Goal: Task Accomplishment & Management: Manage account settings

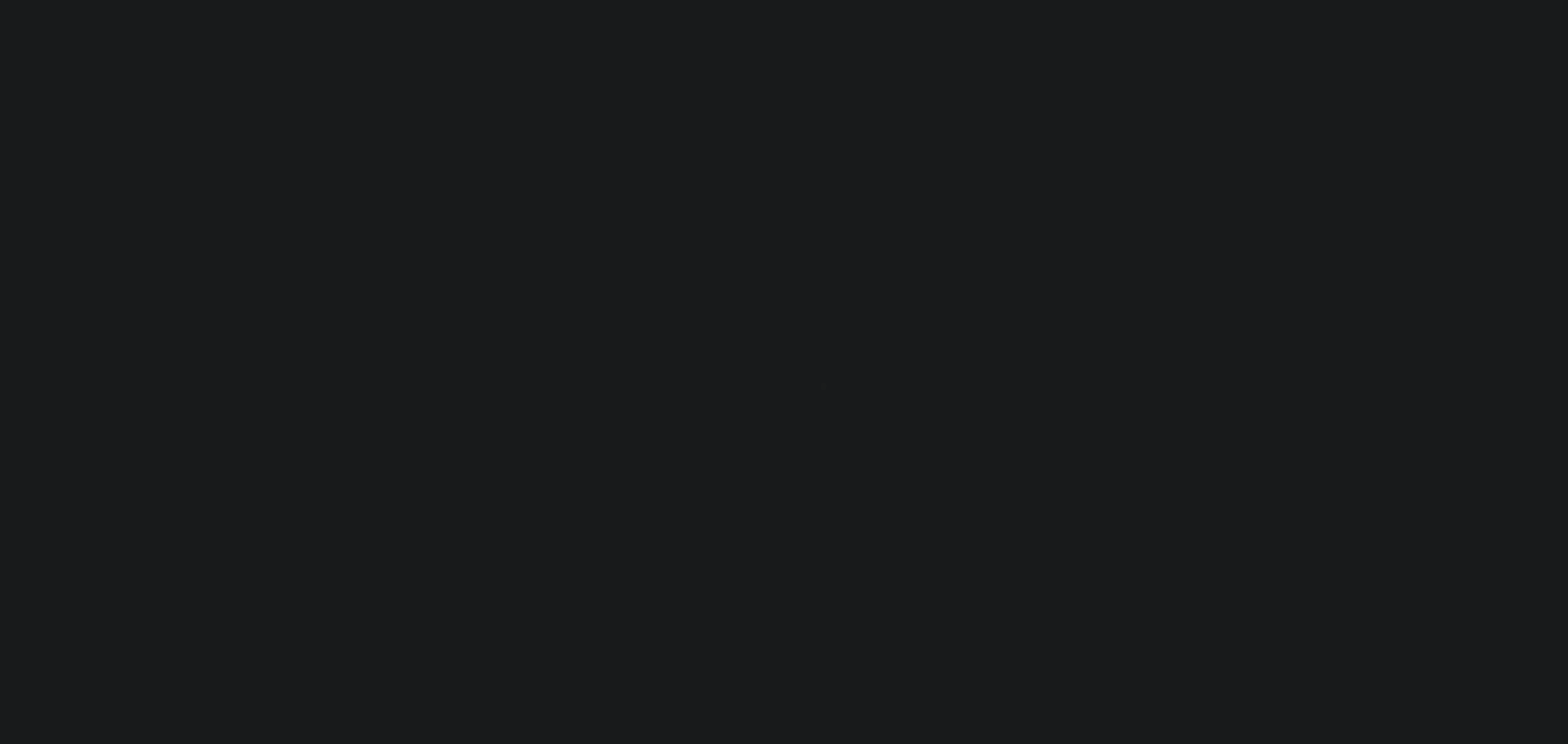
select select "200"
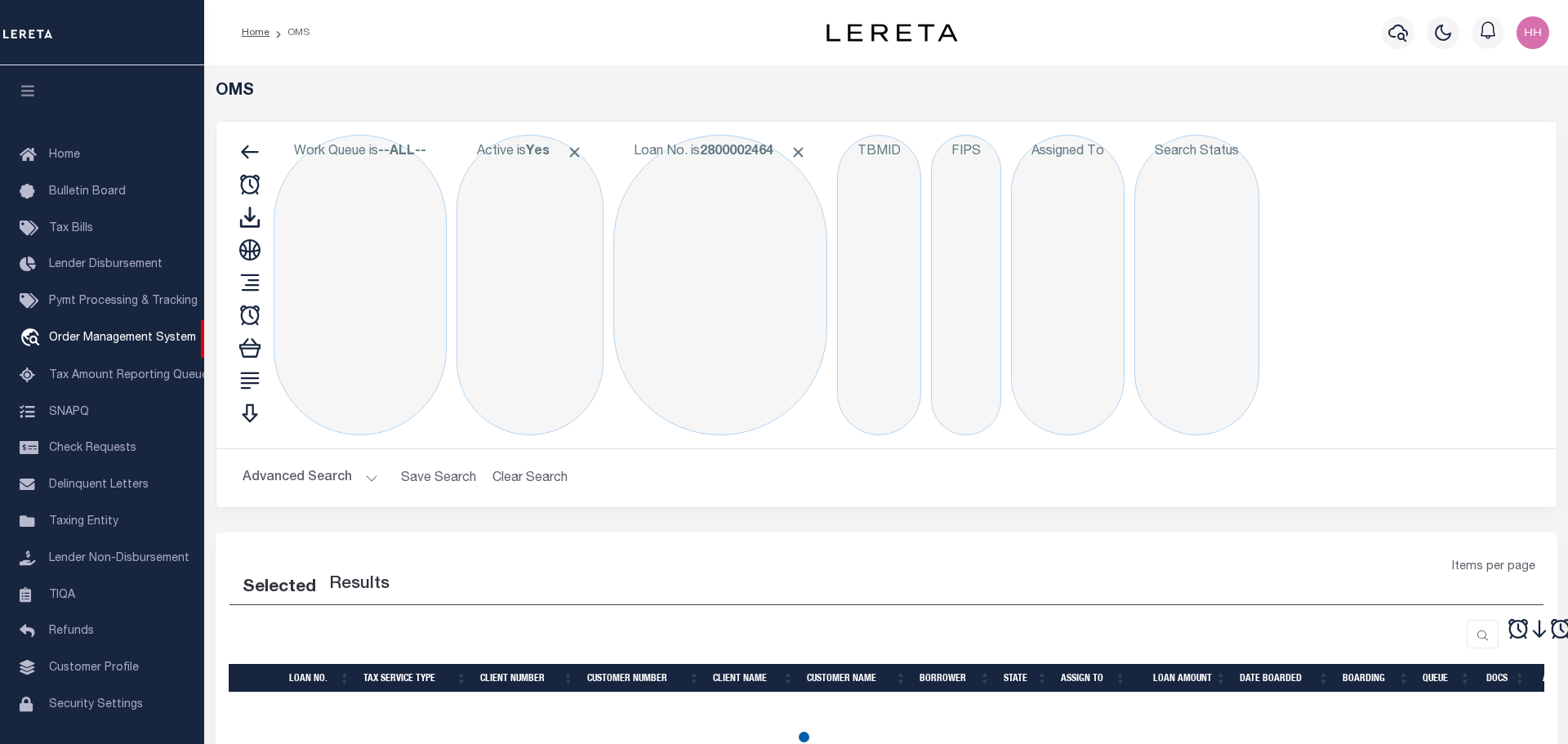
select select "200"
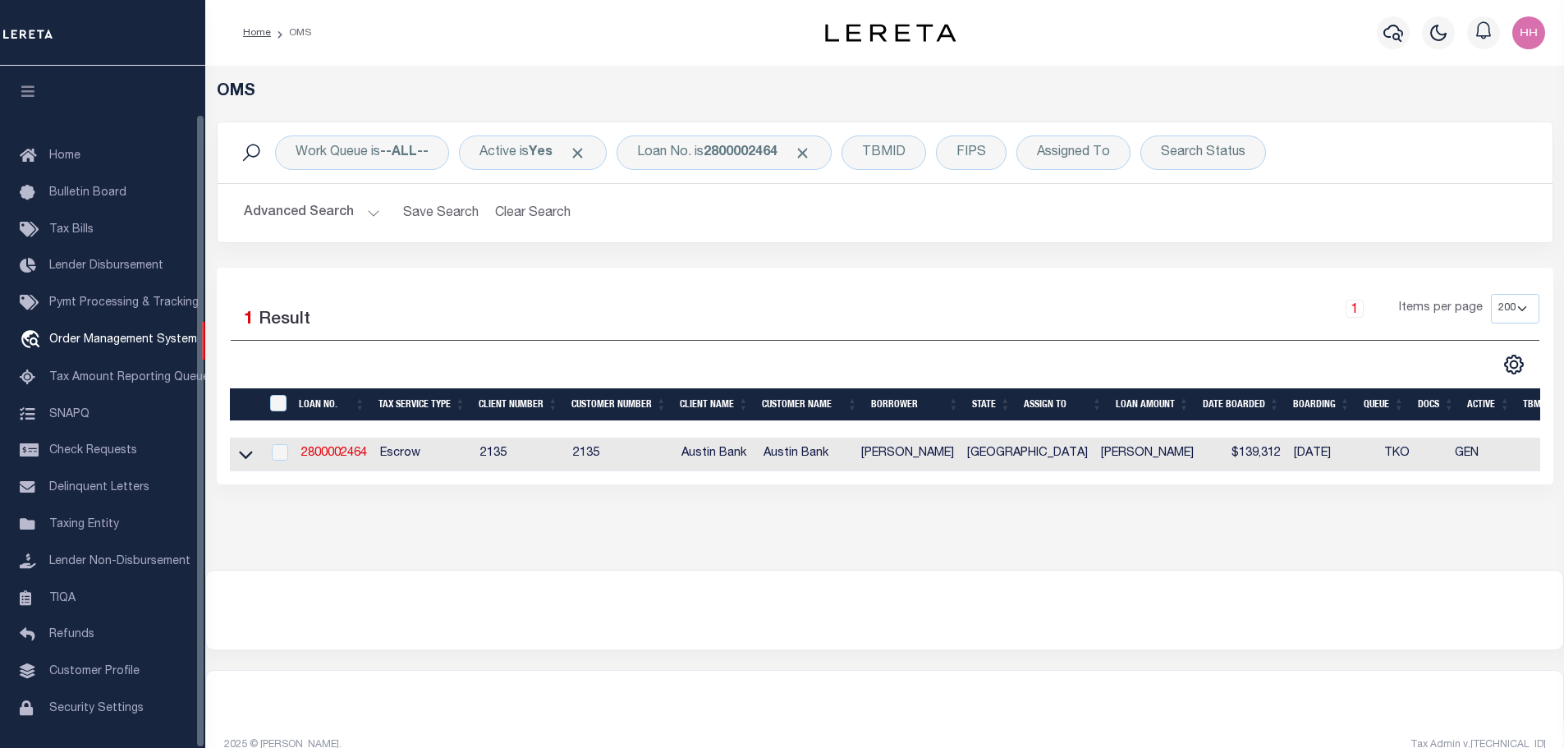
scroll to position [52, 0]
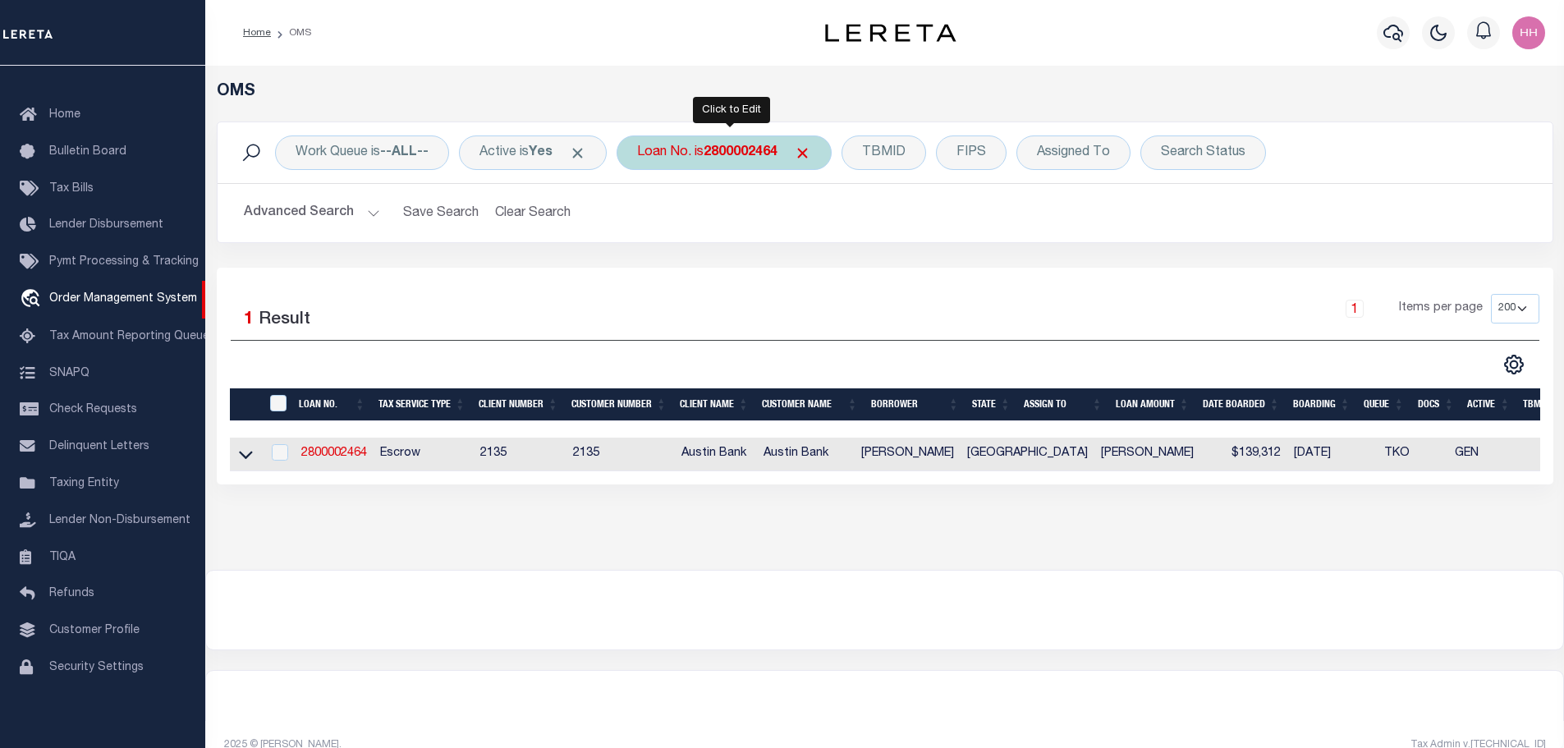
click at [764, 143] on div "Loan No. is 2800002464" at bounding box center [724, 152] width 215 height 34
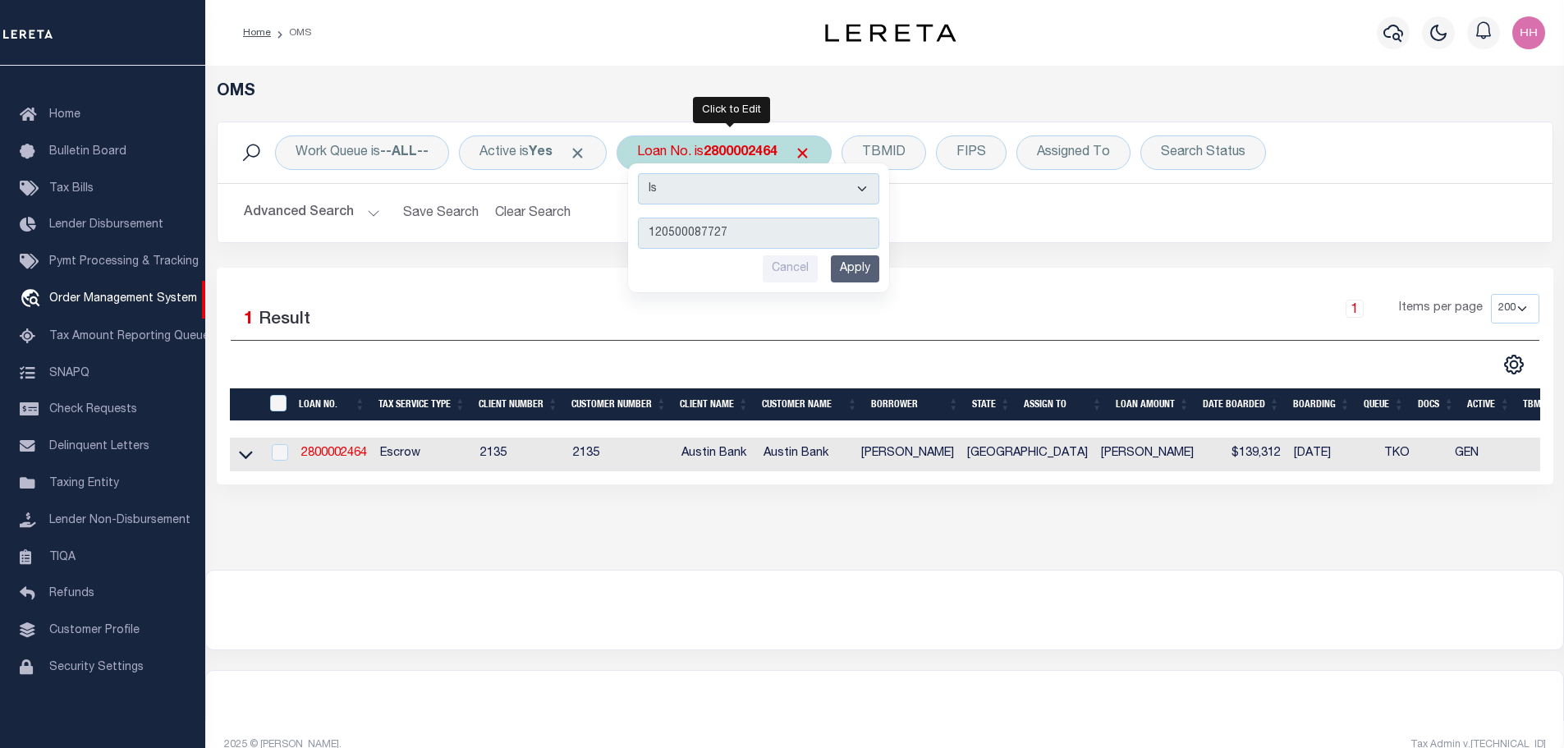
type input "120500087727"
click at [864, 264] on input "Apply" at bounding box center [855, 268] width 48 height 27
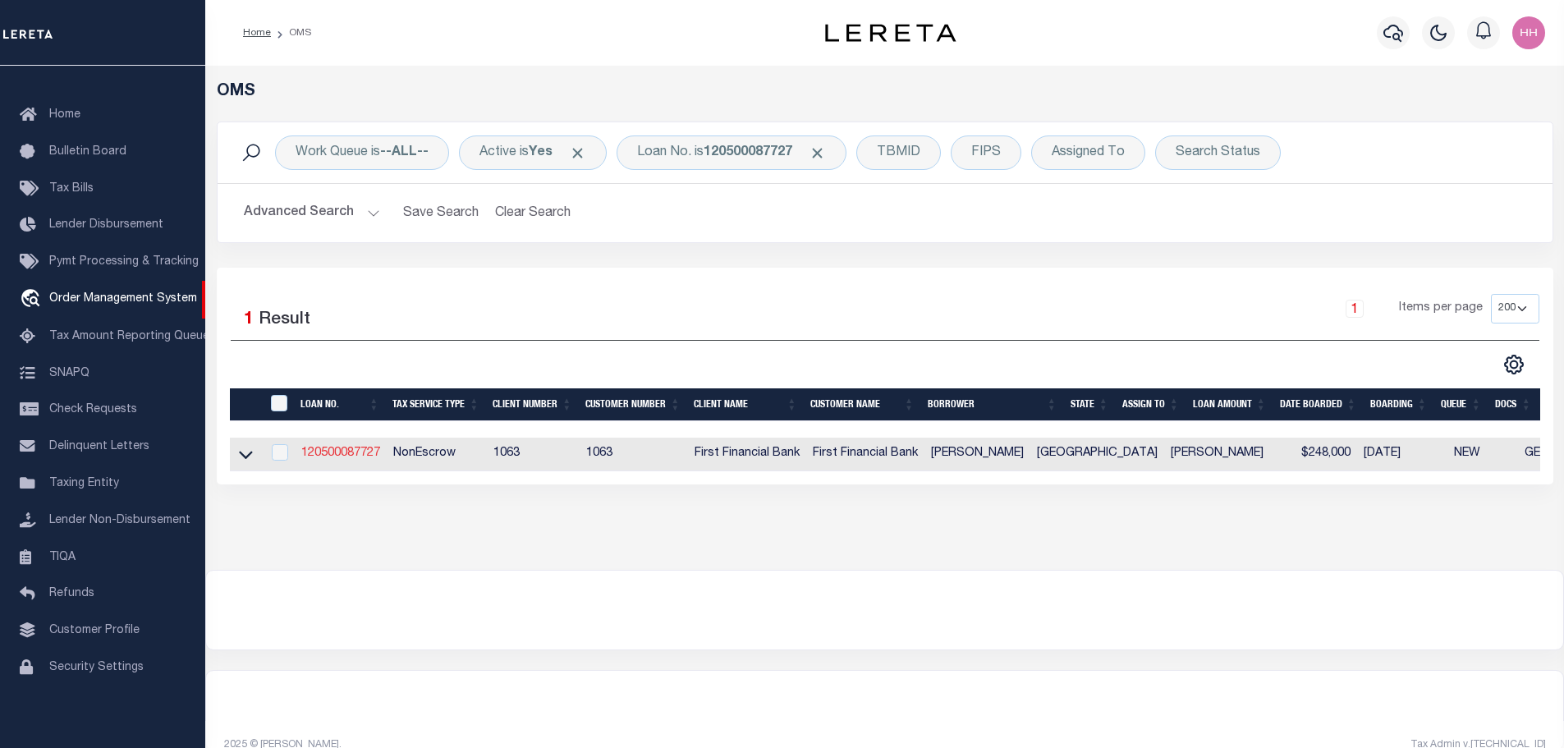
click at [345, 447] on link "120500087727" at bounding box center [340, 452] width 79 height 11
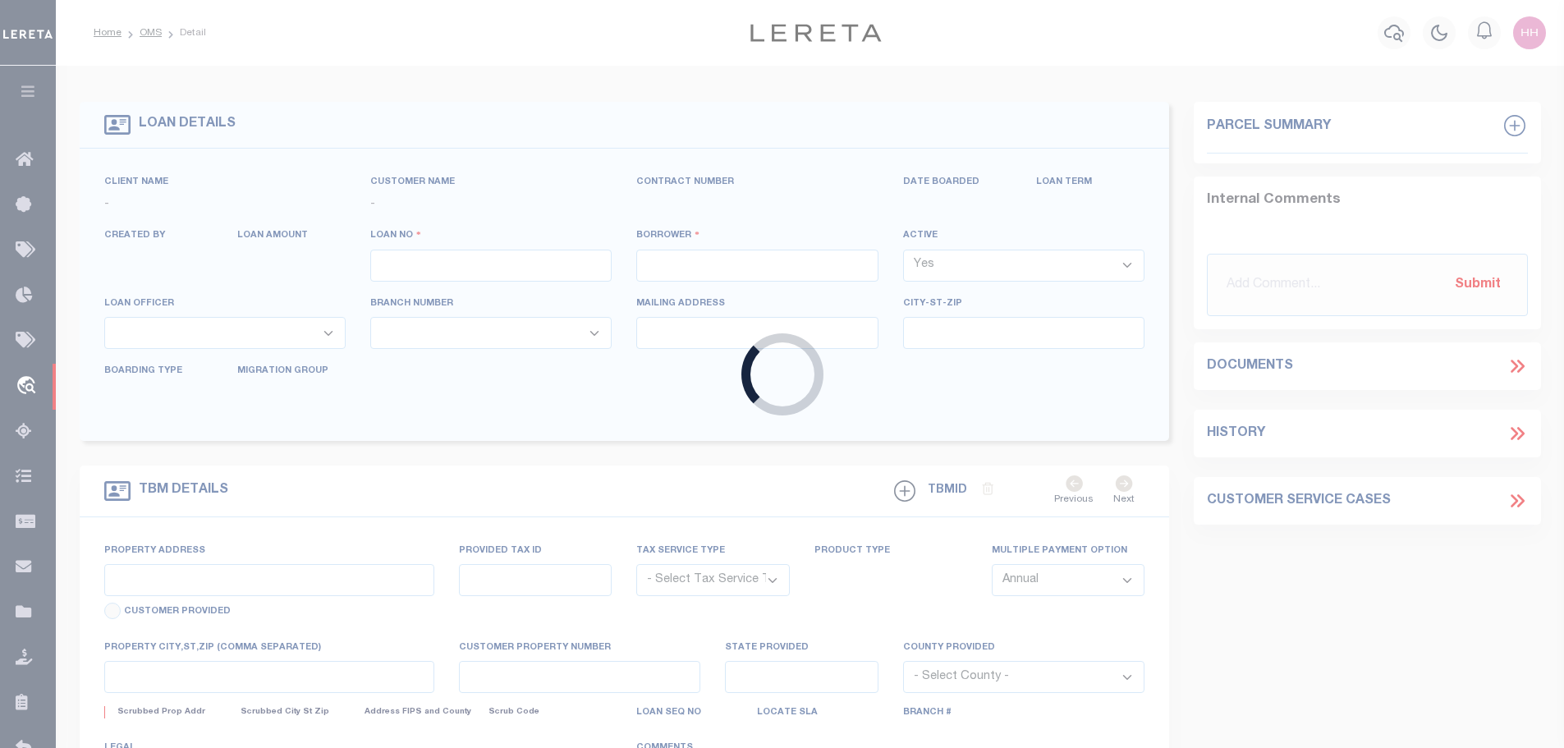
type input "120500087727"
type input "[PERSON_NAME]"
select select
select select "100"
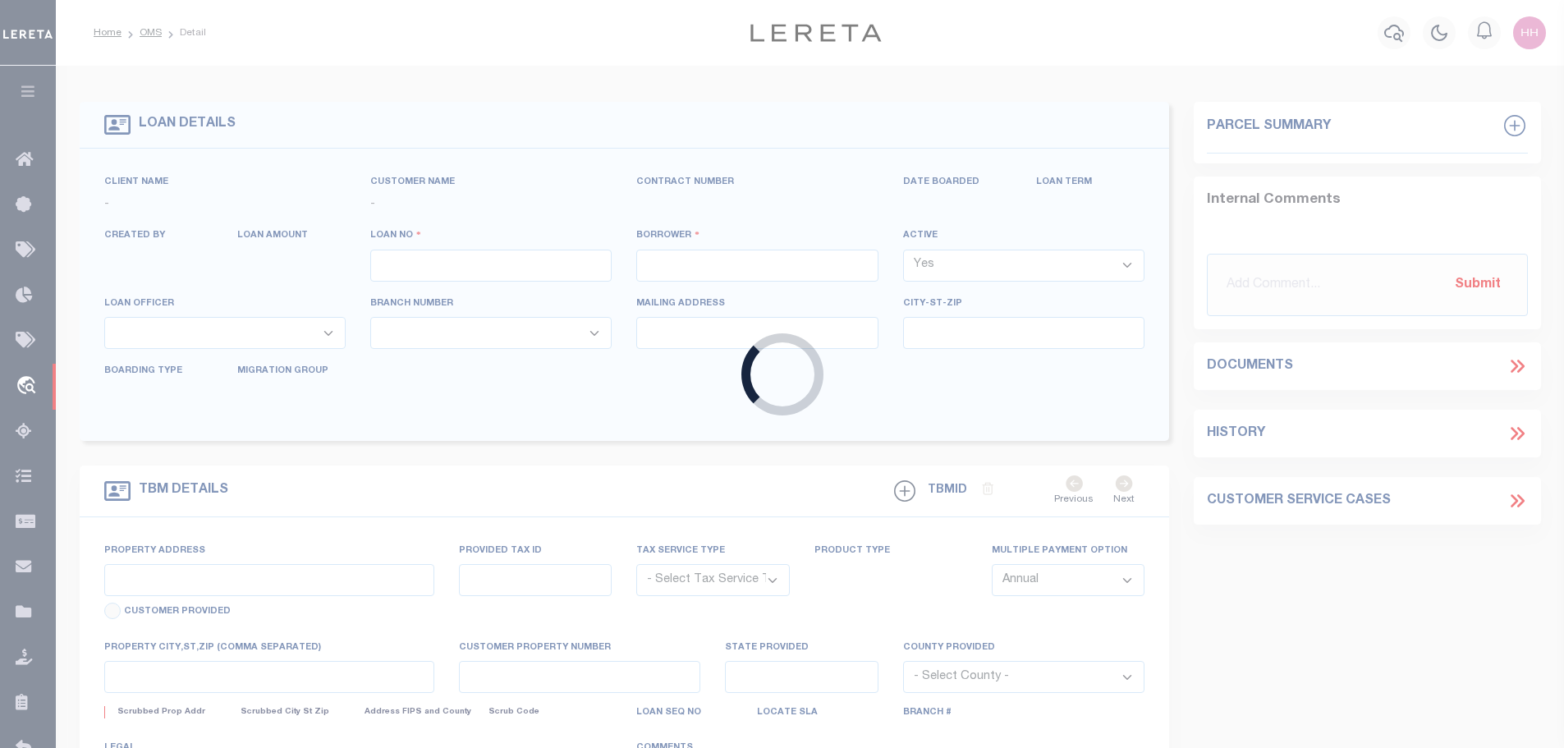
select select "NonEscrow"
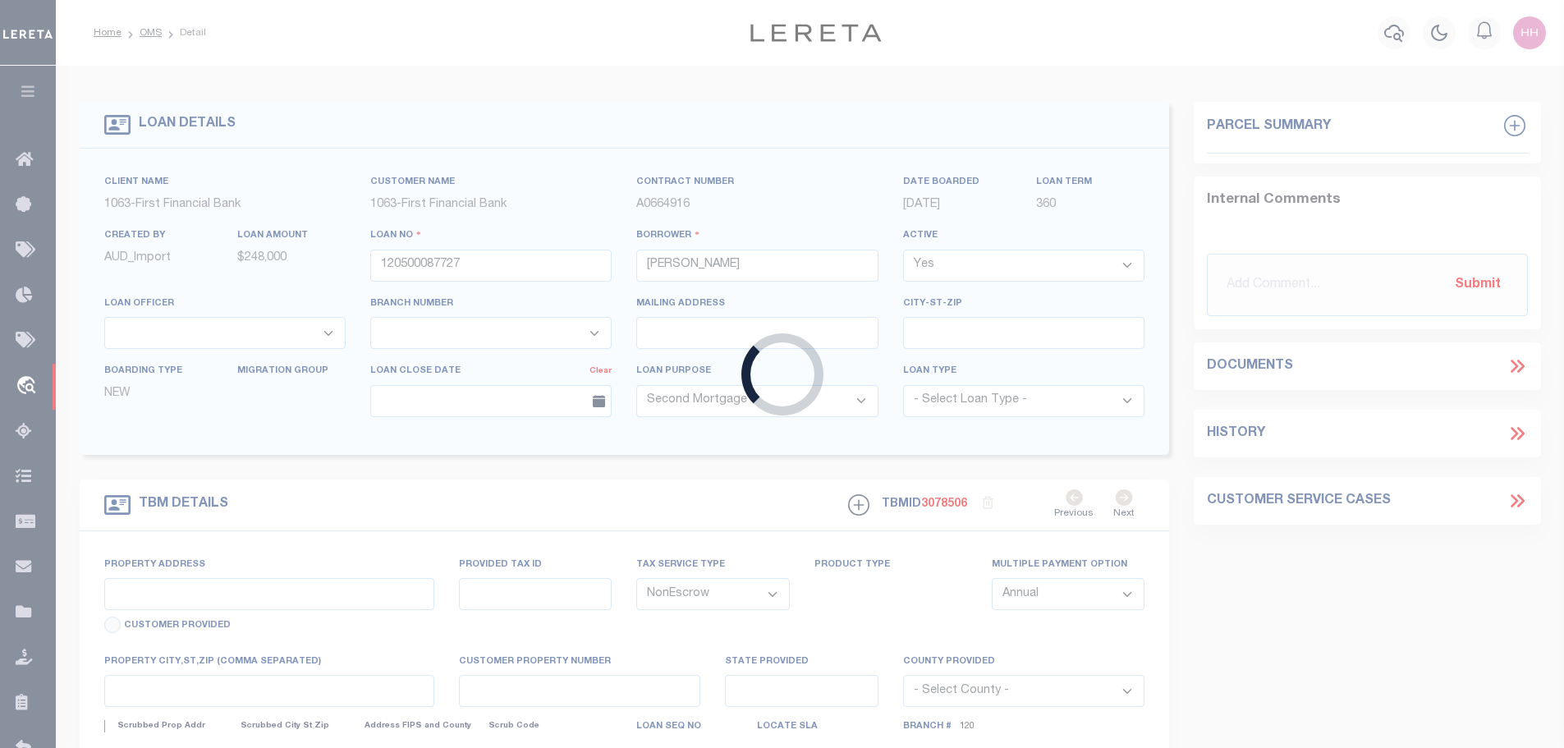
select select "826"
select select "544"
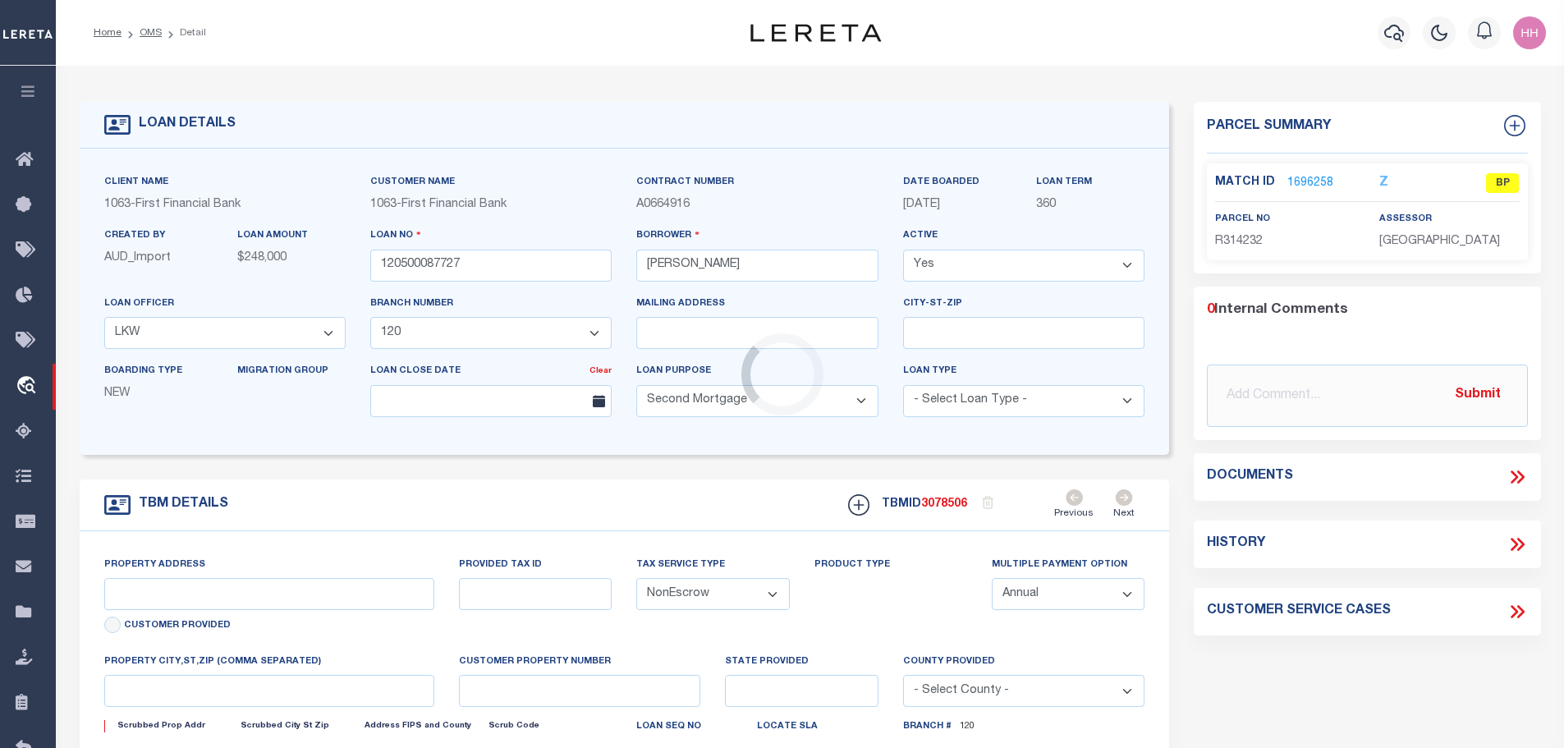
type input "[STREET_ADDRESS][PERSON_NAME]"
select select
type input "ORANGE TX 776321268"
type input "1"
type input "[GEOGRAPHIC_DATA]"
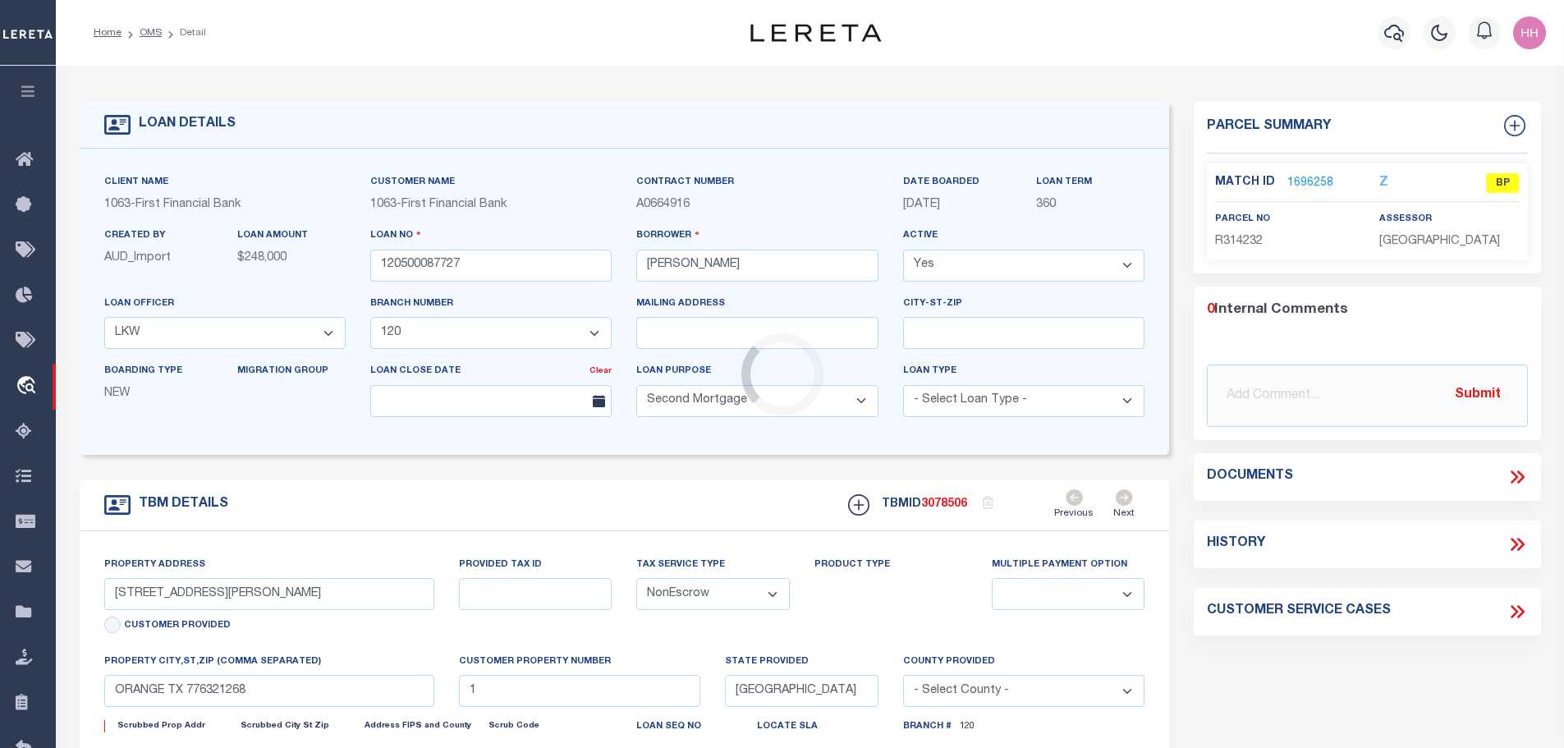
select select
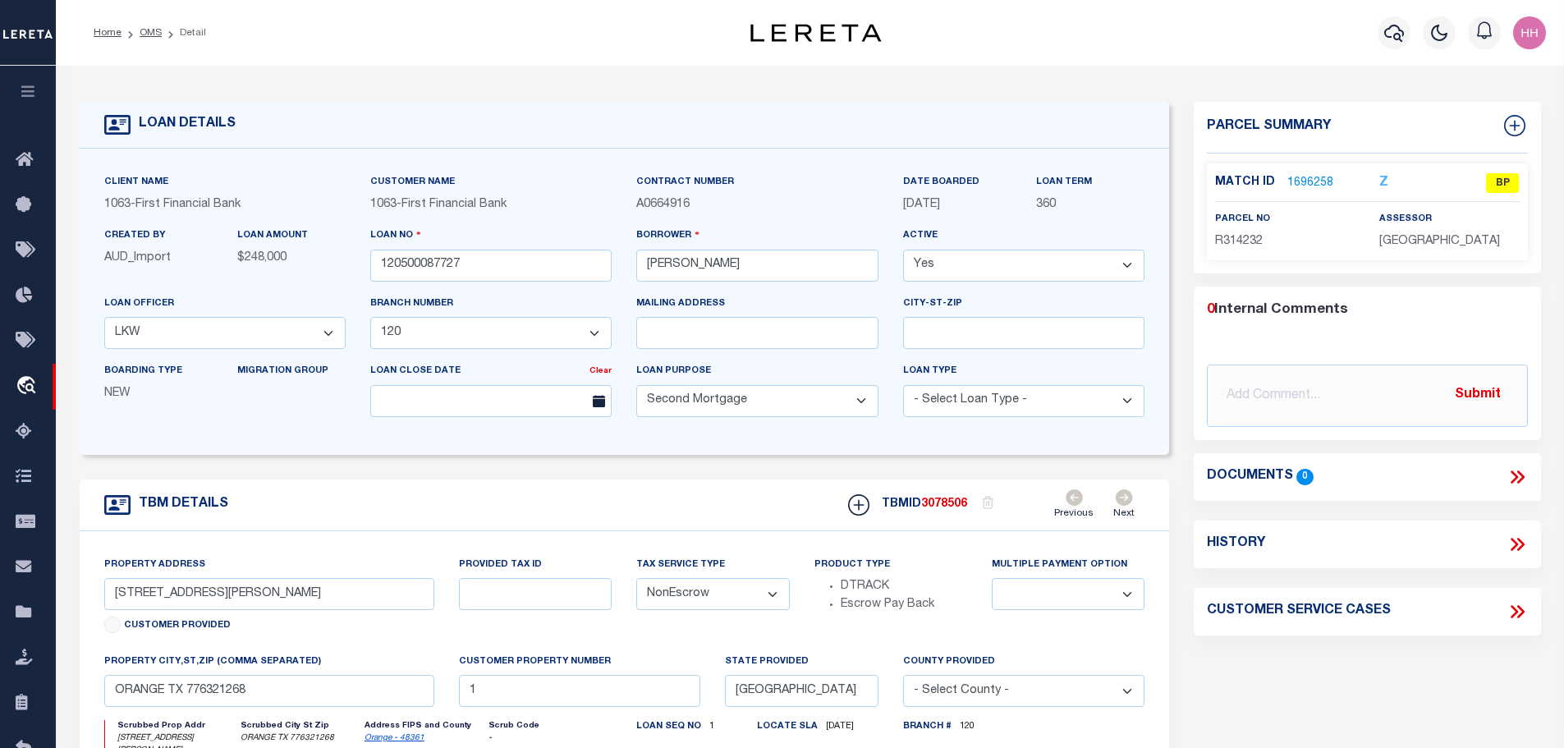
click at [1307, 175] on link "1696258" at bounding box center [1310, 183] width 46 height 17
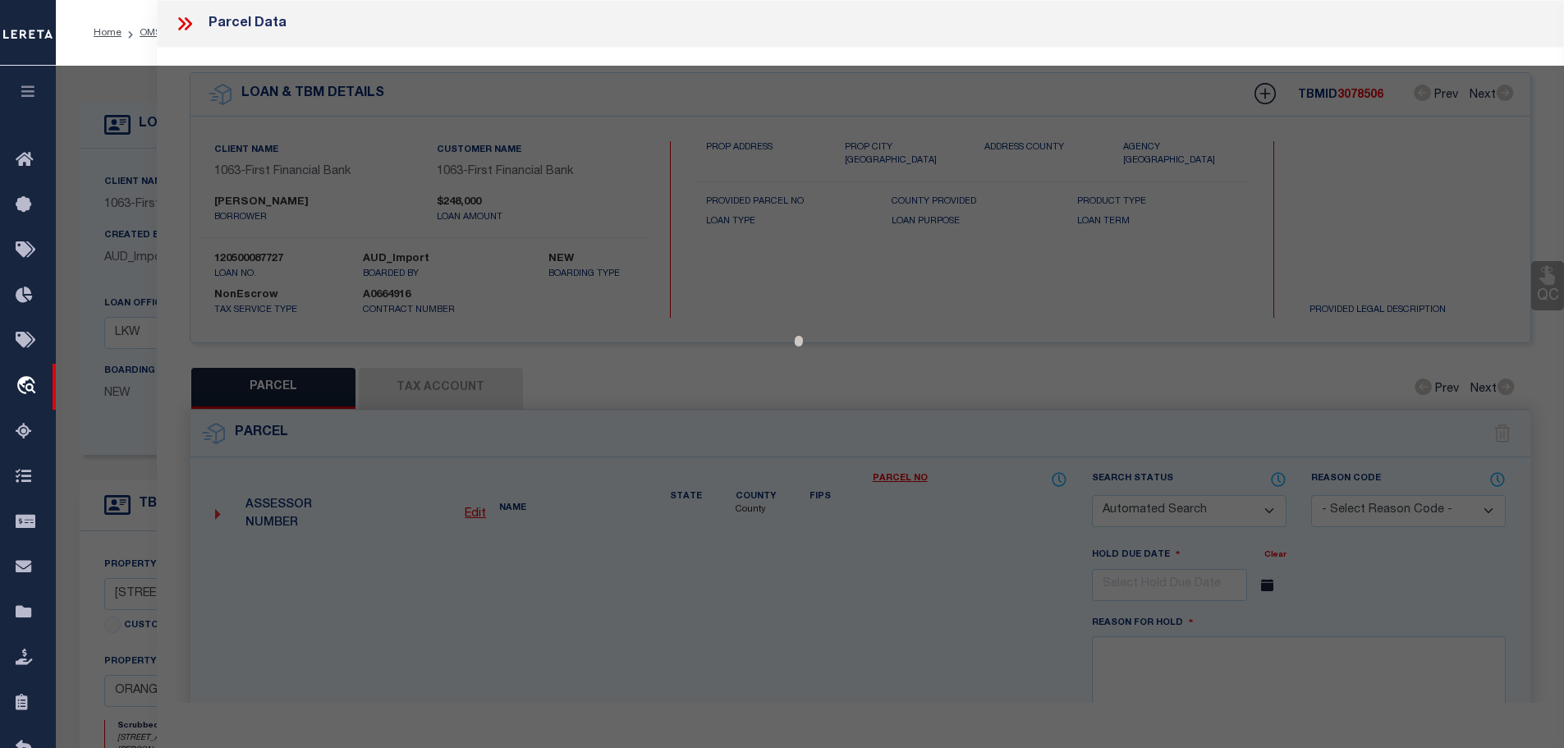
checkbox input "false"
select select "BP"
type input "[PERSON_NAME] NETWORK SYSTEMS, LLC"
select select
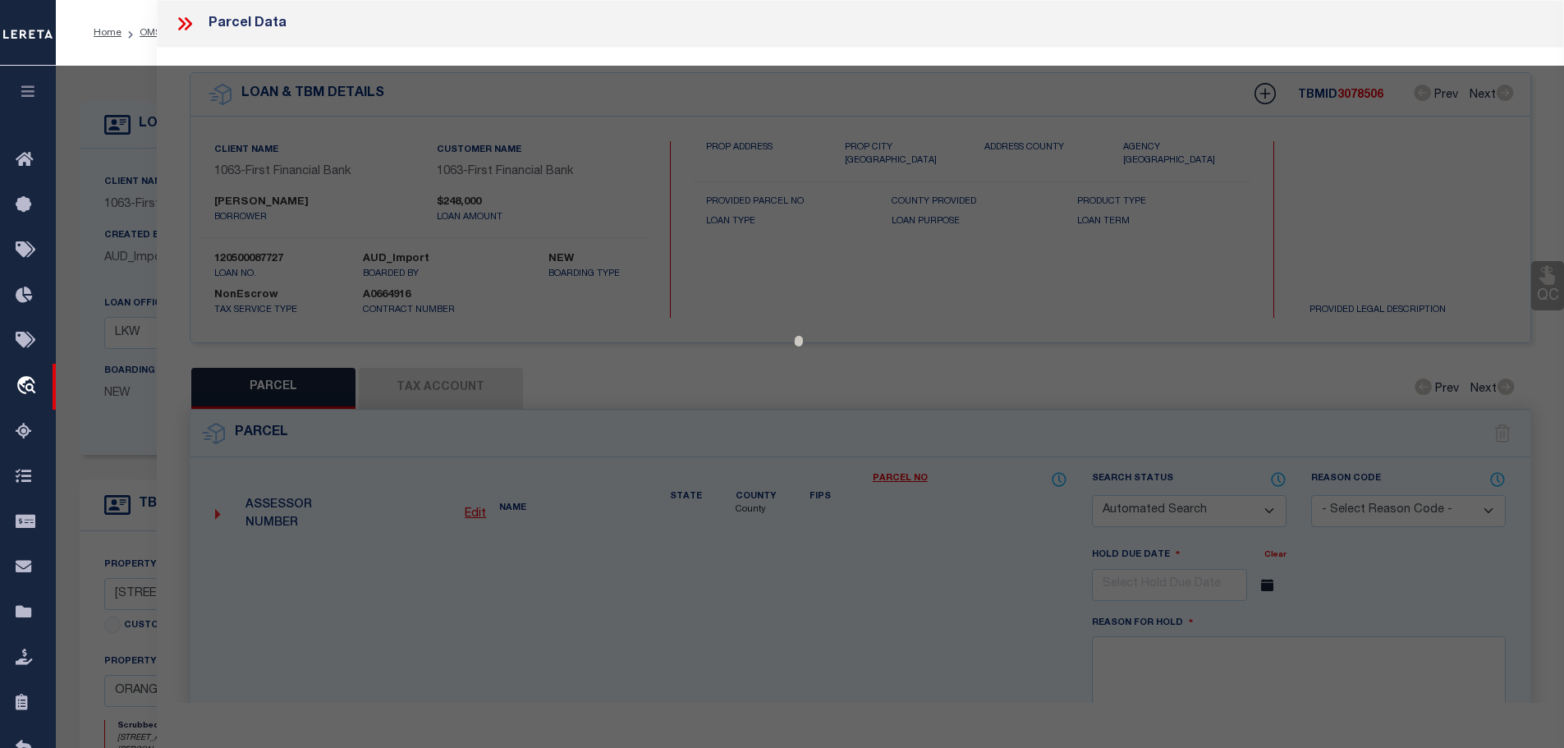
type input "[STREET_ADDRESS][PERSON_NAME],"
checkbox input "false"
type input "ORANGE TX 77632"
type textarea "LEASED EQUIPMENT"
type textarea "Parcel is Inactive for the year [DATE]"
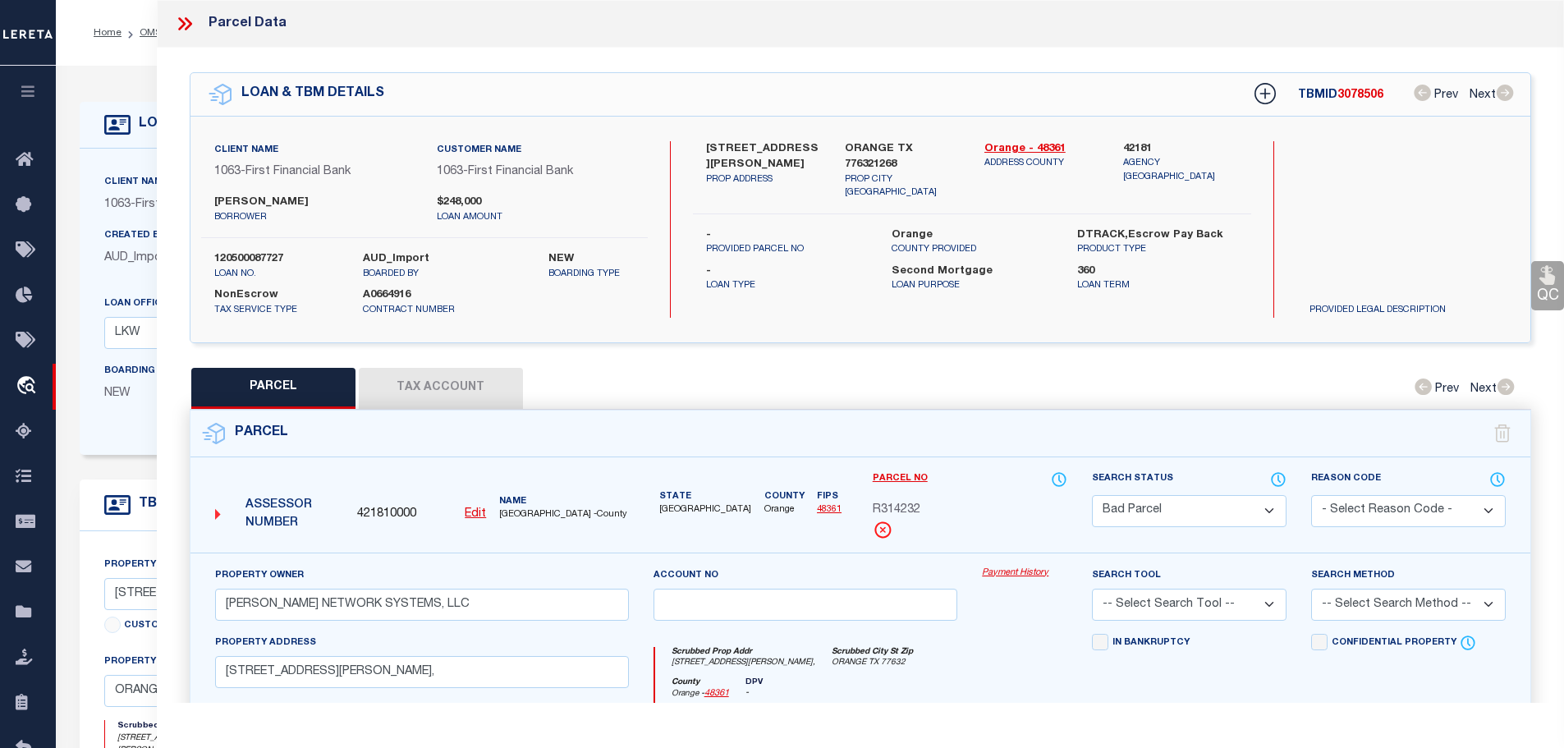
click at [409, 392] on button "Tax Account" at bounding box center [441, 388] width 164 height 41
select select "100"
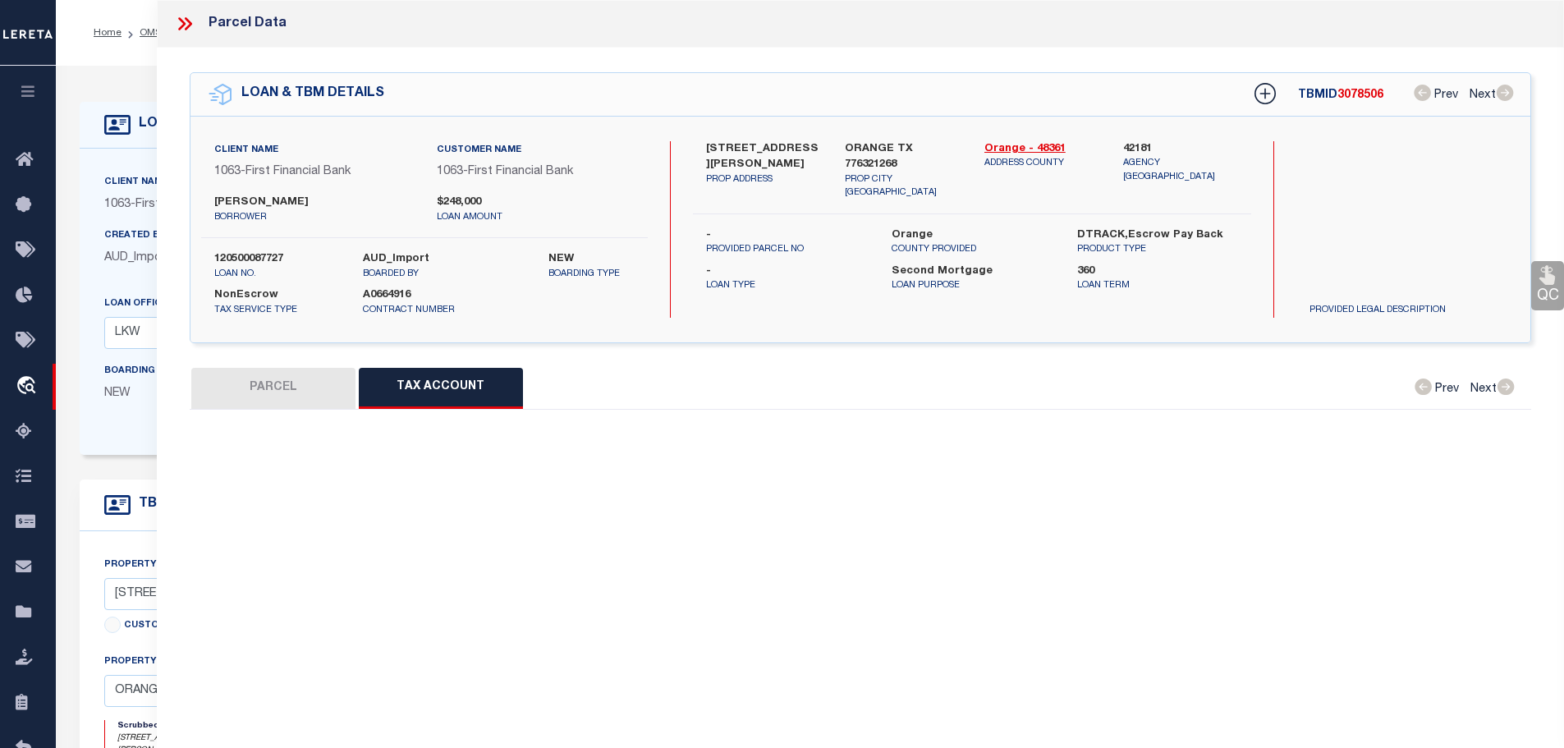
select select "100"
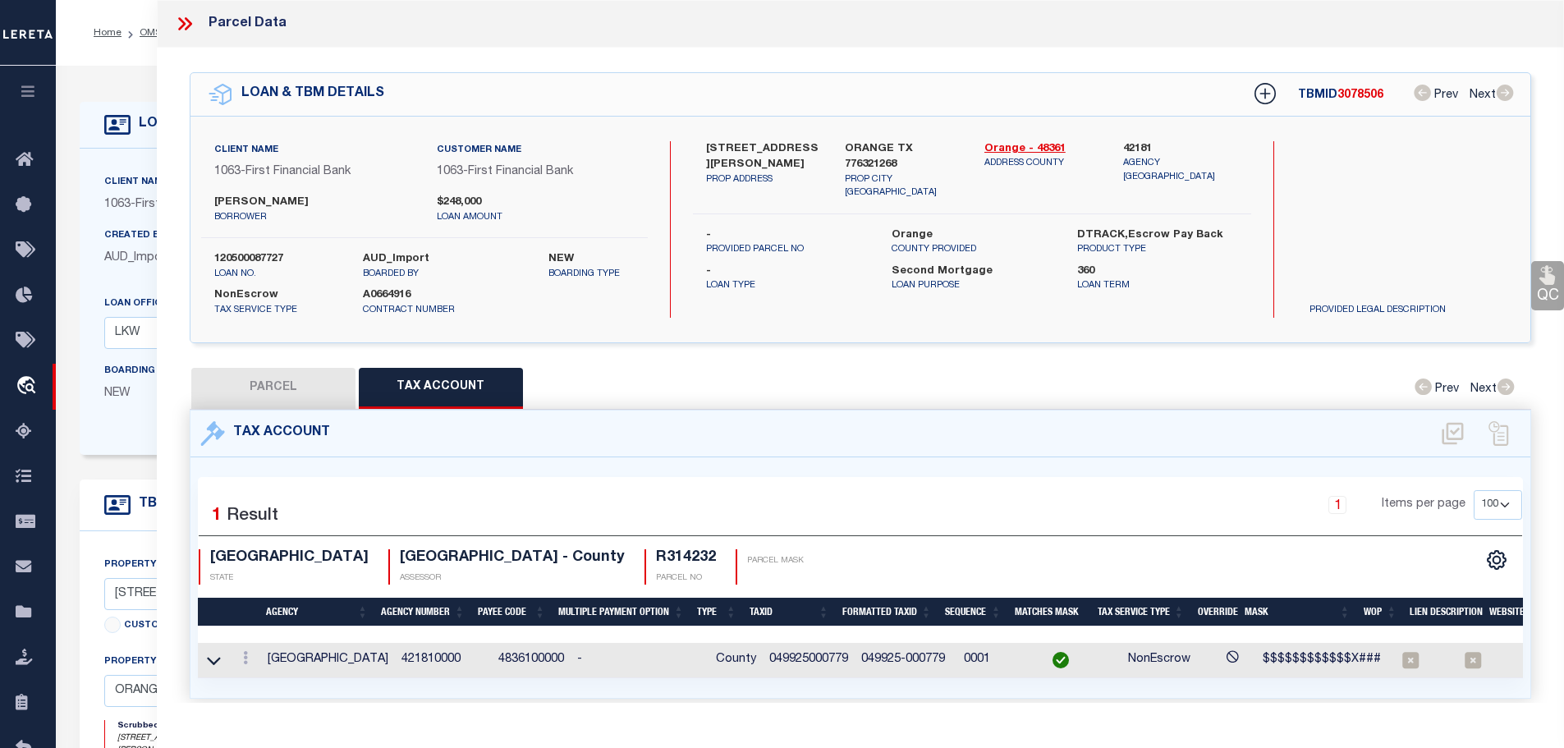
click at [181, 20] on icon at bounding box center [181, 23] width 7 height 13
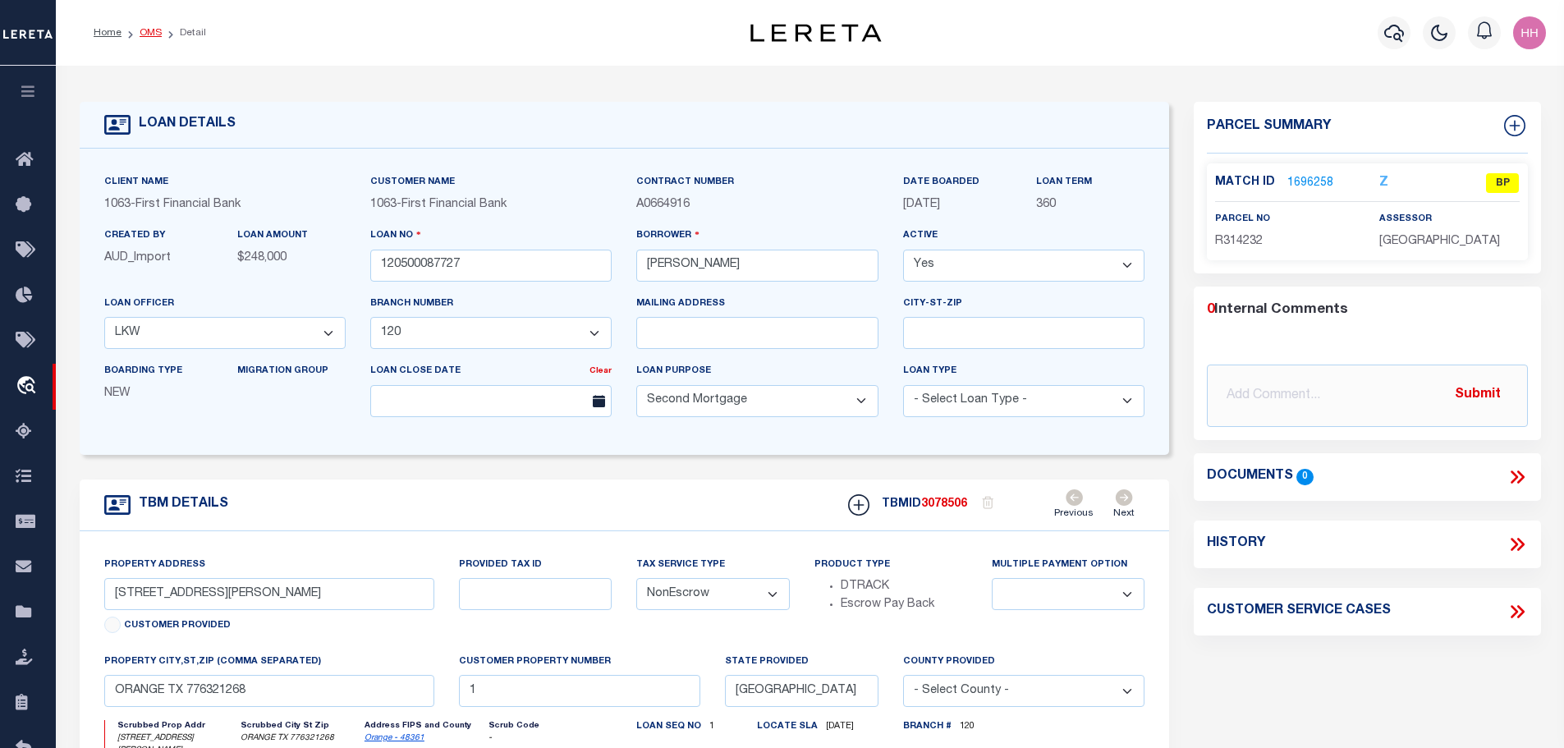
click at [146, 35] on link "OMS" at bounding box center [151, 33] width 22 height 10
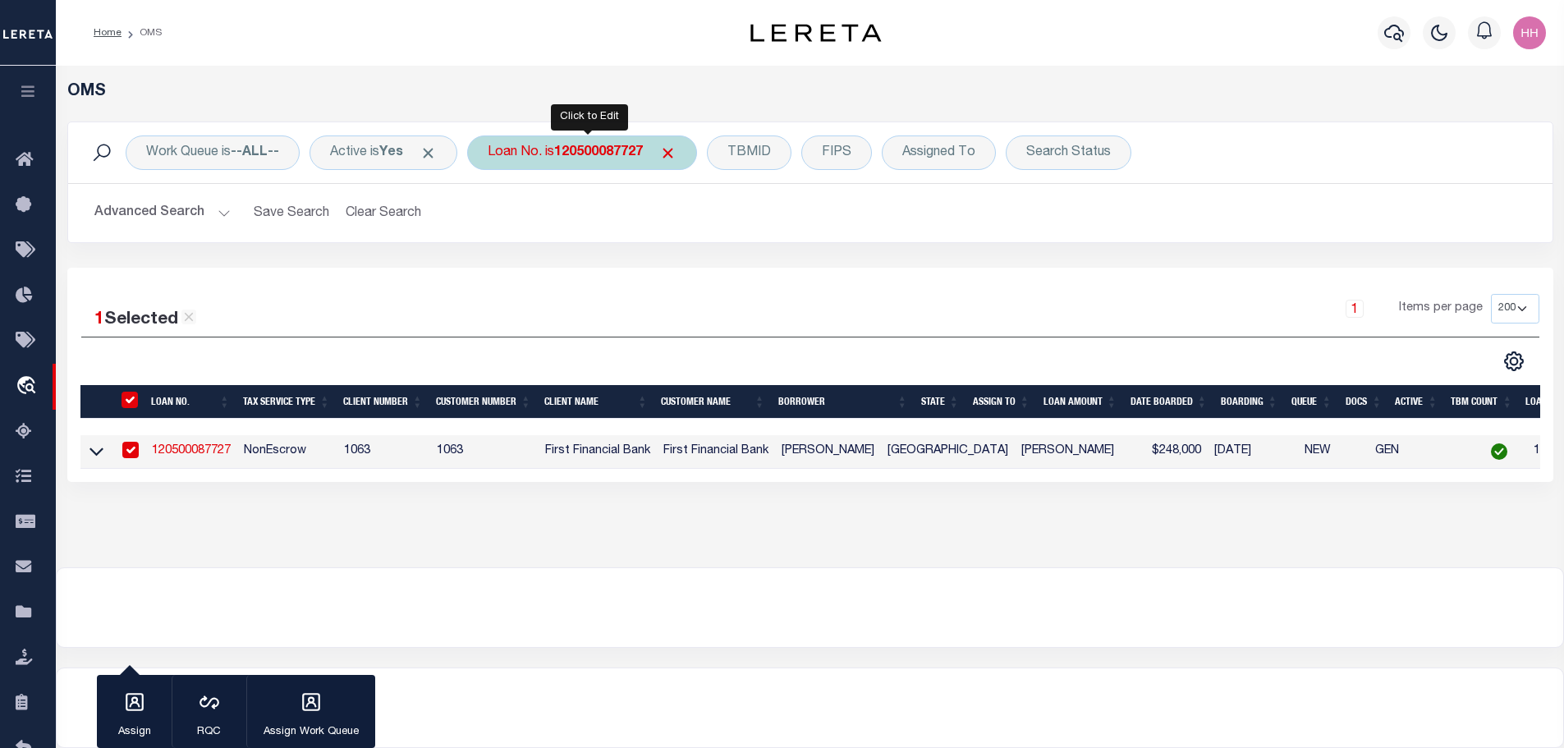
click at [602, 156] on b "120500087727" at bounding box center [598, 152] width 89 height 13
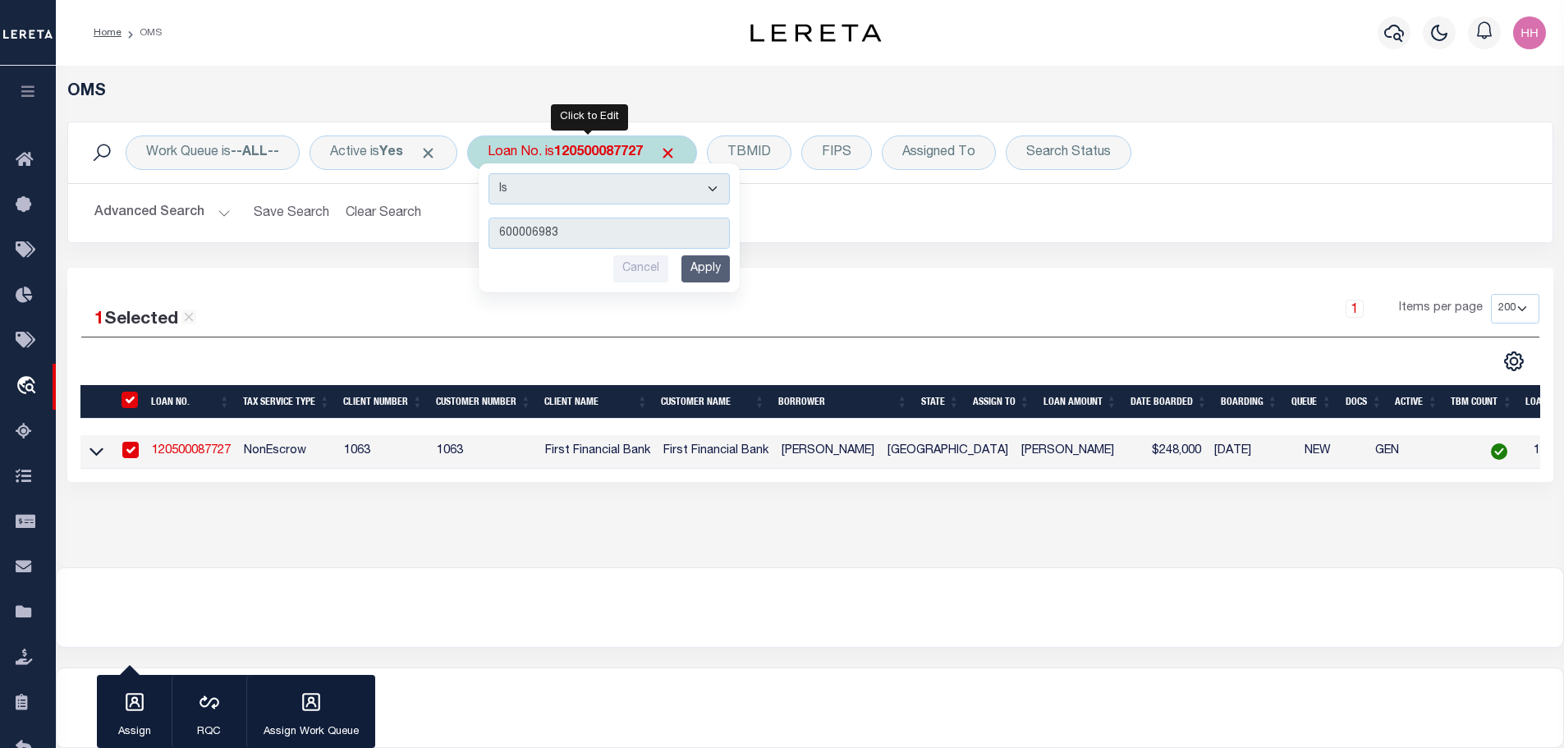
type input "600006983"
drag, startPoint x: 727, startPoint y: 276, endPoint x: 727, endPoint y: 263, distance: 13.1
click at [727, 263] on input "Apply" at bounding box center [705, 268] width 48 height 27
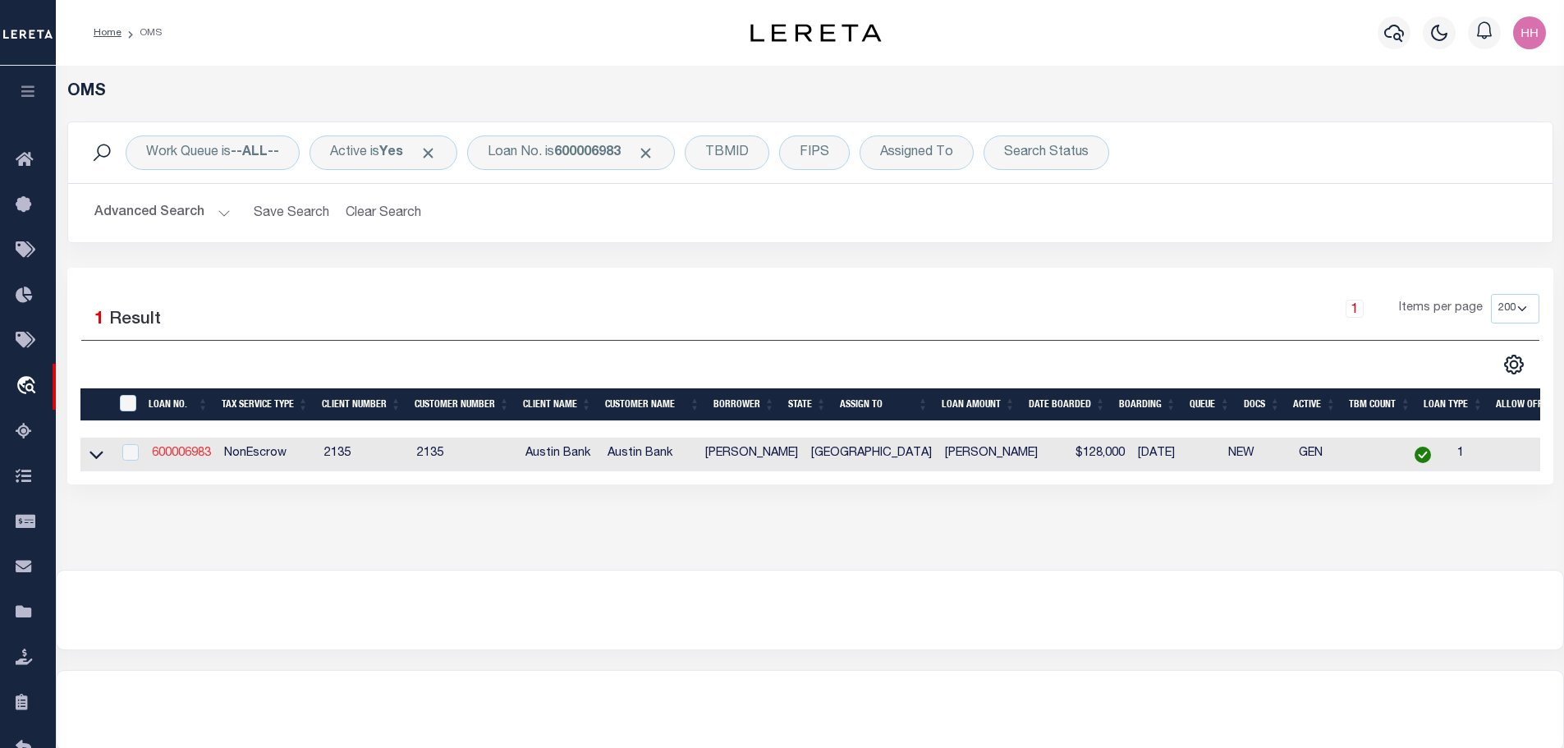
click at [201, 456] on link "600006983" at bounding box center [181, 452] width 59 height 11
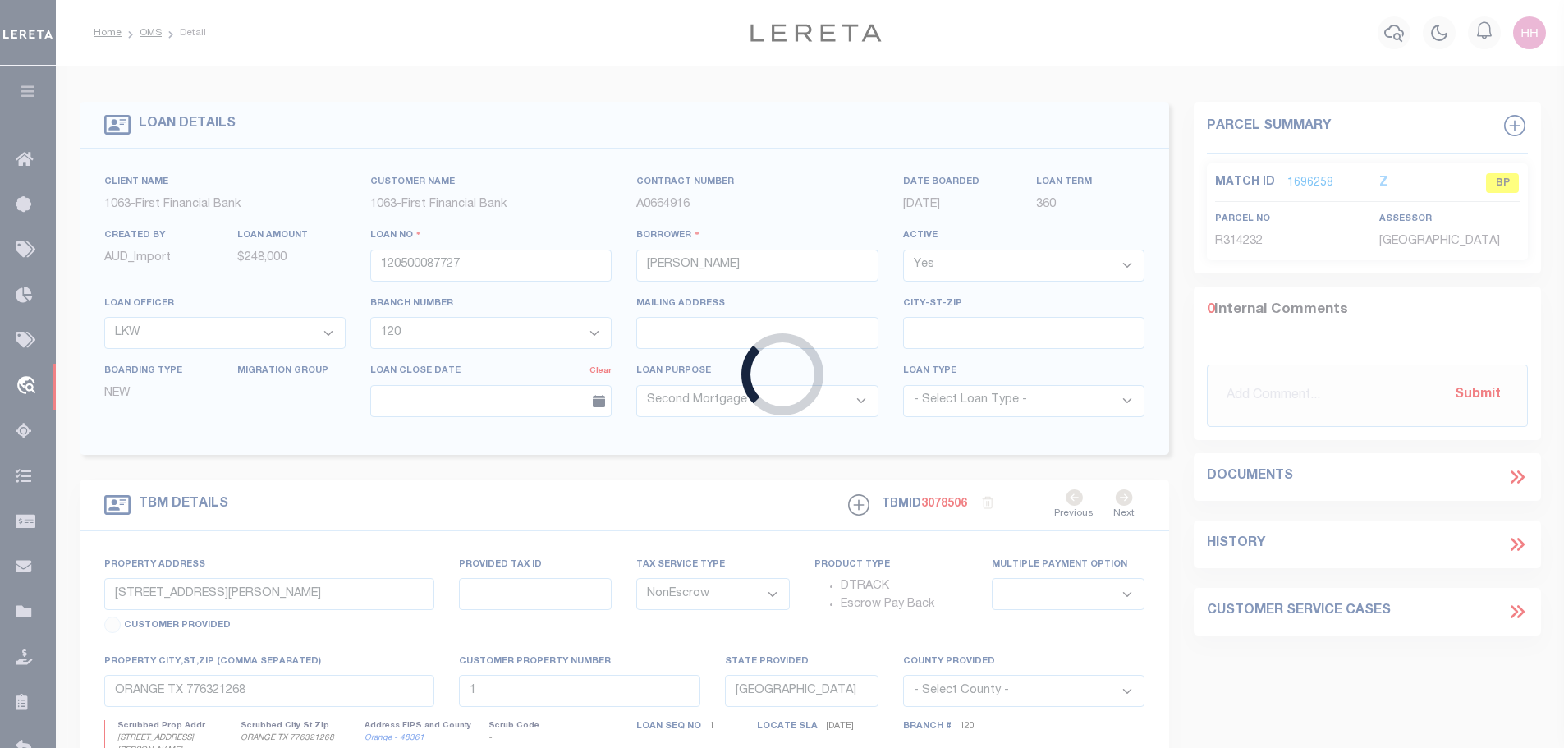
type input "600006983"
type input "[PERSON_NAME]"
select select
type input "PO BOX 548"
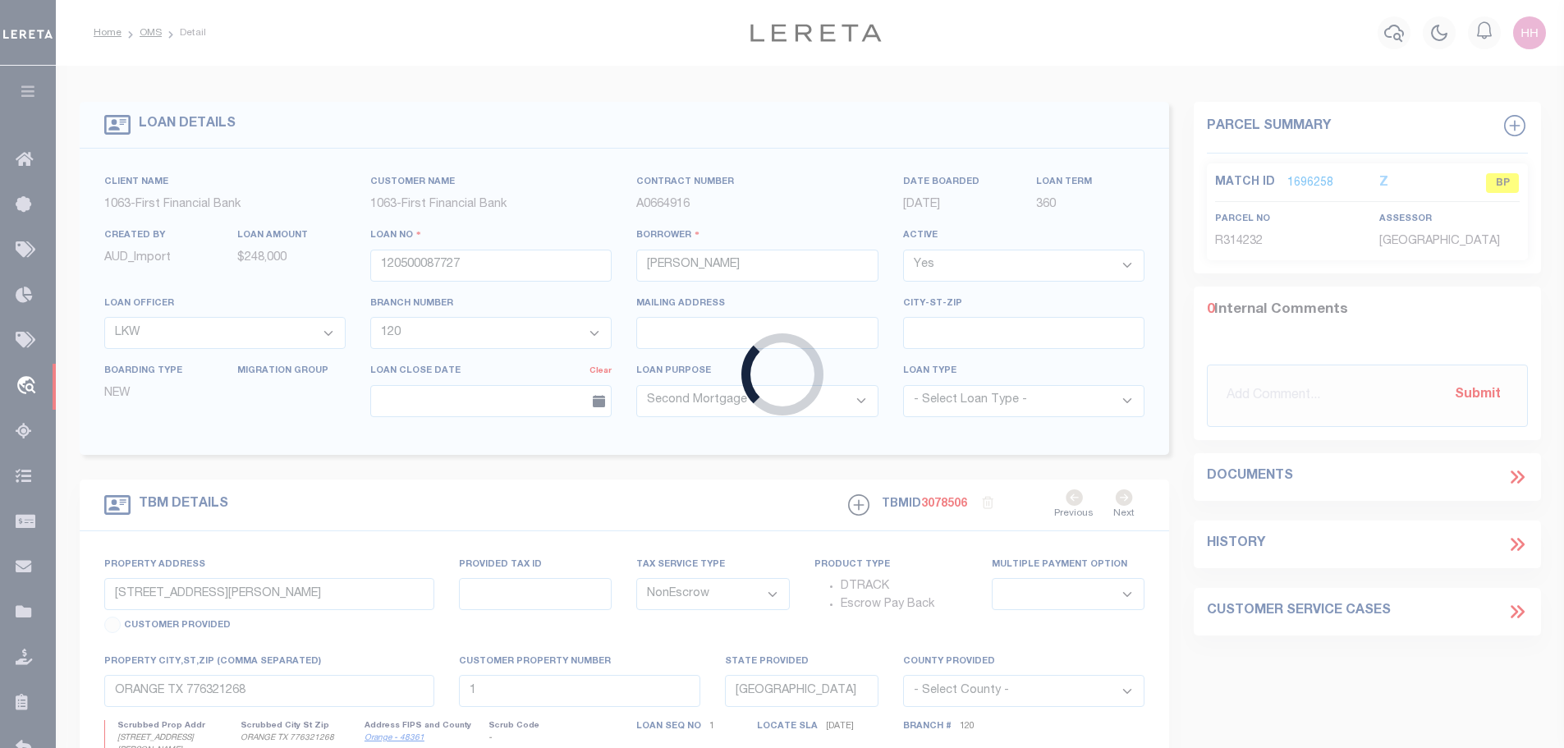
type input "[PERSON_NAME], [GEOGRAPHIC_DATA] 75760-0548"
select select
type input "[STREET_ADDRESS]"
select select
type input "W [PERSON_NAME] [GEOGRAPHIC_DATA] 75760-6390"
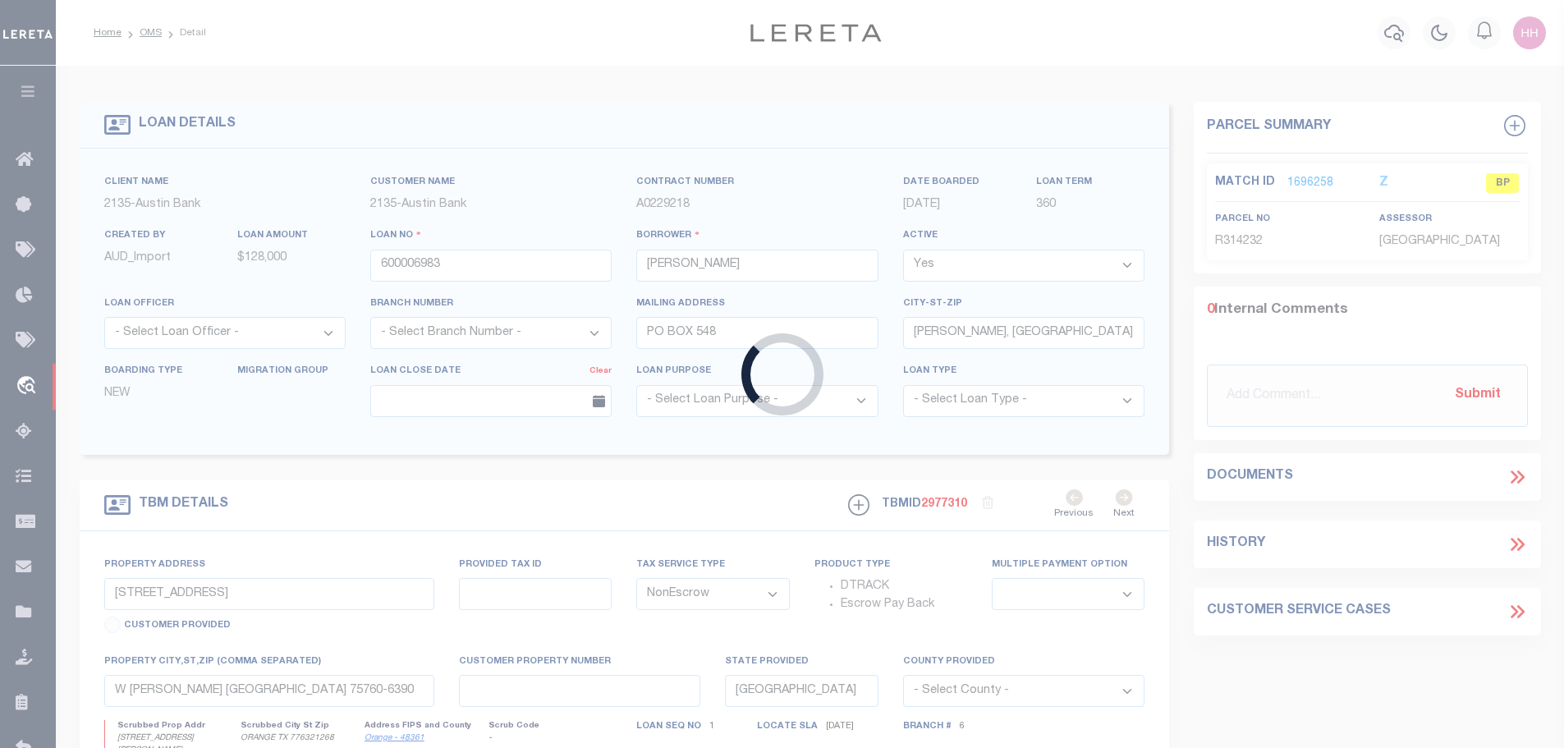
select select
type textarea "DT 10.604 [PERSON_NAME] SVY A-538 TR 3"
select select "7963"
select select "2590"
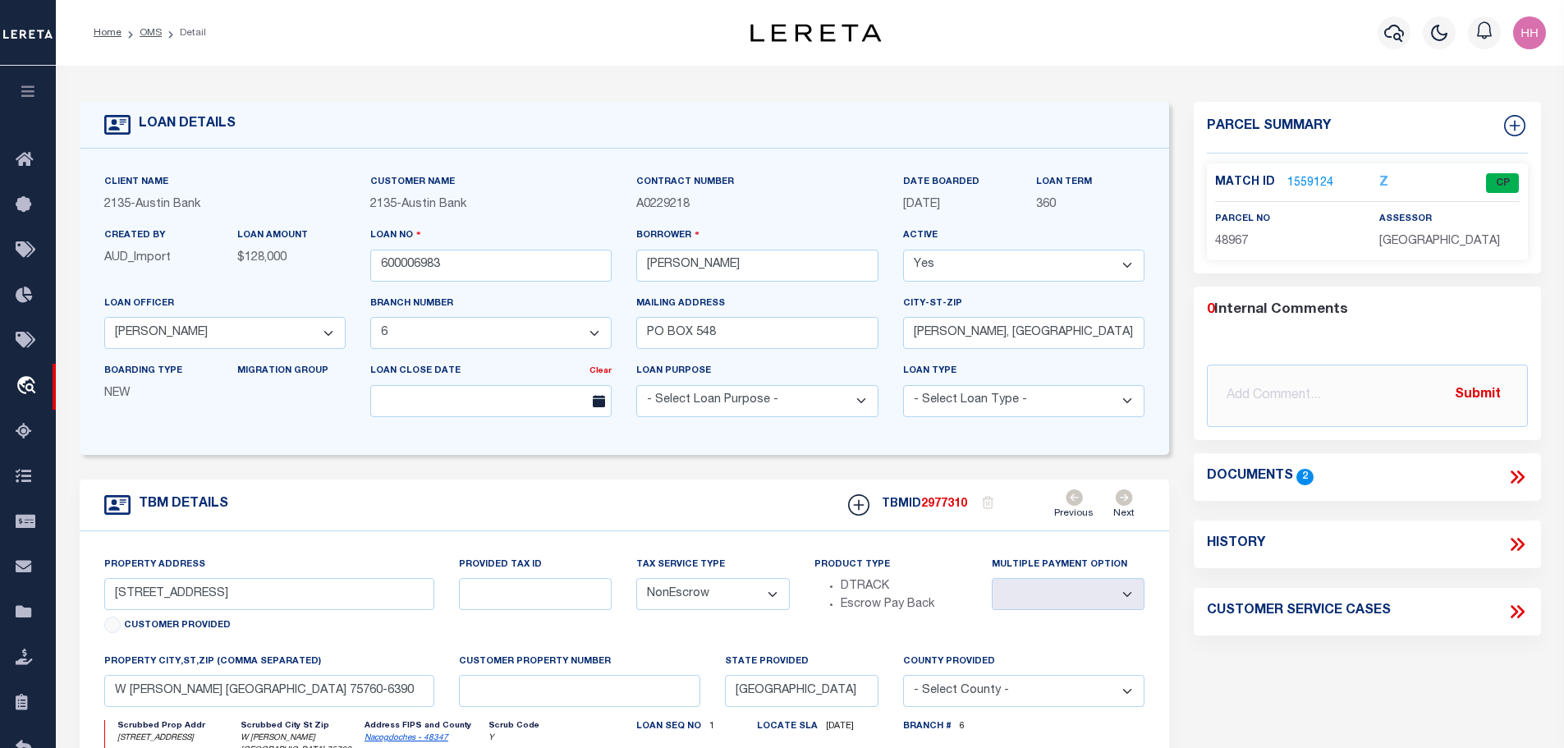
click at [1305, 181] on link "1559124" at bounding box center [1310, 183] width 46 height 17
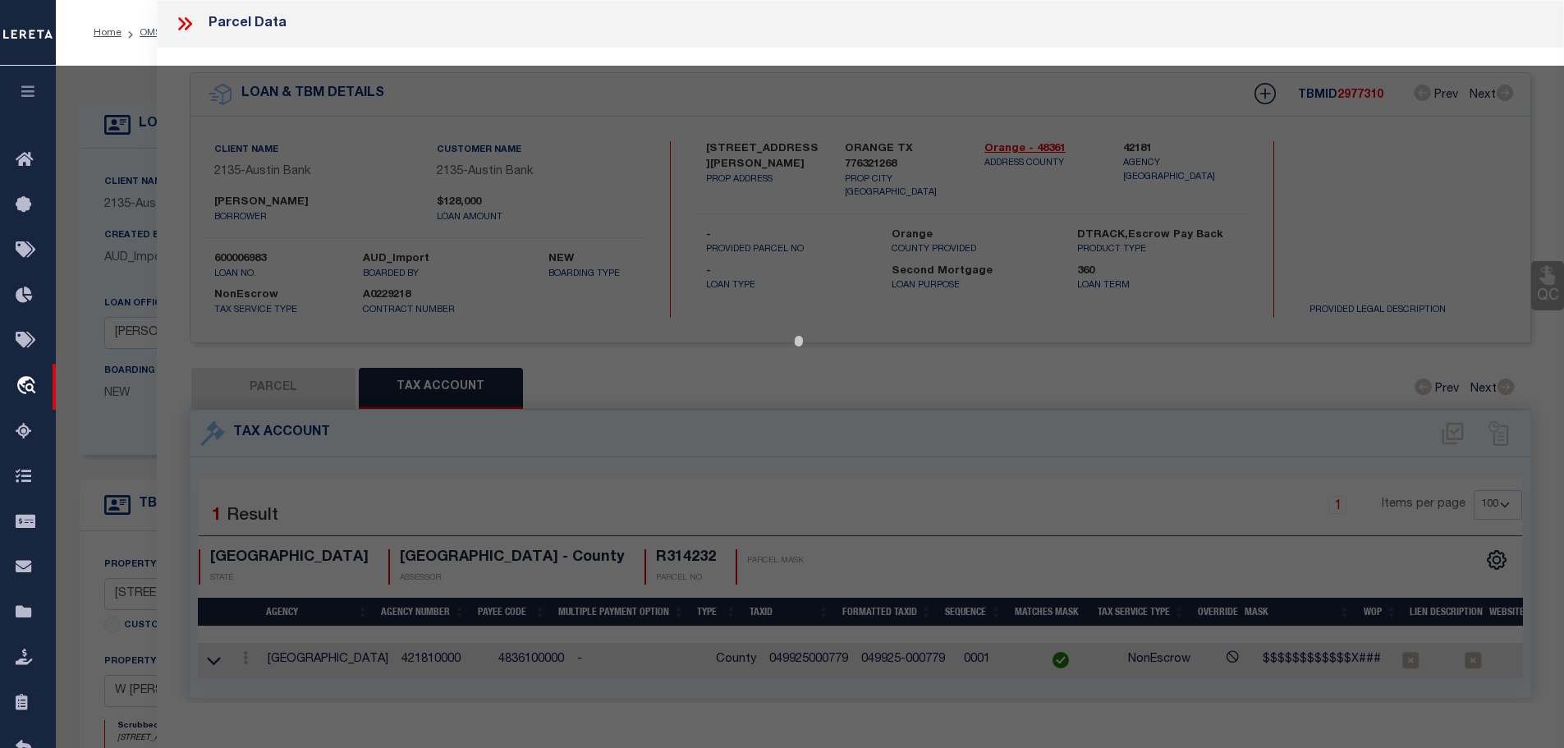
select select "AS"
checkbox input "false"
select select "CP"
type input "[PERSON_NAME] [PERSON_NAME] & [PERSON_NAME]"
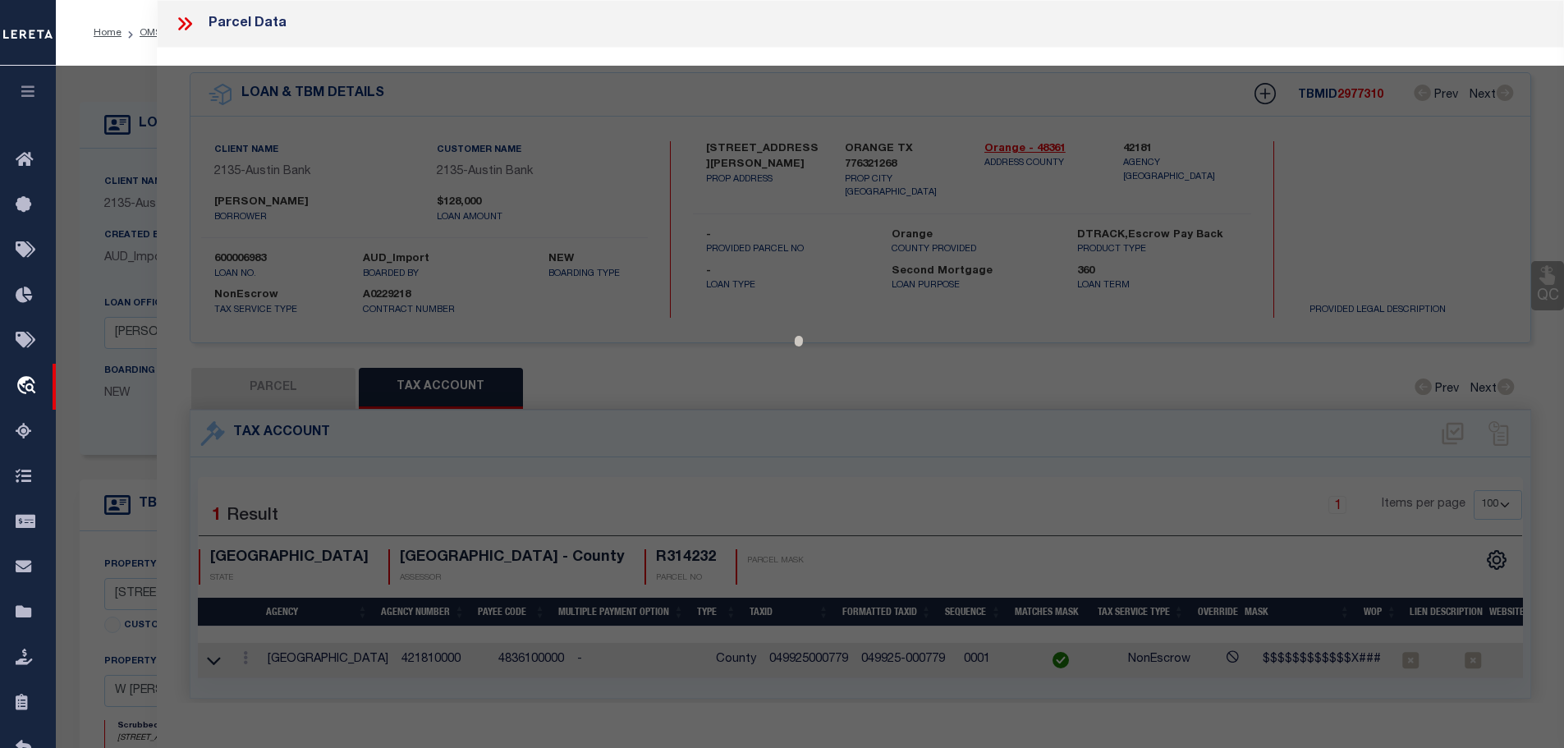
select select
type input "11199 W CR 4264"
checkbox input "false"
type input "[PERSON_NAME] [GEOGRAPHIC_DATA] 75760"
type textarea "AB 538 T [PERSON_NAME] SUR TRACT NO. 3 ACRES: 10.604"
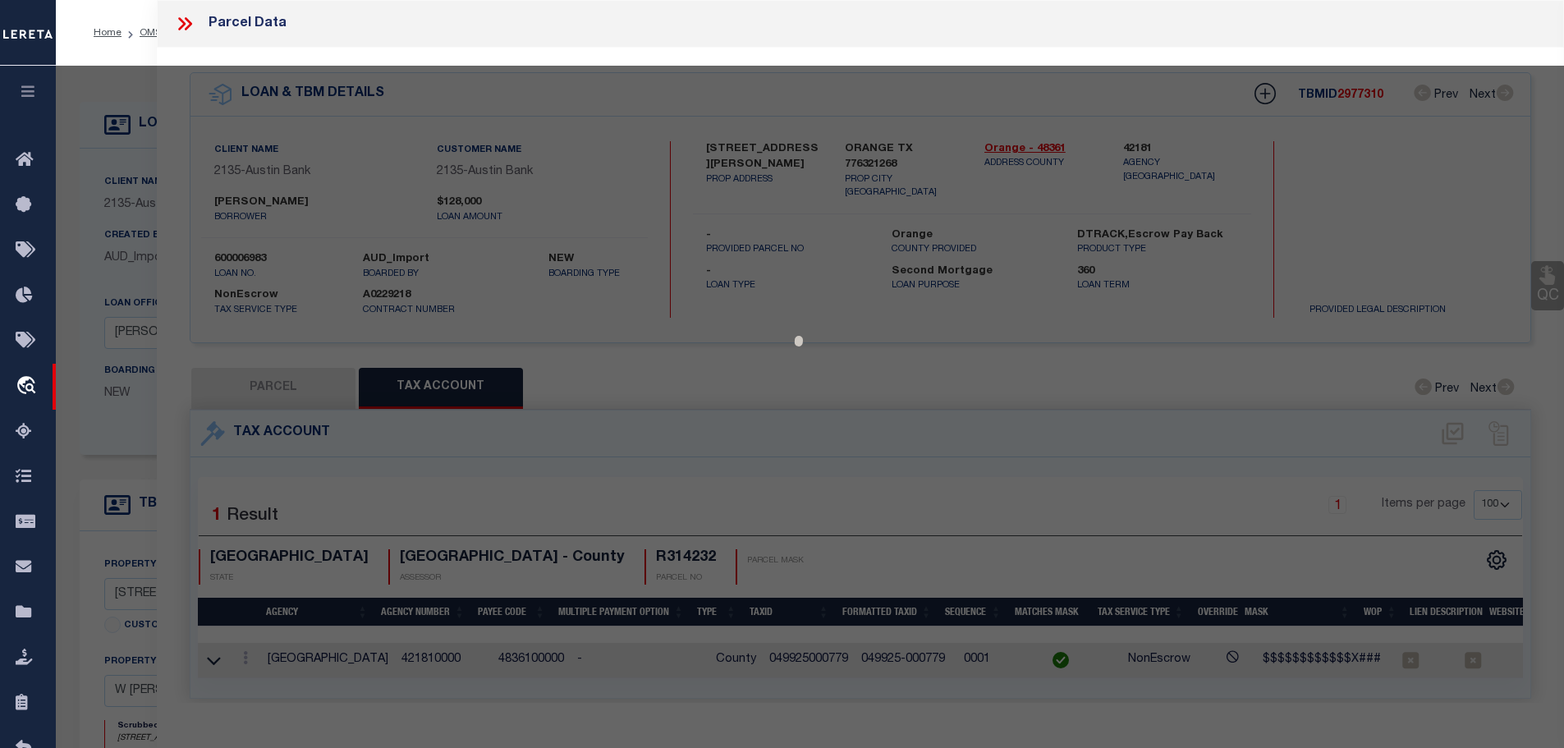
type textarea "Completed based on the given text Legal and given situs address."
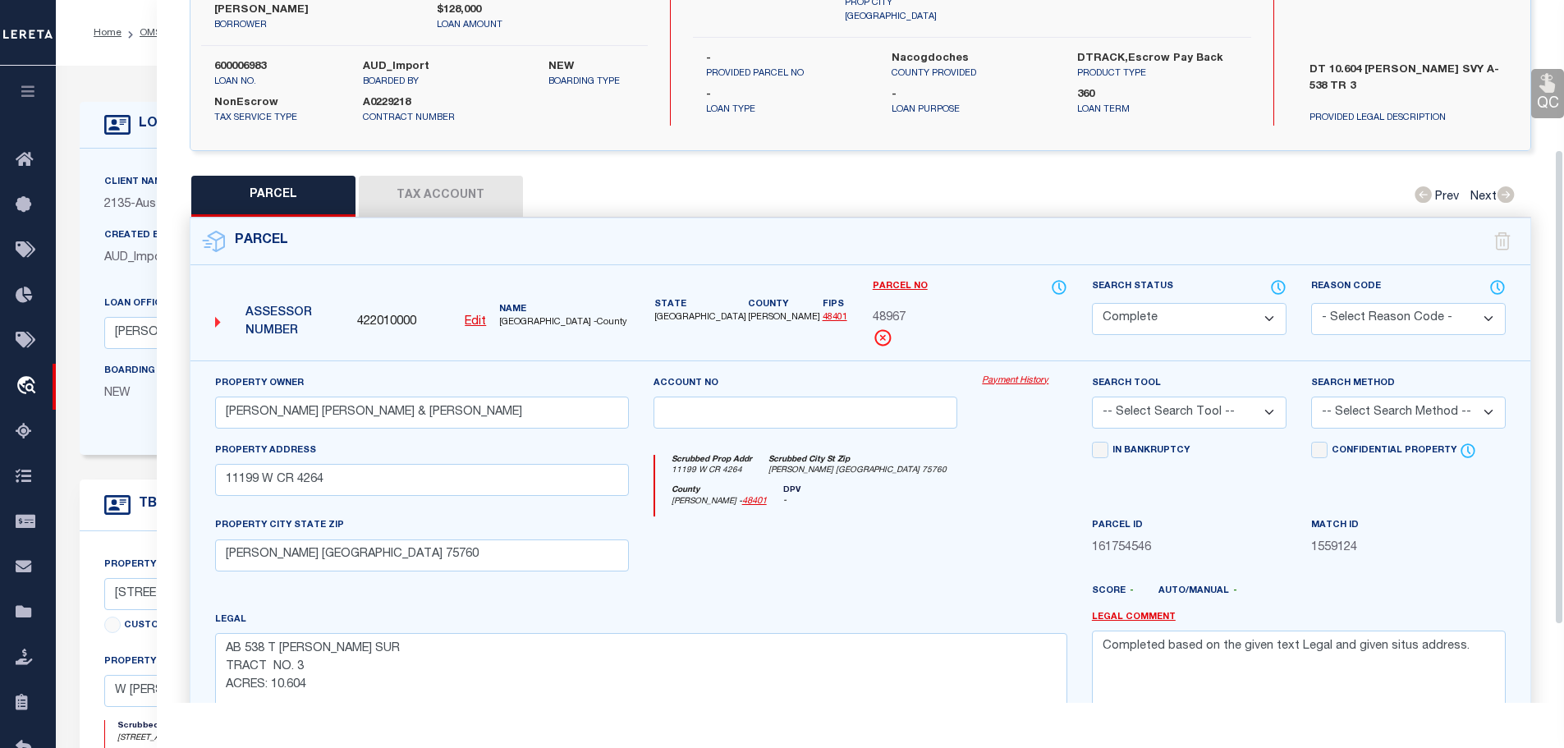
scroll to position [246, 0]
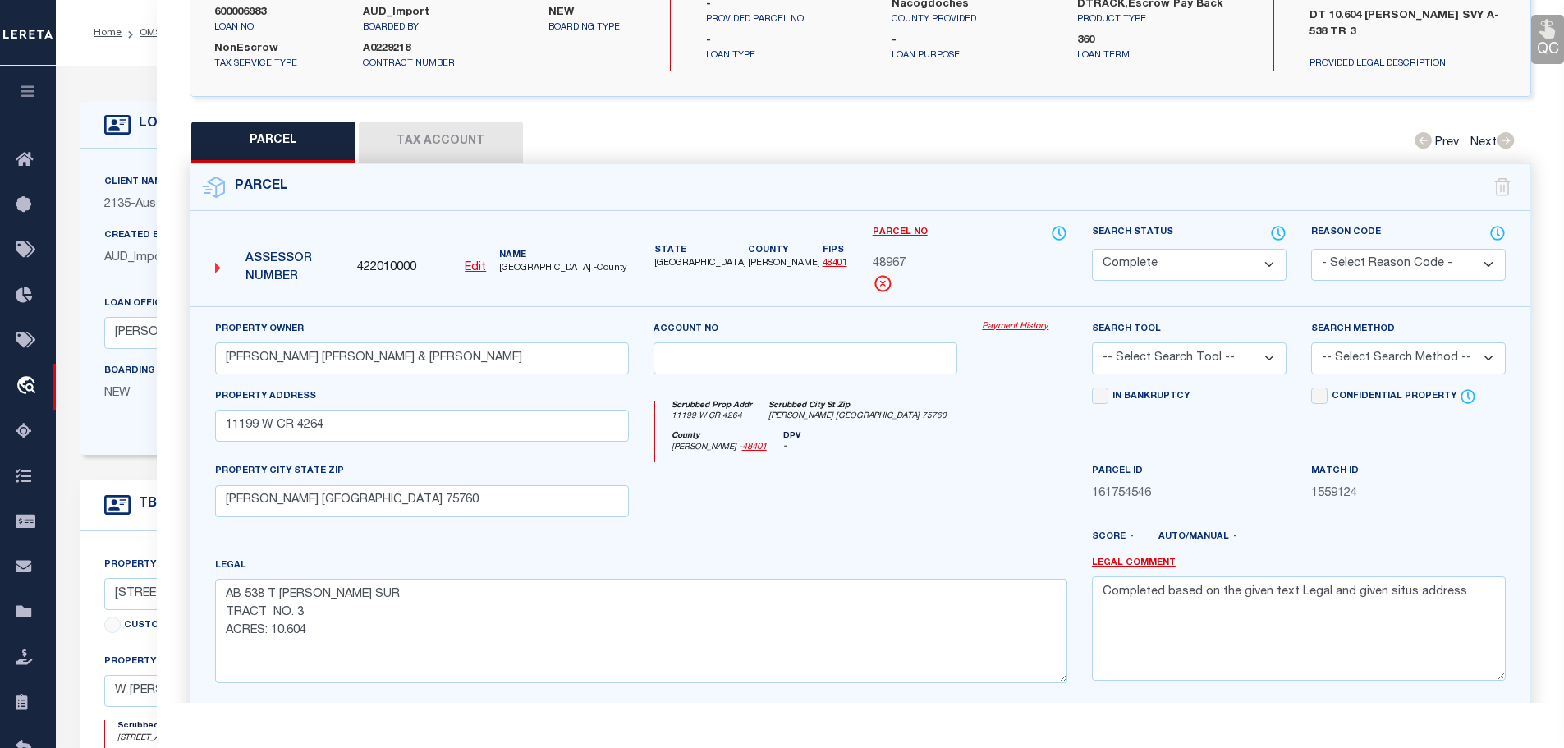
click at [461, 126] on button "Tax Account" at bounding box center [441, 141] width 164 height 41
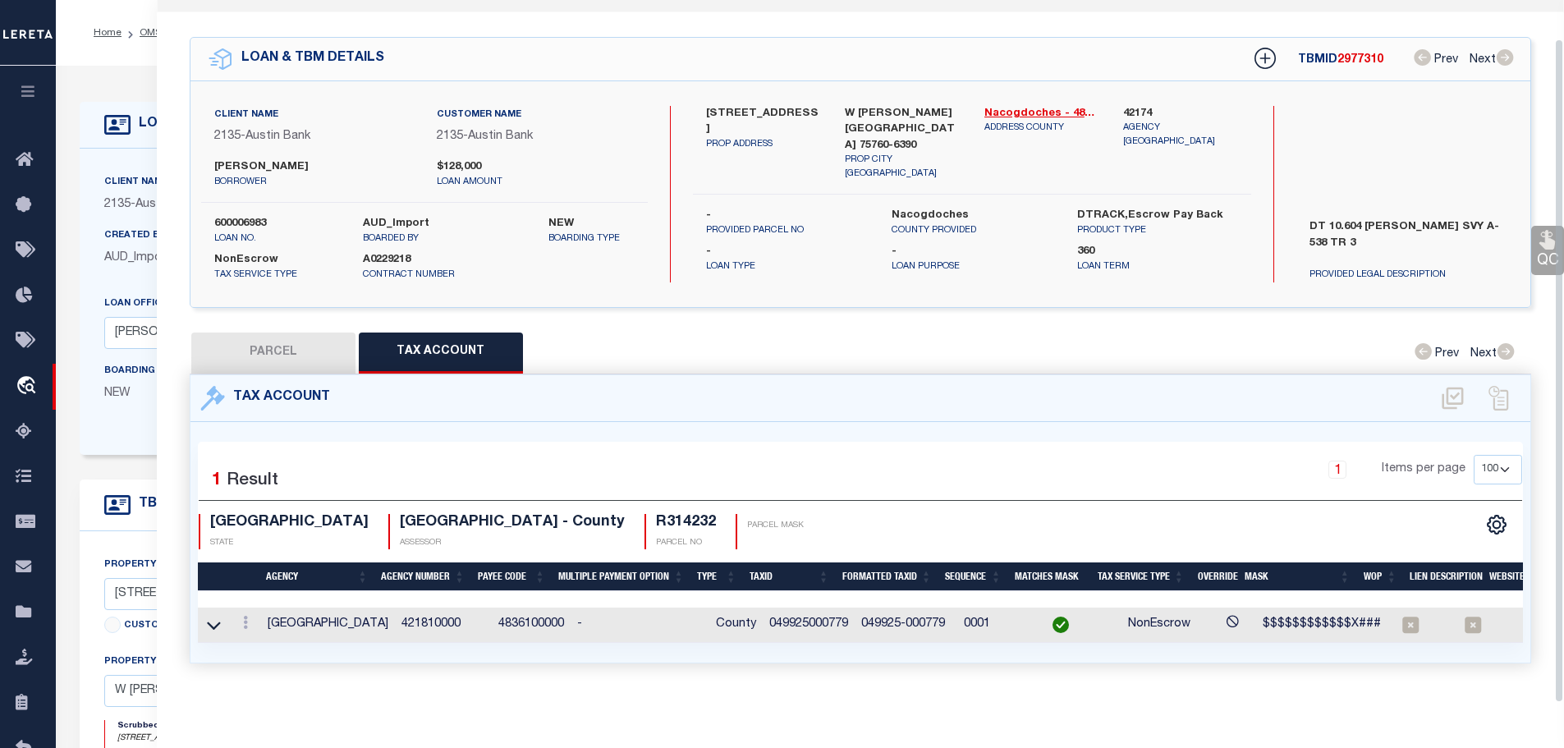
select select "100"
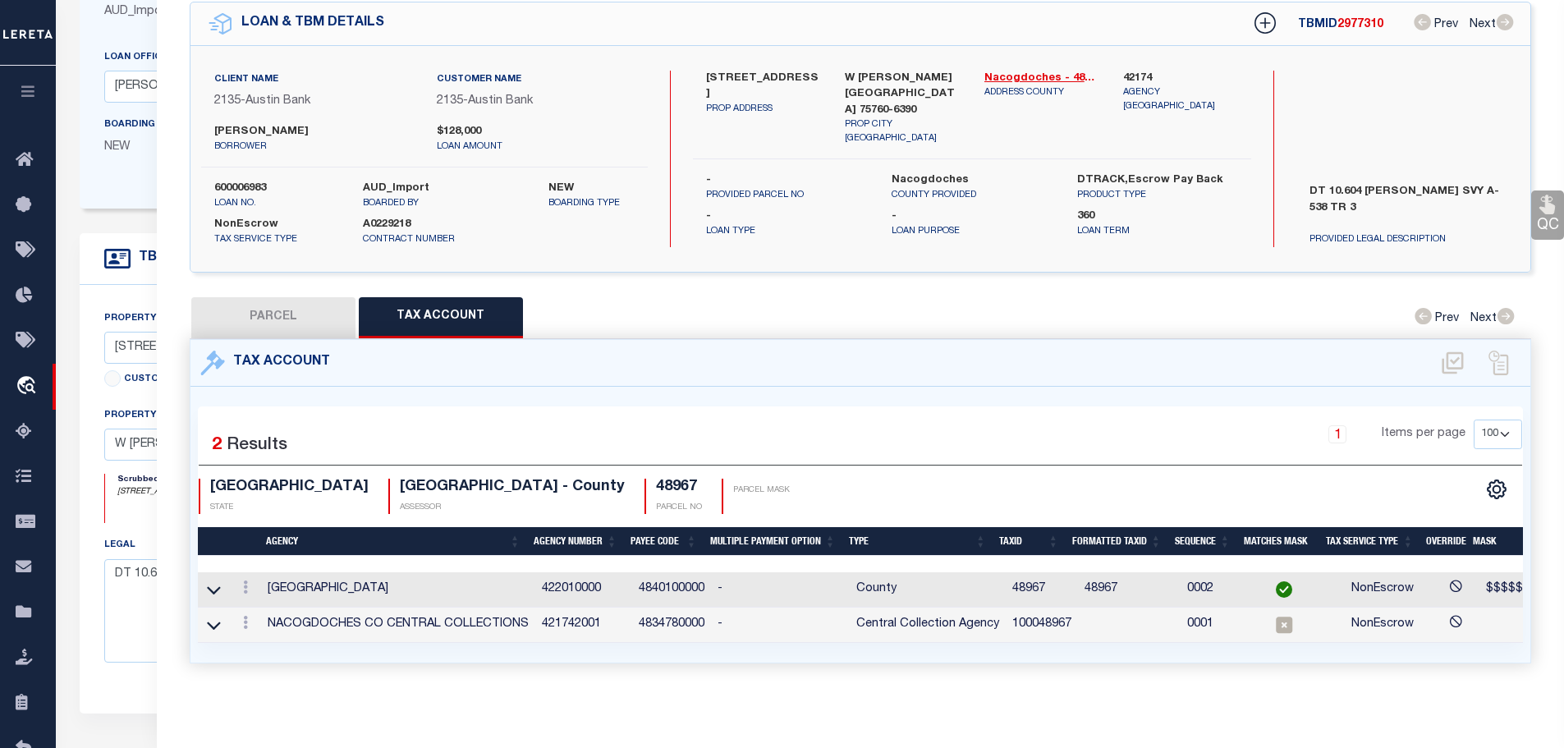
click at [1040, 621] on td "100048967" at bounding box center [1042, 624] width 72 height 35
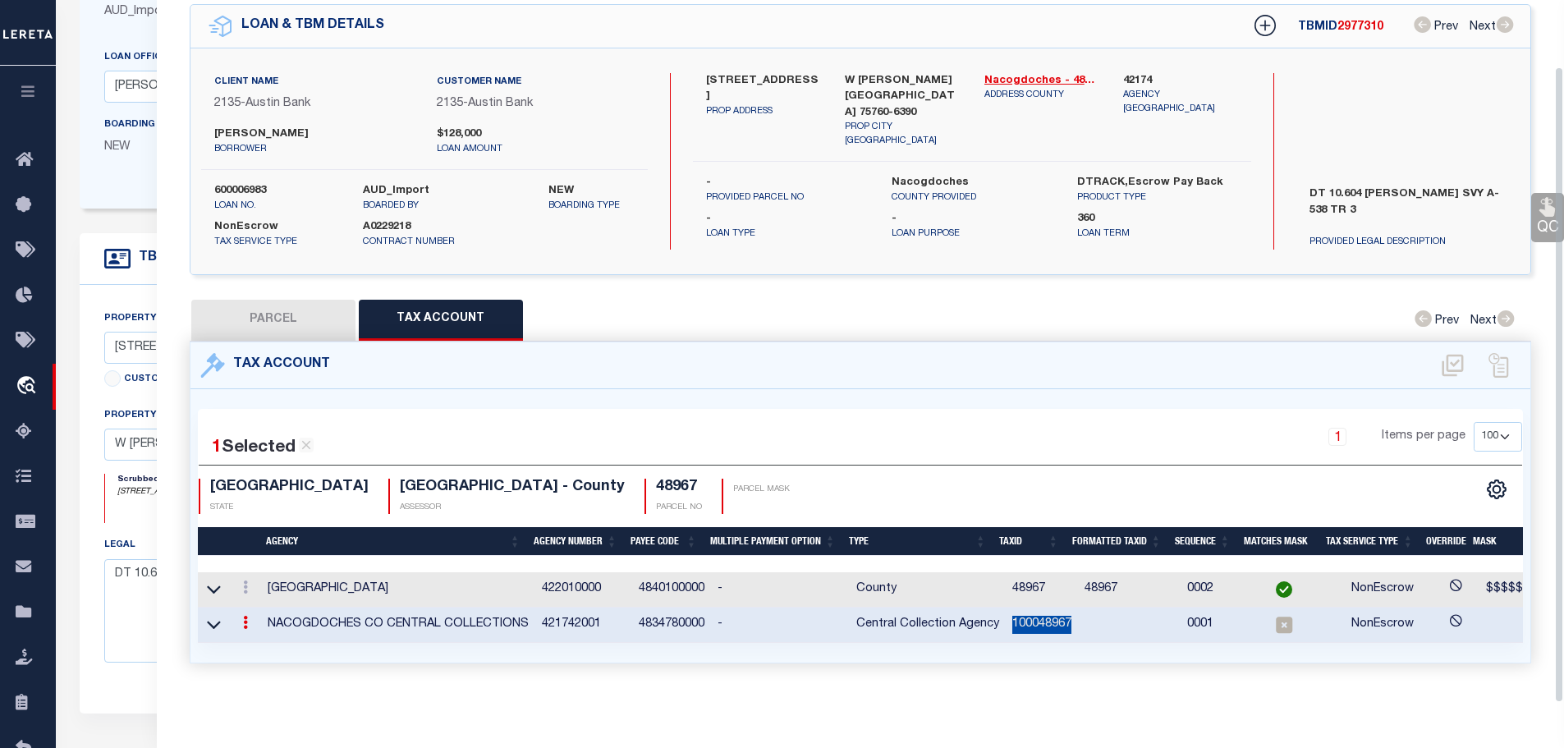
click at [1040, 621] on td "100048967" at bounding box center [1042, 624] width 72 height 35
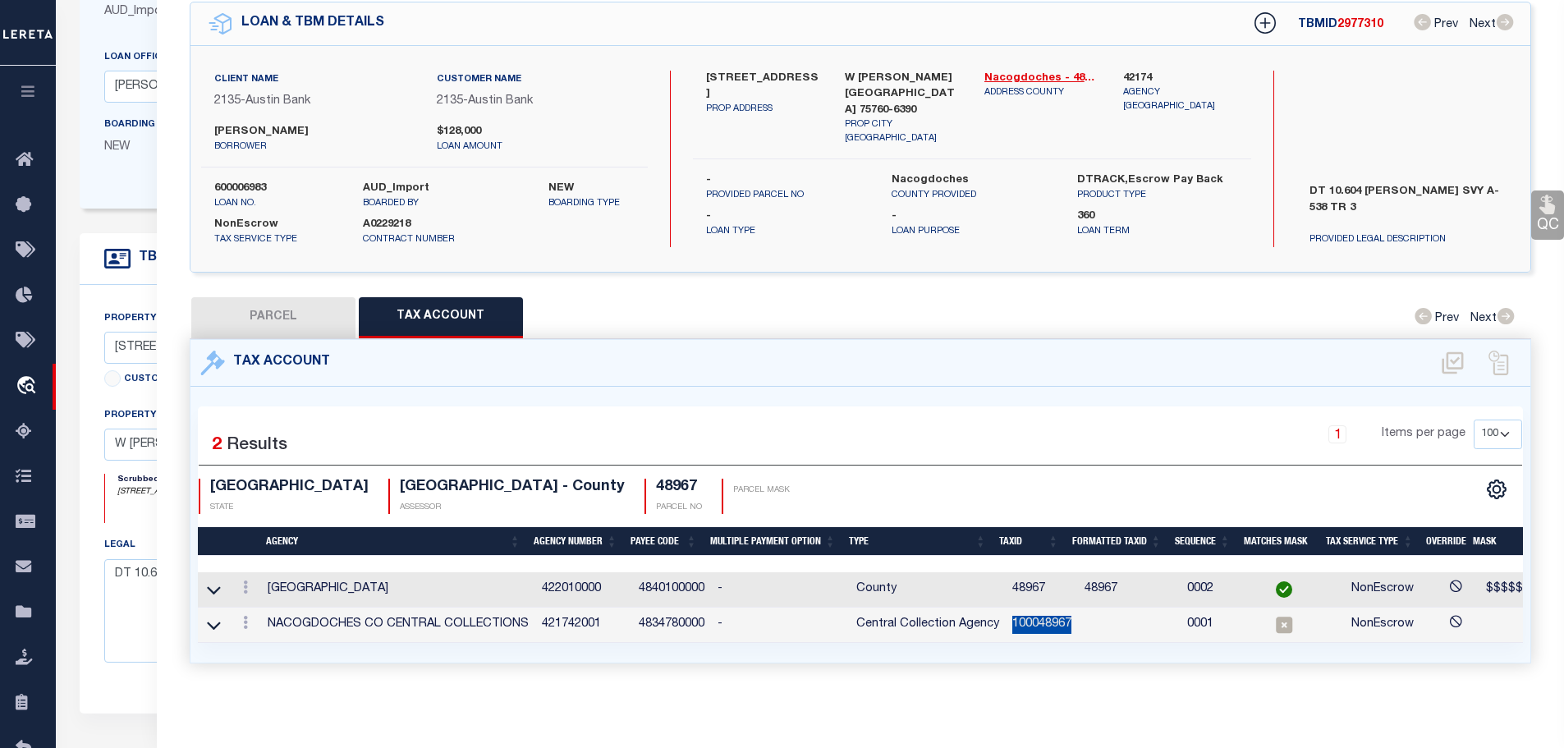
copy td "100048967"
click at [239, 618] on link at bounding box center [245, 624] width 18 height 13
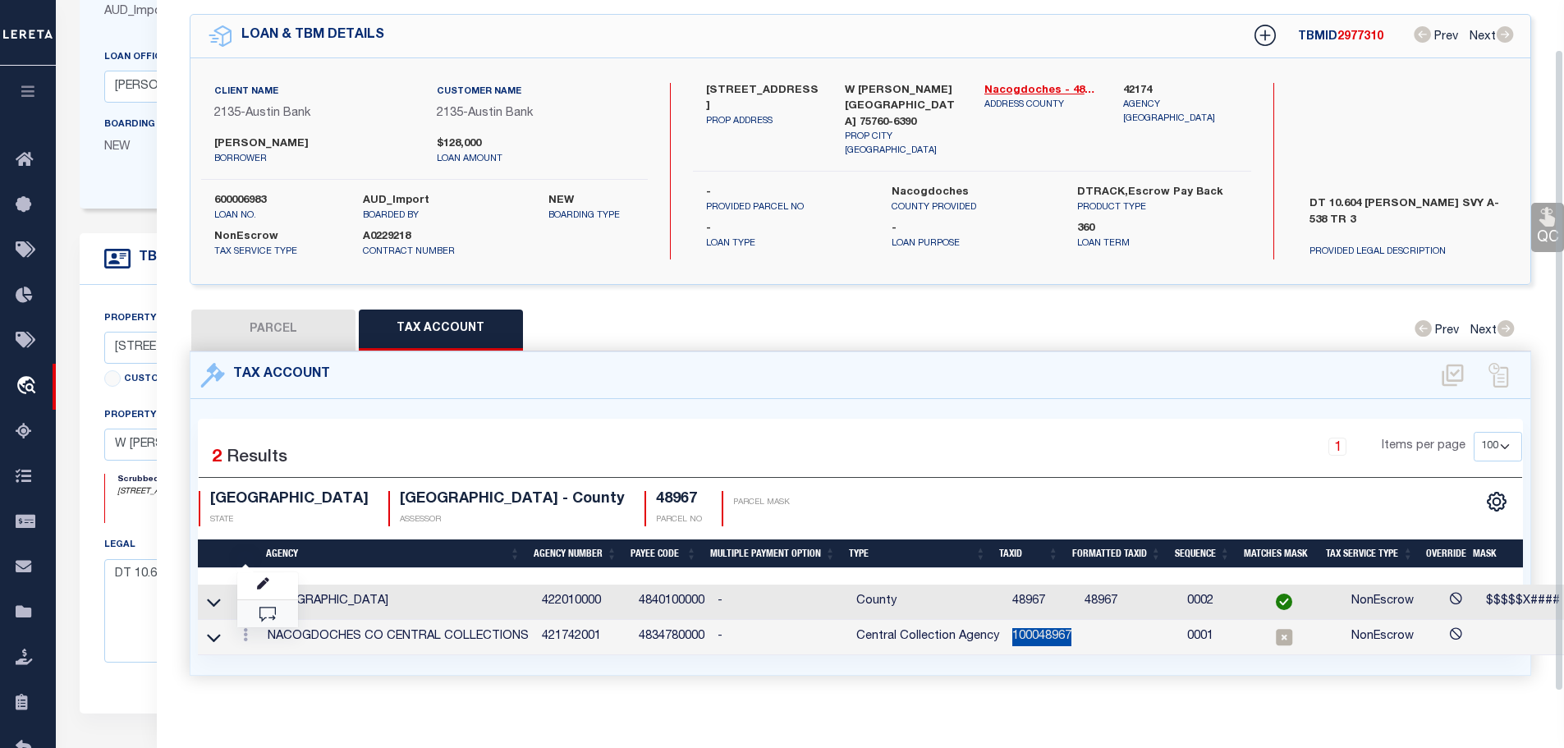
scroll to position [53, 0]
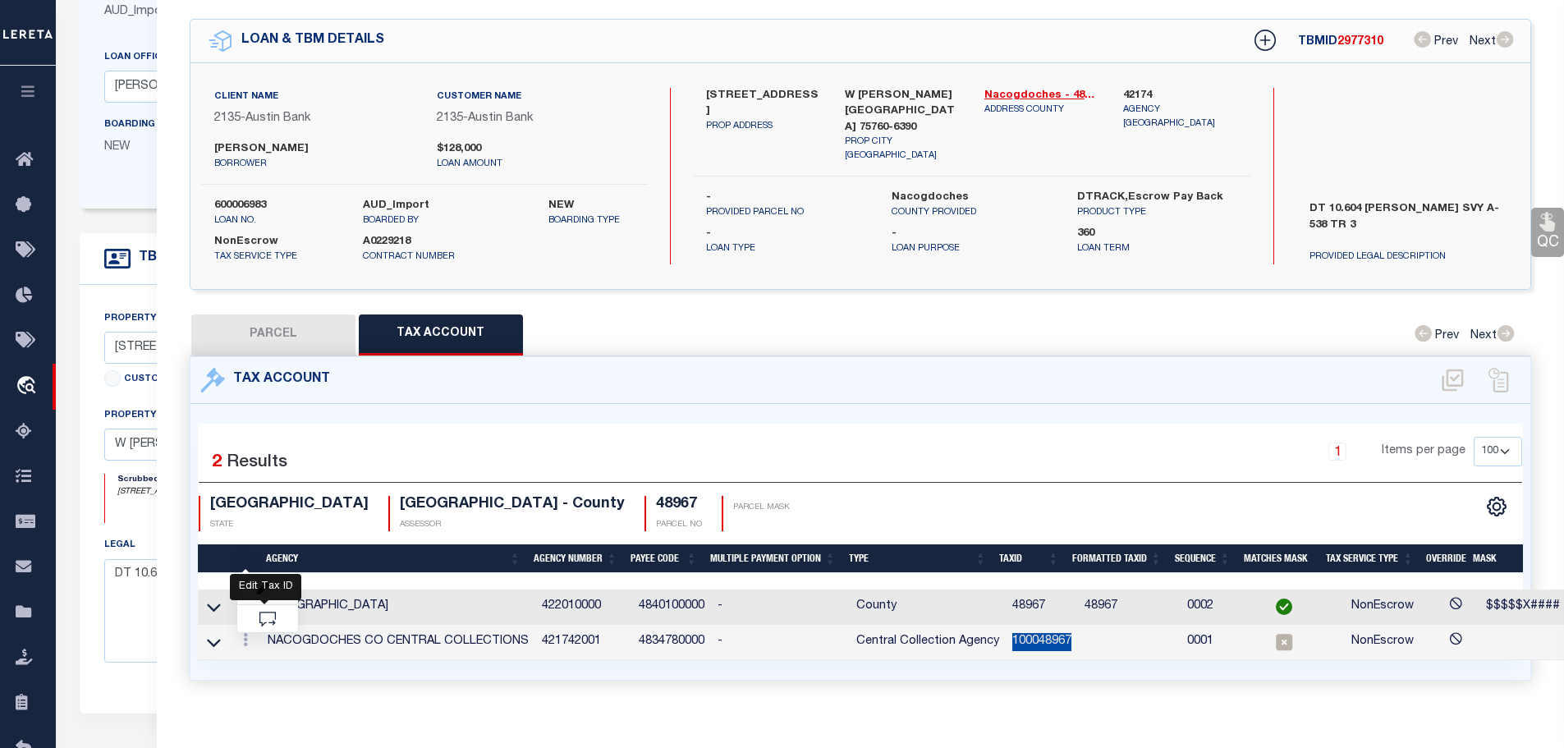
click at [268, 583] on icon "" at bounding box center [263, 589] width 12 height 12
type input "100048967"
type textarea "$$$$$$$$$$$$$$$ $$$$$$$$$$$$$$$$$$$$$"
checkbox input "true"
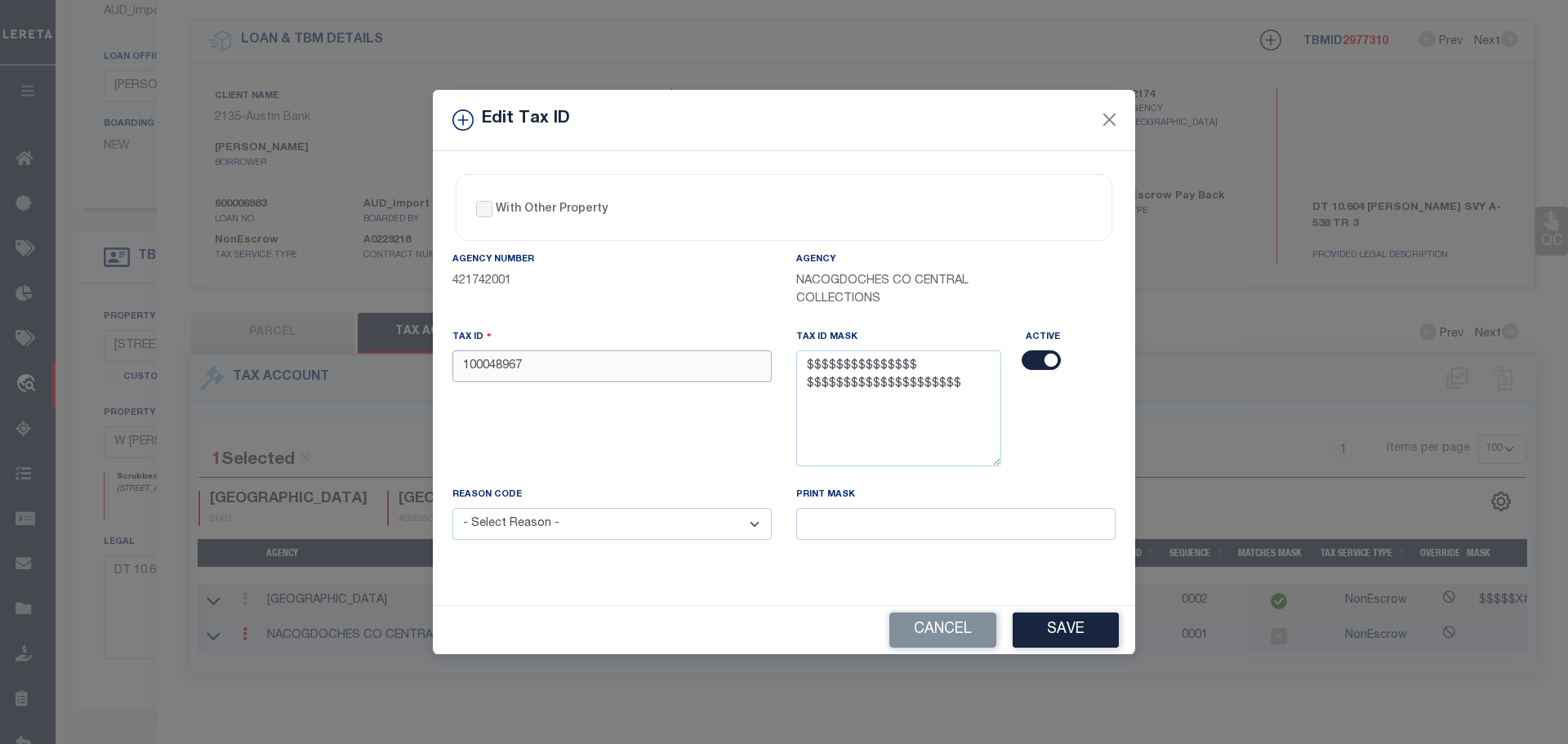
click at [563, 369] on input "100048967" at bounding box center [612, 366] width 319 height 32
paste input "00538-00014-00000-000000"
drag, startPoint x: 576, startPoint y: 372, endPoint x: 578, endPoint y: 408, distance: 36.1
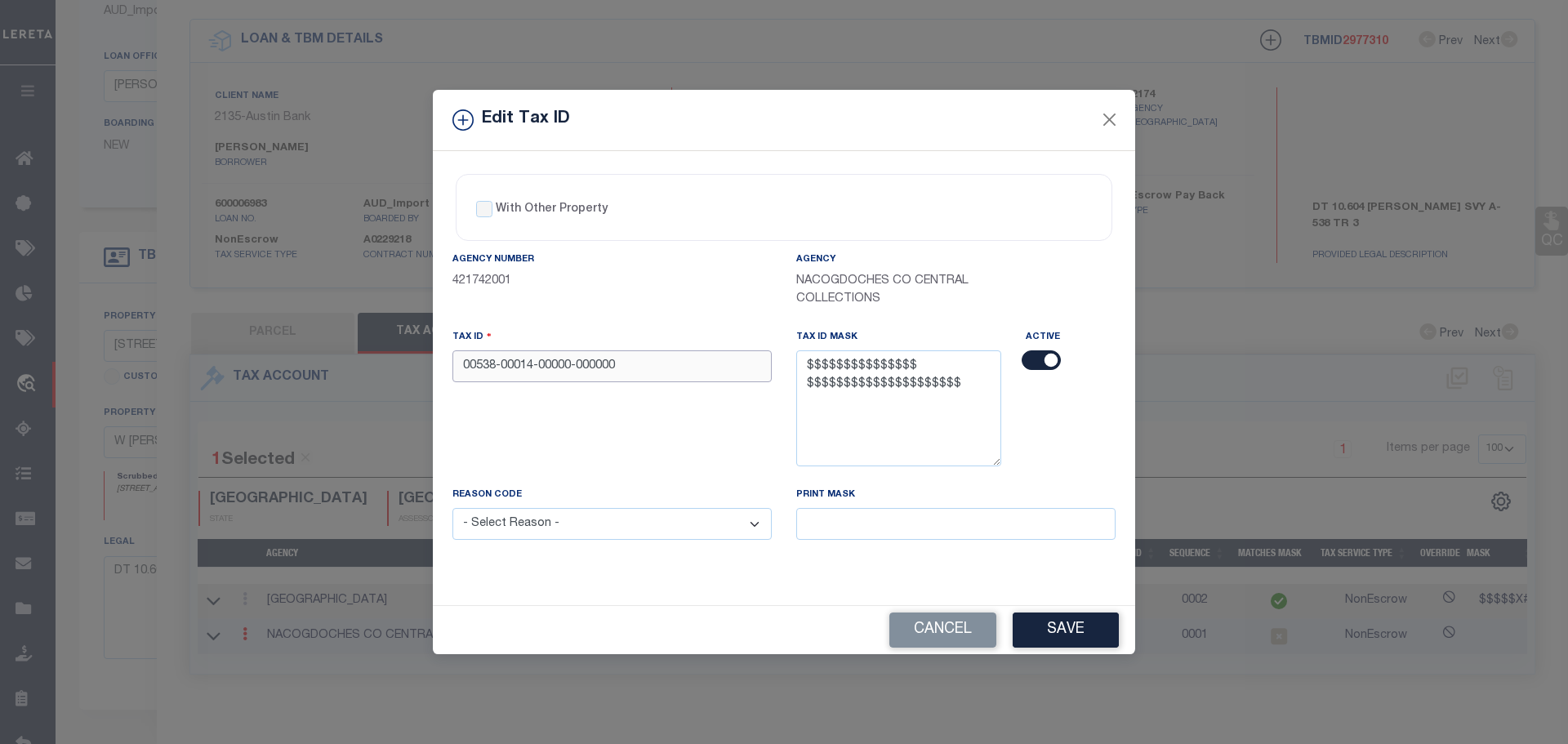
click at [576, 373] on input "00538-00014-00000-000000" at bounding box center [612, 366] width 319 height 32
type input "005380001400000000000"
click at [577, 527] on select "- Select Reason - 099 - Other (Provide additional detail) ACT - Agency Changed …" at bounding box center [612, 524] width 319 height 32
select select "ACT"
click at [453, 508] on select "- Select Reason - 099 - Other (Provide additional detail) ACT - Agency Changed …" at bounding box center [612, 524] width 319 height 32
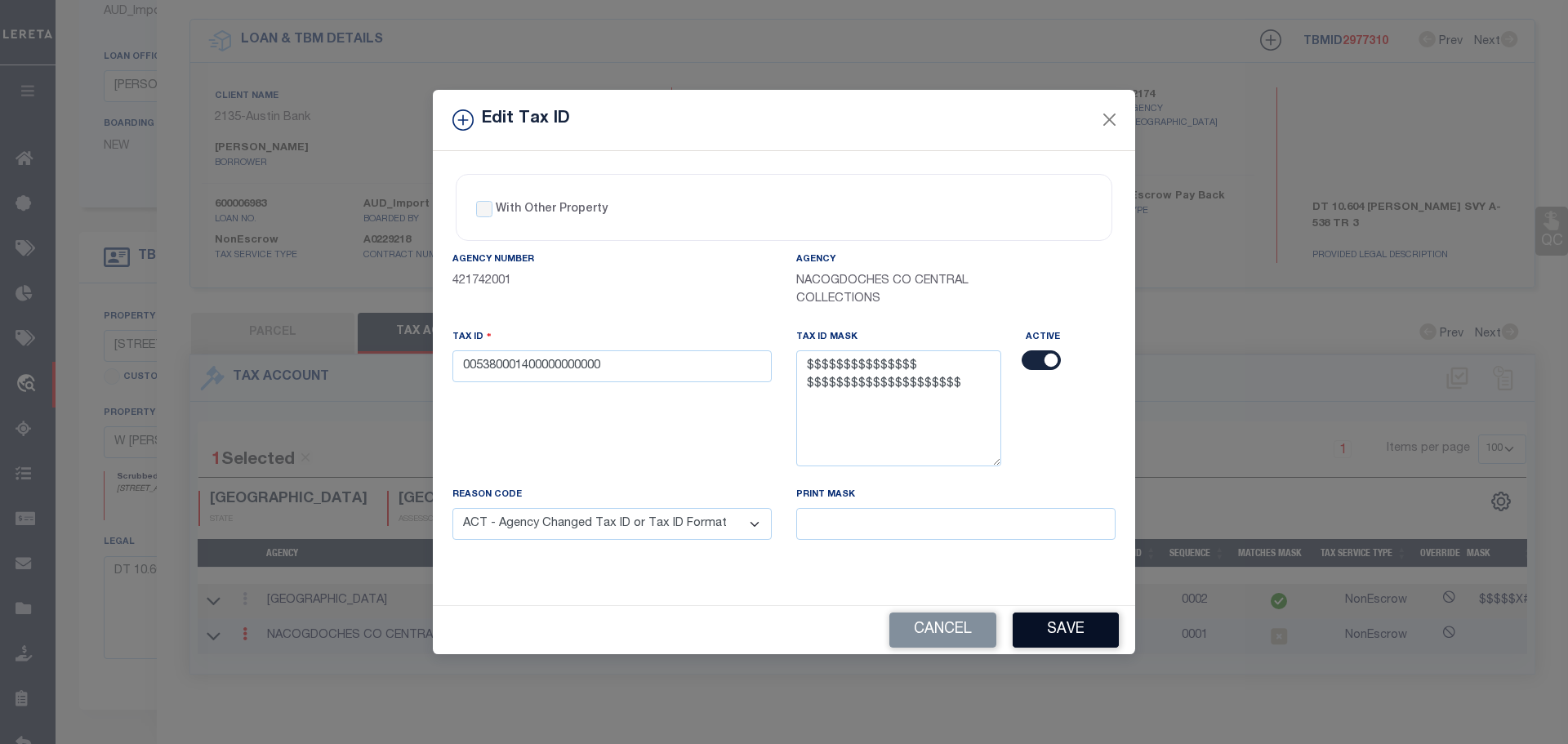
click at [1053, 627] on button "Save" at bounding box center [1066, 630] width 106 height 35
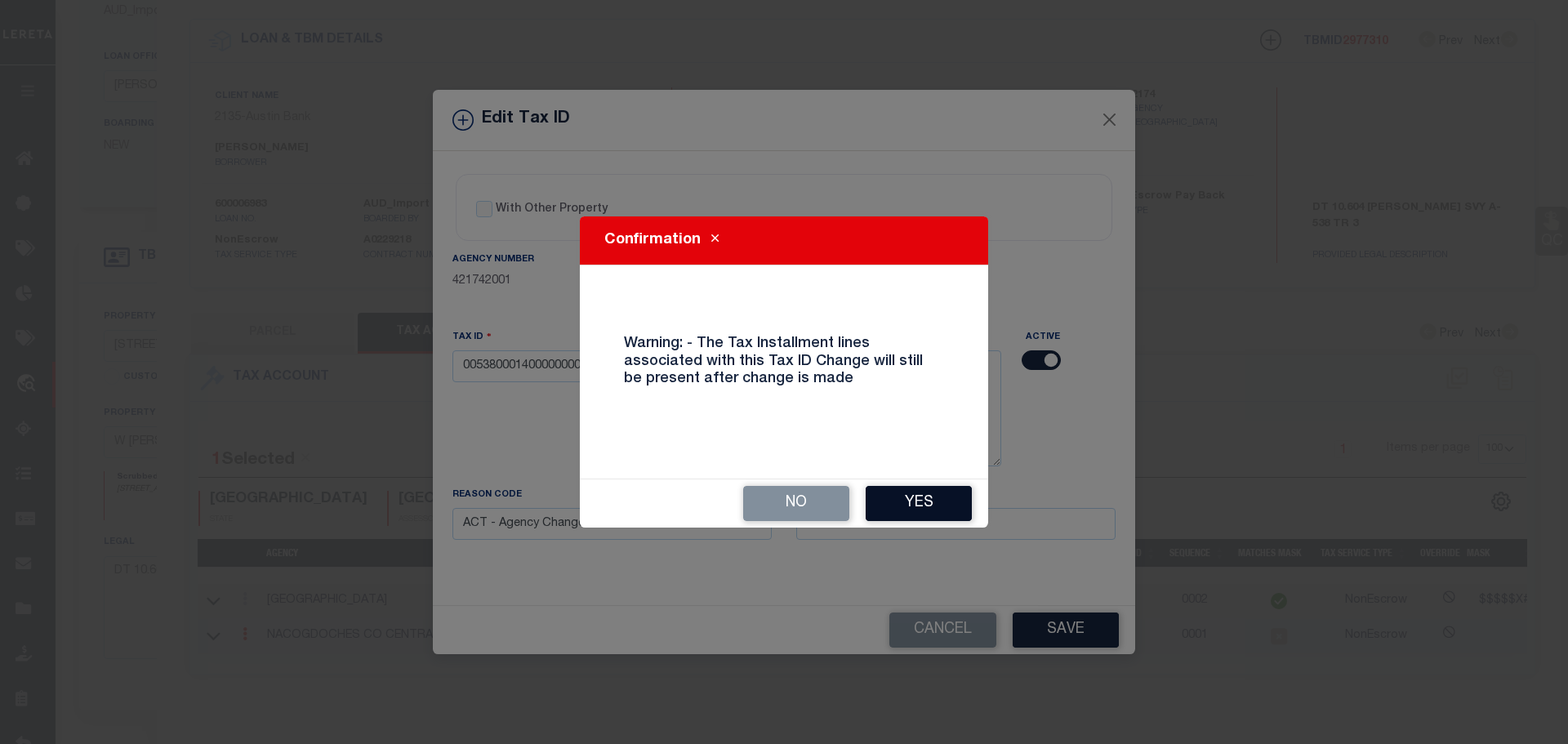
click at [932, 502] on button "Yes" at bounding box center [918, 502] width 106 height 35
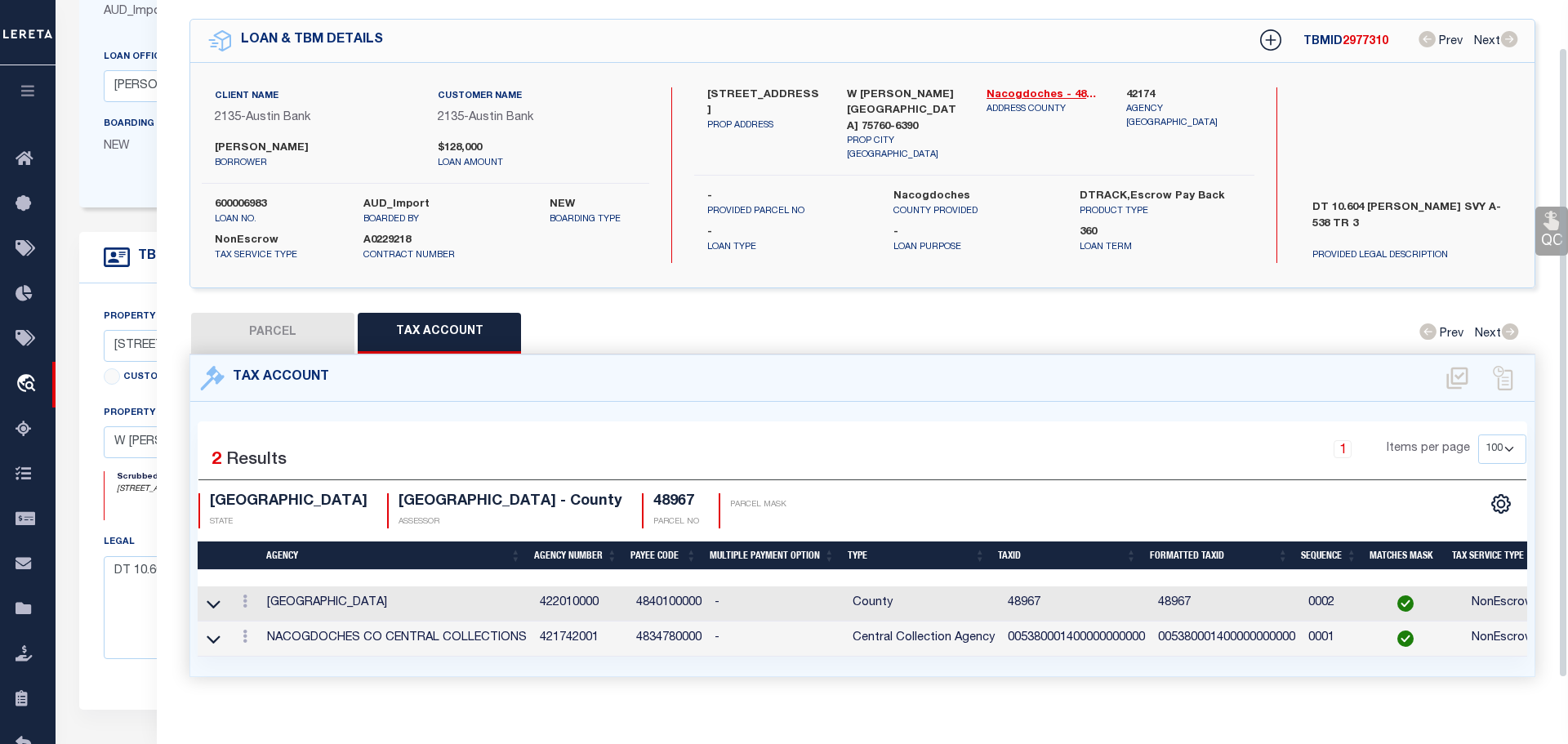
select select
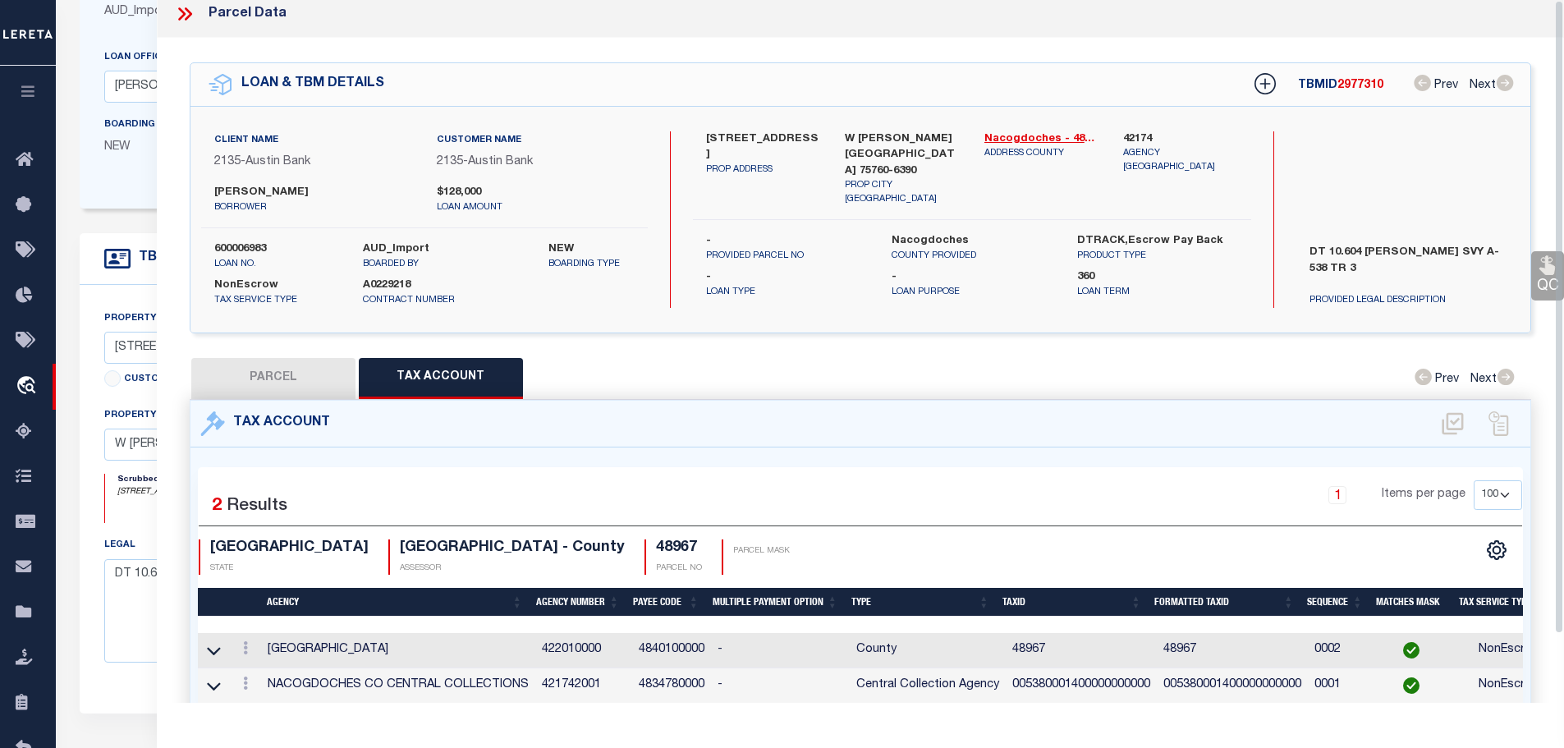
scroll to position [0, 0]
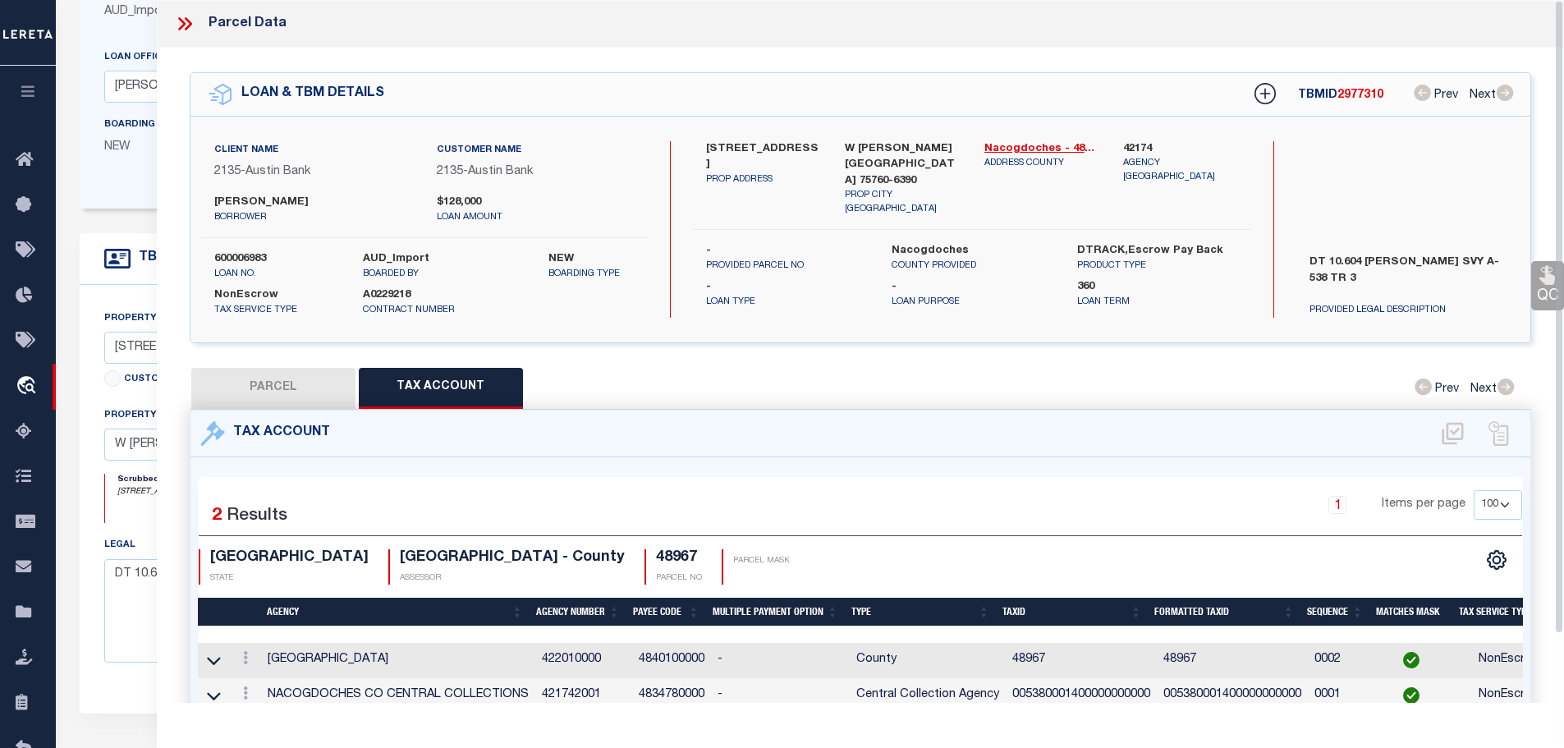
click at [182, 22] on icon at bounding box center [181, 23] width 7 height 13
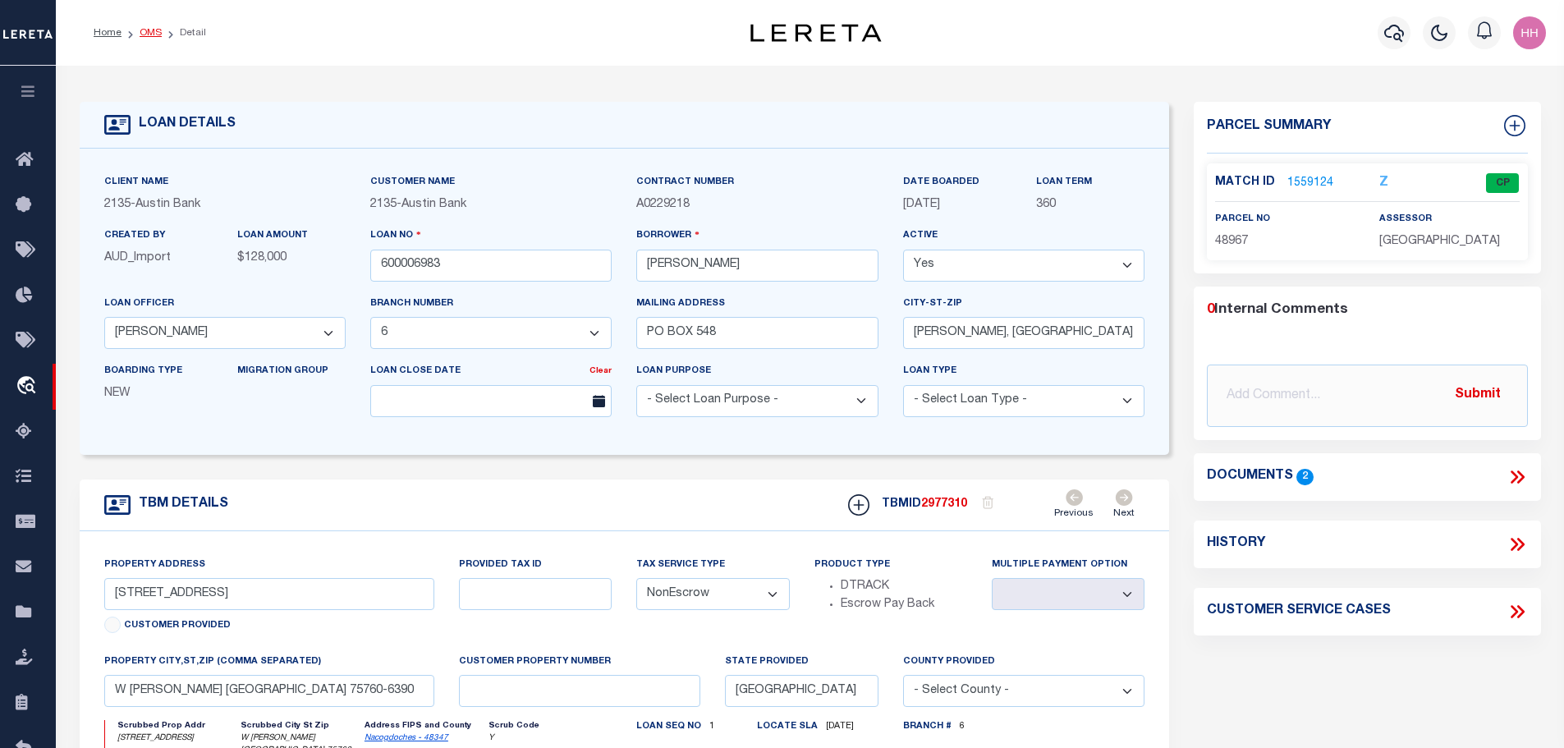
click at [140, 30] on link "OMS" at bounding box center [151, 33] width 22 height 10
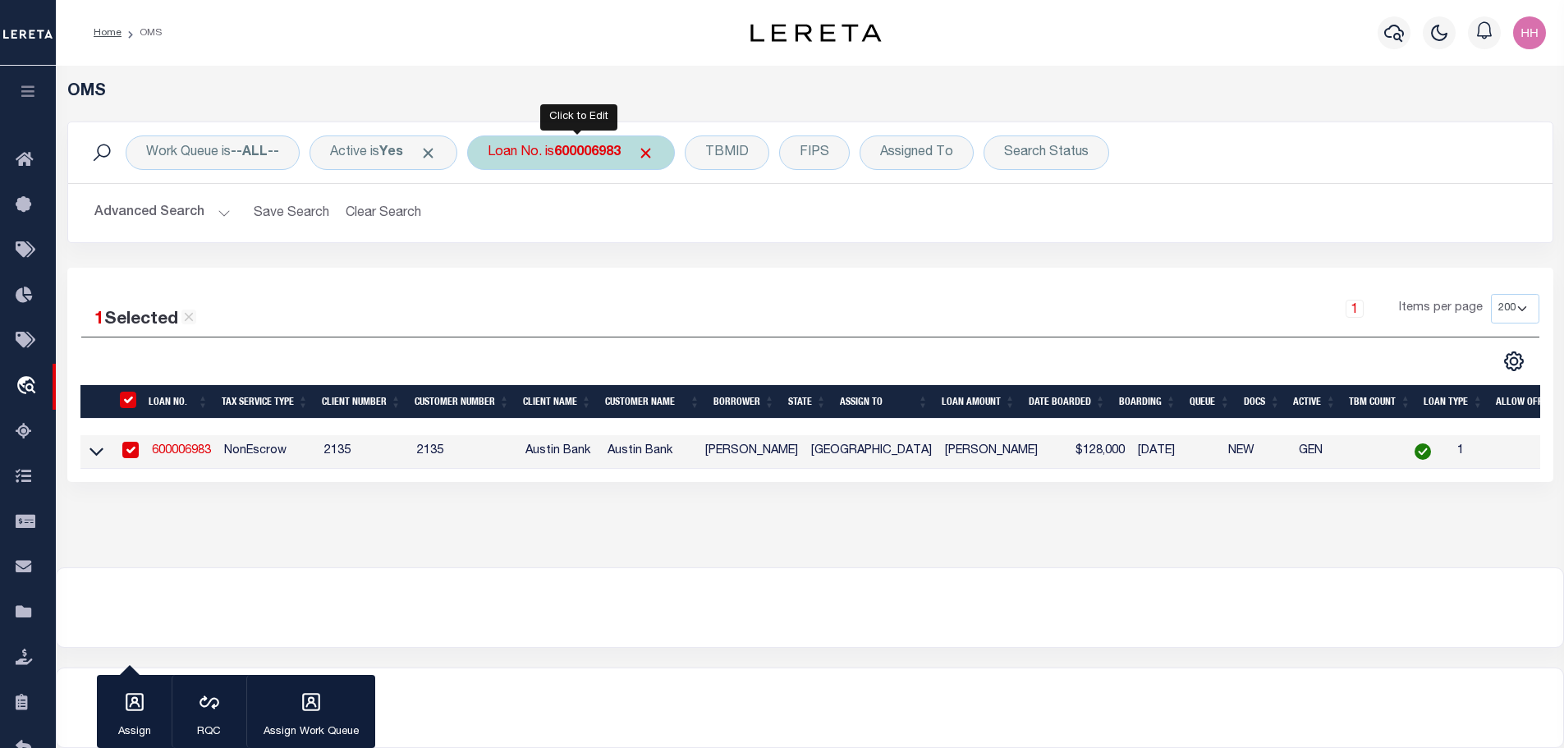
click at [576, 146] on b "600006983" at bounding box center [587, 152] width 66 height 13
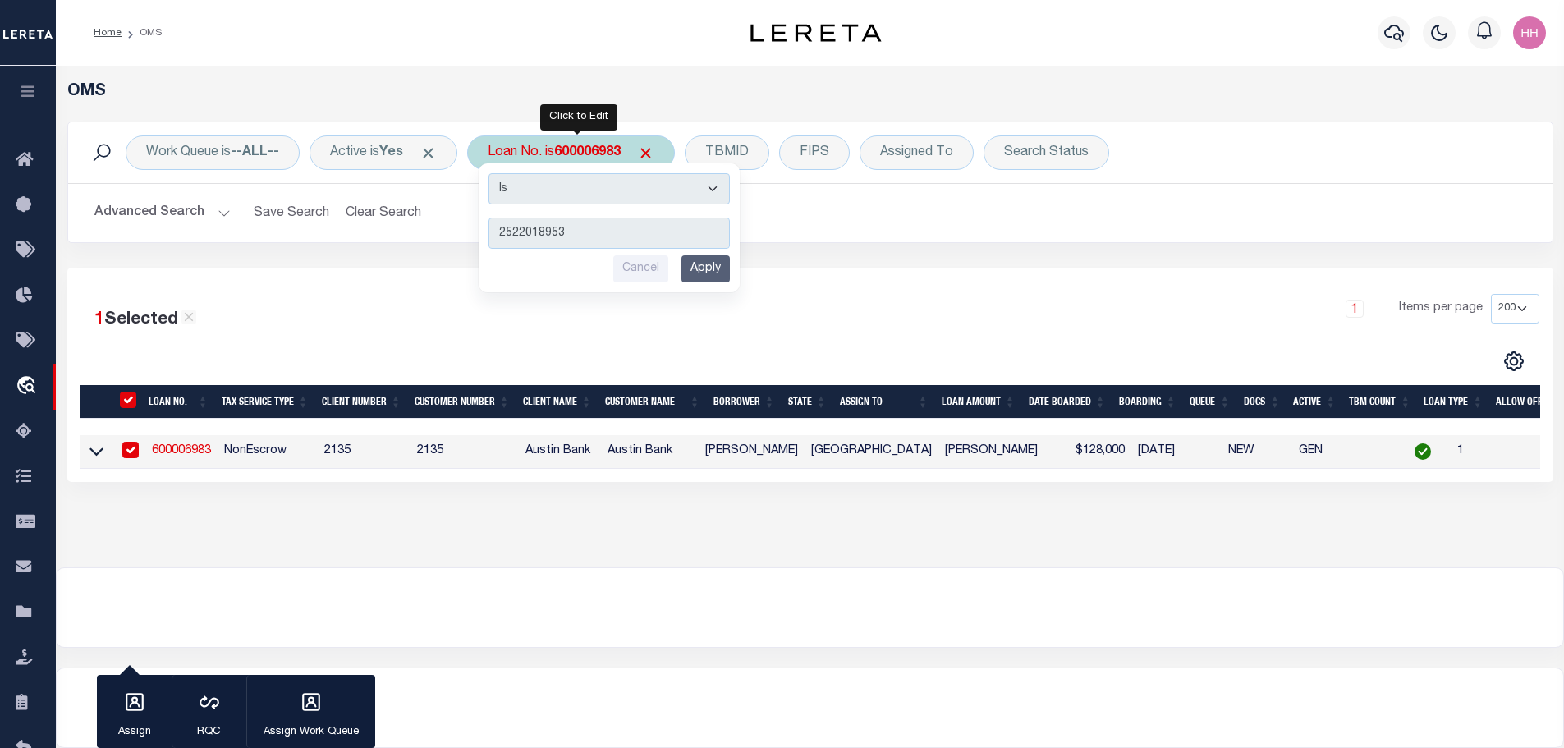
type input "2522018953"
click at [721, 274] on input "Apply" at bounding box center [705, 268] width 48 height 27
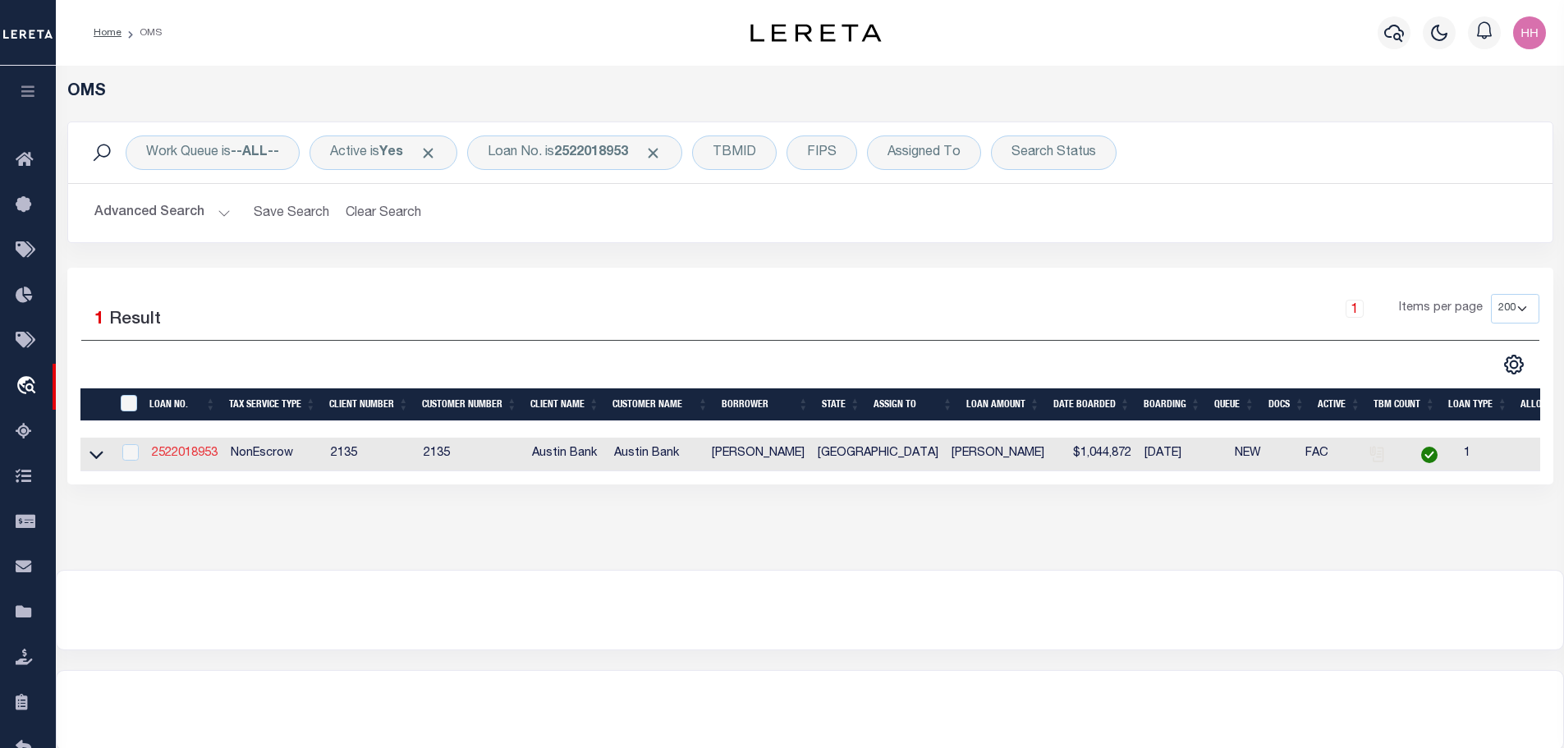
click at [190, 456] on link "2522018953" at bounding box center [185, 452] width 66 height 11
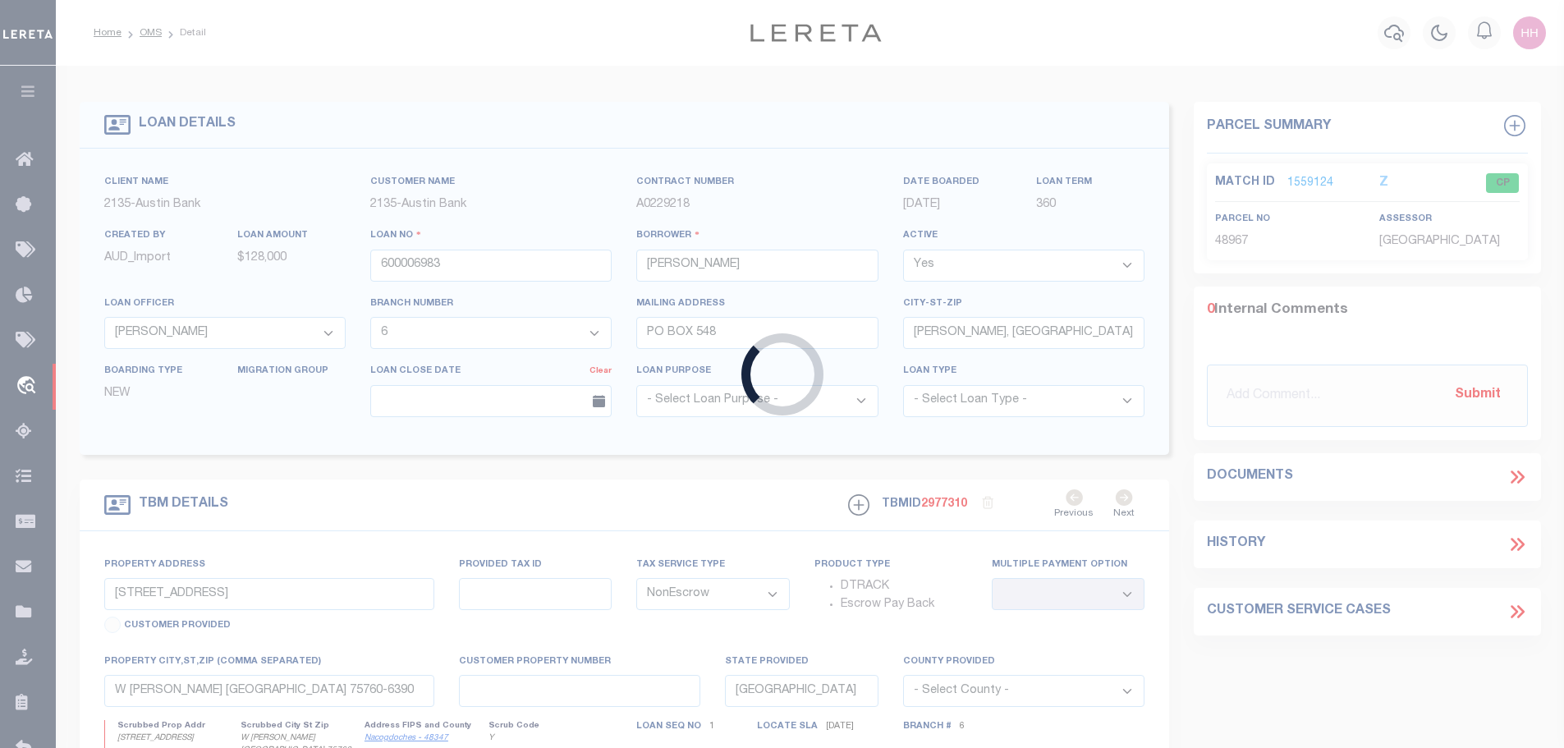
type input "2522018953"
type input "[PERSON_NAME]"
select select "8155"
select select "2573"
type input "[STREET_ADDRESS]"
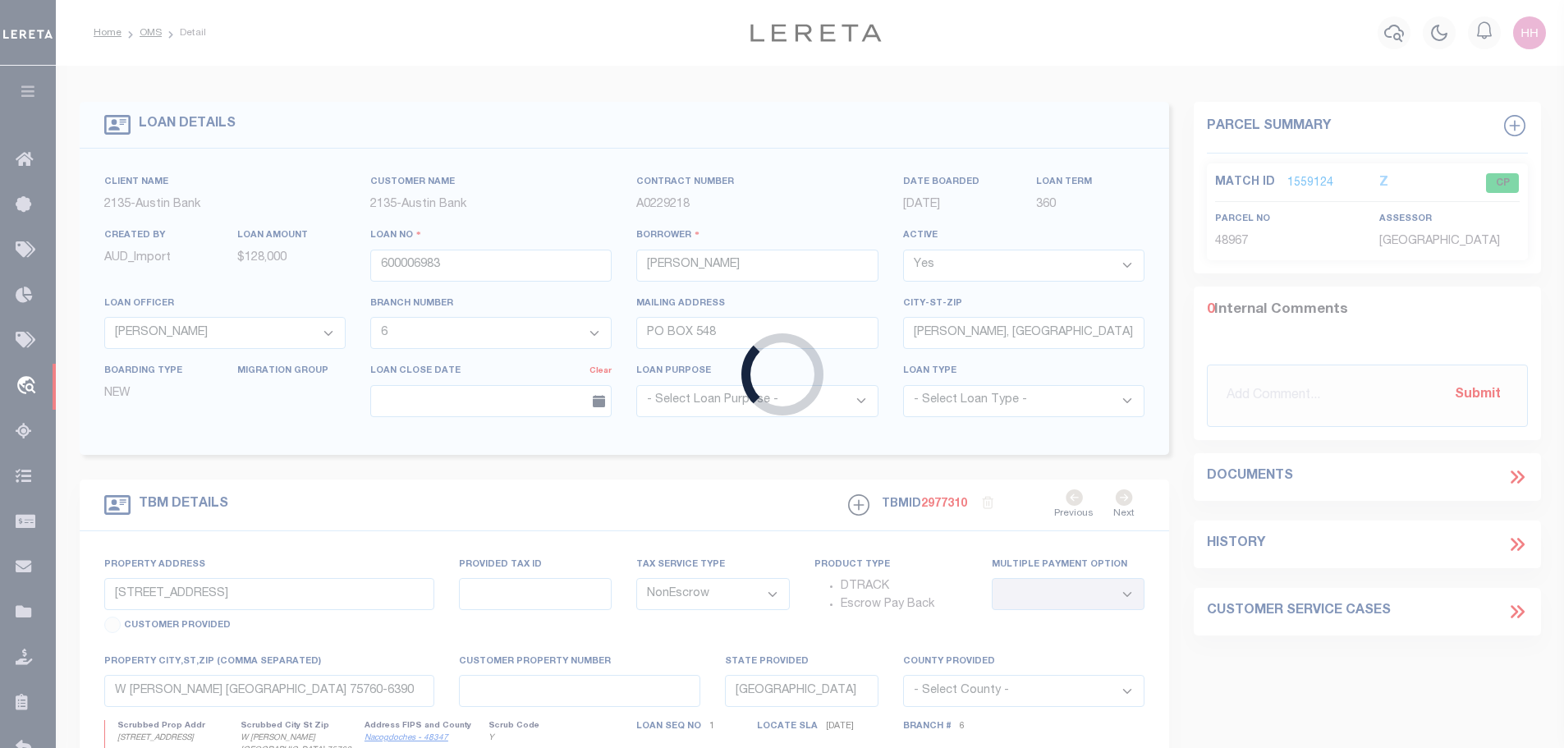
type input "[PERSON_NAME], [GEOGRAPHIC_DATA]"
select select
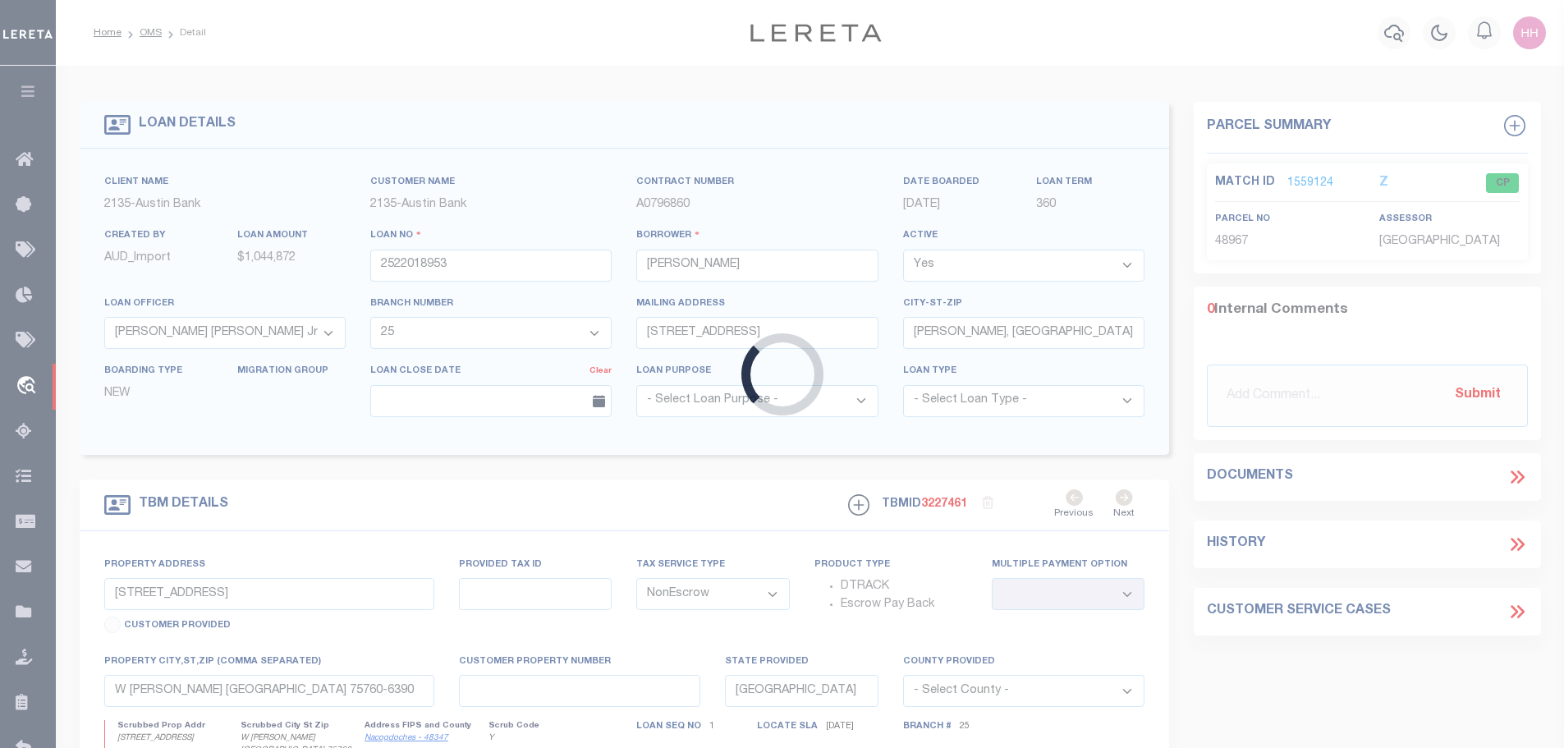
type input "CR 177"
select select
type input "[PERSON_NAME] TX 75946"
select select
type textarea "DT 206.77 AC [PERSON_NAME] SVY A-756 [PERSON_NAME] SVY A-708 BROWN"
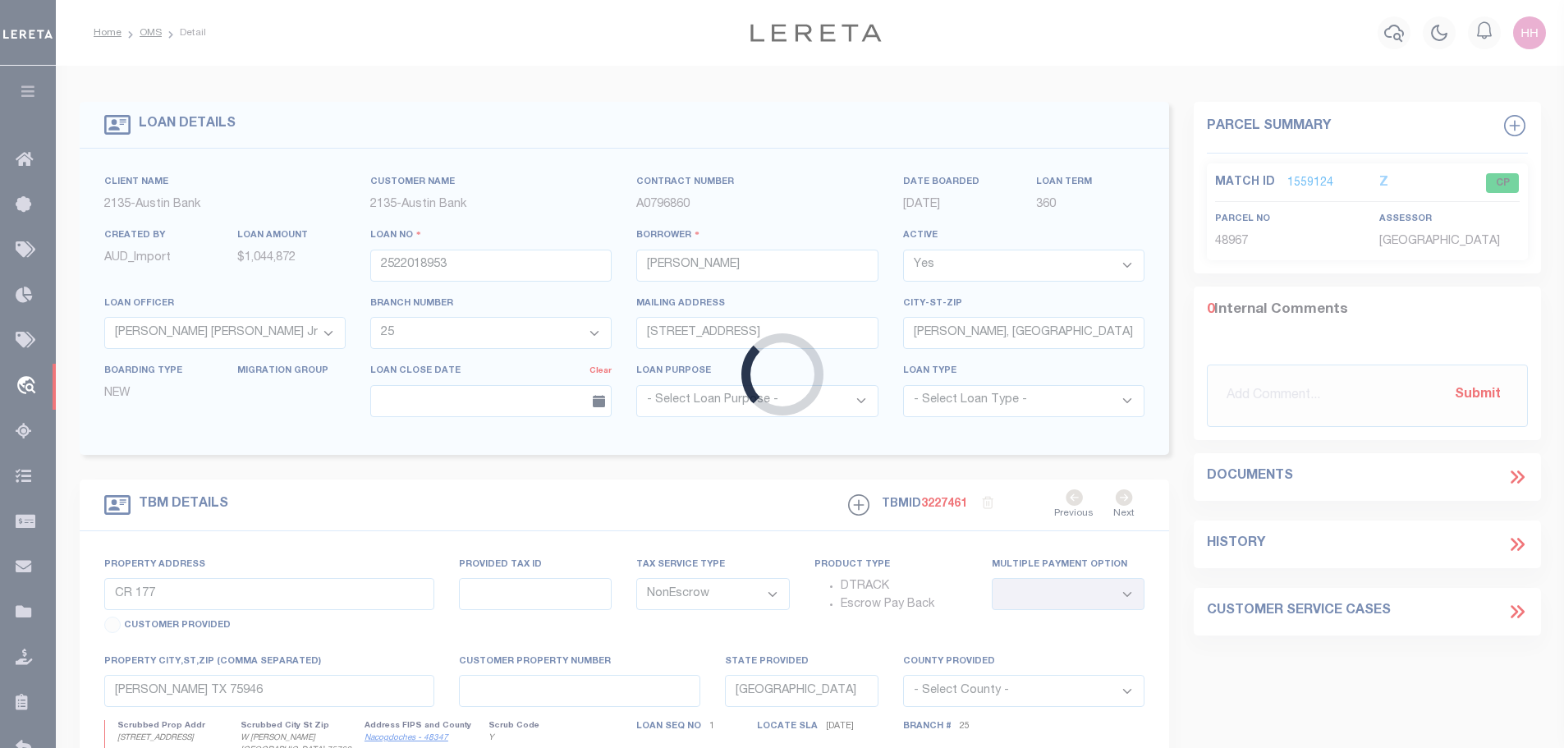
select select "8155"
select select "2573"
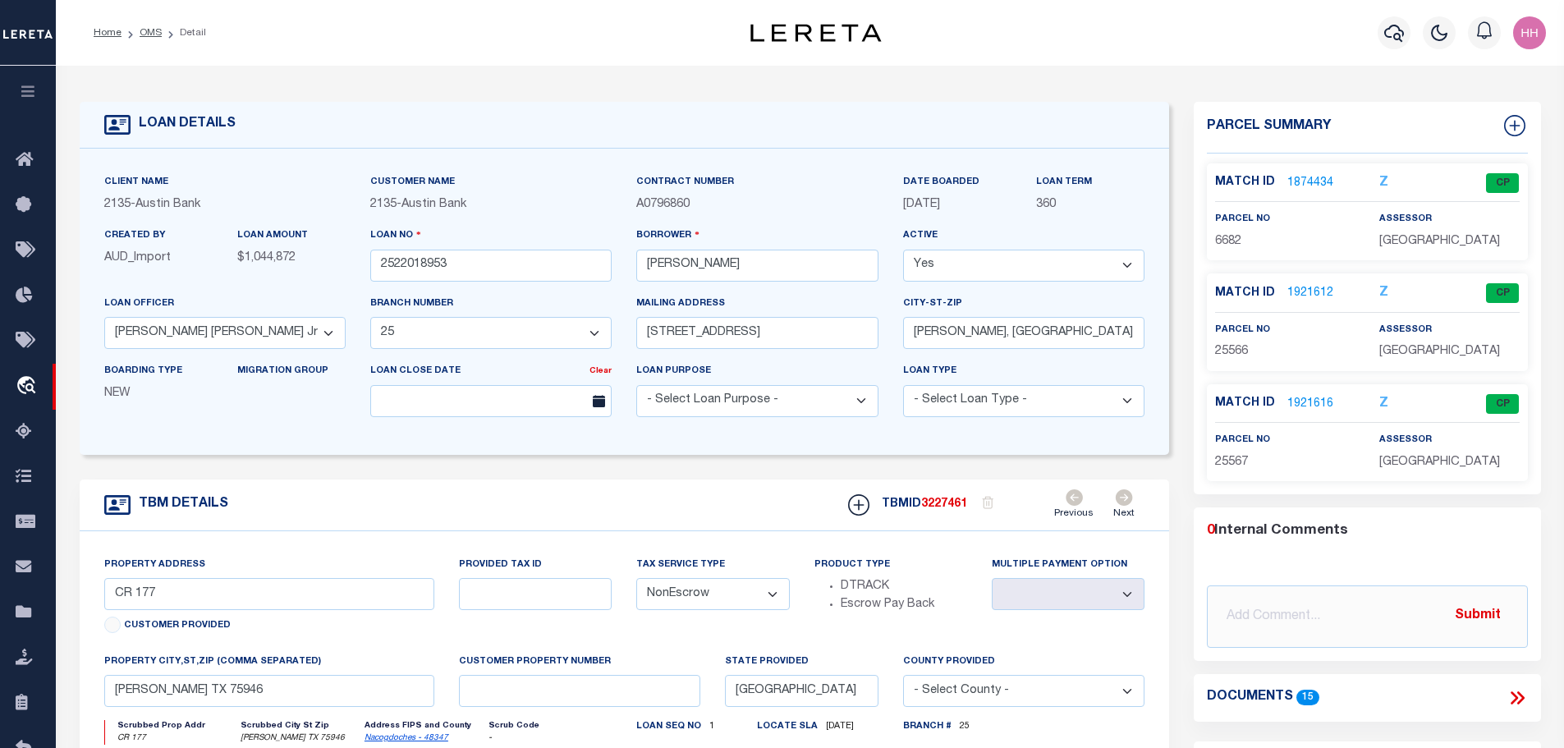
click at [1309, 302] on link "1921612" at bounding box center [1310, 293] width 46 height 17
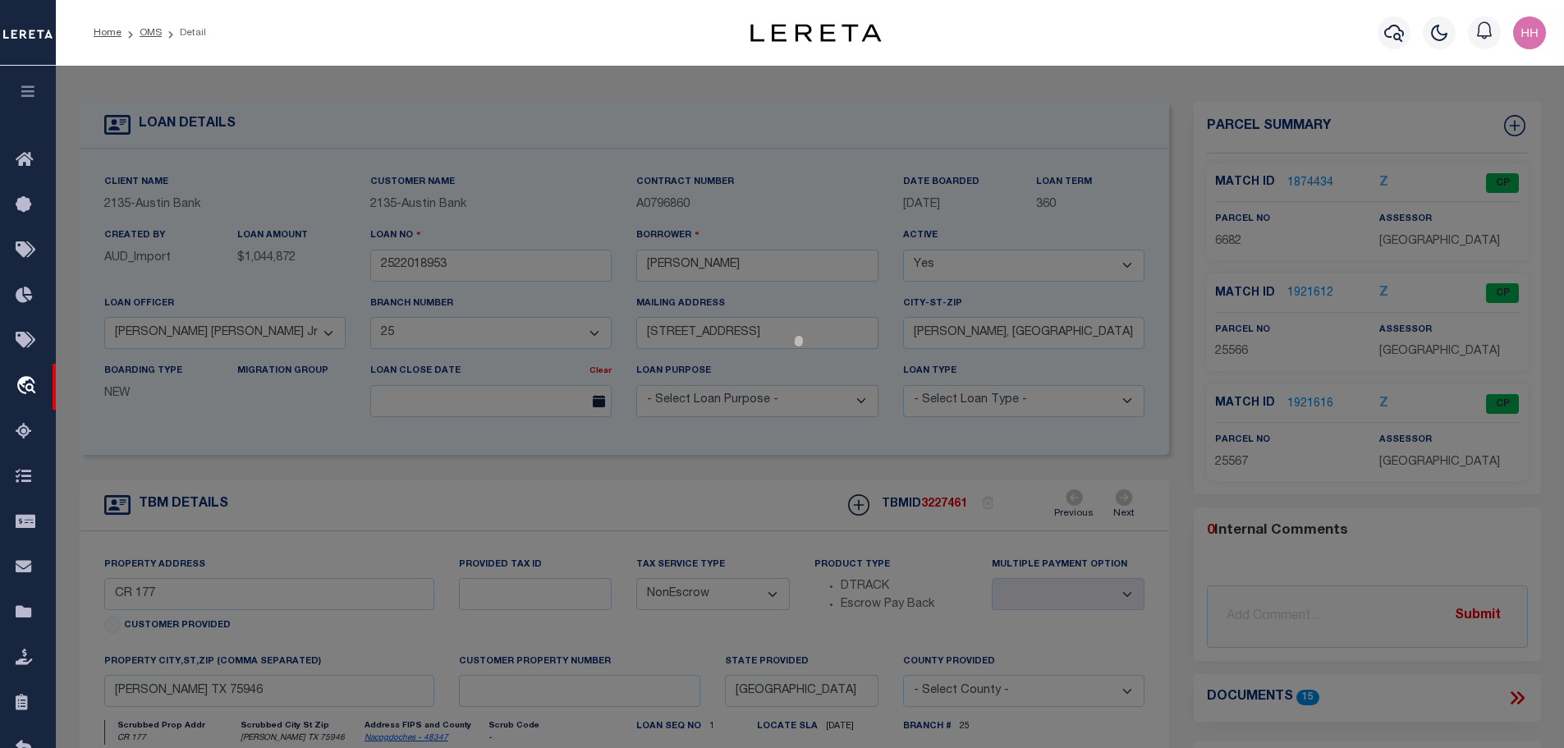
select select "AS"
checkbox input "false"
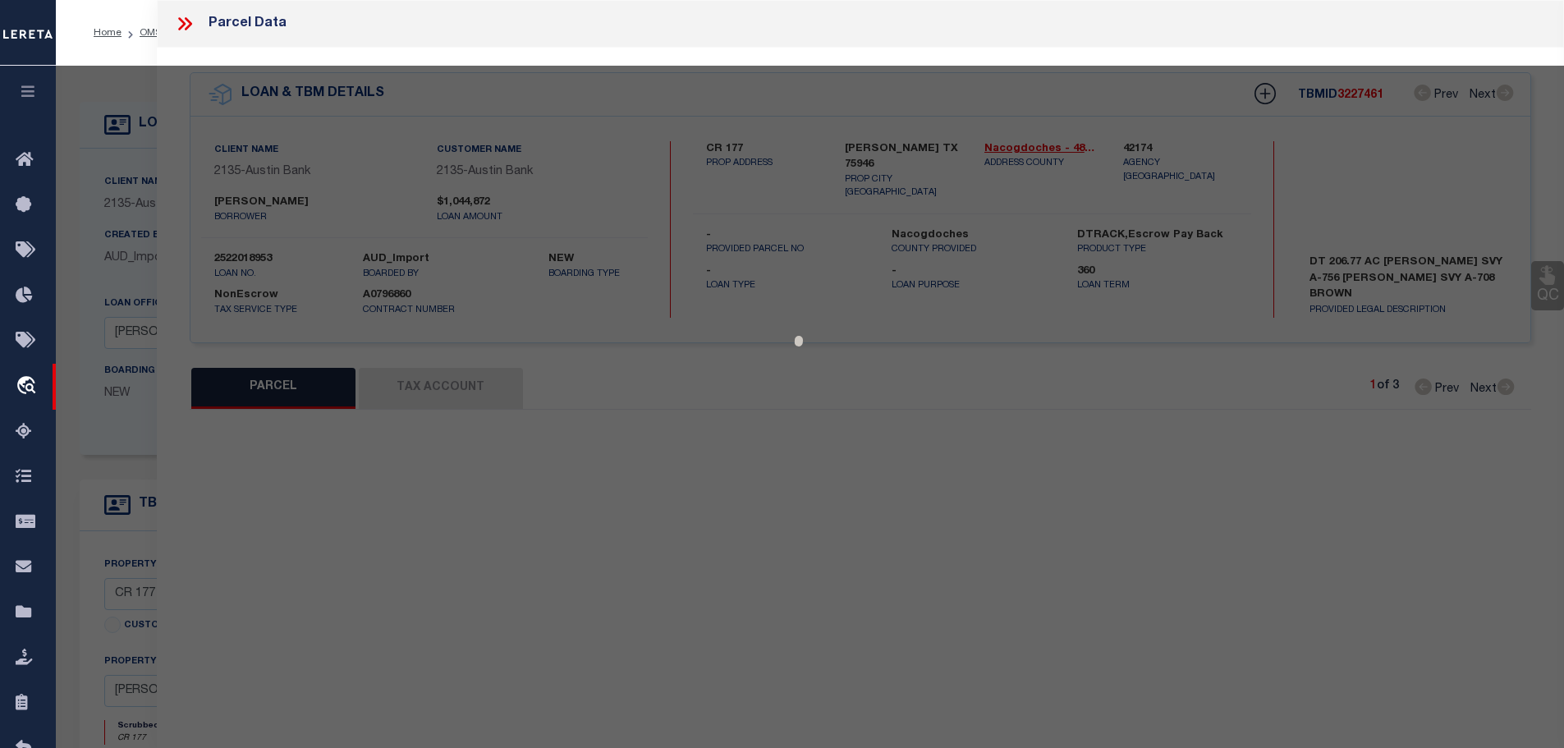
select select "CP"
type input "[PERSON_NAME]"
type input "0031400010000000000001"
select select
type input "P-1X"
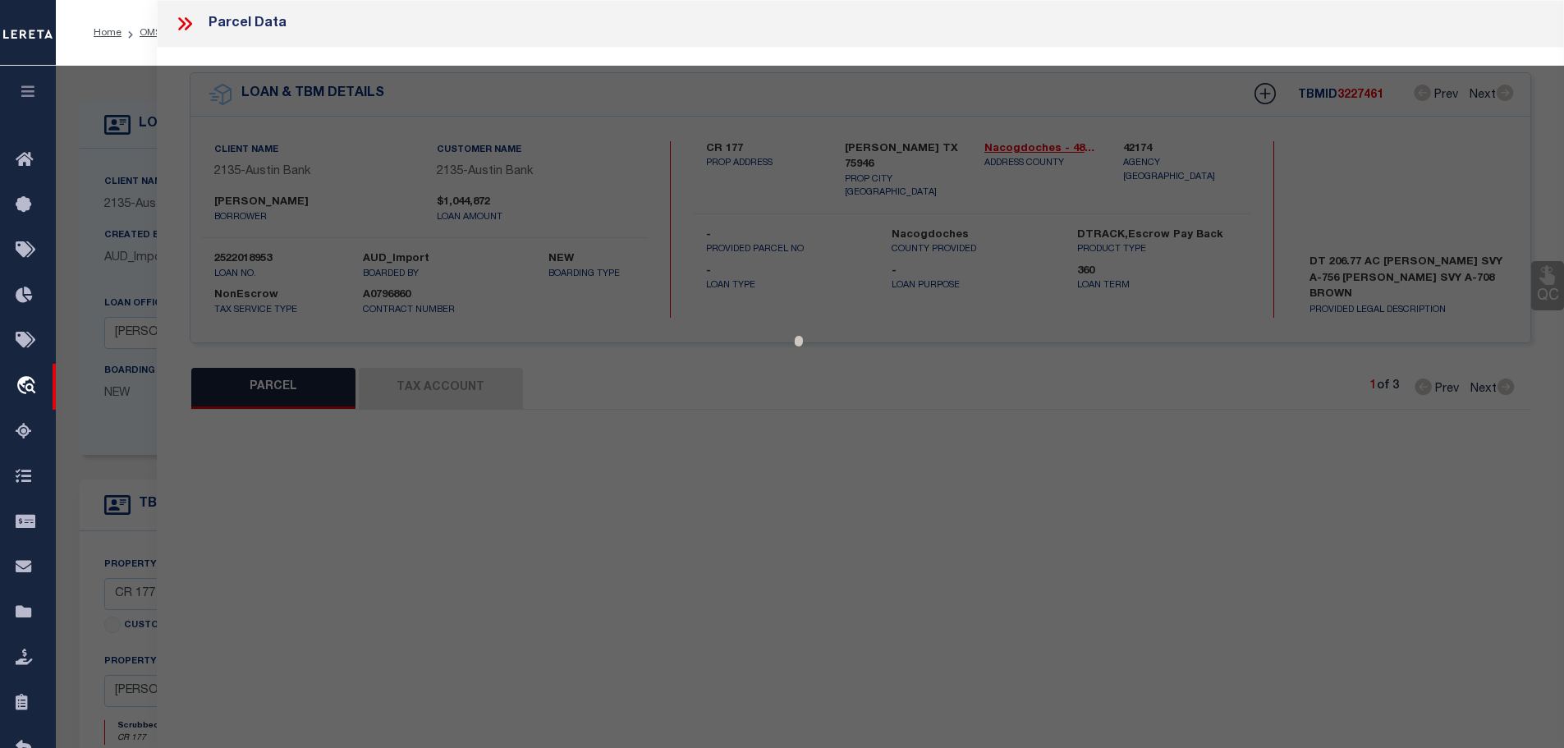
checkbox input "false"
type input "[GEOGRAPHIC_DATA]"
type textarea "AB 314 J J GHALSEN SUR"
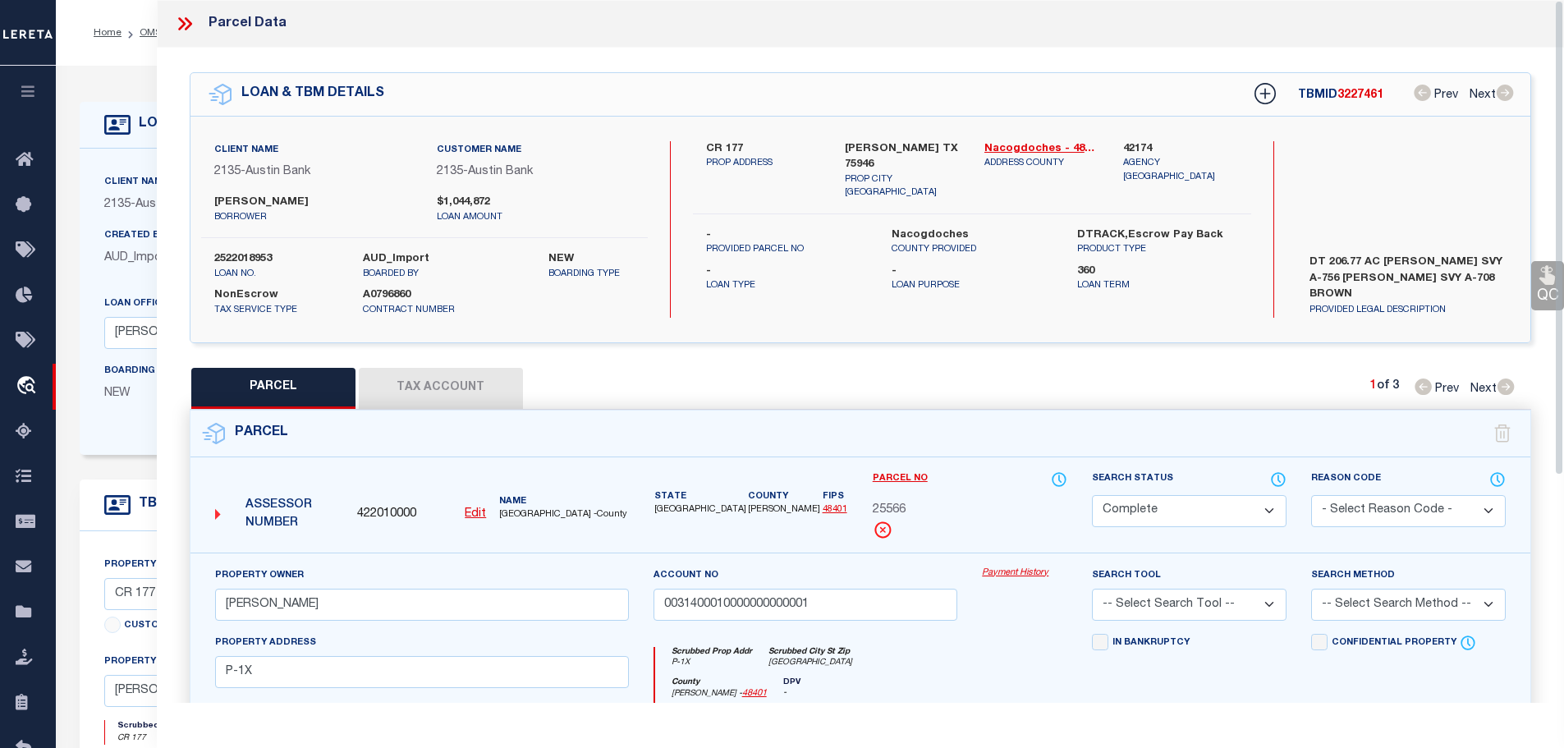
click at [485, 383] on button "Tax Account" at bounding box center [441, 388] width 164 height 41
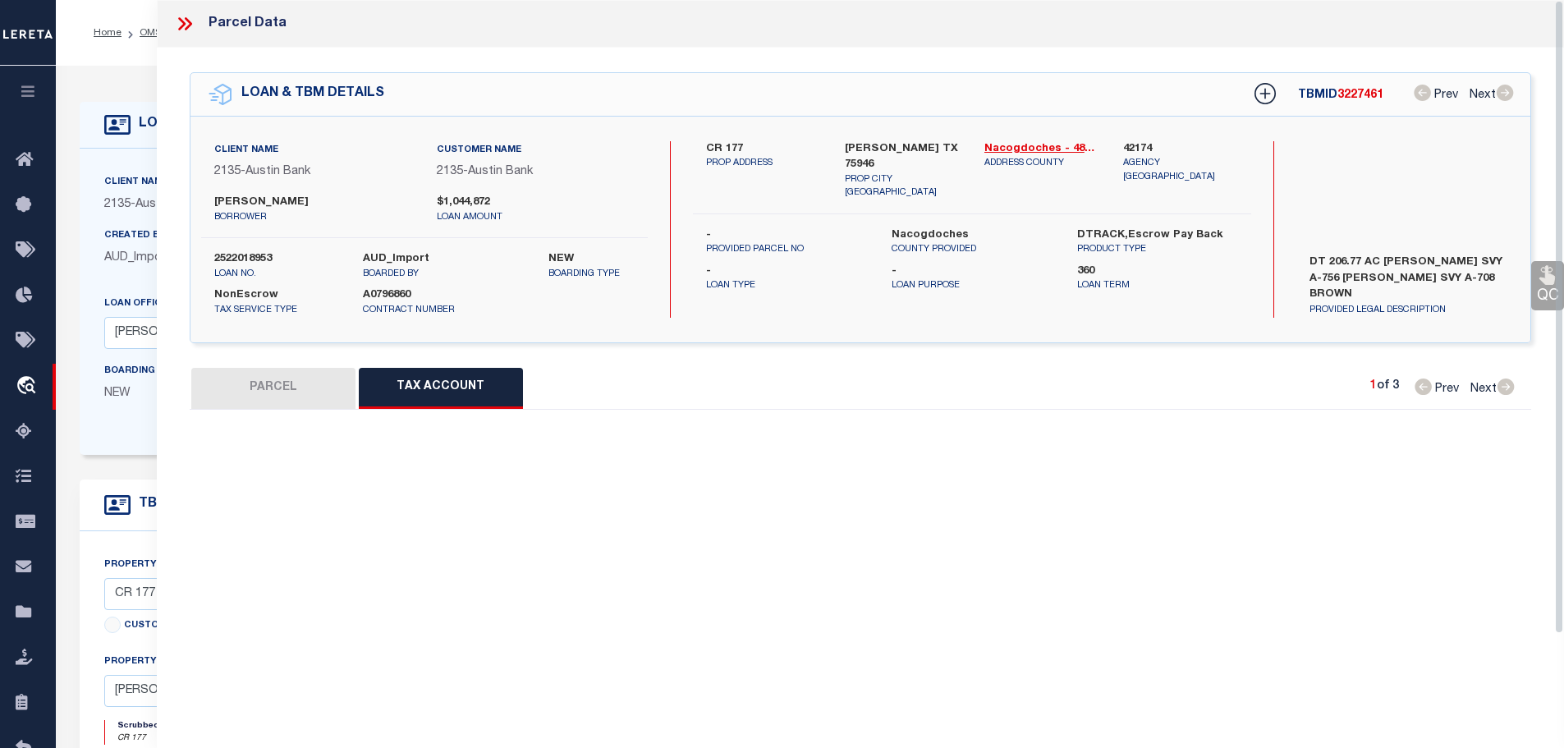
select select "100"
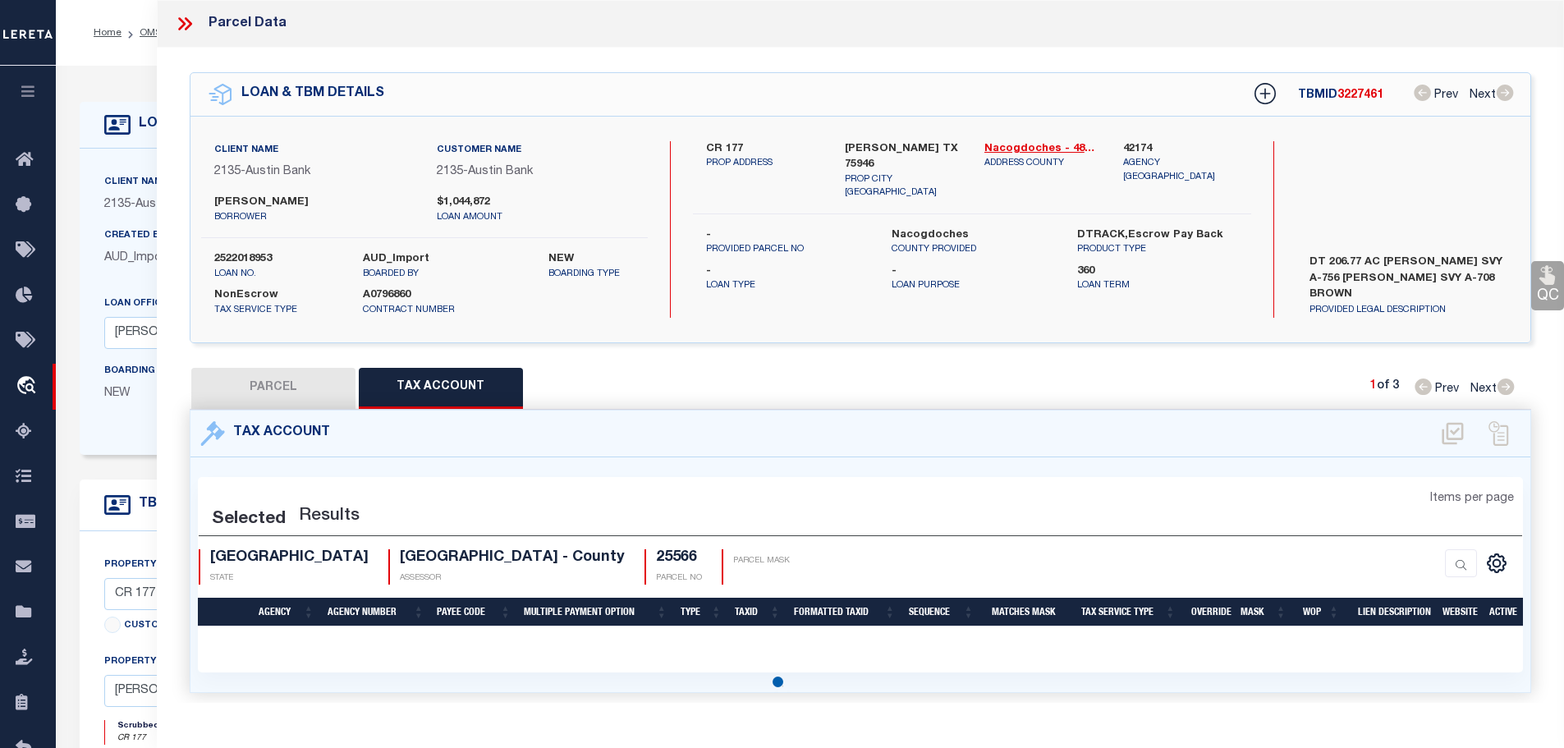
select select "100"
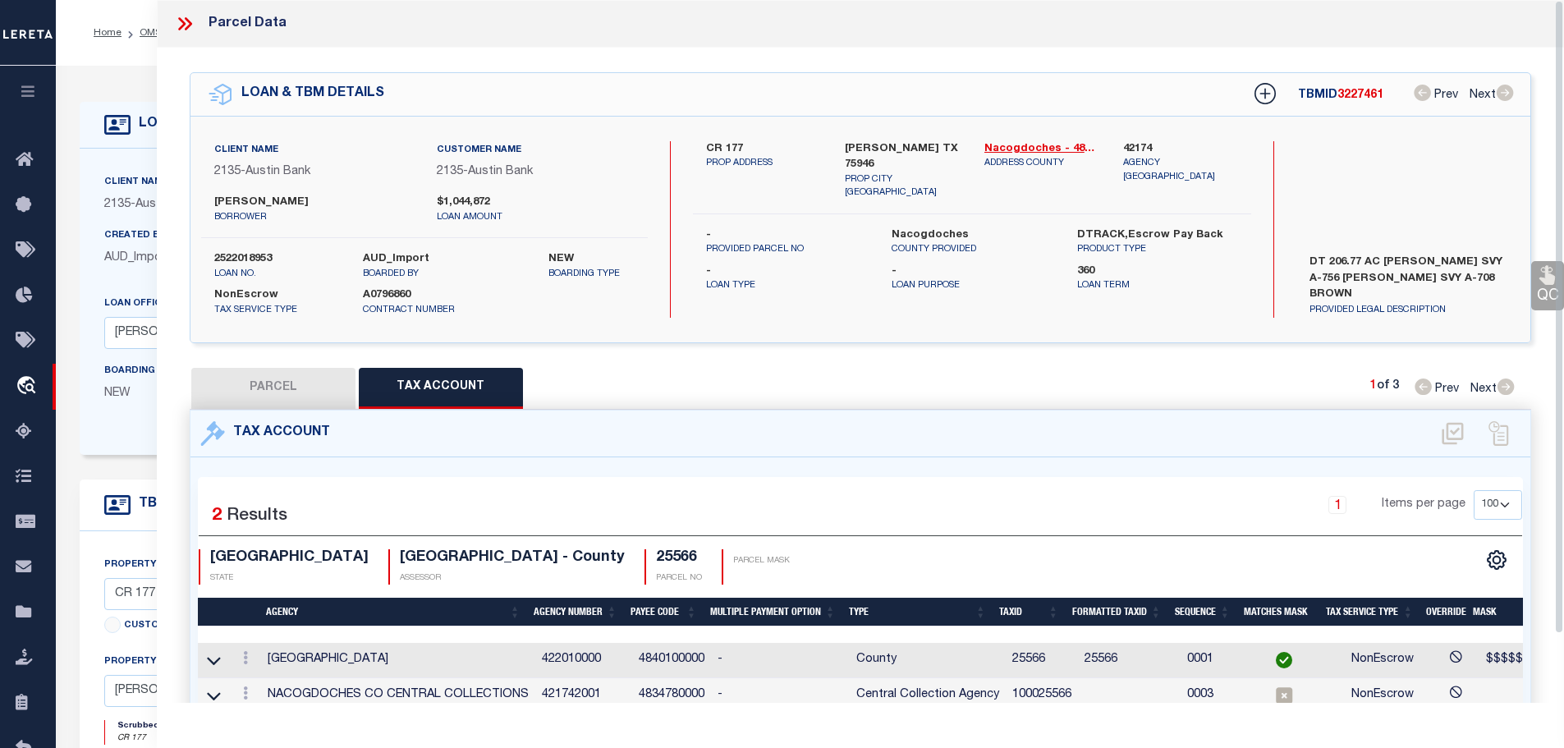
click at [1035, 693] on td "100025566" at bounding box center [1042, 695] width 72 height 35
copy td "100025566"
click at [334, 372] on button "PARCEL" at bounding box center [273, 388] width 164 height 41
select select "AS"
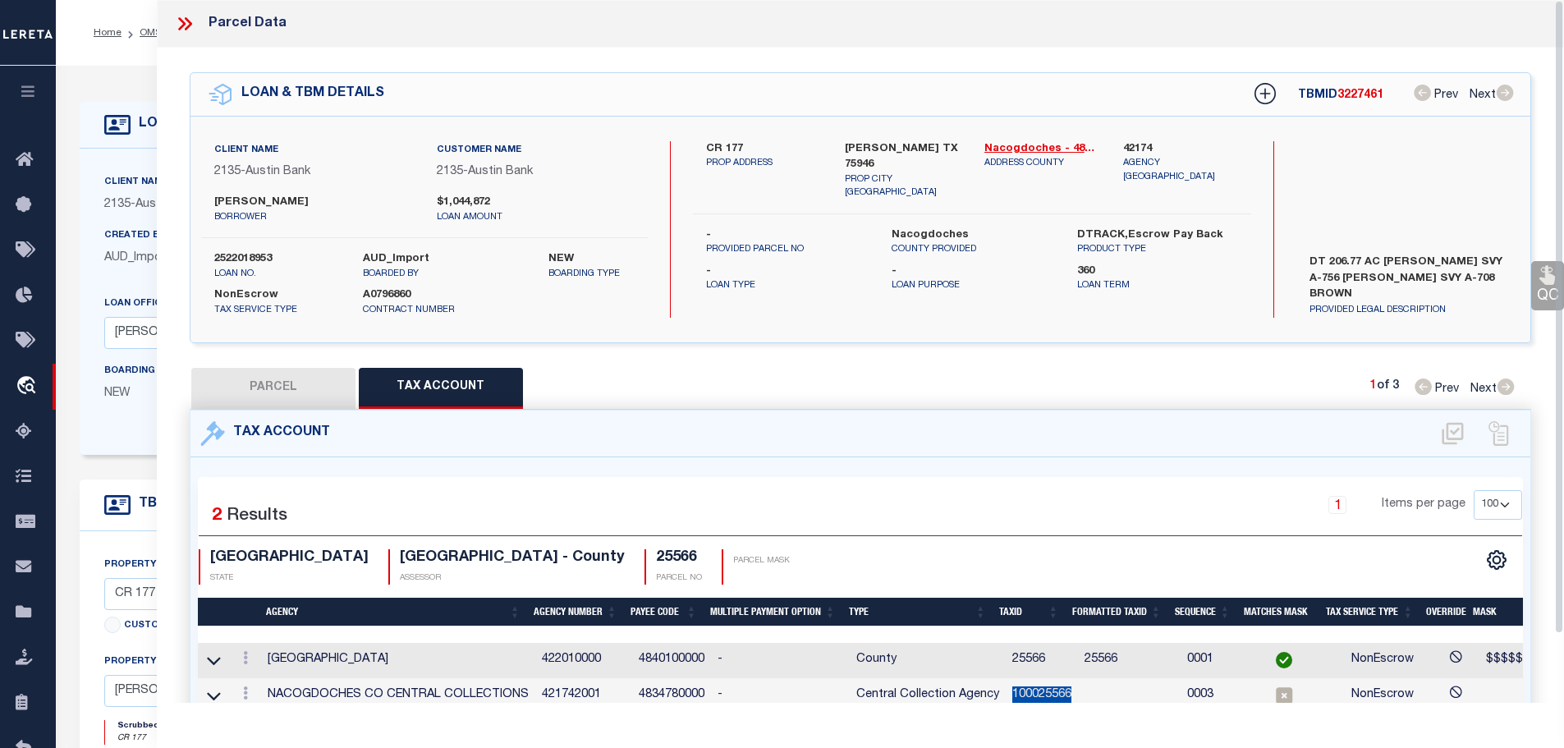
checkbox input "false"
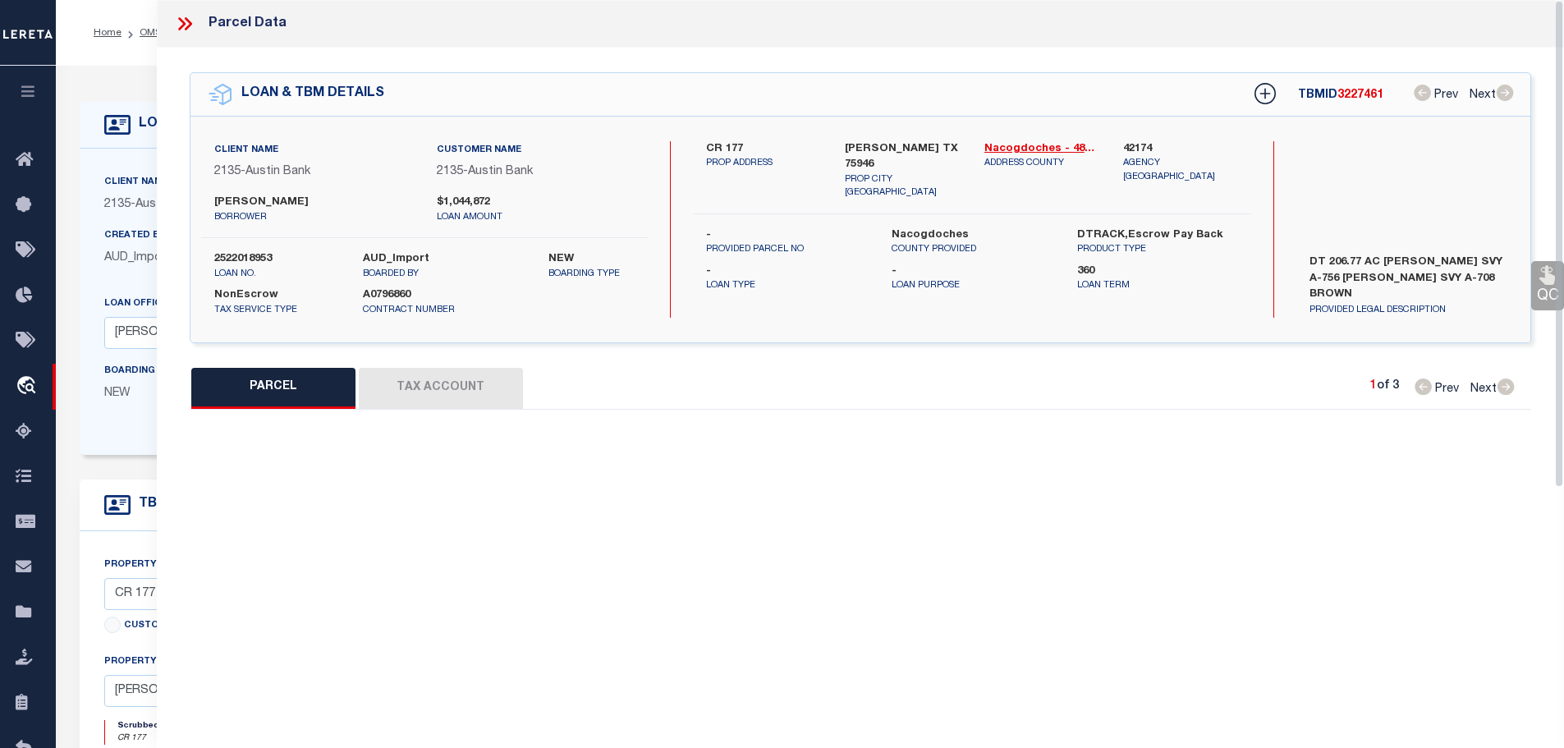
select select "CP"
type input "[PERSON_NAME]"
type input "0031400010000000000001"
select select
type input "P-1X"
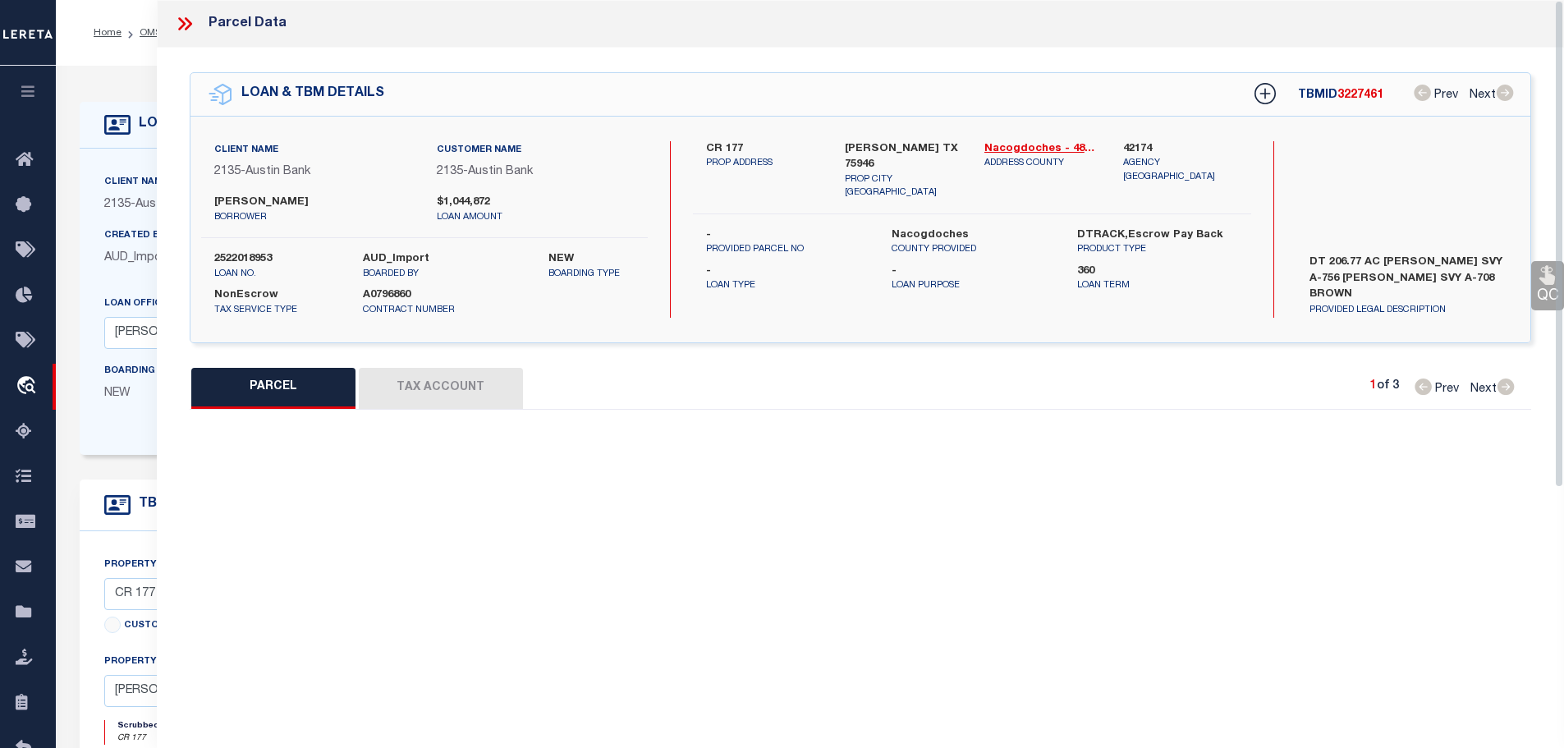
checkbox input "false"
type input "[GEOGRAPHIC_DATA]"
type textarea "AB 314 J J GHALSEN SUR"
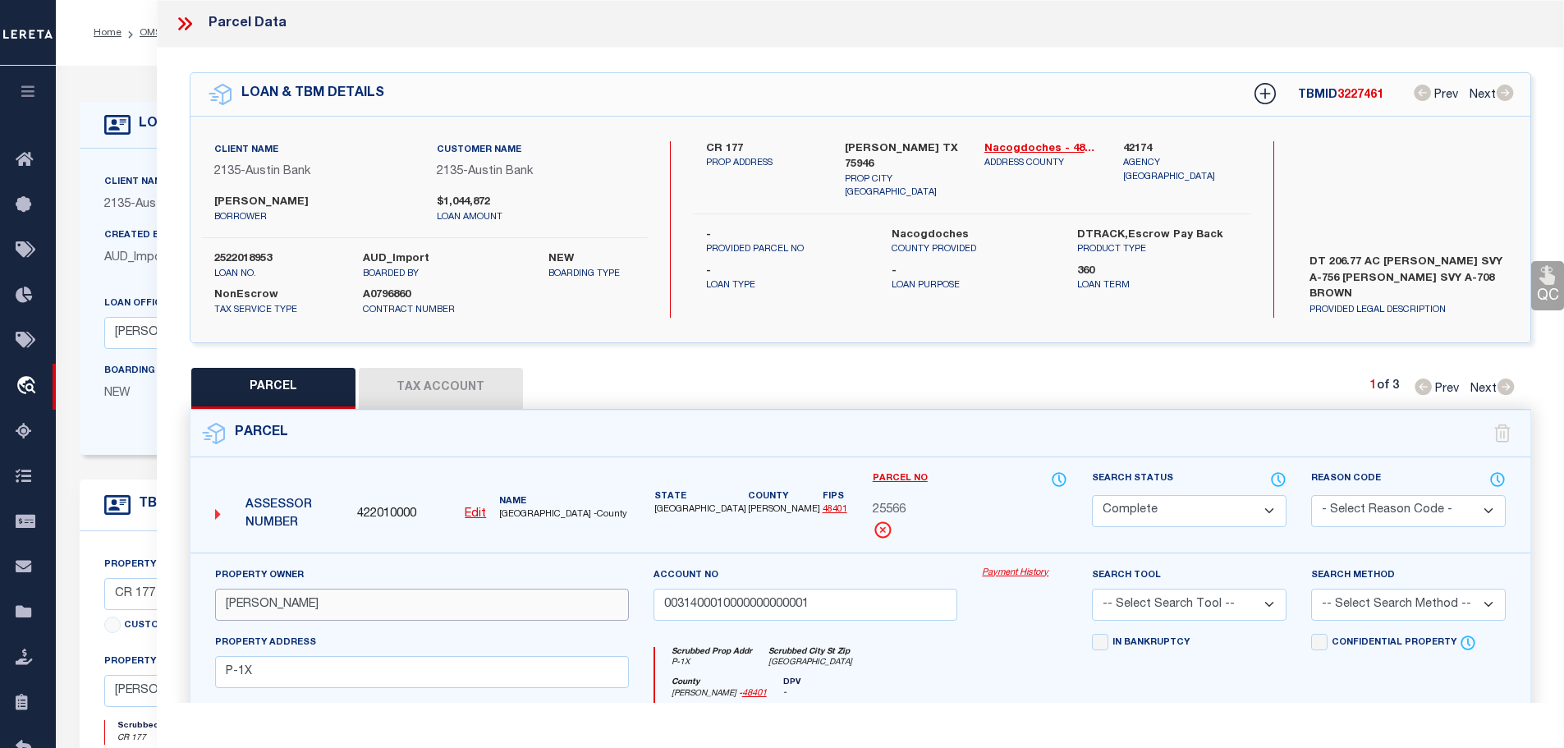
click at [242, 596] on input "[PERSON_NAME]" at bounding box center [422, 605] width 414 height 32
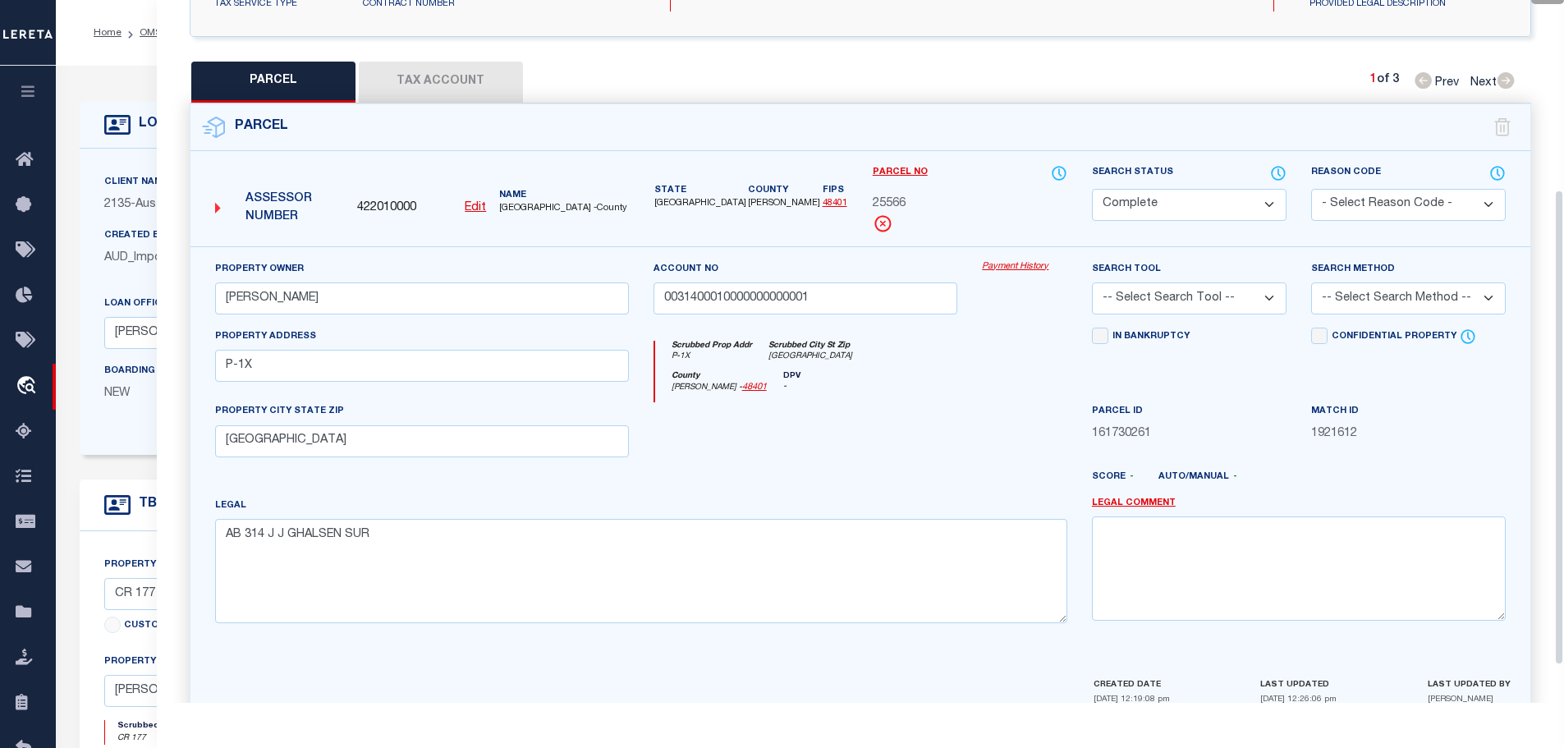
scroll to position [328, 0]
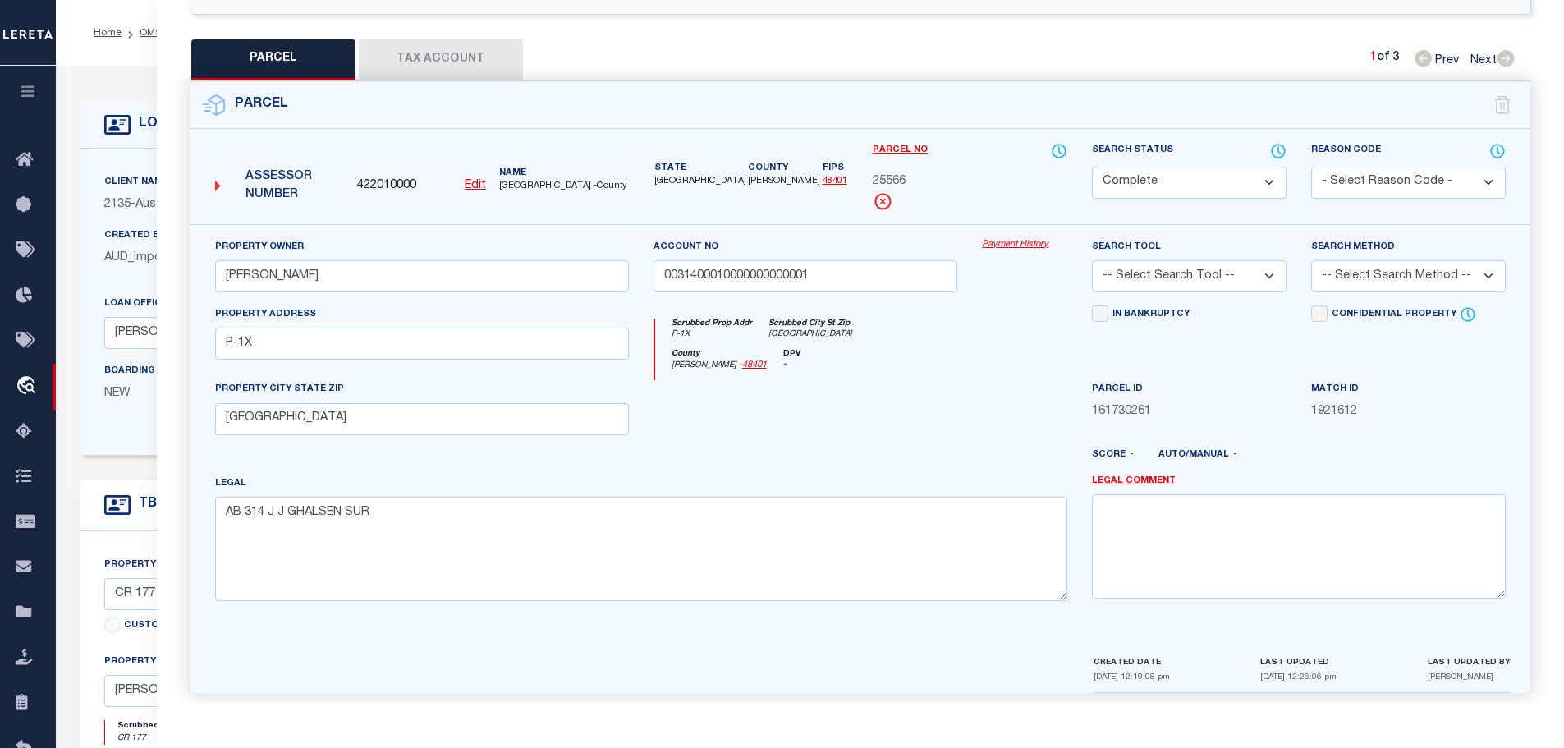
click at [742, 361] on link "48401" at bounding box center [754, 364] width 25 height 9
click at [899, 173] on span "25566" at bounding box center [889, 182] width 33 height 18
copy span "25566"
click at [425, 59] on button "Tax Account" at bounding box center [441, 59] width 164 height 41
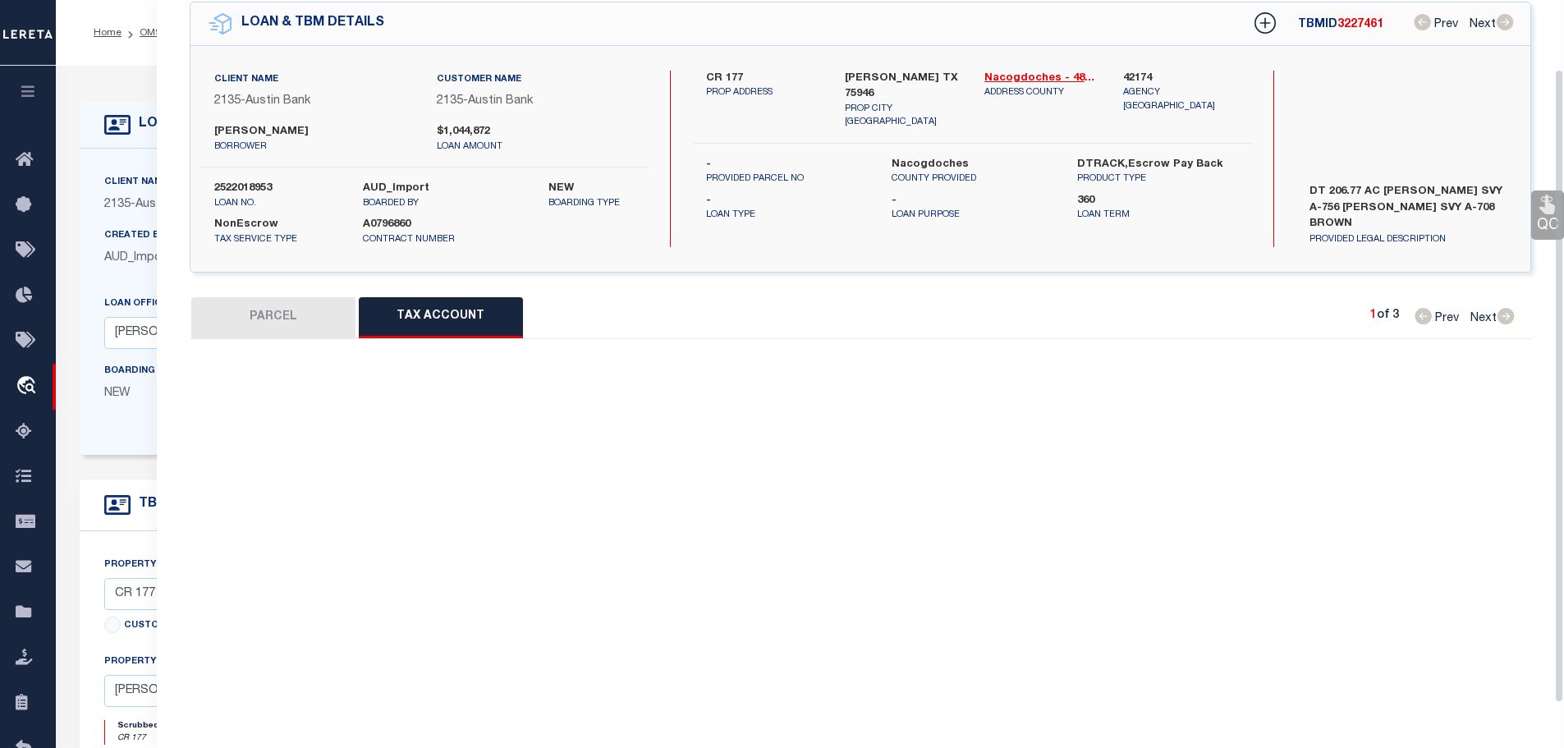
select select "100"
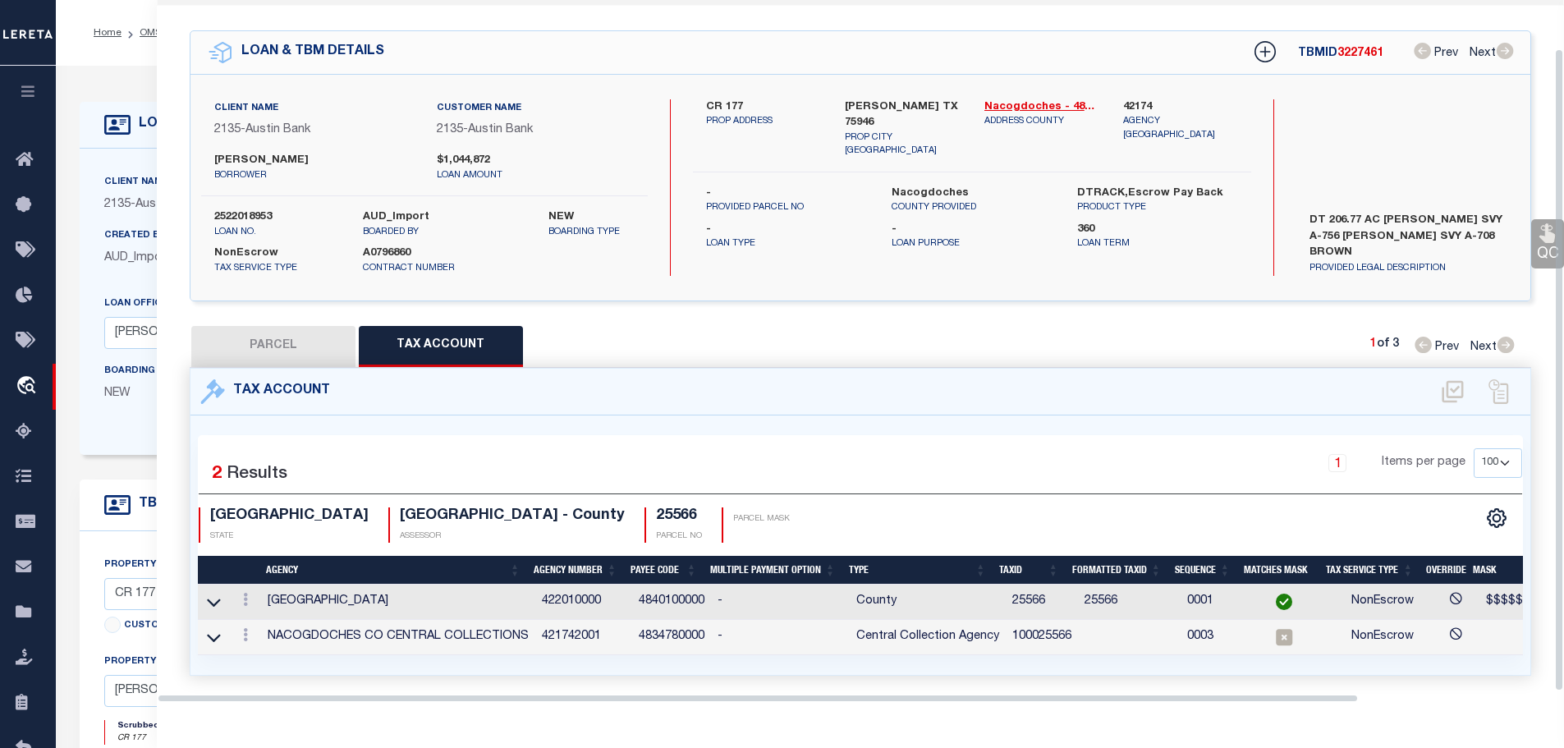
scroll to position [76, 0]
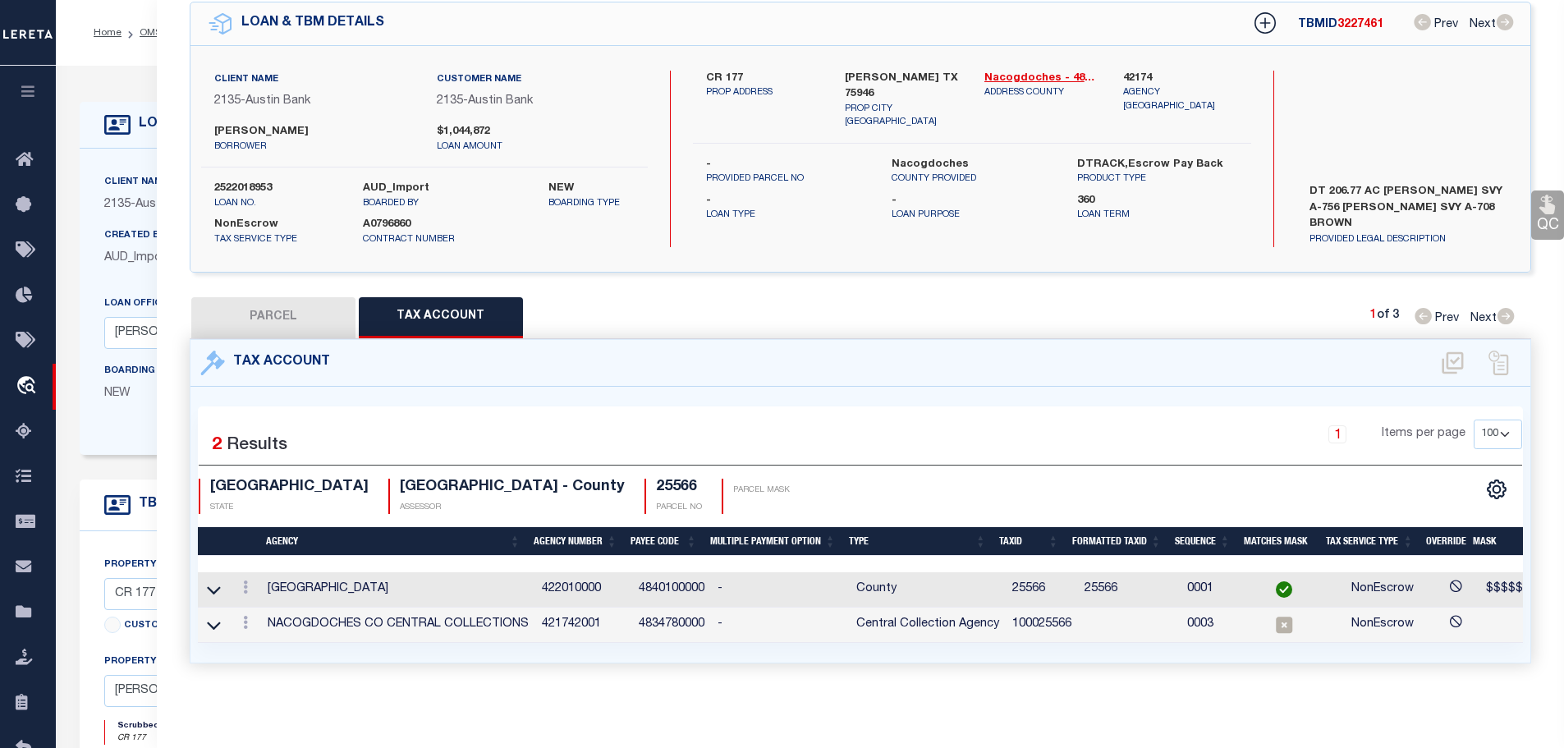
click at [1048, 610] on td "100025566" at bounding box center [1042, 624] width 72 height 35
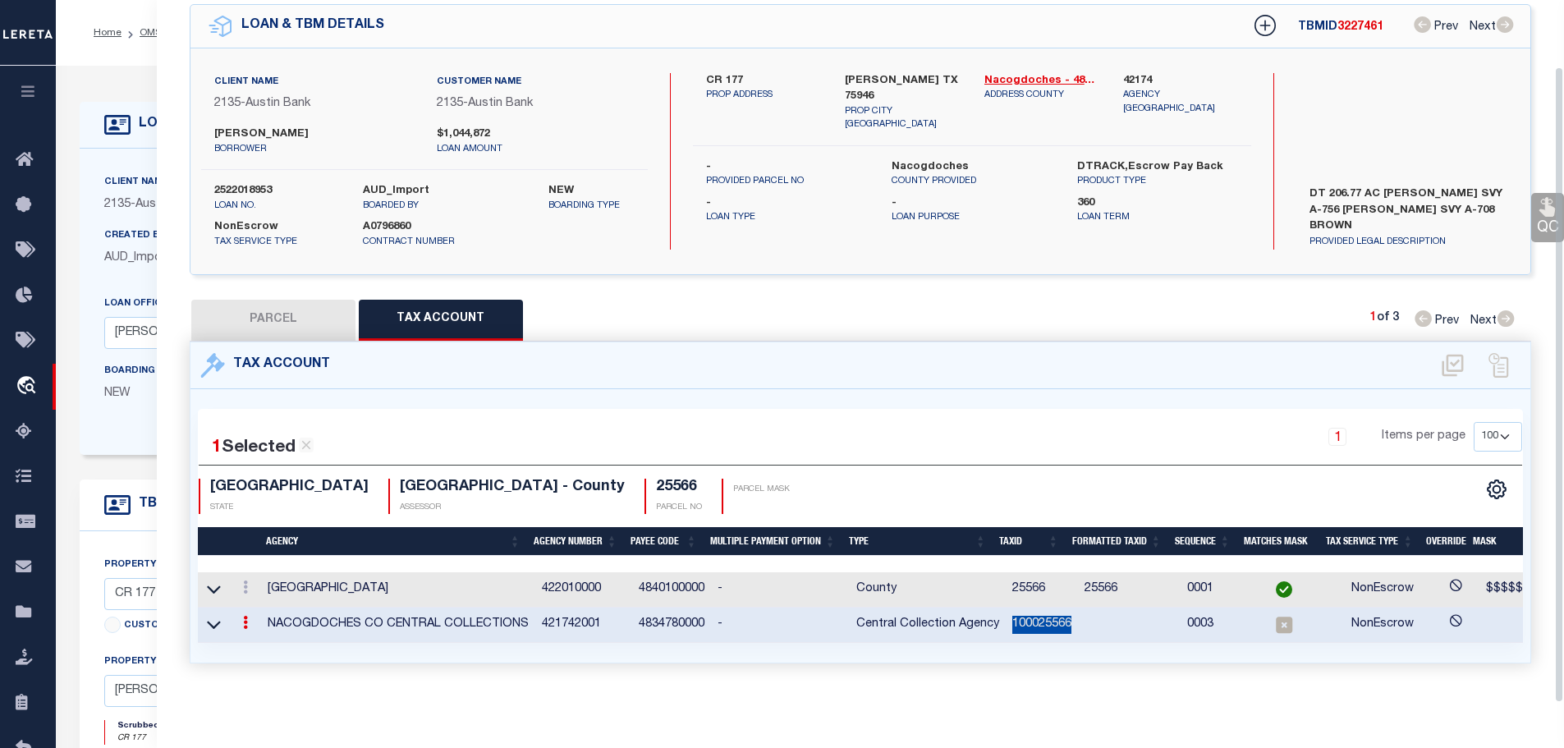
click at [1048, 610] on td "100025566" at bounding box center [1042, 624] width 72 height 35
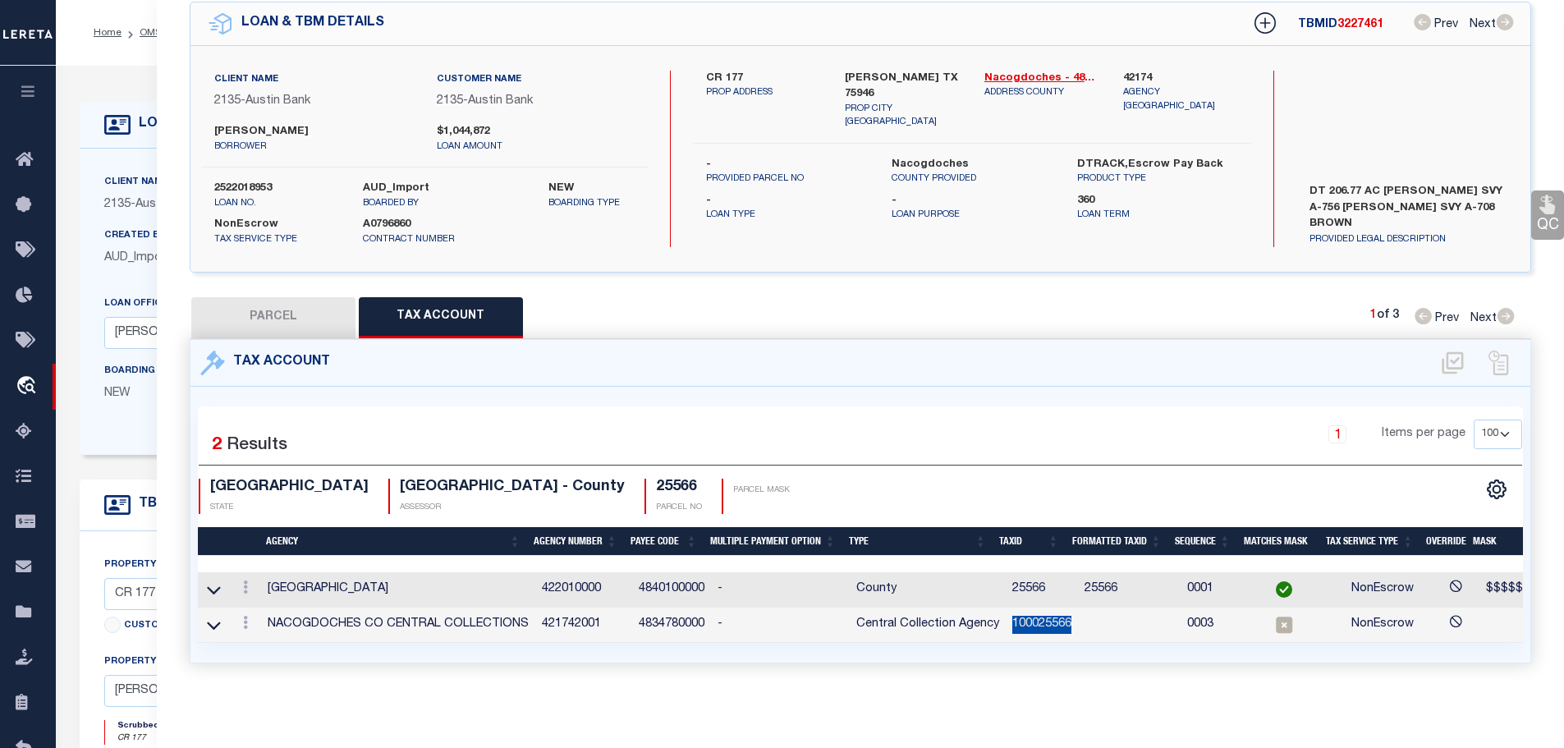
copy td "100025566"
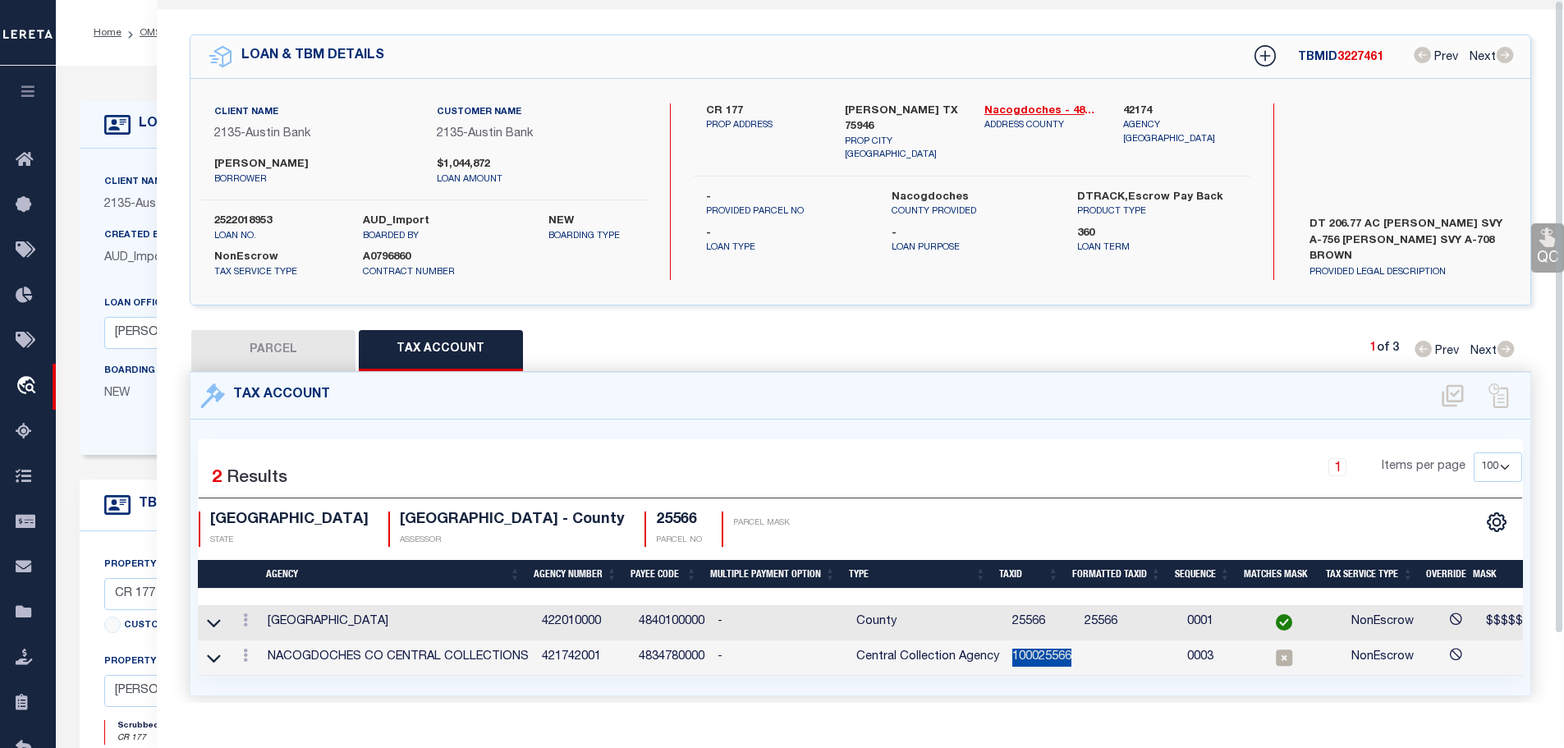
scroll to position [0, 0]
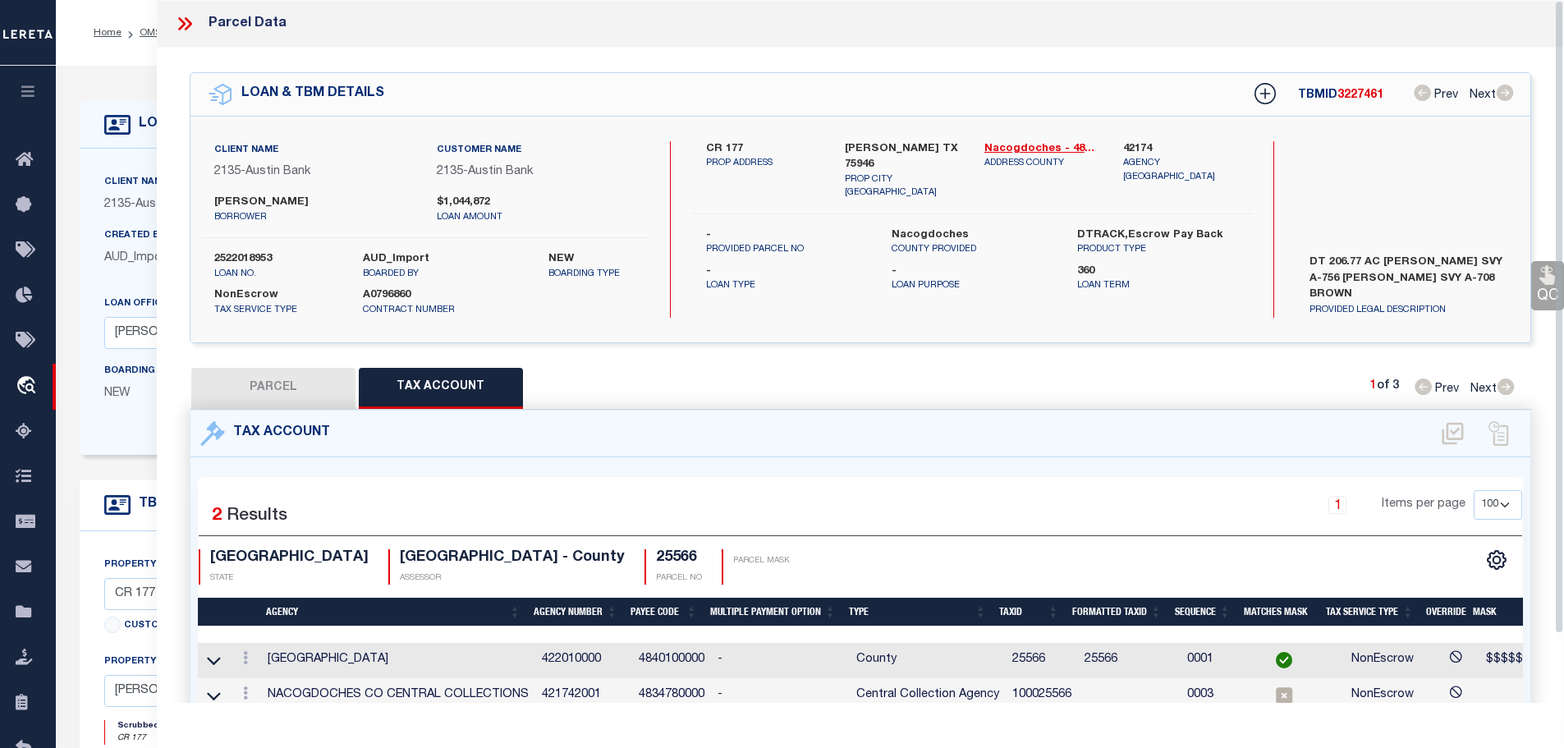
click at [184, 23] on icon at bounding box center [181, 23] width 7 height 13
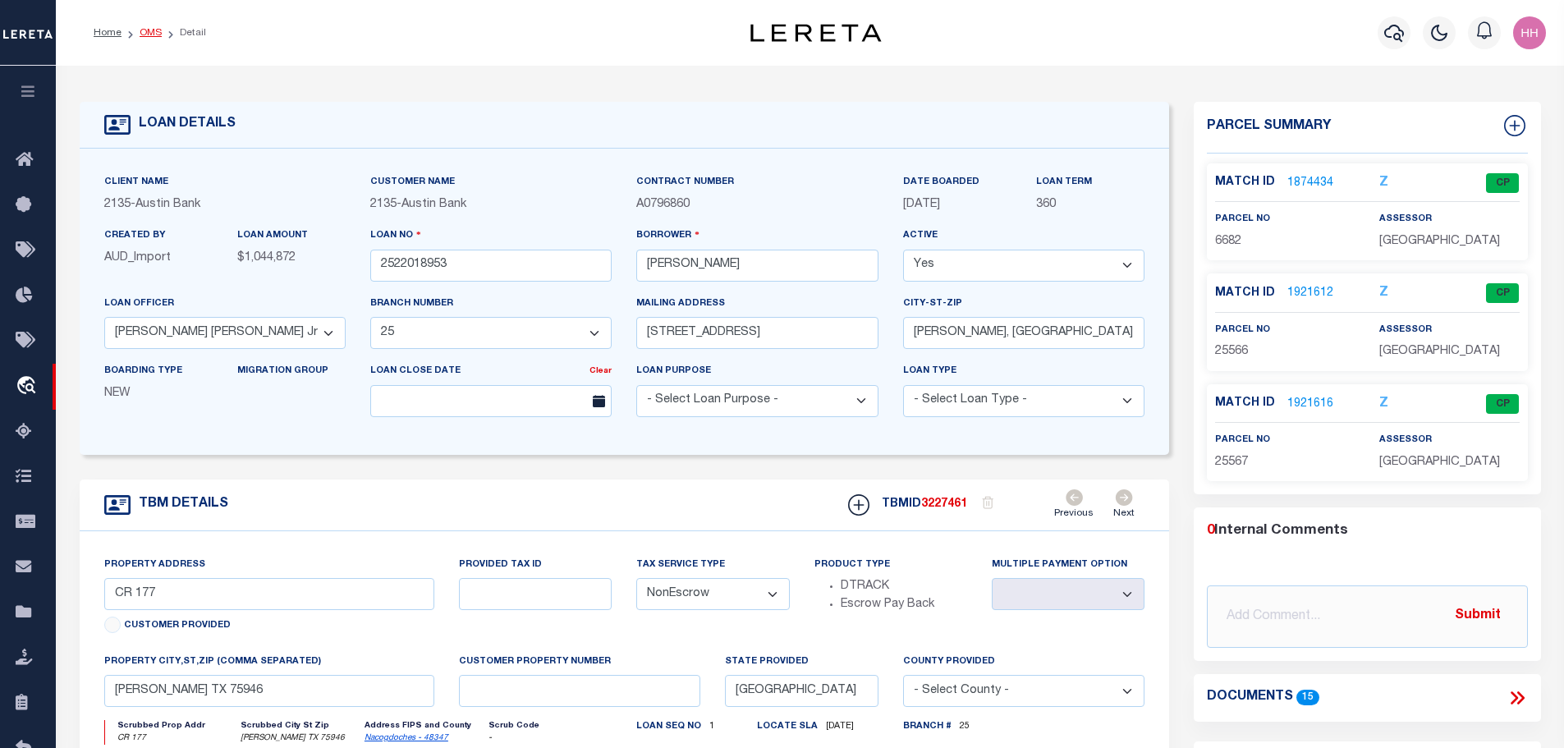
click at [144, 34] on link "OMS" at bounding box center [151, 33] width 22 height 10
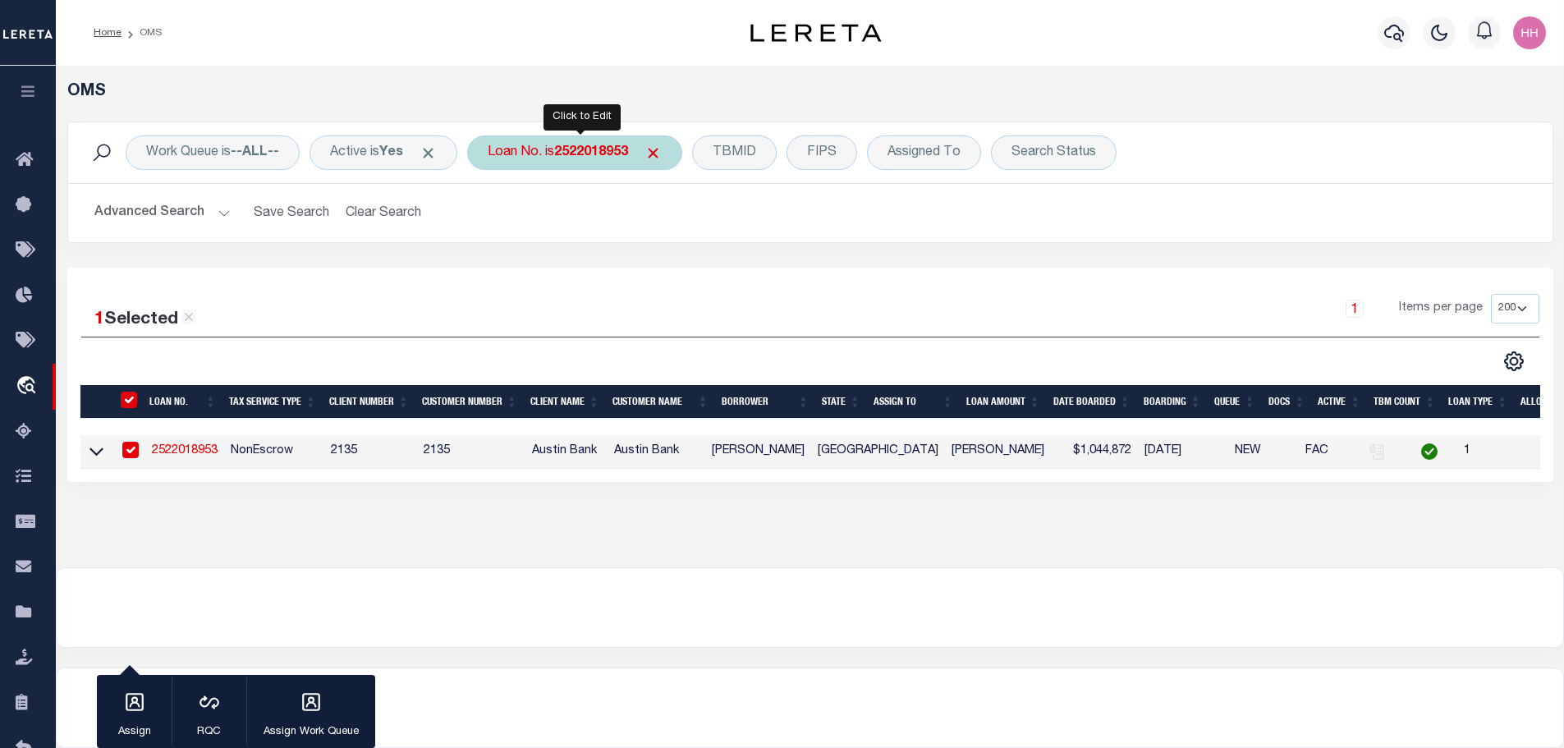
click at [583, 149] on b "2522018953" at bounding box center [591, 152] width 74 height 13
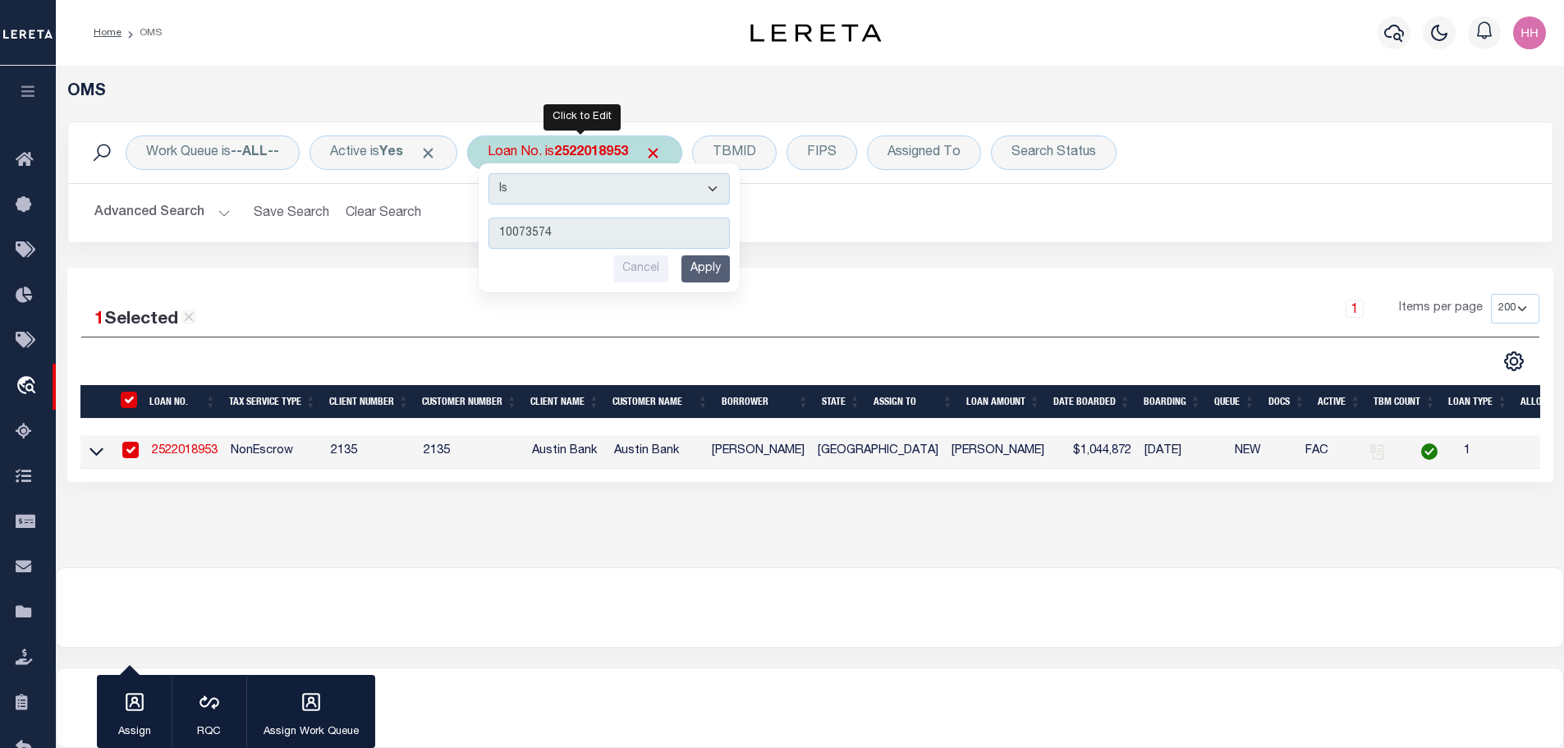
type input "10073574"
click at [718, 264] on input "Apply" at bounding box center [705, 268] width 48 height 27
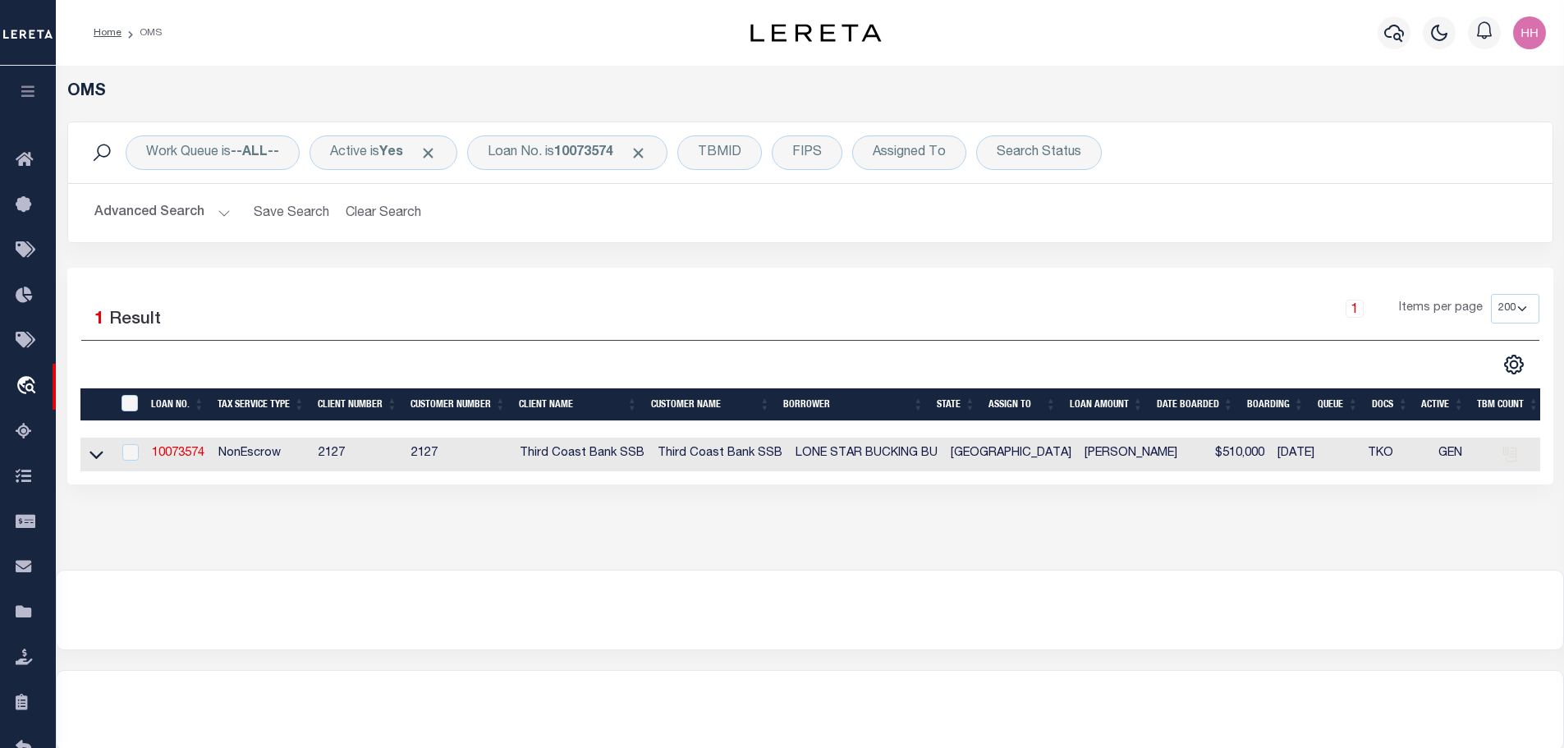
click at [177, 441] on td "10073574" at bounding box center [178, 455] width 66 height 34
checkbox input "true"
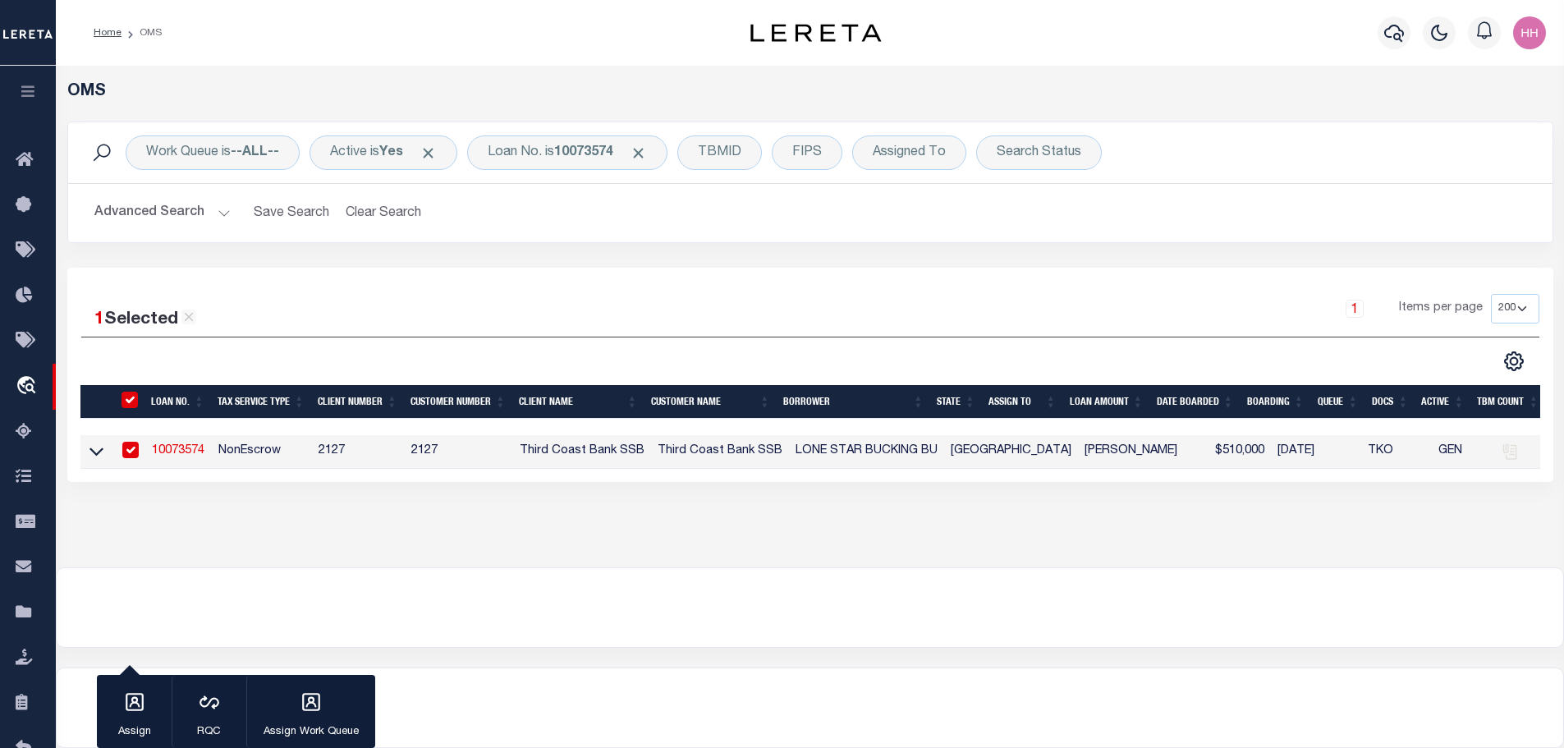
click at [177, 446] on link "10073574" at bounding box center [178, 450] width 53 height 11
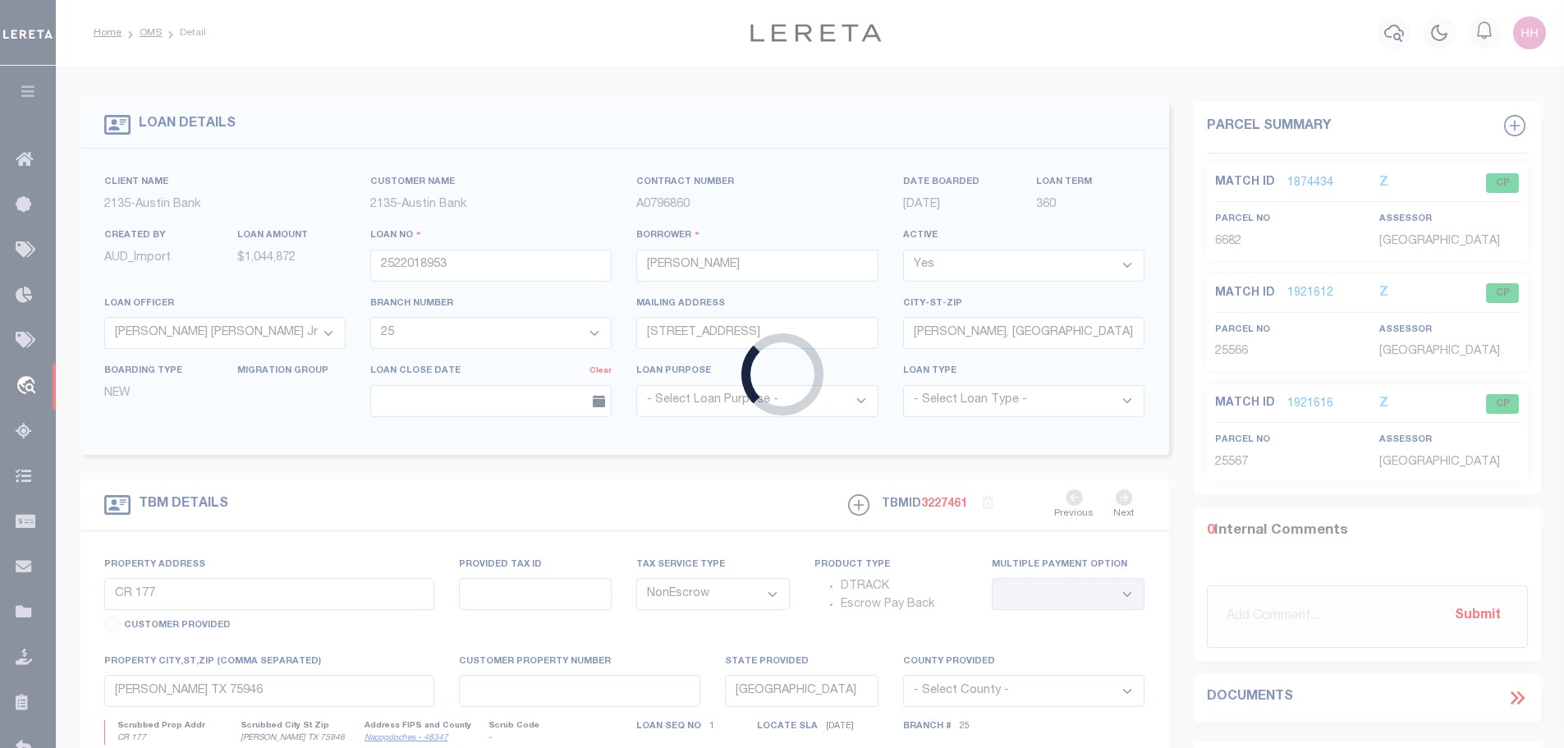
type input "10073574"
type input "LONE STAR BUCKING BU"
select select
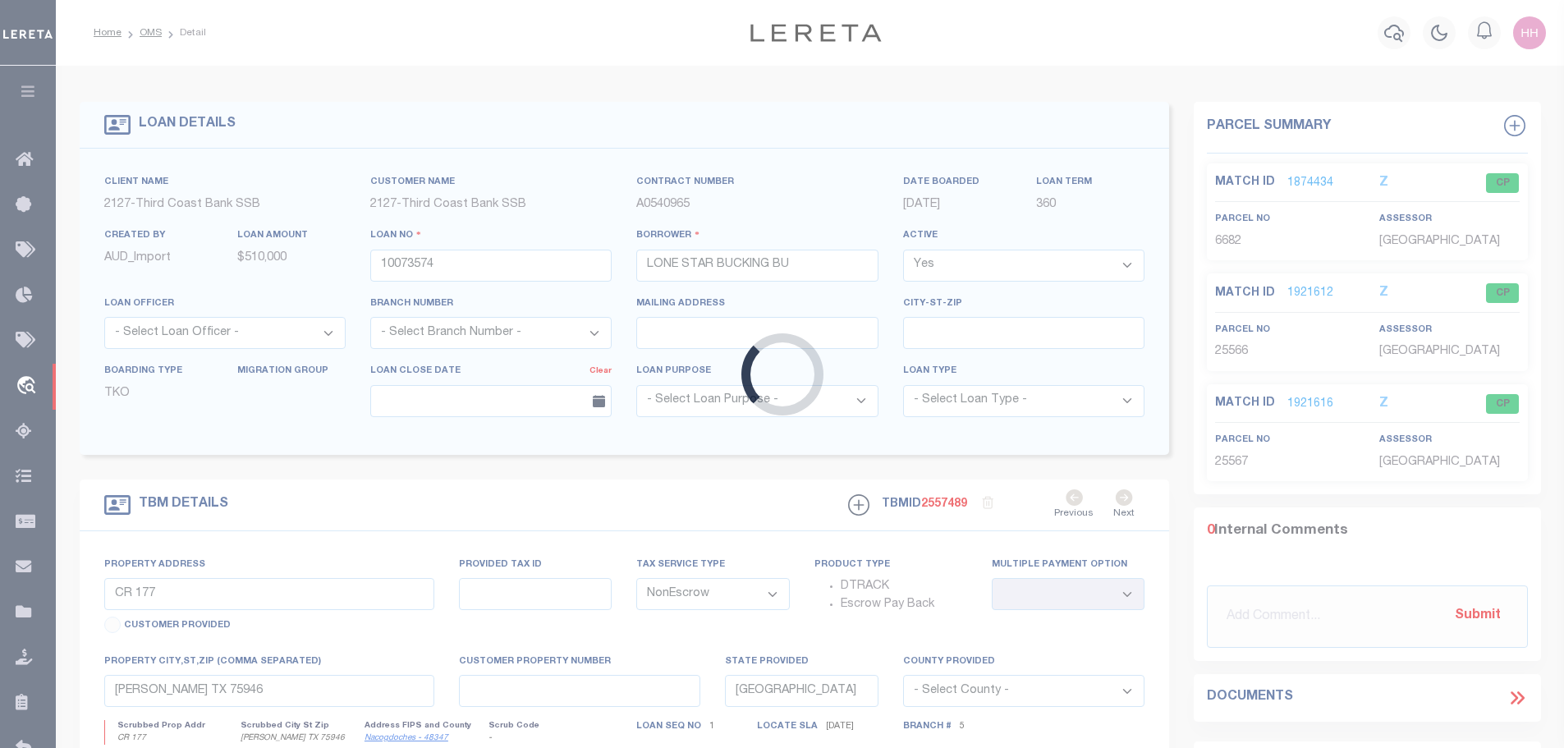
type input "251.168 Acres of vacant land in [GEOGRAPHIC_DATA]"
select select
type input "[GEOGRAPHIC_DATA] [GEOGRAPHIC_DATA]"
type input "1B"
select select "4739"
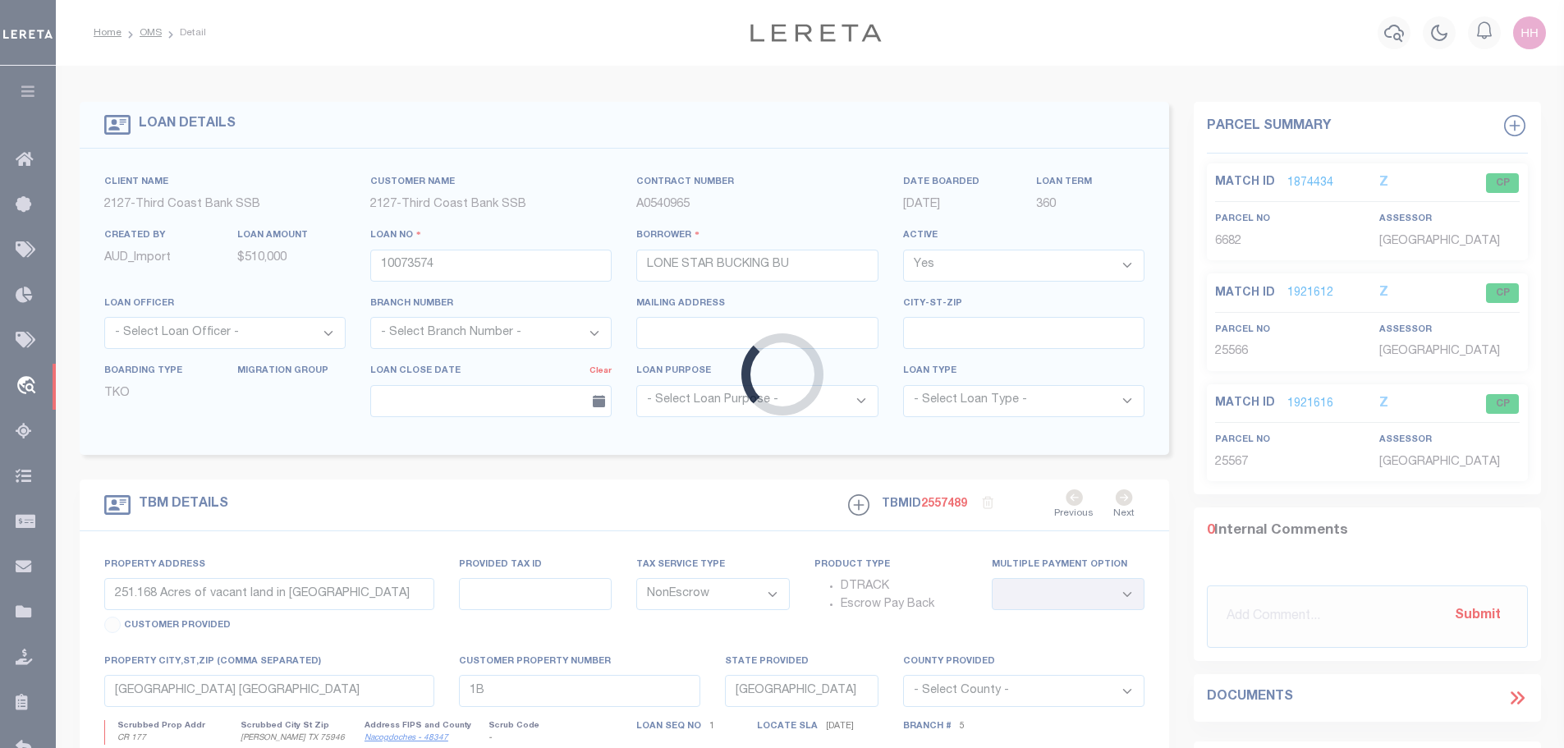
select select "2377"
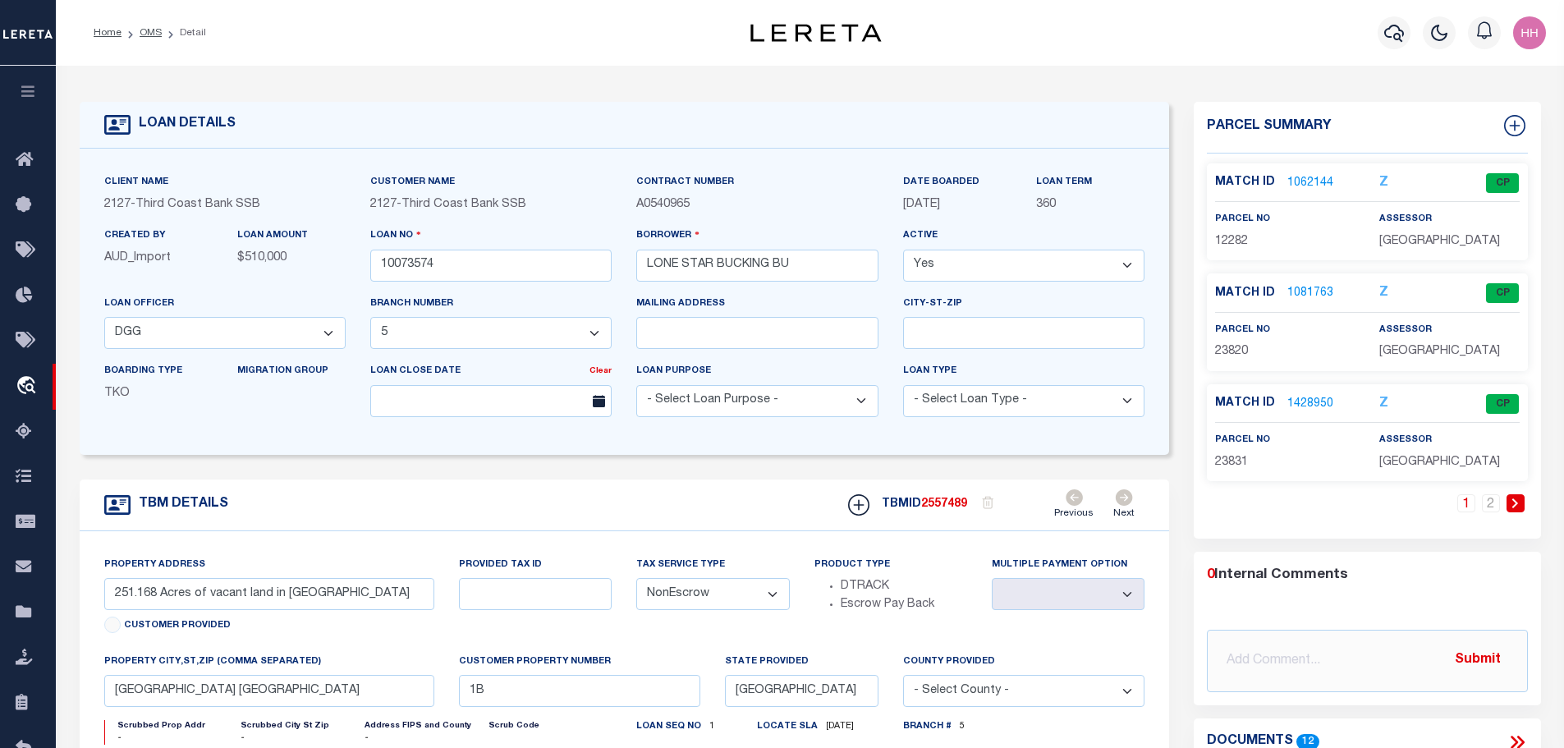
click at [1299, 286] on link "1081763" at bounding box center [1310, 293] width 46 height 17
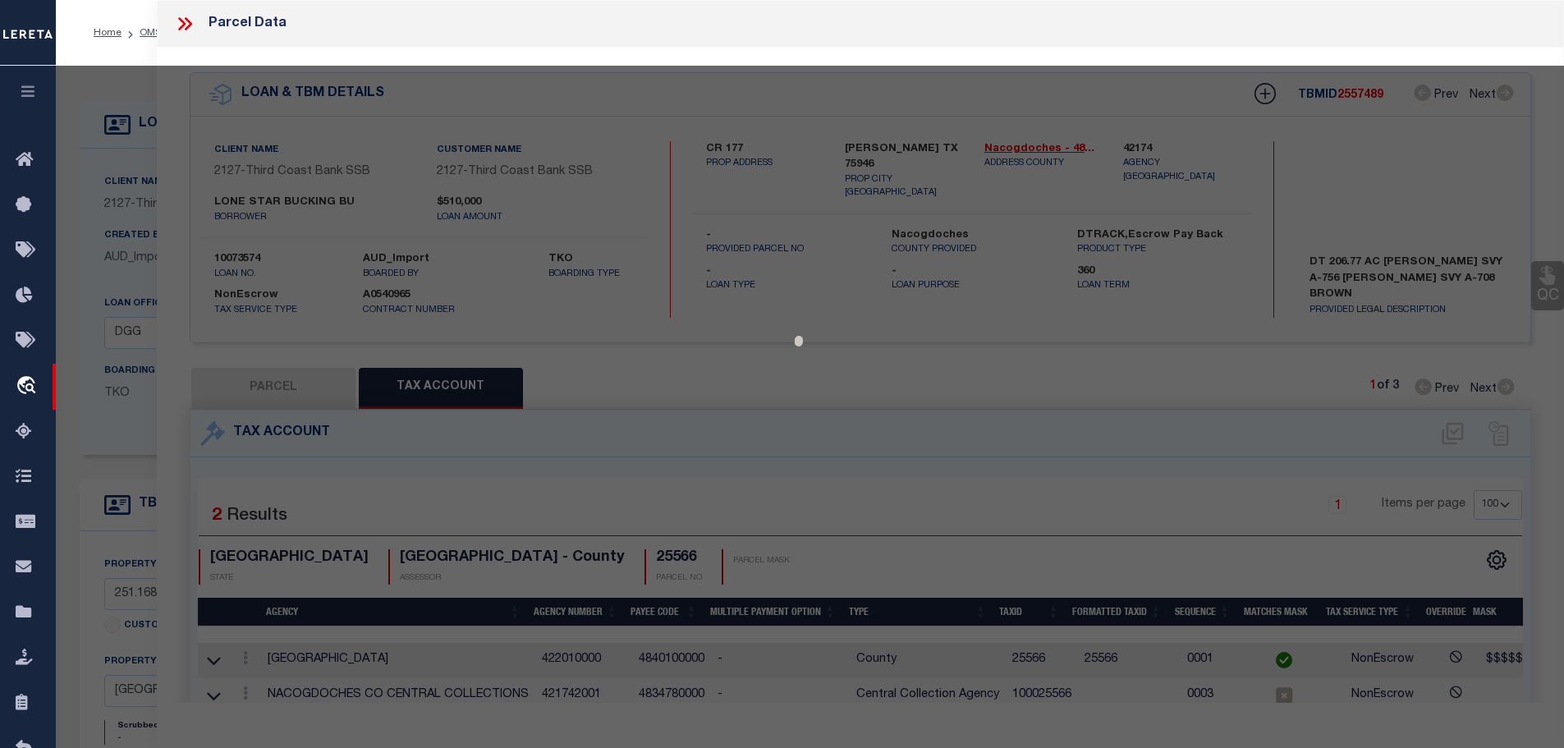
select select "AS"
checkbox input "false"
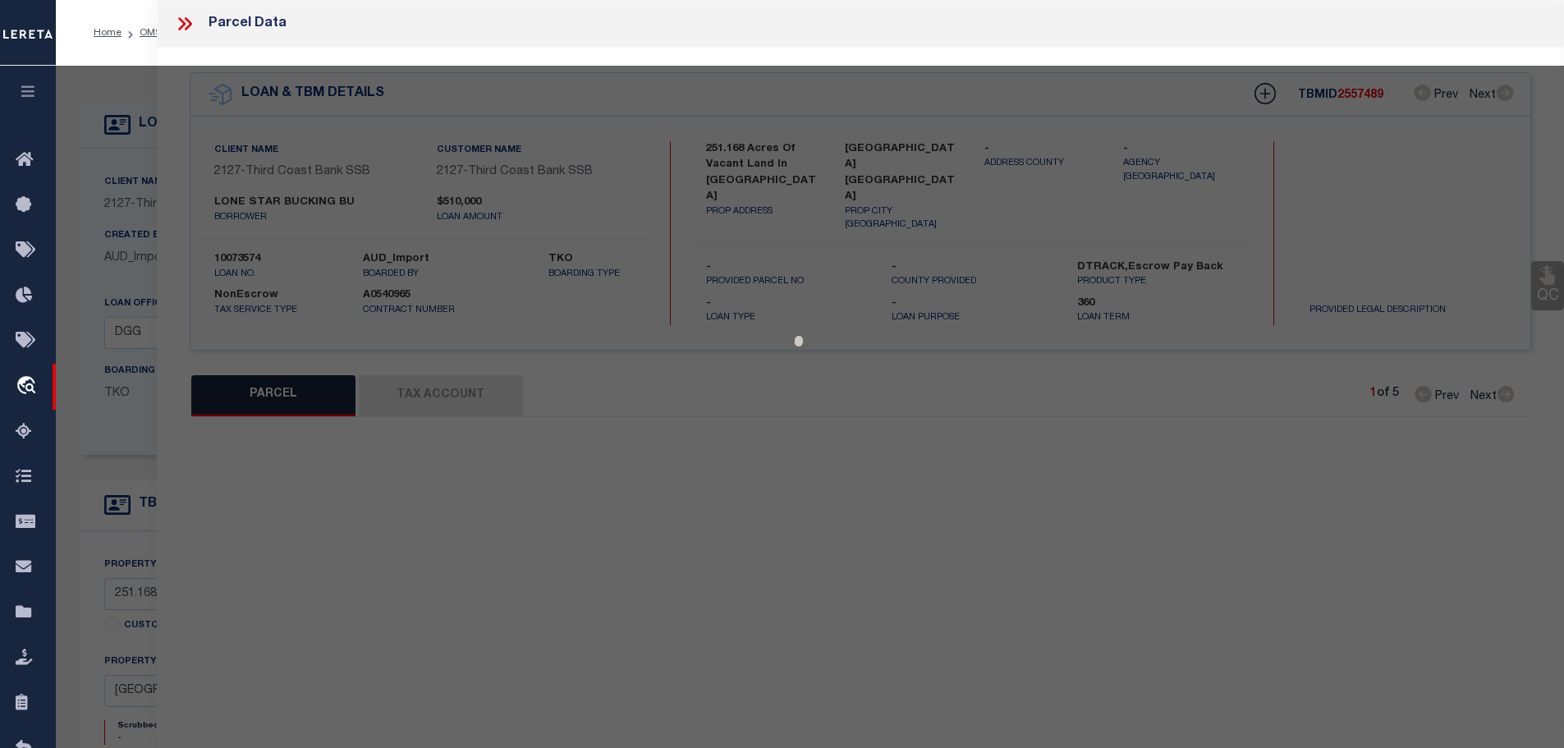
select select "CP"
type input "[PERSON_NAME] & [PERSON_NAME]"
select select
type input "P-77X"
checkbox input "false"
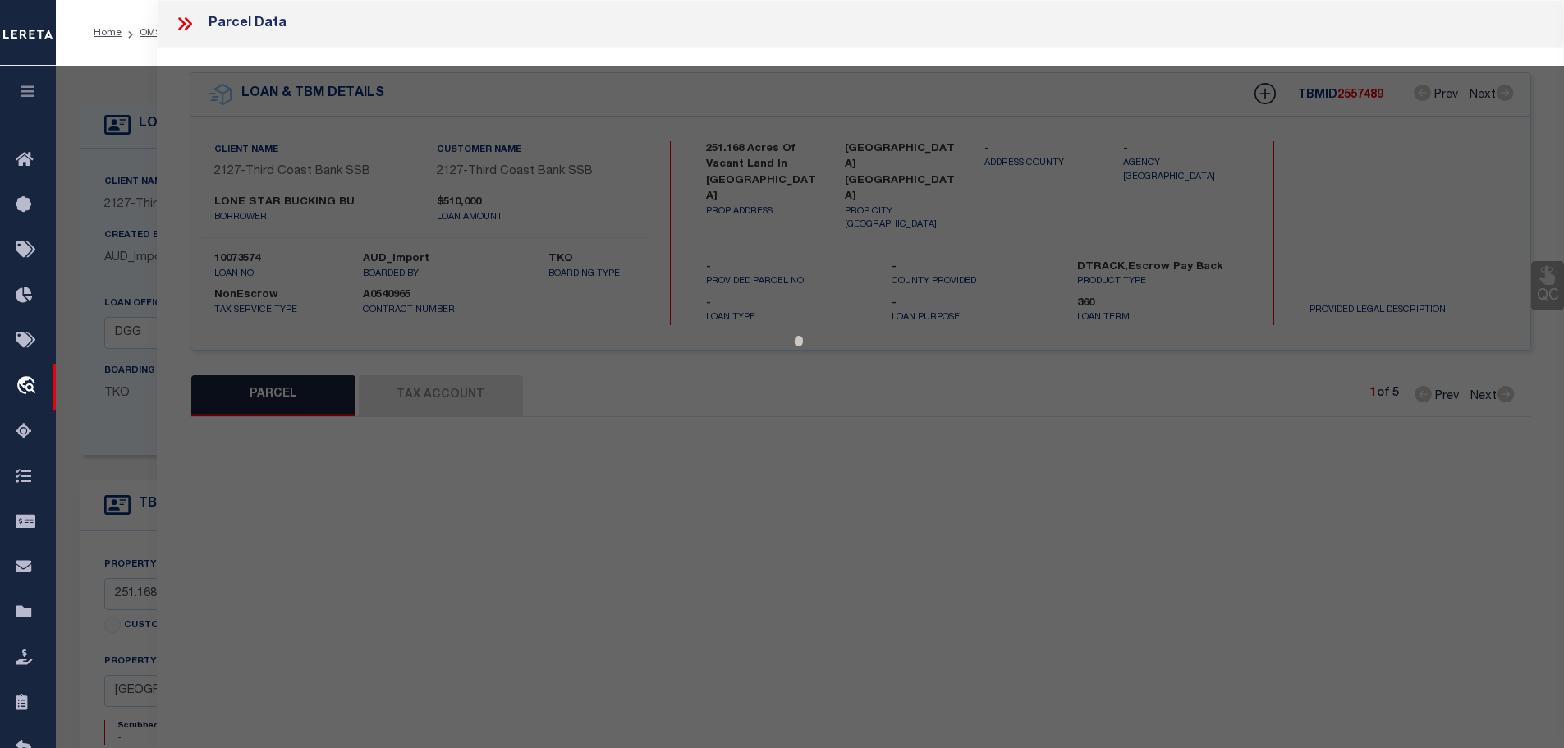
type input "[GEOGRAPHIC_DATA] [GEOGRAPHIC_DATA]"
type textarea "AB 30 [PERSON_NAME] SUR, AC 38.030"
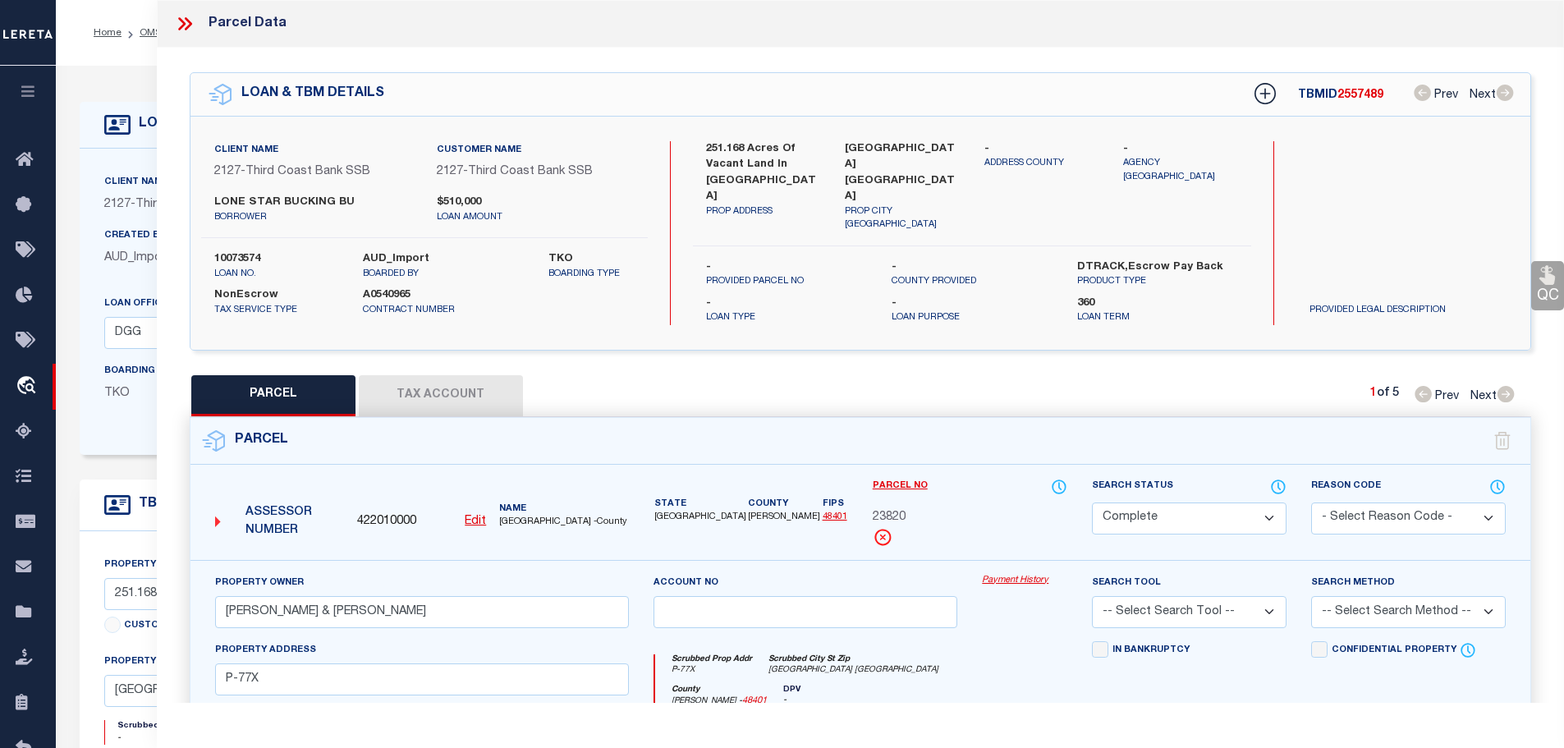
click at [457, 375] on button "Tax Account" at bounding box center [441, 395] width 164 height 41
select select "100"
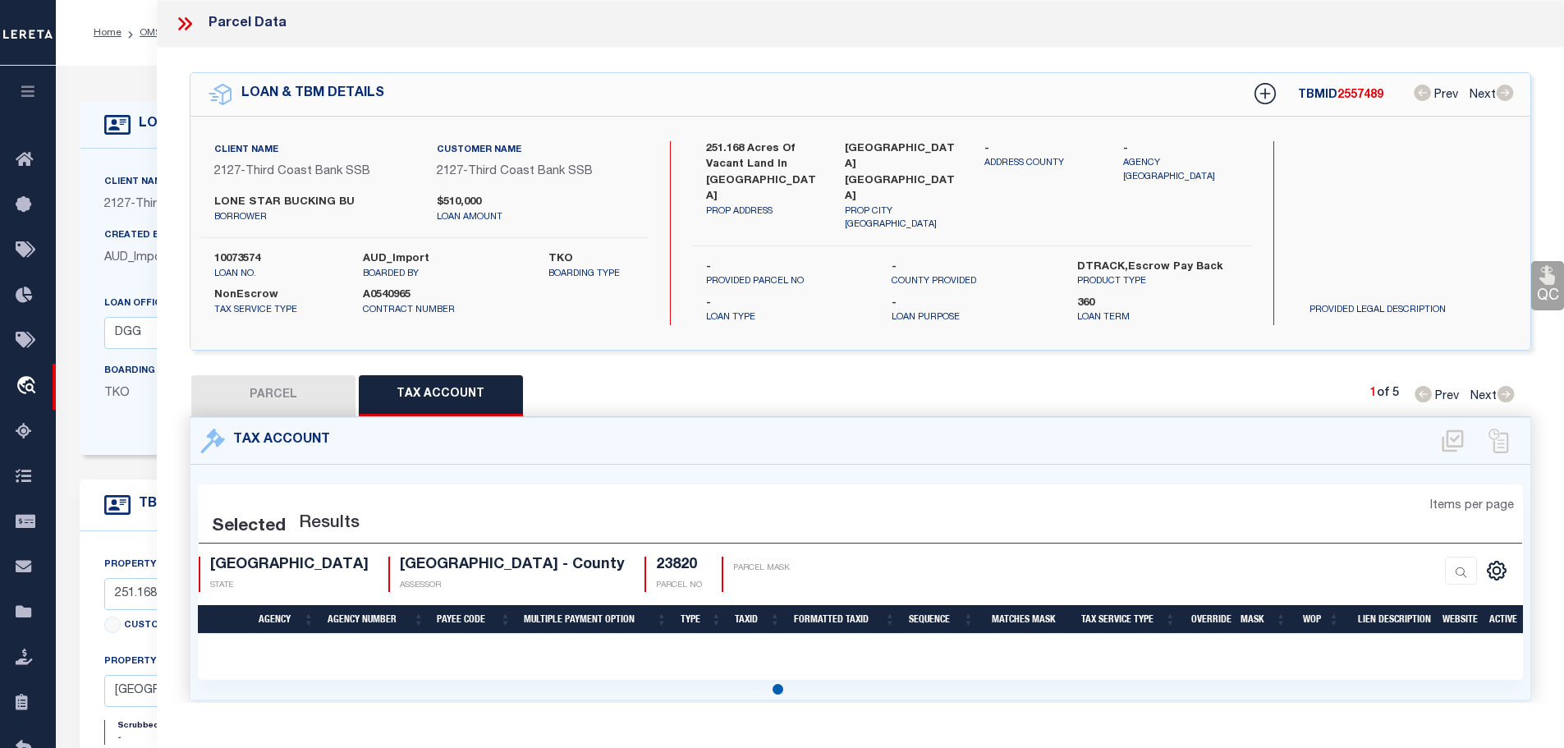
select select "100"
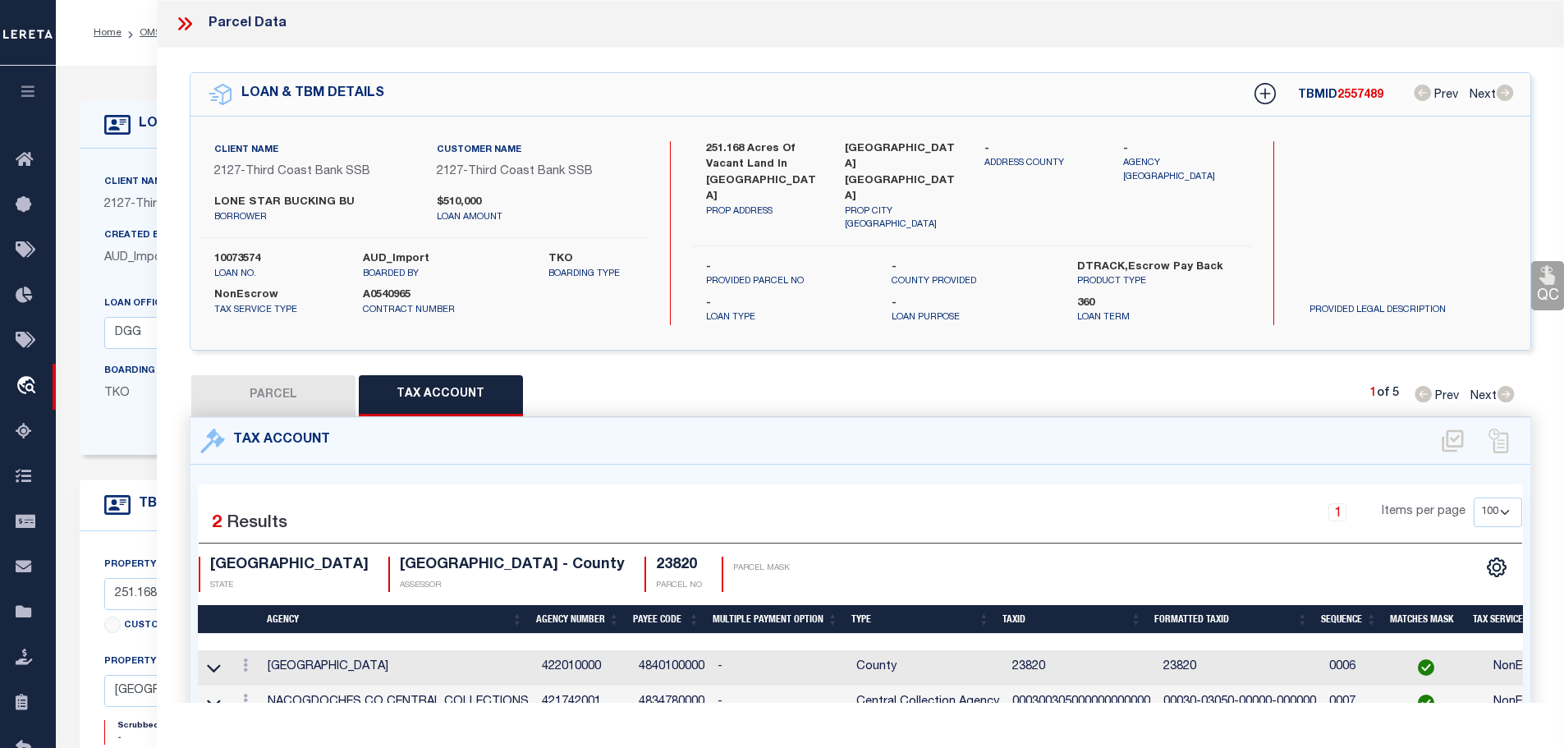
click at [1057, 690] on td "000300305000000000000" at bounding box center [1081, 702] width 151 height 35
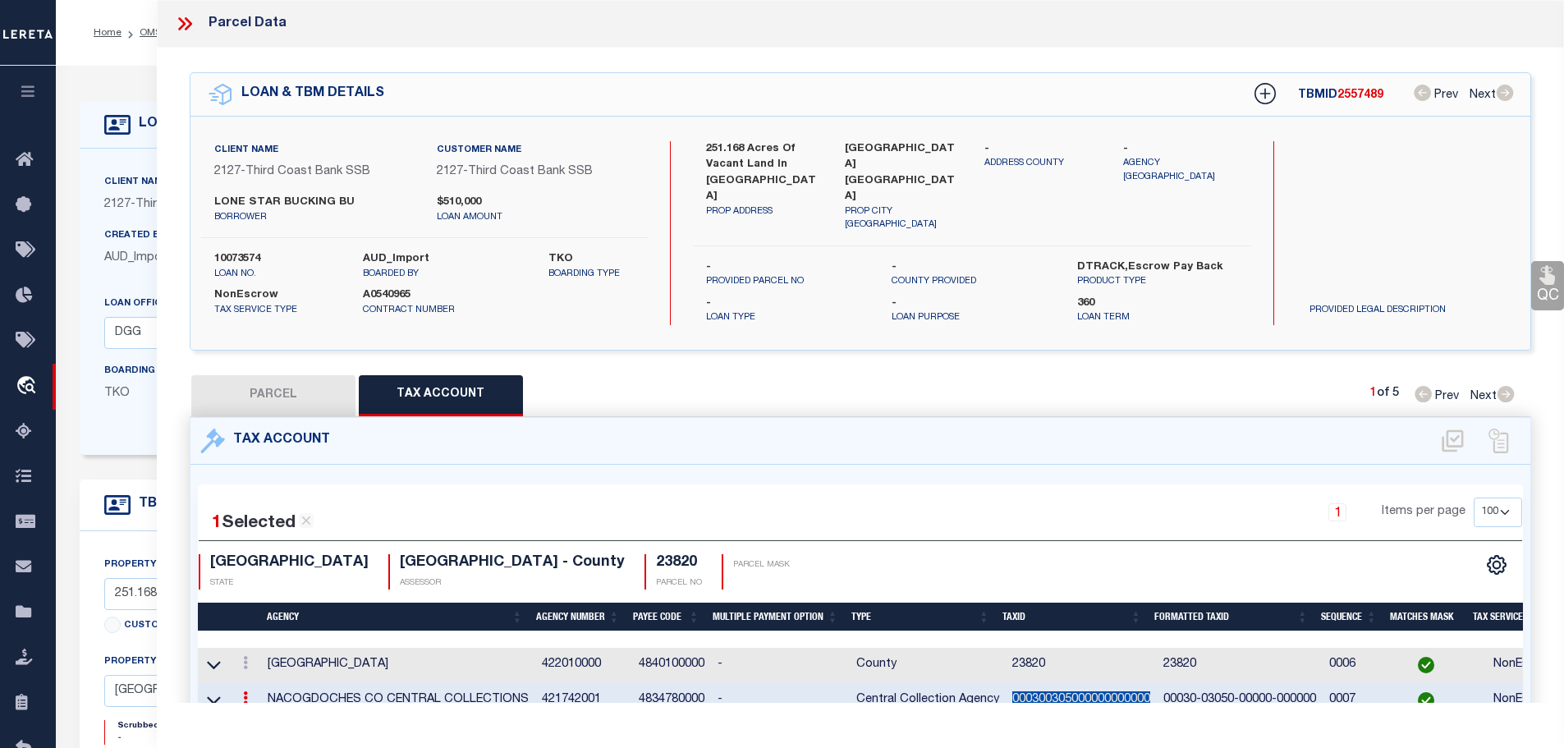
click at [1057, 690] on td "000300305000000000000" at bounding box center [1081, 700] width 151 height 35
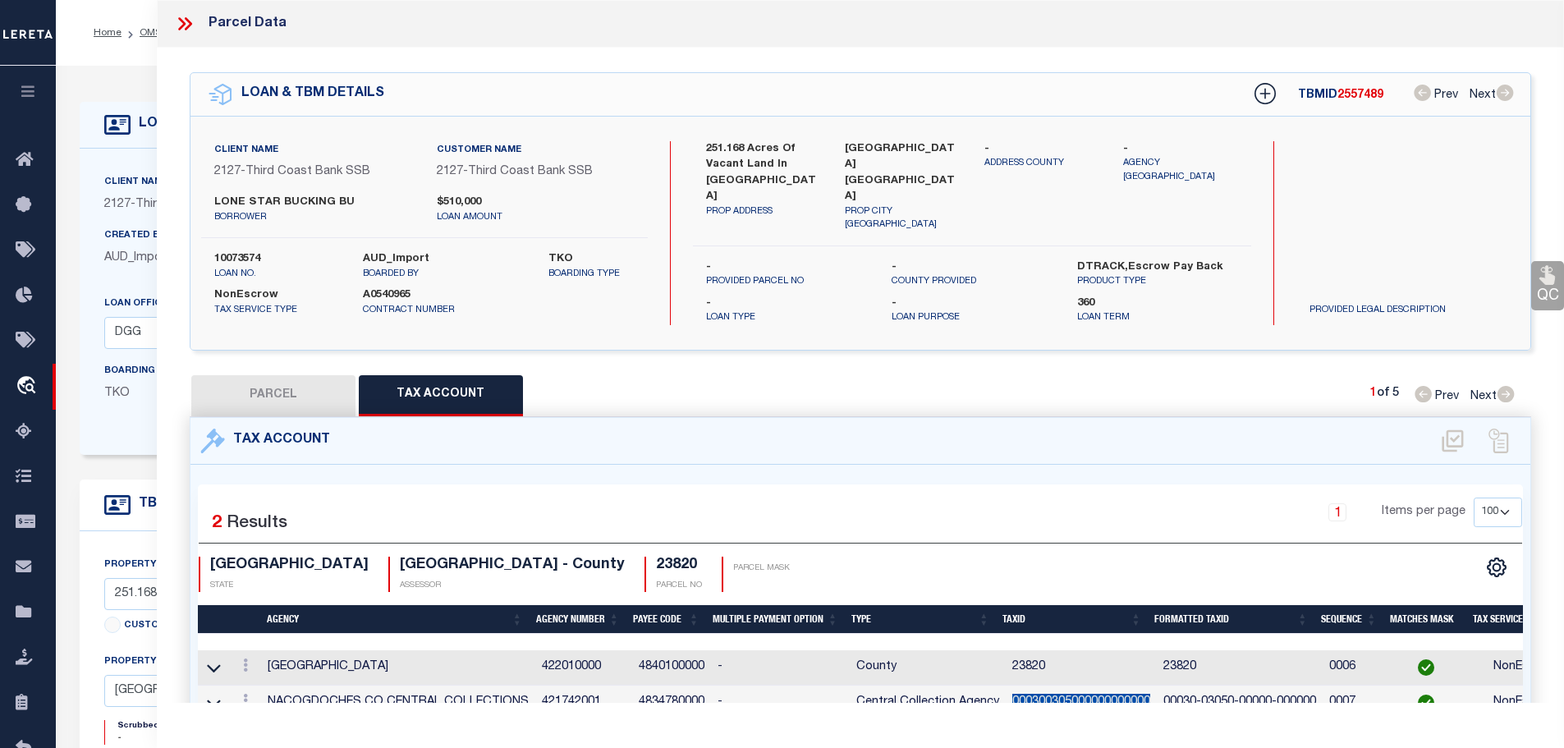
copy td "000300305000000000000"
click at [1229, 688] on td "00030-03050-00000-000000" at bounding box center [1240, 702] width 166 height 35
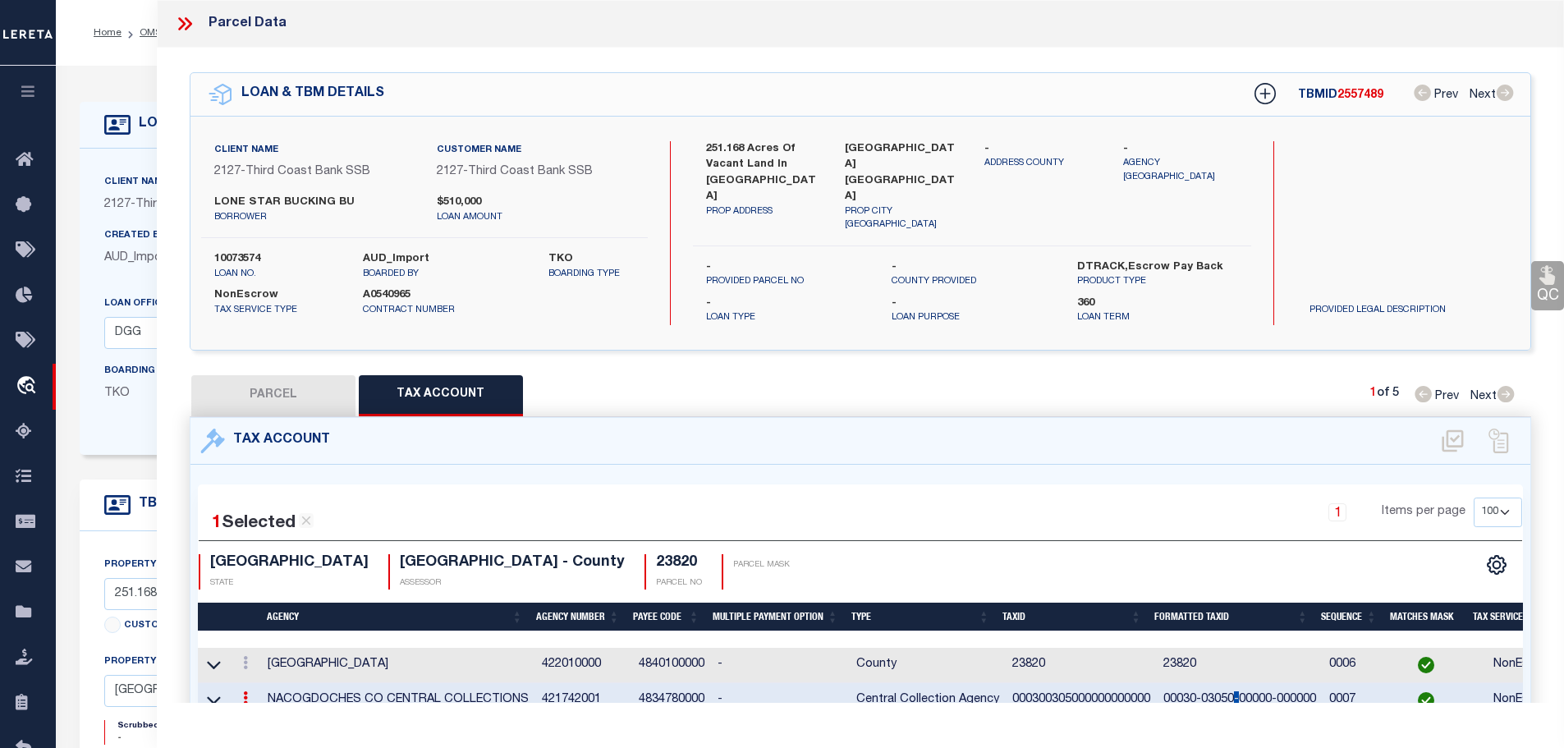
click at [1229, 688] on td "00030-03050-00000-000000" at bounding box center [1240, 700] width 166 height 35
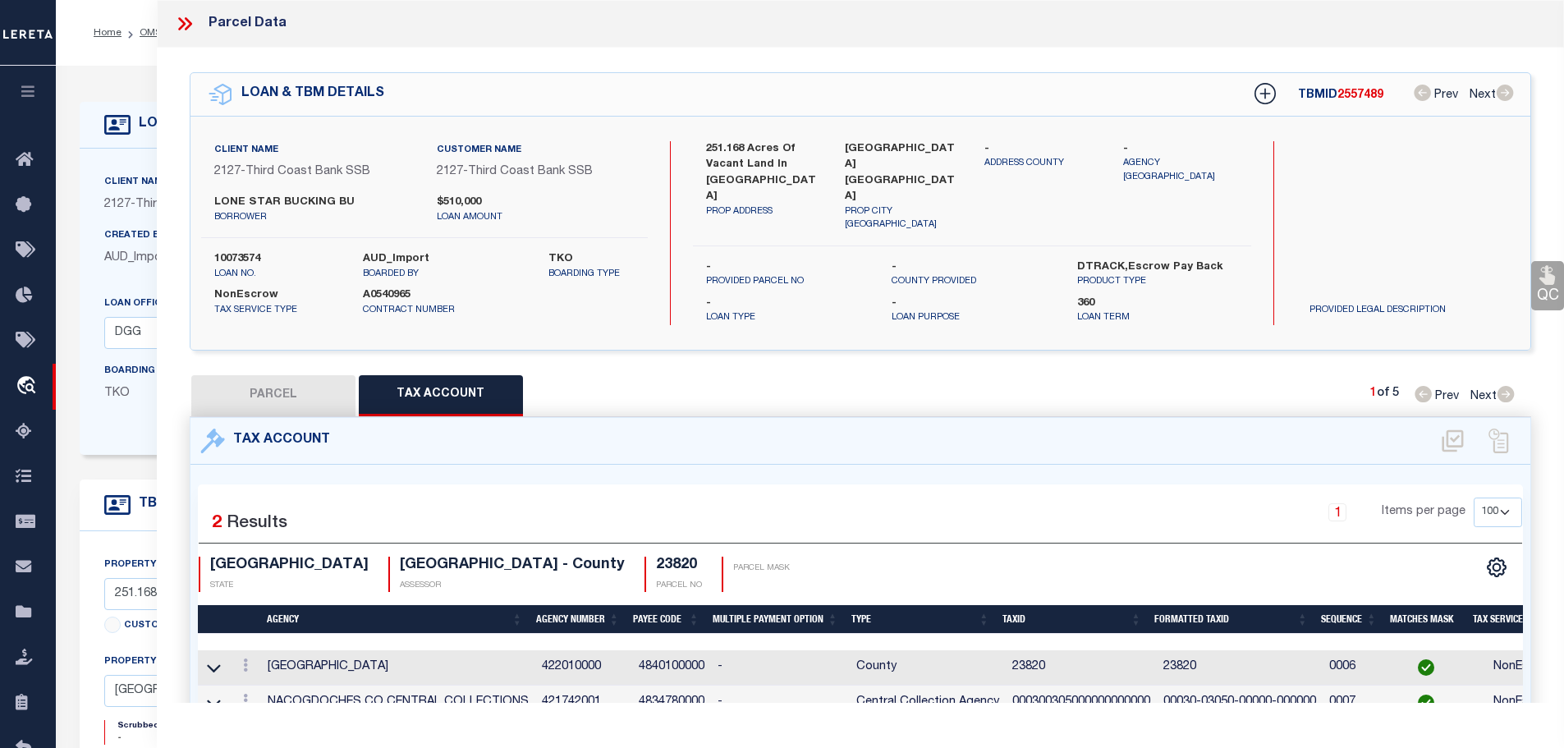
drag, startPoint x: 1229, startPoint y: 688, endPoint x: 1181, endPoint y: 680, distance: 48.3
click at [1181, 685] on td "00030-03050-00000-000000" at bounding box center [1240, 702] width 166 height 35
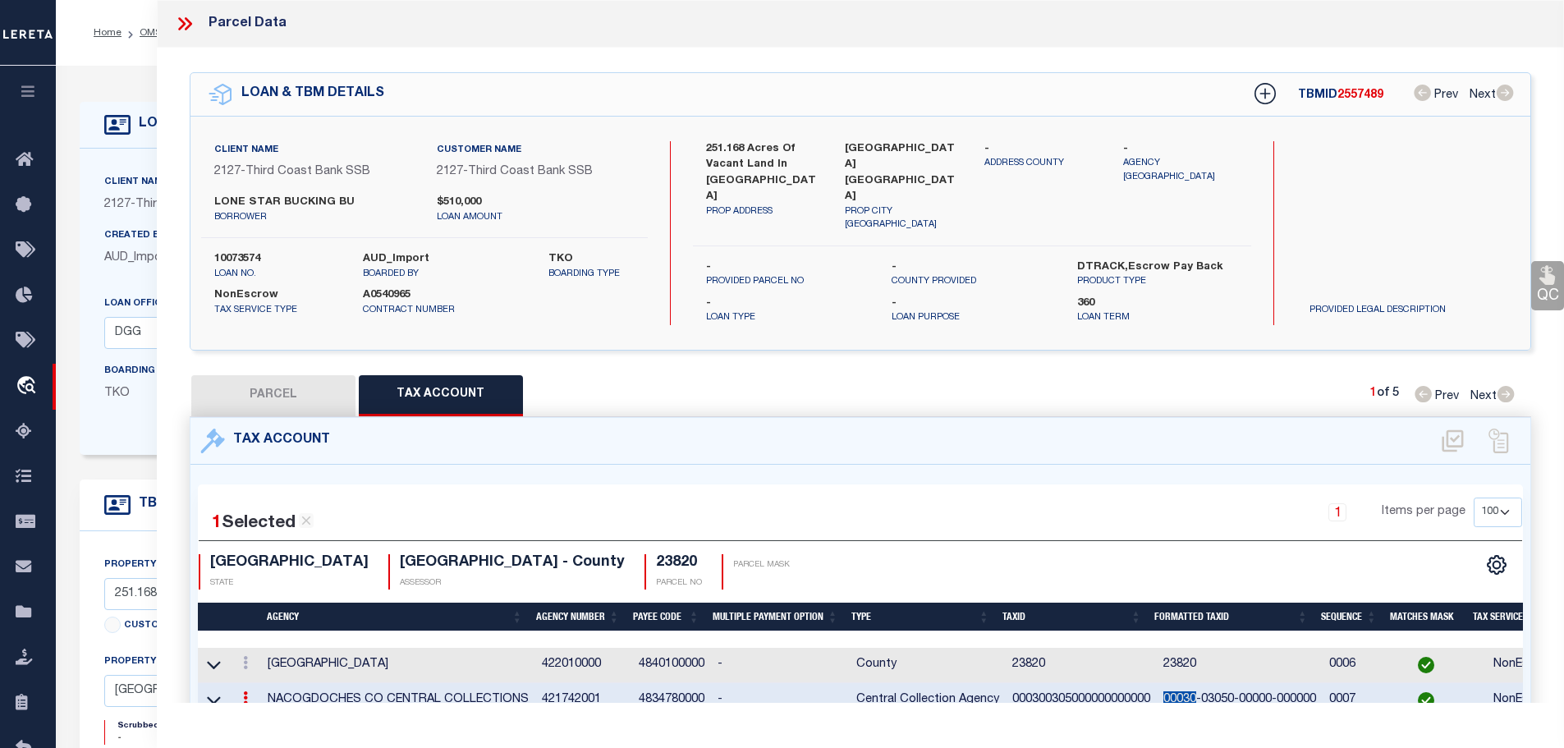
click at [1181, 683] on td "00030-03050-00000-000000" at bounding box center [1240, 700] width 166 height 35
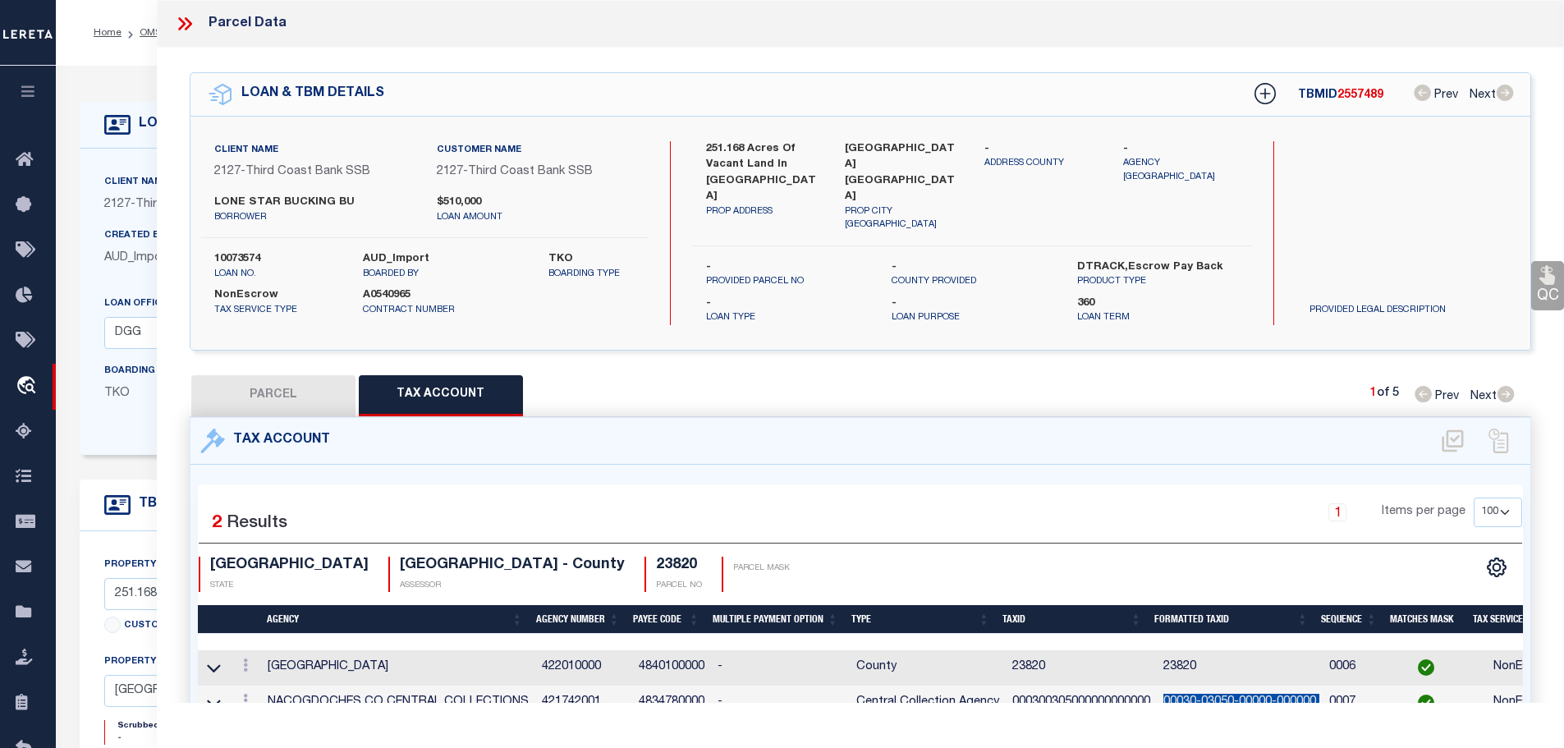
click at [1181, 685] on td "00030-03050-00000-000000" at bounding box center [1240, 702] width 166 height 35
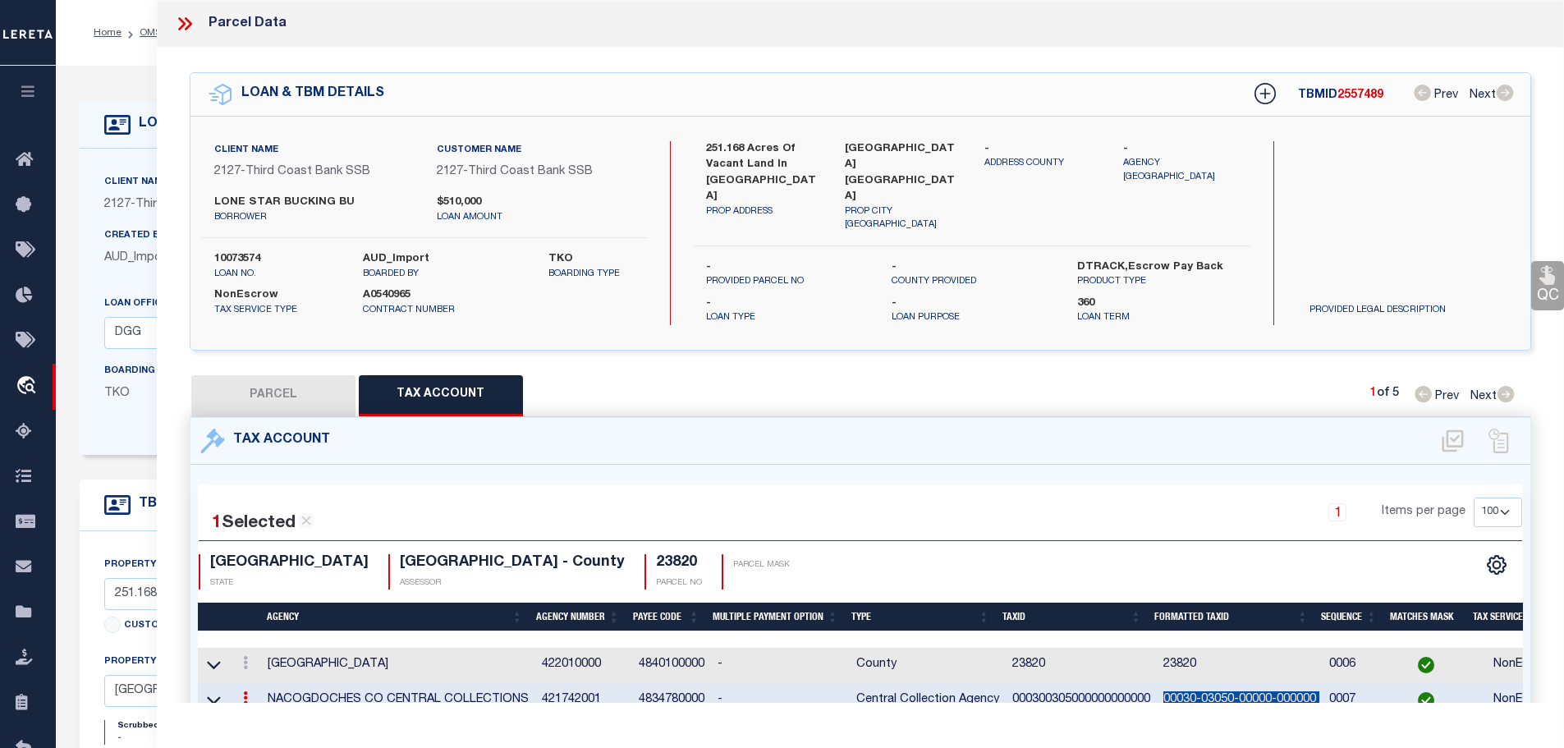
copy td "00030-03050-00000-000000"
click at [305, 392] on button "PARCEL" at bounding box center [273, 395] width 164 height 41
select select "AS"
checkbox input "false"
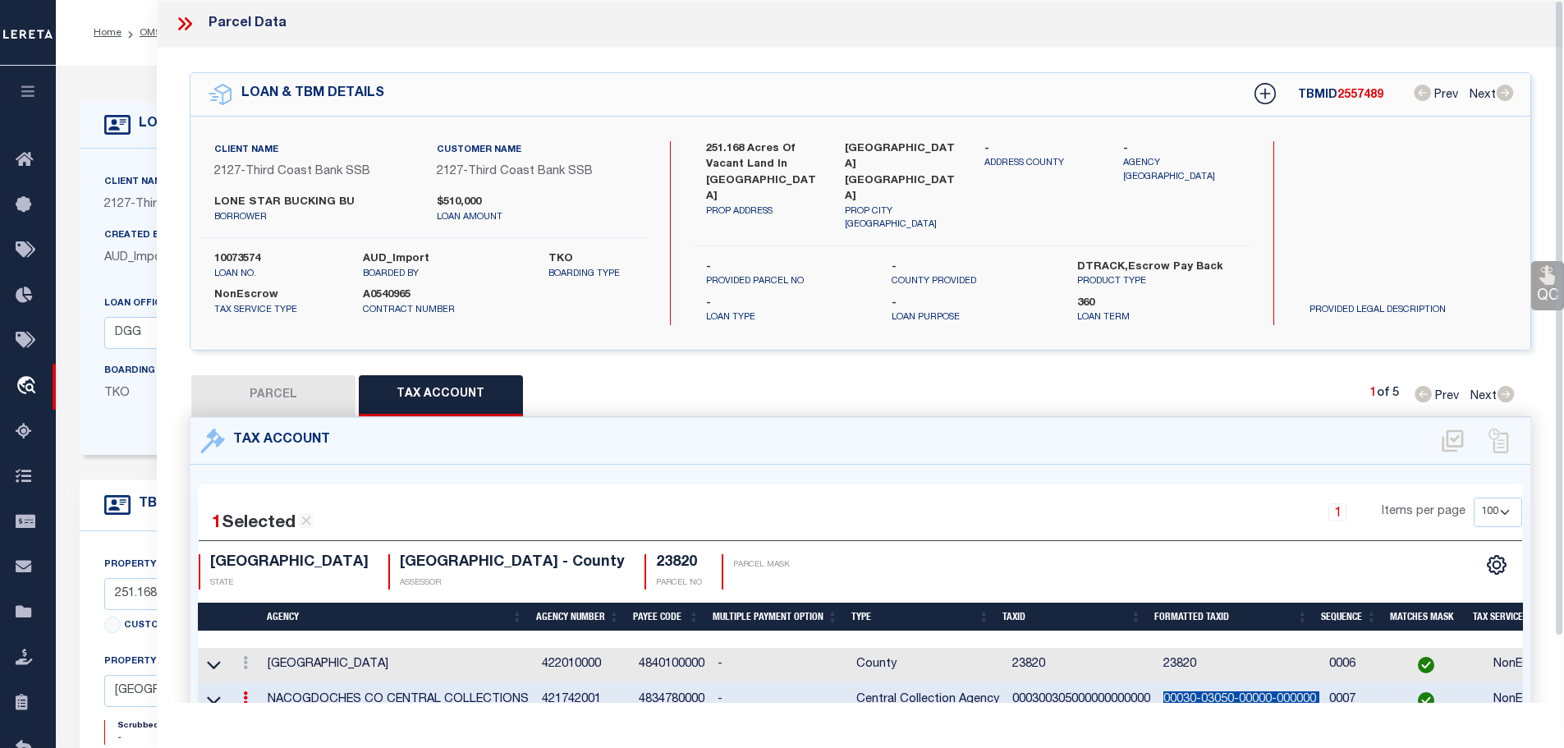
select select "CP"
type input "[PERSON_NAME] & [PERSON_NAME]"
select select
type input "P-77X"
checkbox input "false"
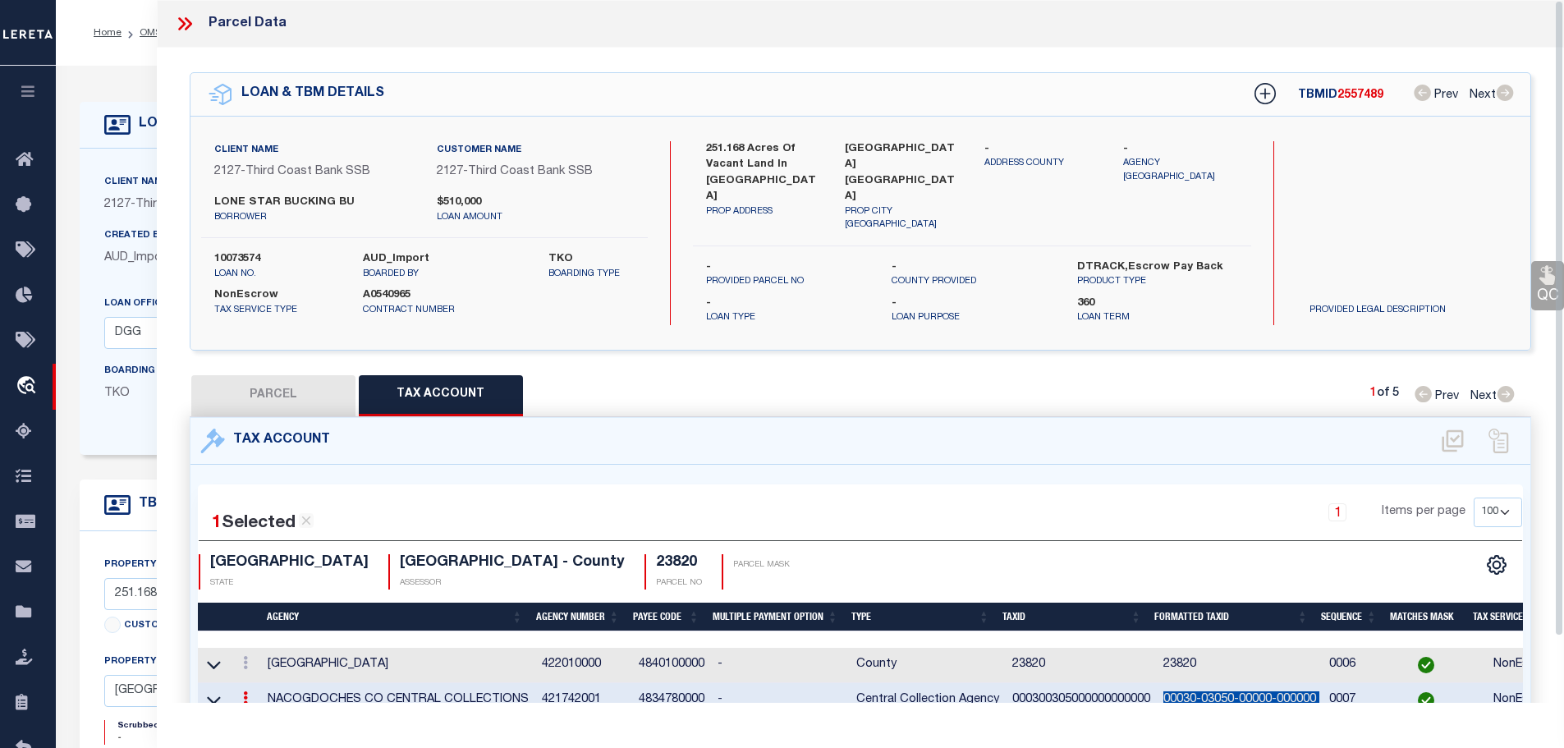
type input "[GEOGRAPHIC_DATA] [GEOGRAPHIC_DATA]"
type textarea "AB 30 [PERSON_NAME] SUR, AC 38.030"
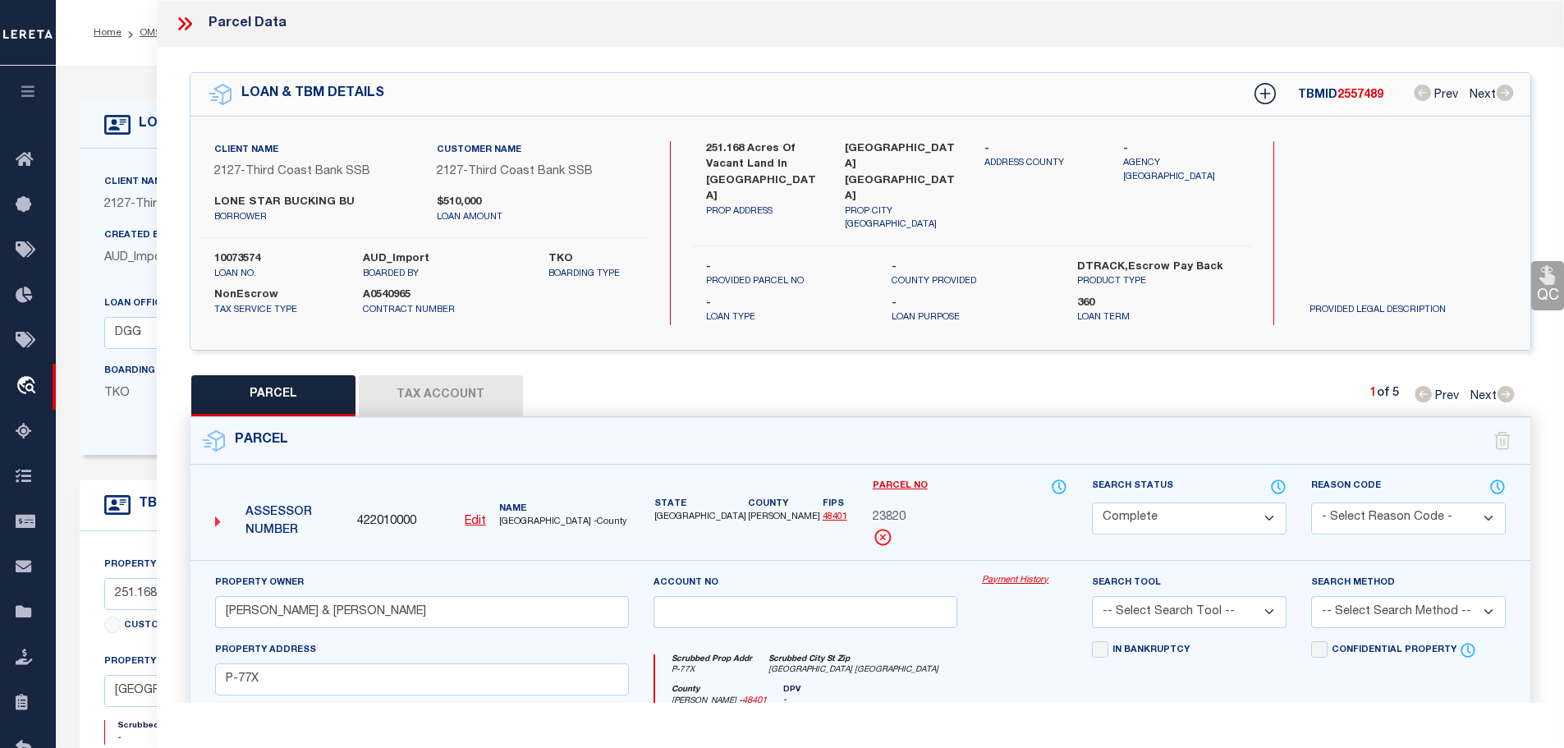
click at [429, 375] on button "Tax Account" at bounding box center [441, 395] width 164 height 41
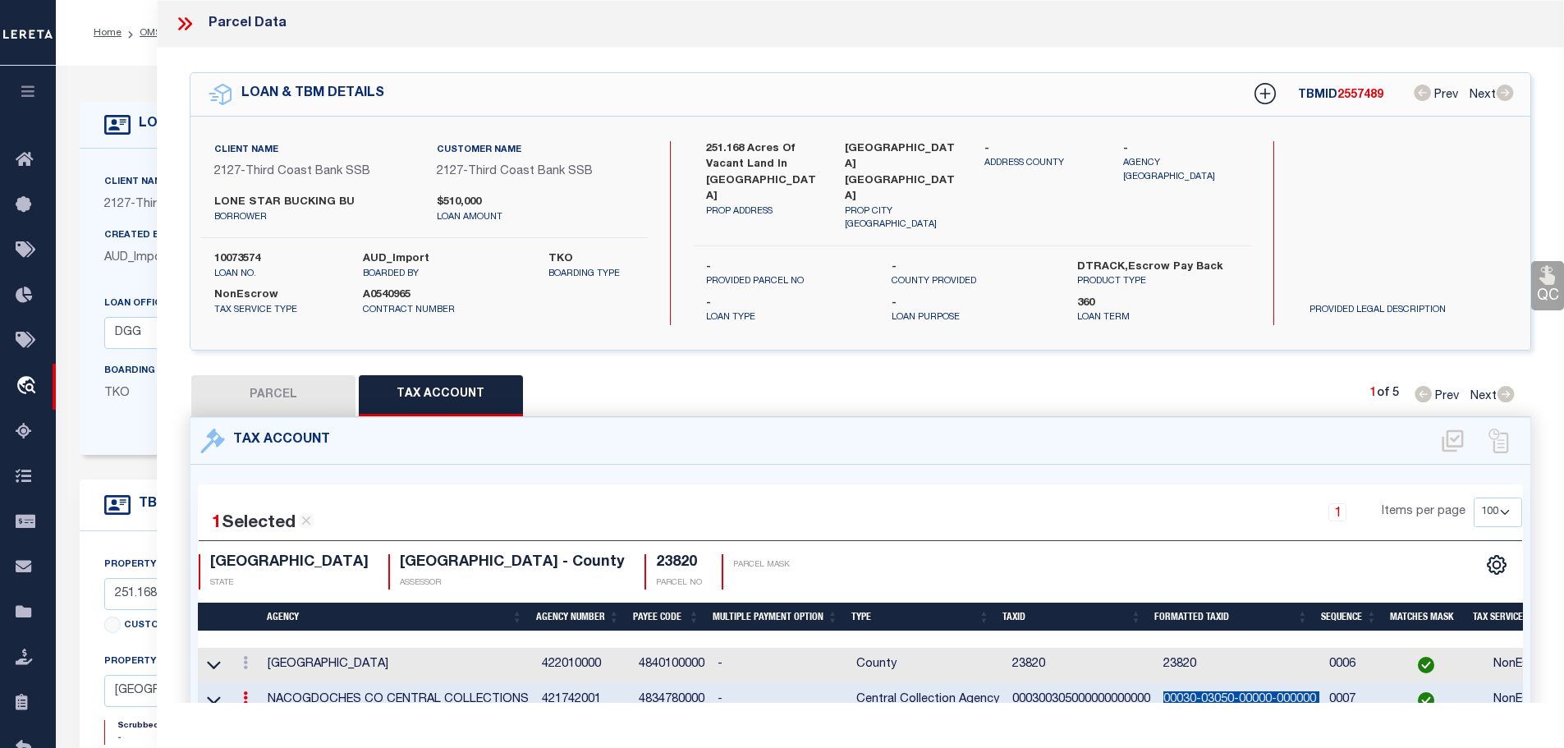
select select "100"
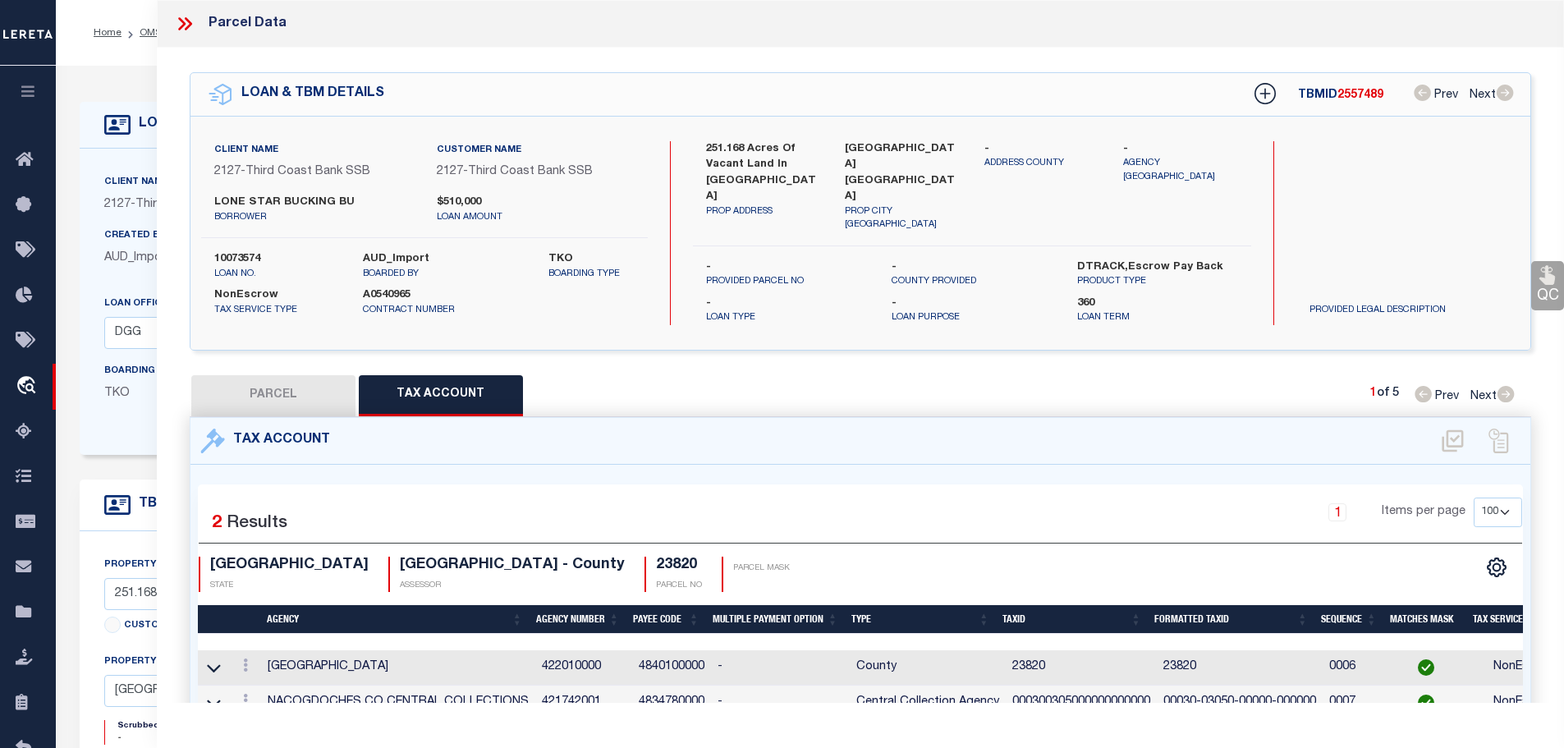
click at [186, 23] on icon at bounding box center [184, 23] width 21 height 21
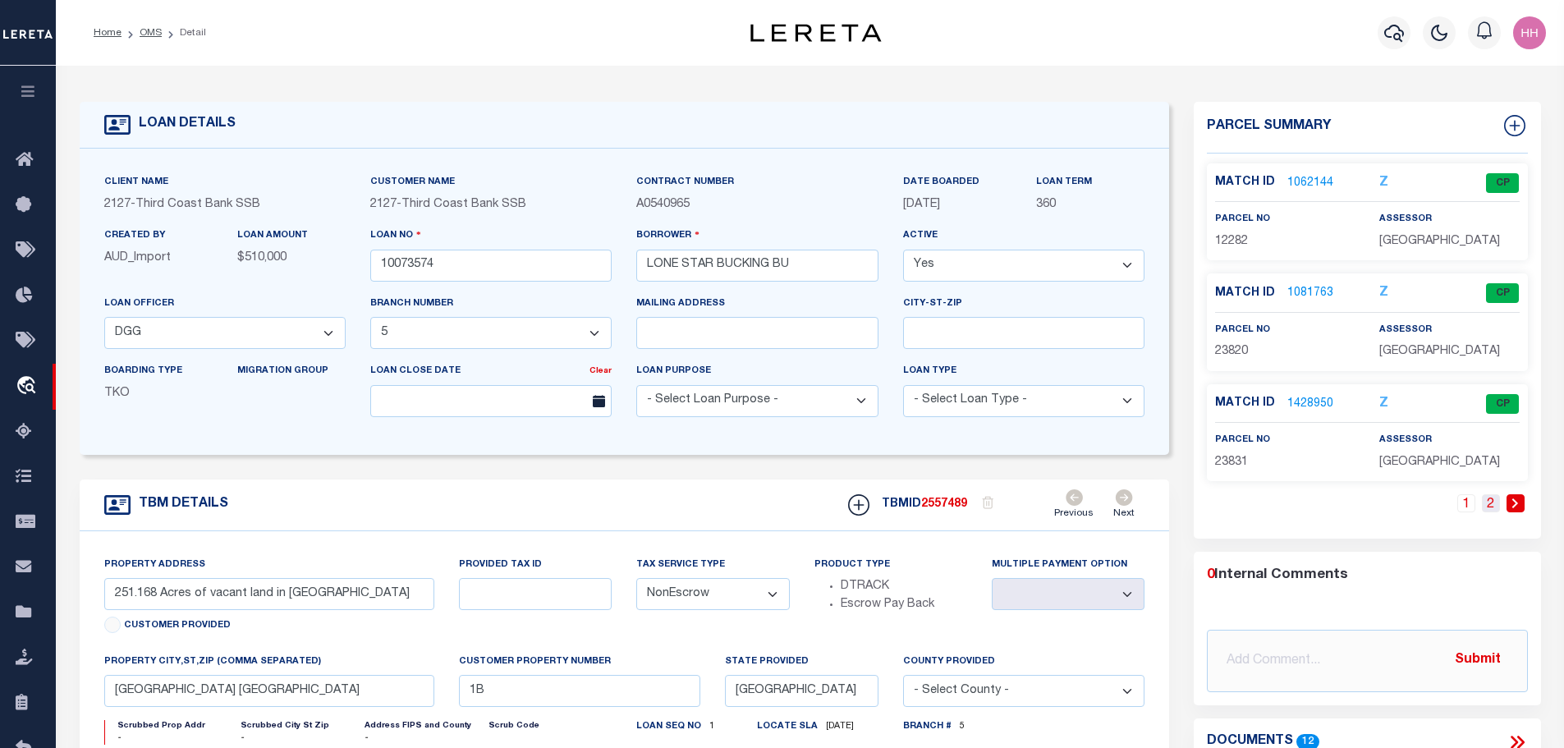
click at [1500, 502] on link "2" at bounding box center [1491, 503] width 18 height 18
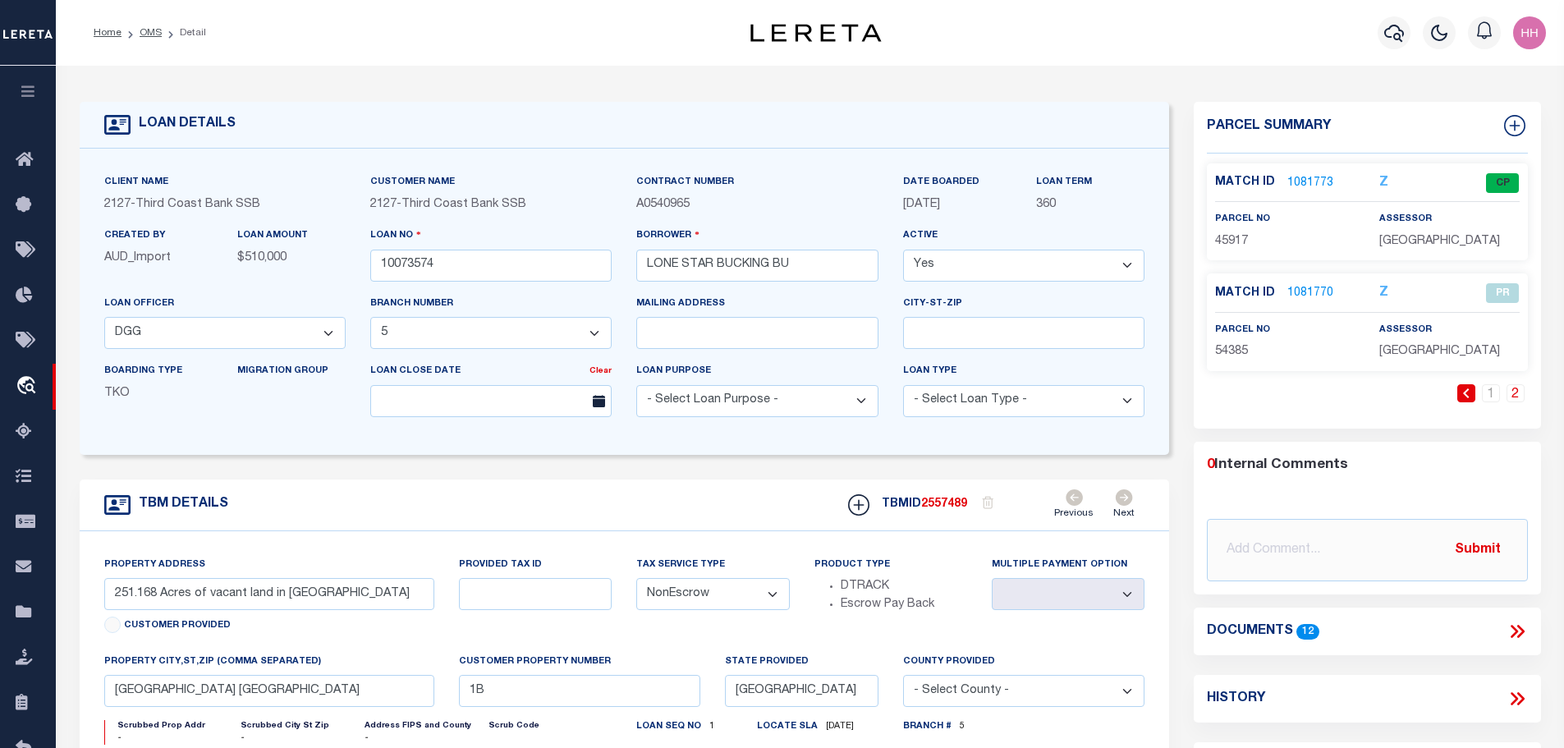
click at [1301, 182] on link "1081773" at bounding box center [1310, 183] width 46 height 17
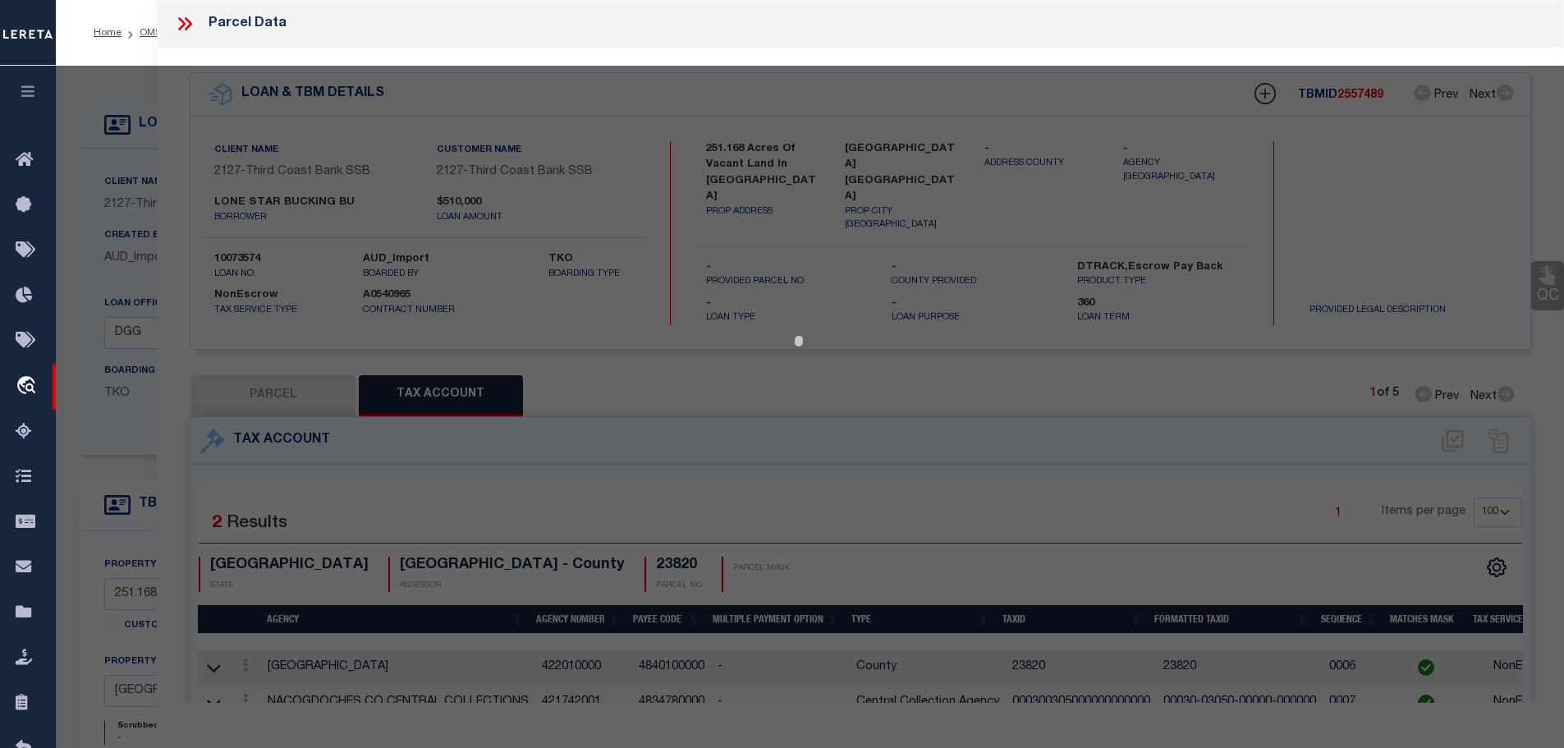
select select "AS"
checkbox input "false"
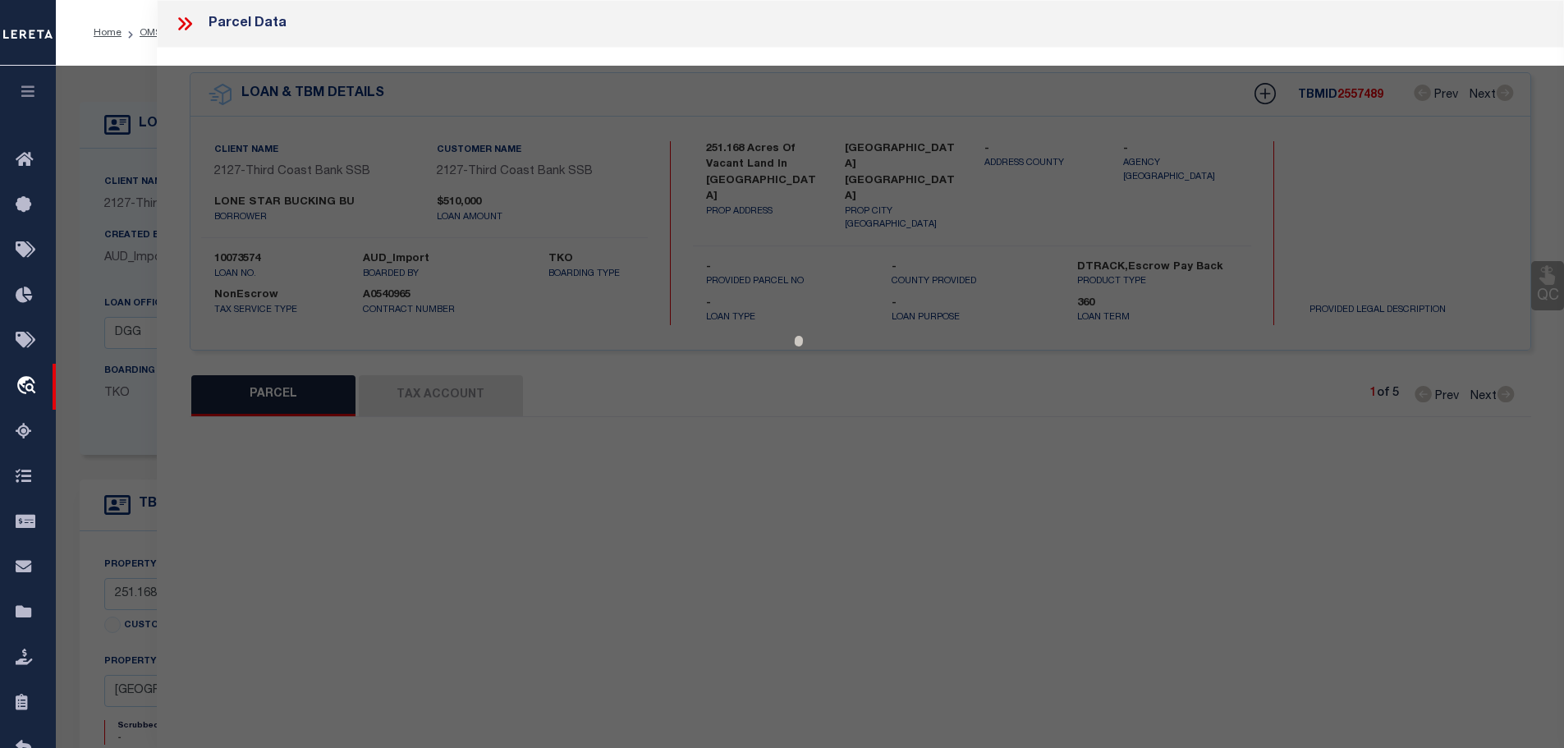
select select "CP"
type input "[PERSON_NAME]"
select select
type input "P-77X"
checkbox input "false"
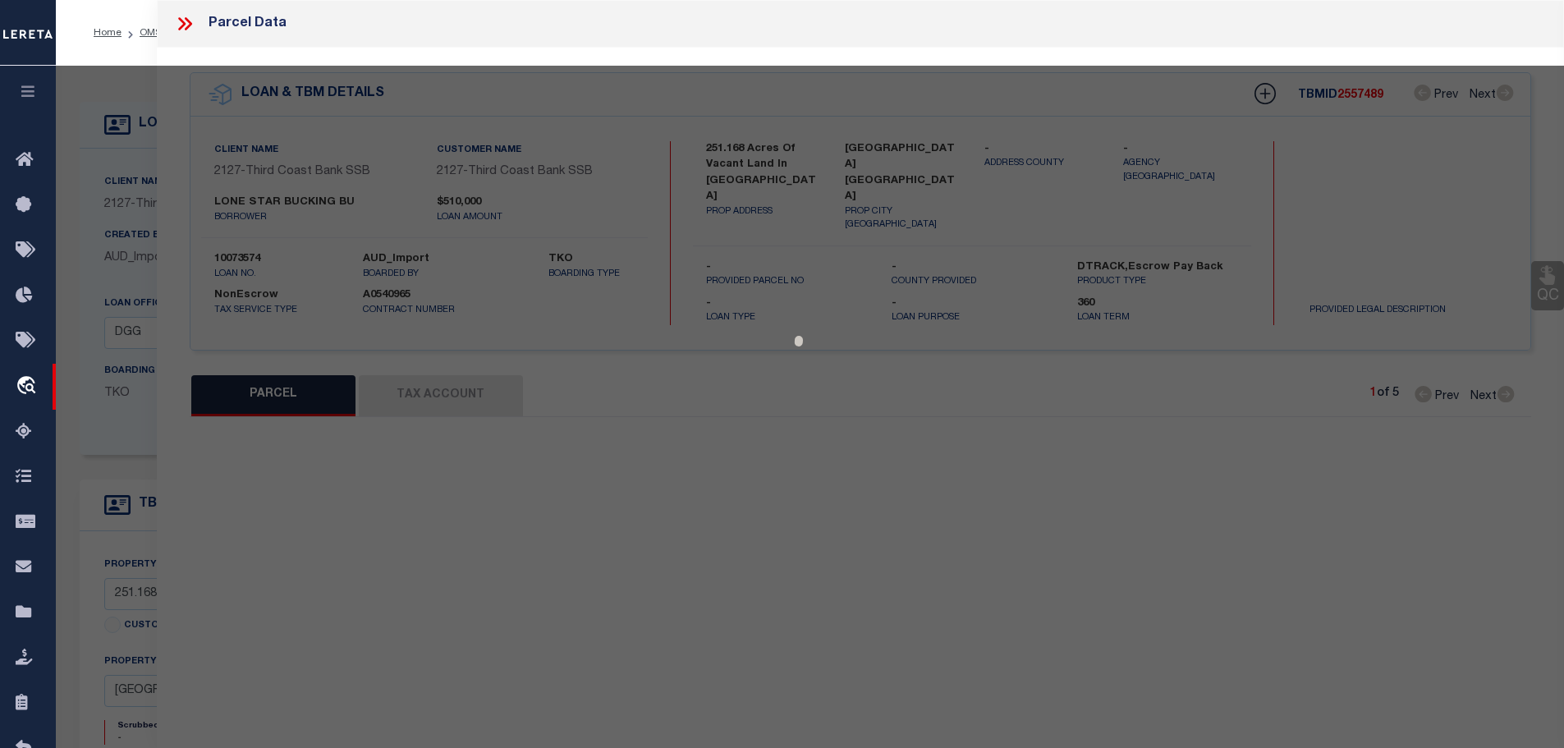
type input "[GEOGRAPHIC_DATA] [GEOGRAPHIC_DATA]"
type textarea "AB 30 [PERSON_NAME] SUR 41.560"
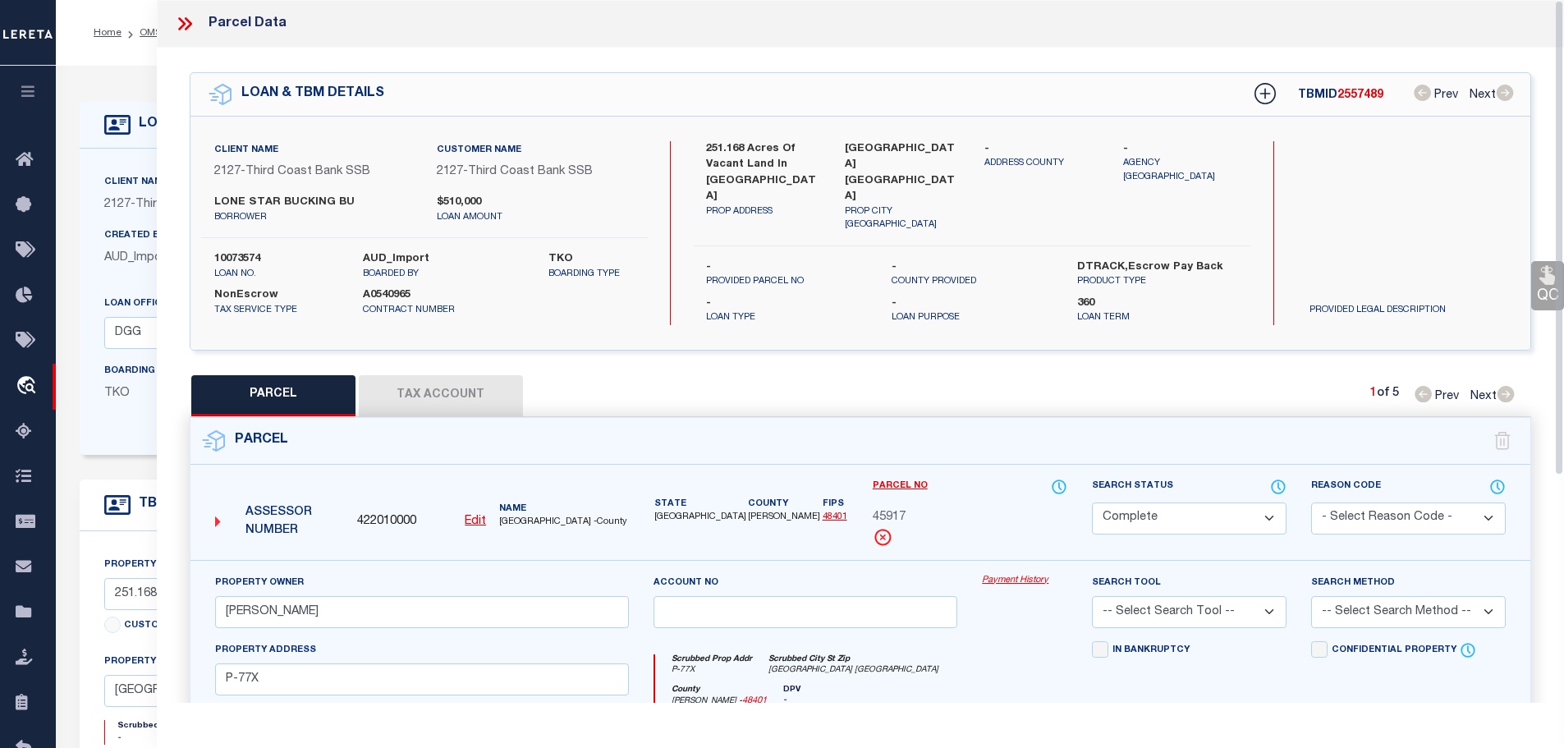
click at [442, 380] on button "Tax Account" at bounding box center [441, 395] width 164 height 41
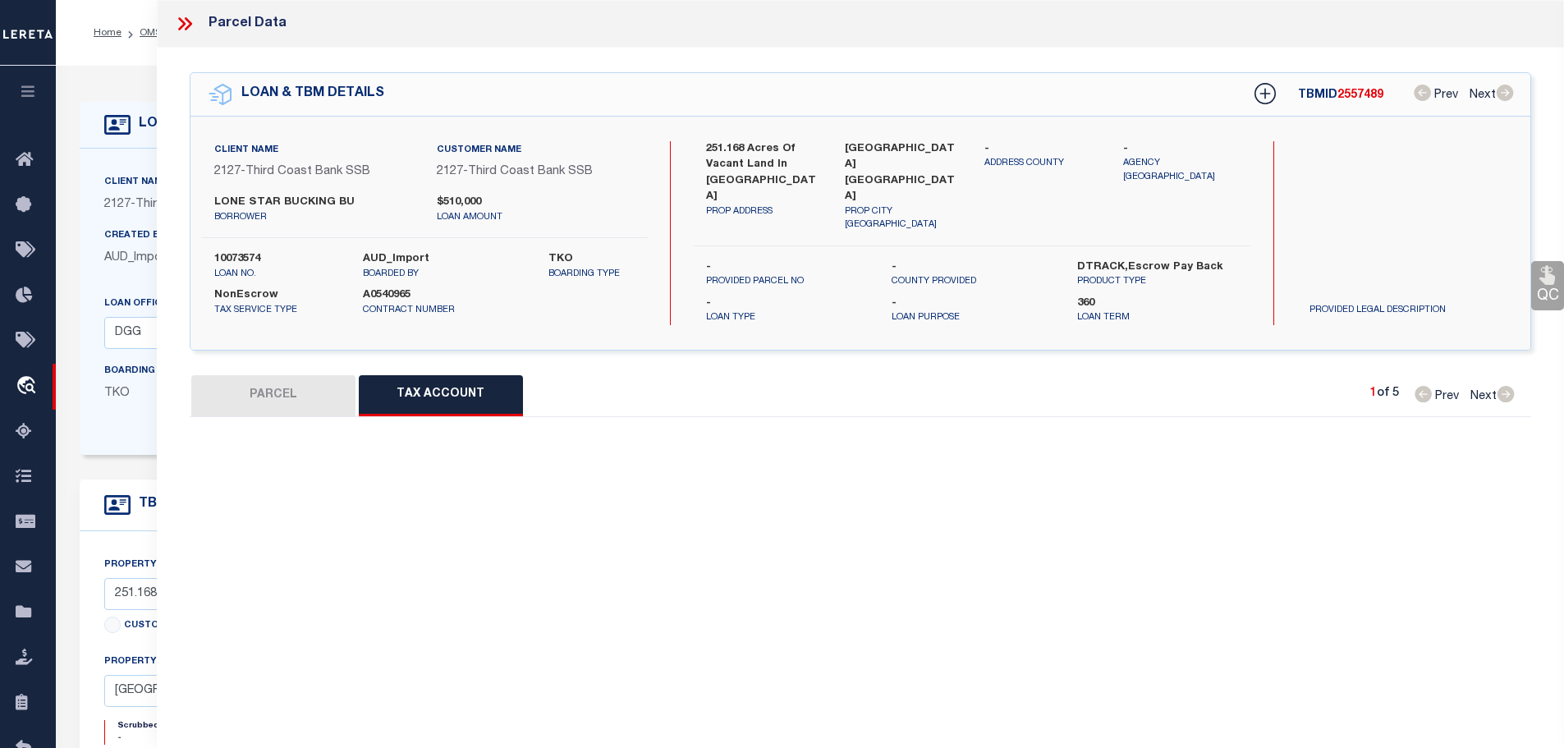
select select "100"
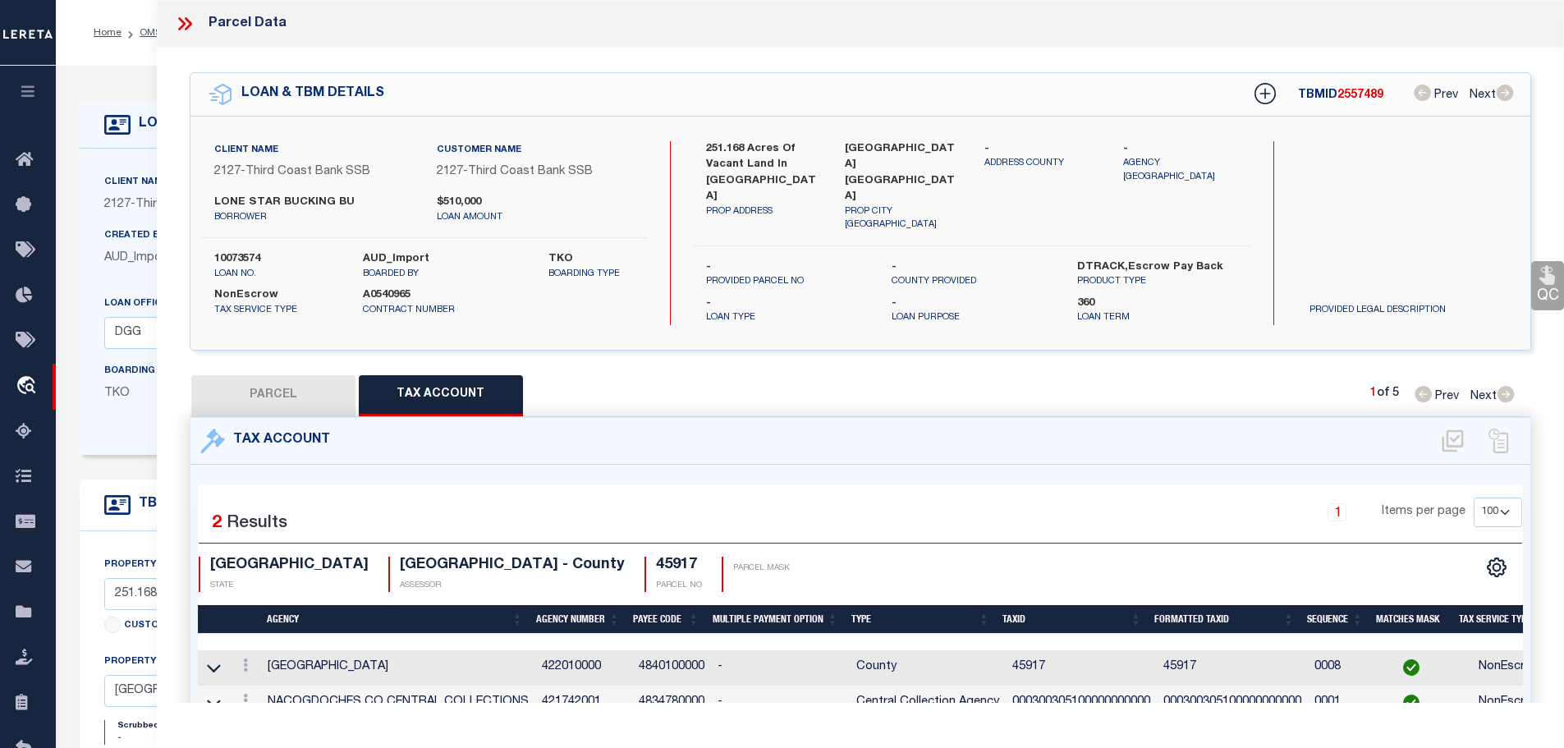
click at [183, 28] on icon at bounding box center [184, 23] width 21 height 21
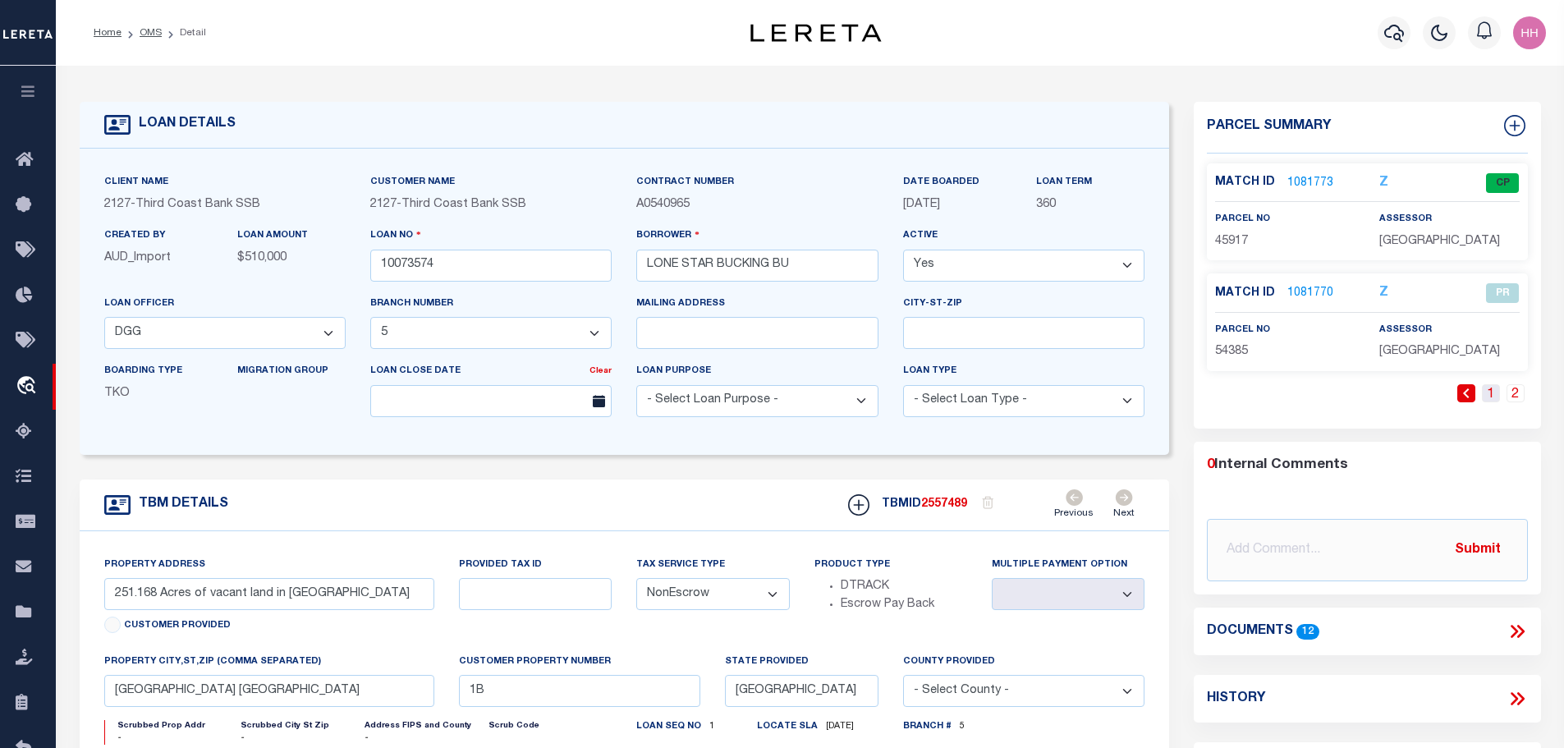
click at [1489, 397] on link "1" at bounding box center [1491, 393] width 18 height 18
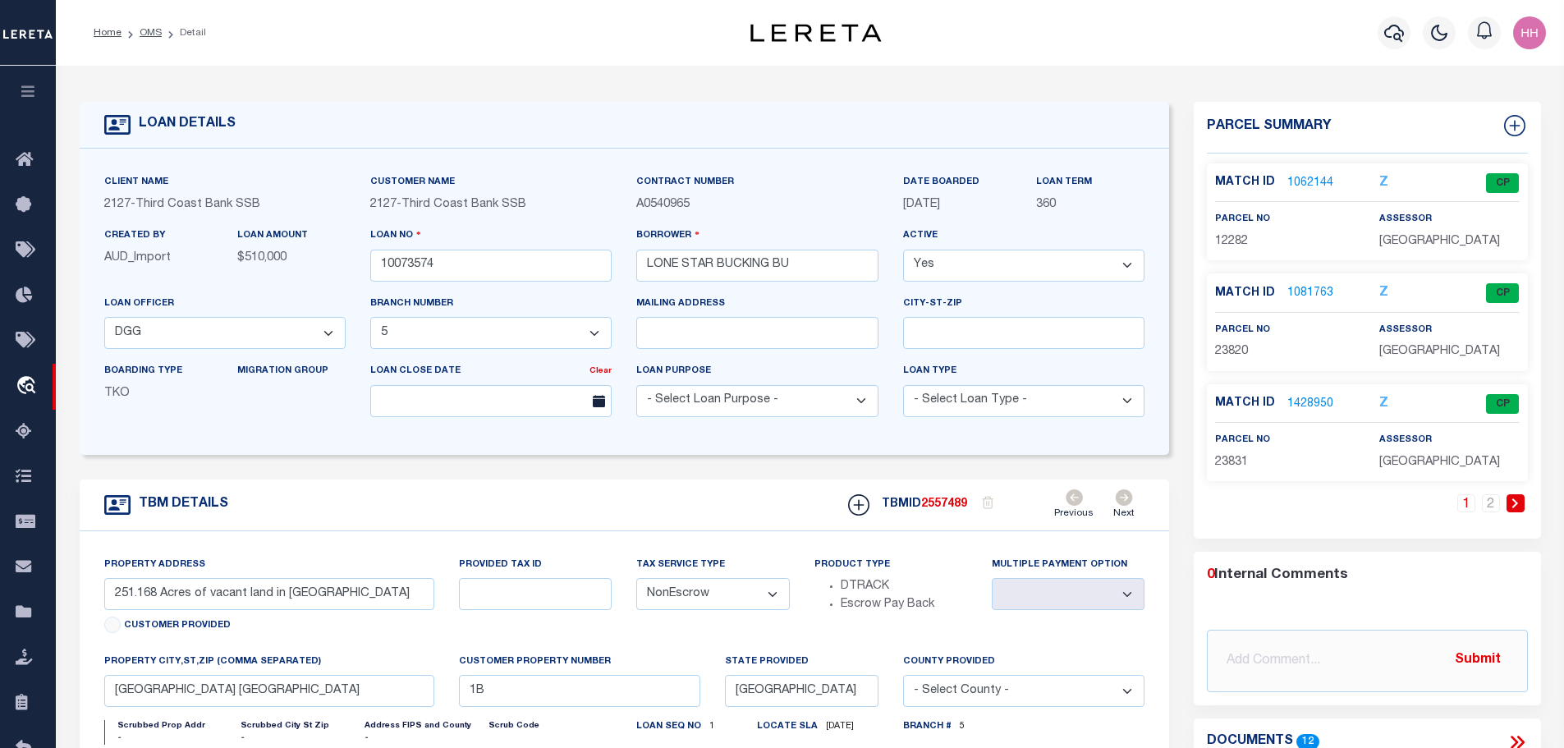
click at [1304, 407] on link "1428950" at bounding box center [1310, 404] width 46 height 17
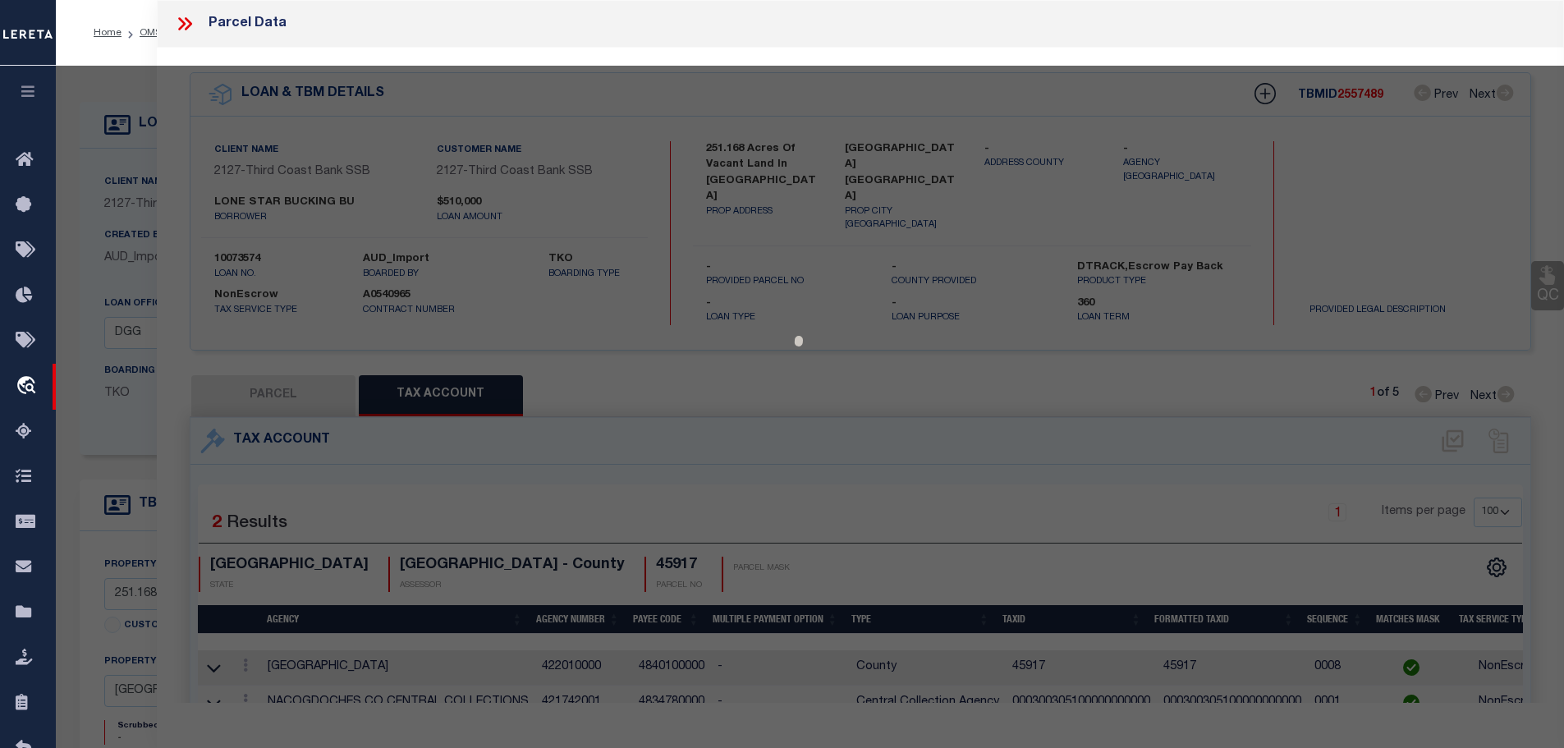
select select "AS"
checkbox input "false"
select select "CP"
type input "LONE STAR BUCKING BULL GENETICS LTD"
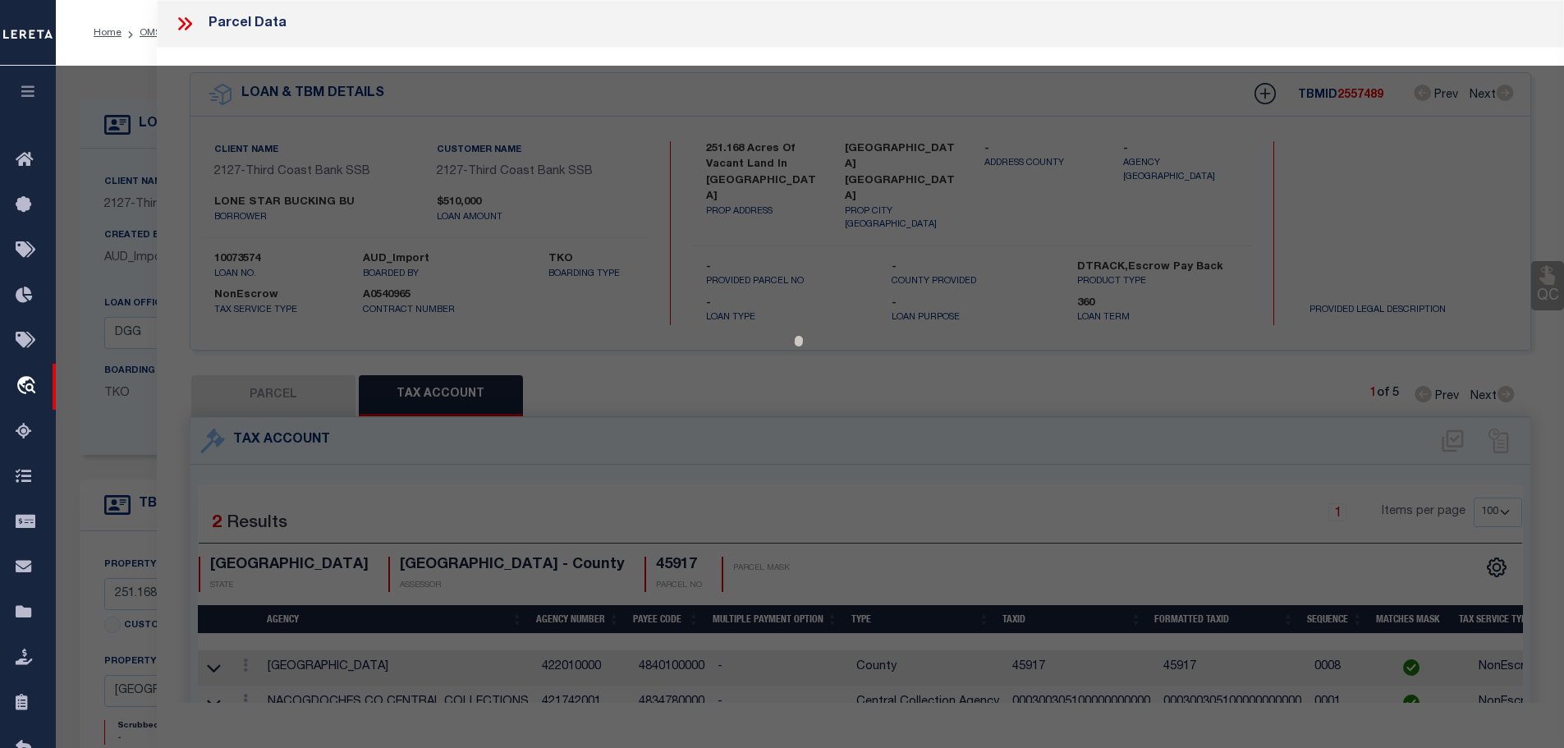
select select
type input "AB 30 [PERSON_NAME] SUR"
checkbox input "false"
type input "[GEOGRAPHIC_DATA]"
type textarea "AB 30 [PERSON_NAME] SUR CONT. 87.73 ACS"
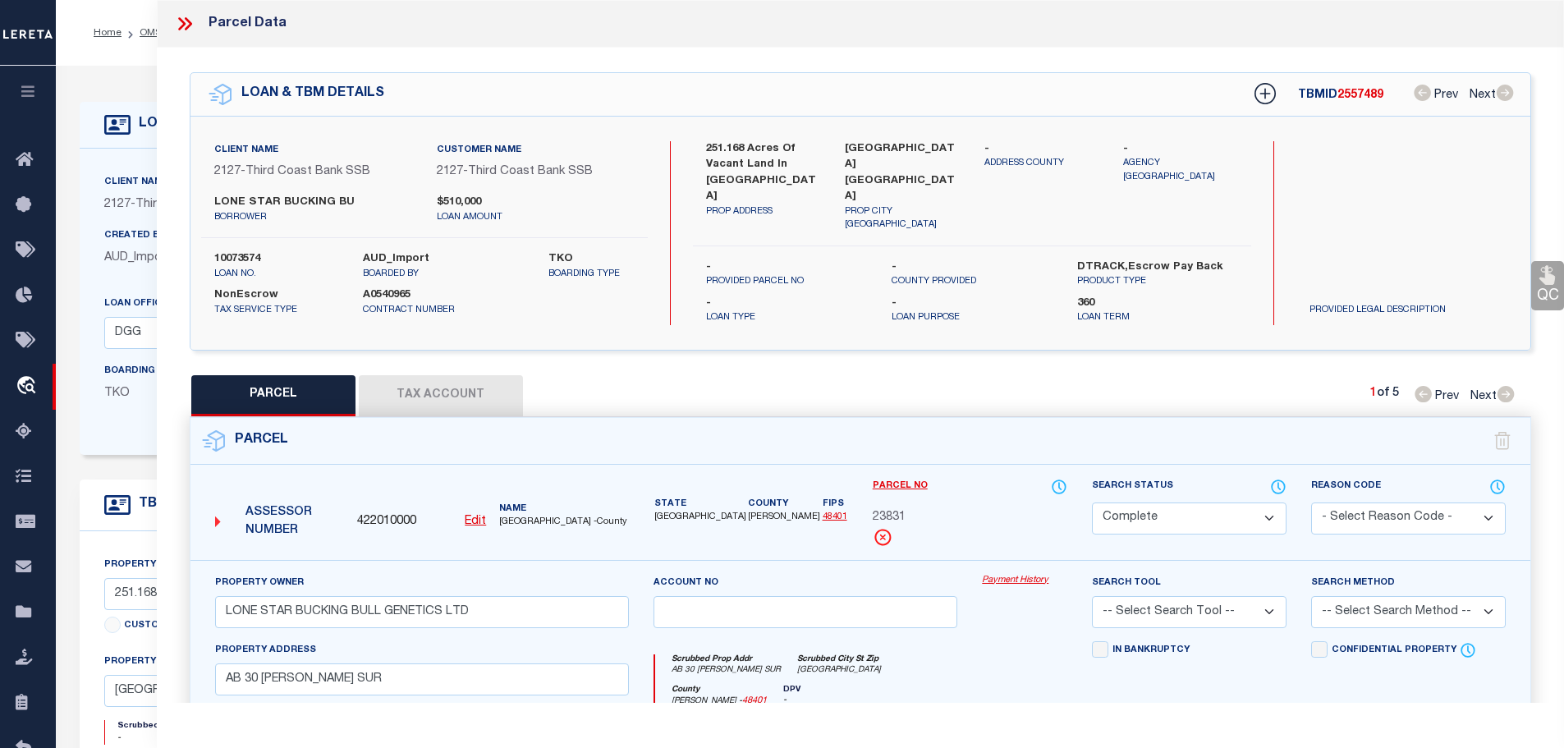
click at [473, 379] on button "Tax Account" at bounding box center [441, 395] width 164 height 41
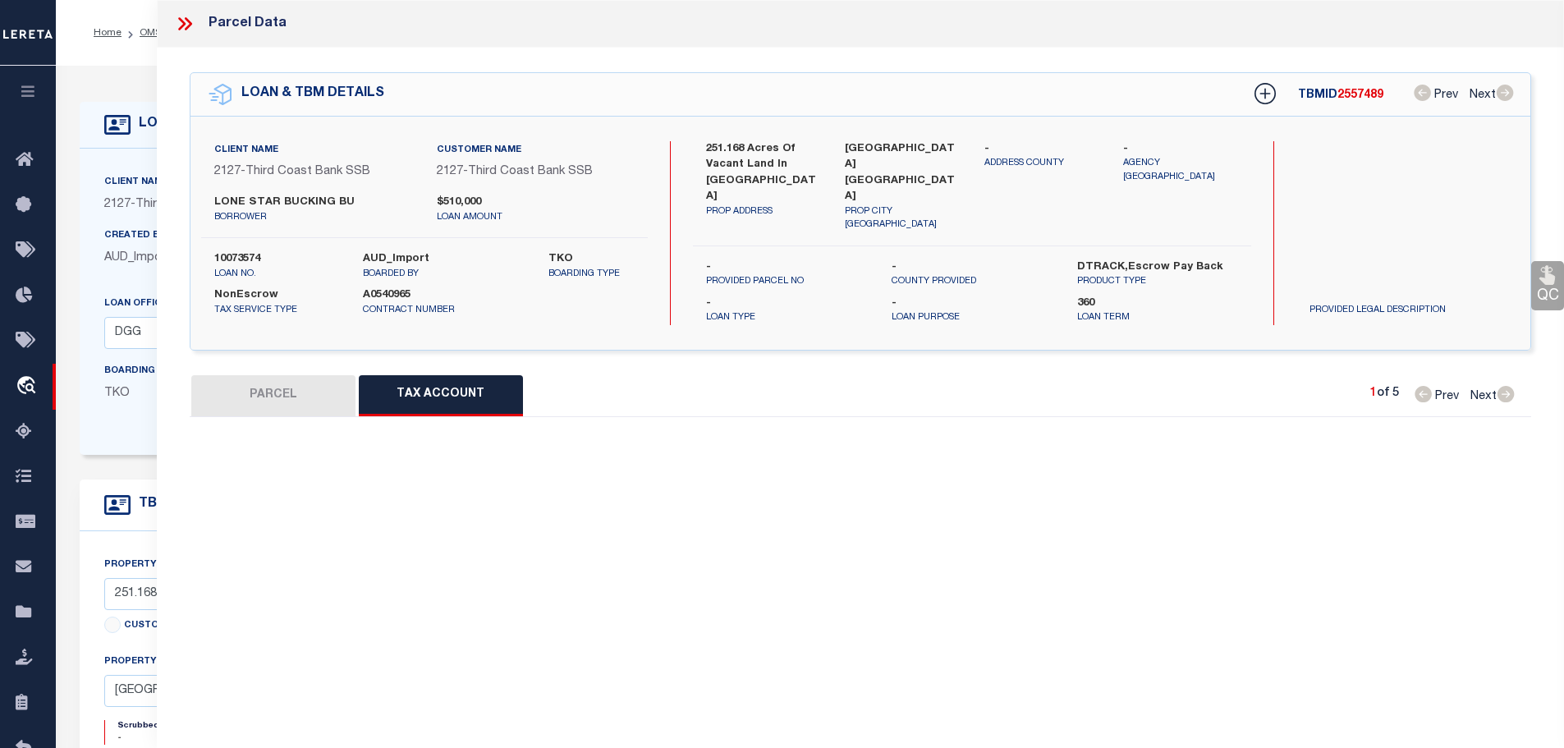
select select "100"
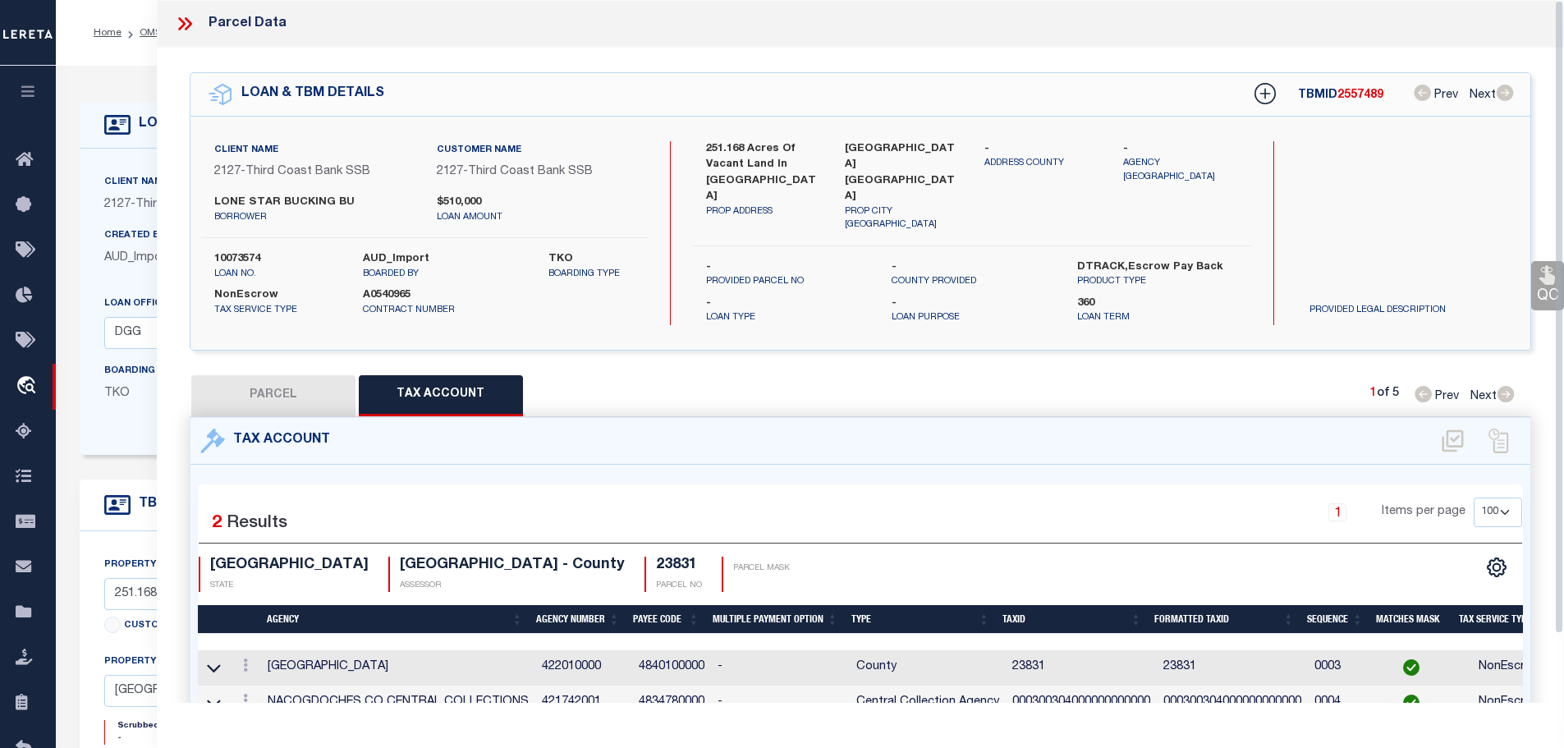
click at [186, 22] on icon at bounding box center [184, 23] width 21 height 21
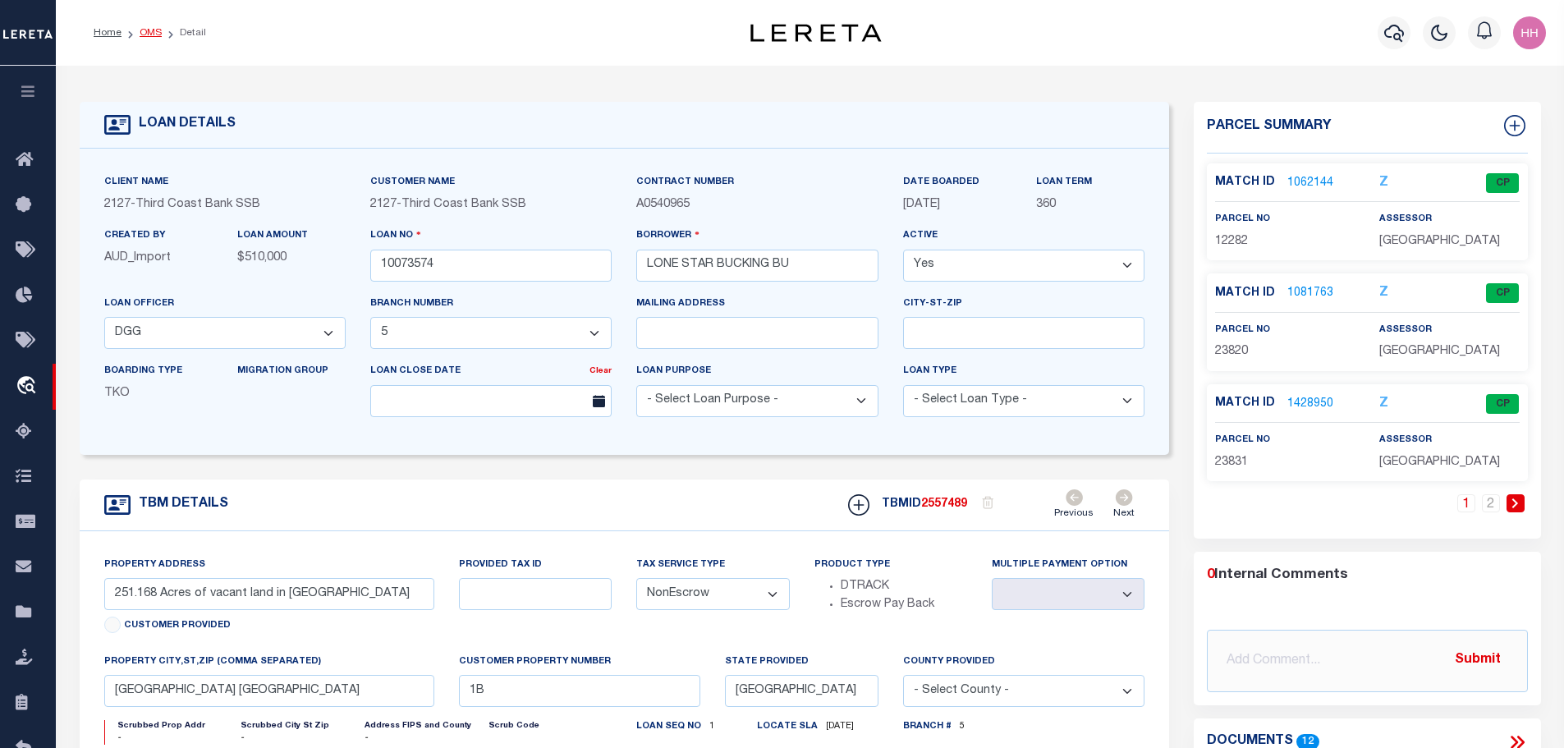
click at [145, 34] on link "OMS" at bounding box center [151, 33] width 22 height 10
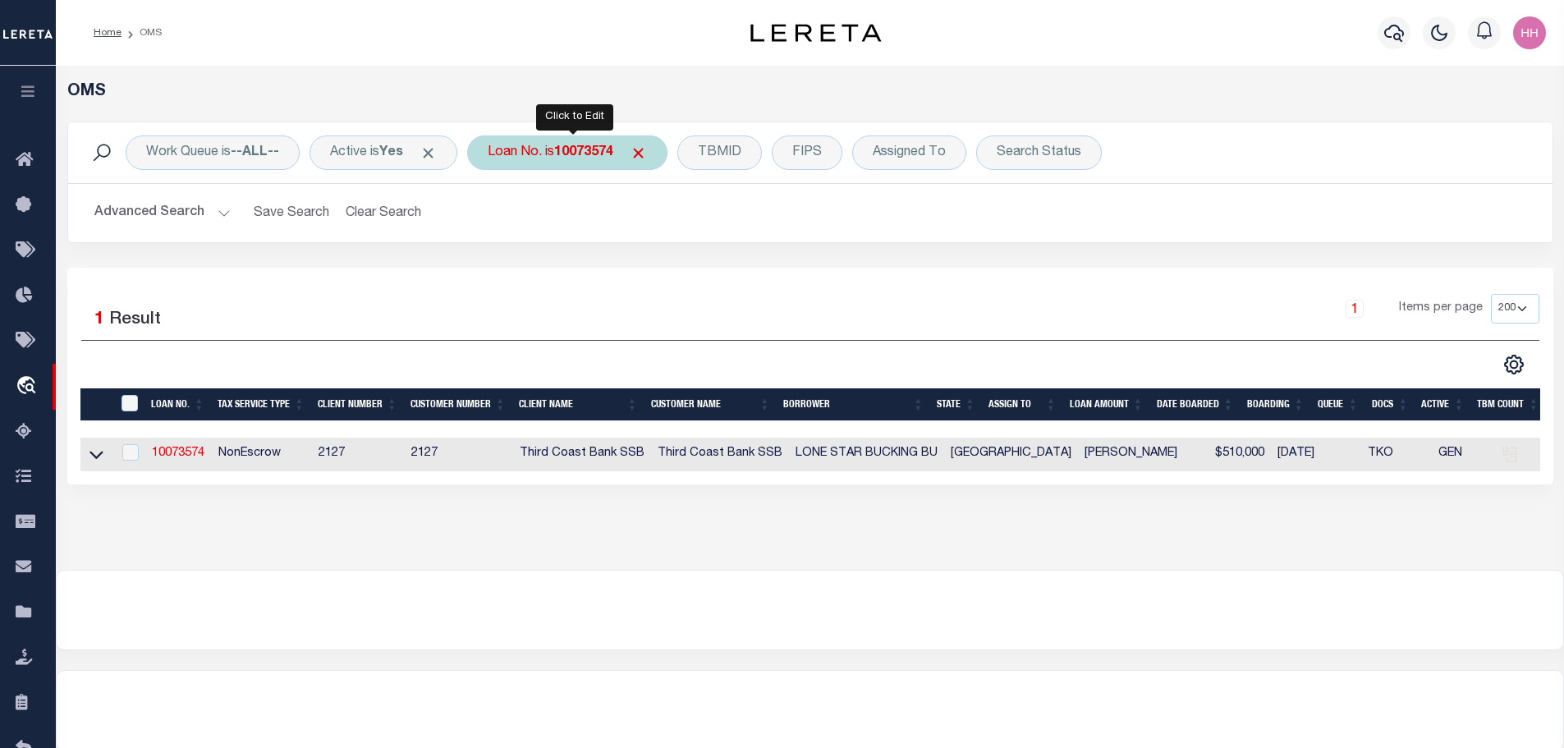
click at [571, 146] on b "10073574" at bounding box center [583, 152] width 59 height 13
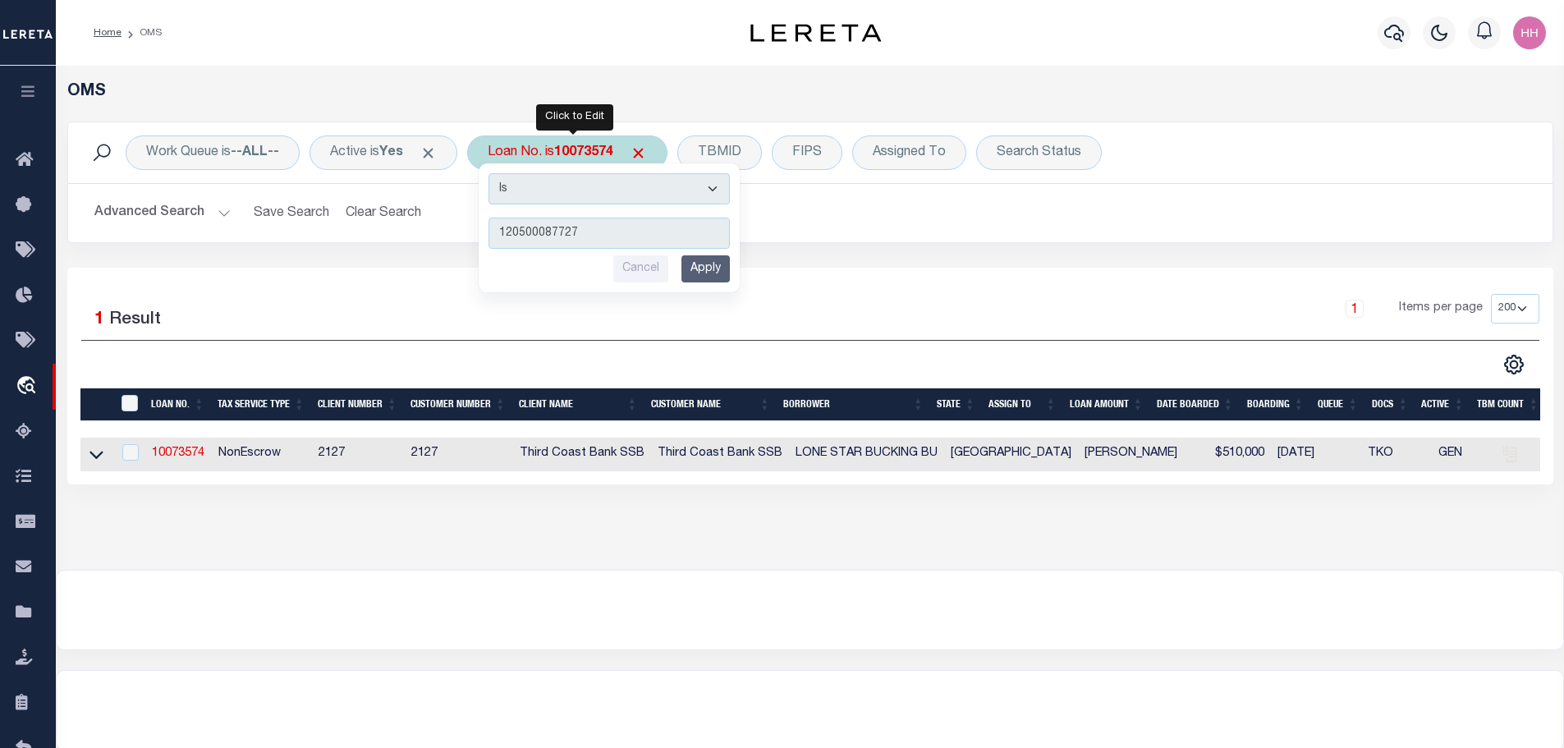
type input "120500087727"
click at [716, 266] on input "Apply" at bounding box center [705, 268] width 48 height 27
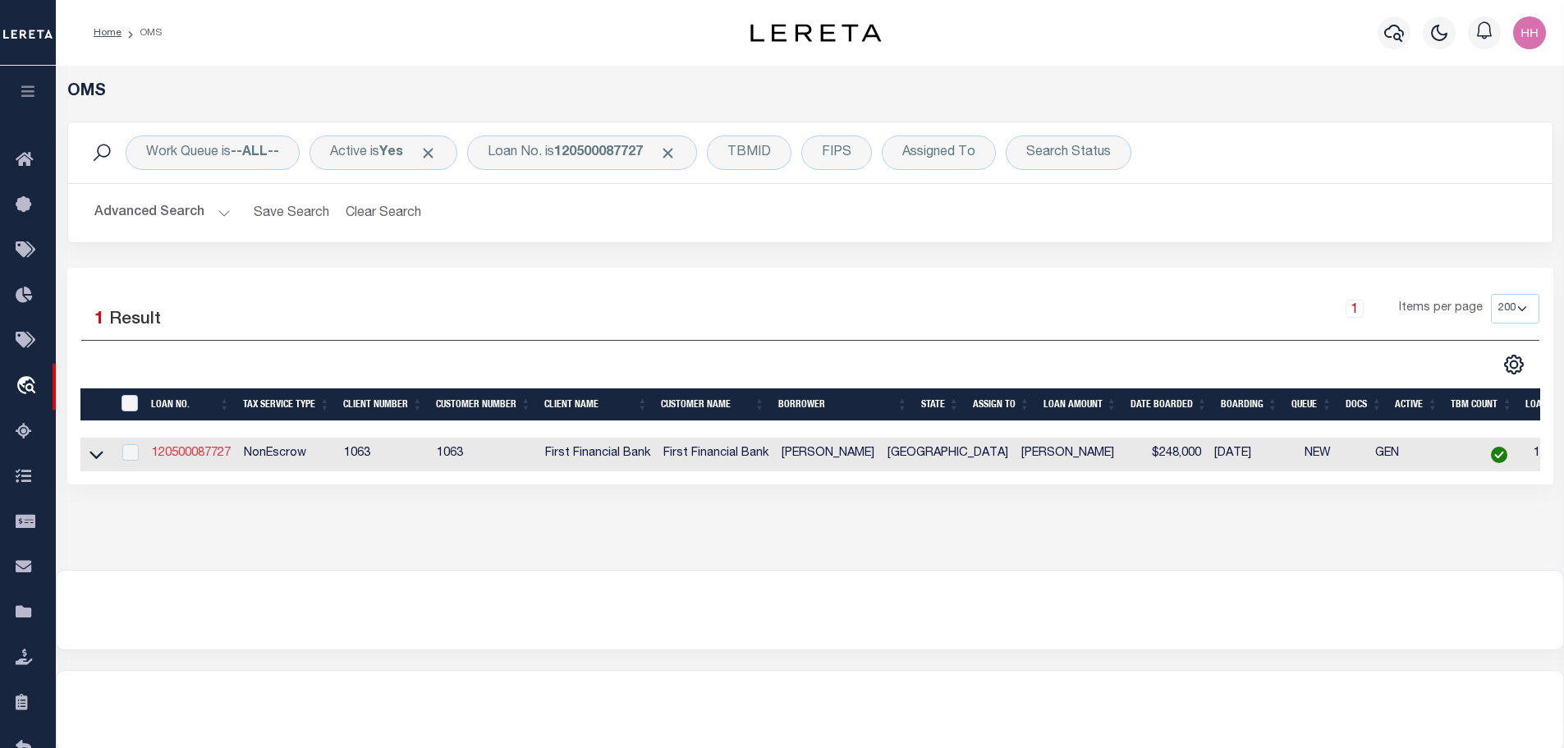
click at [201, 457] on link "120500087727" at bounding box center [191, 452] width 79 height 11
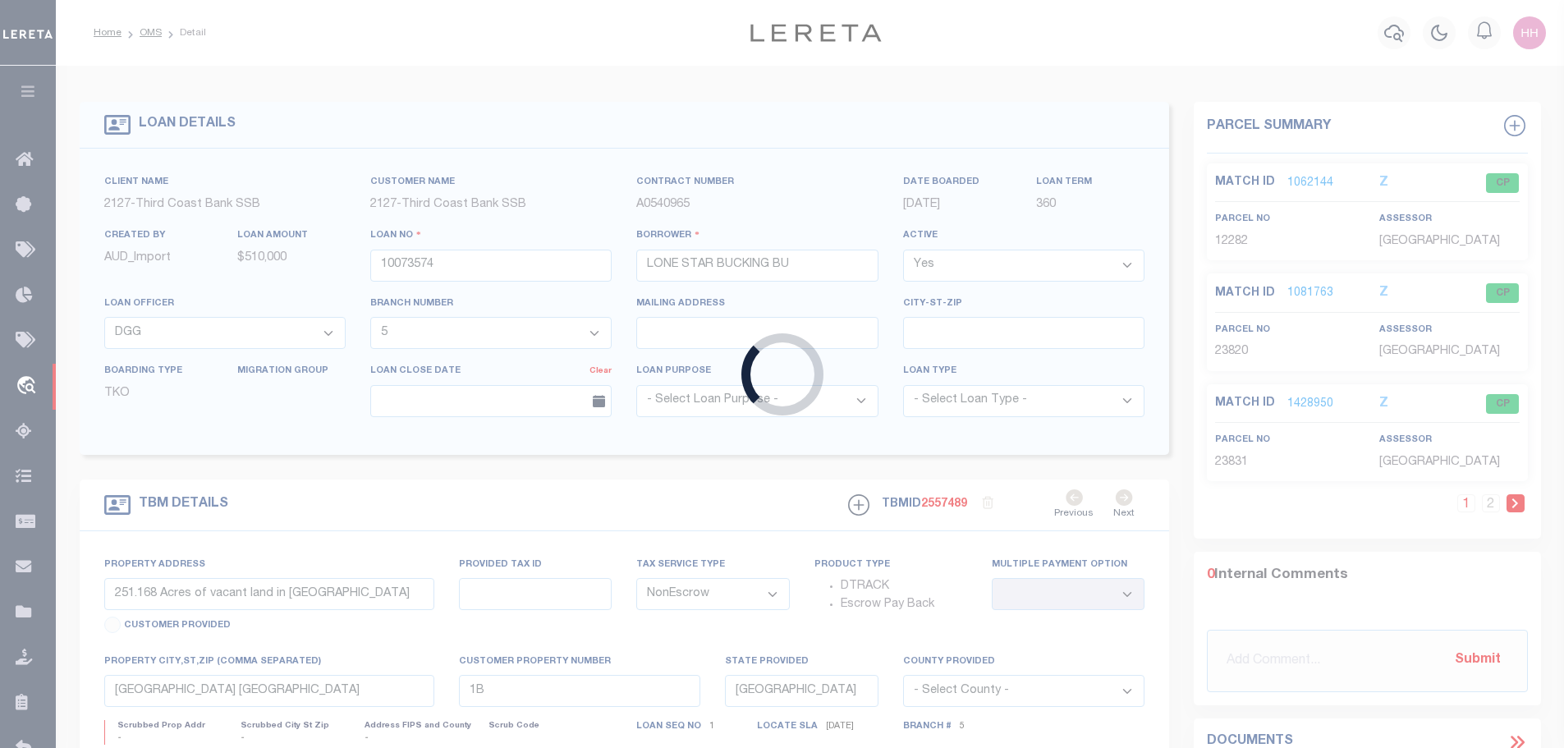
type input "120500087727"
type input "[PERSON_NAME]"
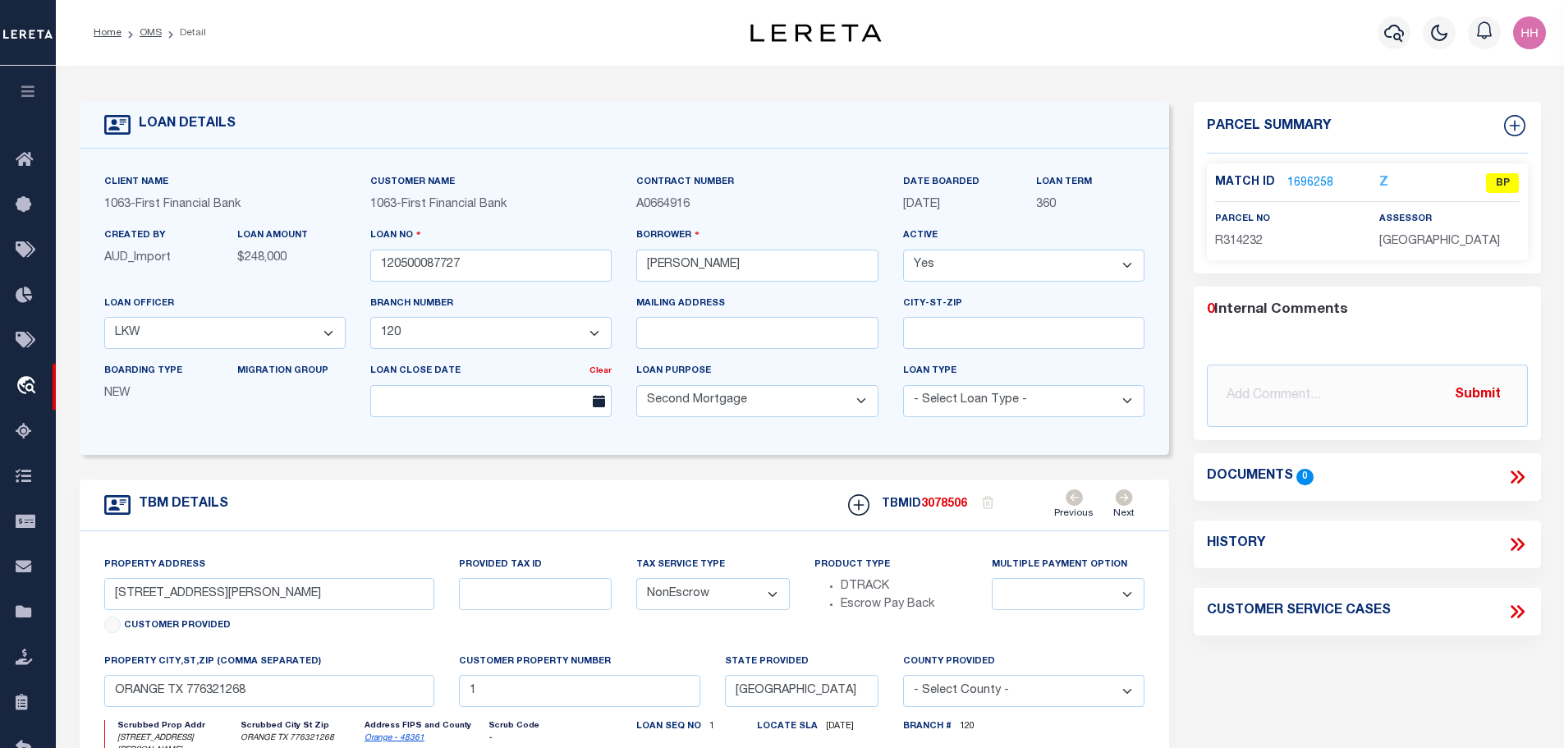
click at [1315, 177] on link "1696258" at bounding box center [1310, 183] width 46 height 17
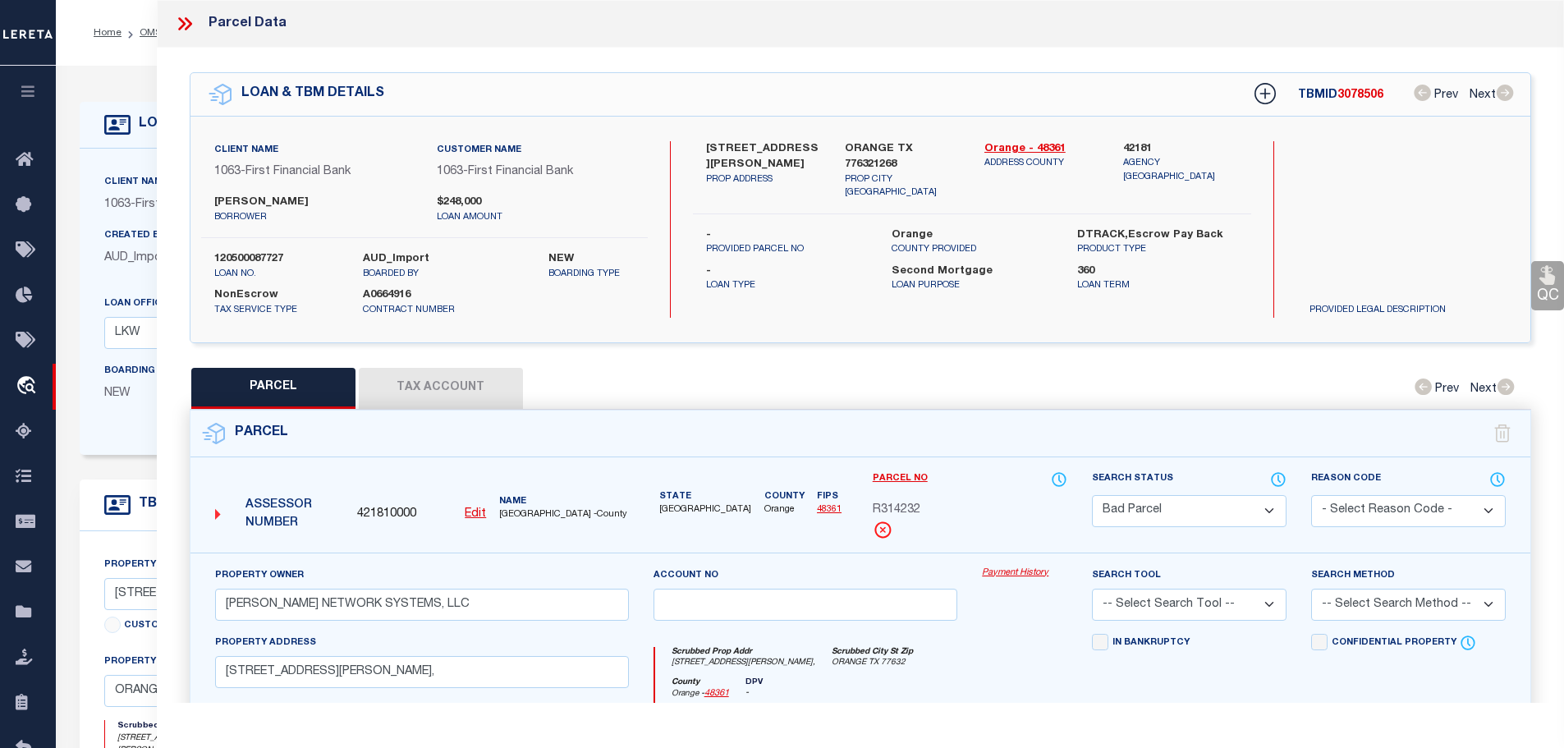
click at [433, 374] on button "Tax Account" at bounding box center [441, 388] width 164 height 41
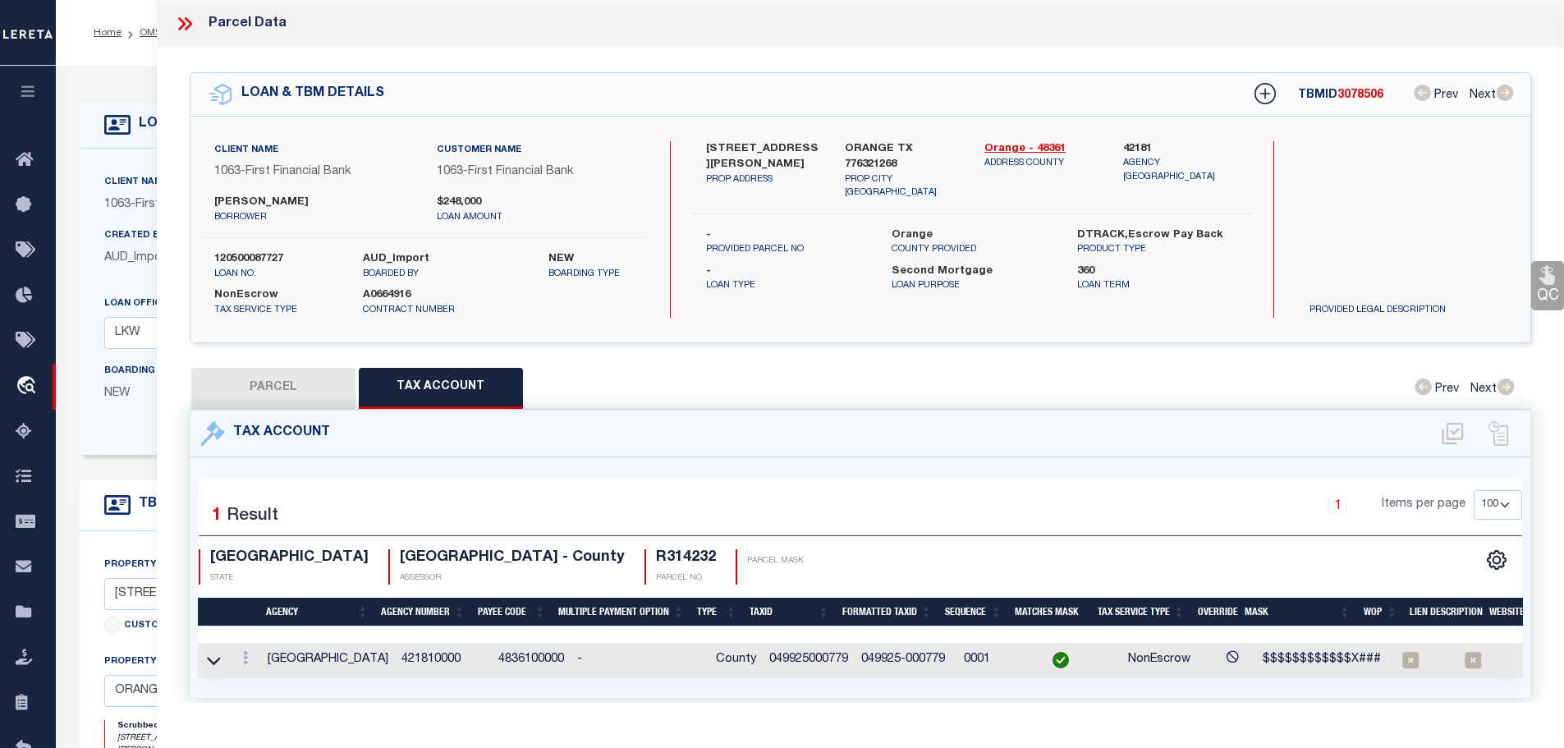
click at [792, 656] on td "049925000779" at bounding box center [809, 660] width 92 height 35
copy td "049925000779"
drag, startPoint x: 279, startPoint y: 380, endPoint x: 287, endPoint y: 383, distance: 8.8
click at [285, 382] on button "PARCEL" at bounding box center [273, 388] width 164 height 41
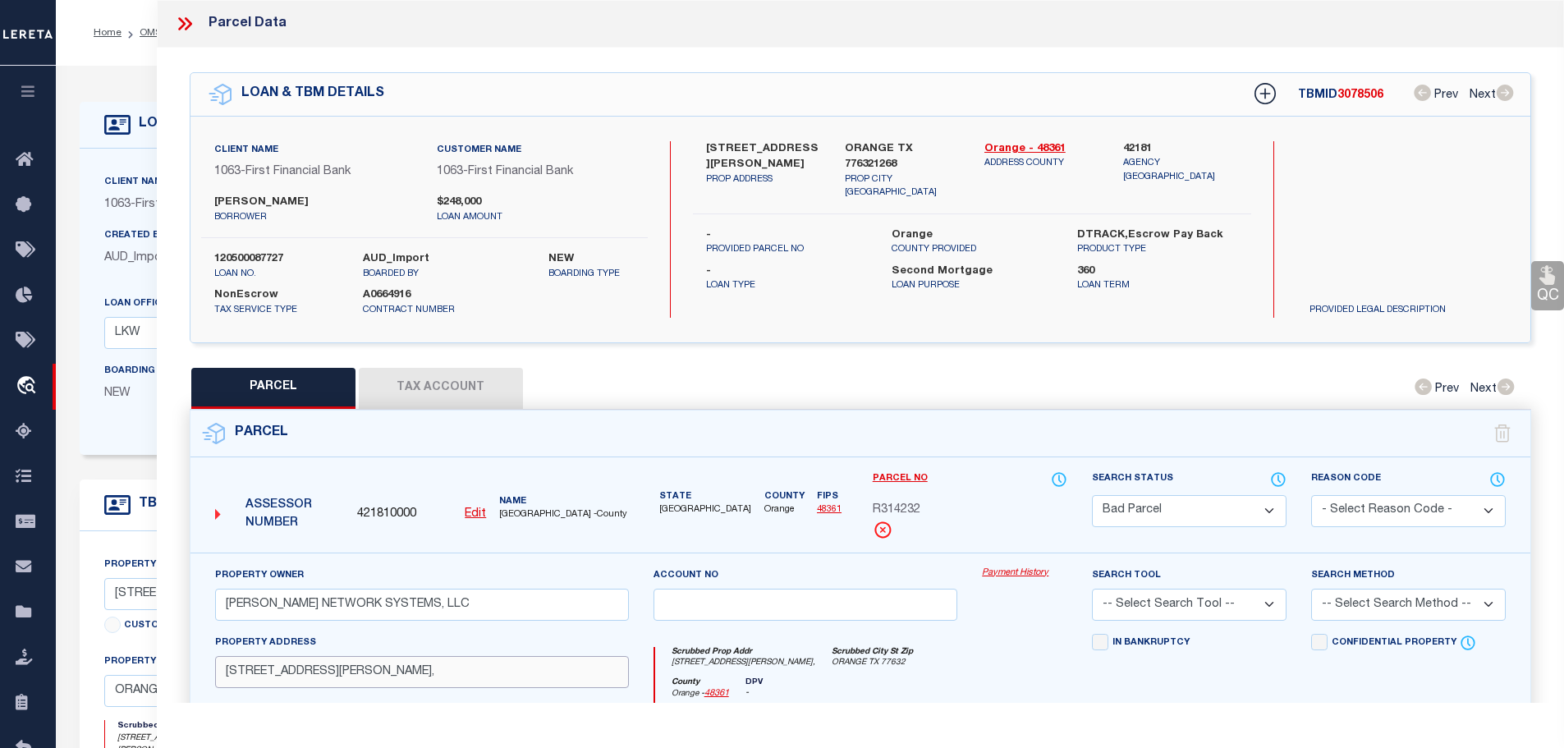
drag, startPoint x: 219, startPoint y: 672, endPoint x: 301, endPoint y: 672, distance: 82.1
click at [301, 672] on input "[STREET_ADDRESS][PERSON_NAME]," at bounding box center [422, 672] width 414 height 32
click at [405, 383] on button "Tax Account" at bounding box center [441, 388] width 164 height 41
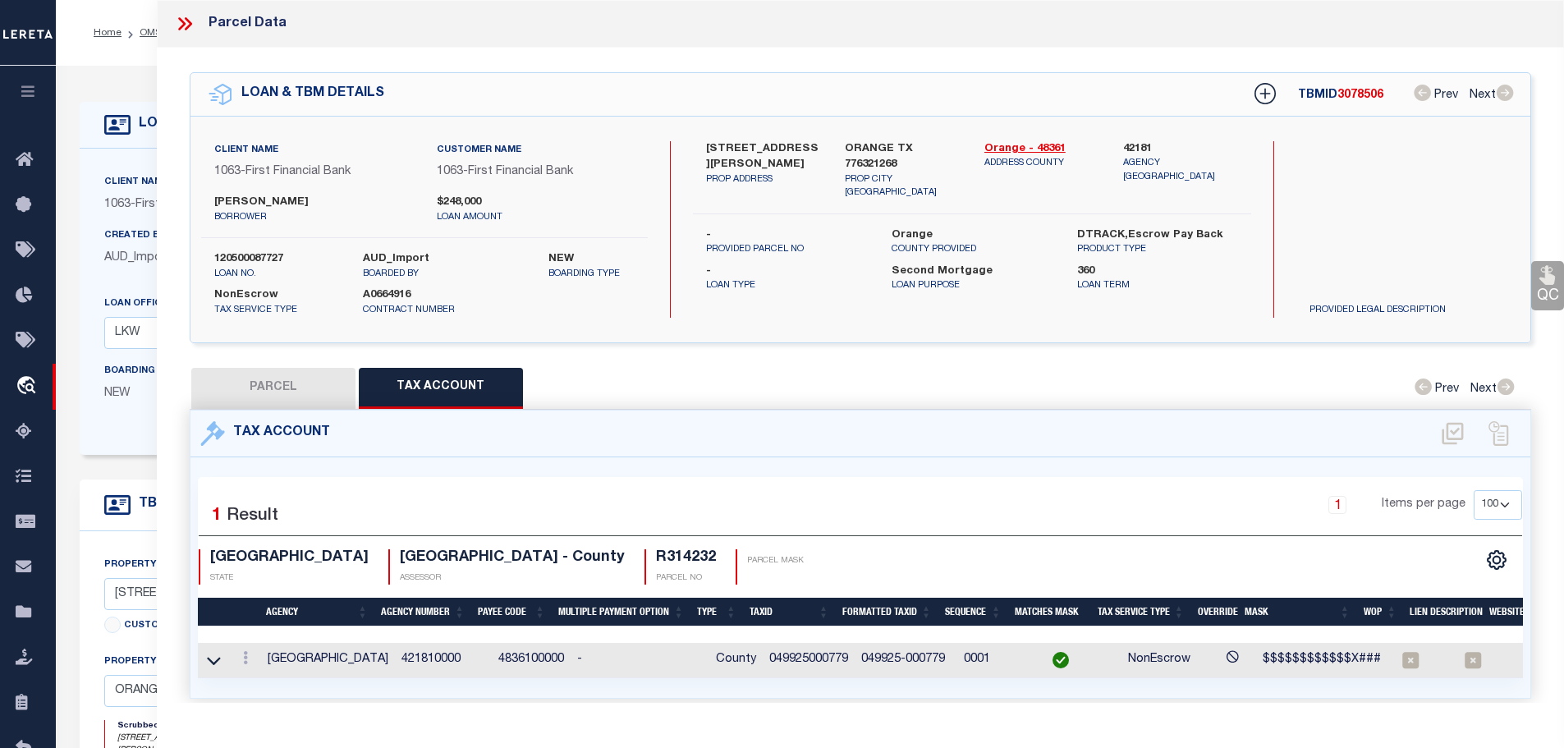
click at [256, 359] on div "QC QC QC" at bounding box center [861, 393] width 1408 height 690
click at [251, 374] on button "PARCEL" at bounding box center [273, 388] width 164 height 41
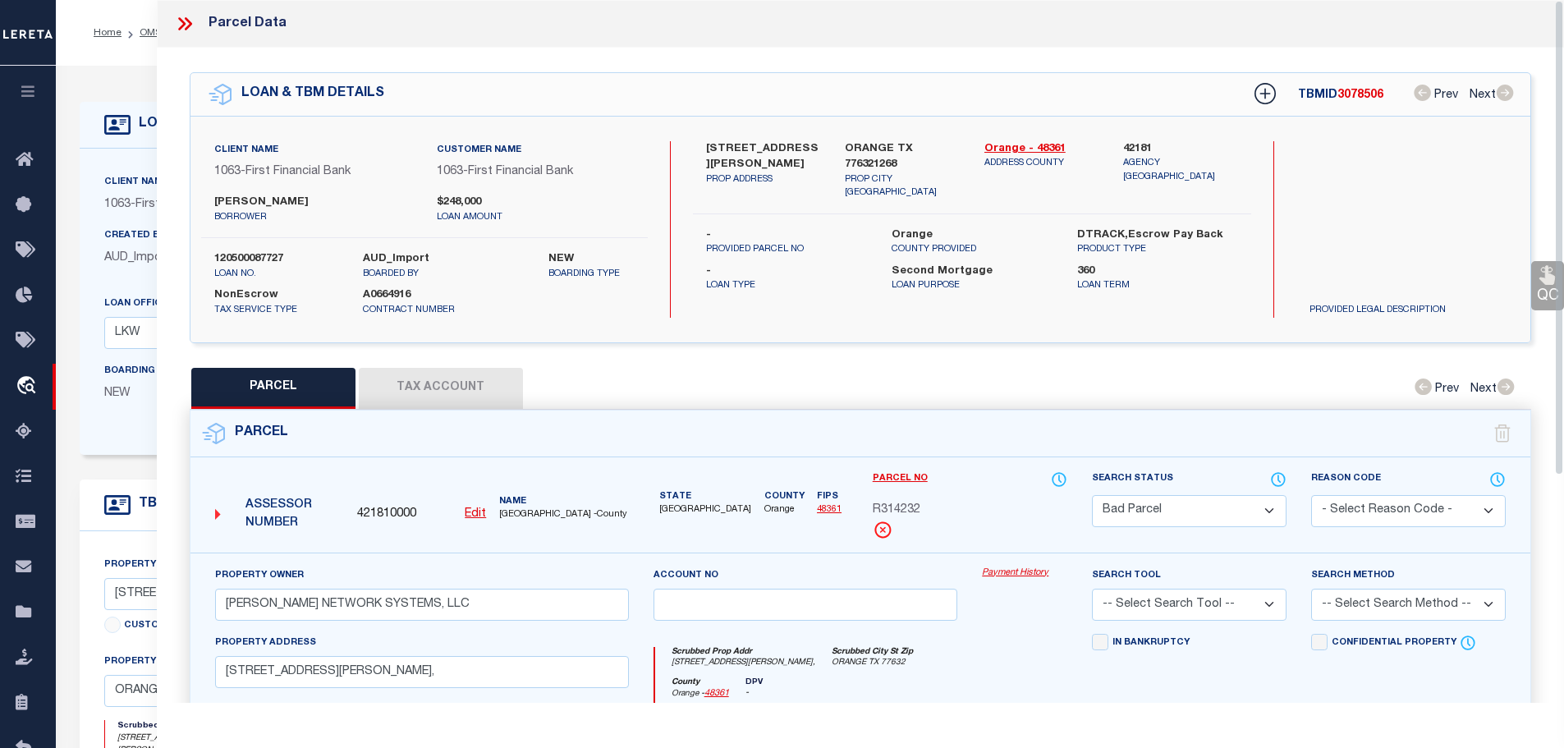
click at [189, 26] on icon at bounding box center [187, 23] width 7 height 13
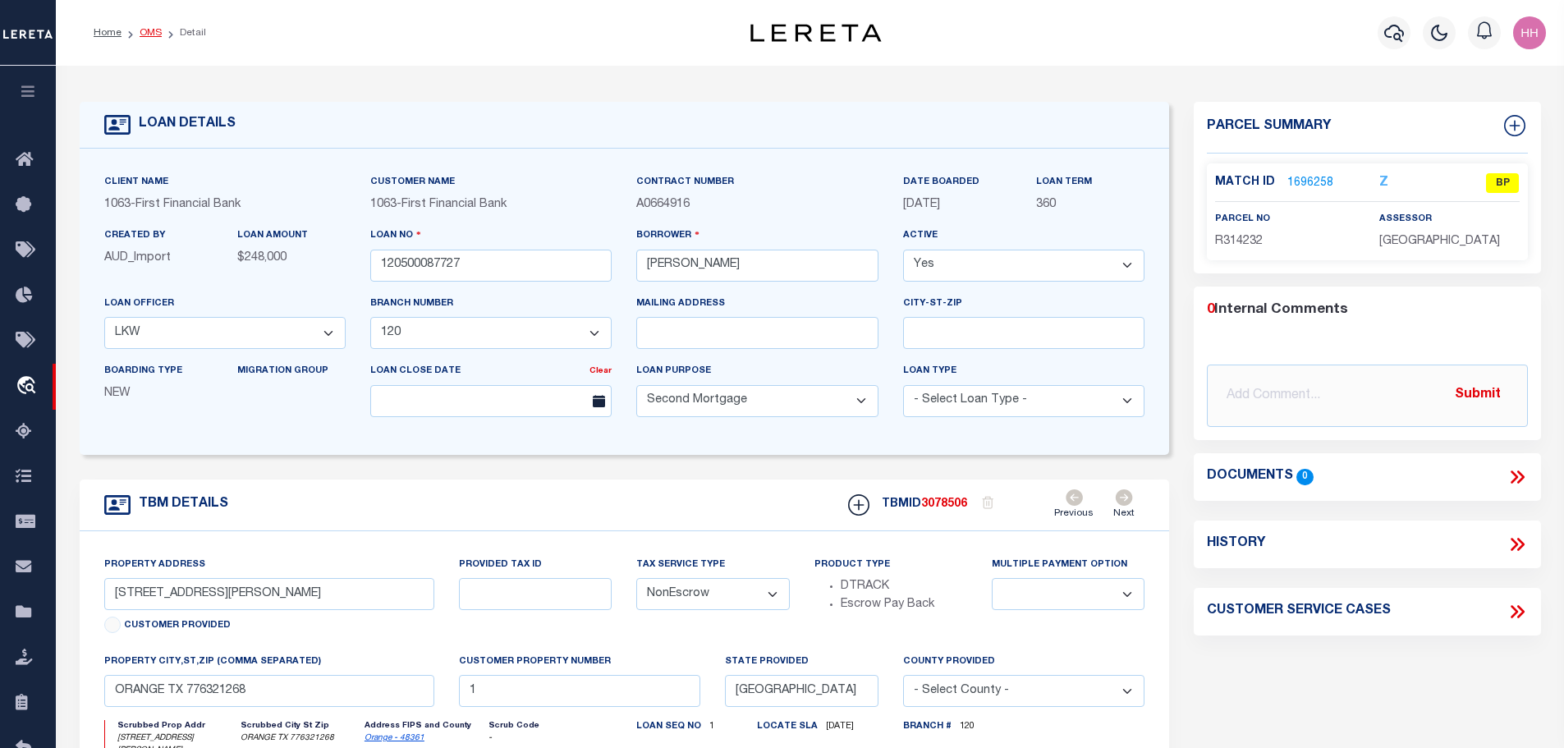
click at [146, 30] on link "OMS" at bounding box center [151, 33] width 22 height 10
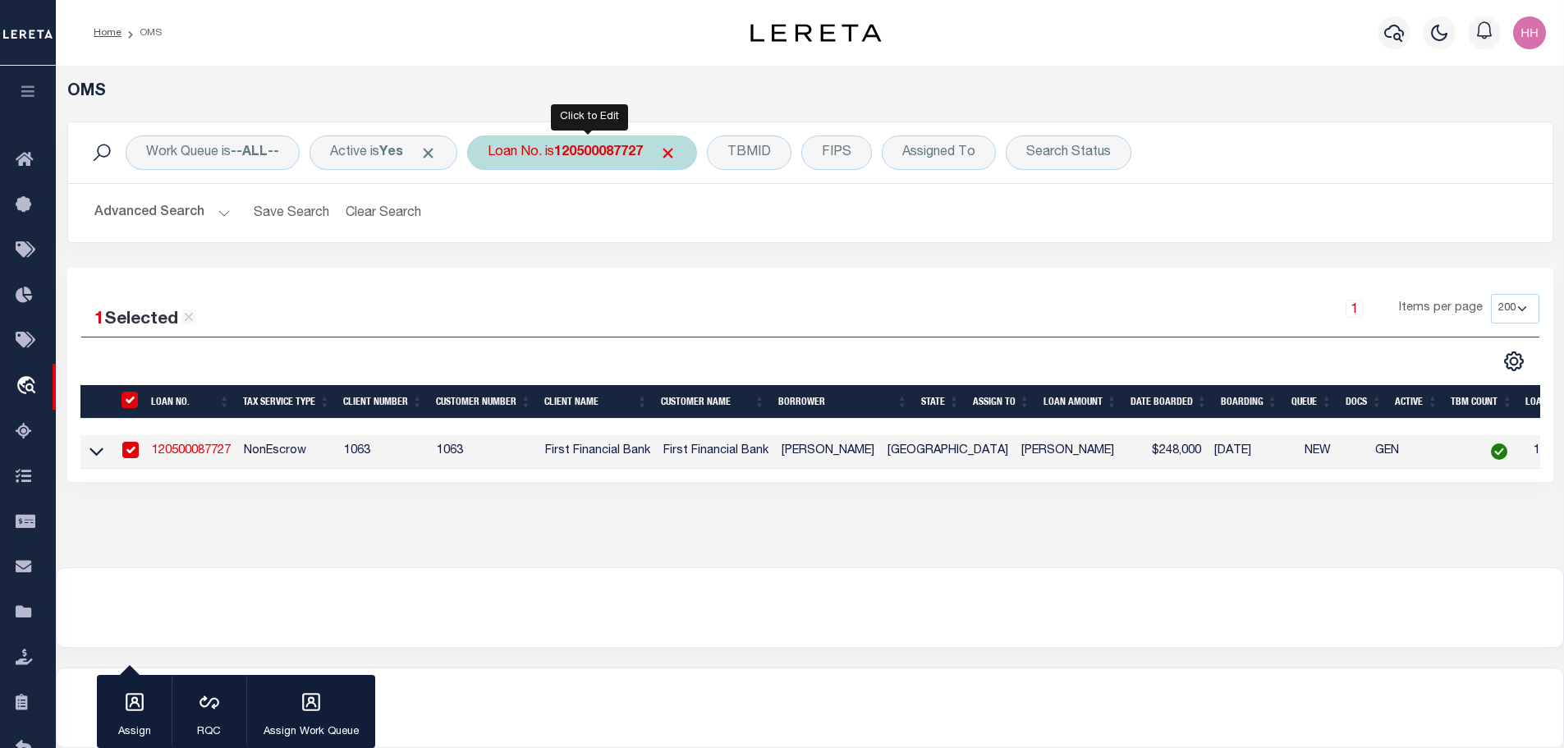
click at [600, 149] on b "120500087727" at bounding box center [598, 152] width 89 height 13
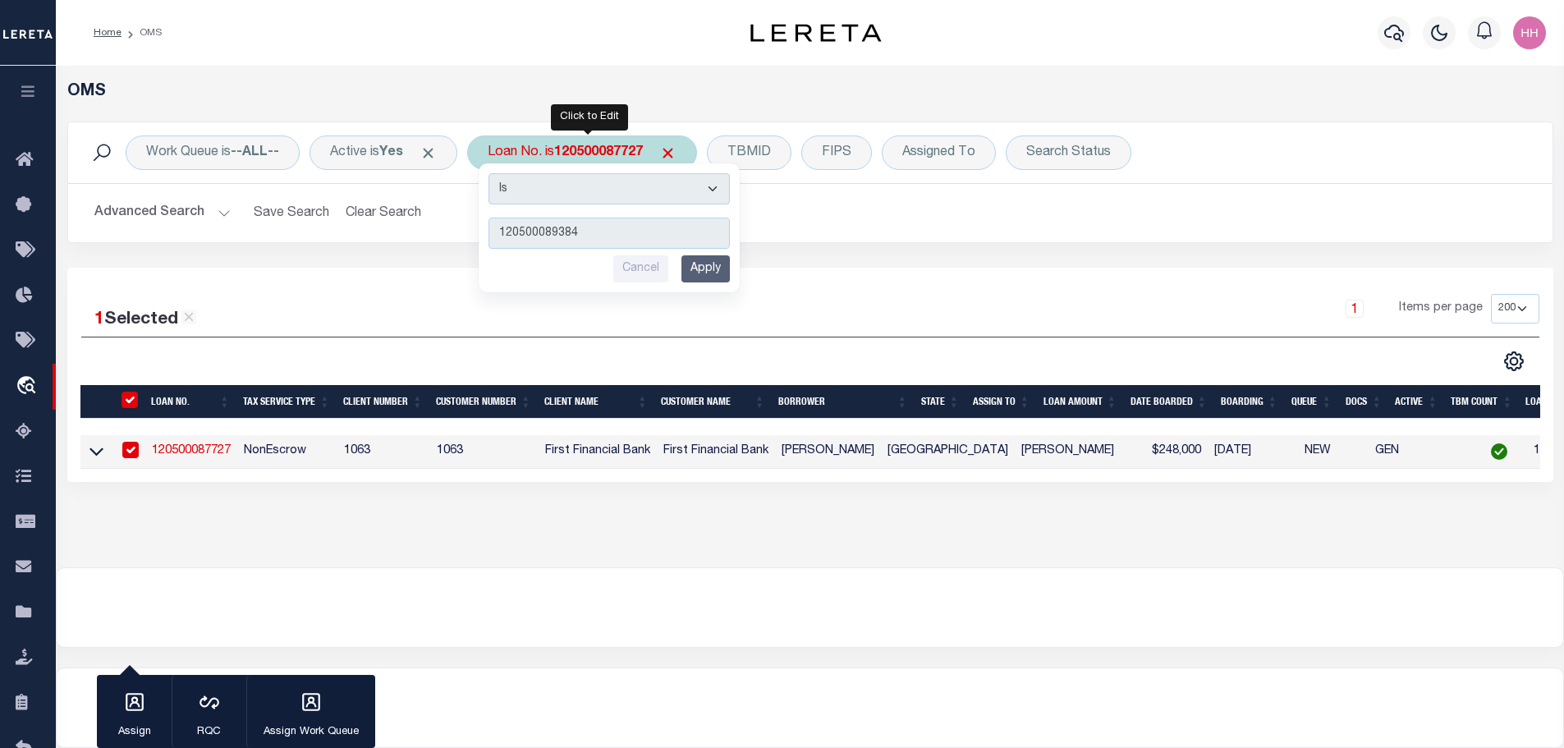
click at [728, 273] on div "Is Contains 120500089384 Cancel Apply" at bounding box center [609, 227] width 261 height 129
click at [718, 275] on input "Apply" at bounding box center [705, 268] width 48 height 27
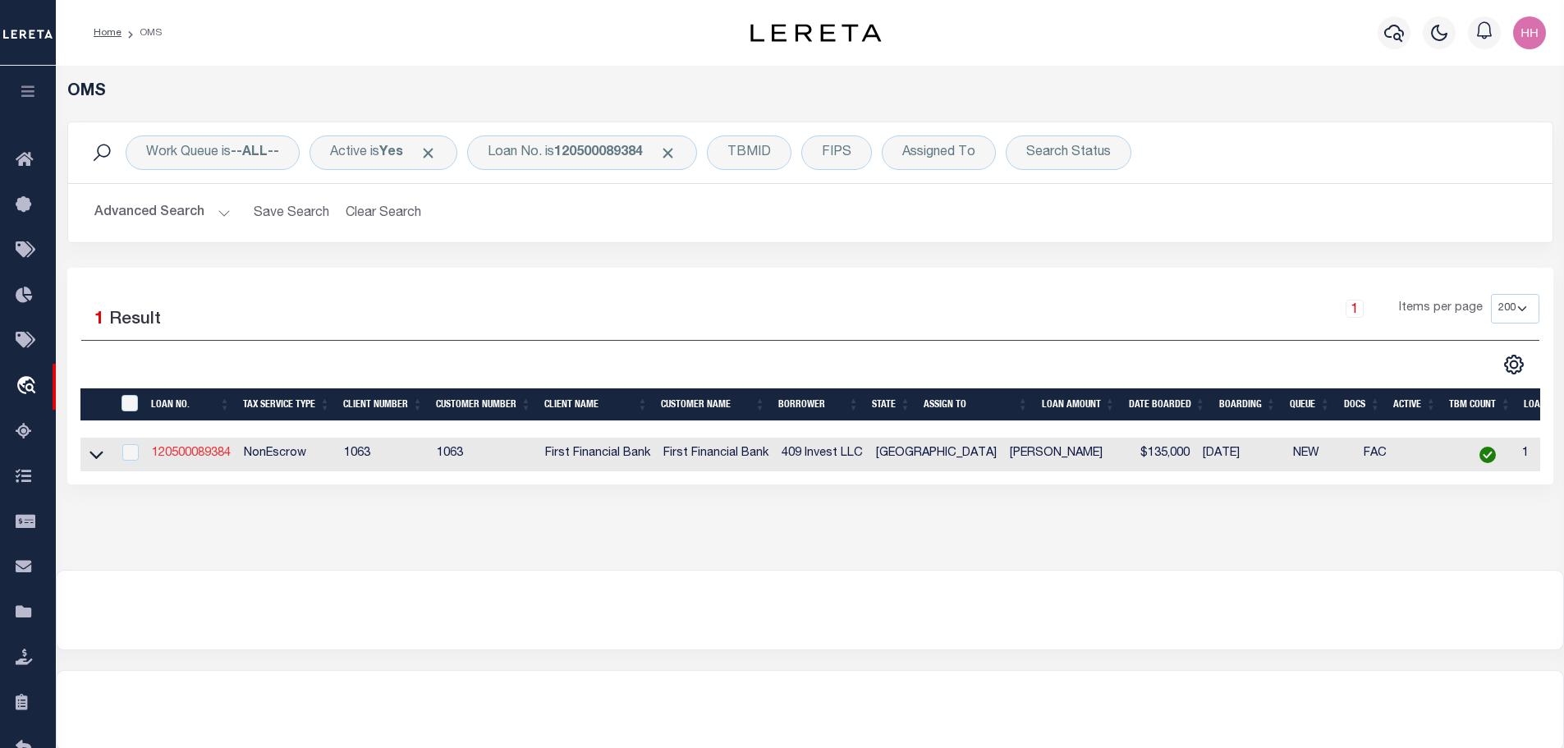
click at [178, 447] on link "120500089384" at bounding box center [191, 452] width 79 height 11
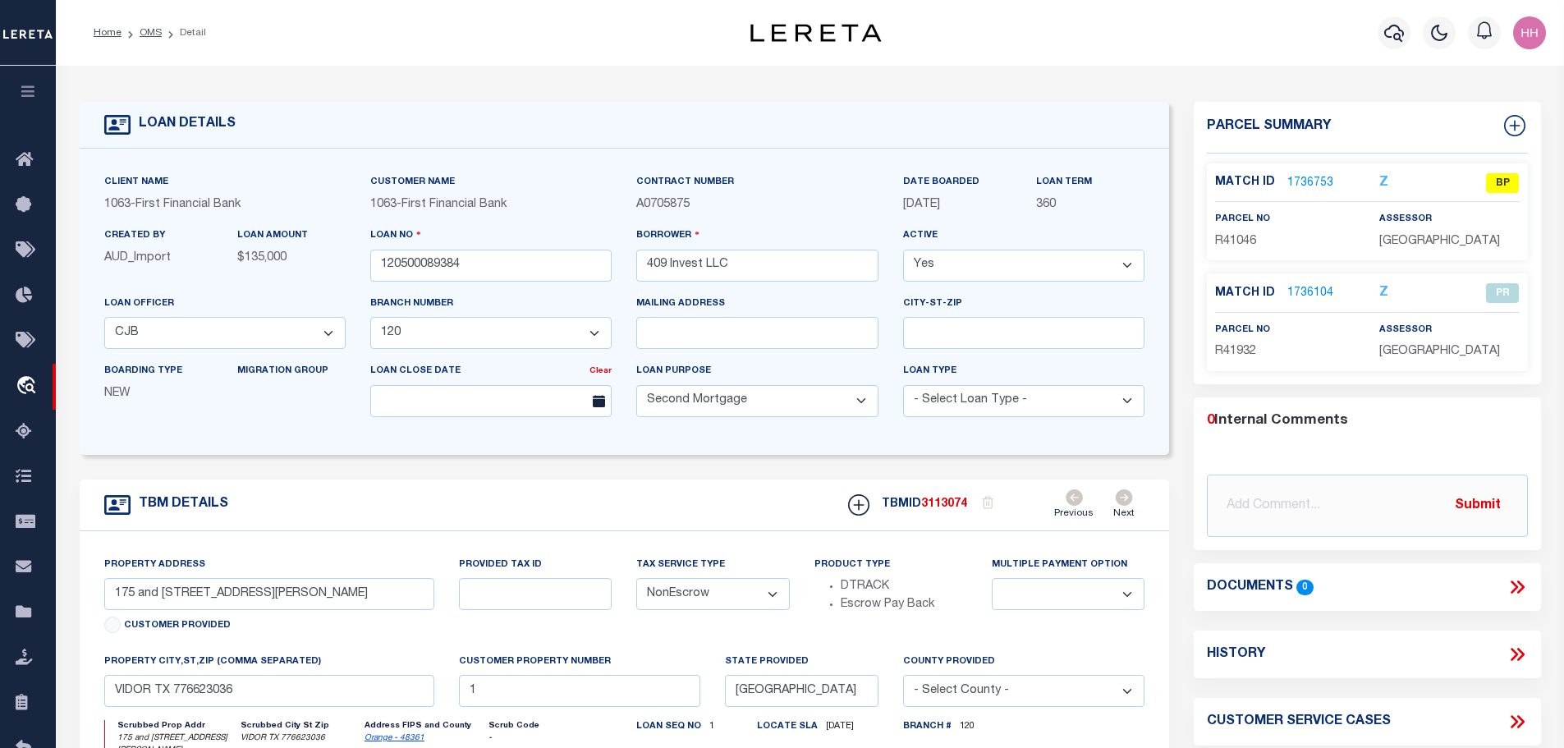
click at [1300, 185] on link "1736753" at bounding box center [1310, 183] width 46 height 17
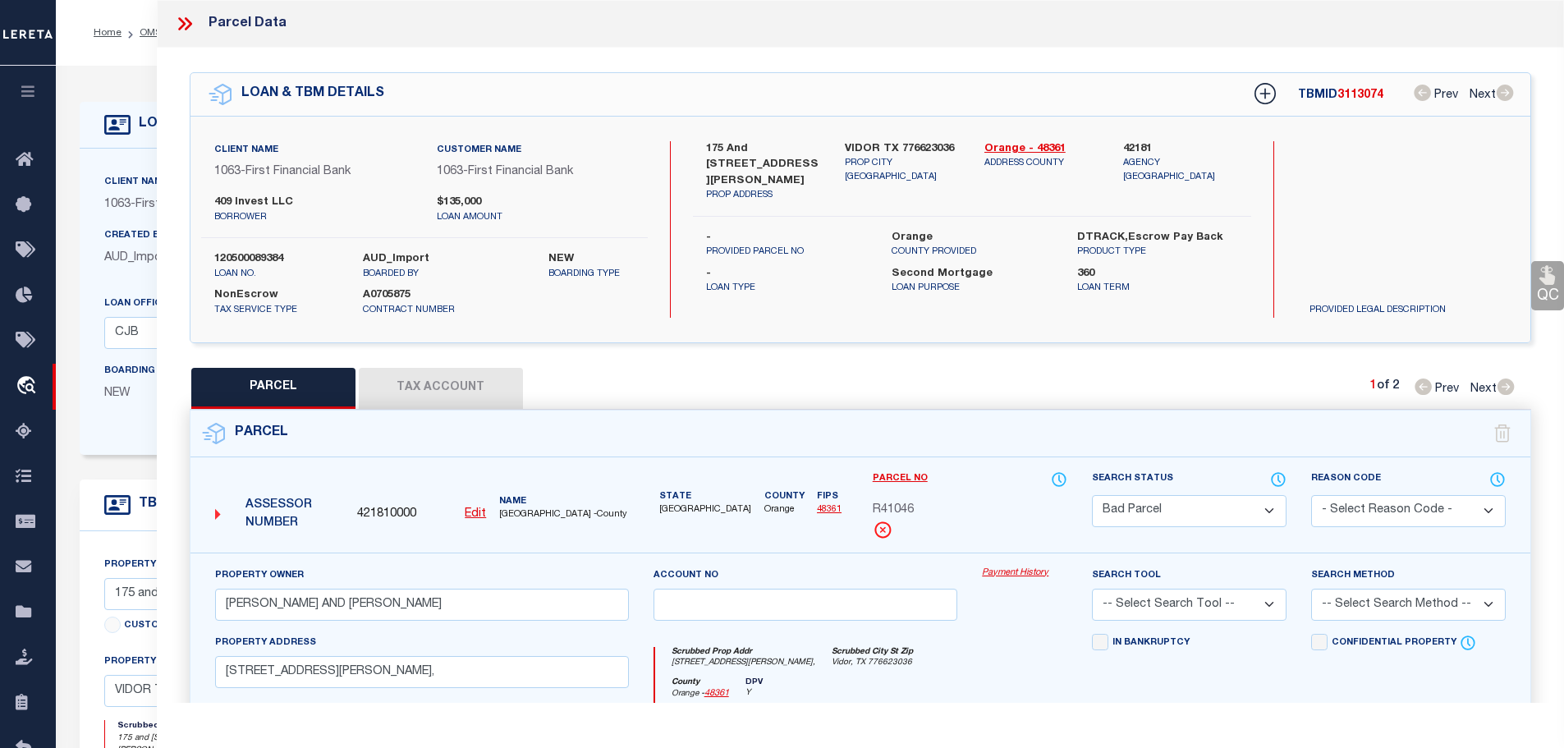
click at [426, 377] on button "Tax Account" at bounding box center [441, 388] width 164 height 41
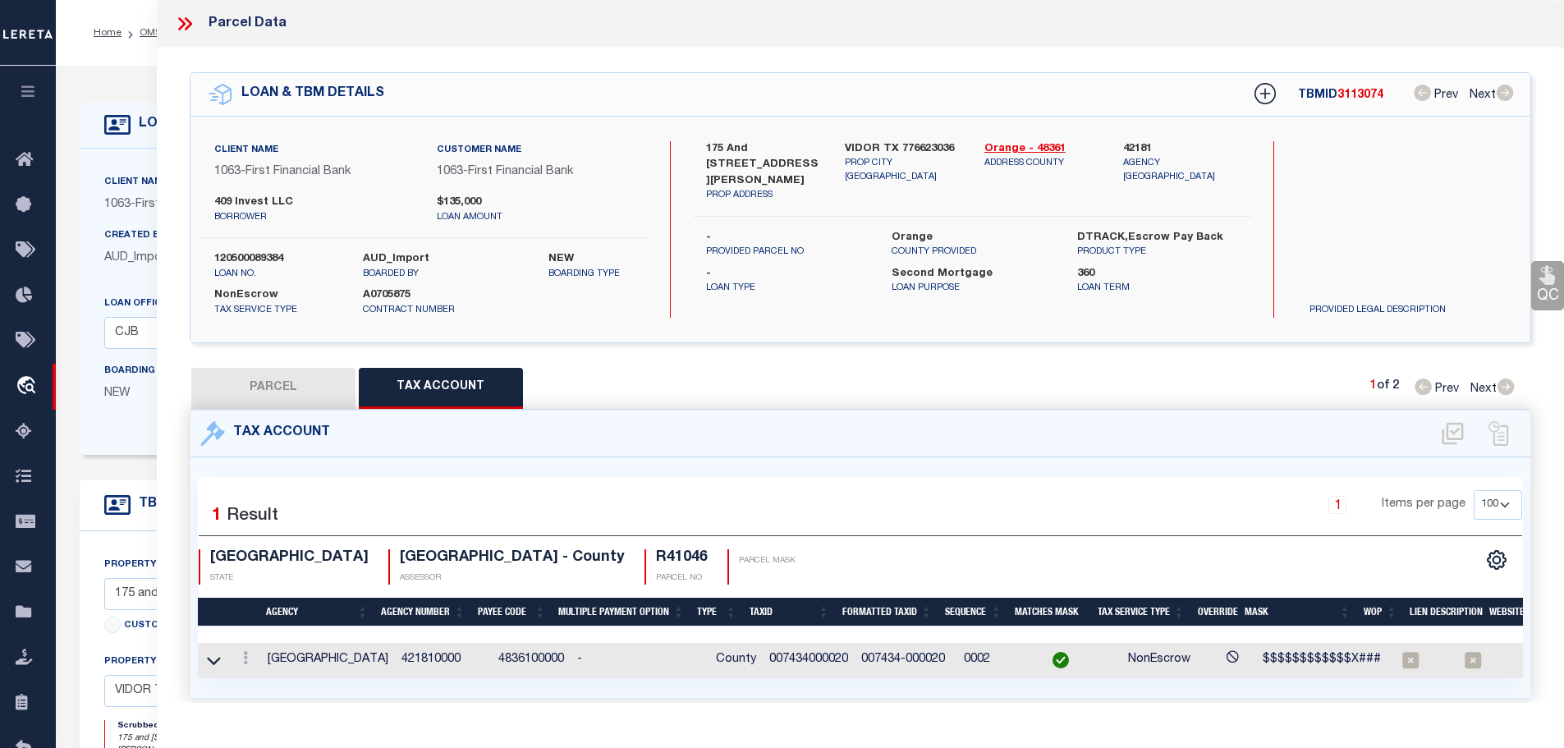
click at [791, 651] on td "007434000020" at bounding box center [809, 660] width 92 height 35
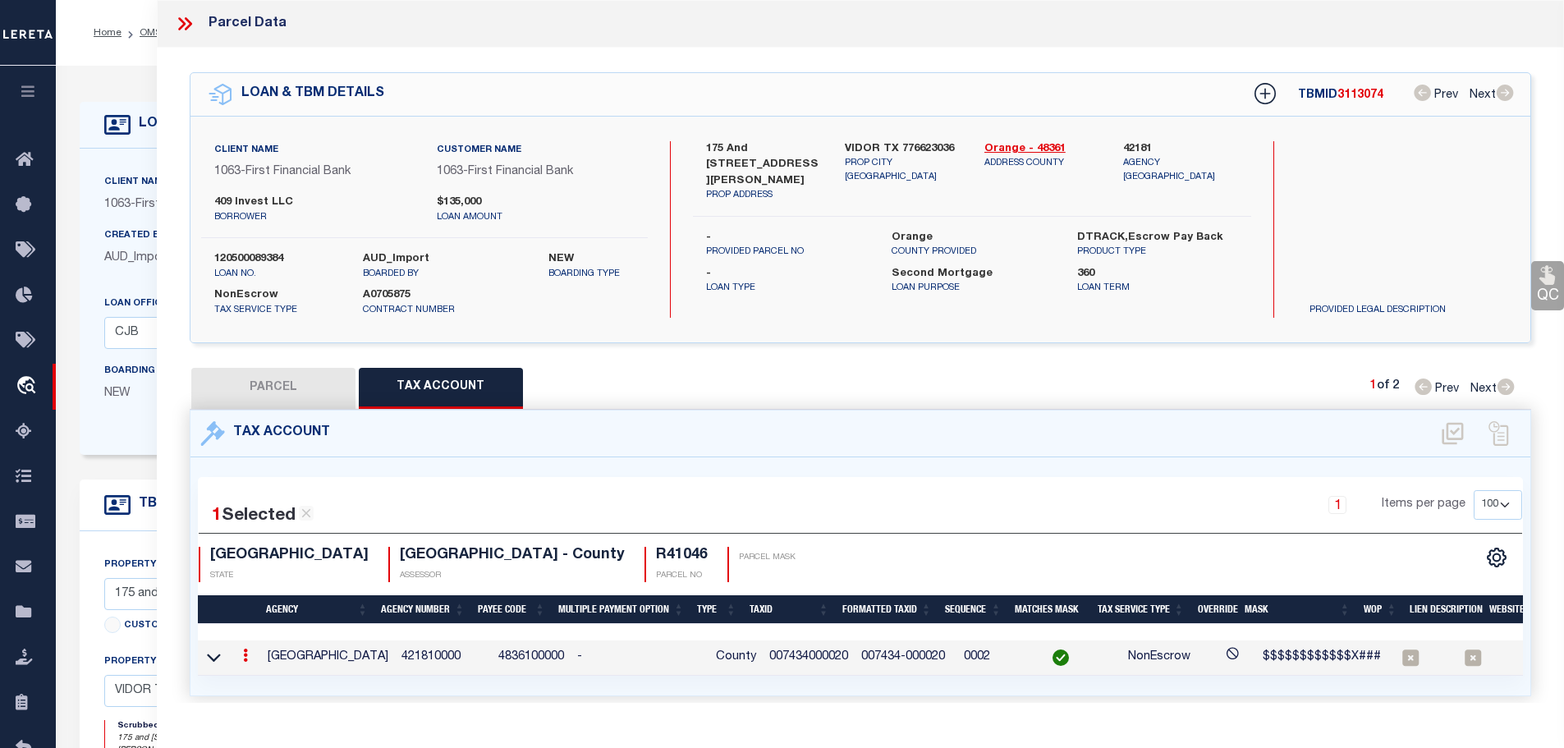
click at [791, 651] on td "007434000020" at bounding box center [809, 657] width 92 height 35
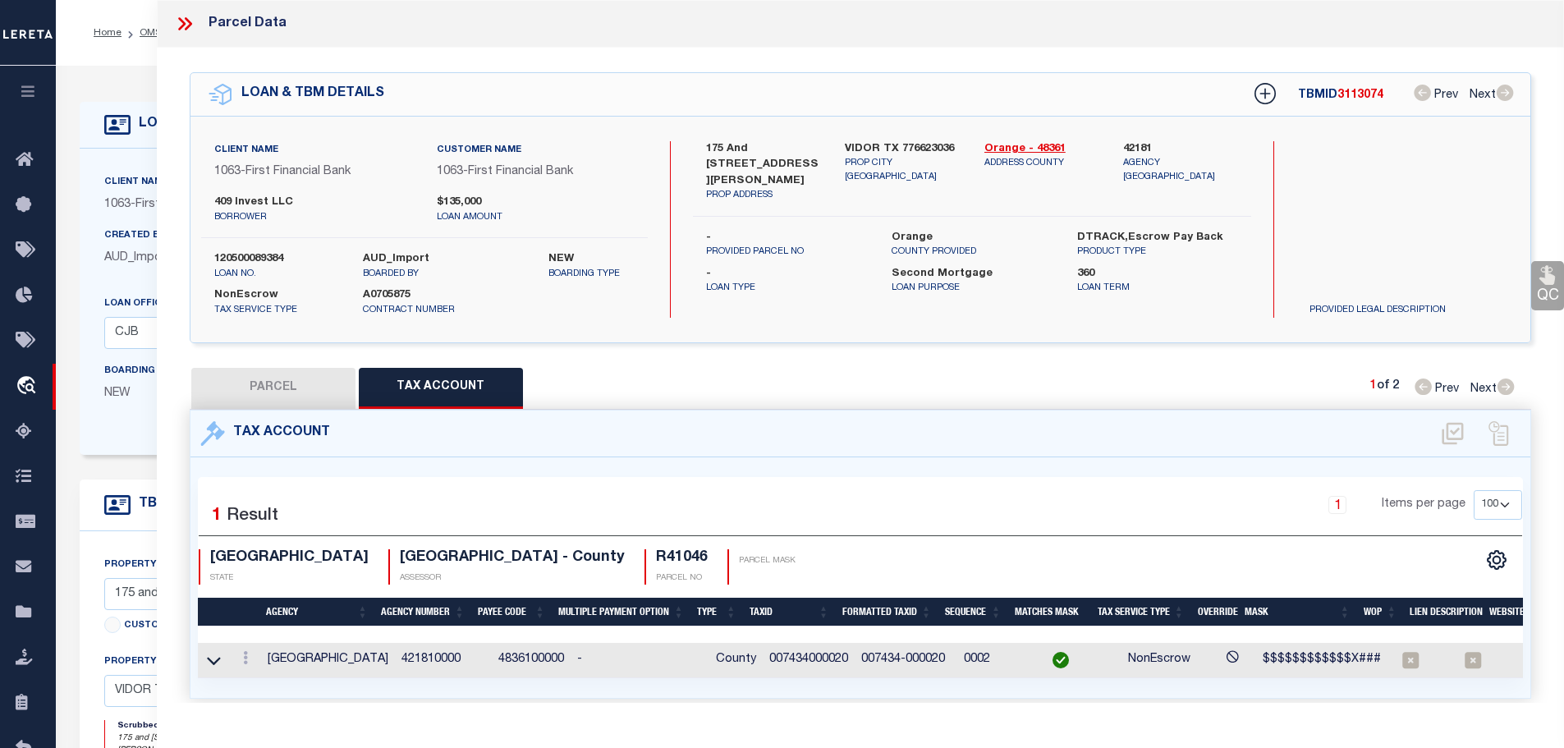
click at [791, 651] on td "007434000020" at bounding box center [809, 660] width 92 height 35
copy td "007434000020"
click at [259, 381] on button "PARCEL" at bounding box center [273, 388] width 164 height 41
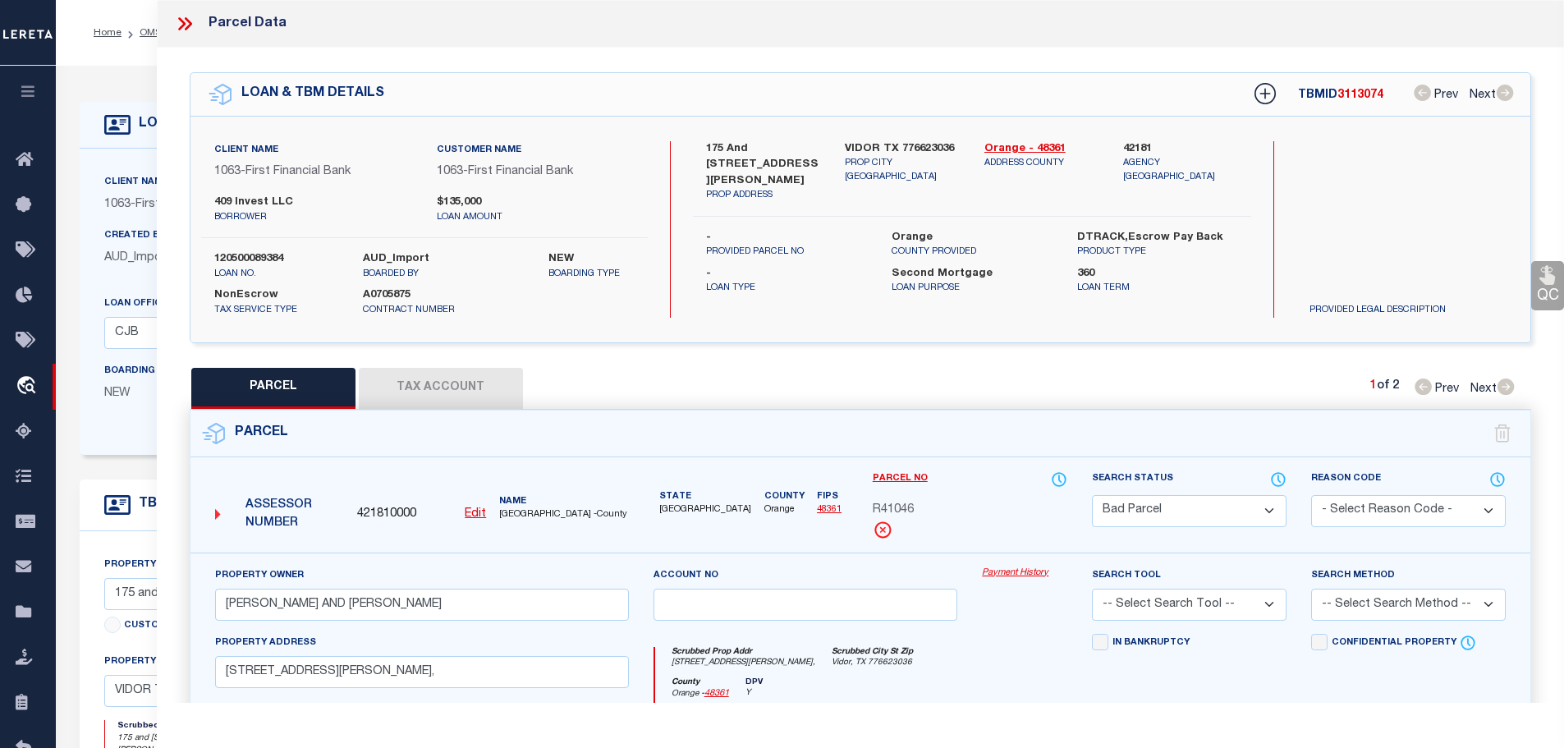
click at [896, 493] on div "Parcel No R41046" at bounding box center [970, 504] width 195 height 69
click at [241, 603] on input "[PERSON_NAME] AND [PERSON_NAME]" at bounding box center [422, 605] width 414 height 32
click at [179, 21] on icon at bounding box center [184, 23] width 21 height 21
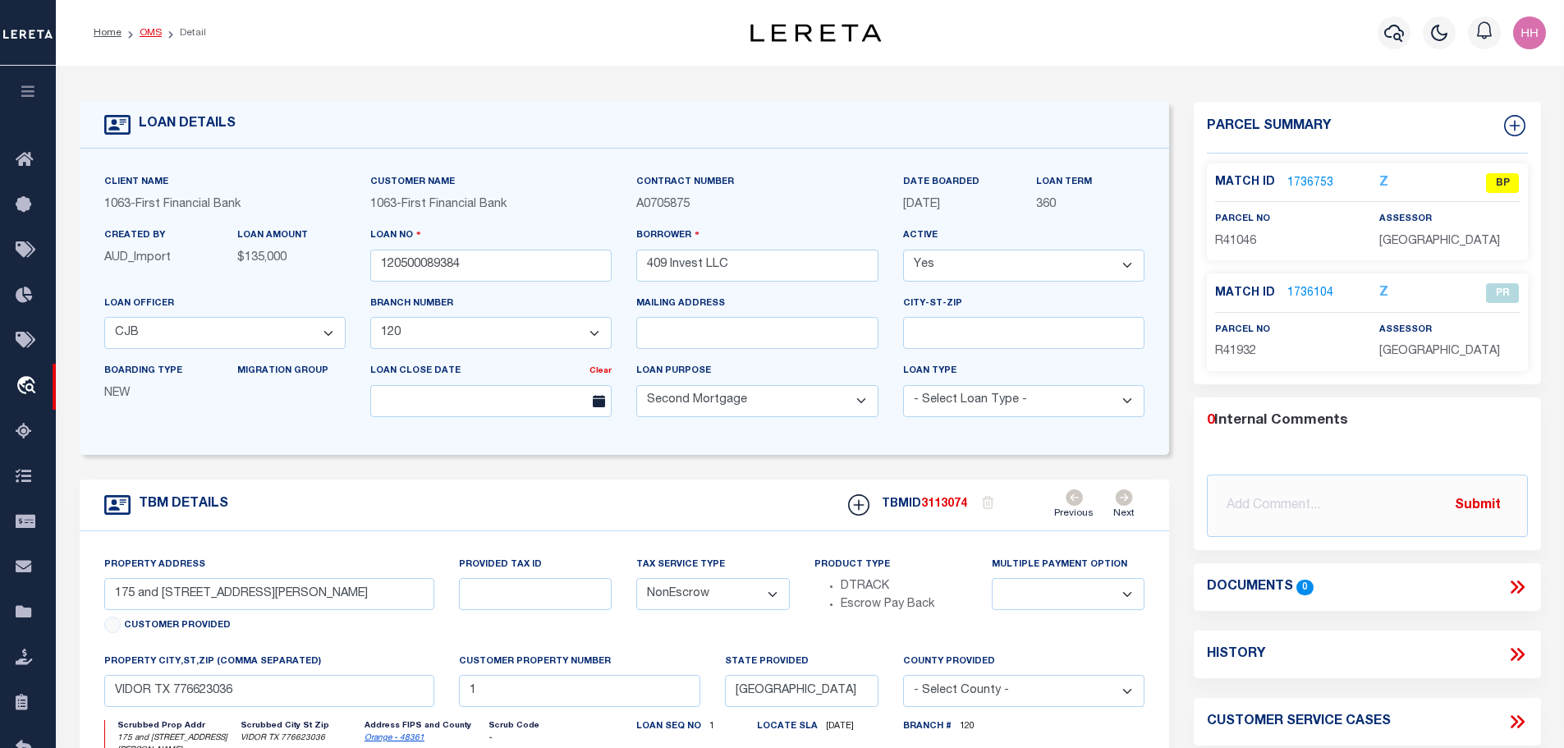
click at [148, 31] on link "OMS" at bounding box center [151, 33] width 22 height 10
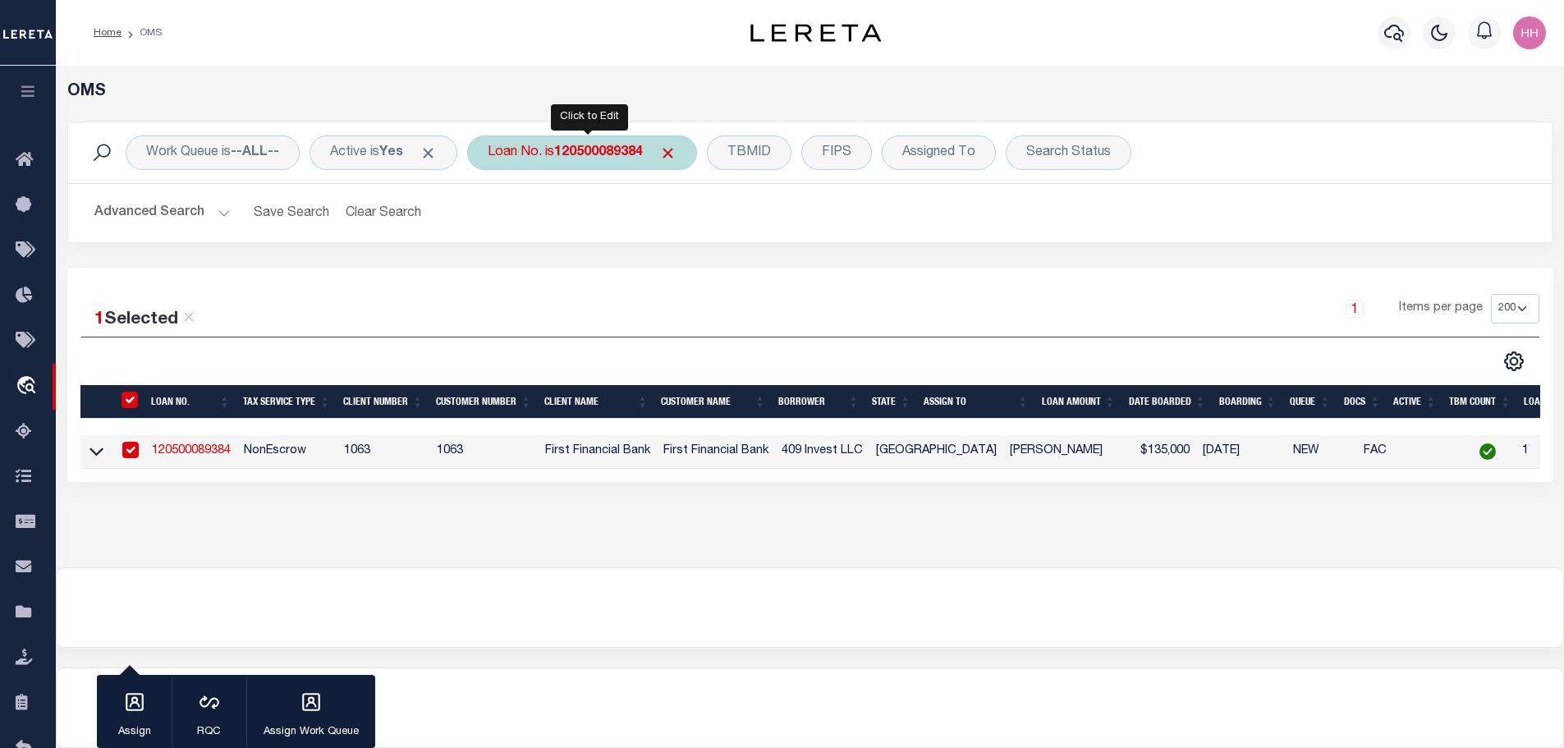
click at [615, 163] on div "Loan No. is 120500089384" at bounding box center [582, 152] width 230 height 34
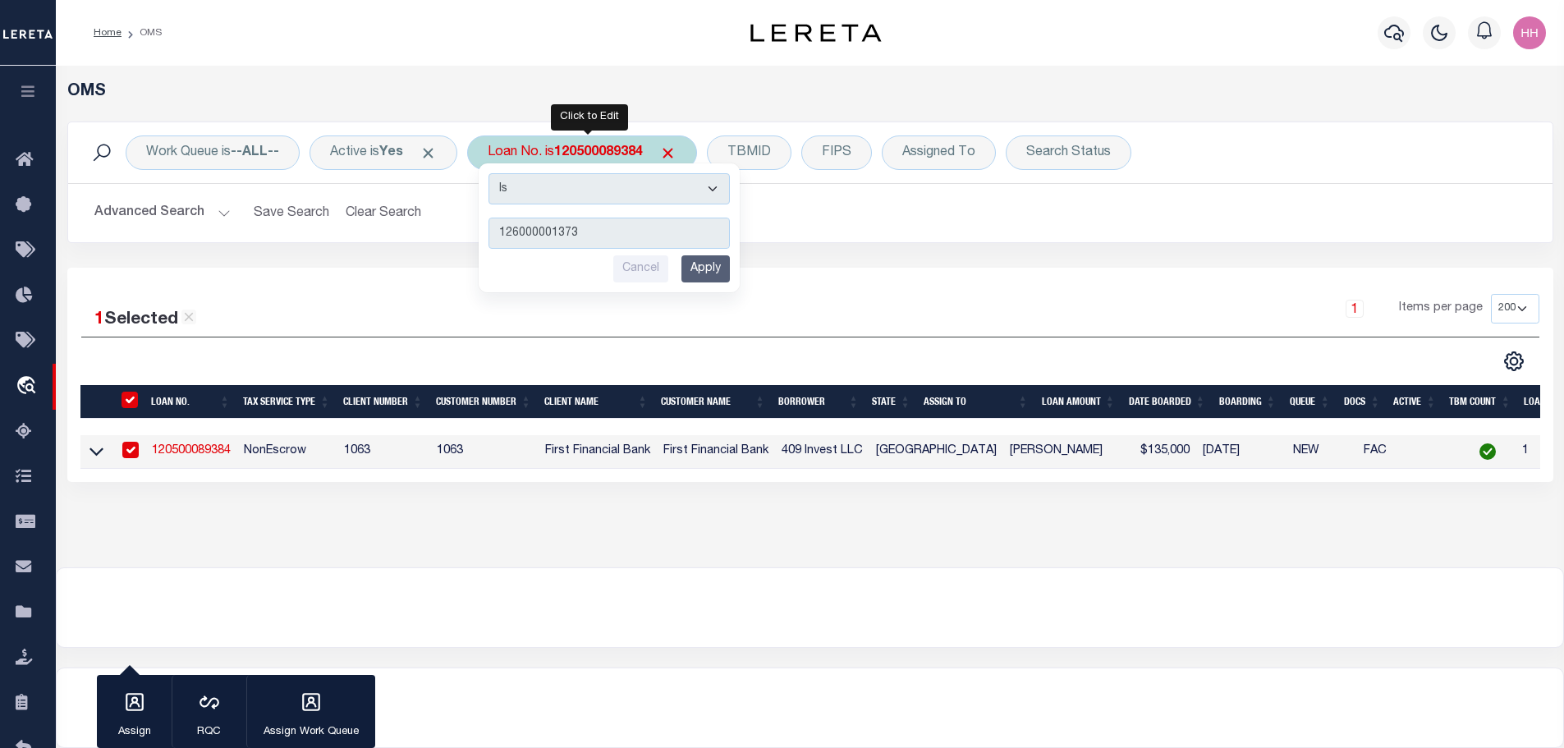
click at [726, 273] on input "Apply" at bounding box center [705, 268] width 48 height 27
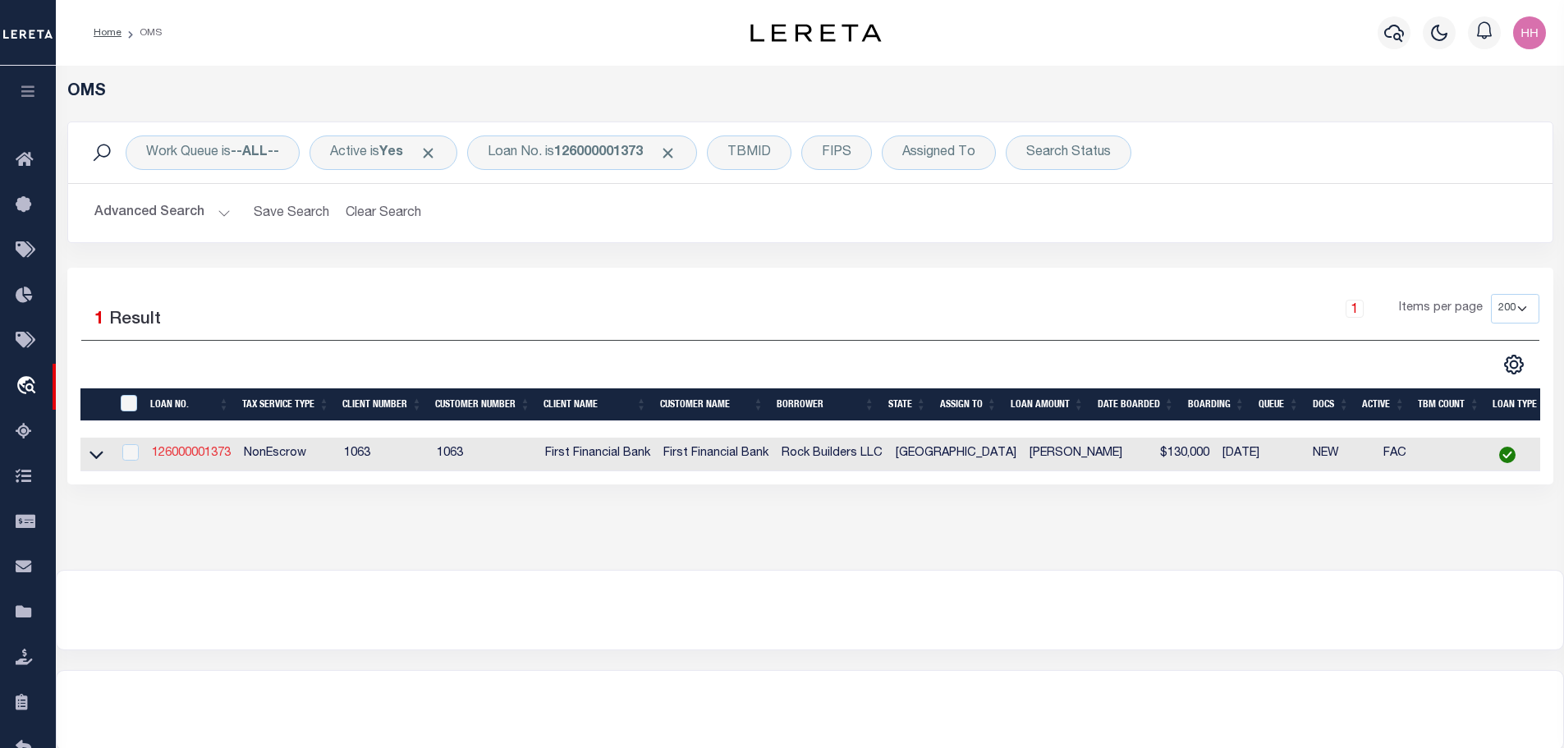
click at [199, 447] on link "126000001373" at bounding box center [191, 452] width 79 height 11
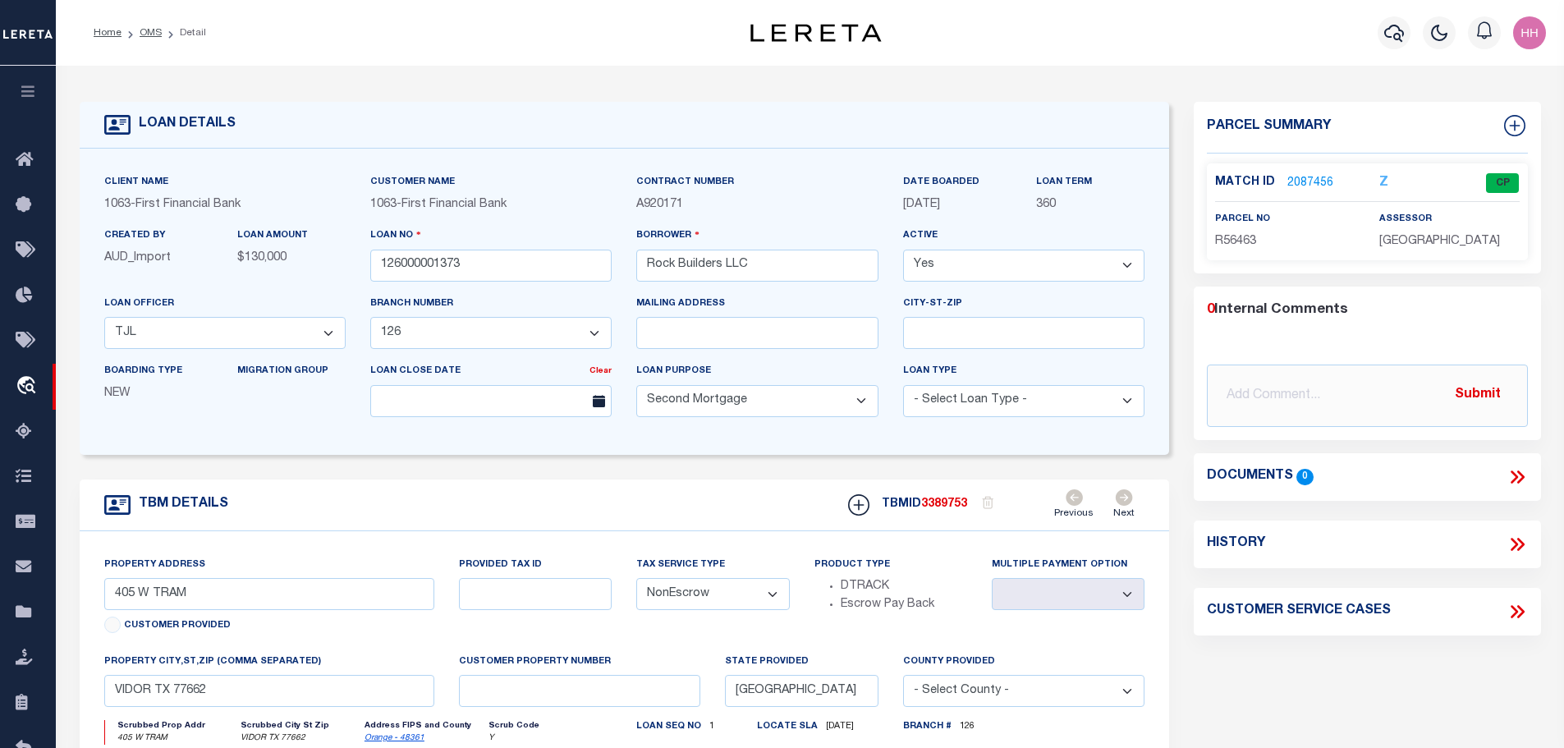
click at [1304, 180] on link "2087456" at bounding box center [1310, 183] width 46 height 17
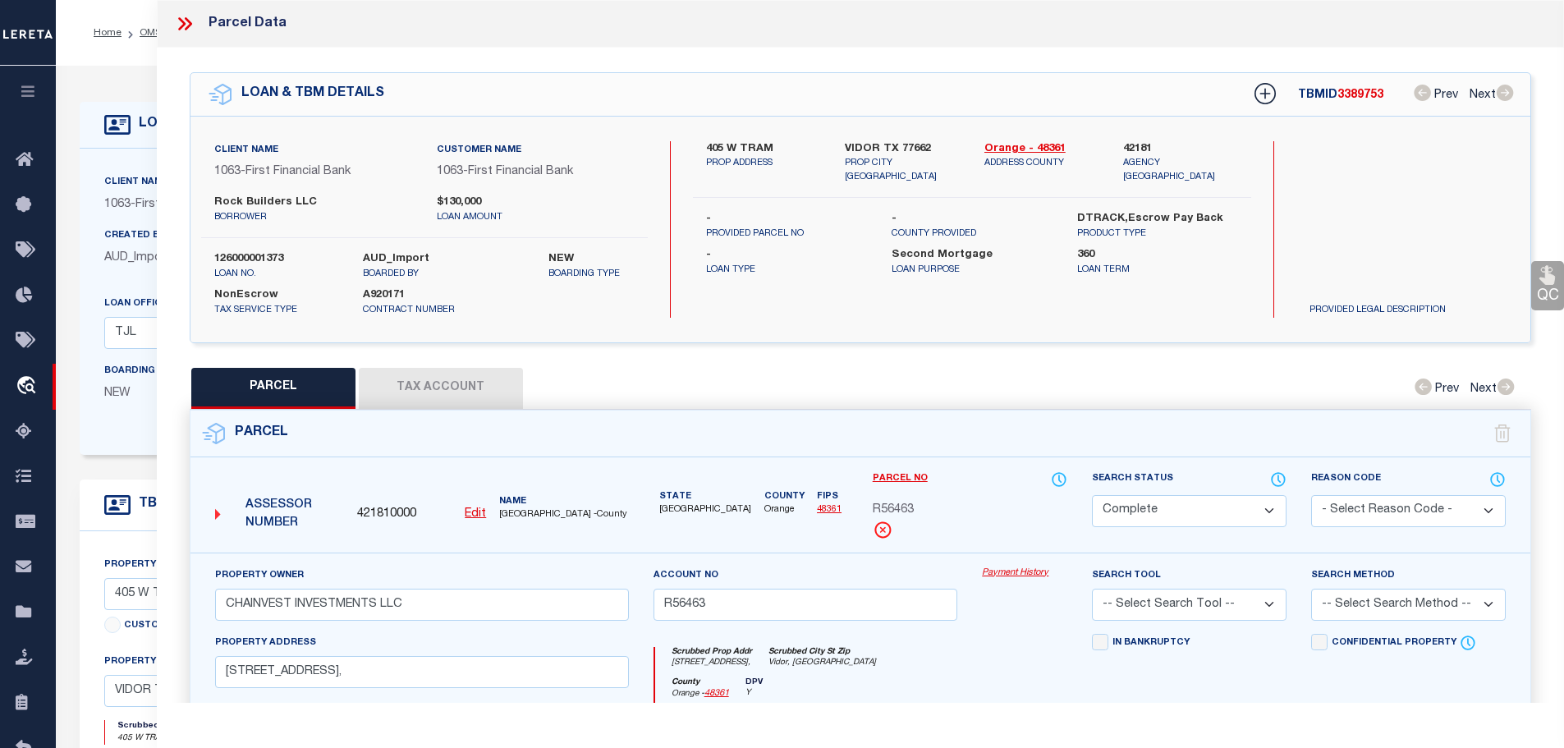
click at [484, 383] on button "Tax Account" at bounding box center [441, 388] width 164 height 41
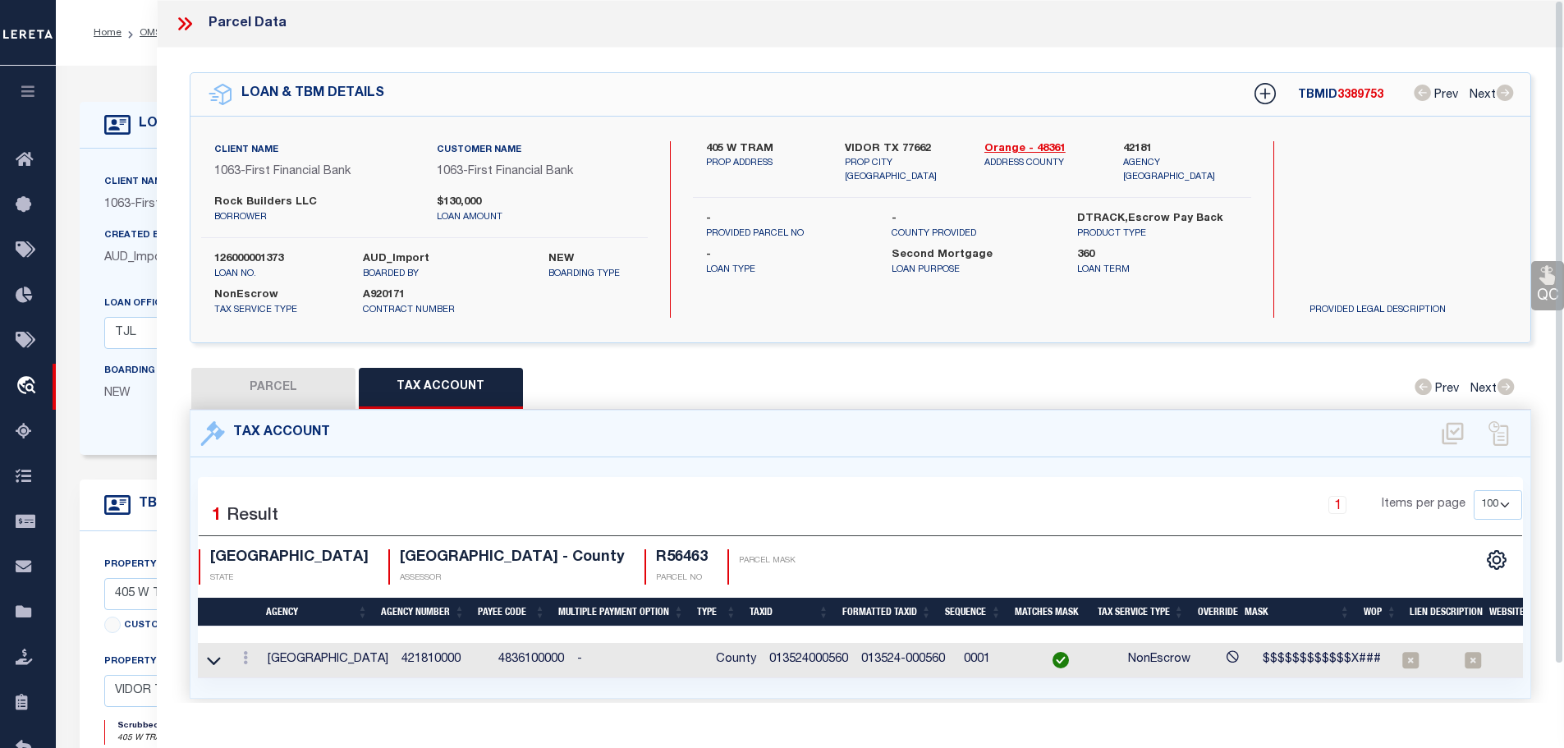
click at [332, 370] on button "PARCEL" at bounding box center [273, 388] width 164 height 41
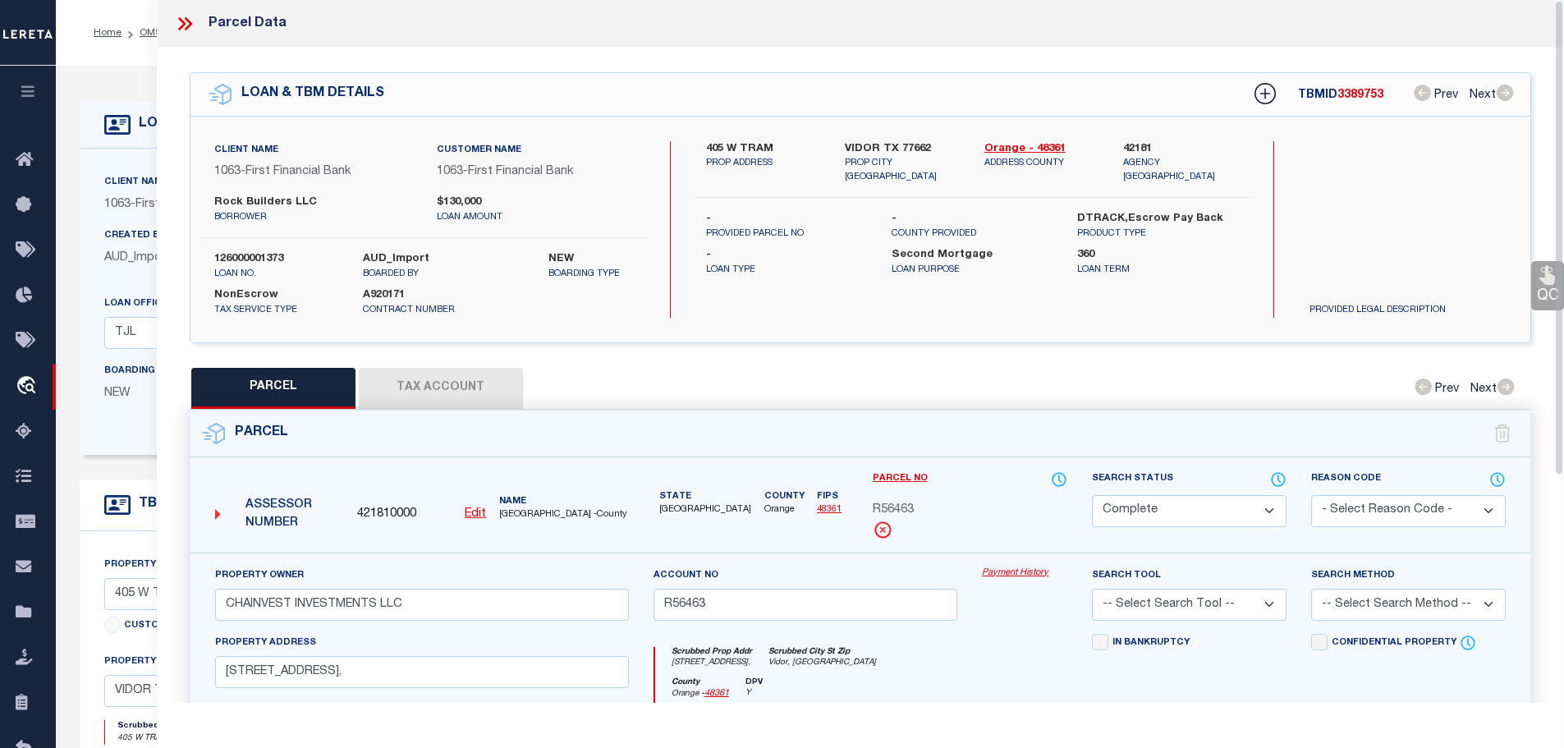
click at [463, 376] on button "Tax Account" at bounding box center [441, 388] width 164 height 41
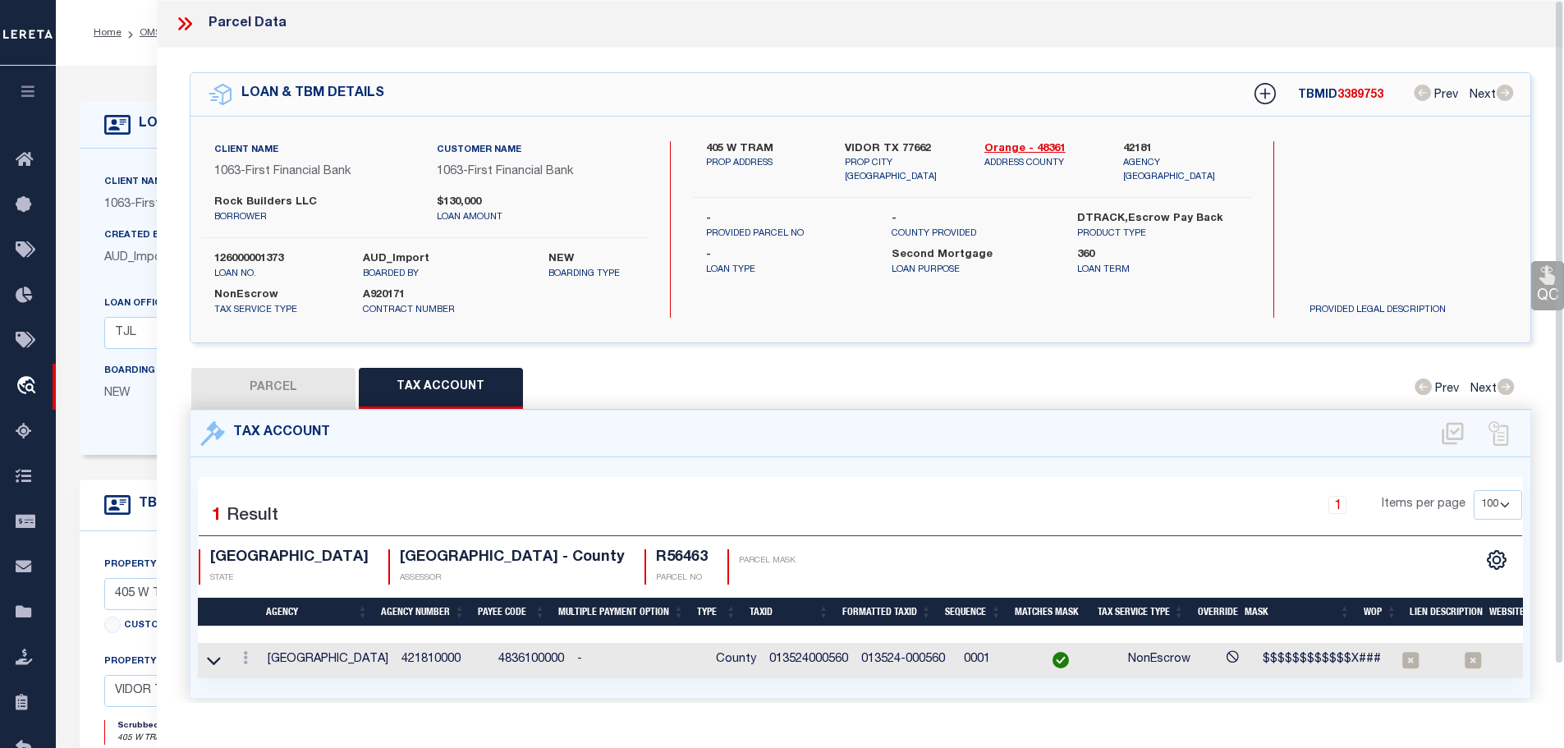
click at [249, 662] on div at bounding box center [245, 660] width 18 height 20
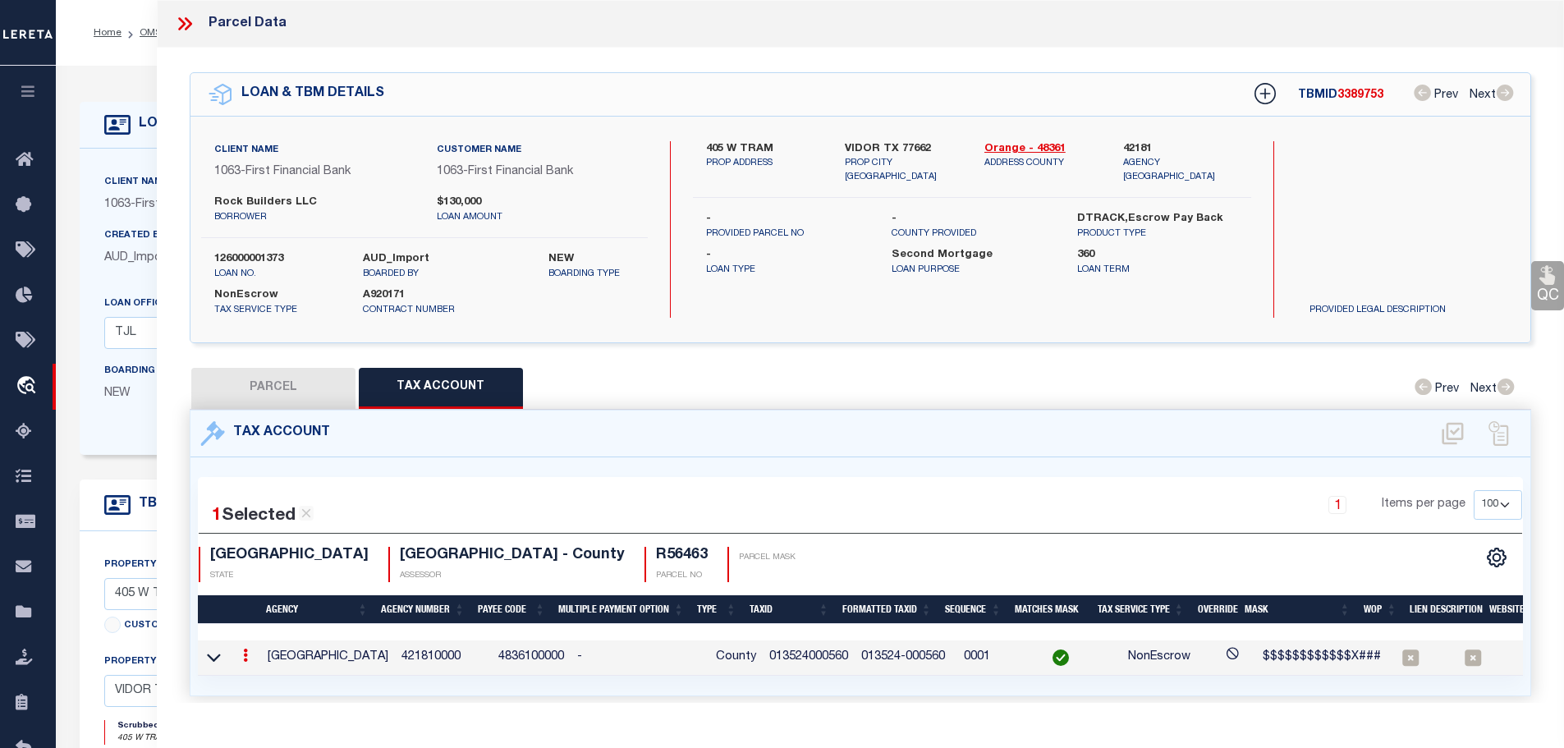
click at [246, 651] on icon at bounding box center [245, 655] width 5 height 13
click at [261, 673] on icon "" at bounding box center [263, 679] width 12 height 12
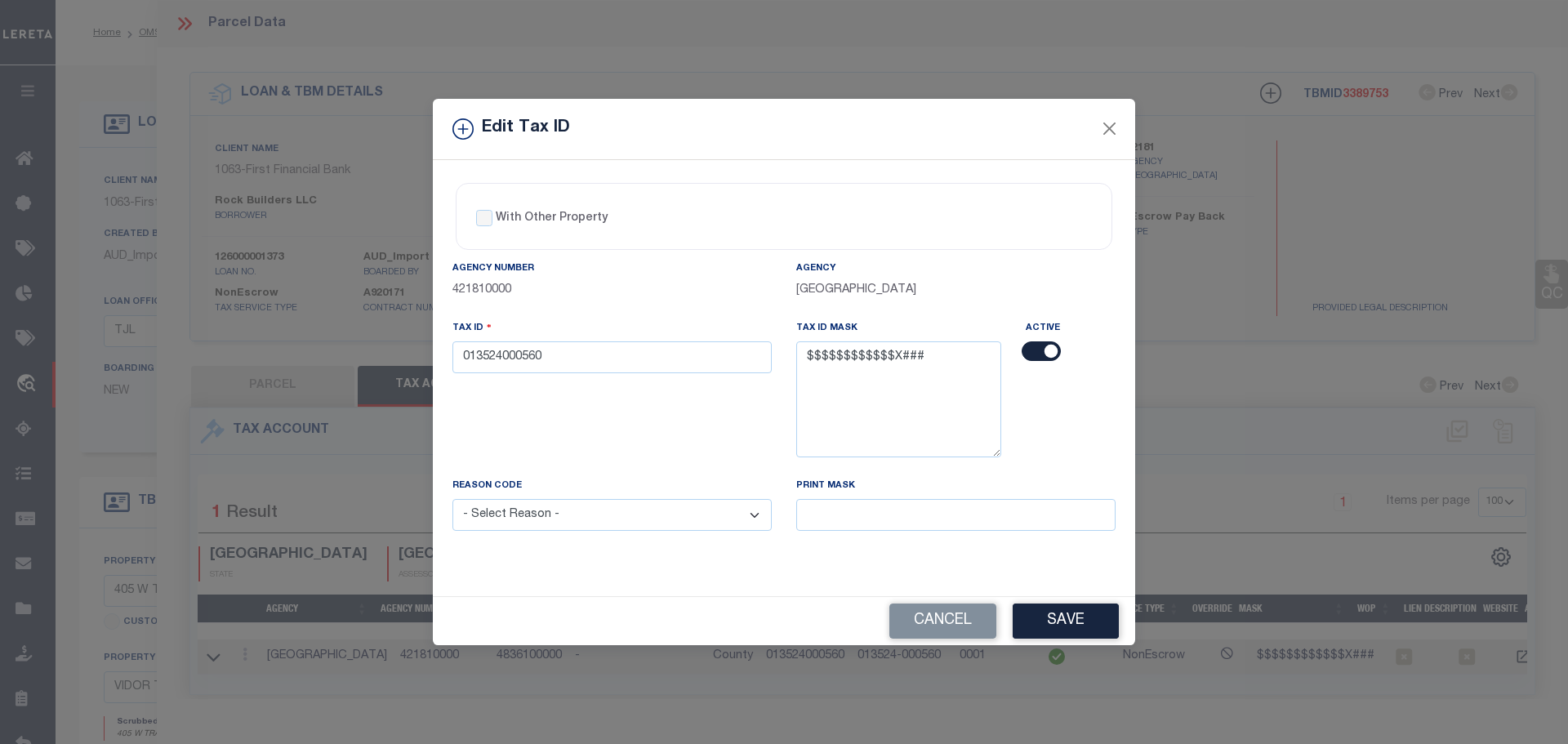
click at [550, 513] on select "- Select Reason - 099 - Other (Provide additional detail) ACT - Agency Changed …" at bounding box center [612, 515] width 319 height 32
click at [614, 438] on div "Tax ID 013524000560" at bounding box center [612, 398] width 344 height 157
click at [978, 626] on button "Cancel" at bounding box center [943, 621] width 107 height 35
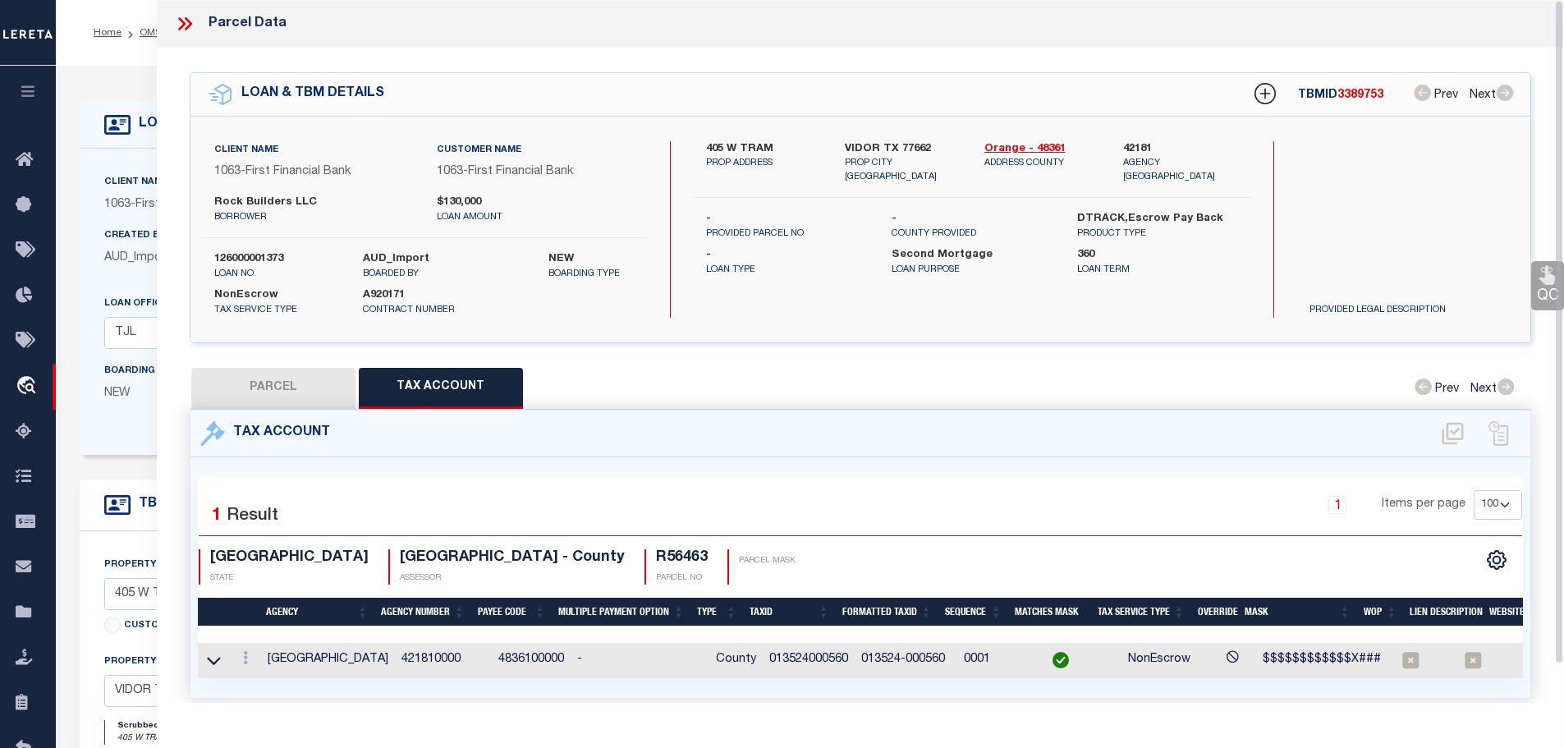
click at [186, 28] on icon at bounding box center [187, 23] width 7 height 13
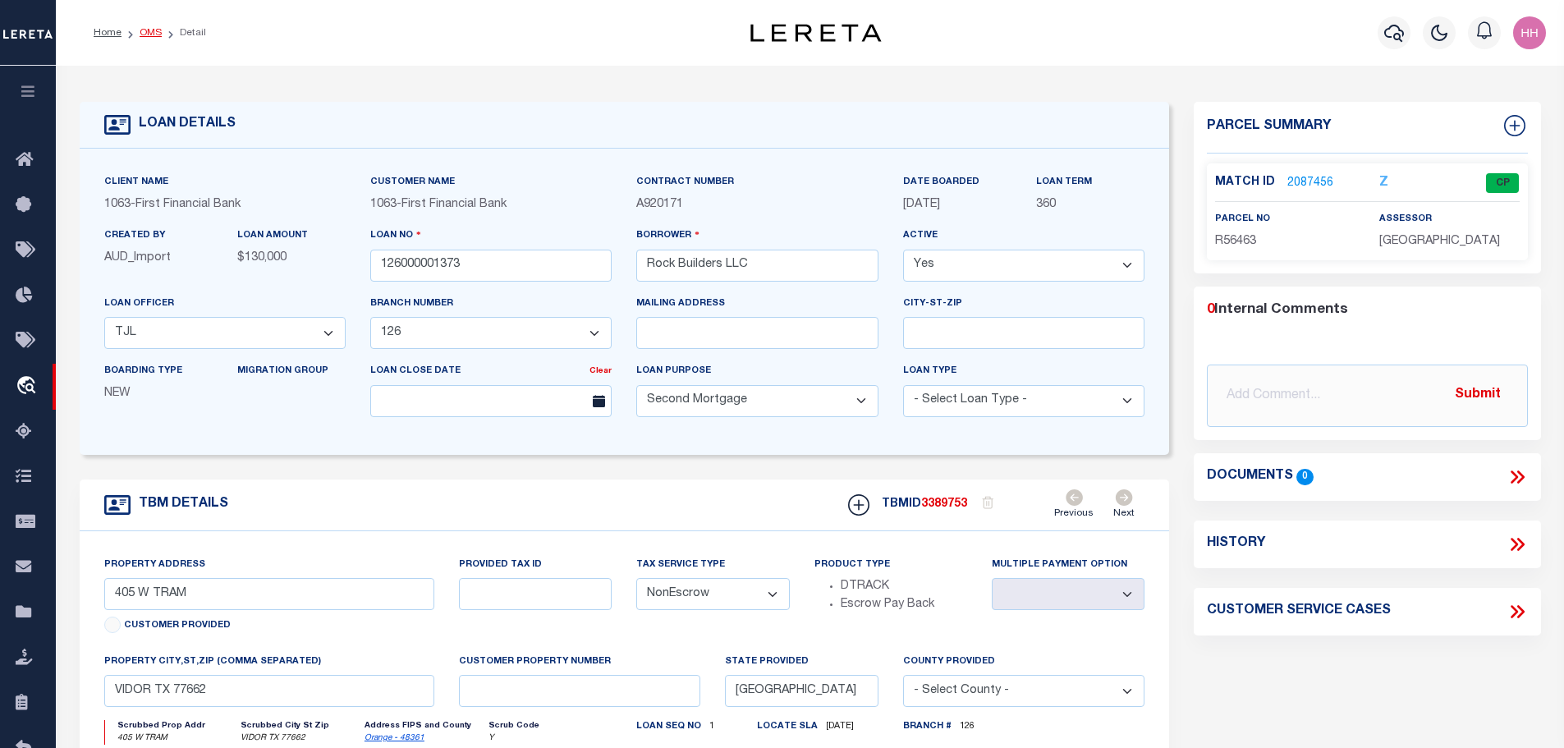
click at [141, 28] on link "OMS" at bounding box center [151, 33] width 22 height 10
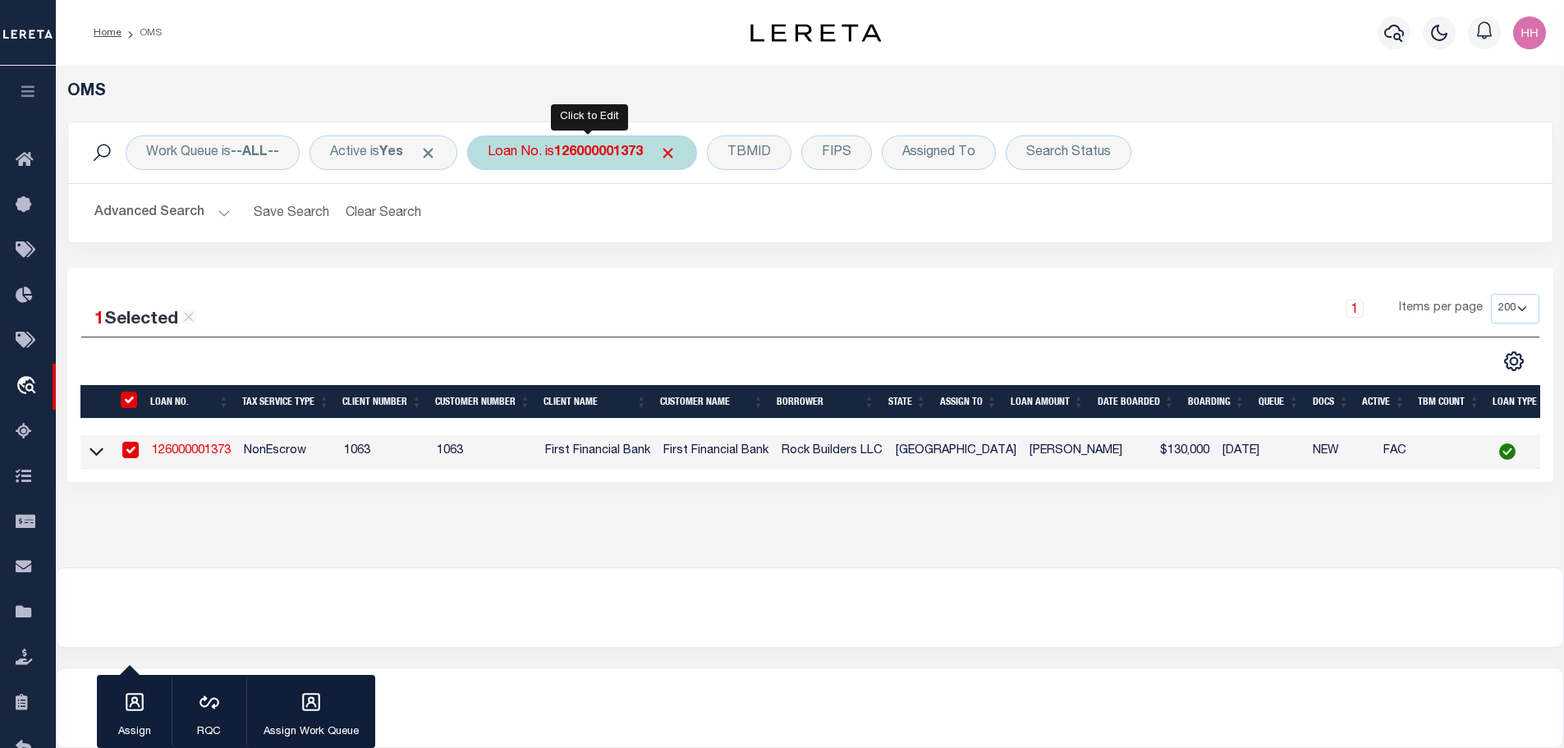
click at [598, 150] on b "126000001373" at bounding box center [598, 152] width 89 height 13
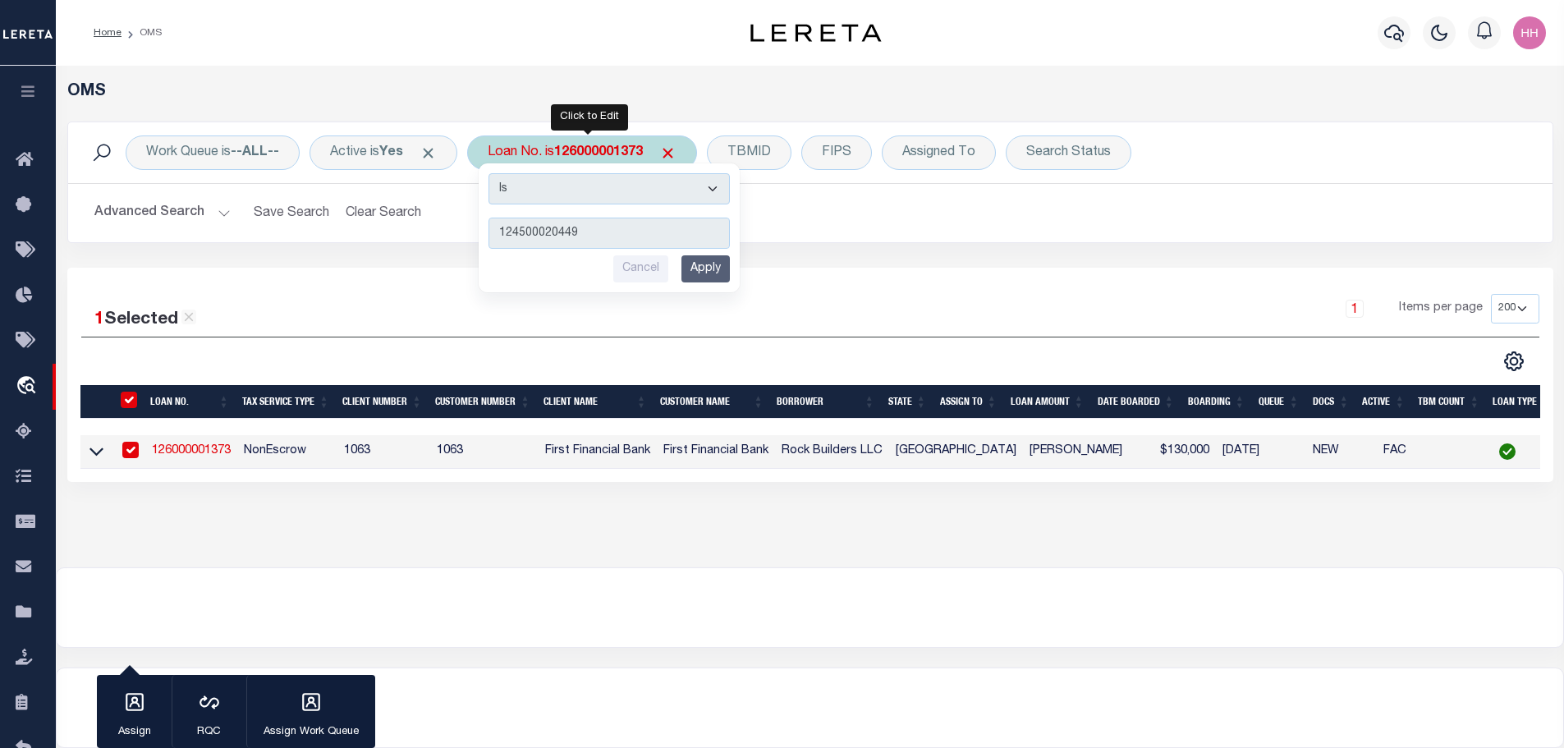
click at [714, 276] on input "Apply" at bounding box center [705, 268] width 48 height 27
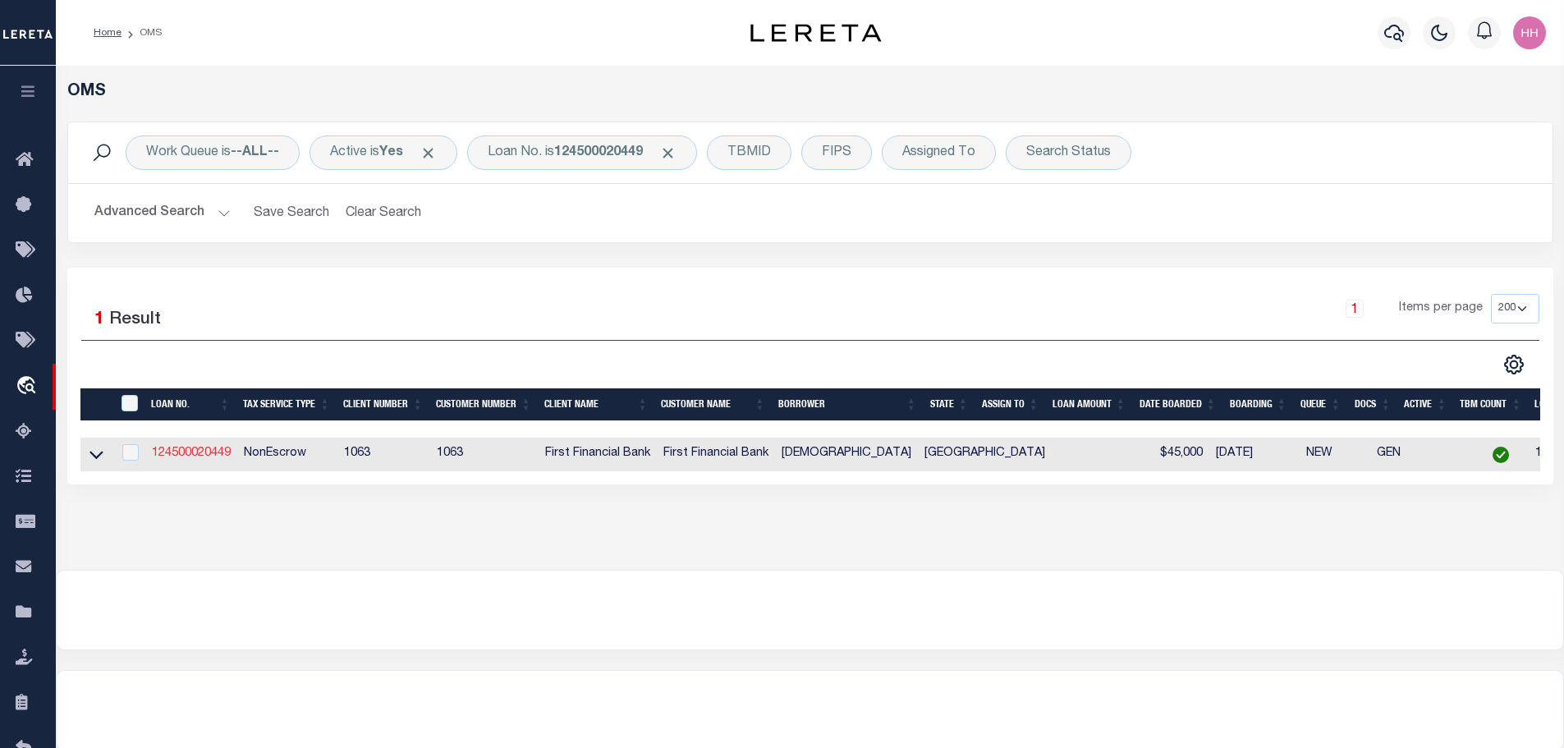
click at [197, 454] on link "124500020449" at bounding box center [191, 452] width 79 height 11
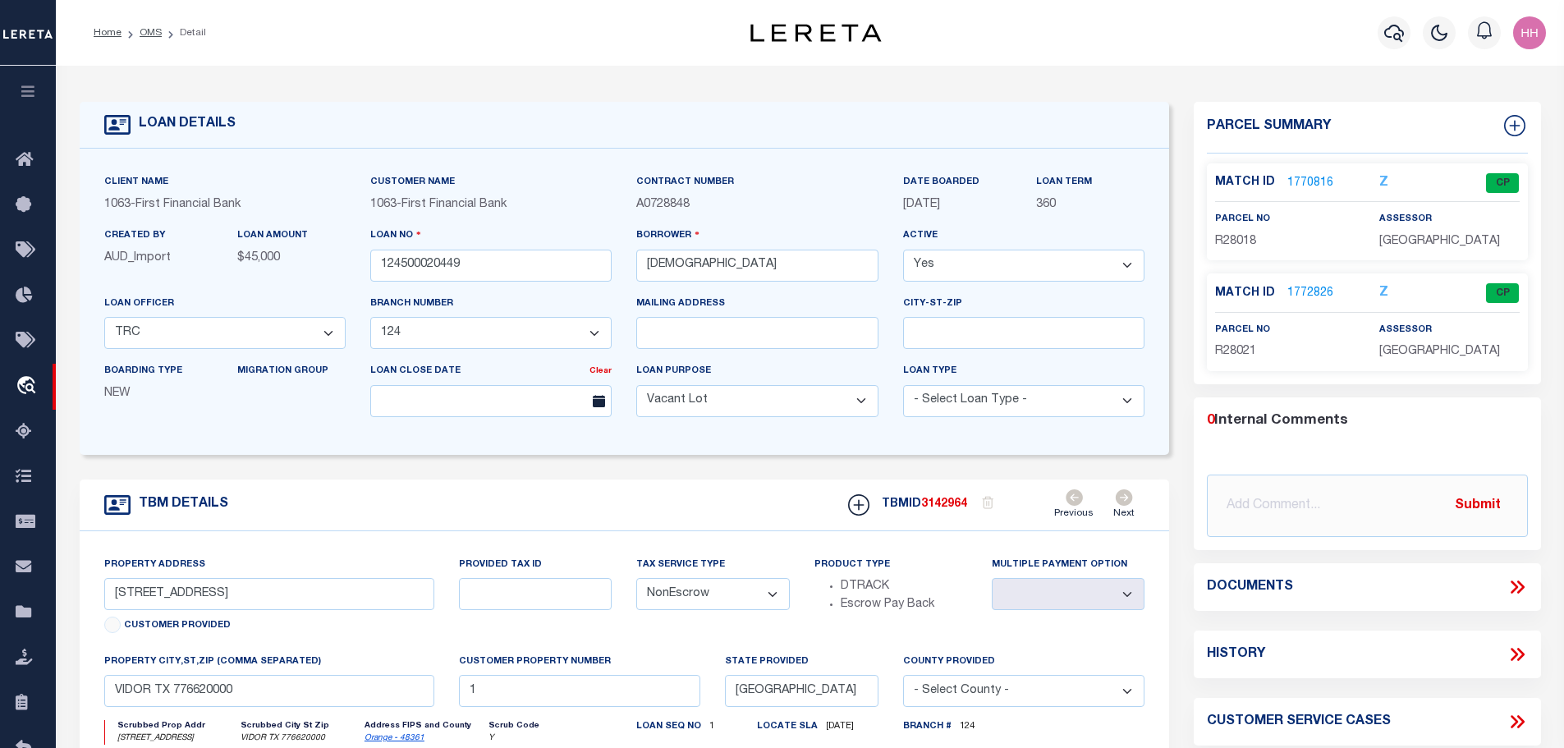
click at [1304, 175] on link "1770816" at bounding box center [1310, 183] width 46 height 17
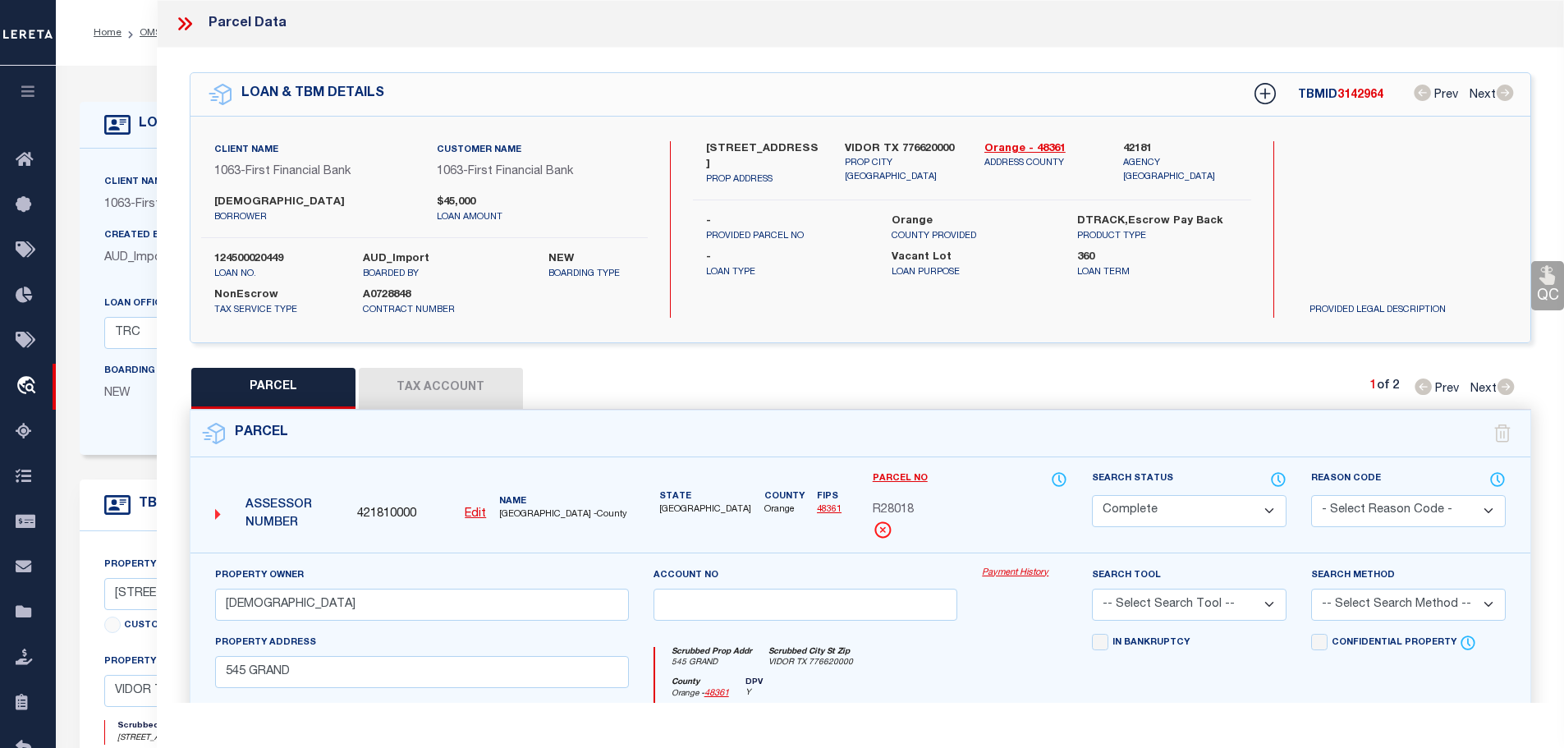
click at [414, 389] on button "Tax Account" at bounding box center [441, 388] width 164 height 41
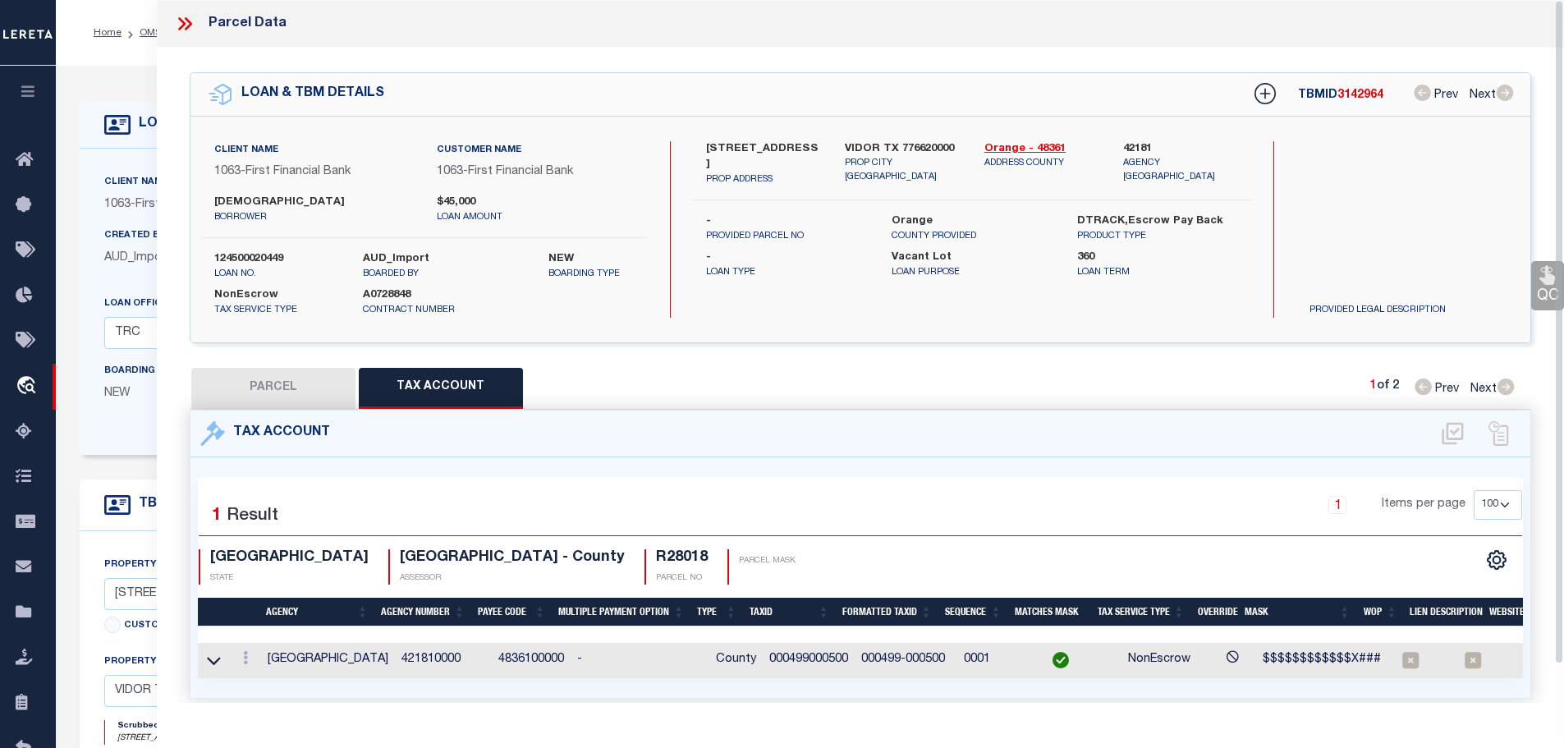
click at [184, 23] on icon at bounding box center [181, 23] width 7 height 13
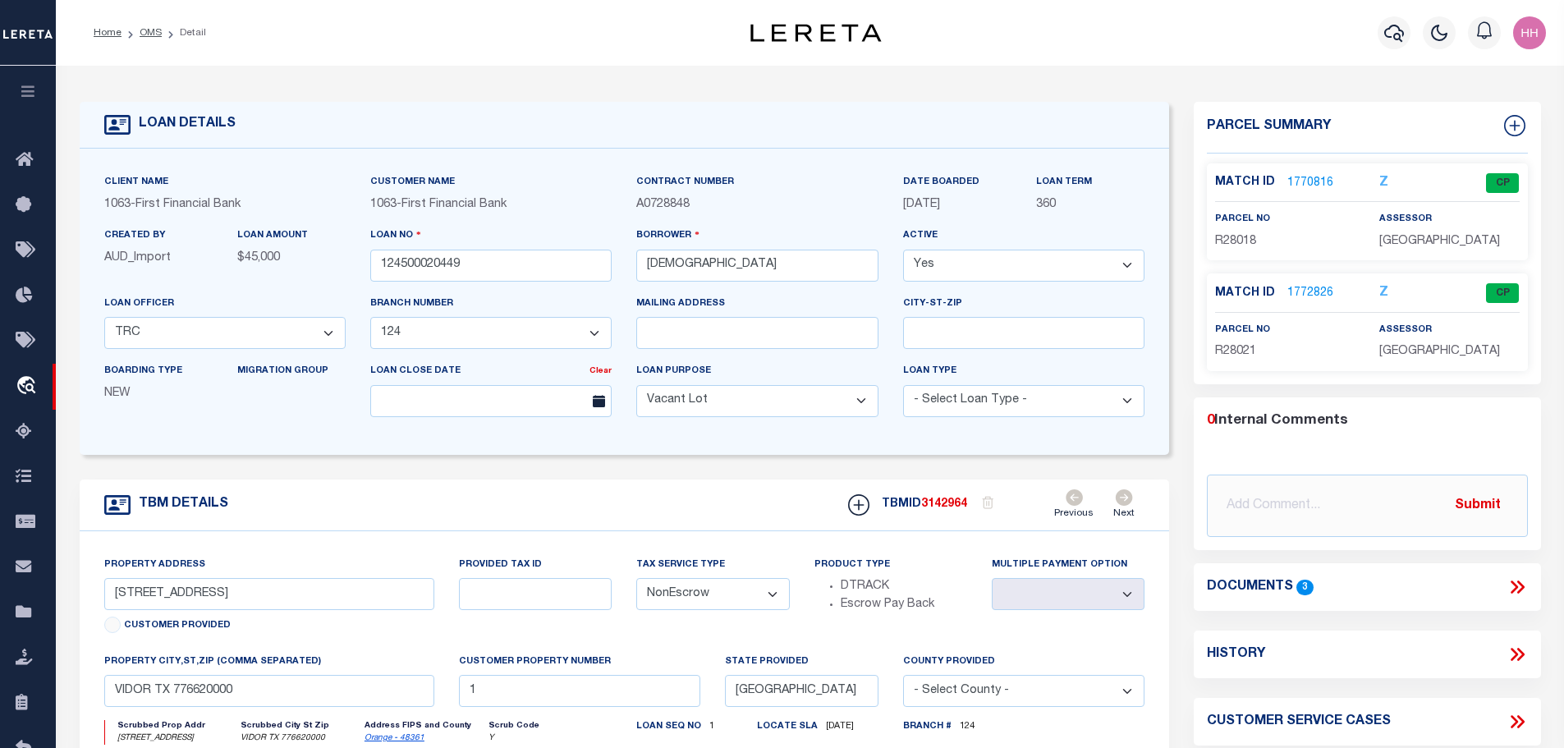
click at [1309, 294] on link "1772826" at bounding box center [1310, 293] width 46 height 17
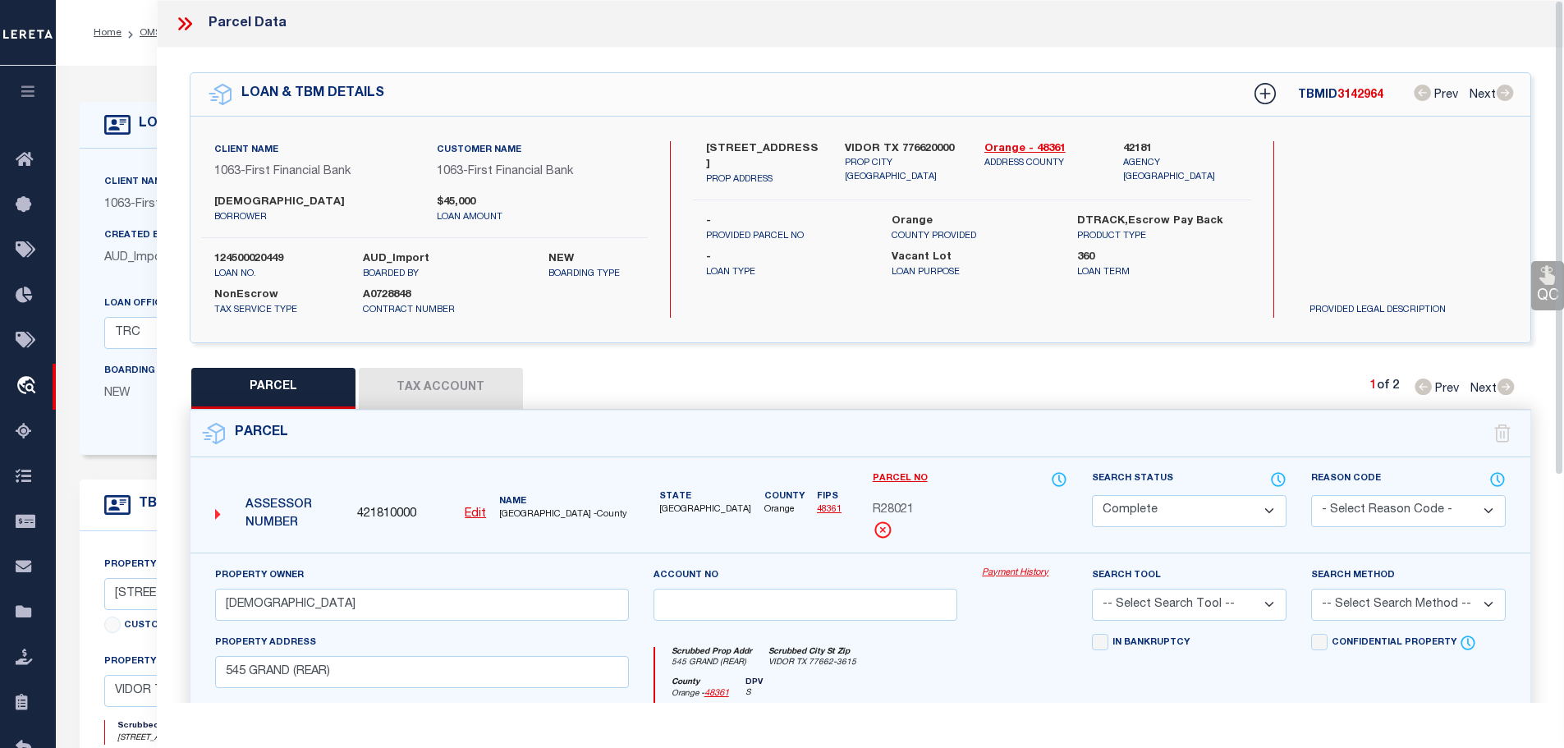
click at [433, 392] on button "Tax Account" at bounding box center [441, 388] width 164 height 41
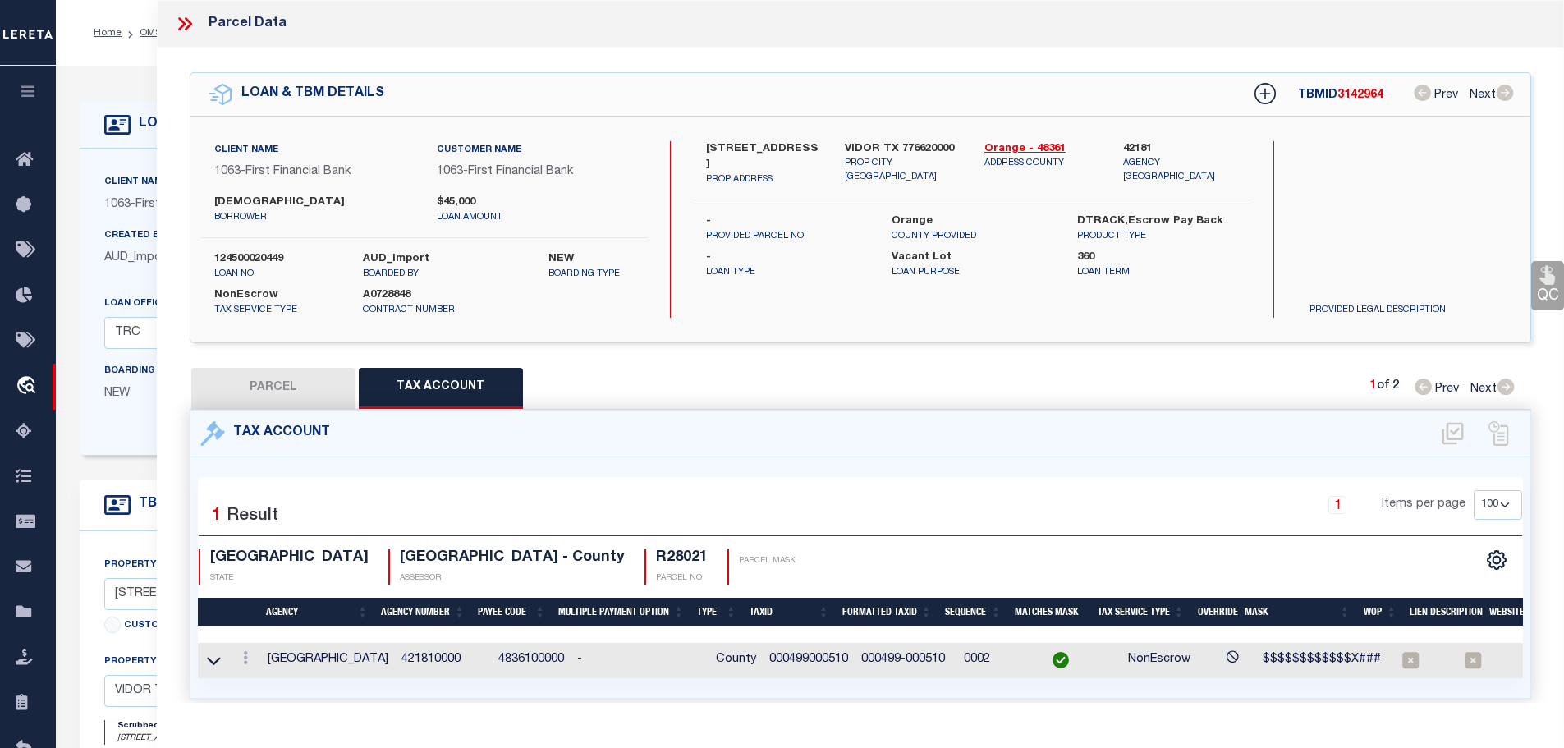
click at [784, 643] on td "000499000510" at bounding box center [809, 660] width 92 height 35
copy td "000499000510"
click at [297, 373] on button "PARCEL" at bounding box center [273, 388] width 164 height 41
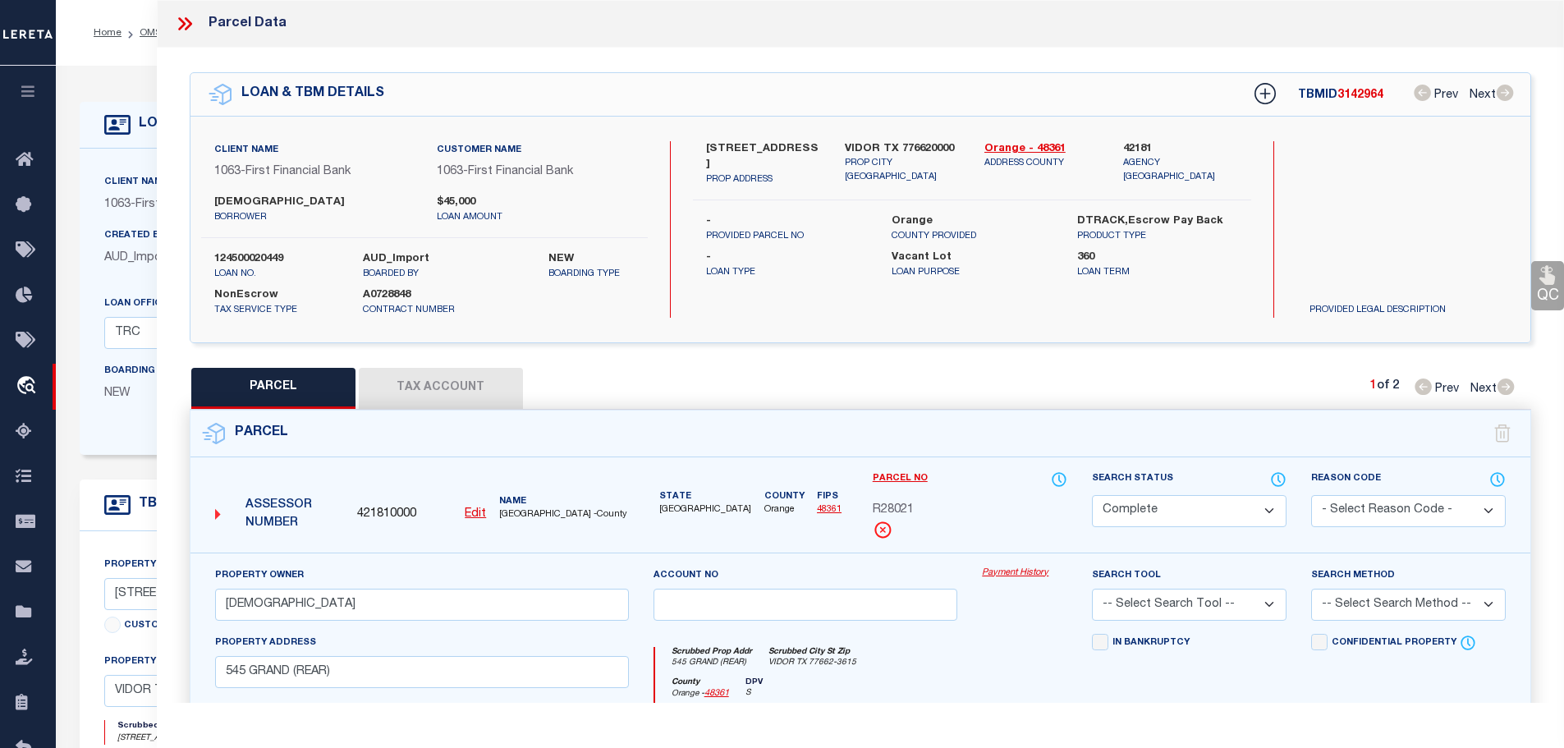
click at [432, 371] on button "Tax Account" at bounding box center [441, 388] width 164 height 41
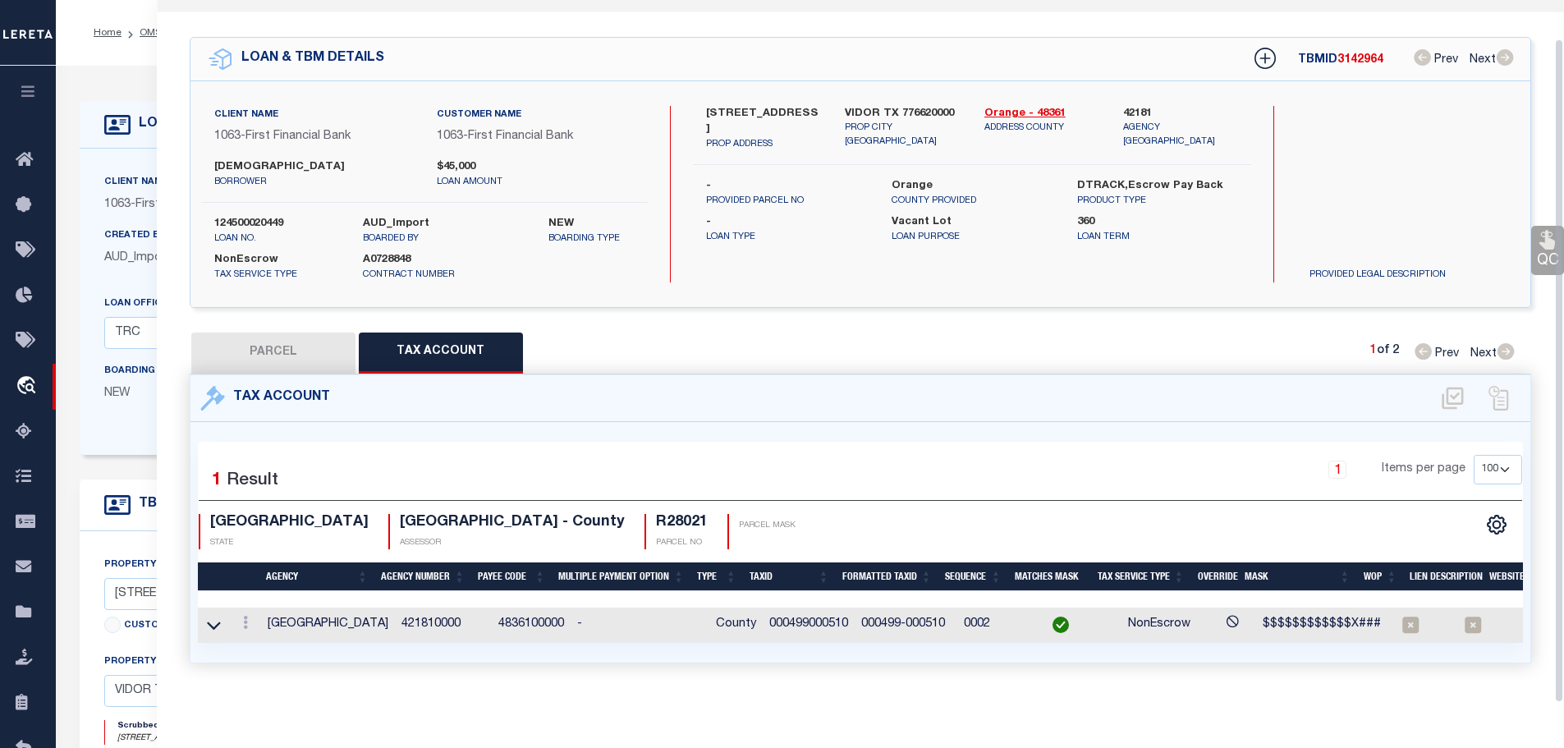
scroll to position [40, 0]
click at [245, 616] on icon at bounding box center [245, 622] width 5 height 13
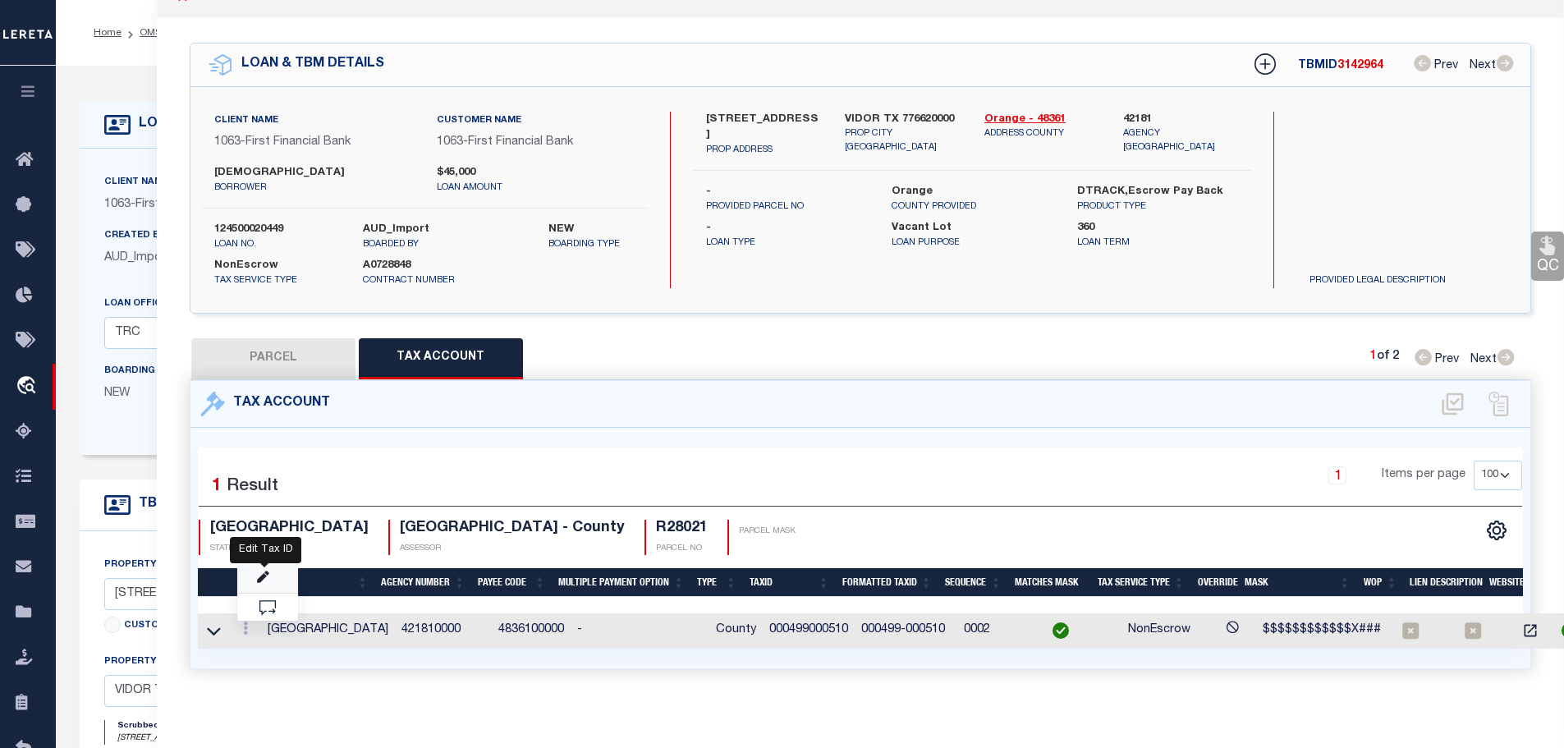
click at [262, 573] on icon "" at bounding box center [263, 577] width 12 height 12
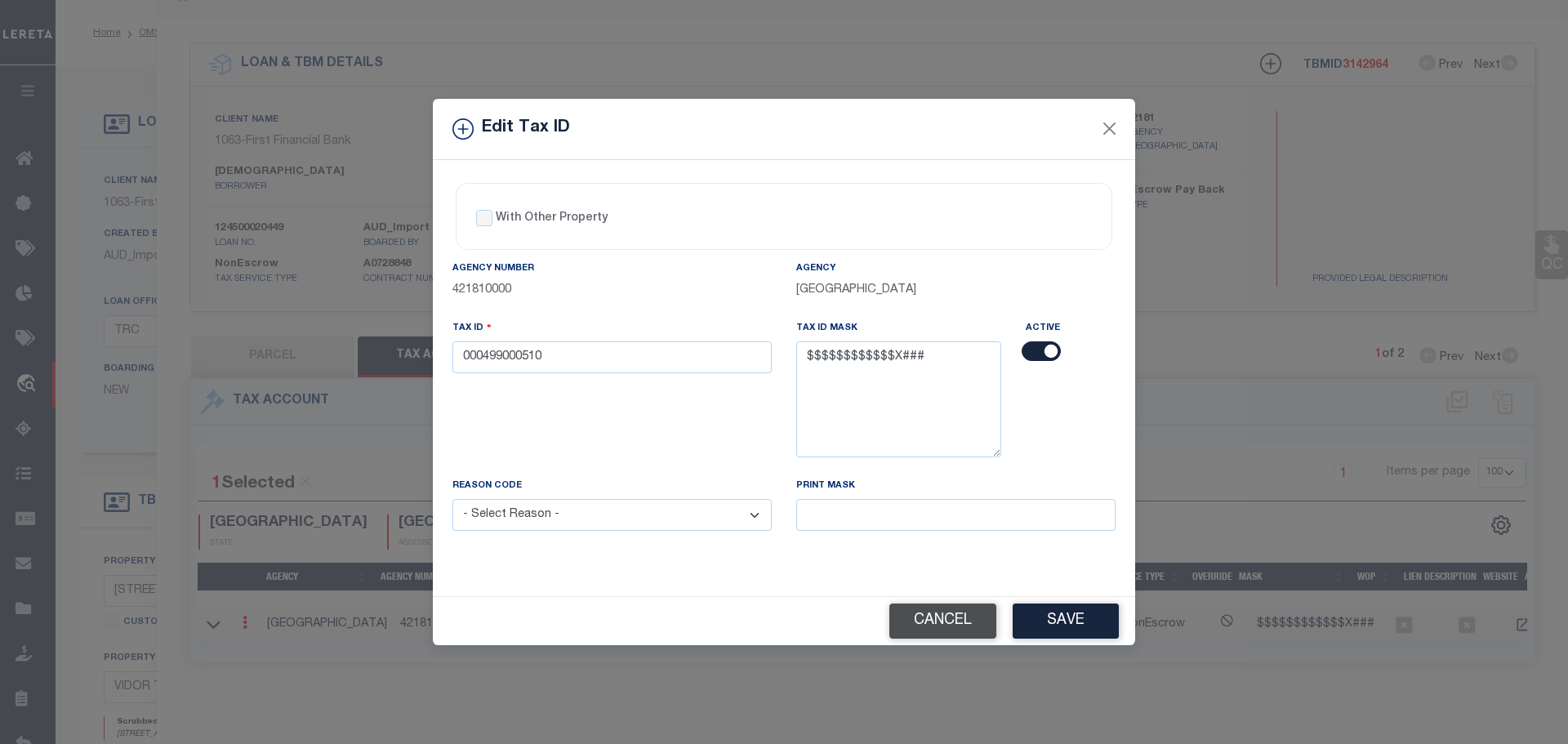
click at [934, 637] on button "Cancel" at bounding box center [943, 621] width 107 height 35
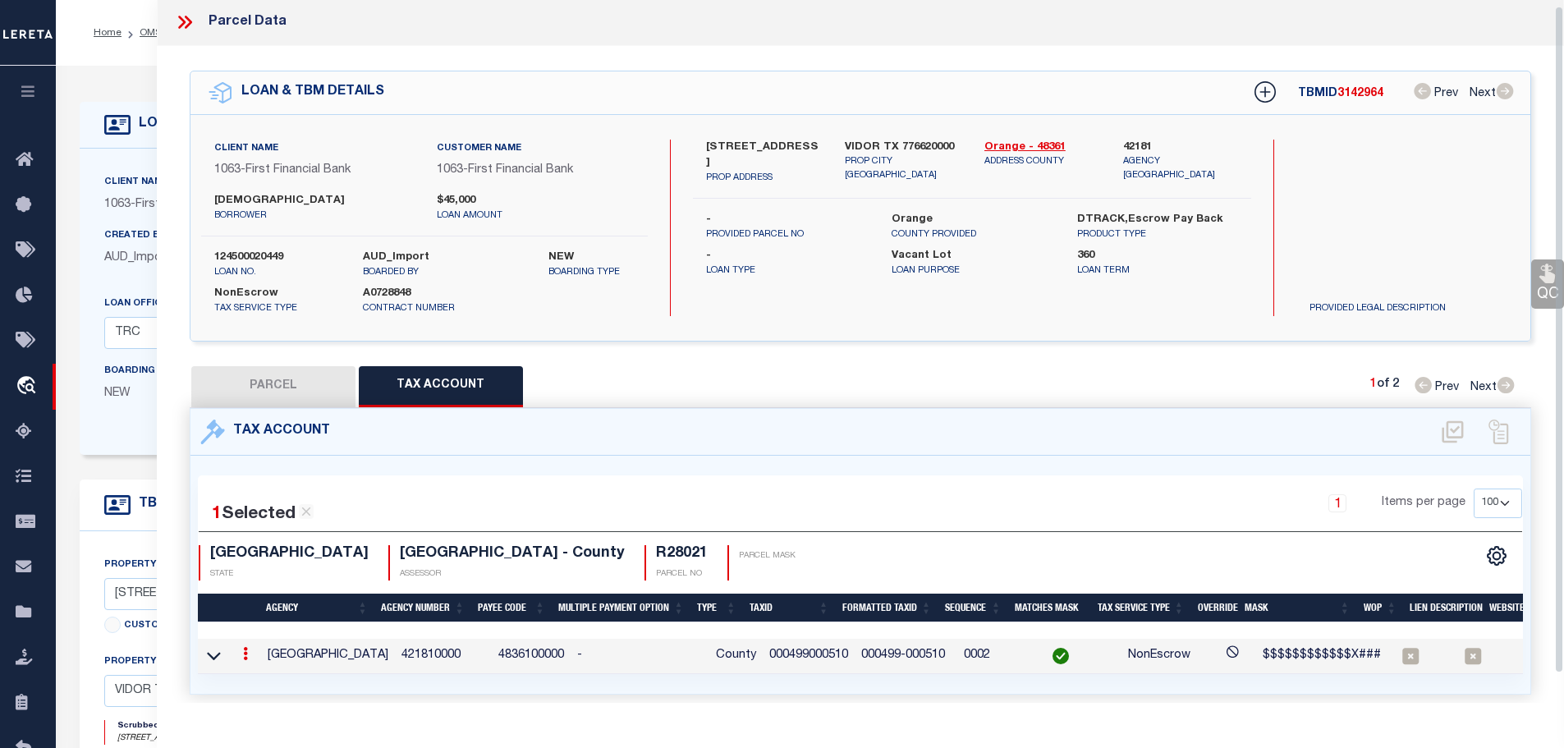
scroll to position [0, 0]
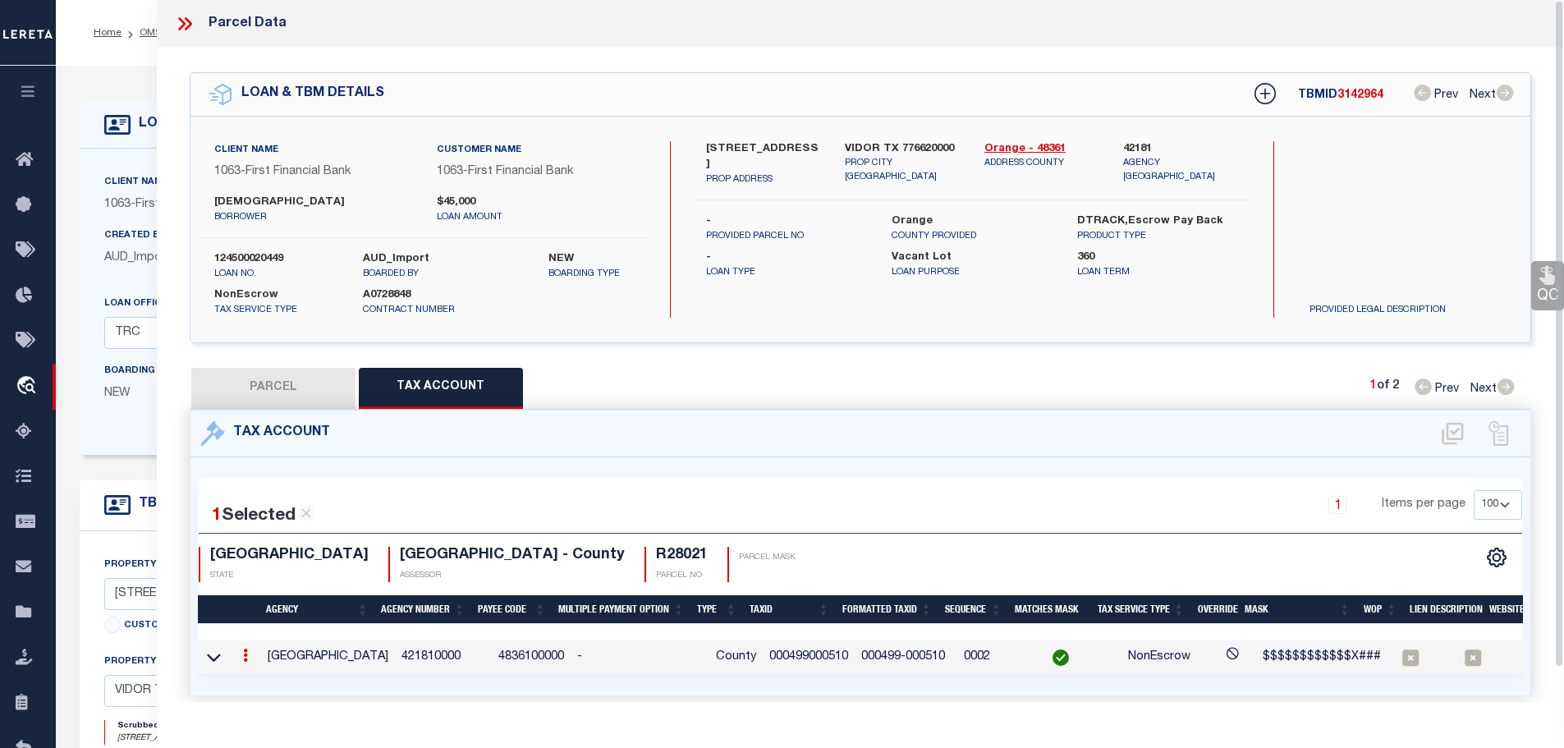
click at [177, 22] on icon at bounding box center [184, 23] width 21 height 21
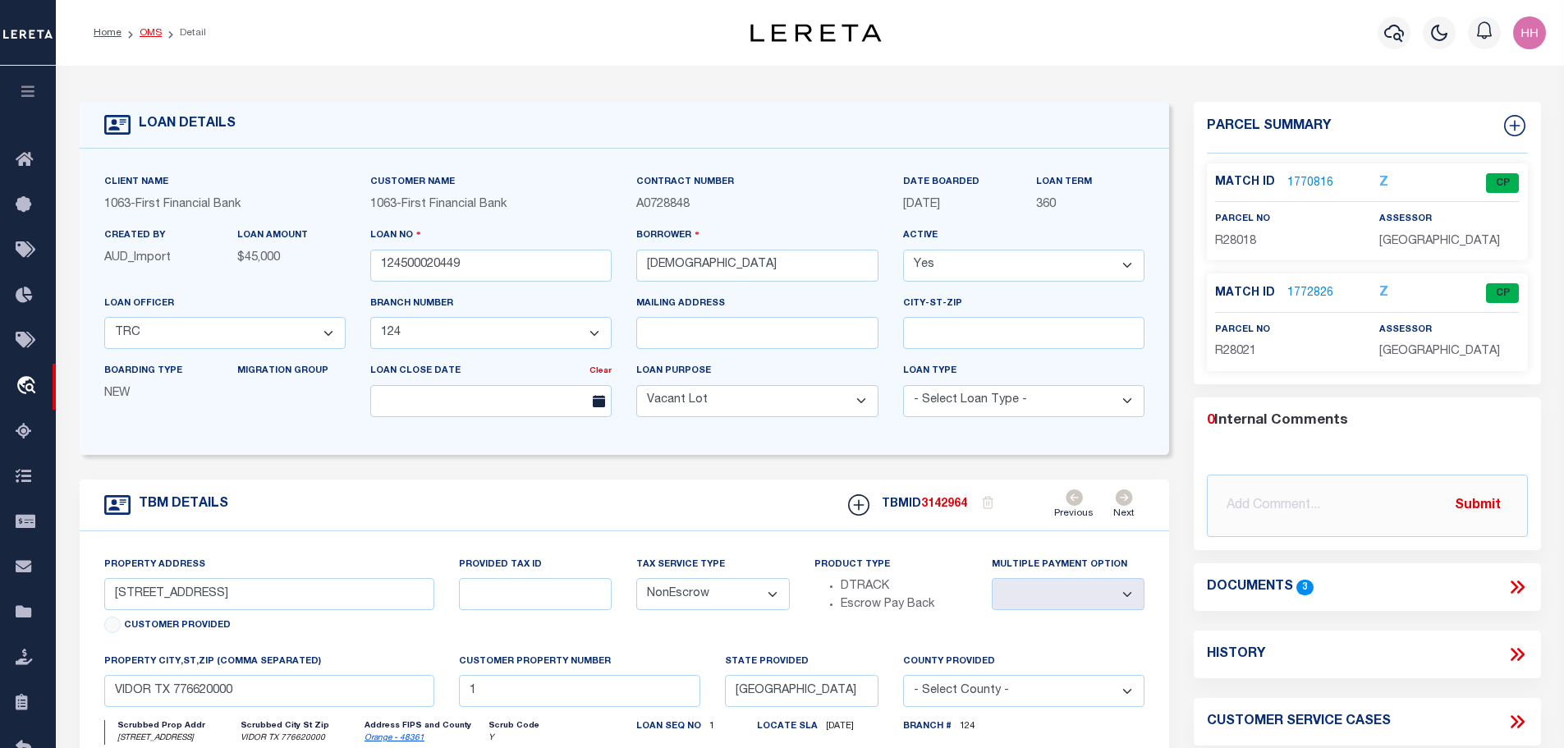
click at [144, 34] on link "OMS" at bounding box center [151, 33] width 22 height 10
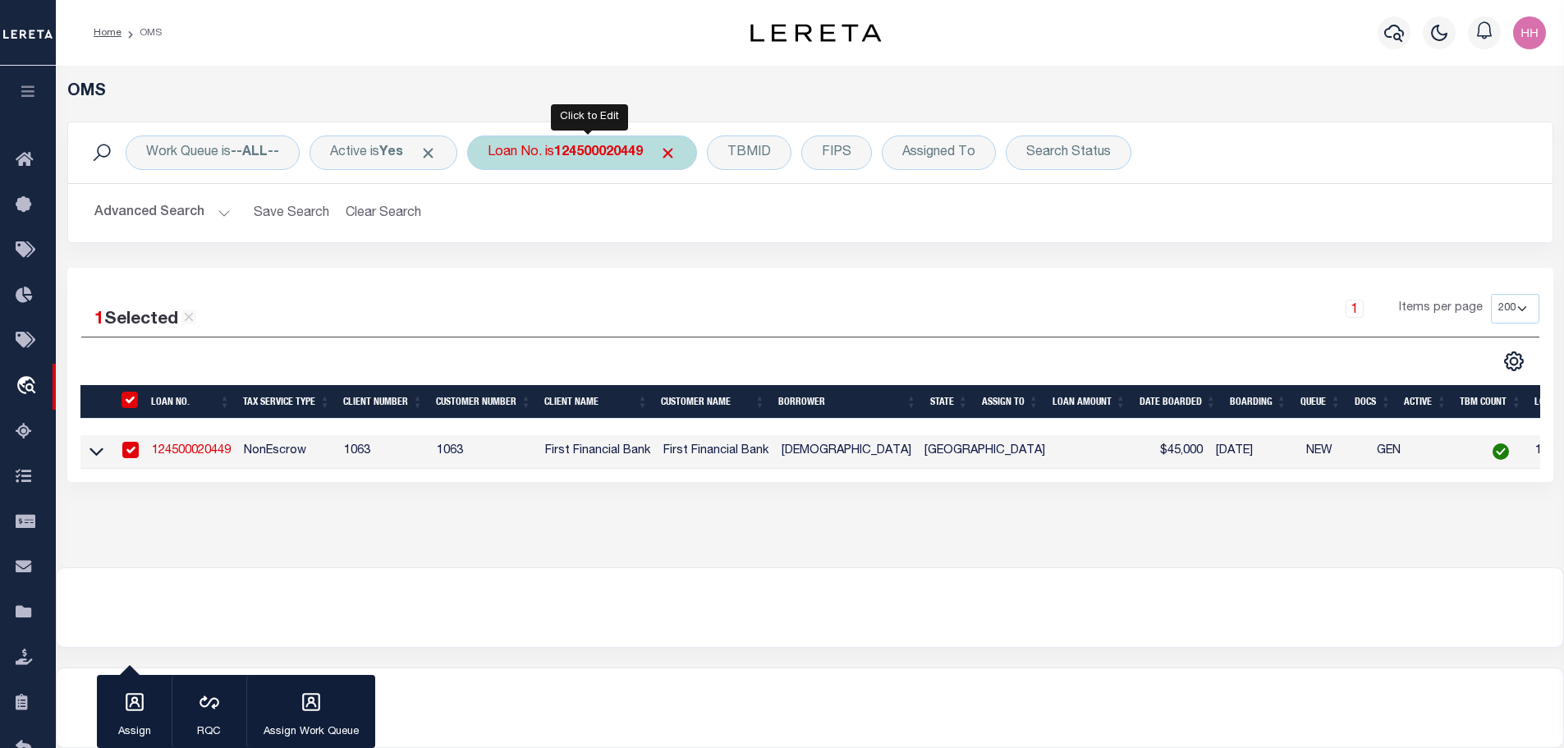
click at [589, 148] on div "Loan No. is 124500020449" at bounding box center [582, 152] width 230 height 34
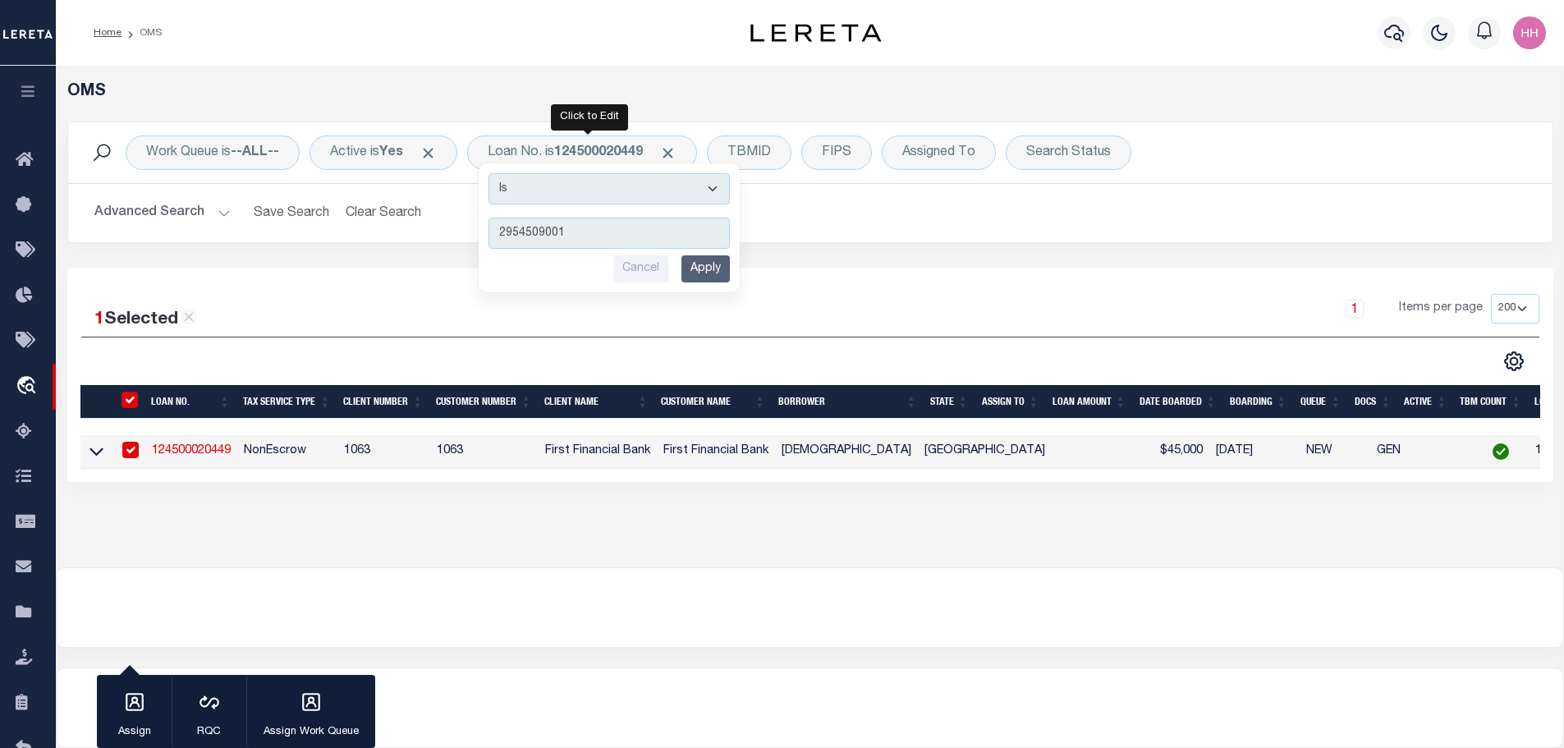
click at [704, 277] on input "Apply" at bounding box center [705, 268] width 48 height 27
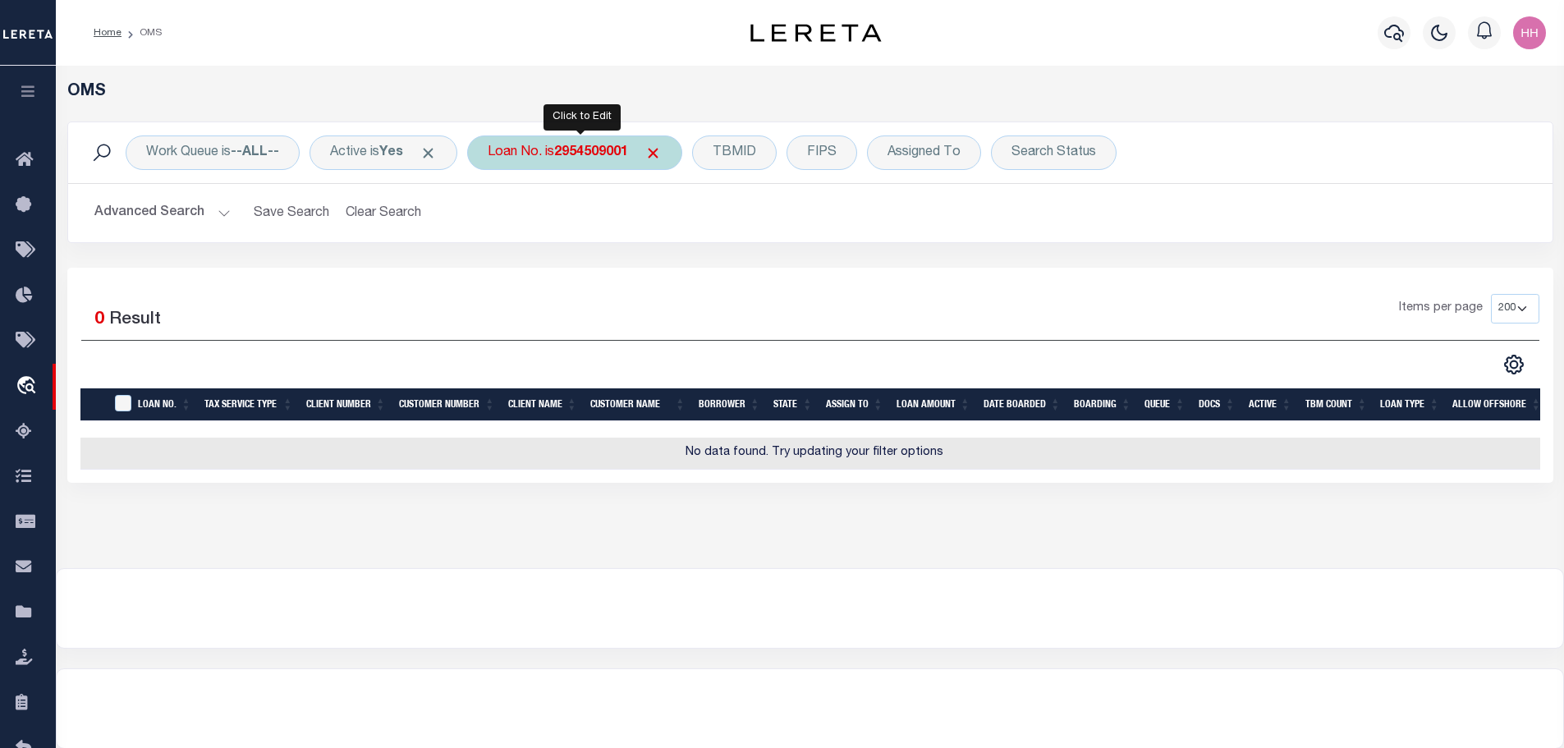
click at [586, 146] on b "2954509001" at bounding box center [591, 152] width 74 height 13
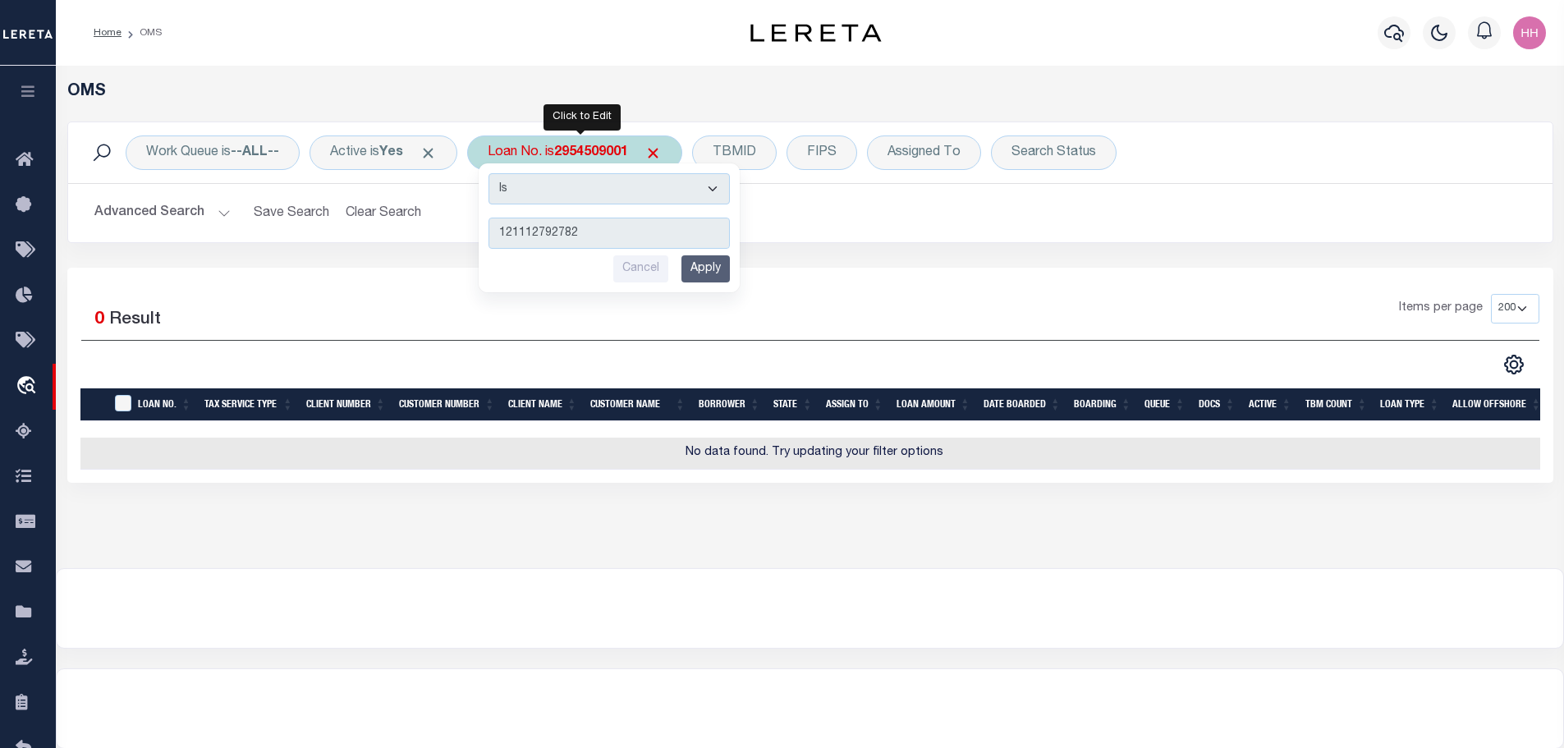
click at [723, 265] on input "Apply" at bounding box center [705, 268] width 48 height 27
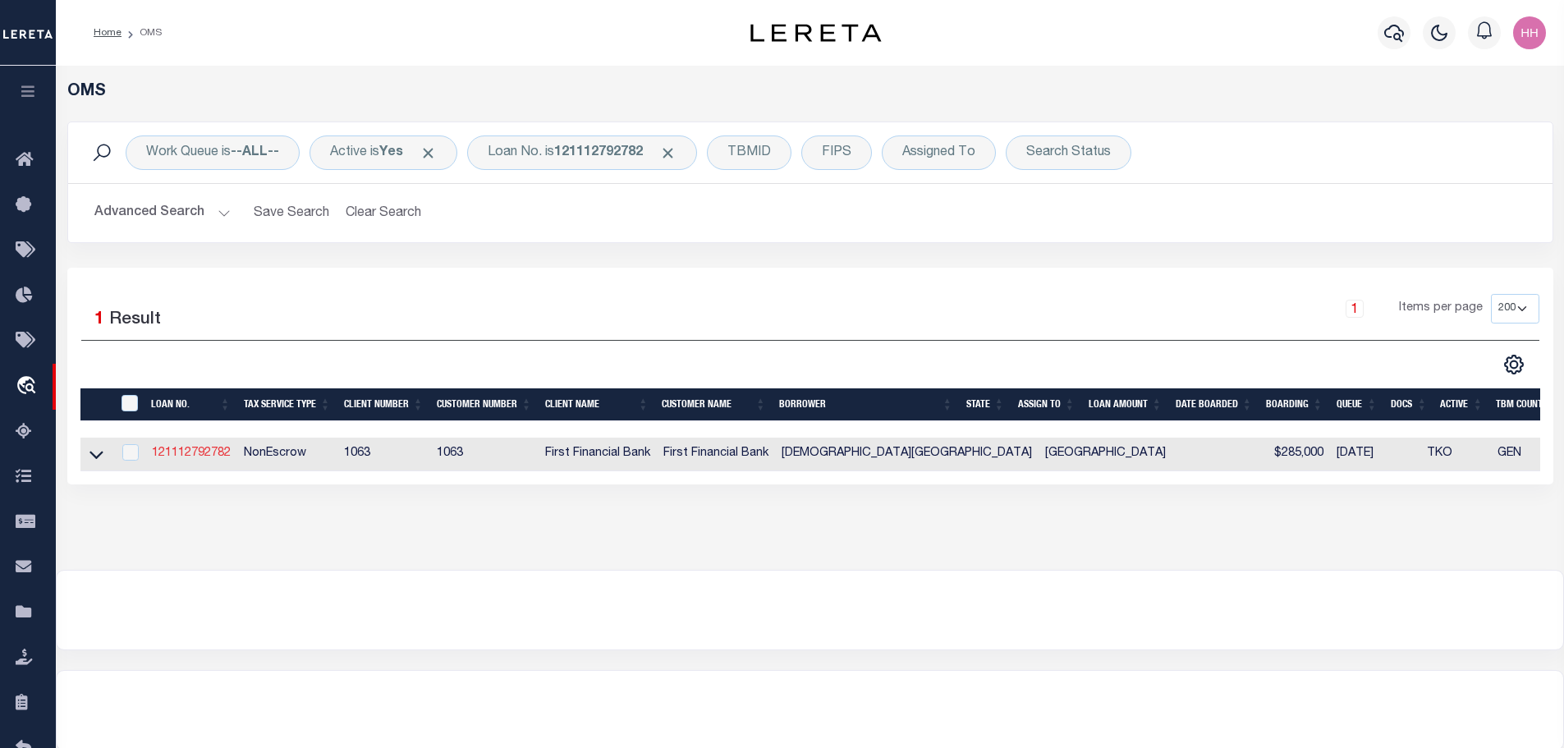
click at [195, 448] on link "121112792782" at bounding box center [191, 452] width 79 height 11
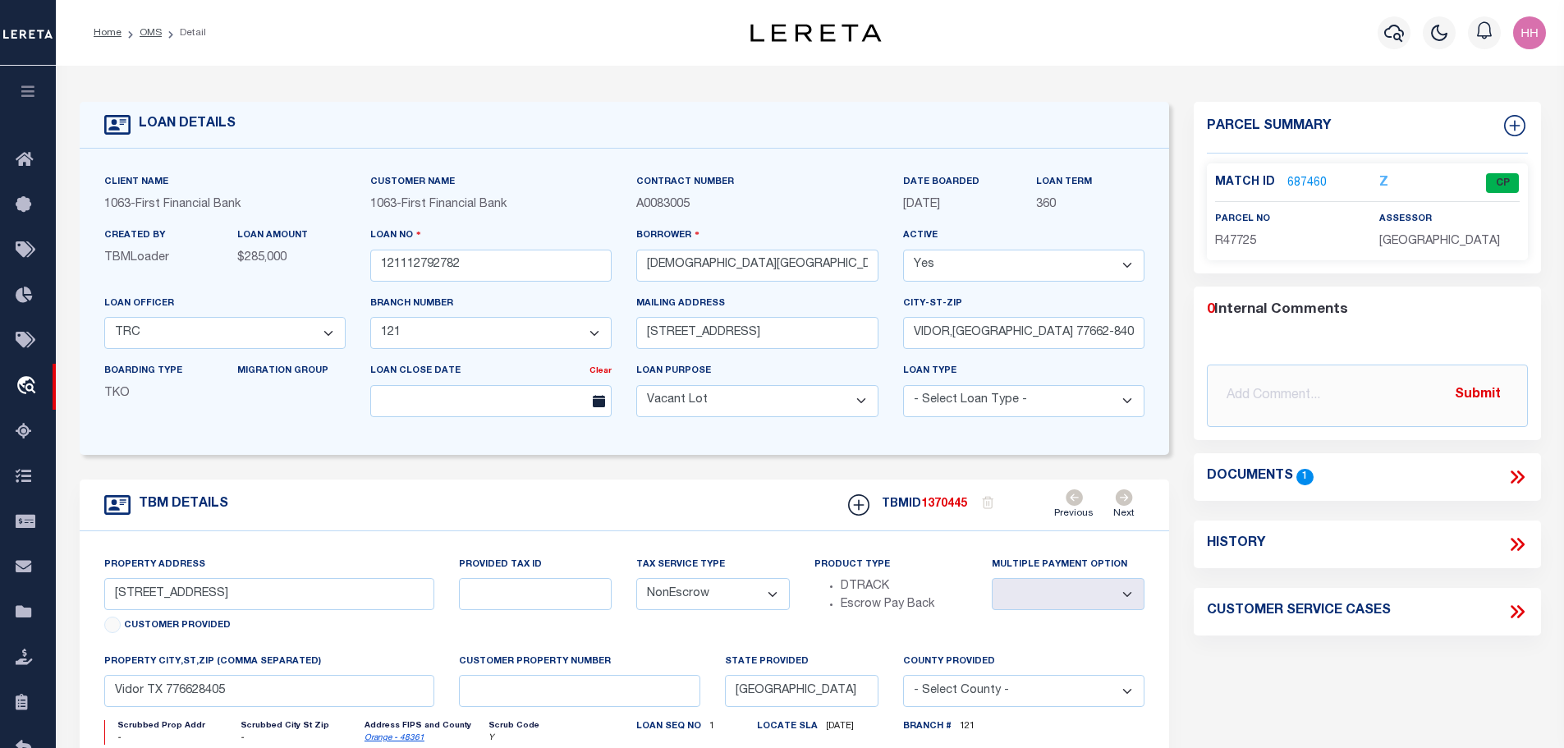
click at [1318, 182] on link "687460" at bounding box center [1306, 183] width 39 height 17
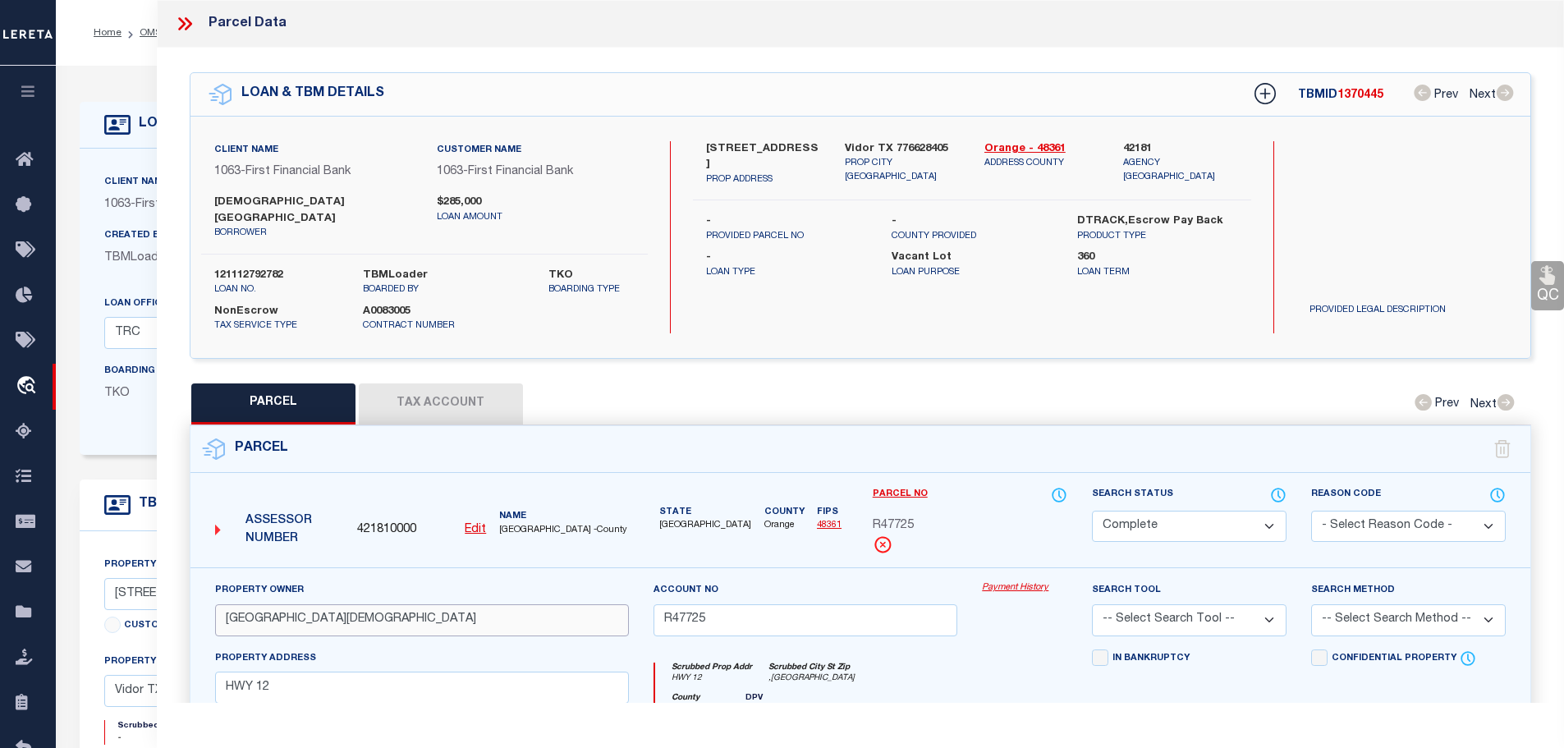
click at [262, 604] on input "[GEOGRAPHIC_DATA][DEMOGRAPHIC_DATA]" at bounding box center [422, 620] width 414 height 32
click at [477, 383] on button "Tax Account" at bounding box center [441, 403] width 164 height 41
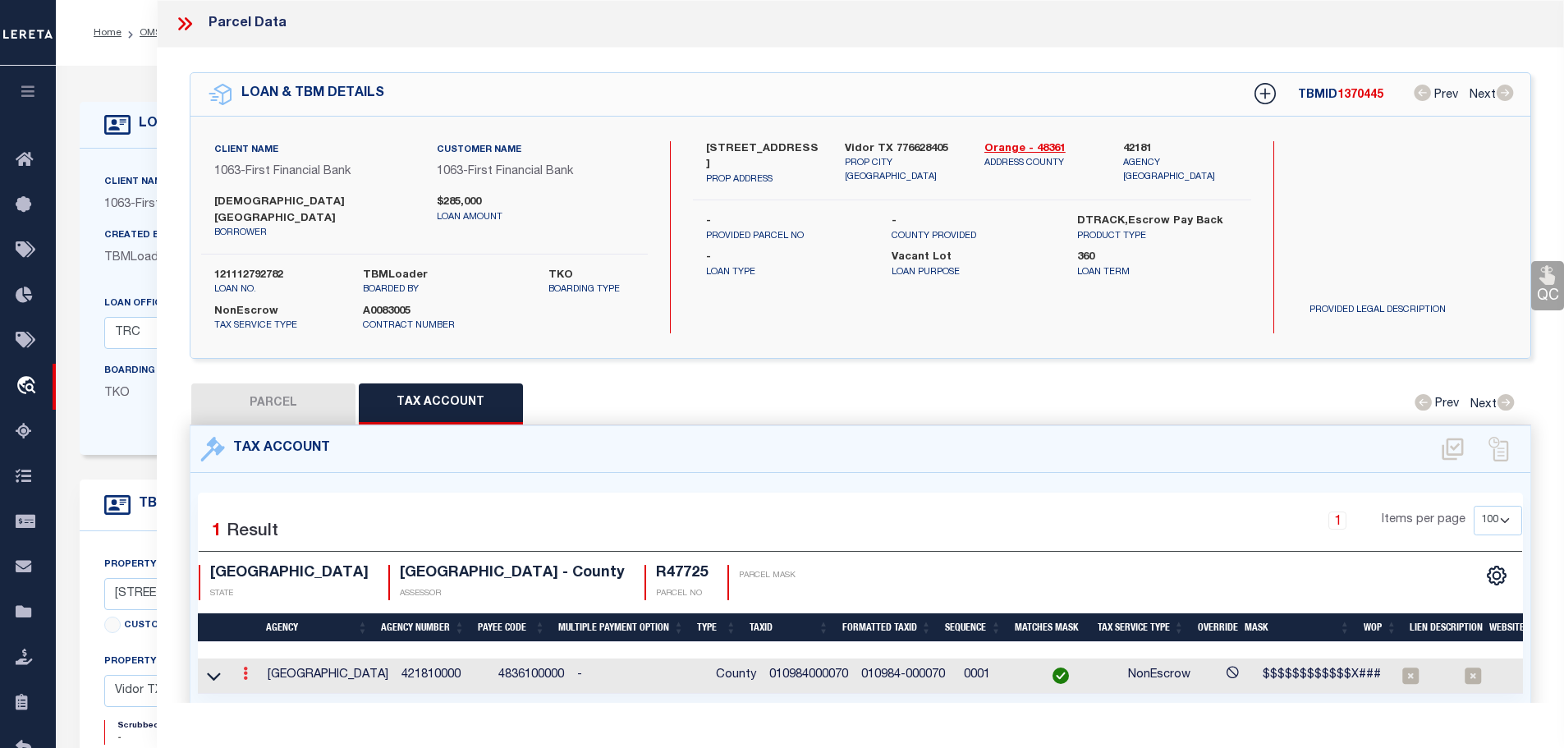
click at [248, 667] on icon at bounding box center [245, 673] width 5 height 13
click at [268, 692] on icon "" at bounding box center [263, 698] width 12 height 12
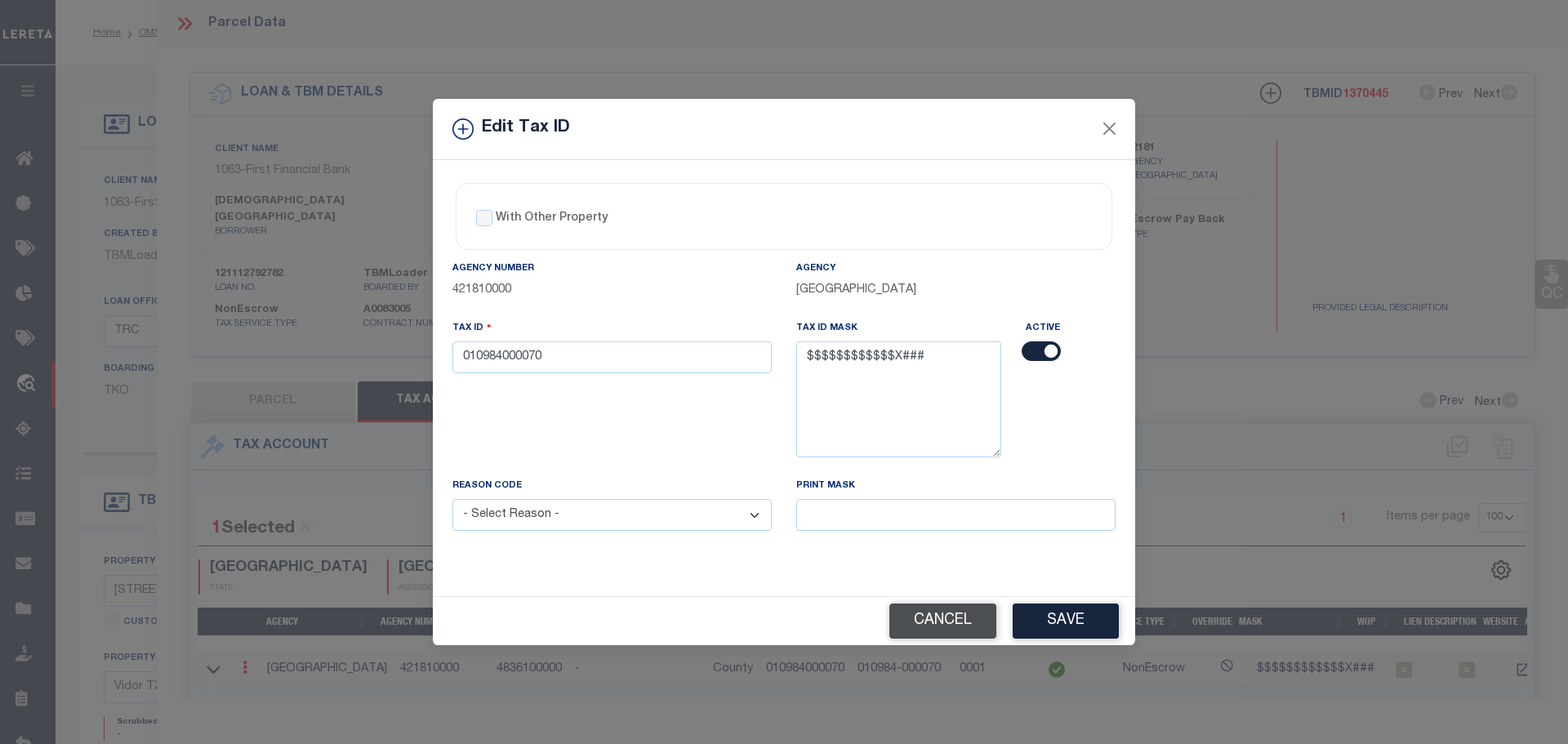
click at [931, 622] on button "Cancel" at bounding box center [943, 621] width 107 height 35
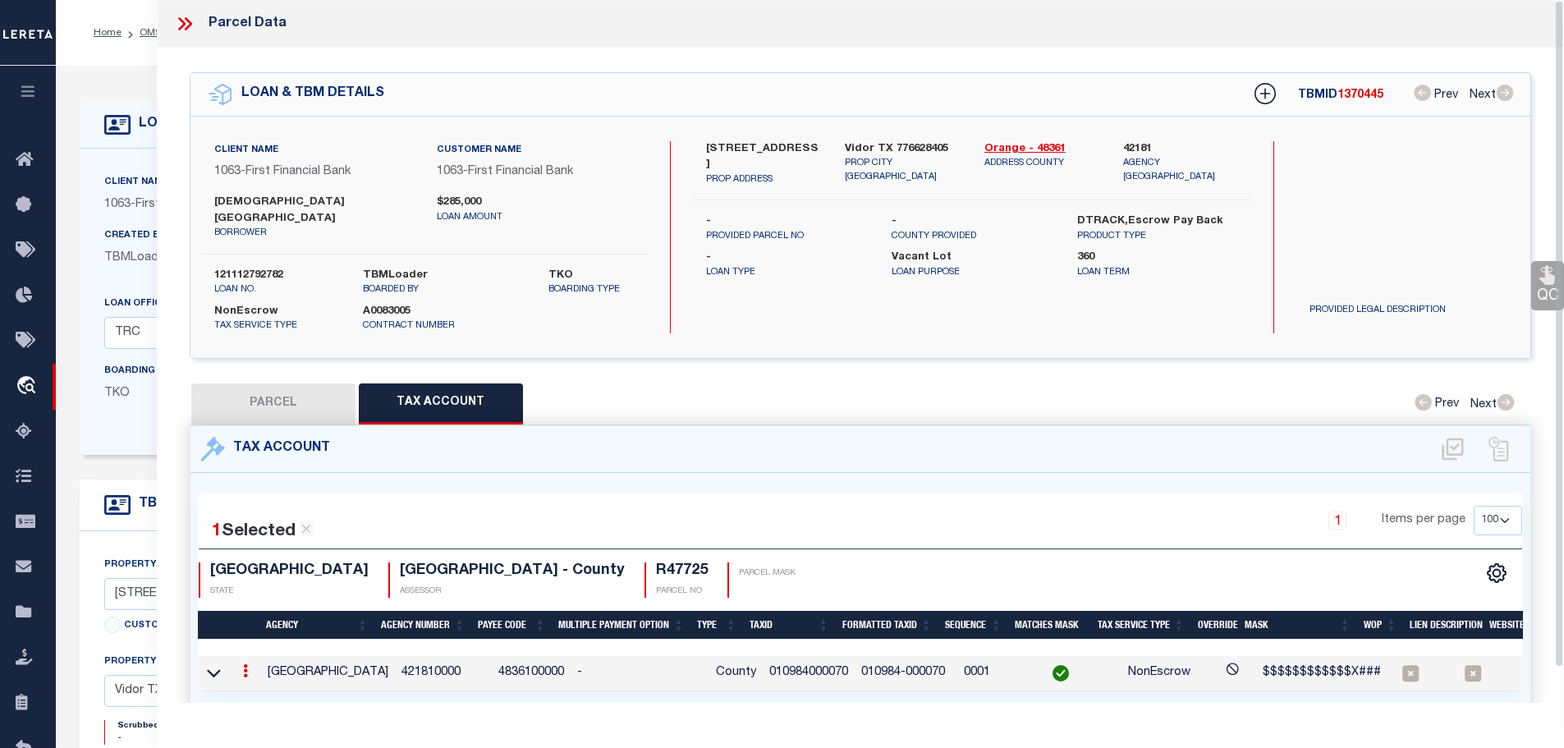
click at [245, 667] on link at bounding box center [245, 673] width 18 height 13
click at [264, 689] on icon "" at bounding box center [263, 695] width 12 height 12
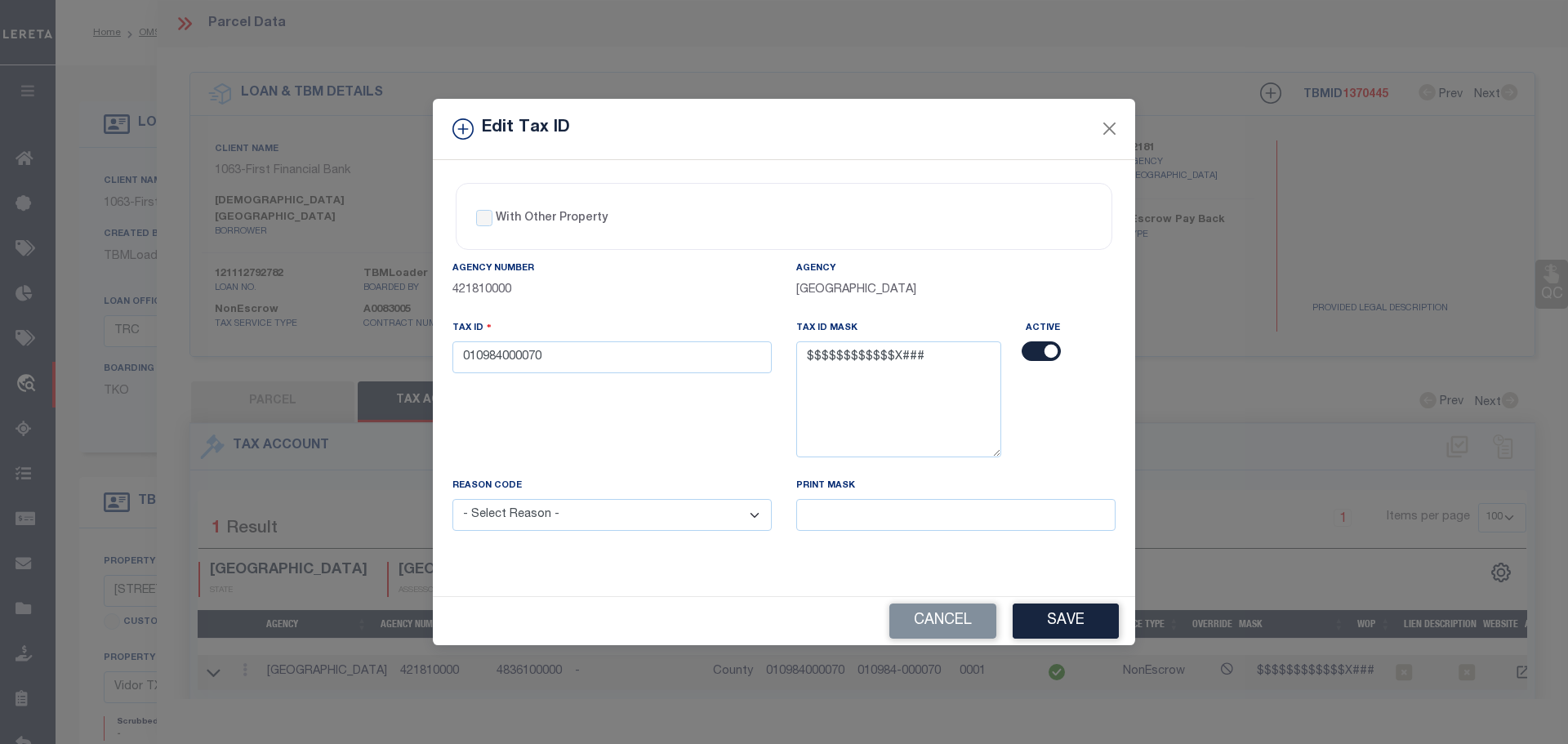
drag, startPoint x: 1033, startPoint y: 619, endPoint x: 1001, endPoint y: 628, distance: 33.2
click at [1033, 619] on button "Save" at bounding box center [1066, 621] width 106 height 35
click at [942, 627] on button "Cancel" at bounding box center [943, 621] width 107 height 35
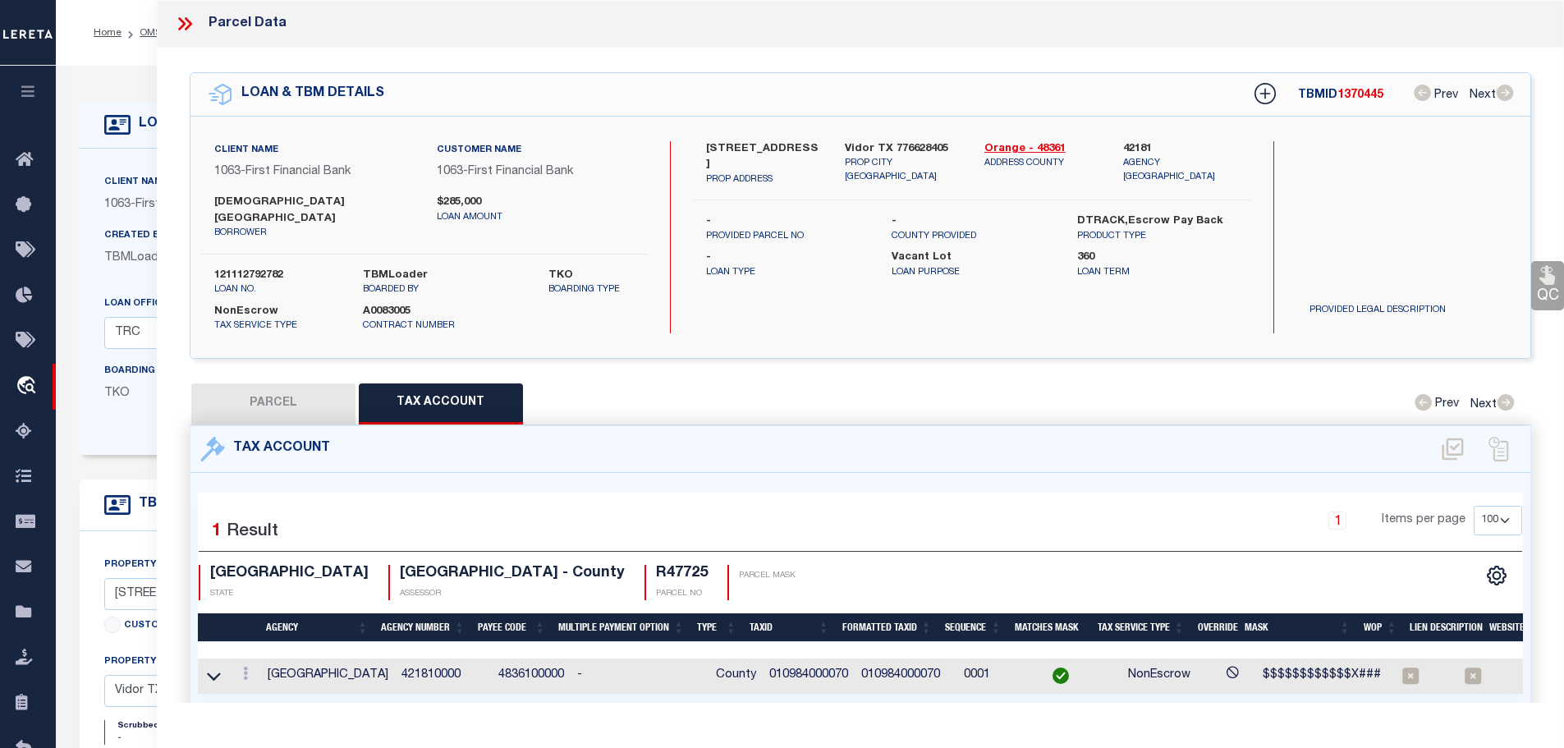
click at [184, 27] on icon at bounding box center [184, 23] width 21 height 21
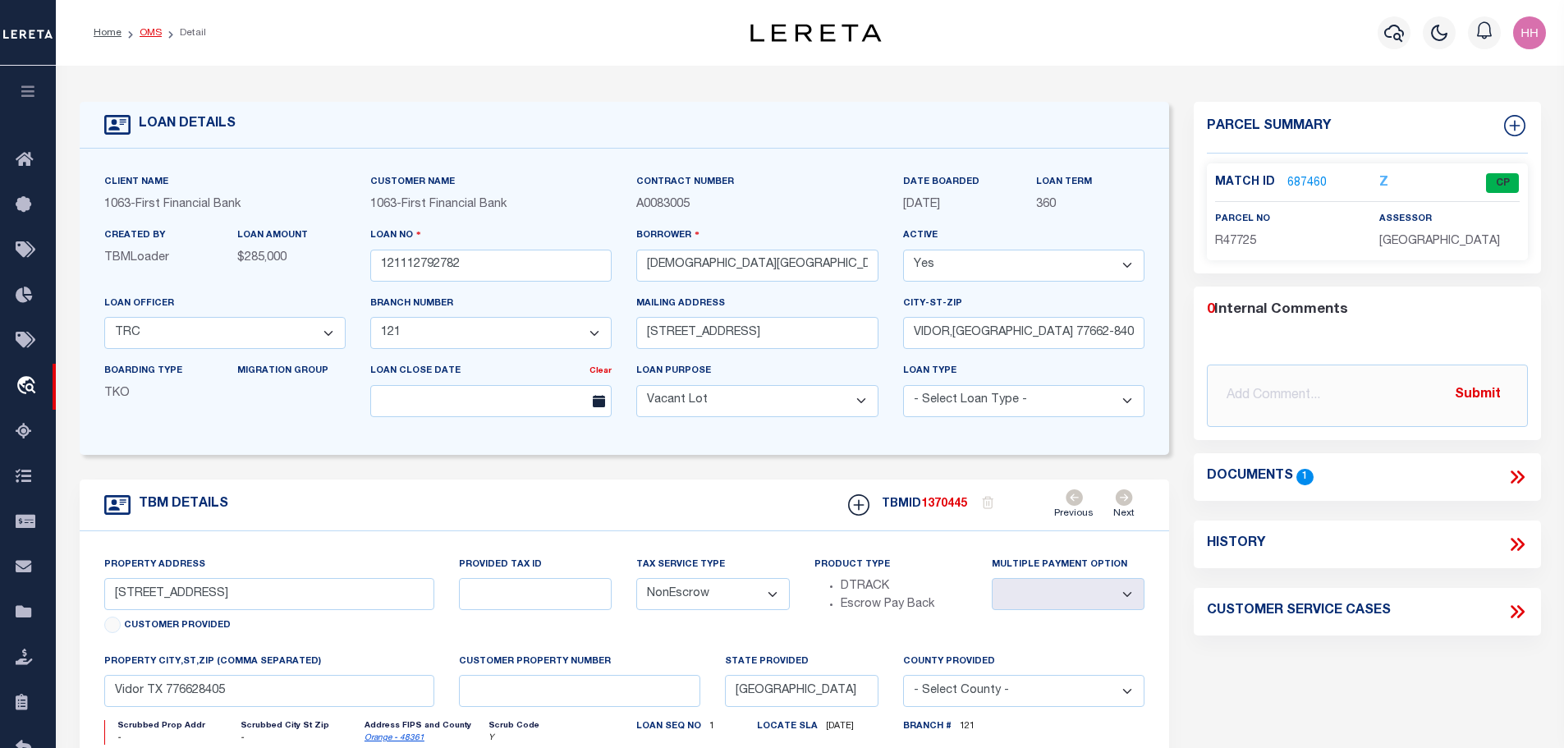
click at [140, 34] on link "OMS" at bounding box center [151, 33] width 22 height 10
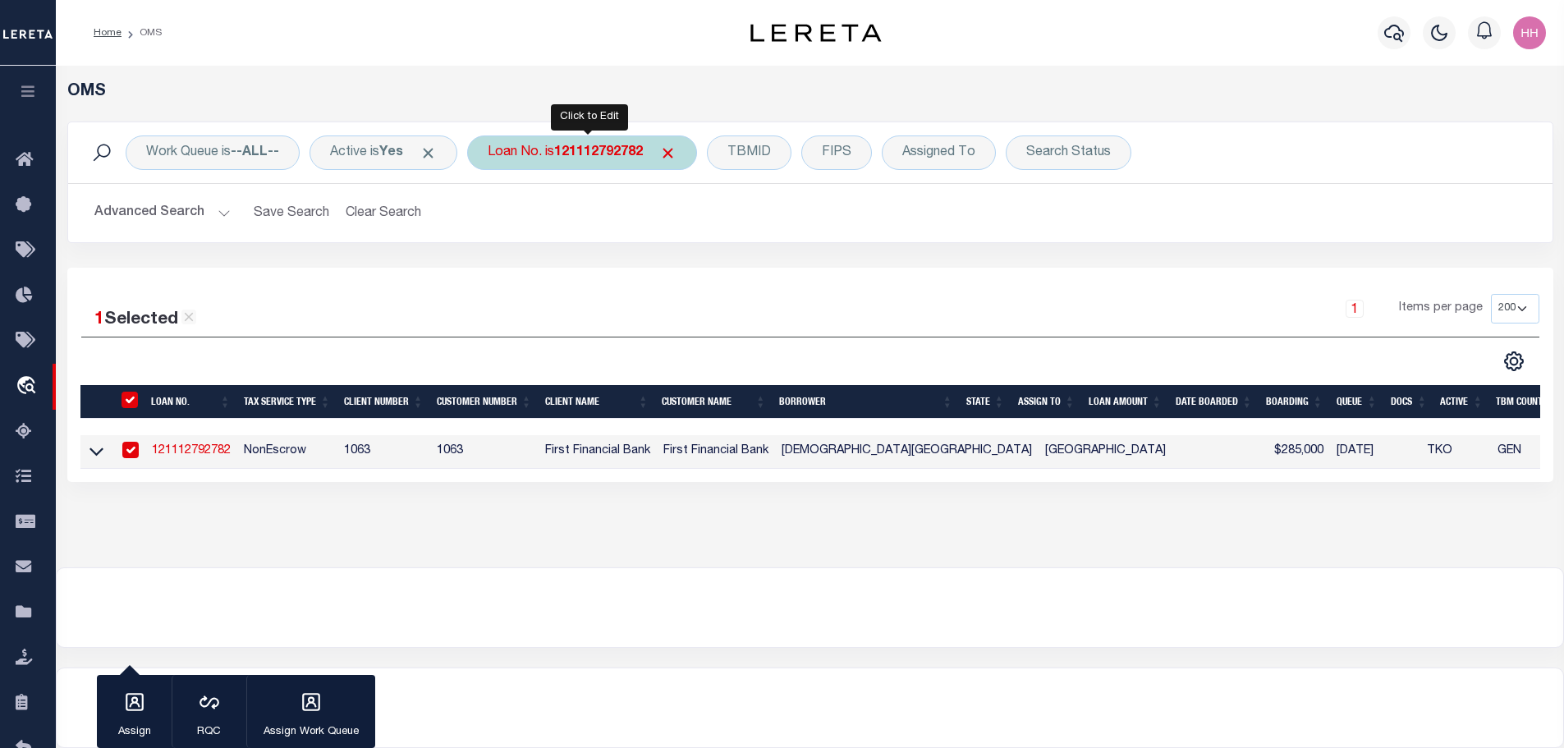
click at [644, 161] on div "Loan No. is 121112792782" at bounding box center [582, 152] width 230 height 34
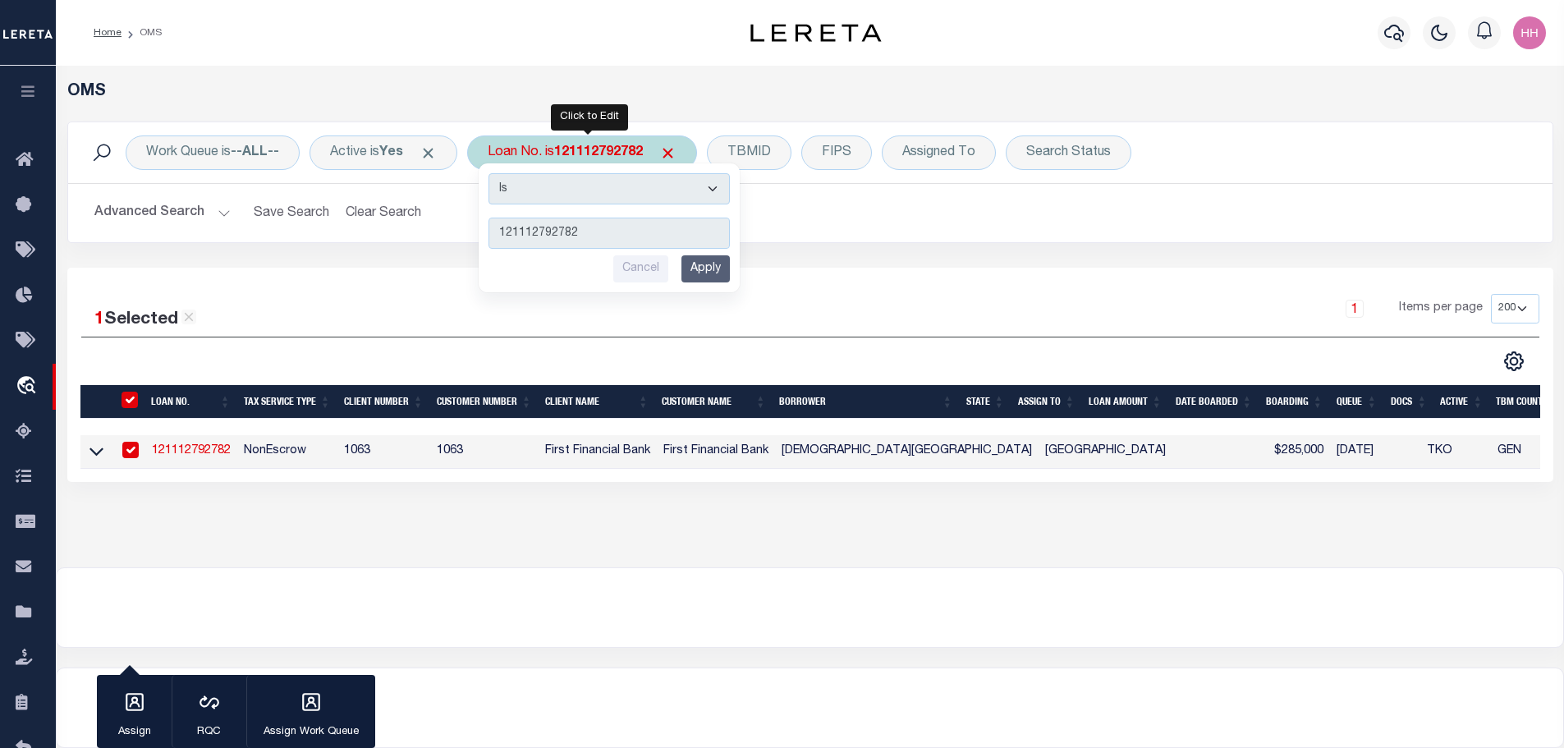
drag, startPoint x: 642, startPoint y: 227, endPoint x: 642, endPoint y: 218, distance: 9.0
click at [707, 274] on input "Apply" at bounding box center [705, 268] width 48 height 27
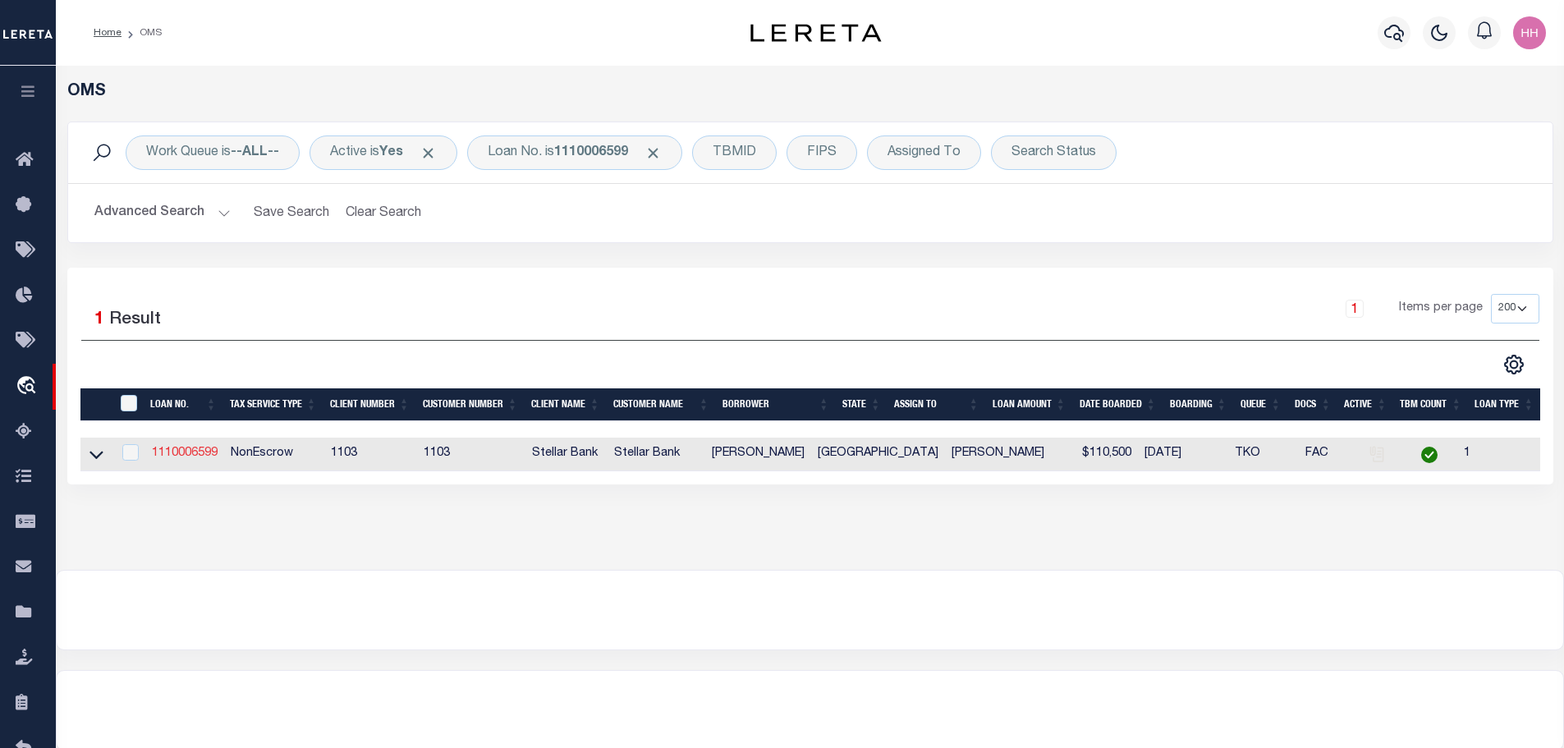
click at [184, 450] on link "1110006599" at bounding box center [185, 452] width 66 height 11
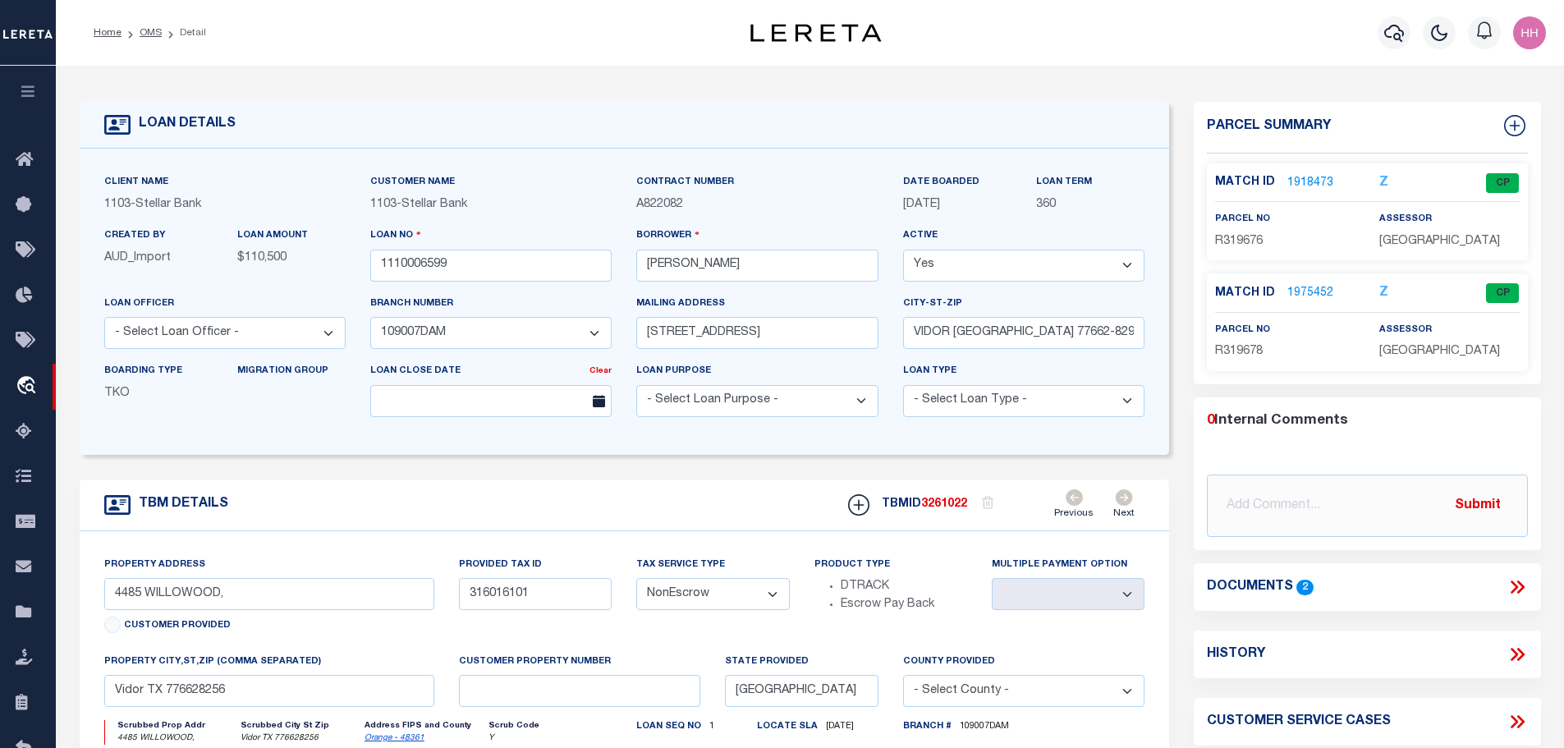
click at [1309, 182] on link "1918473" at bounding box center [1310, 183] width 46 height 17
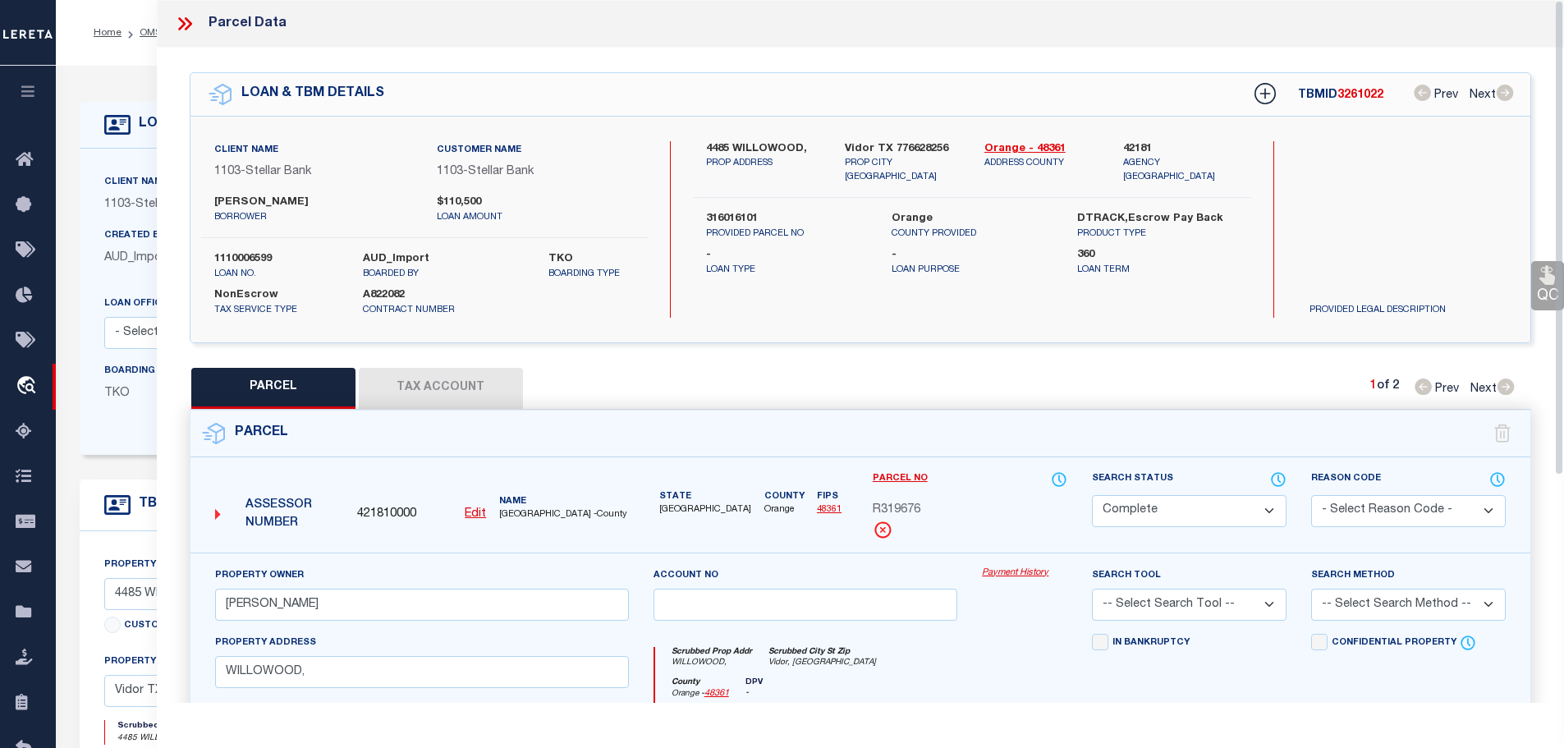
click at [416, 380] on button "Tax Account" at bounding box center [441, 388] width 164 height 41
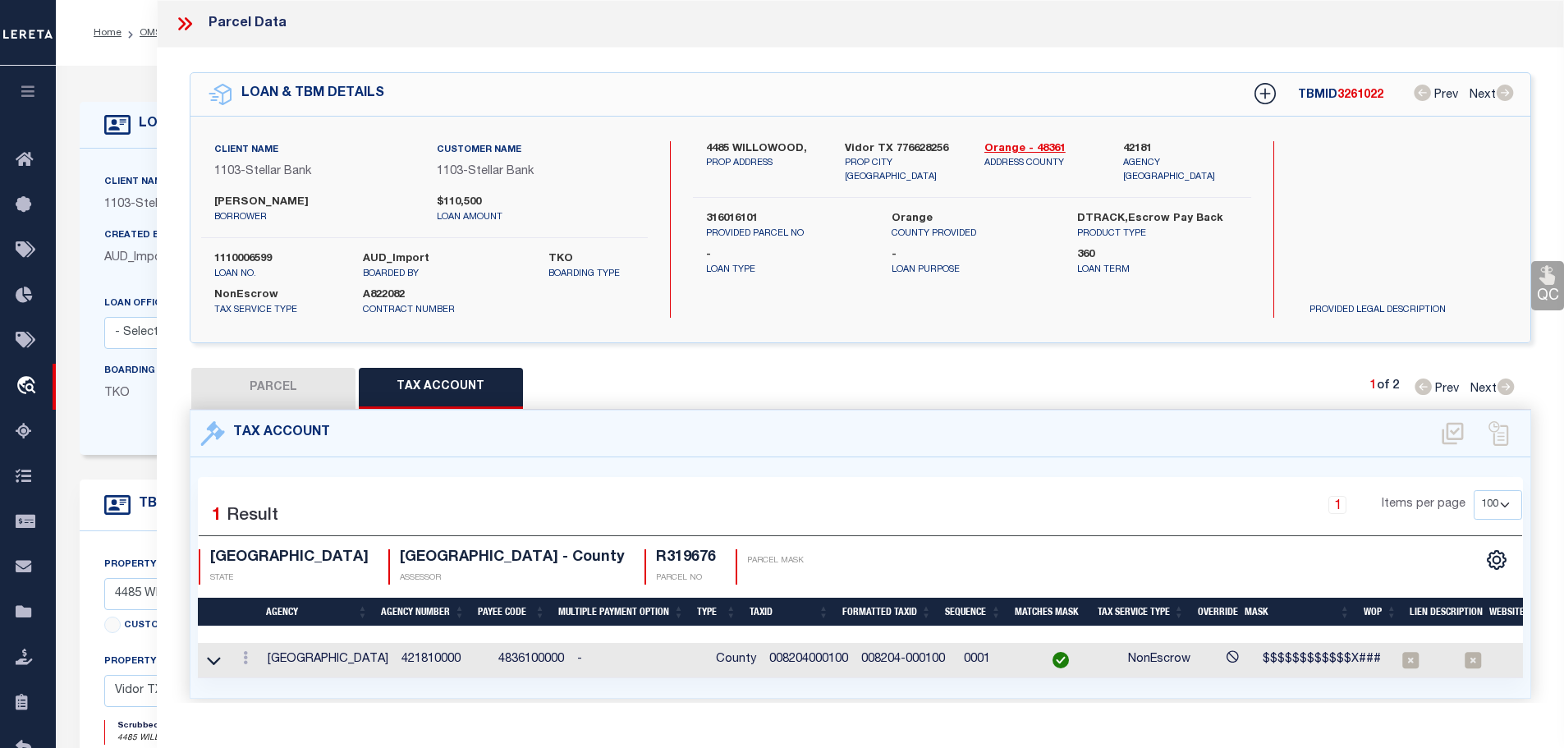
click at [188, 20] on icon at bounding box center [187, 23] width 7 height 13
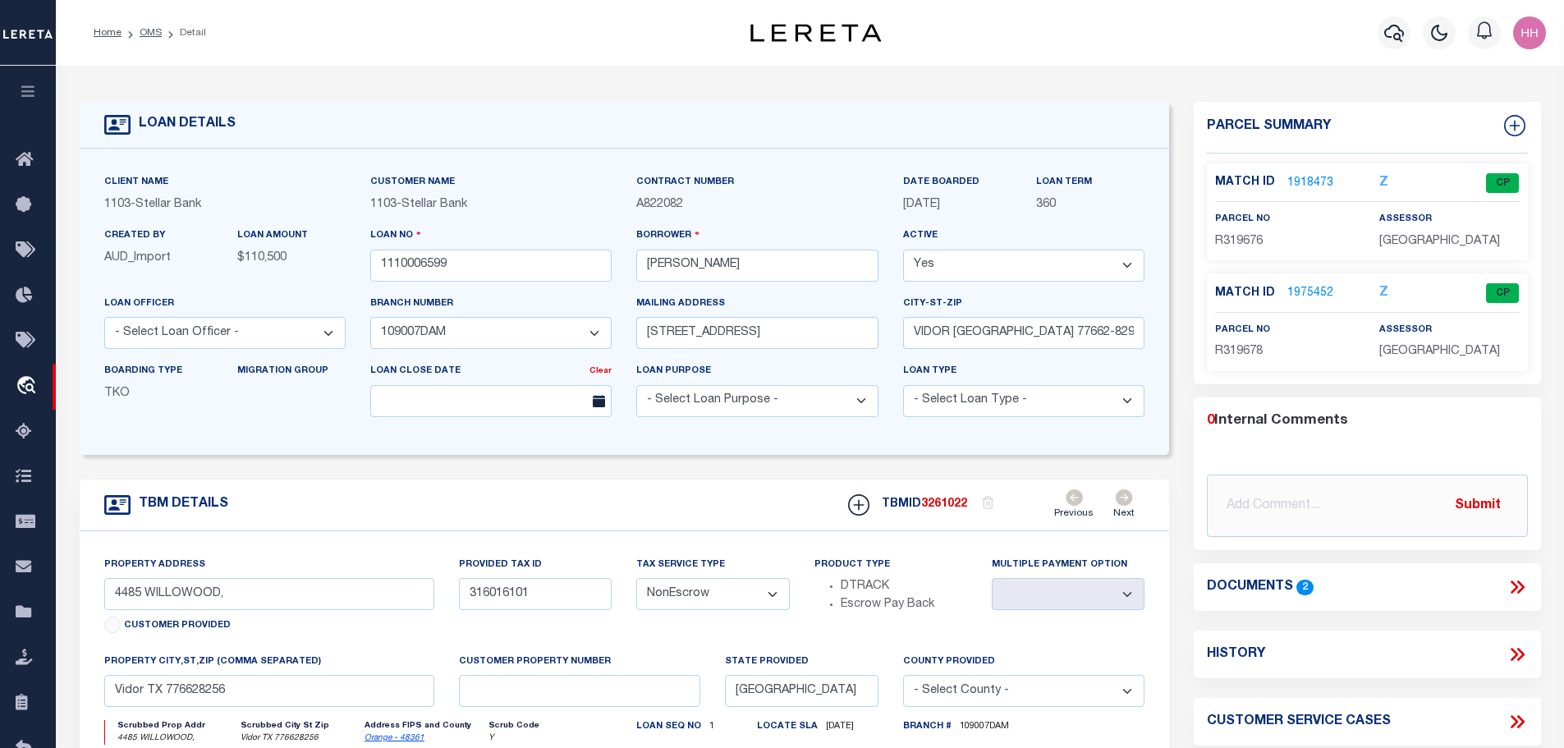
click at [1297, 285] on link "1975452" at bounding box center [1310, 293] width 46 height 17
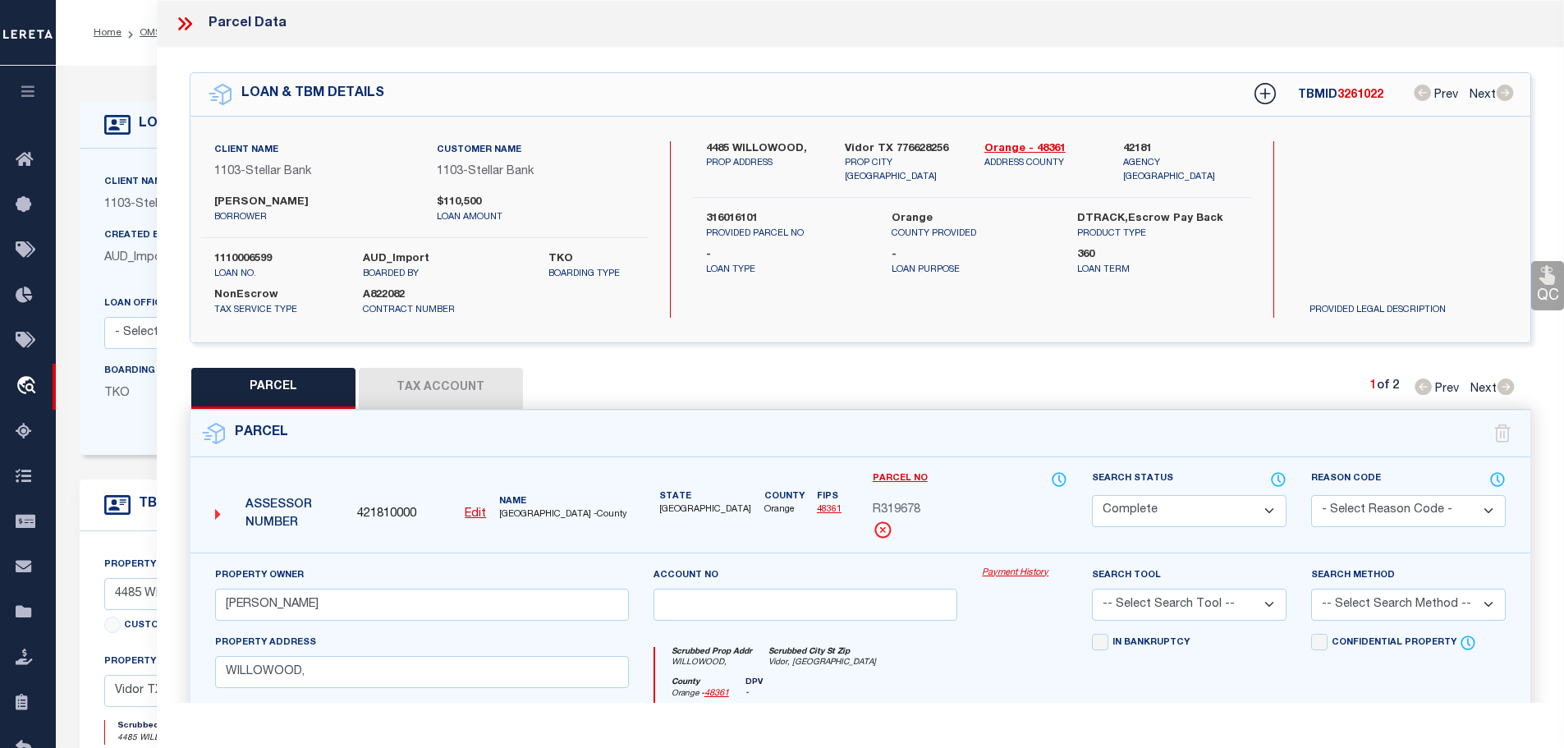
click at [399, 387] on button "Tax Account" at bounding box center [441, 388] width 164 height 41
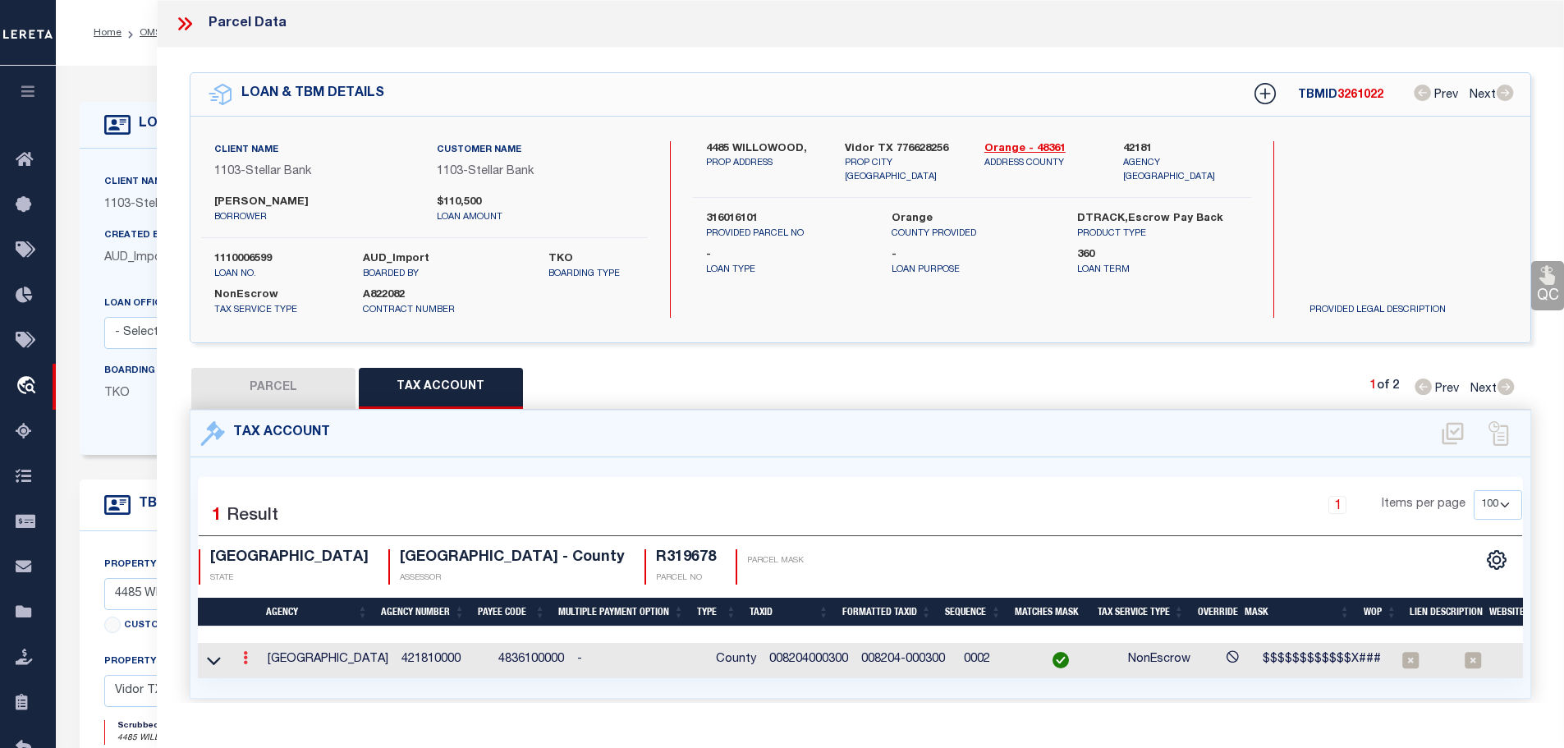
click at [247, 653] on icon at bounding box center [245, 657] width 5 height 13
click at [264, 684] on icon "" at bounding box center [263, 682] width 12 height 12
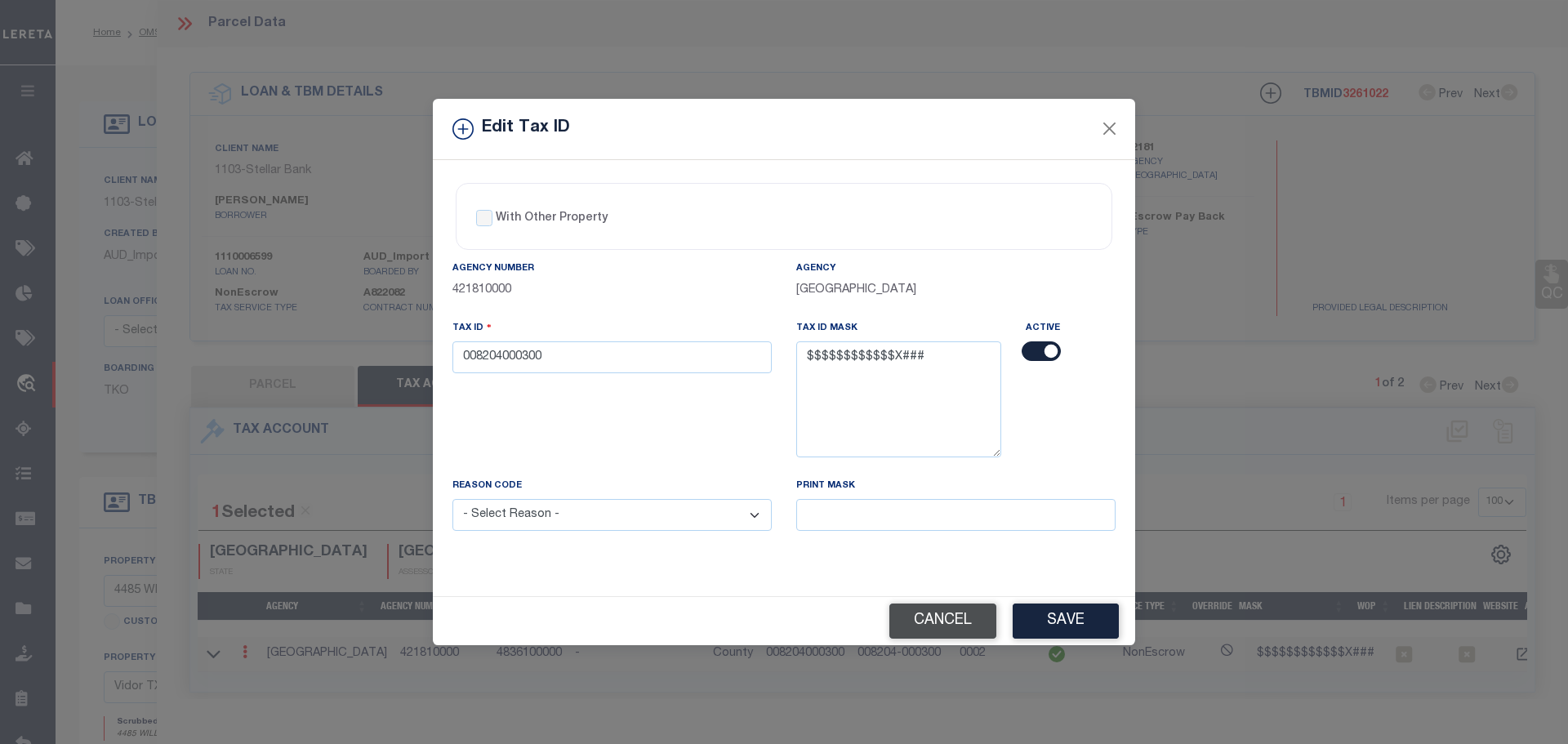
click at [961, 626] on button "Cancel" at bounding box center [943, 621] width 107 height 35
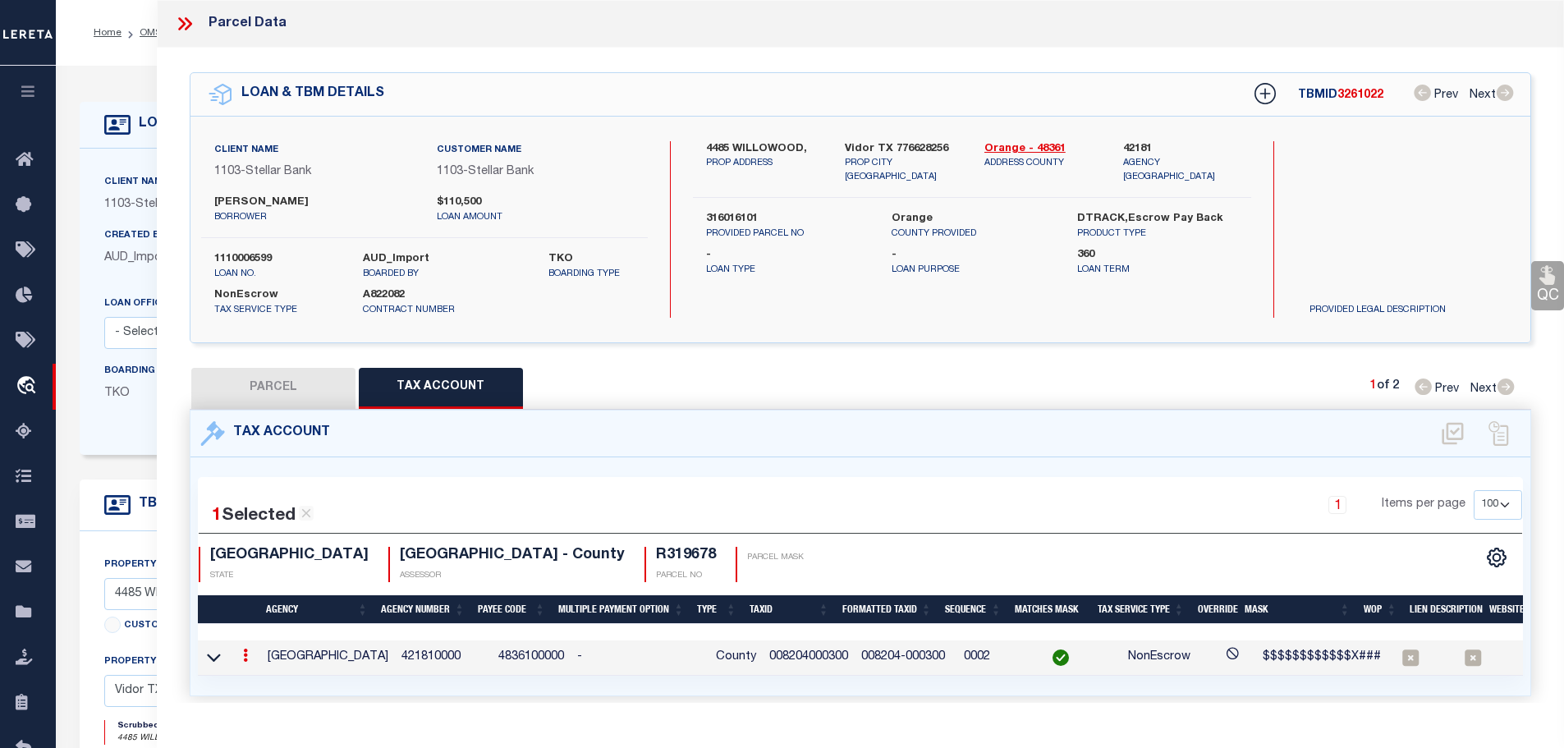
click at [299, 374] on button "PARCEL" at bounding box center [273, 388] width 164 height 41
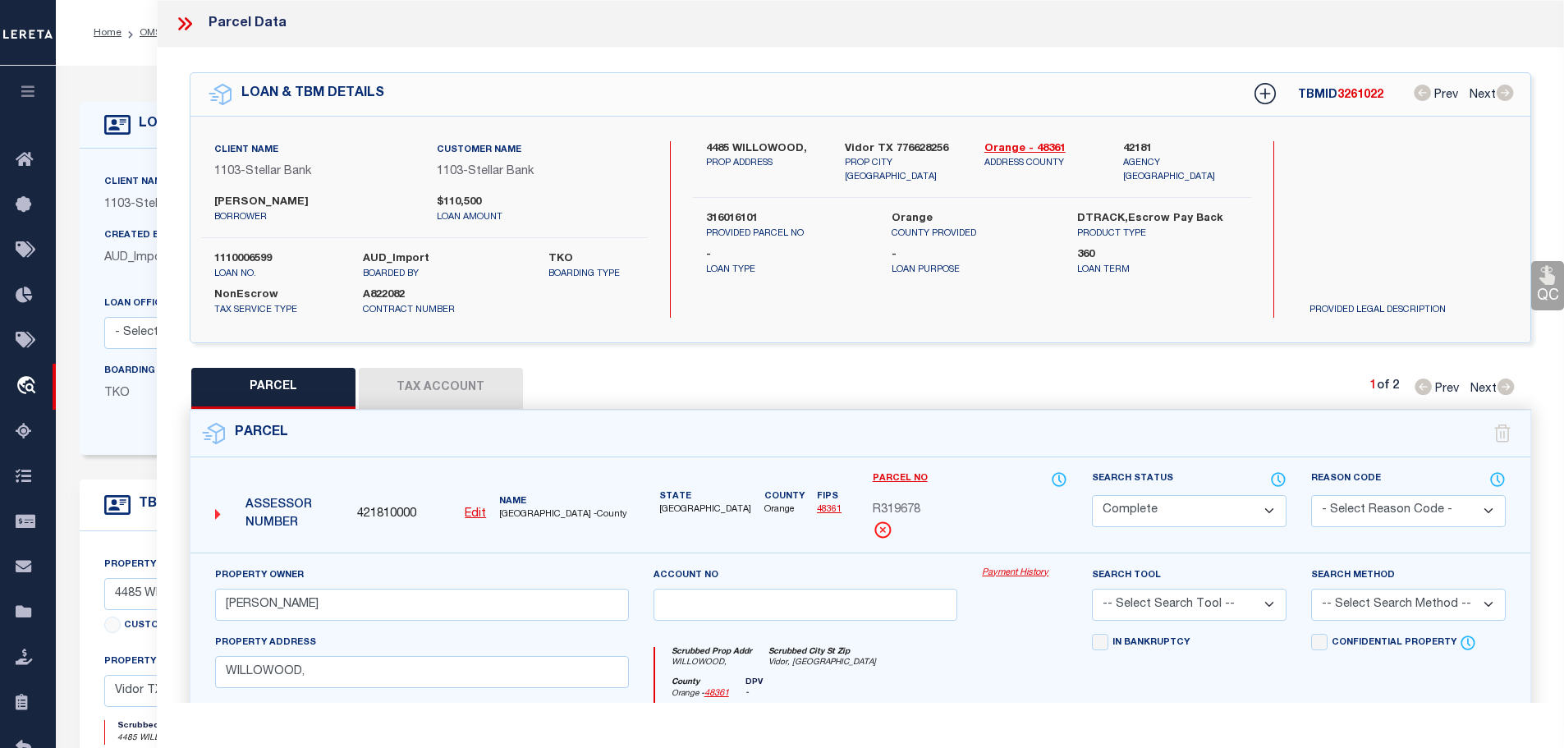
click at [184, 26] on icon at bounding box center [184, 23] width 21 height 21
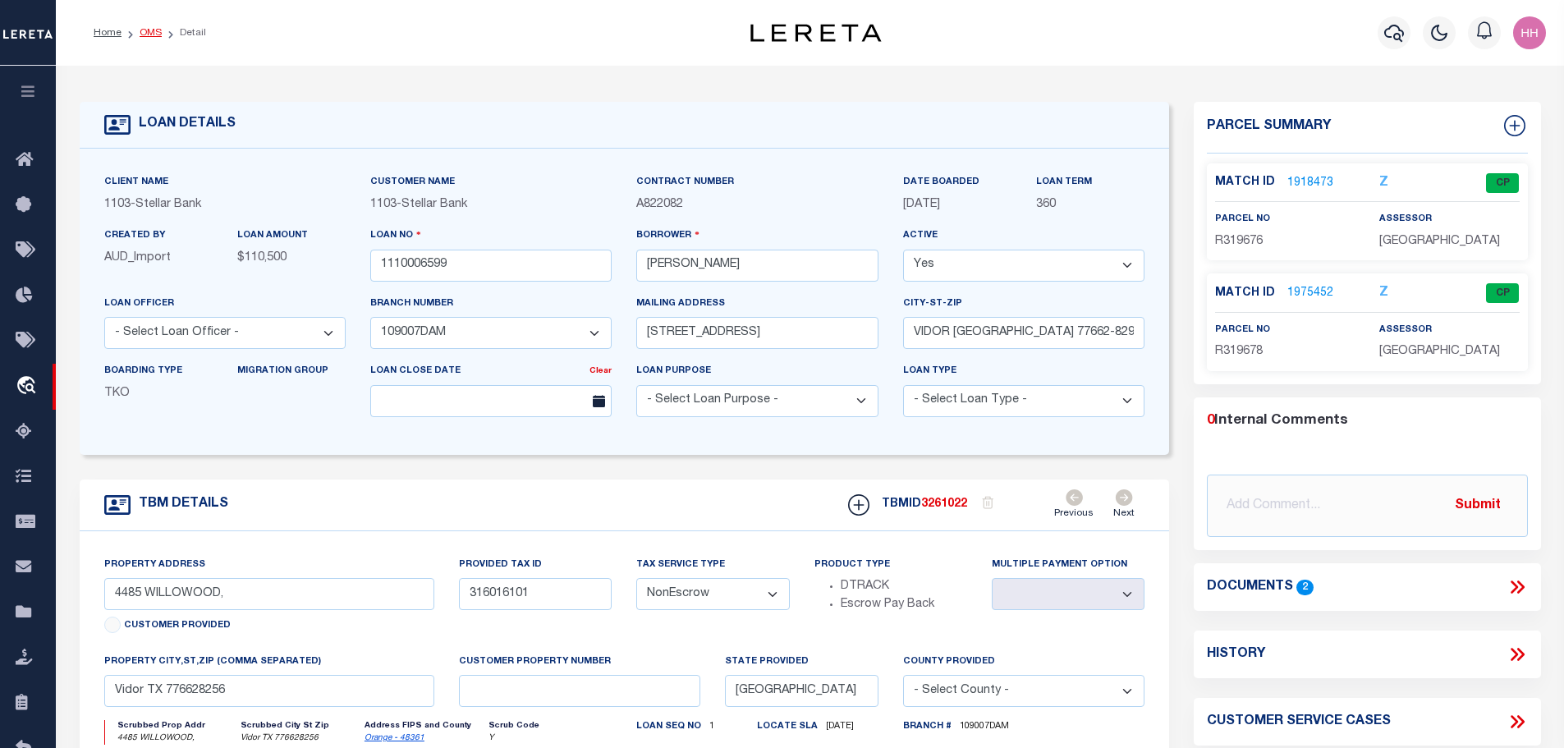
click at [142, 36] on link "OMS" at bounding box center [151, 33] width 22 height 10
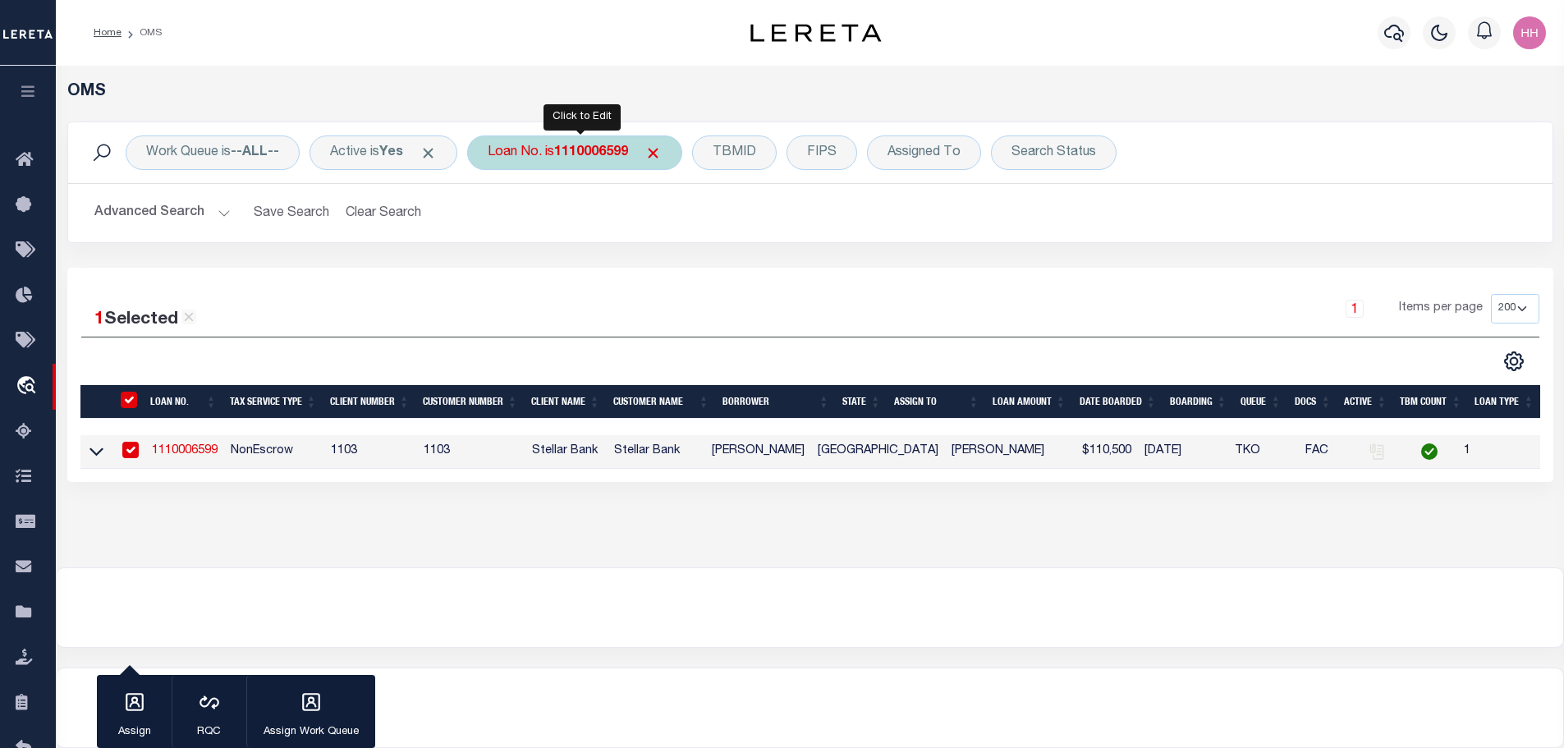
click at [586, 156] on b "1110006599" at bounding box center [591, 152] width 74 height 13
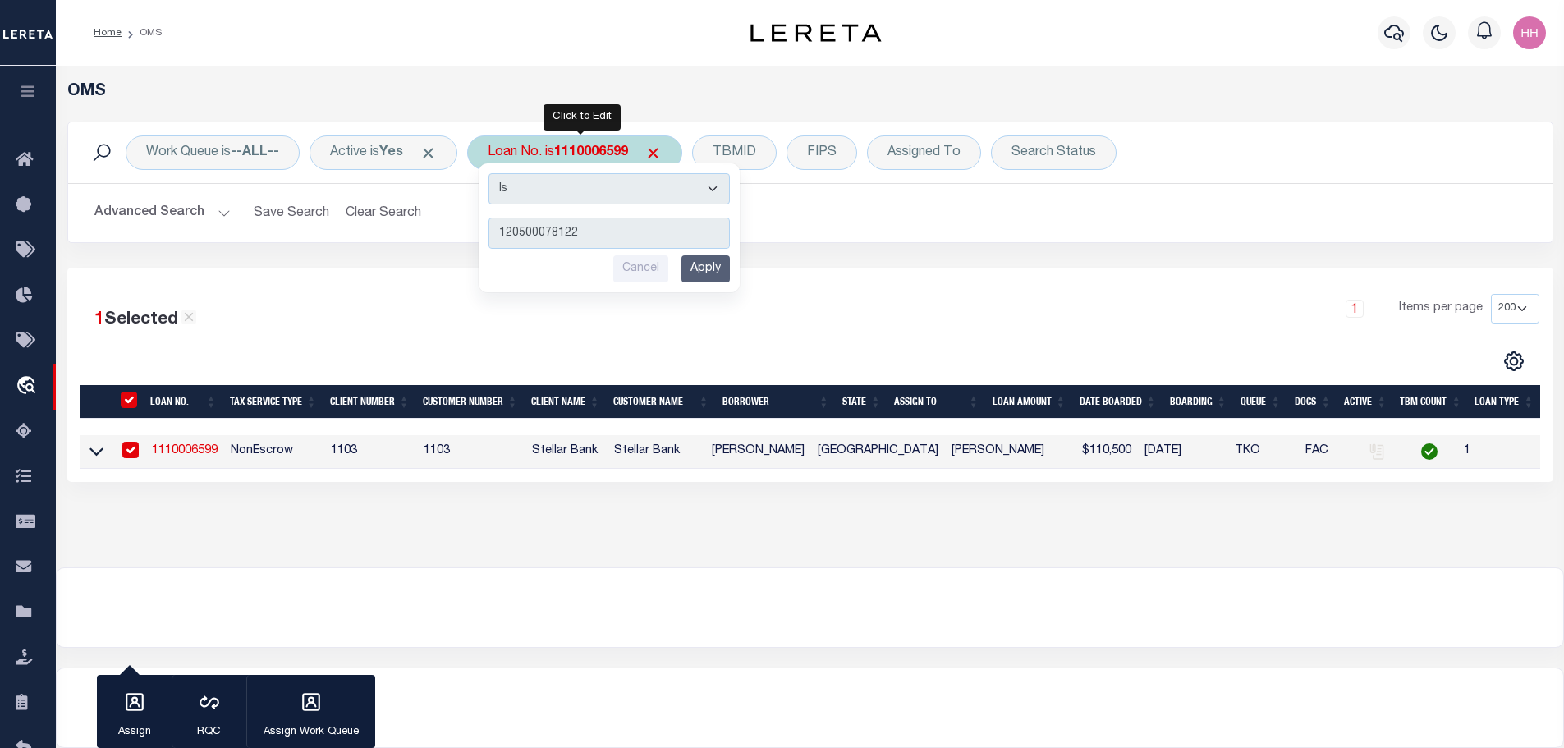
click at [708, 267] on input "Apply" at bounding box center [705, 268] width 48 height 27
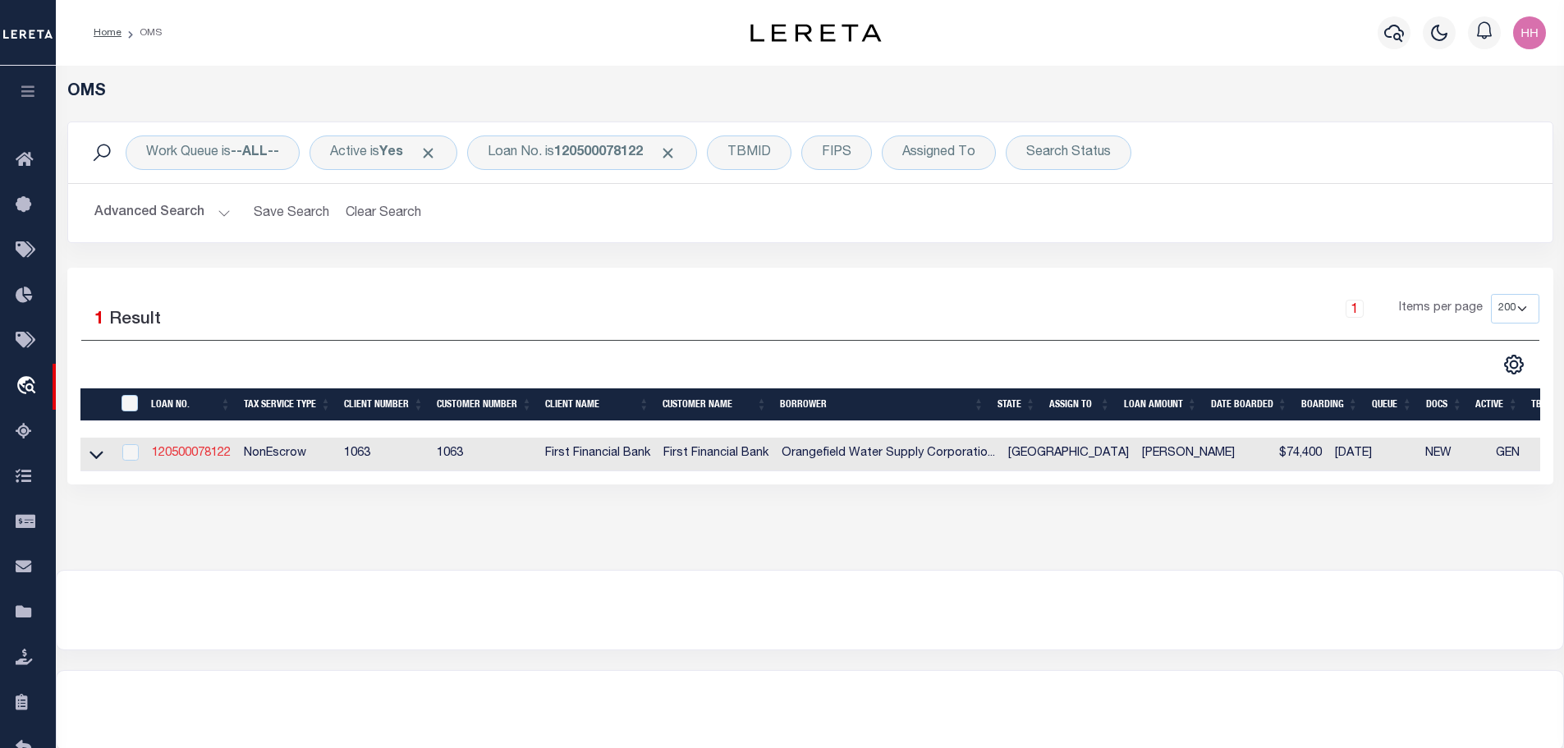
click at [186, 450] on link "120500078122" at bounding box center [191, 452] width 79 height 11
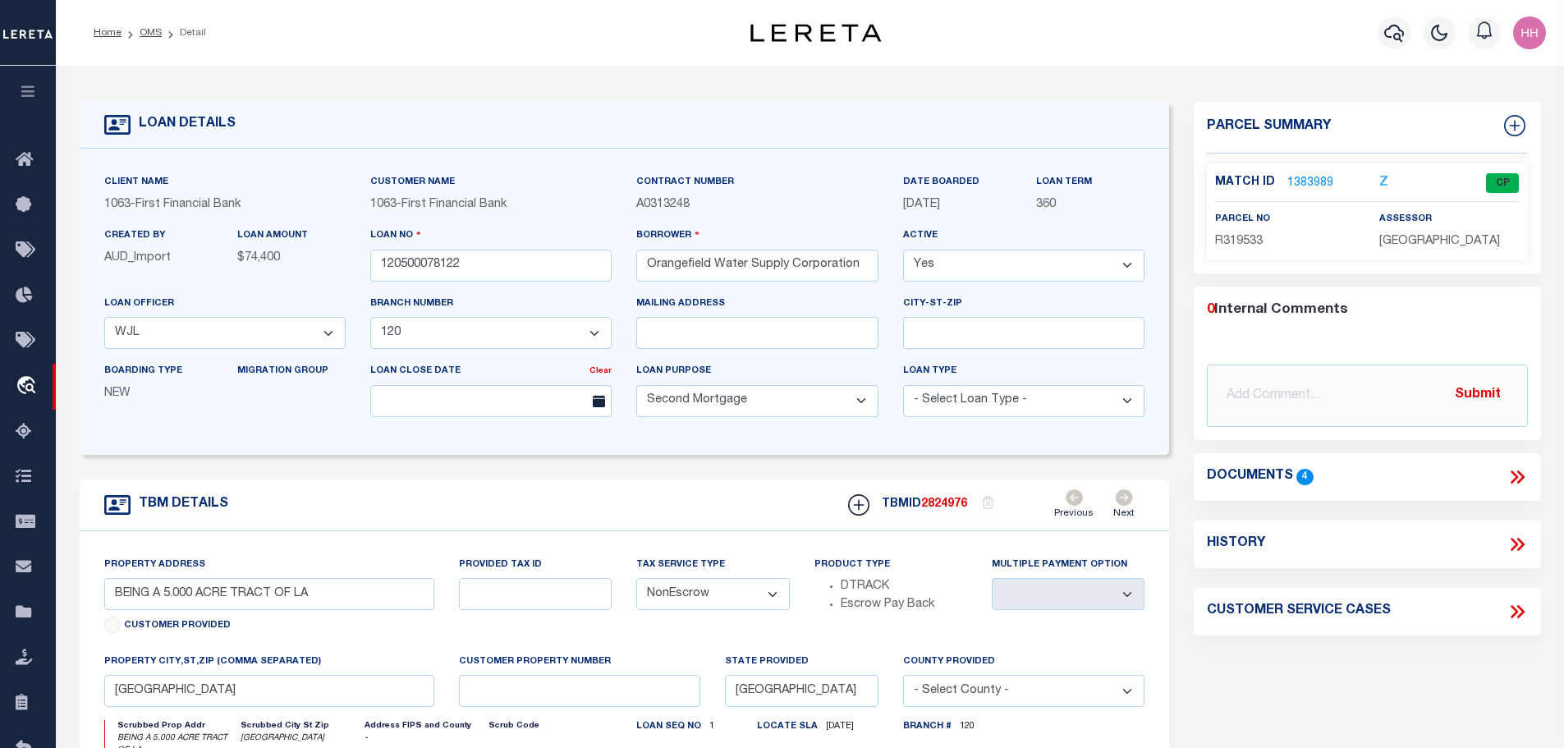
click at [1302, 178] on link "1383989" at bounding box center [1310, 183] width 46 height 17
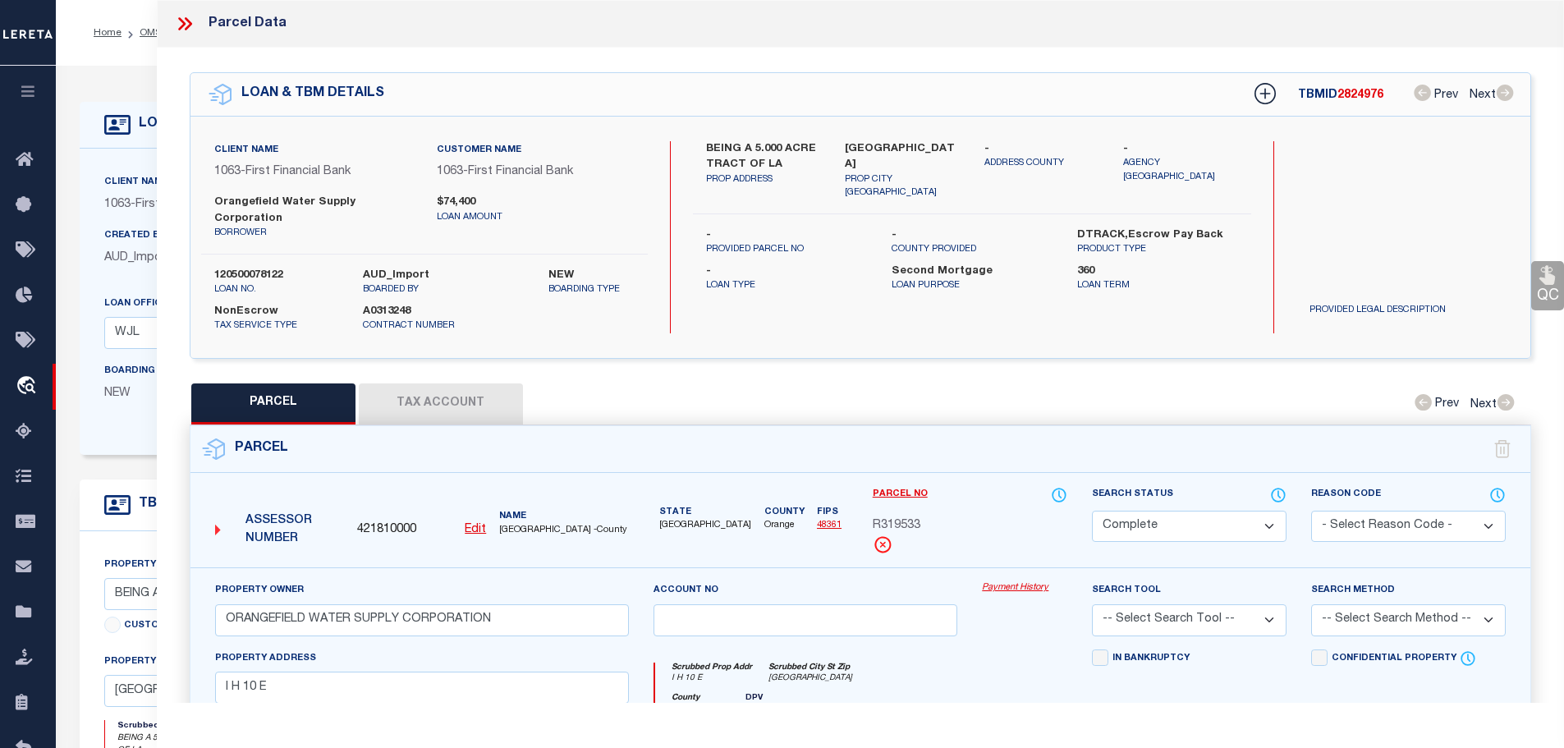
click at [406, 383] on button "Tax Account" at bounding box center [441, 403] width 164 height 41
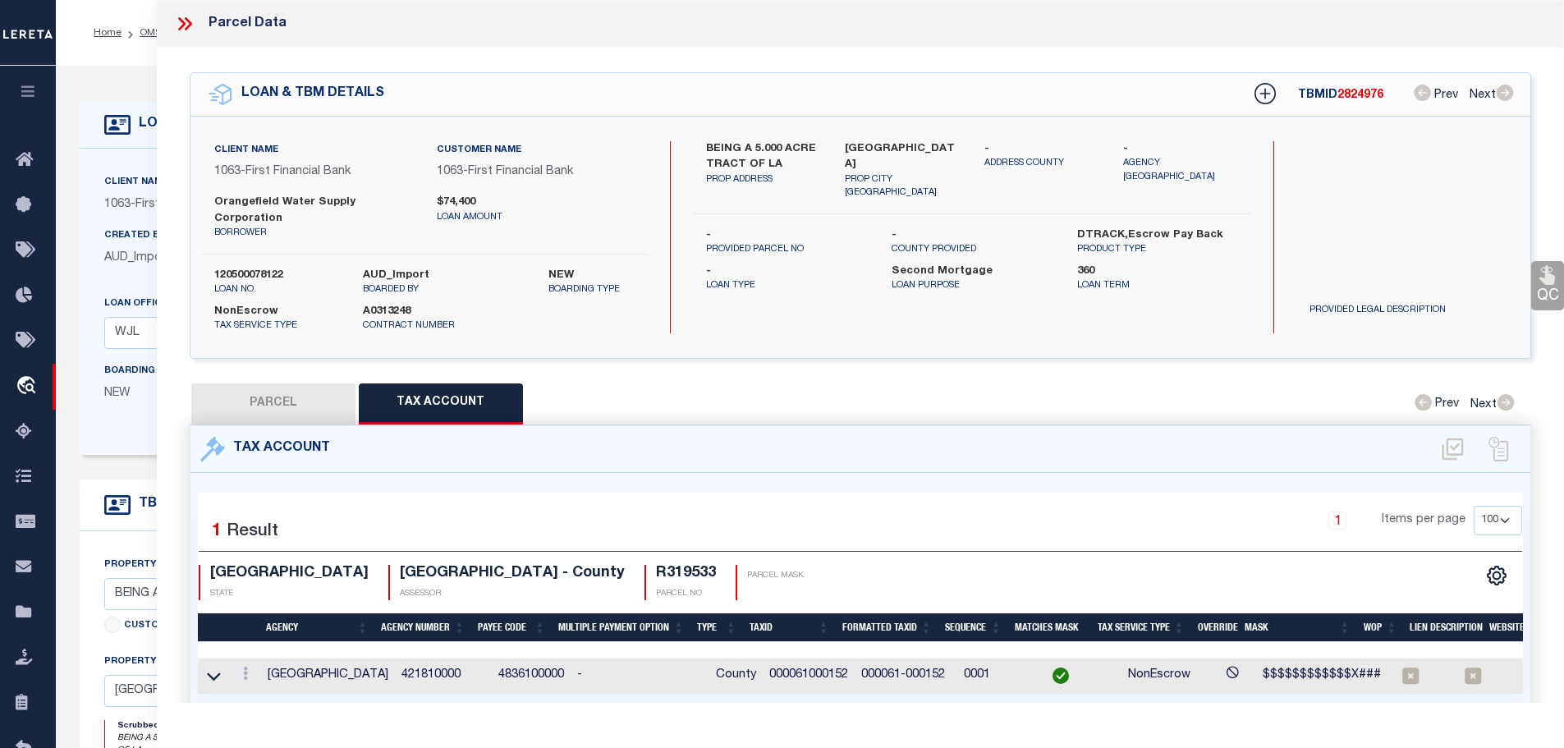
click at [776, 658] on td "000061000152" at bounding box center [809, 675] width 92 height 35
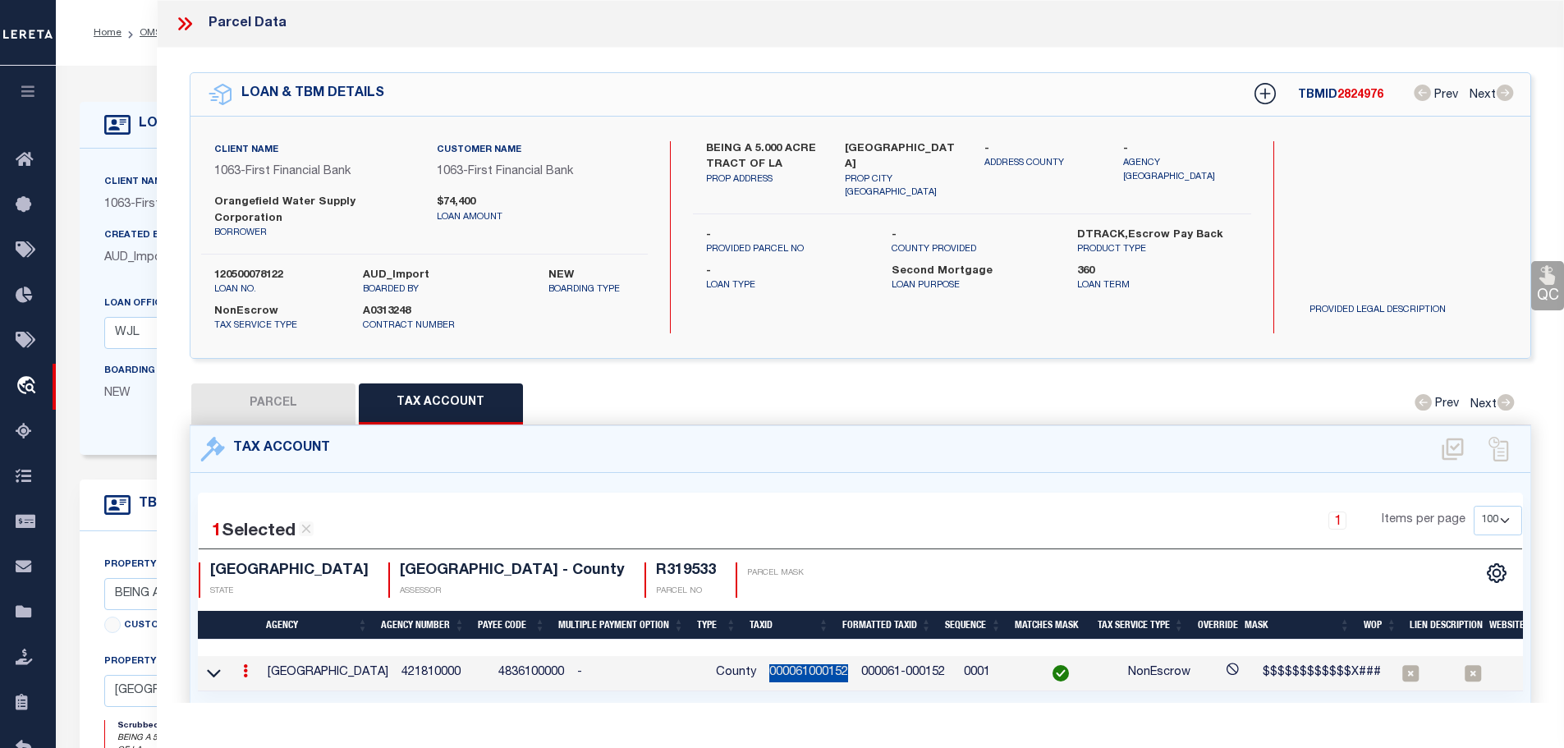
click at [776, 656] on td "000061000152" at bounding box center [809, 673] width 92 height 35
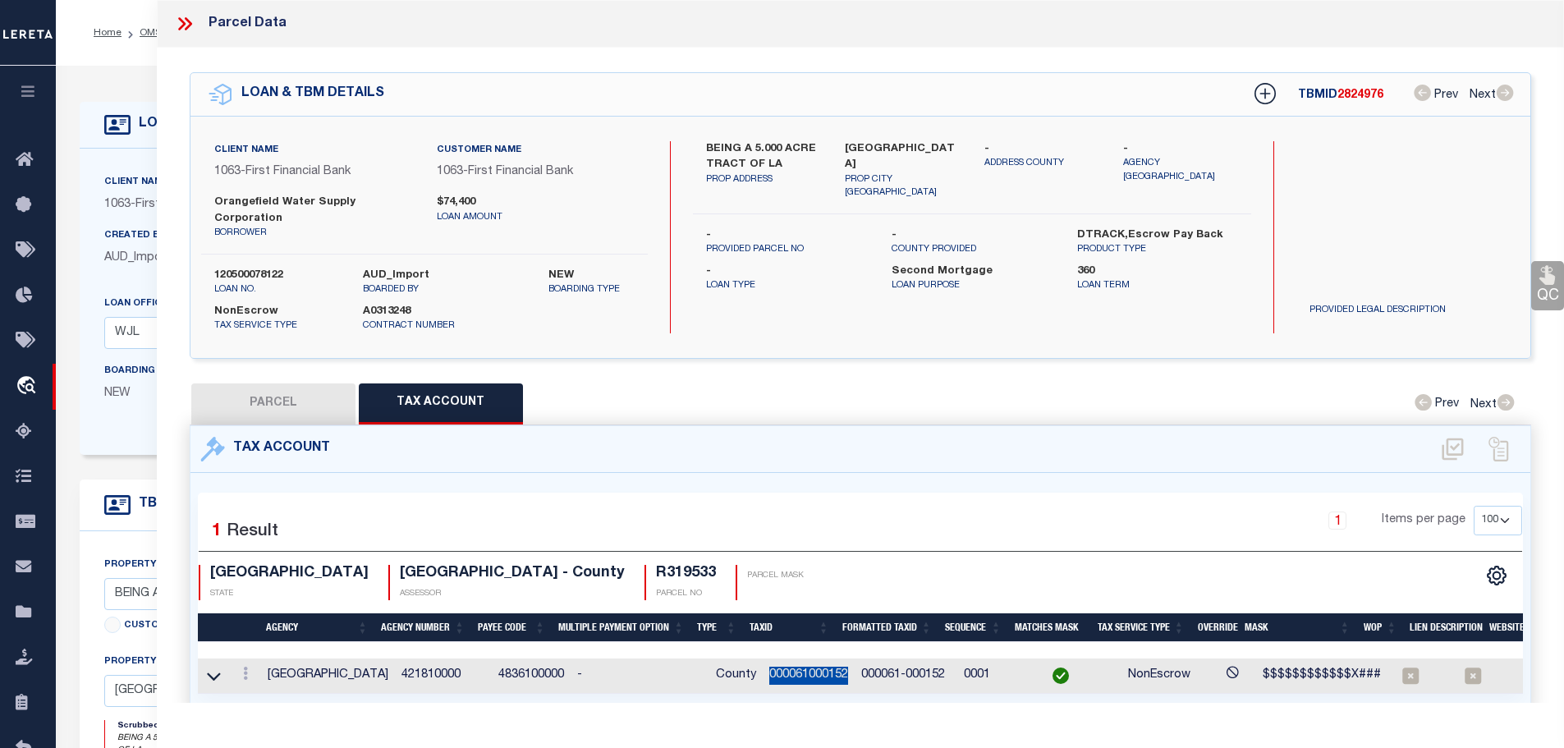
copy td "000061000152"
click at [274, 383] on button "PARCEL" at bounding box center [273, 403] width 164 height 41
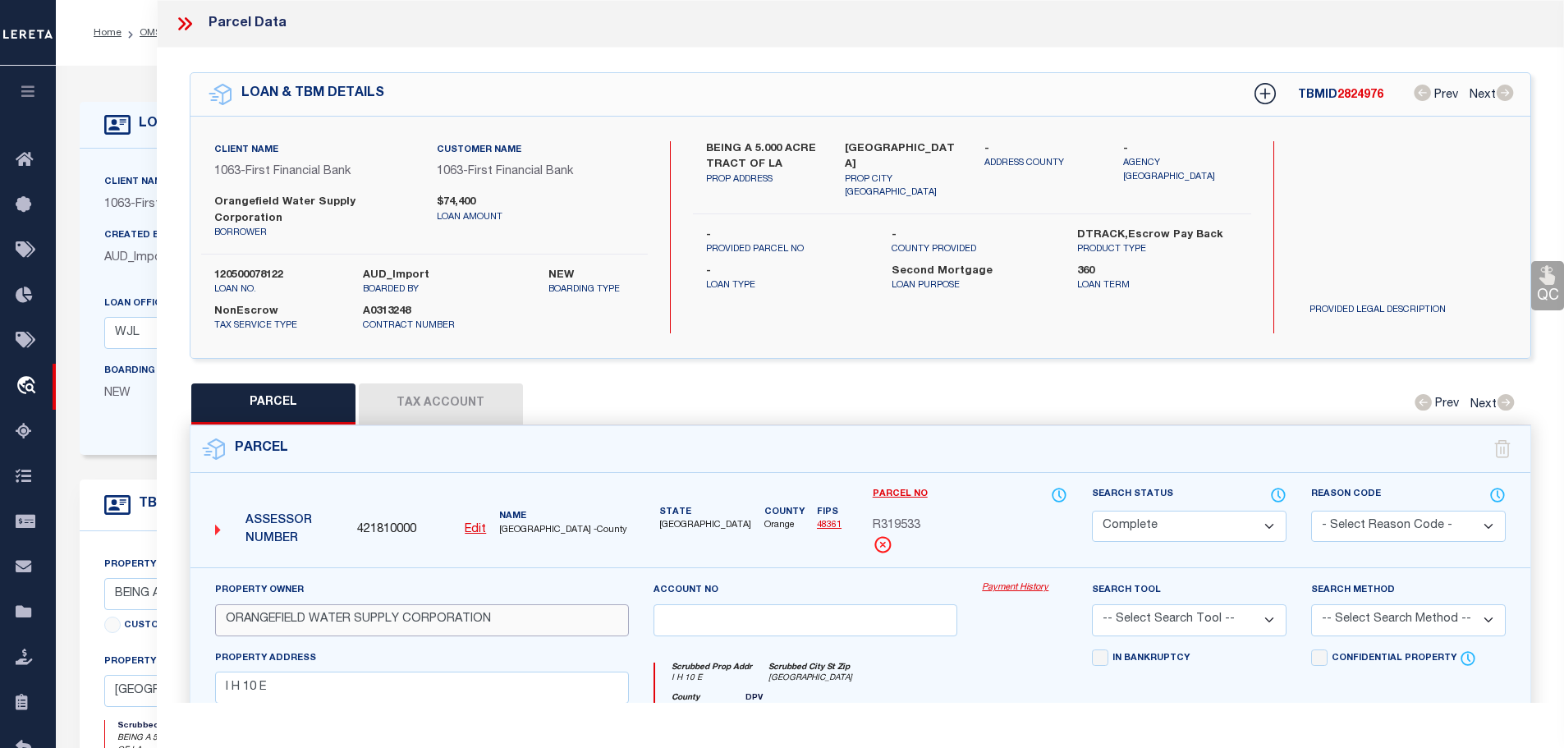
click at [272, 604] on input "ORANGEFIELD WATER SUPPLY CORPORATION" at bounding box center [422, 620] width 414 height 32
click at [421, 383] on button "Tax Account" at bounding box center [441, 403] width 164 height 41
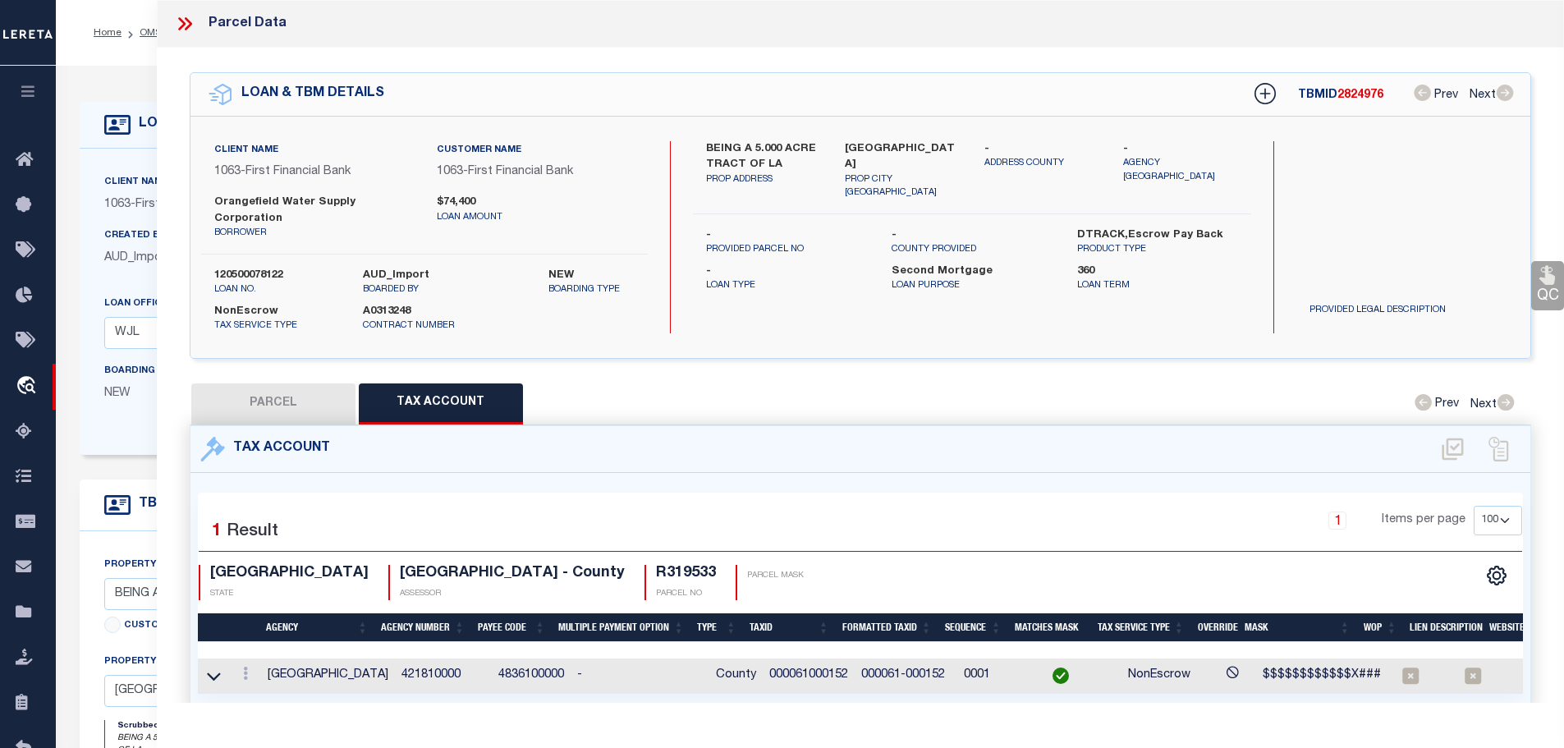
click at [184, 27] on icon at bounding box center [184, 23] width 21 height 21
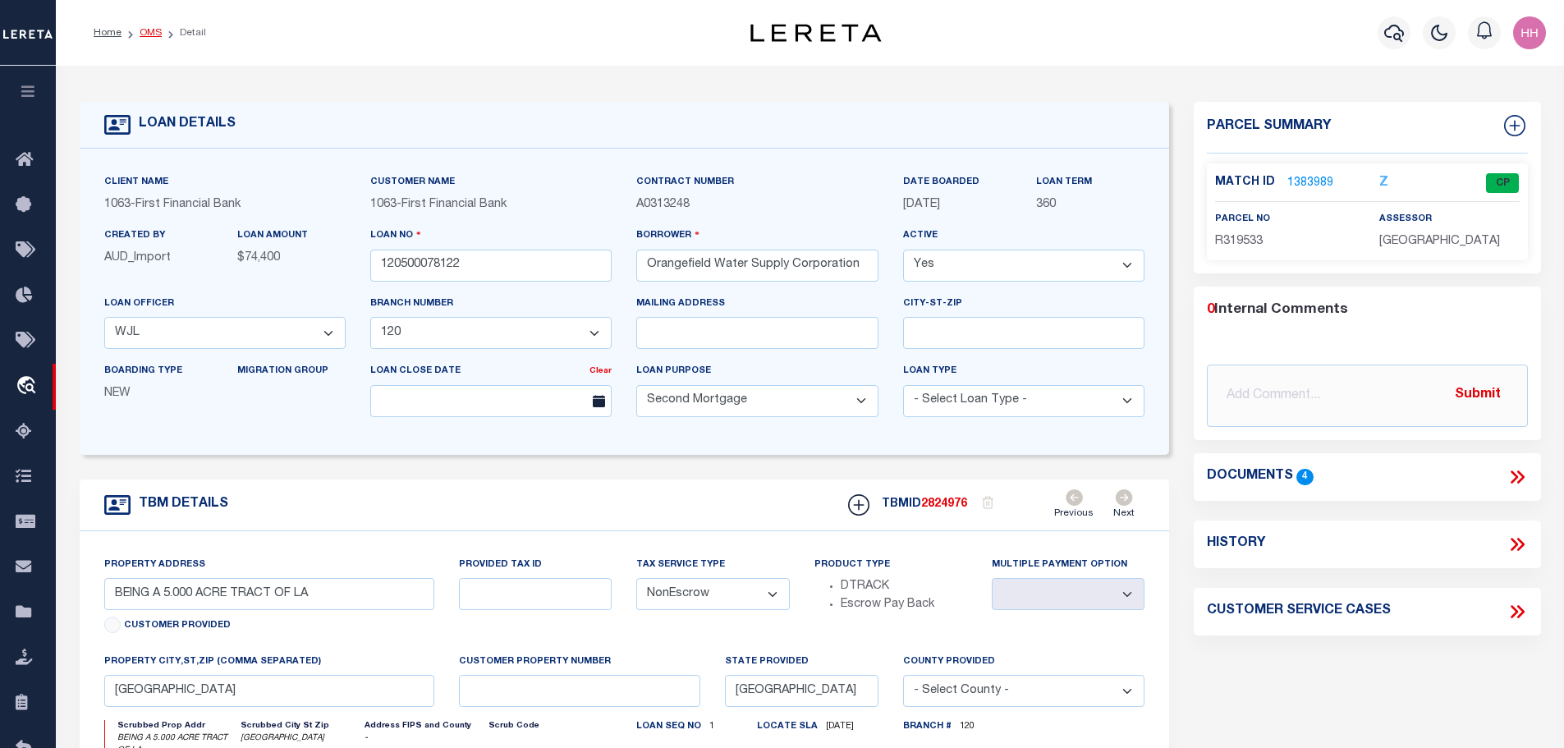
click at [145, 34] on link "OMS" at bounding box center [151, 33] width 22 height 10
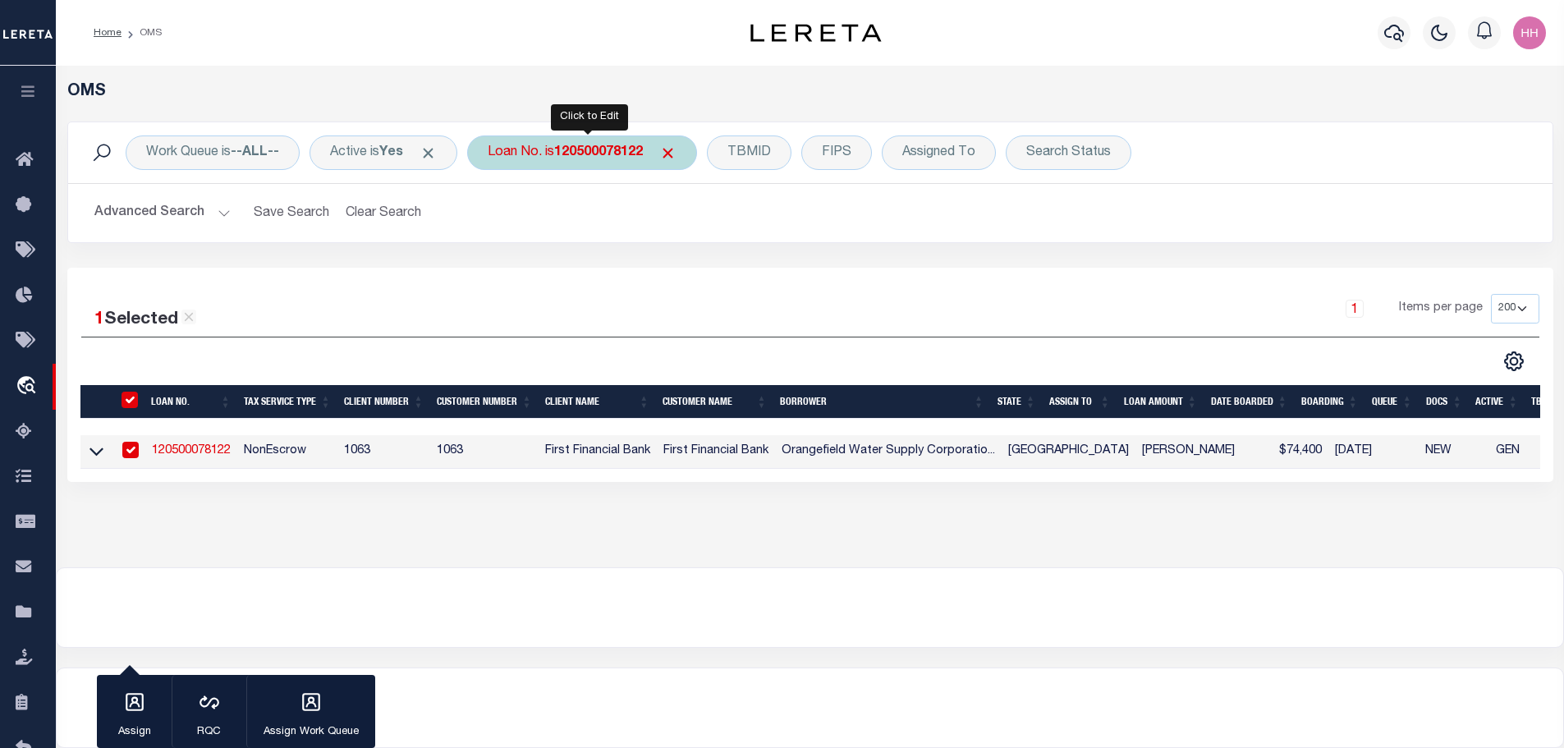
click at [628, 146] on b "120500078122" at bounding box center [598, 152] width 89 height 13
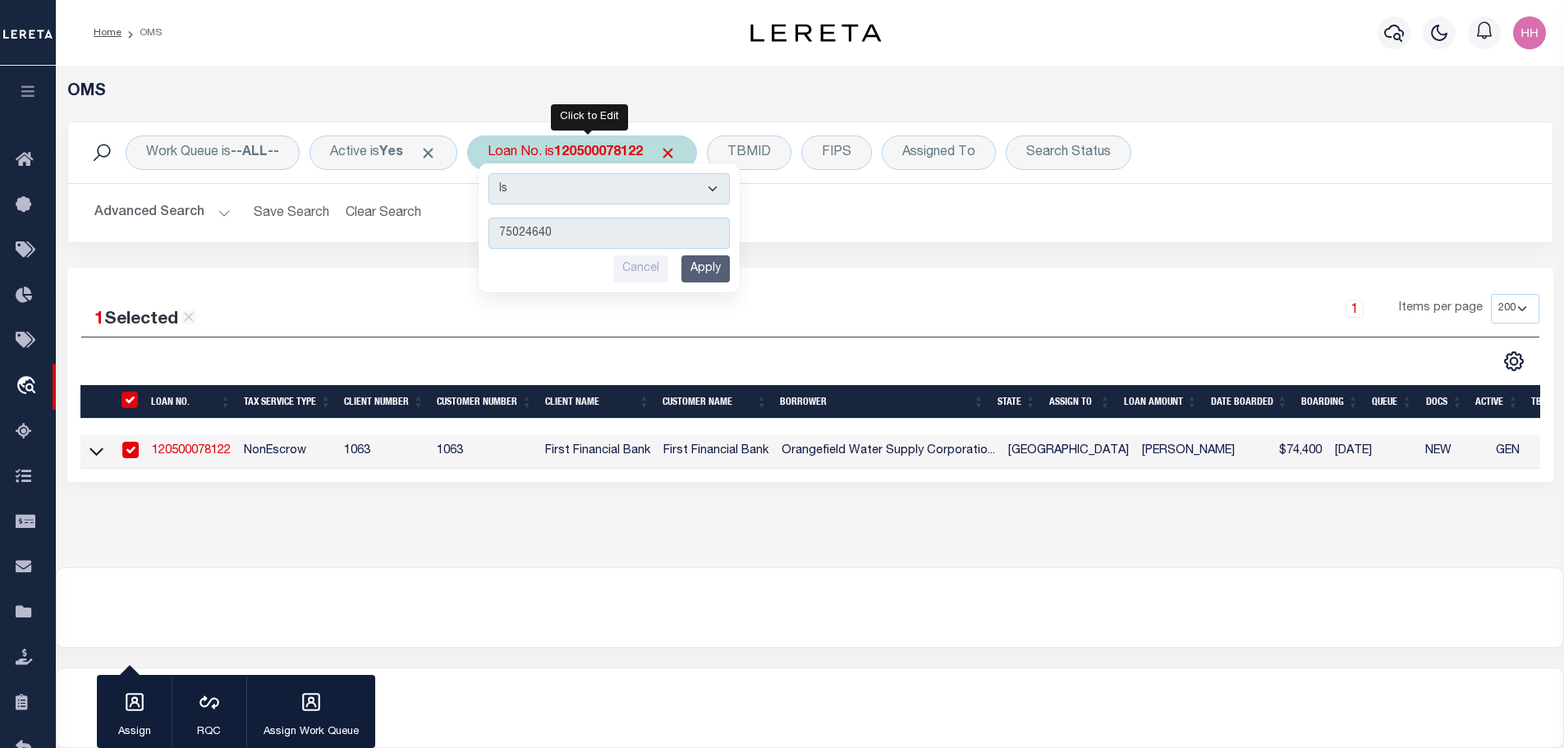
click at [699, 263] on input "Apply" at bounding box center [705, 268] width 48 height 27
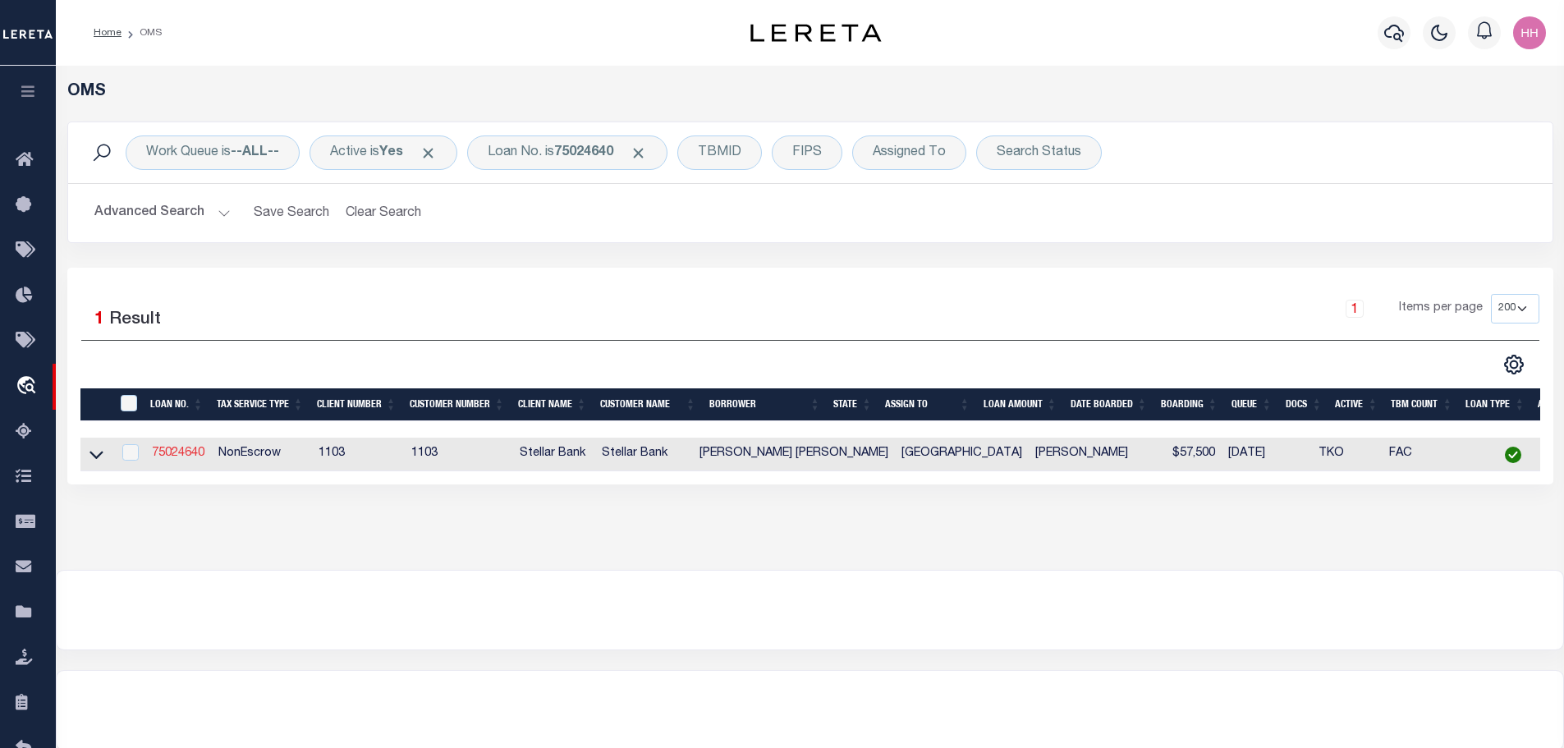
click at [169, 449] on link "75024640" at bounding box center [178, 452] width 53 height 11
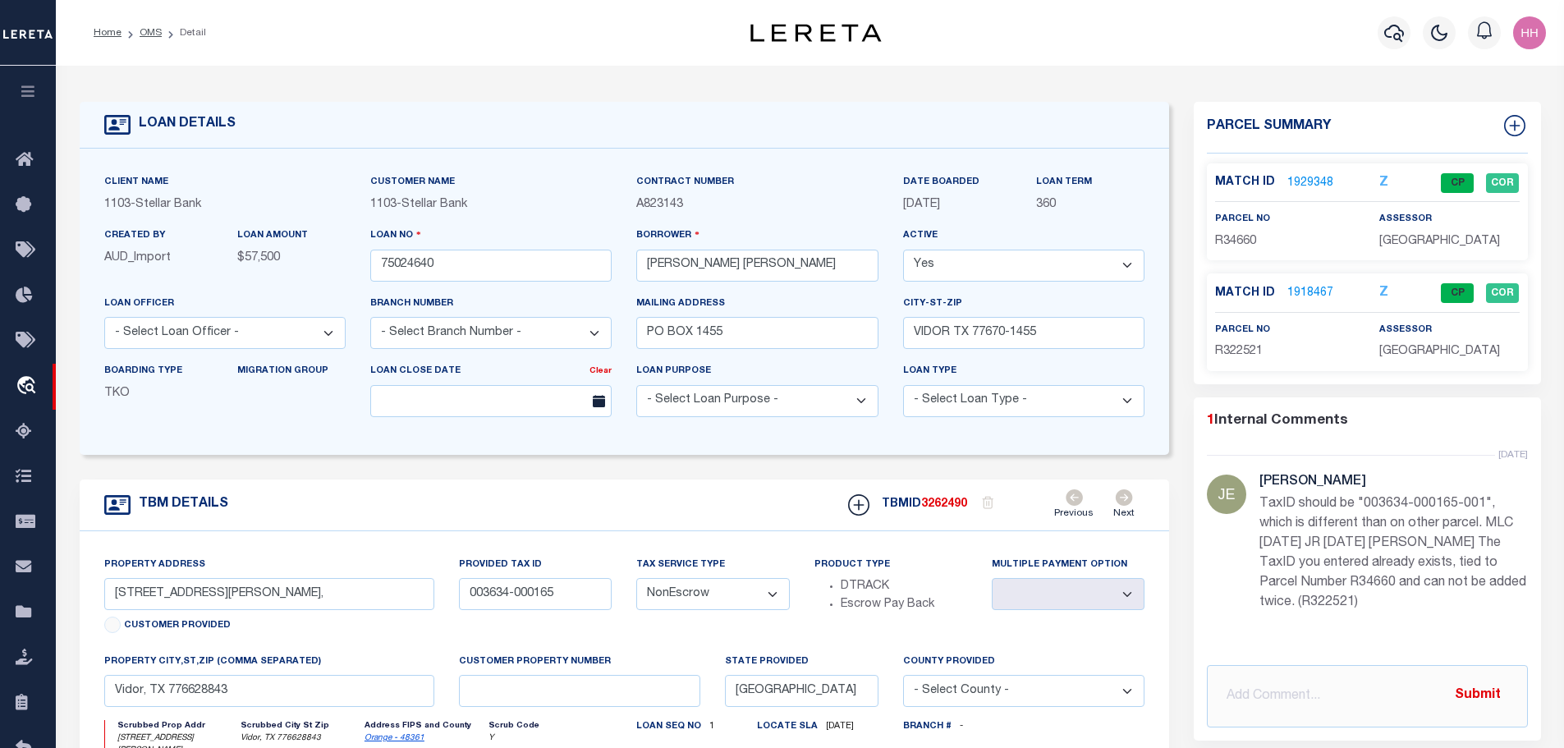
click at [1314, 177] on link "1929348" at bounding box center [1310, 183] width 46 height 17
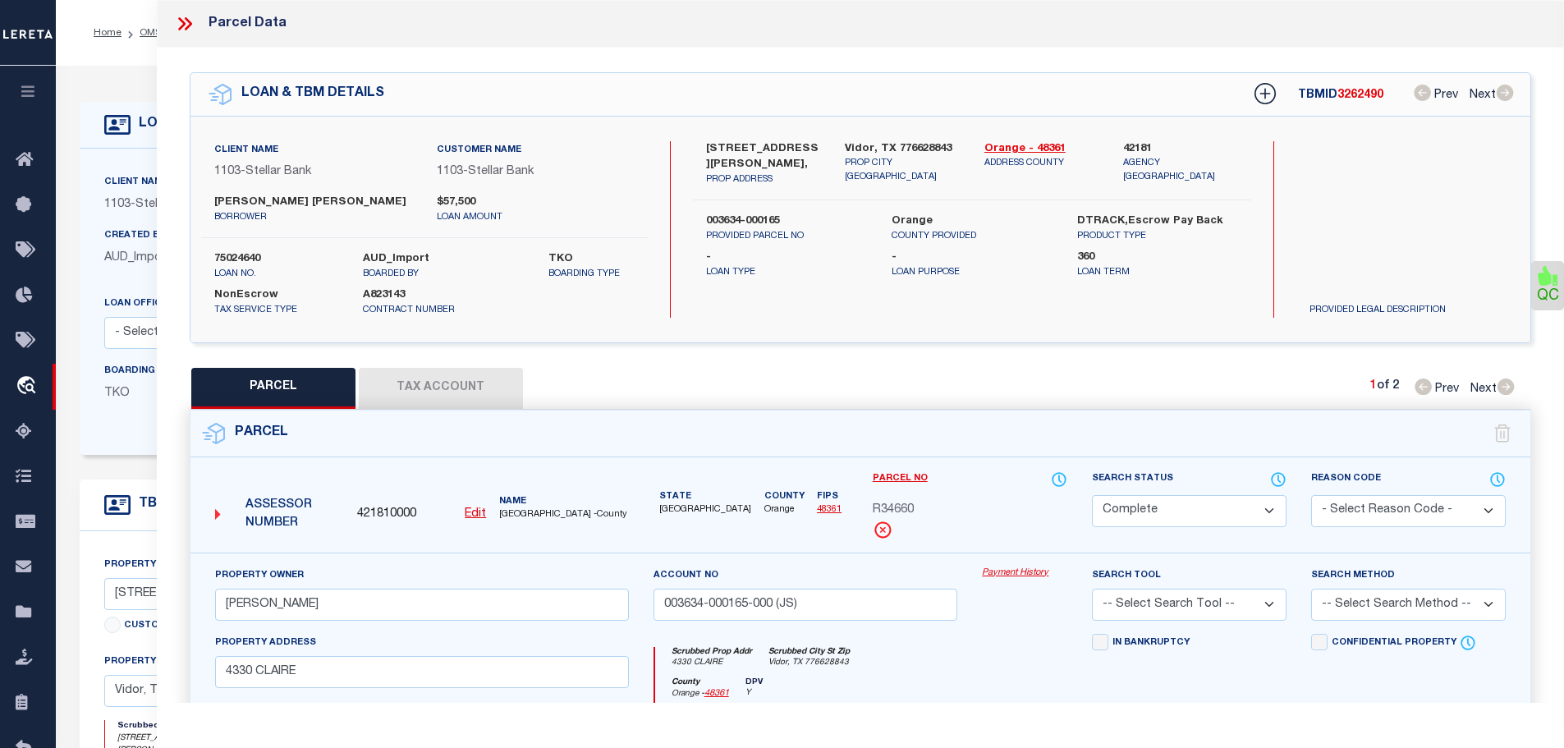
click at [435, 368] on button "Tax Account" at bounding box center [441, 388] width 164 height 41
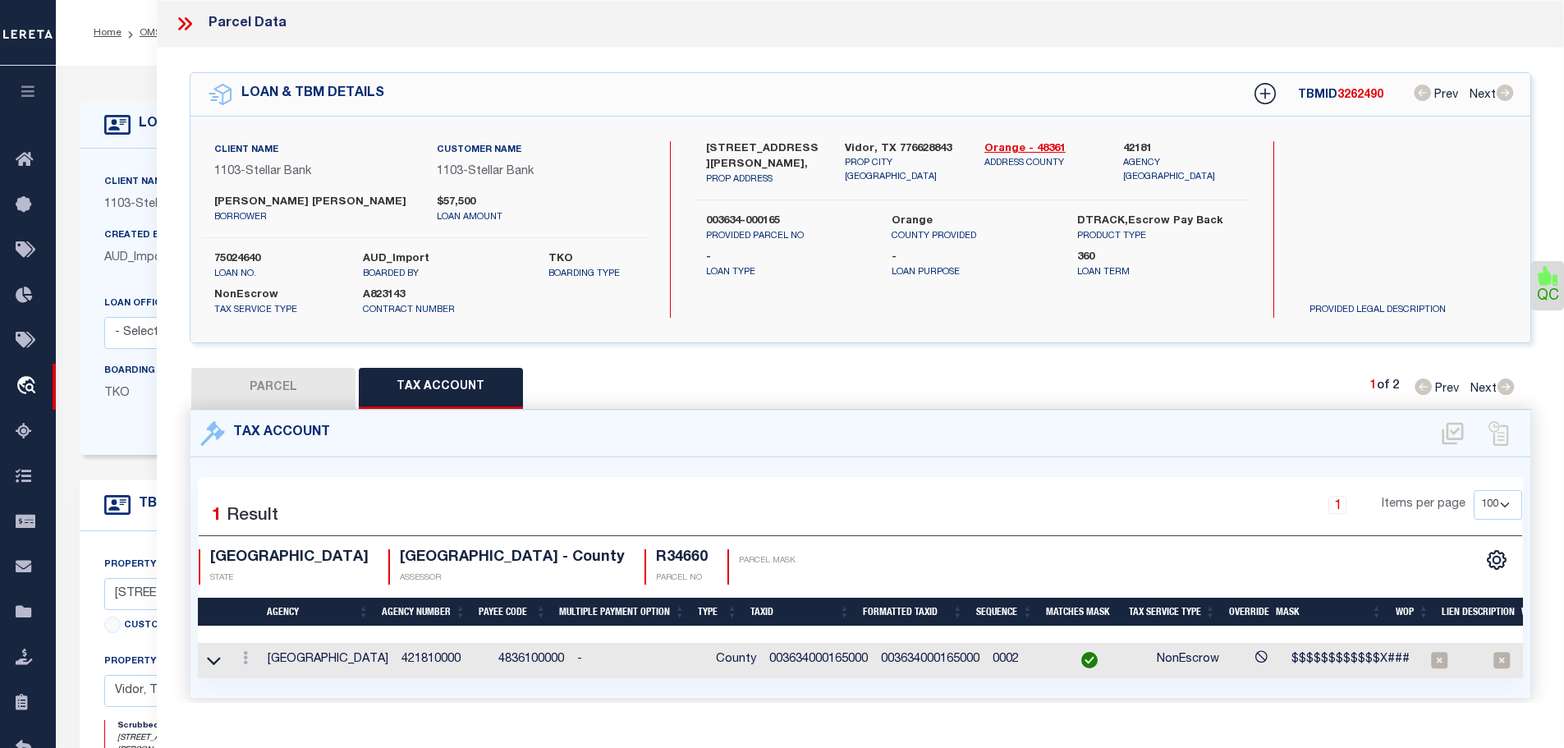
click at [290, 387] on button "PARCEL" at bounding box center [273, 388] width 164 height 41
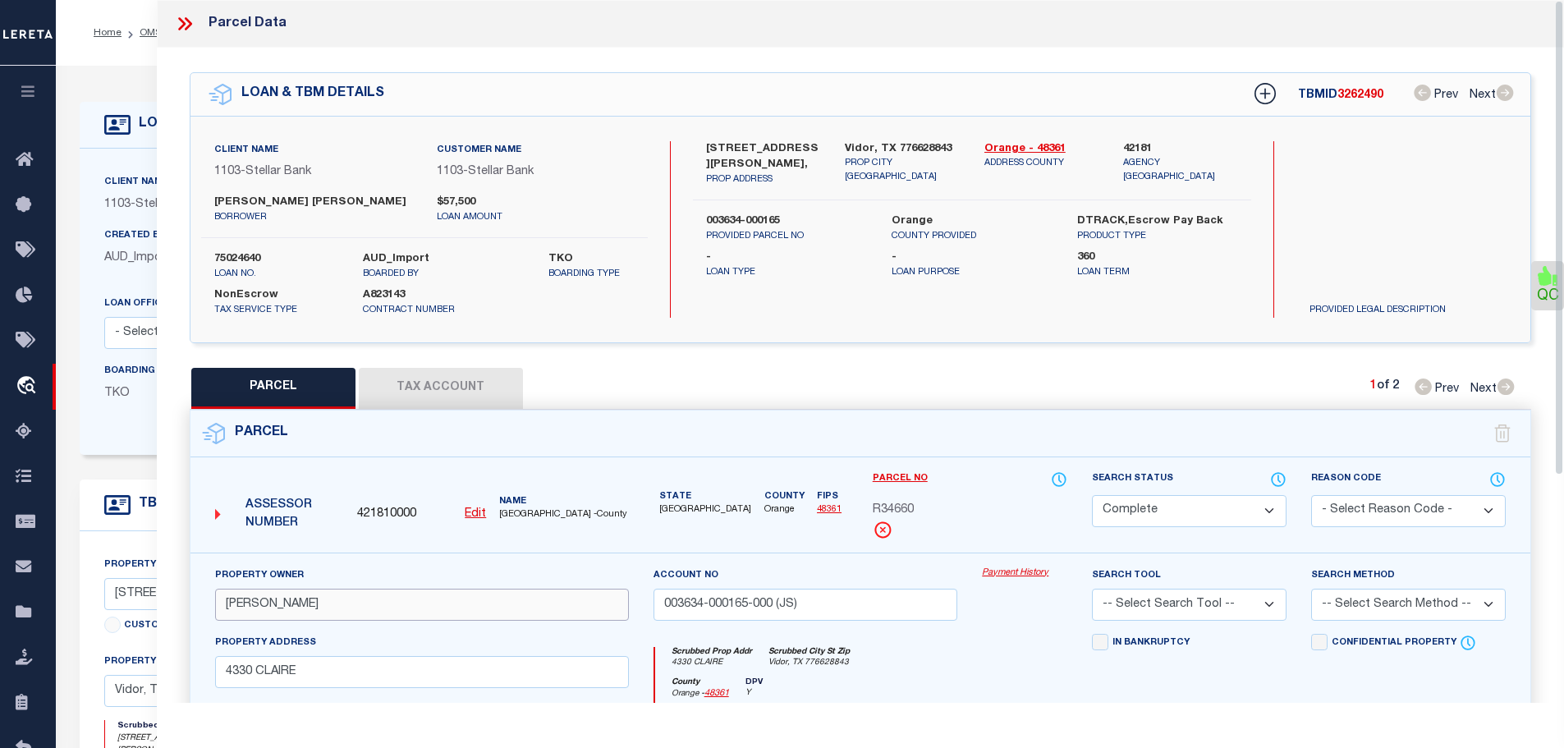
click at [238, 603] on input "[PERSON_NAME]" at bounding box center [422, 605] width 414 height 32
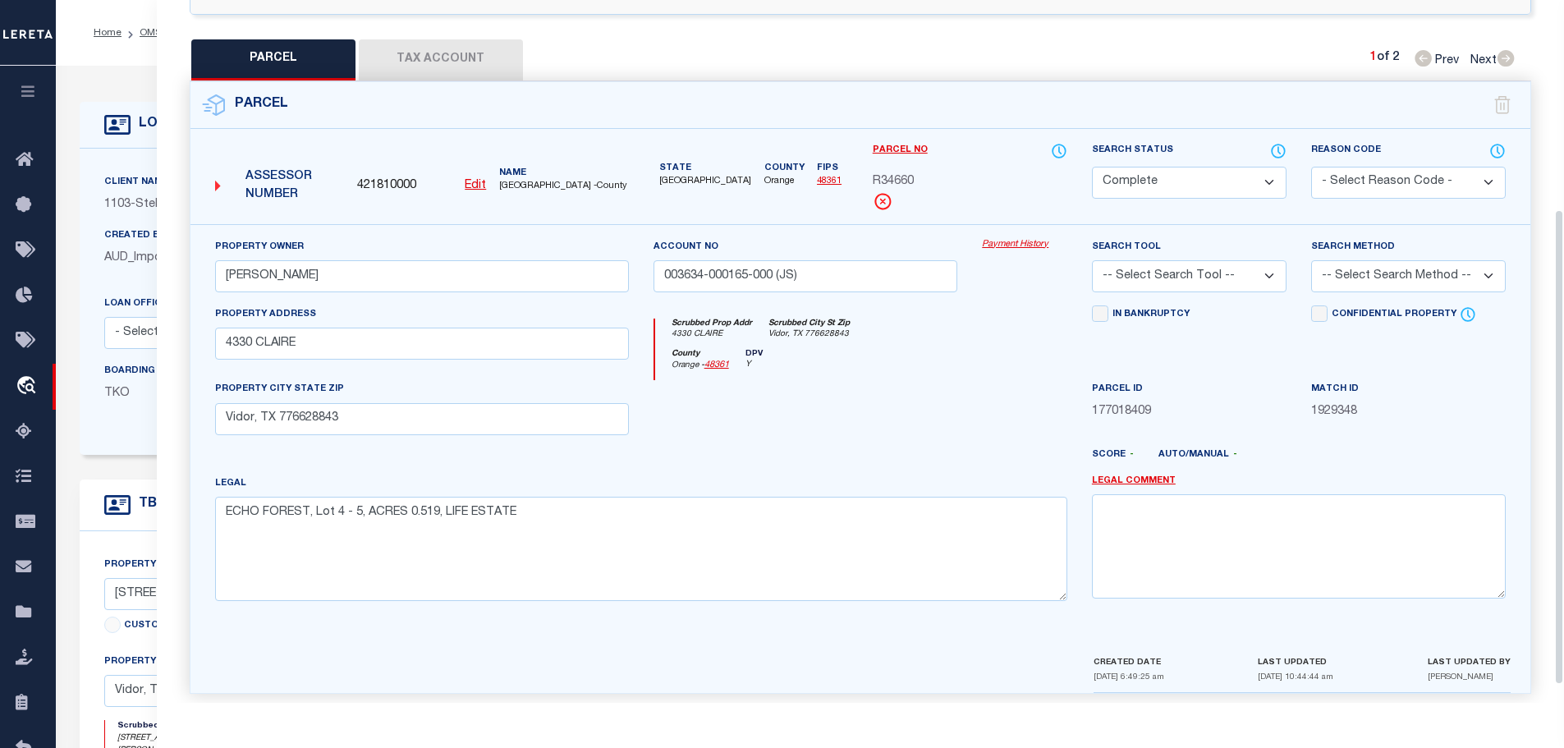
scroll to position [336, 0]
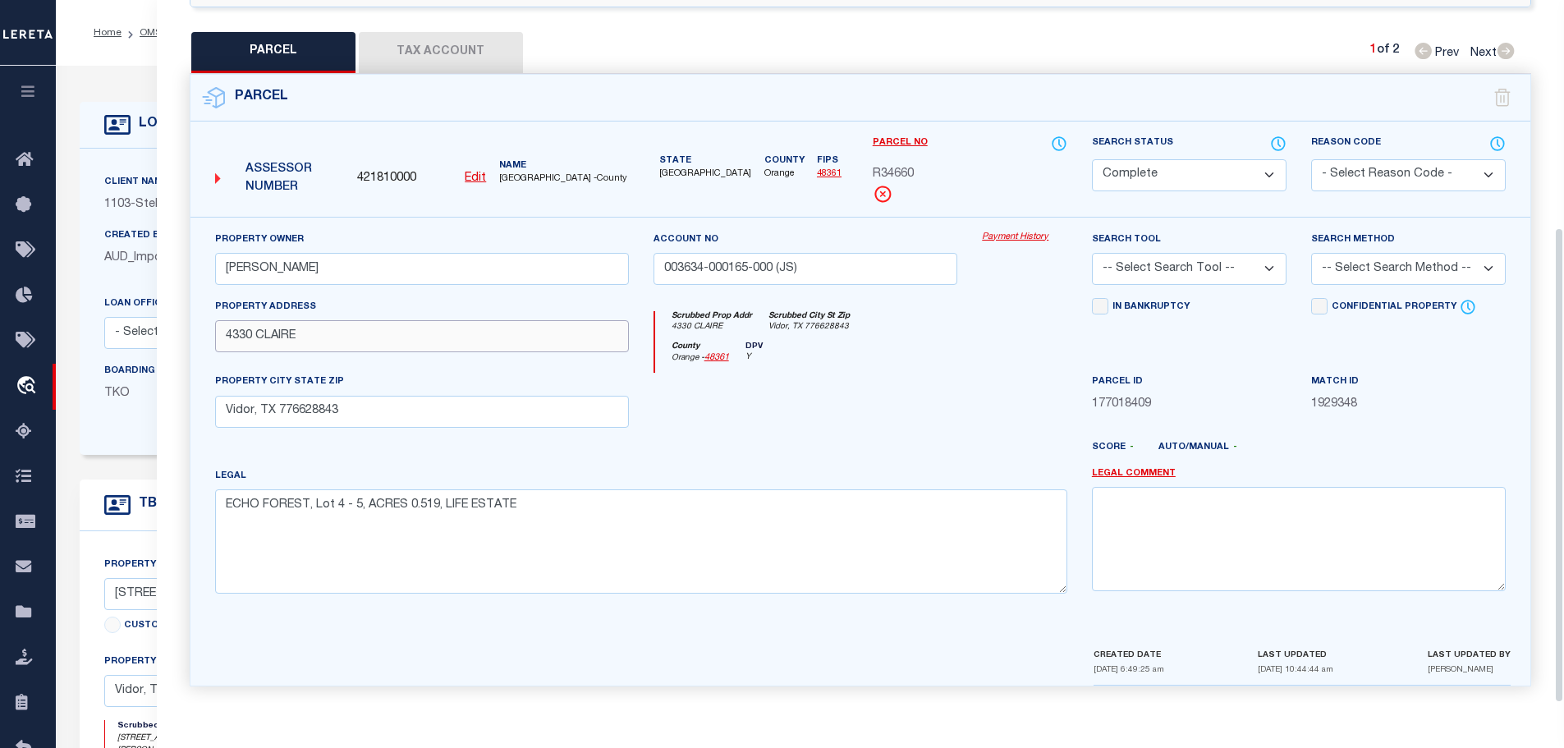
click at [249, 332] on input "4330 CLAIRE" at bounding box center [422, 336] width 414 height 32
click at [436, 45] on button "Tax Account" at bounding box center [441, 52] width 164 height 41
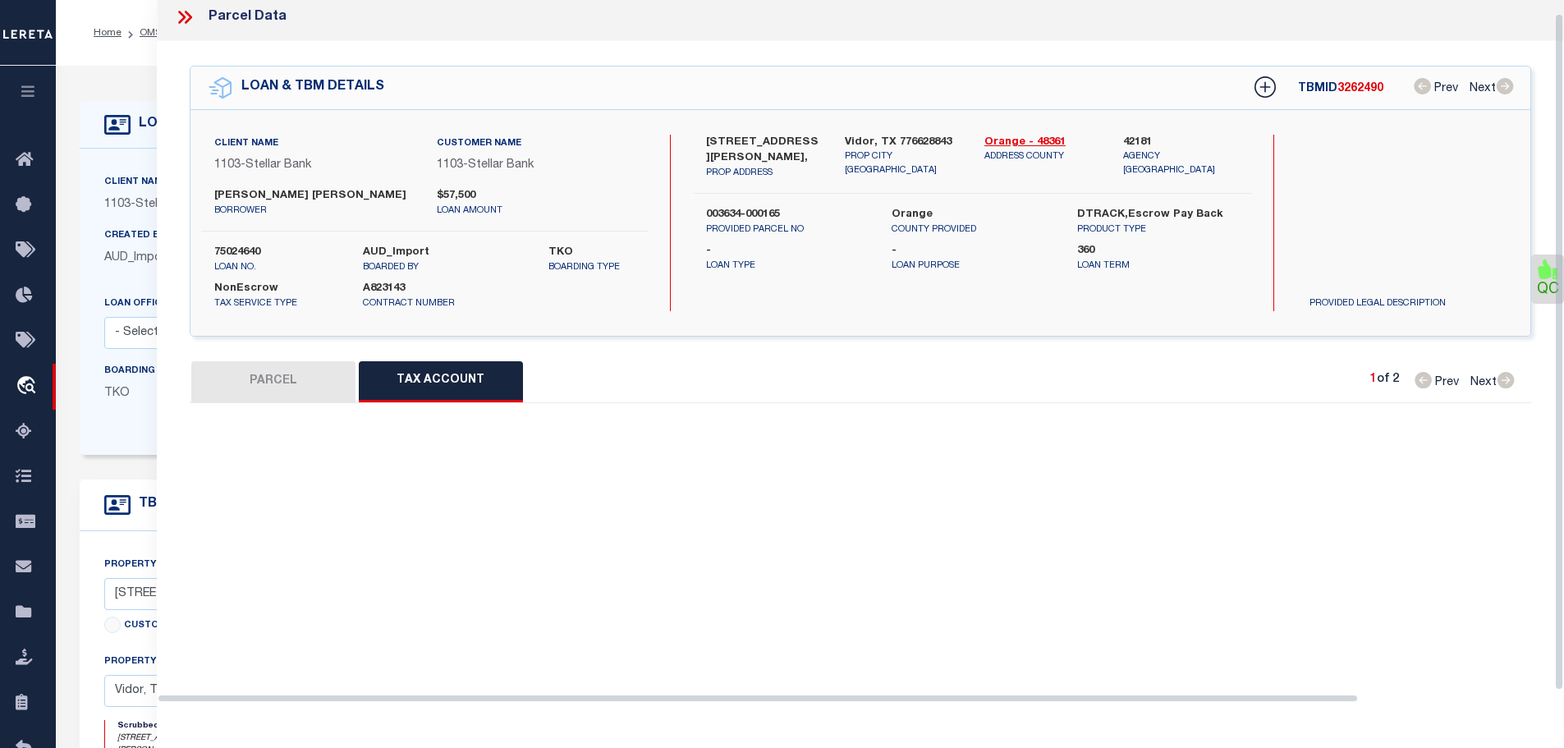
scroll to position [40, 0]
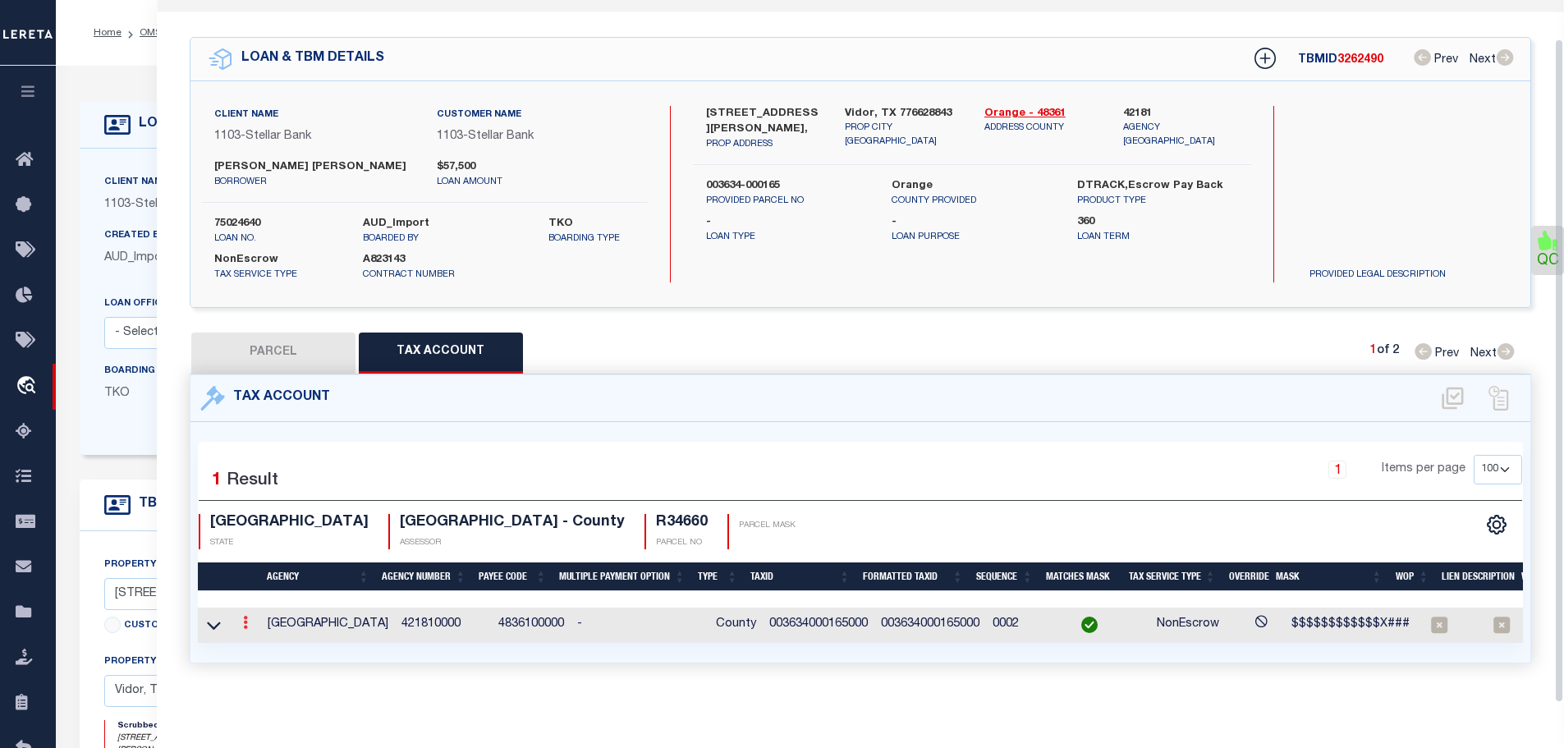
click at [245, 616] on icon at bounding box center [245, 622] width 5 height 13
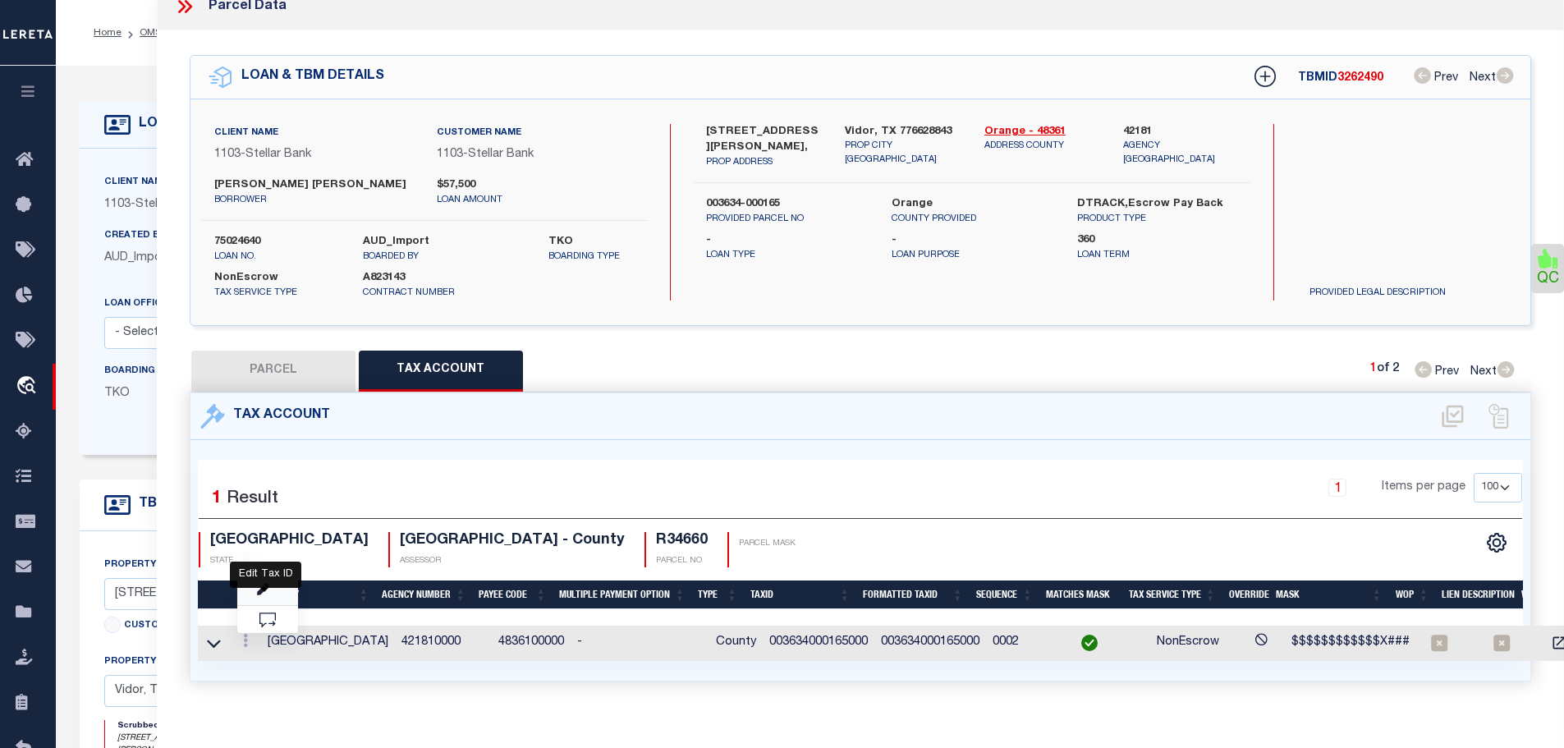
click at [259, 584] on icon "" at bounding box center [263, 590] width 12 height 12
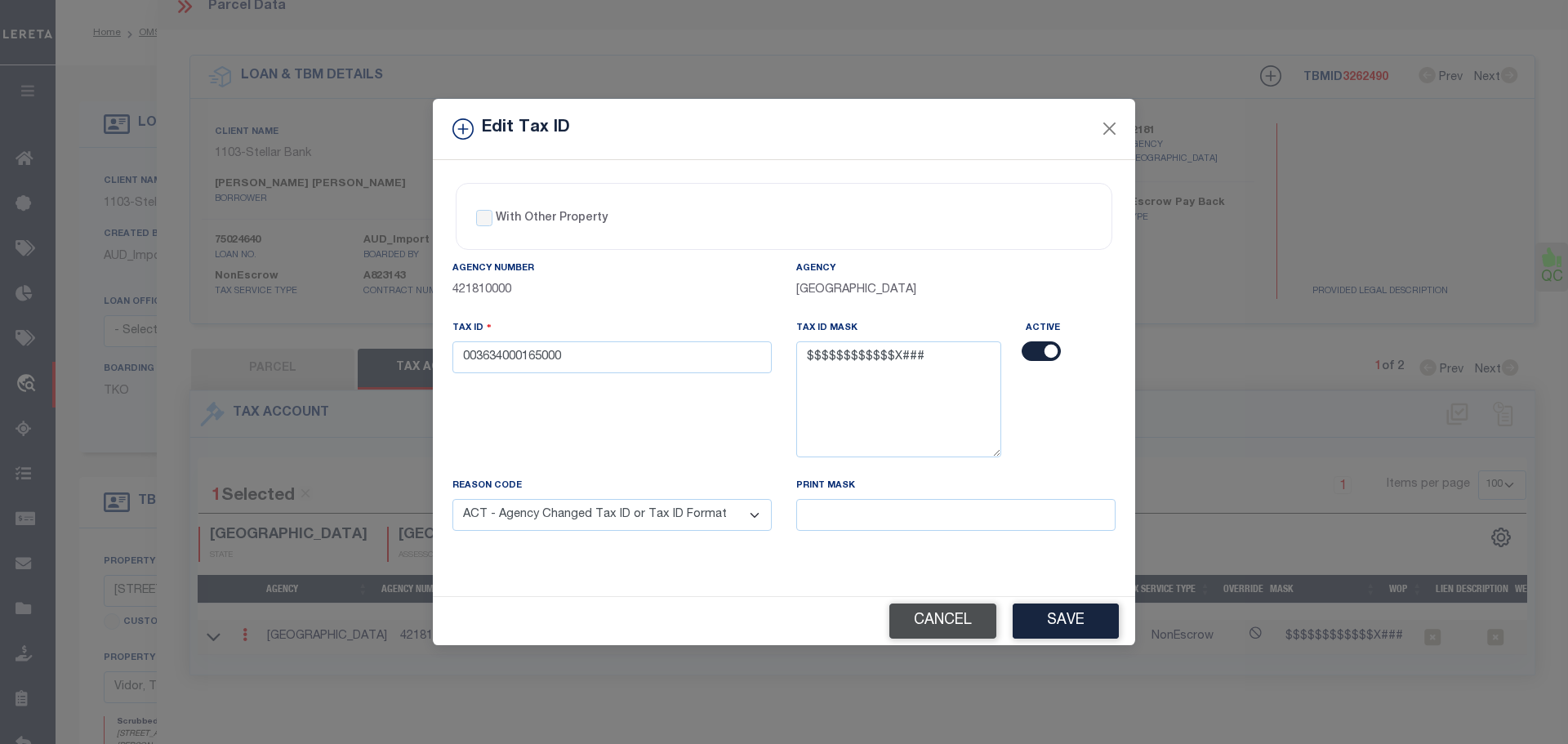
click at [922, 618] on button "Cancel" at bounding box center [943, 621] width 107 height 35
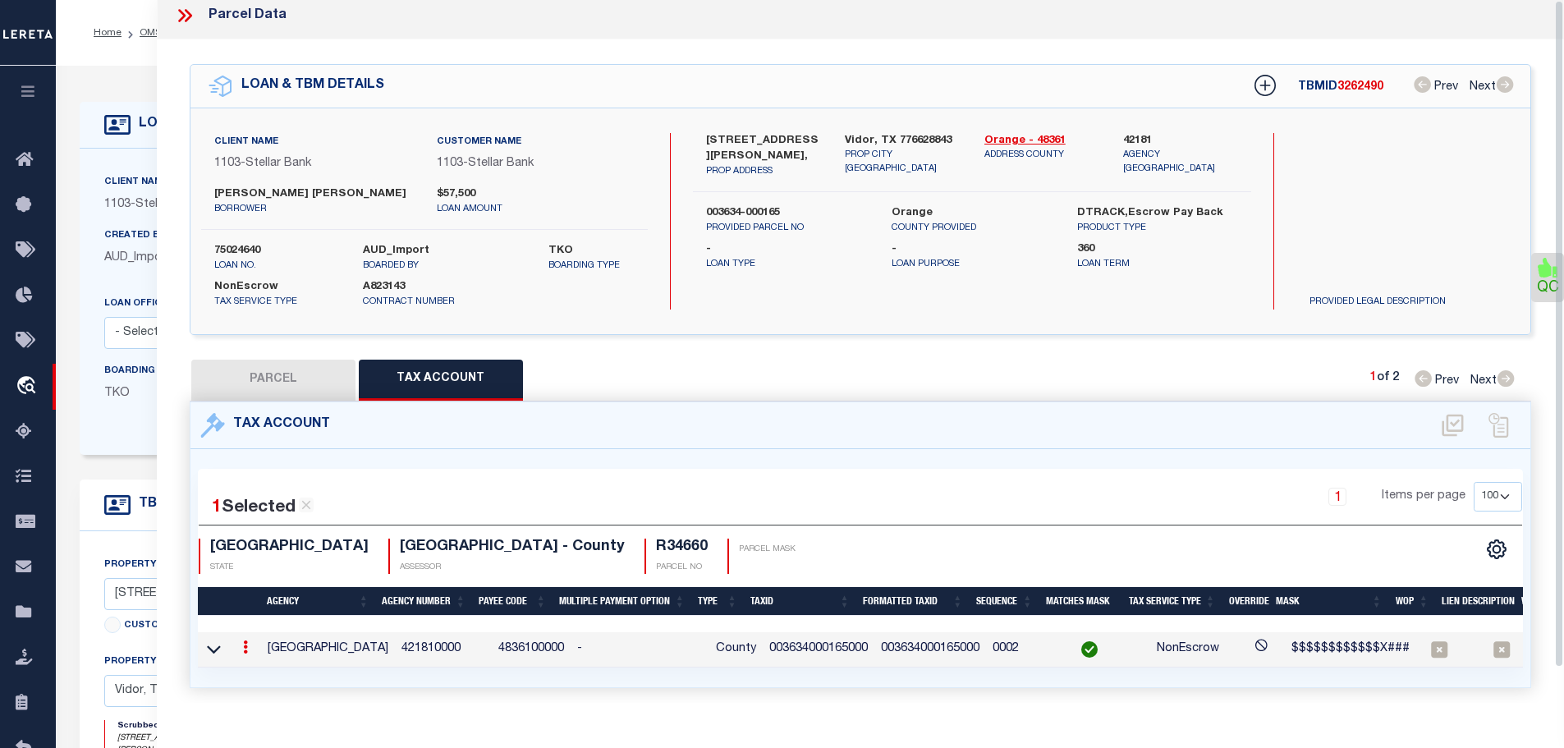
scroll to position [0, 0]
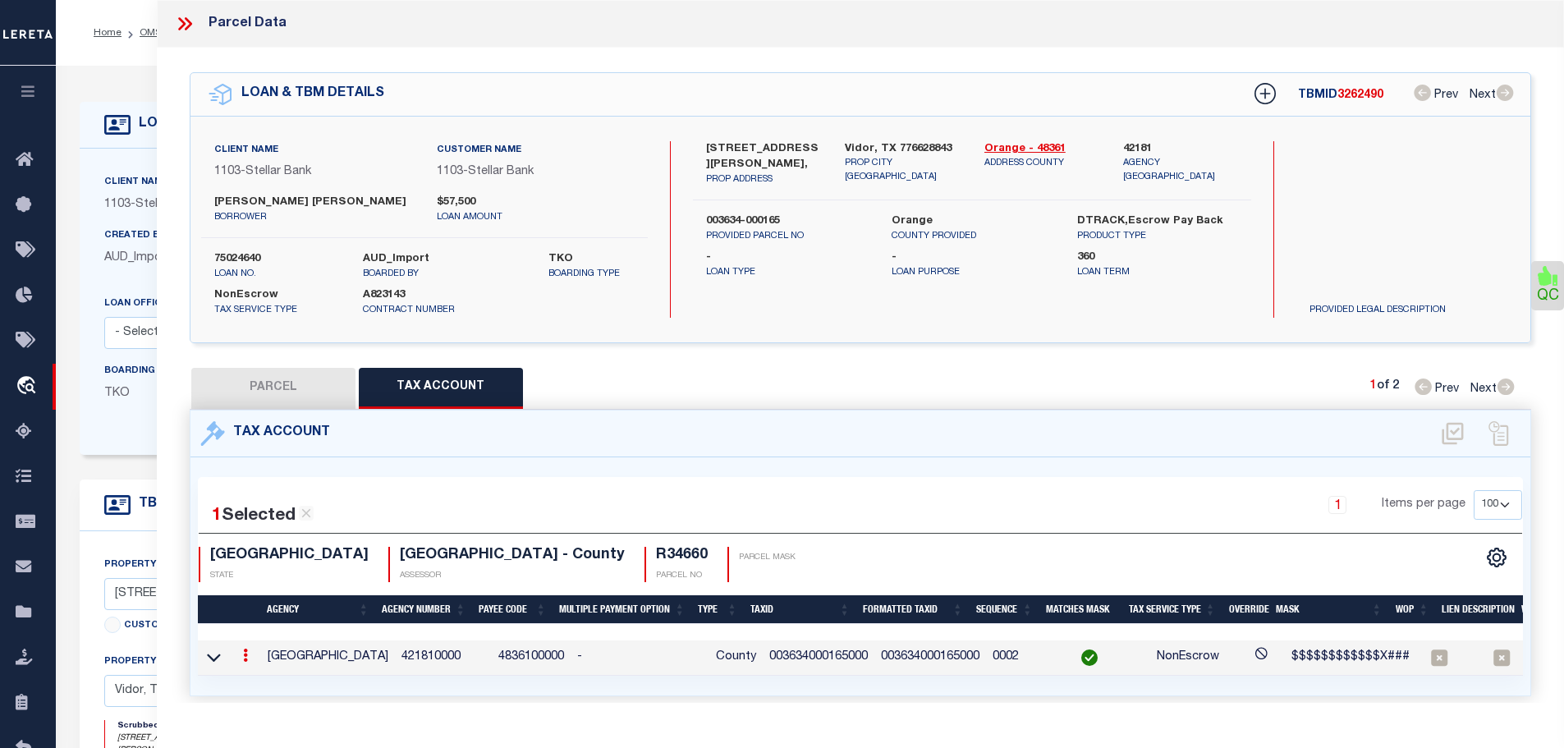
click at [188, 23] on icon at bounding box center [184, 23] width 21 height 21
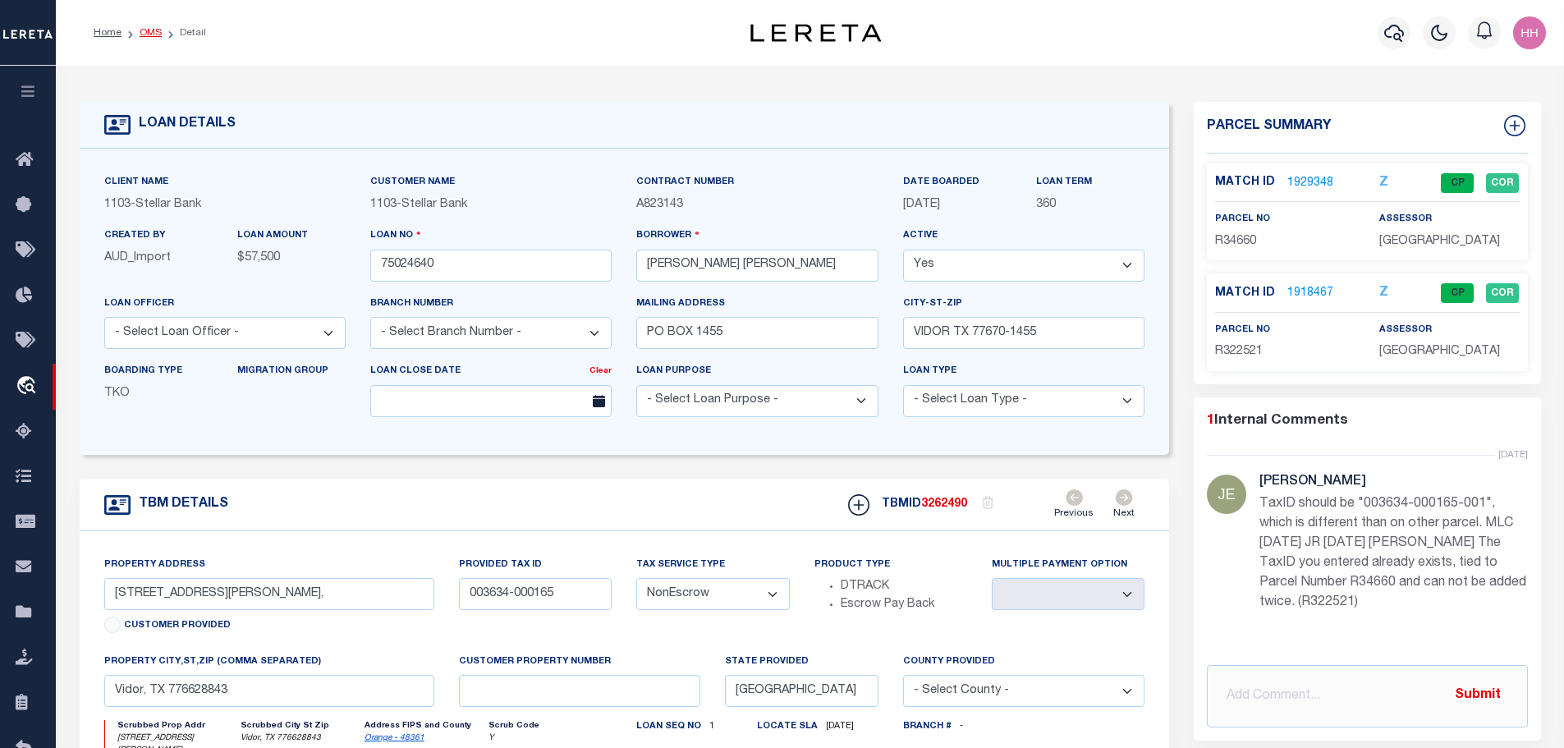
click at [140, 33] on link "OMS" at bounding box center [151, 33] width 22 height 10
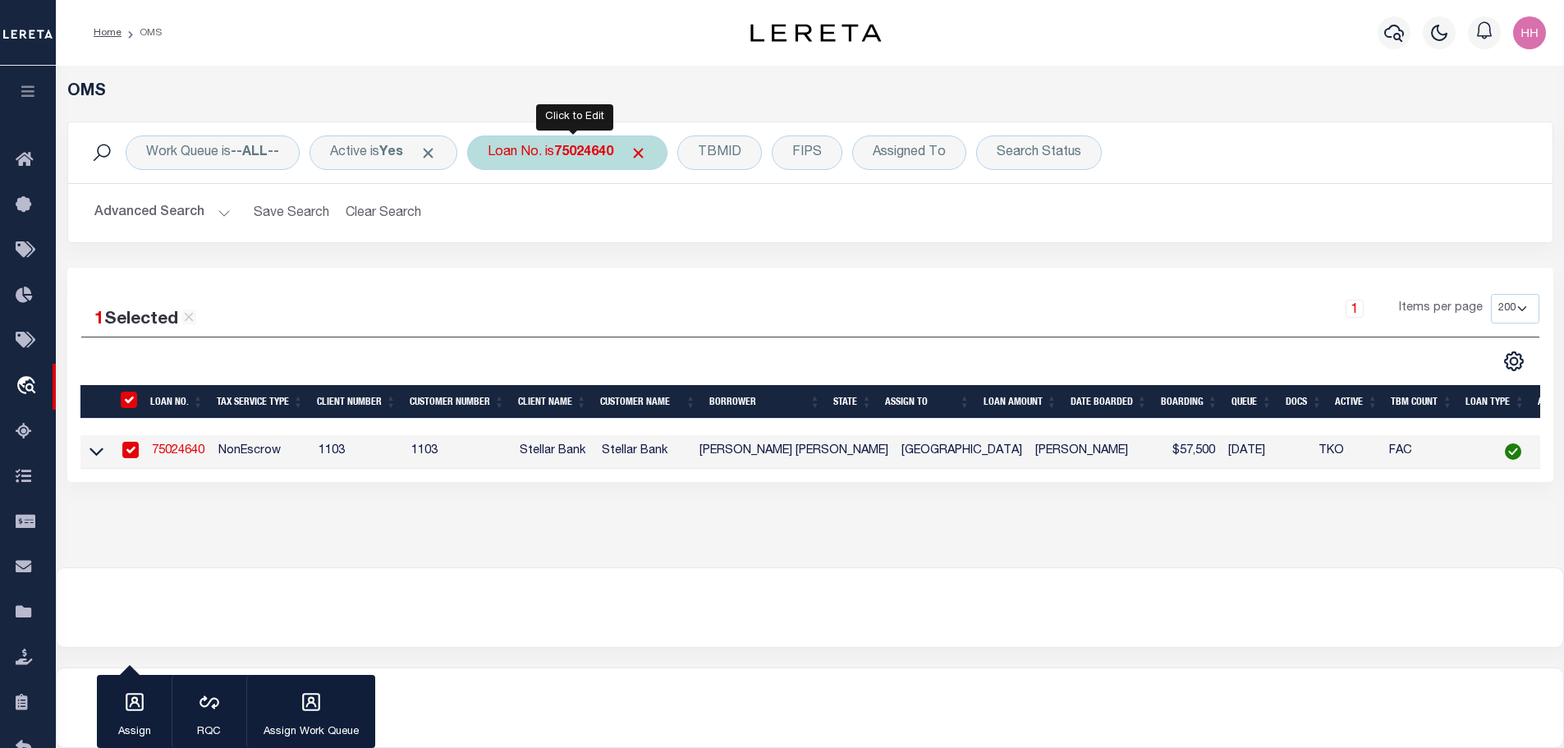
click at [572, 156] on b "75024640" at bounding box center [583, 152] width 59 height 13
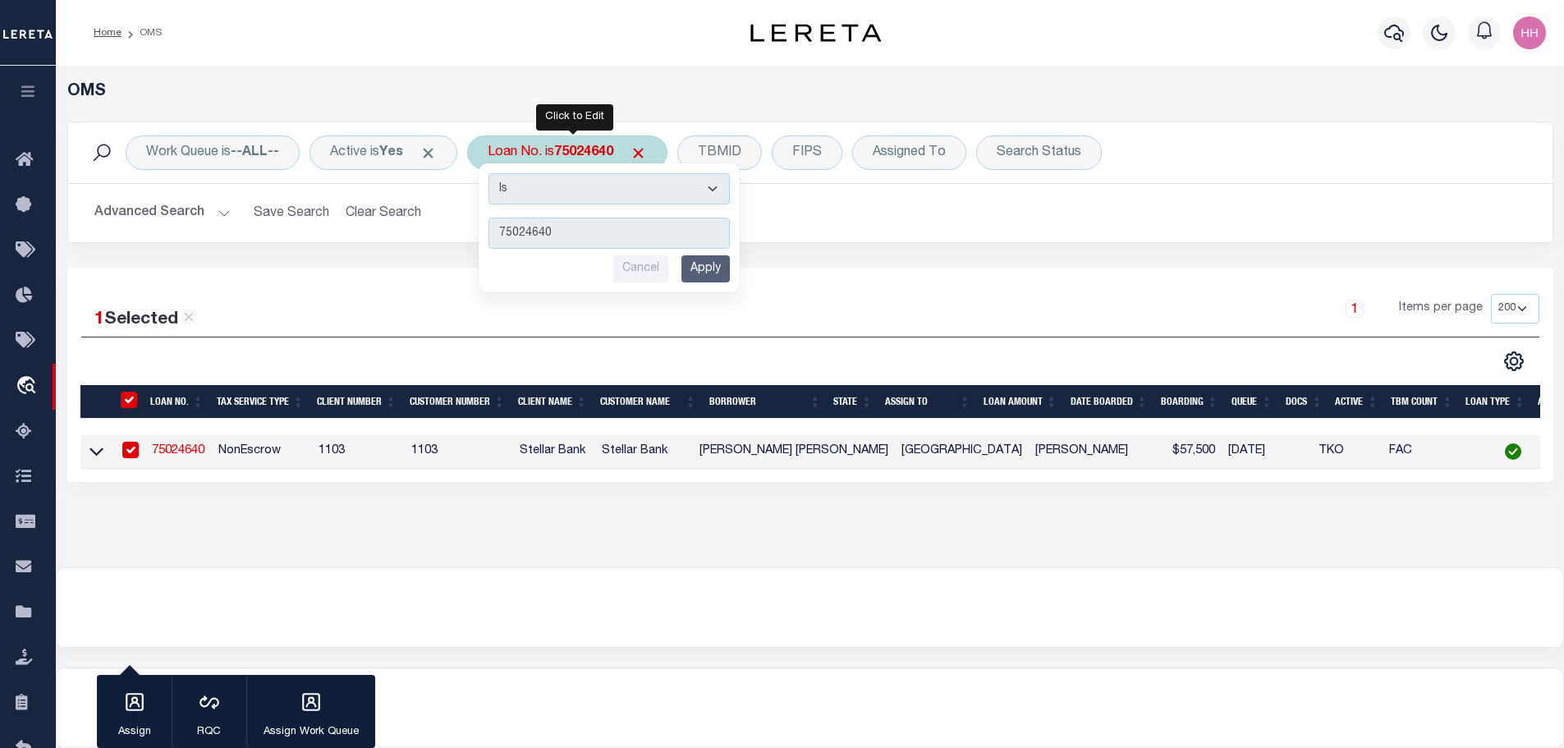
drag, startPoint x: 611, startPoint y: 215, endPoint x: 570, endPoint y: 247, distance: 52.1
click at [712, 275] on input "Apply" at bounding box center [705, 268] width 48 height 27
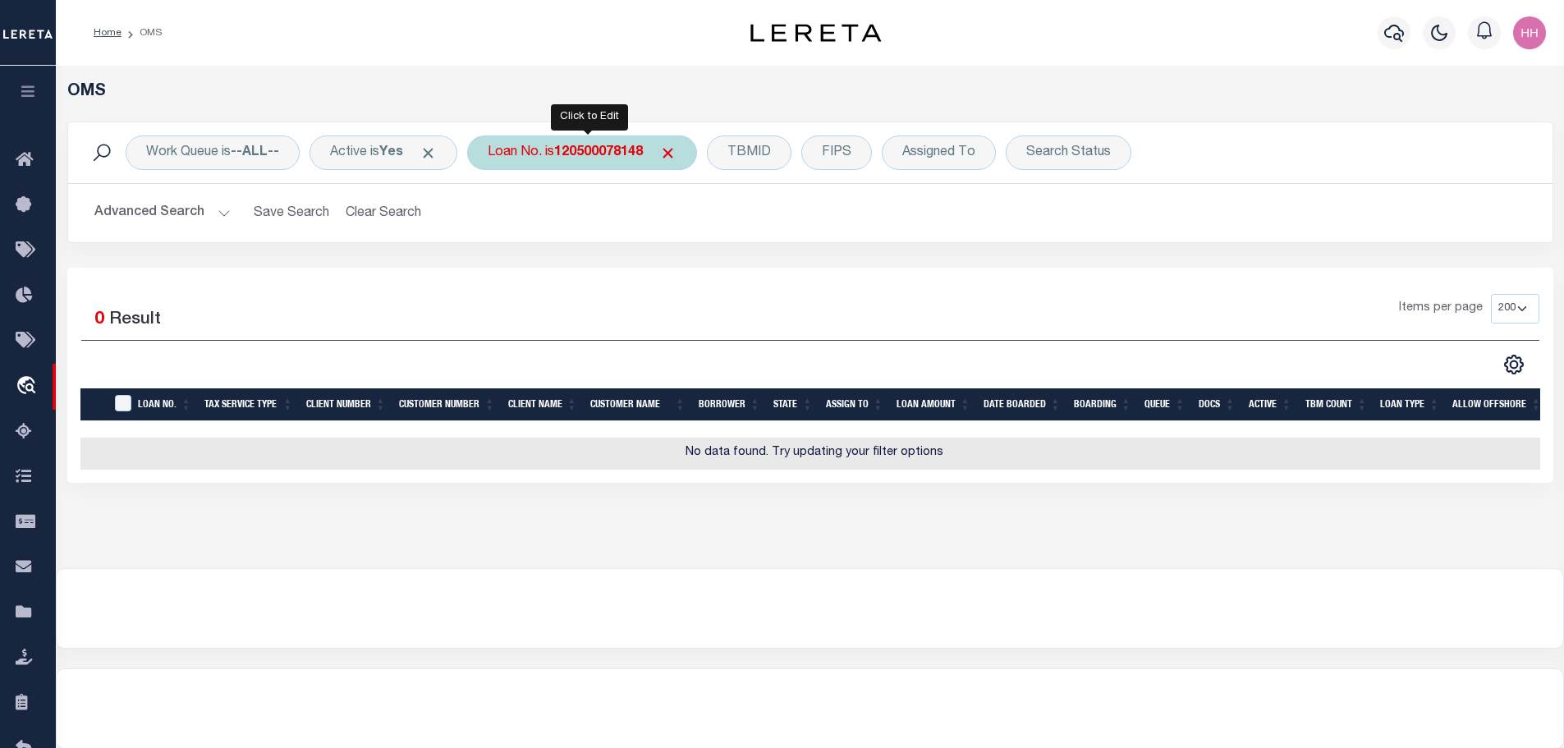
click at [592, 149] on b "120500078148" at bounding box center [598, 152] width 89 height 13
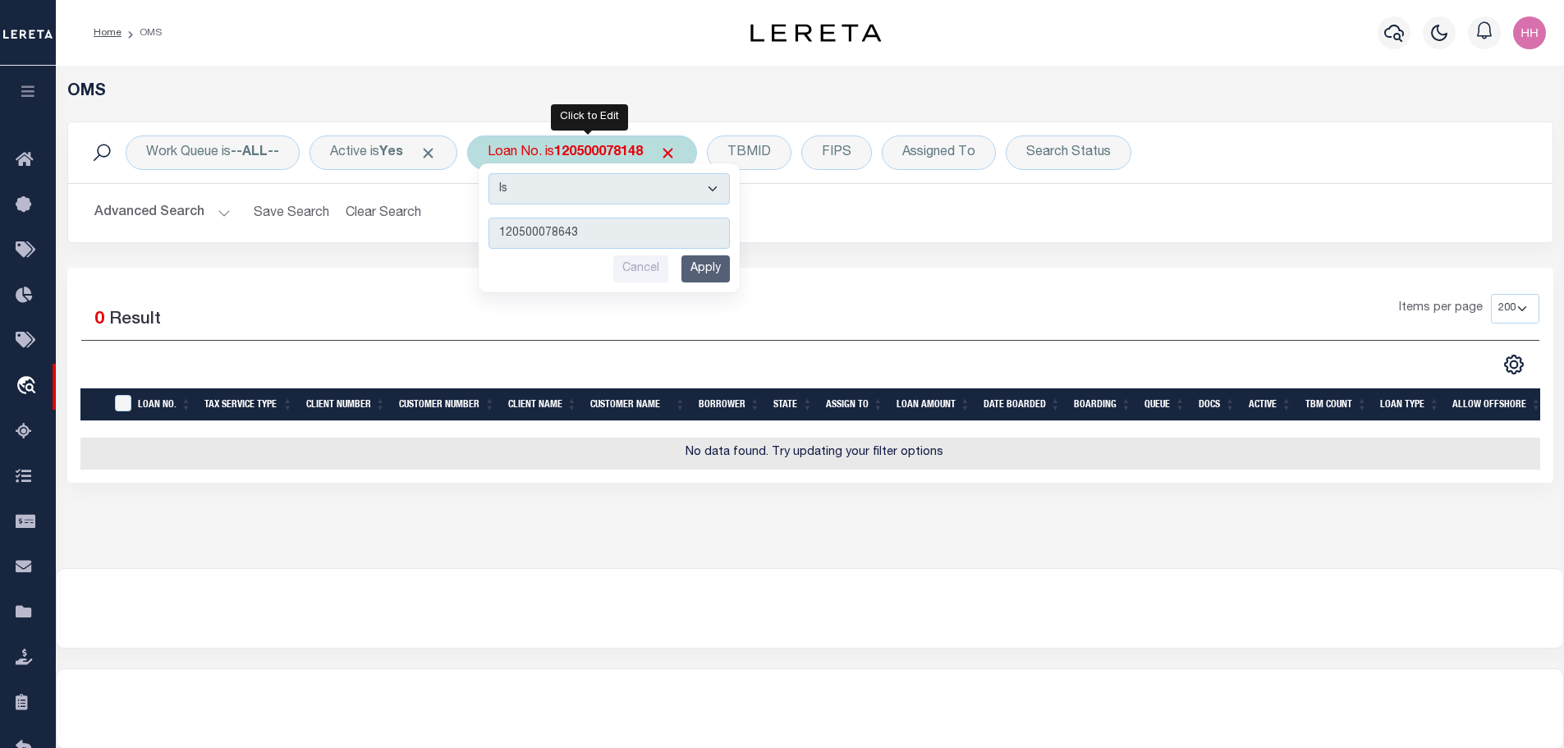
click at [711, 264] on input "Apply" at bounding box center [705, 268] width 48 height 27
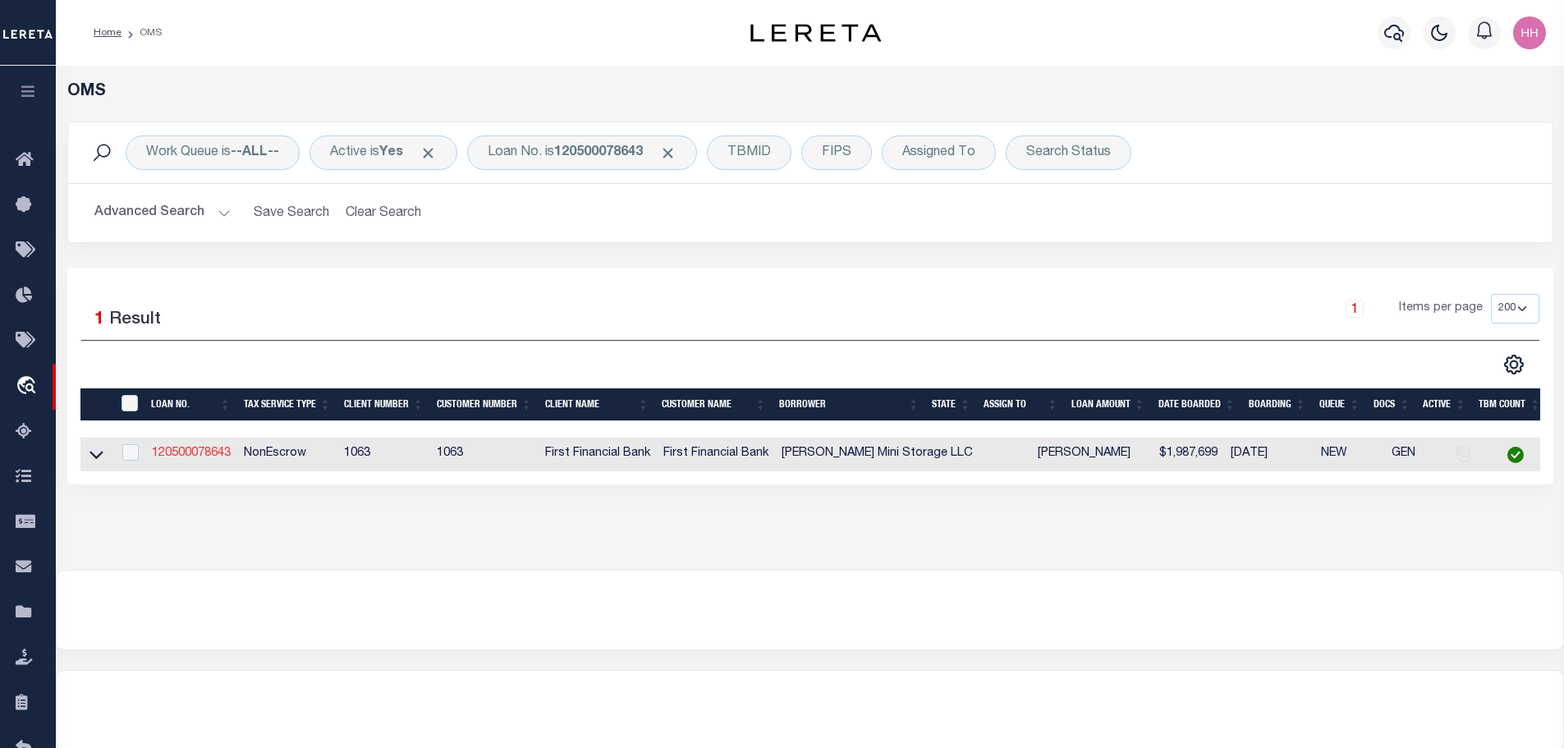
click at [206, 455] on link "120500078643" at bounding box center [191, 452] width 79 height 11
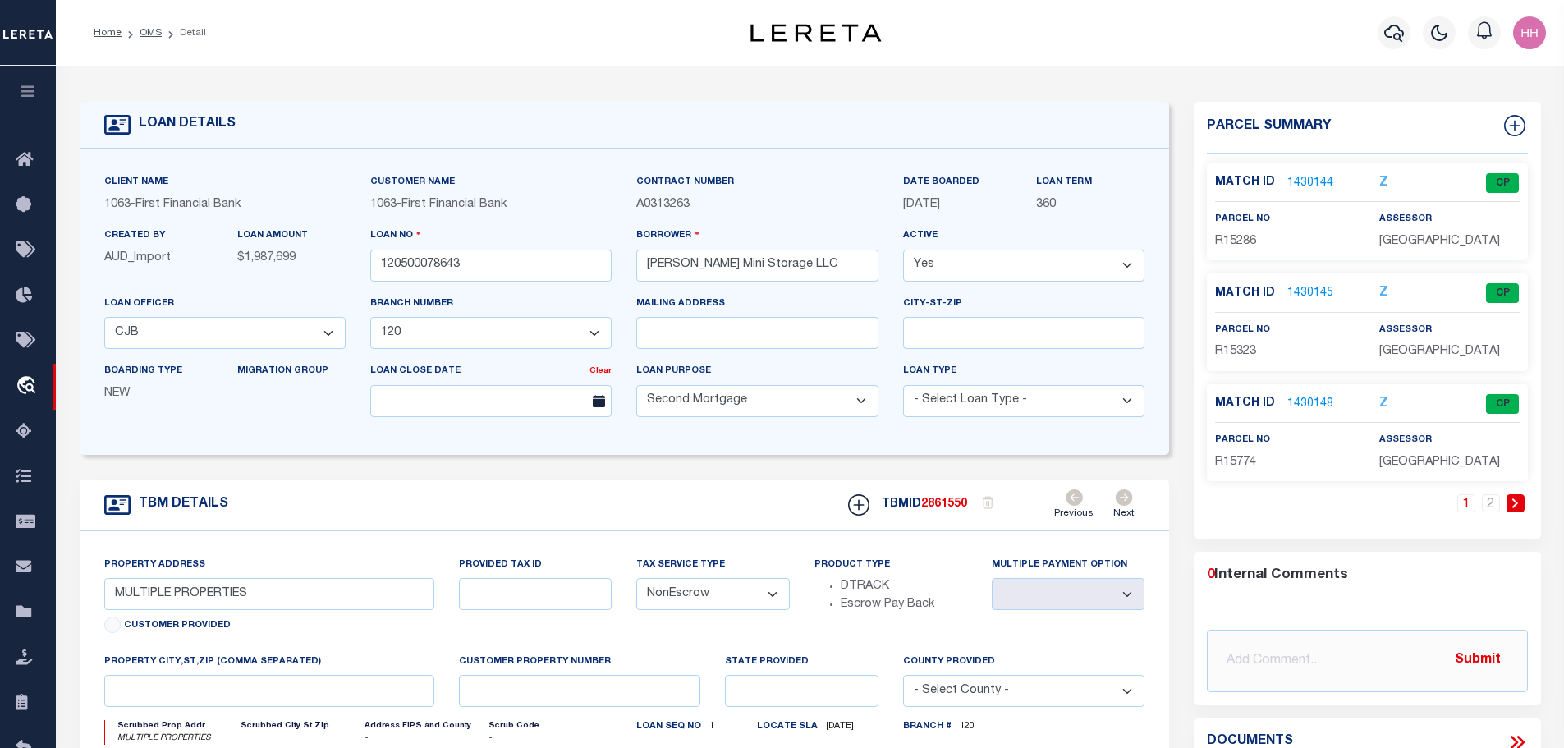
click at [1304, 179] on link "1430144" at bounding box center [1310, 183] width 46 height 17
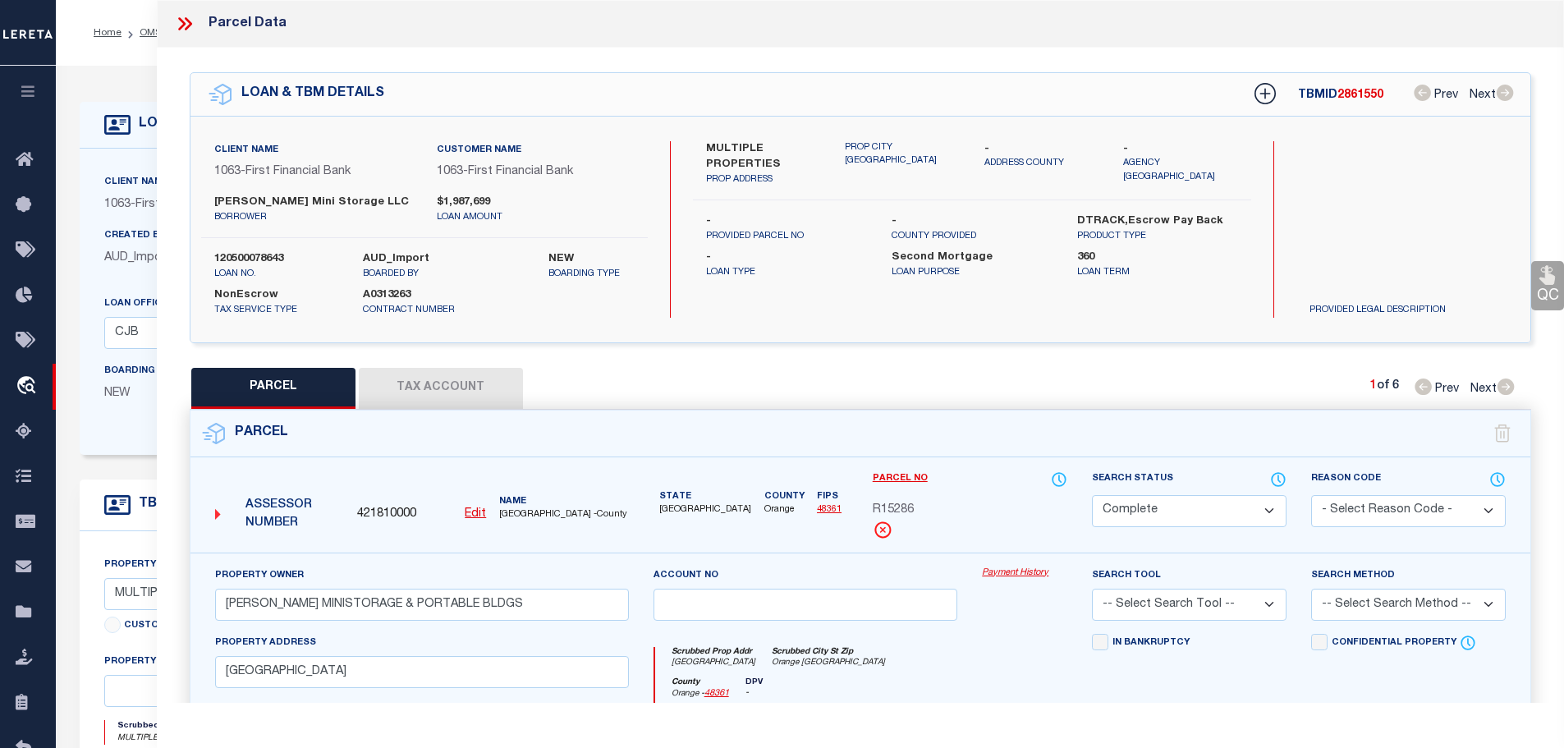
click at [474, 387] on button "Tax Account" at bounding box center [441, 388] width 164 height 41
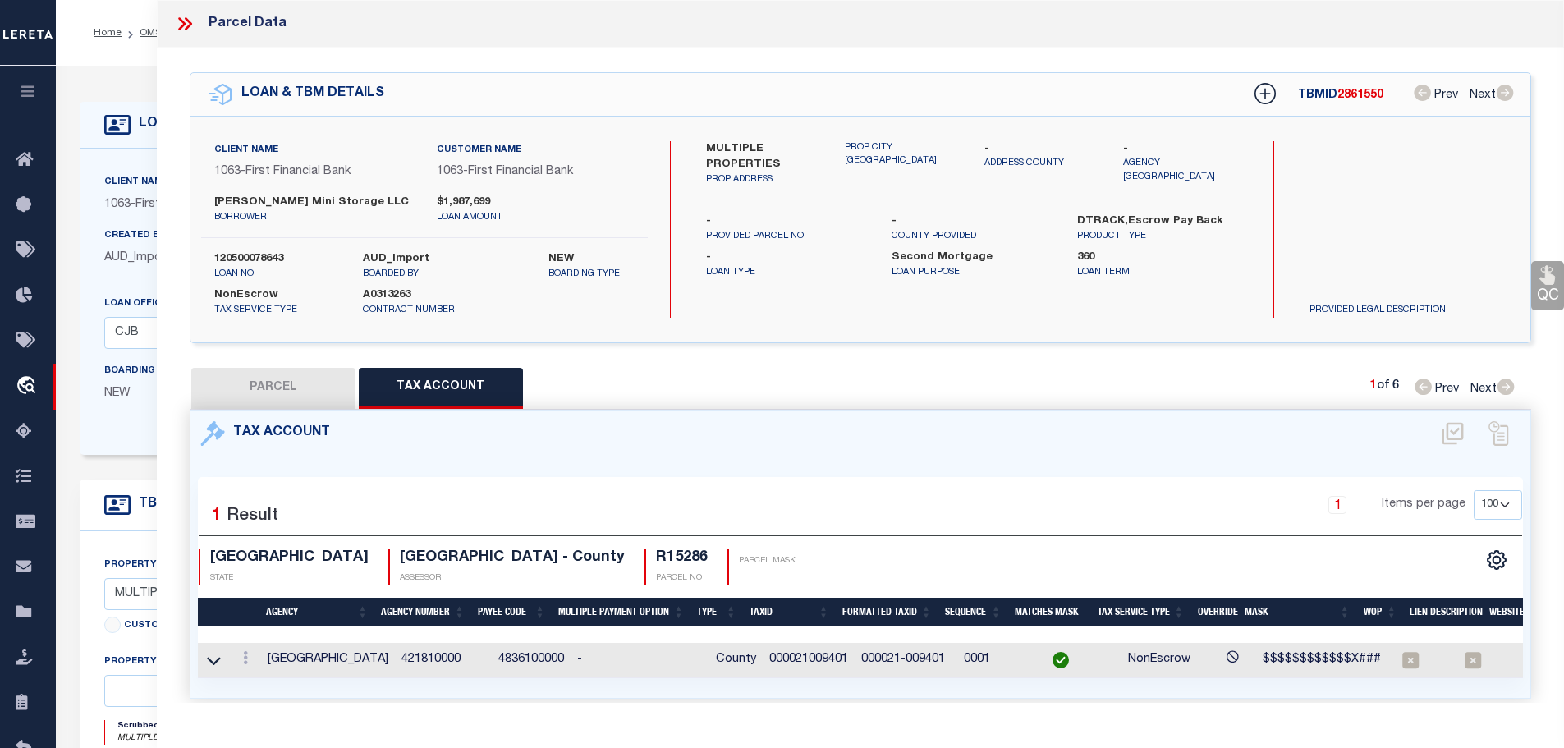
click at [186, 20] on icon at bounding box center [187, 23] width 7 height 13
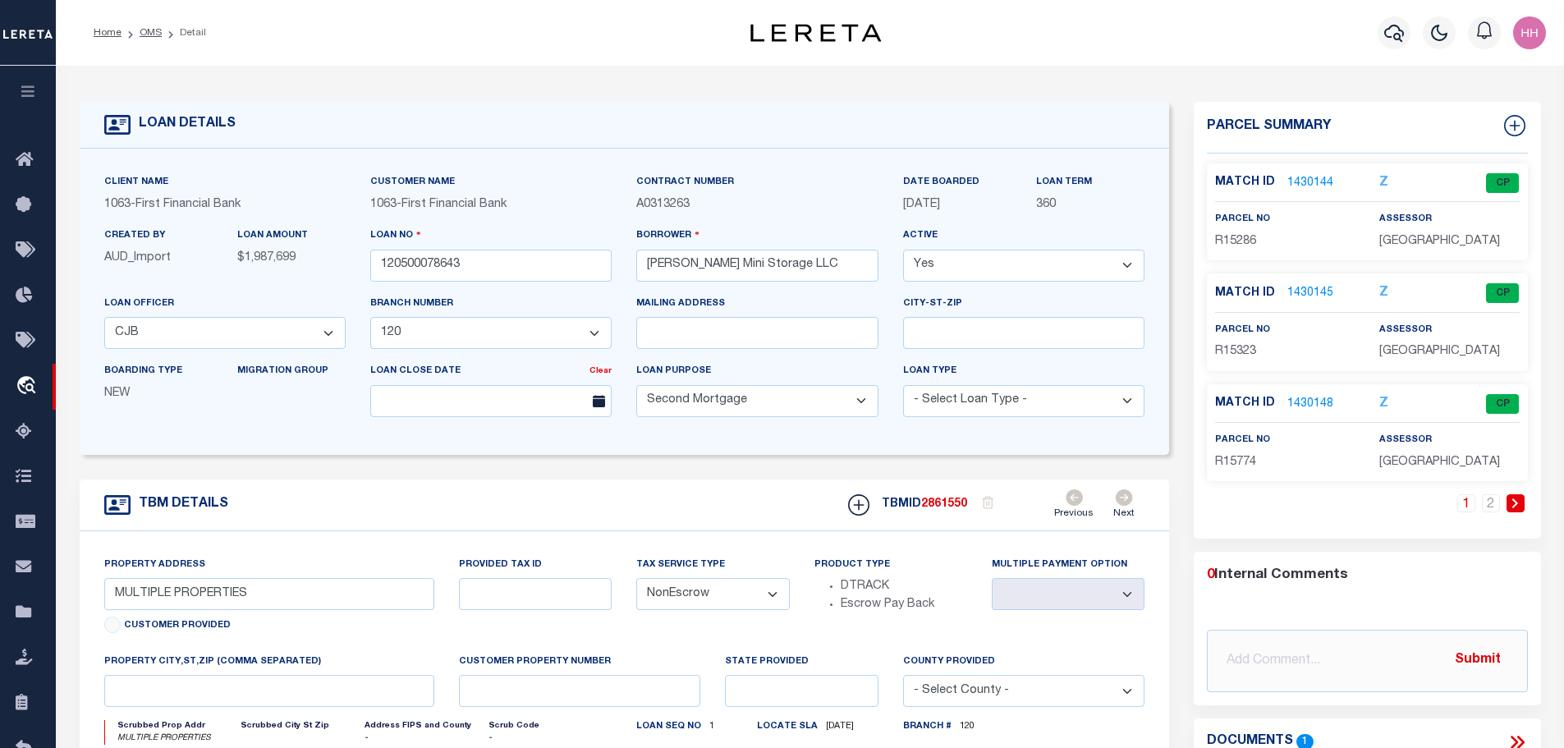
click at [1310, 291] on link "1430145" at bounding box center [1310, 293] width 46 height 17
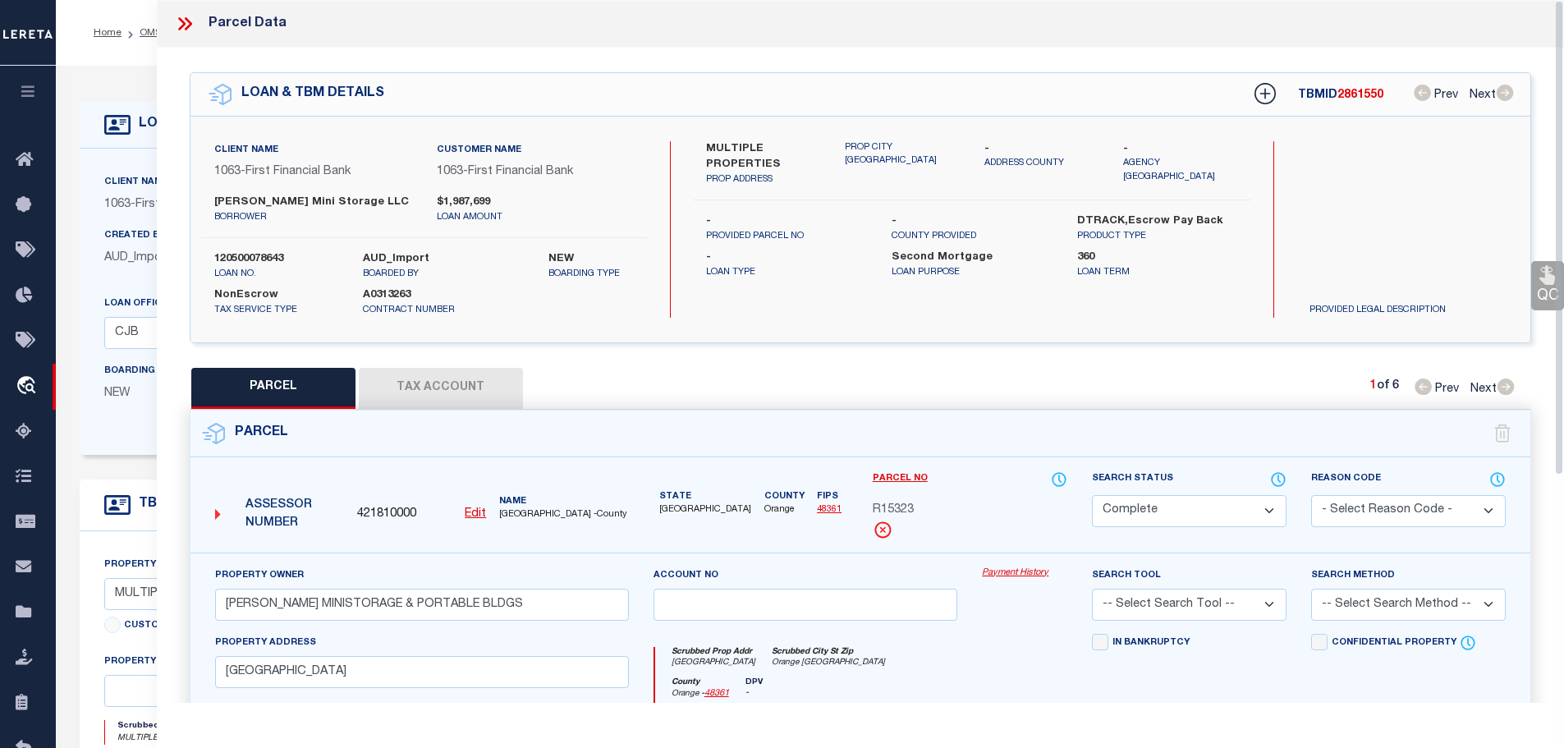
click at [437, 377] on button "Tax Account" at bounding box center [441, 388] width 164 height 41
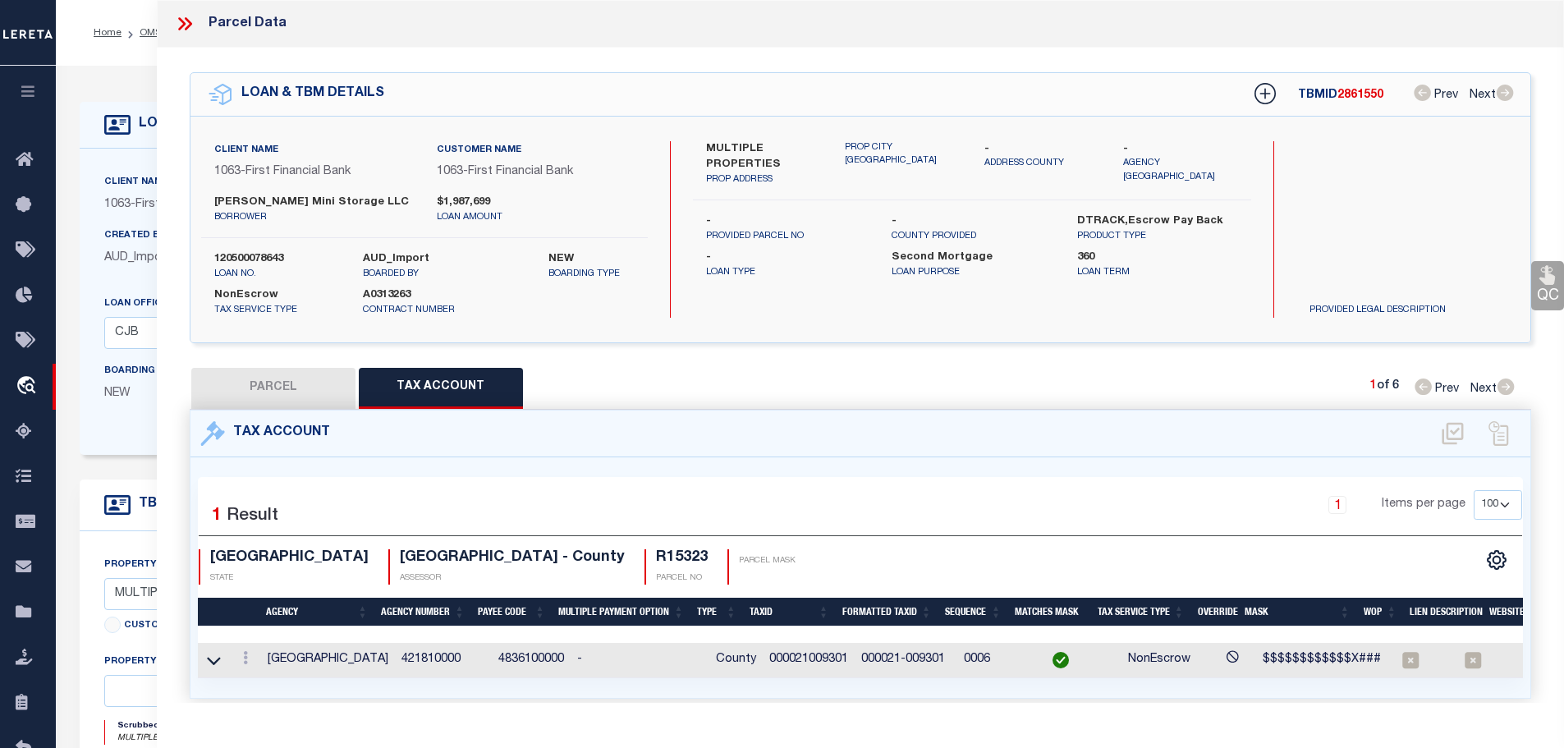
click at [181, 22] on icon at bounding box center [184, 23] width 21 height 21
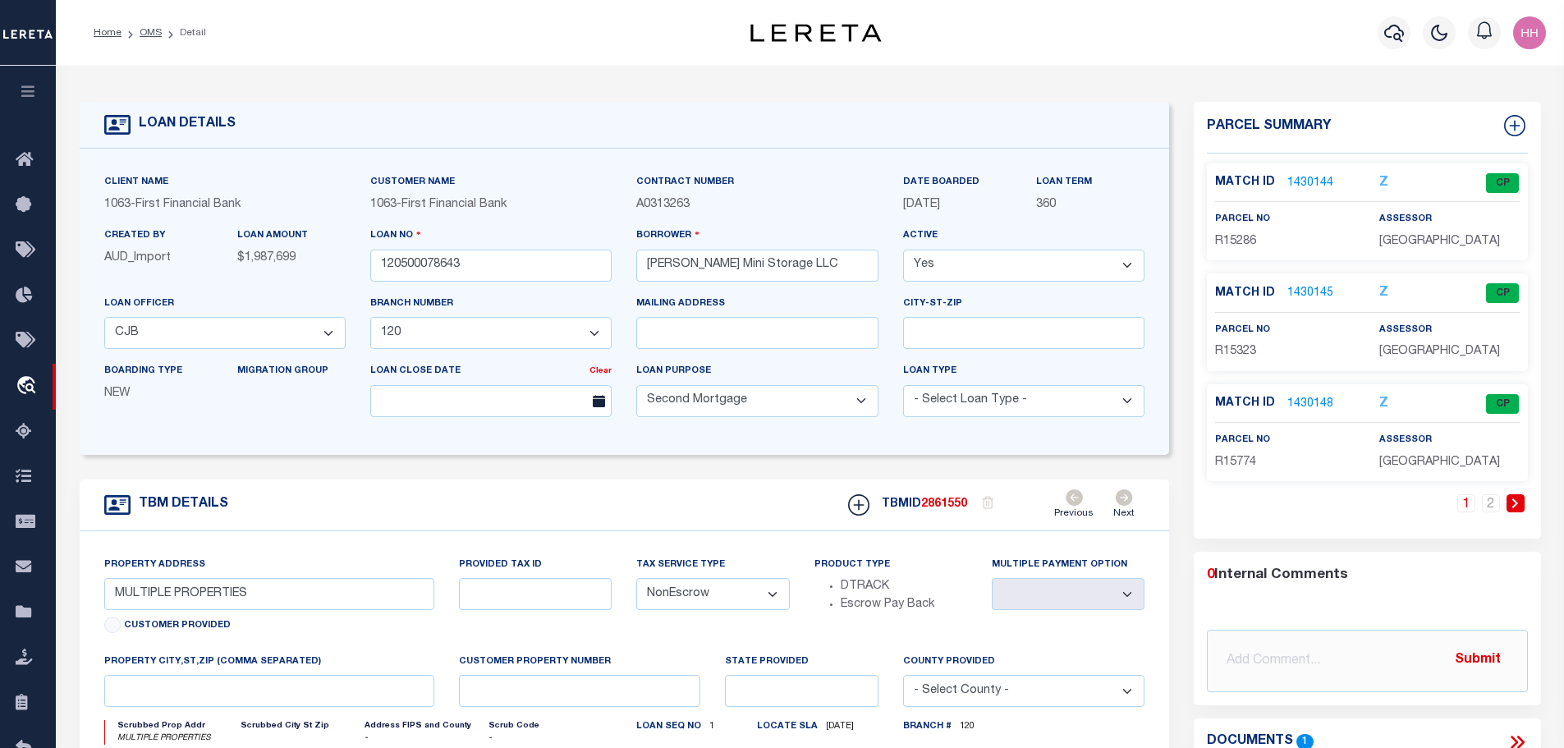
click at [1300, 415] on div "Match ID 1430148 Z CP" at bounding box center [1367, 408] width 305 height 29
click at [1300, 407] on link "1430148" at bounding box center [1310, 404] width 46 height 17
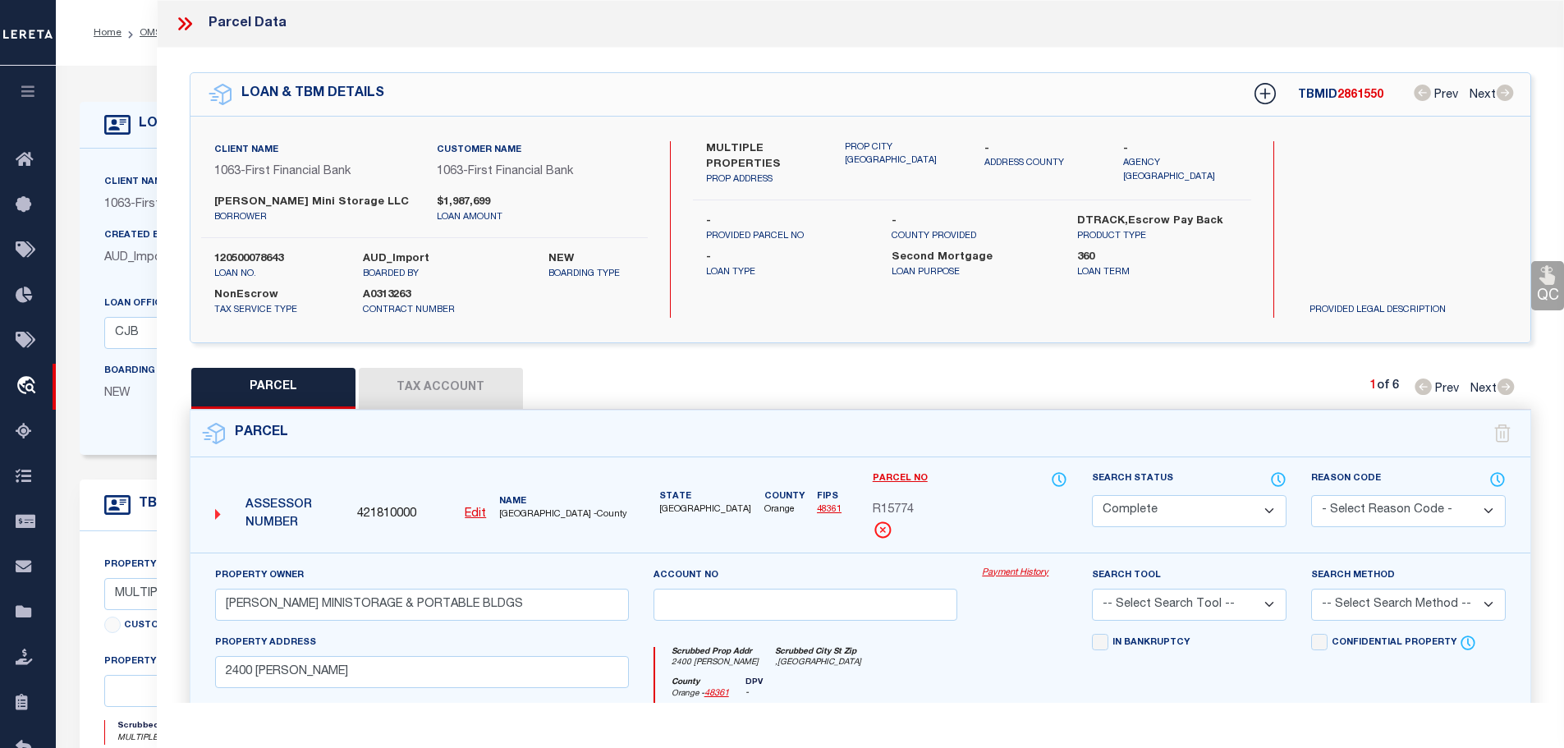
click at [421, 374] on button "Tax Account" at bounding box center [441, 388] width 164 height 41
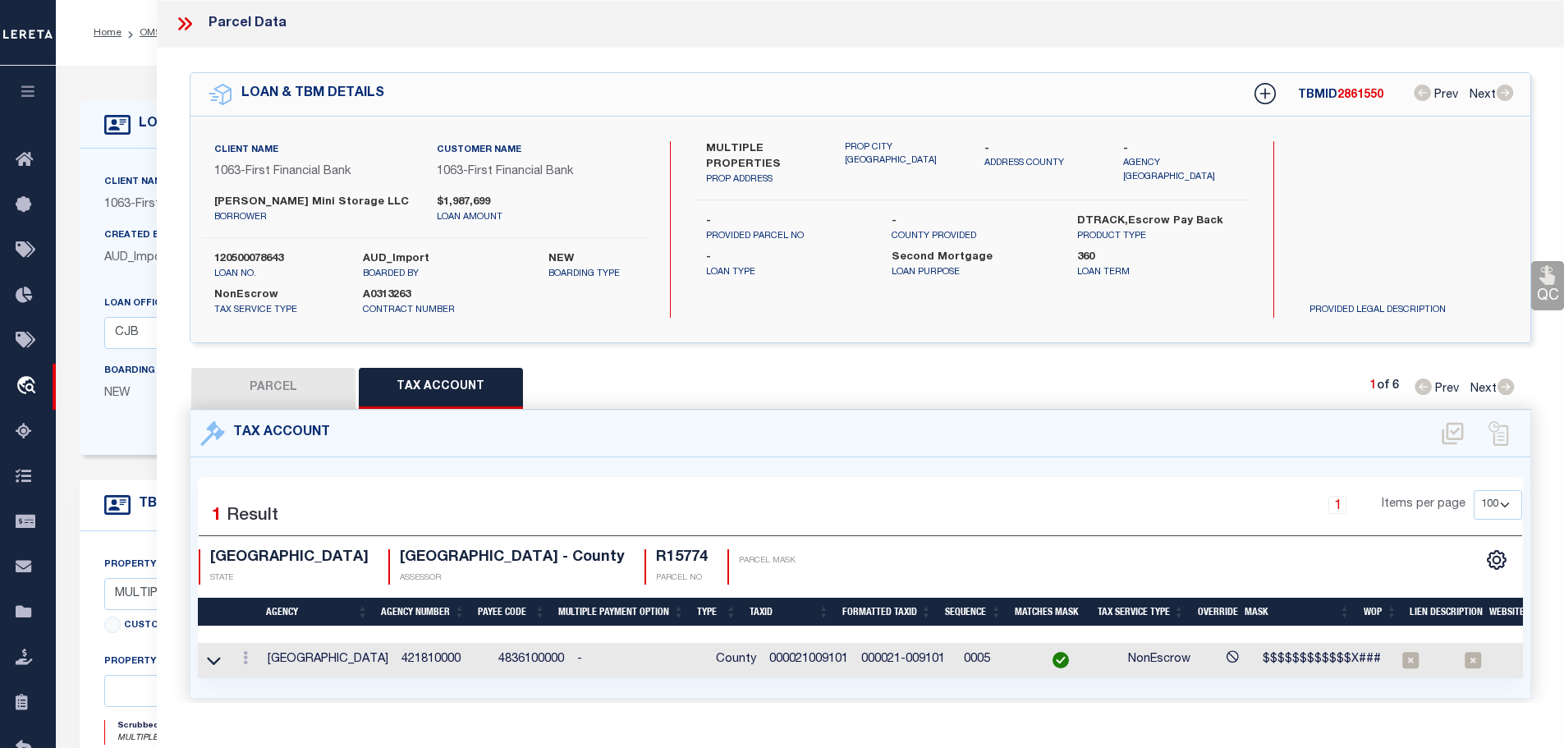
drag, startPoint x: 180, startPoint y: 24, endPoint x: 193, endPoint y: 29, distance: 14.0
click at [181, 25] on icon at bounding box center [184, 23] width 21 height 21
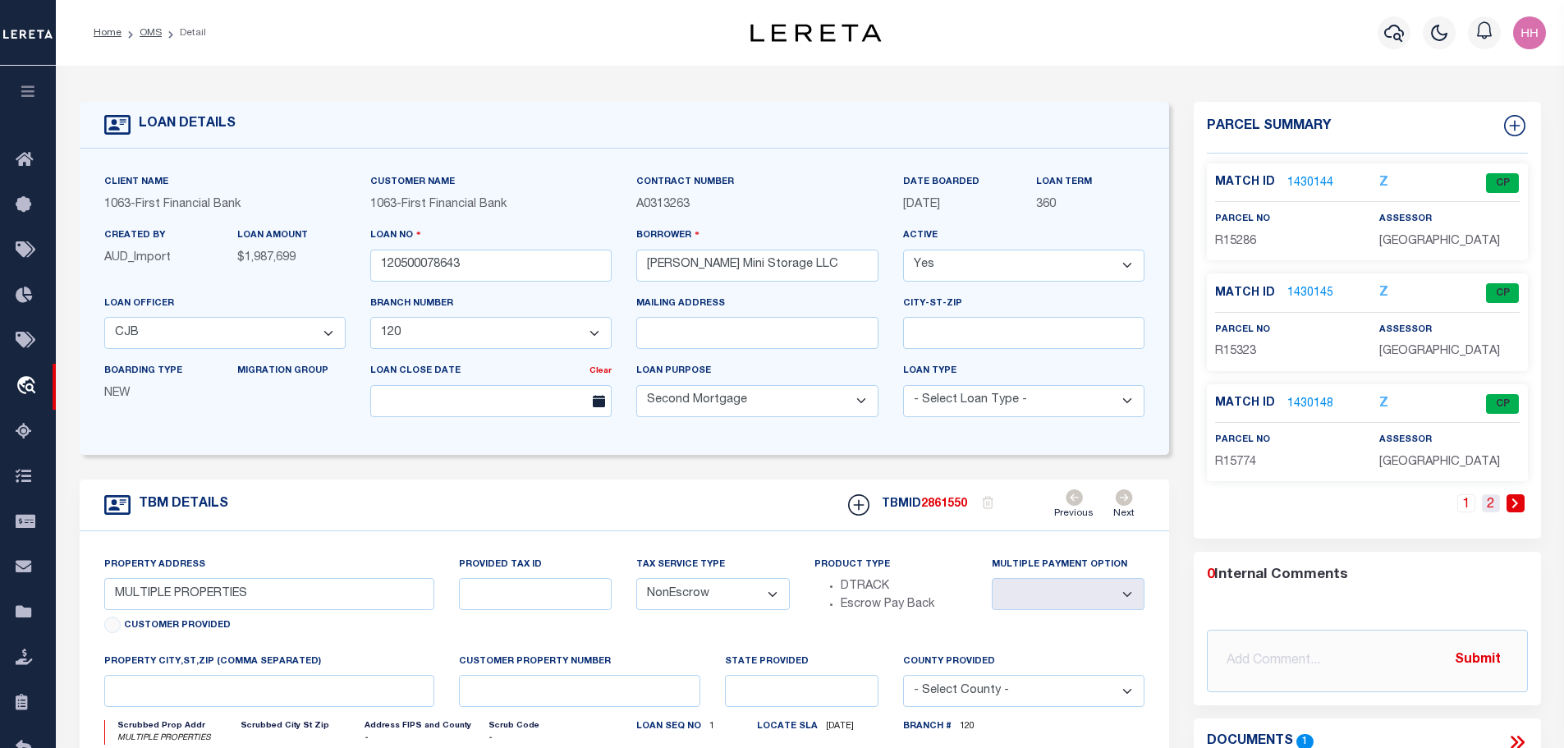
click at [1497, 505] on link "2" at bounding box center [1491, 503] width 18 height 18
click at [1297, 180] on link "1430147" at bounding box center [1310, 183] width 46 height 17
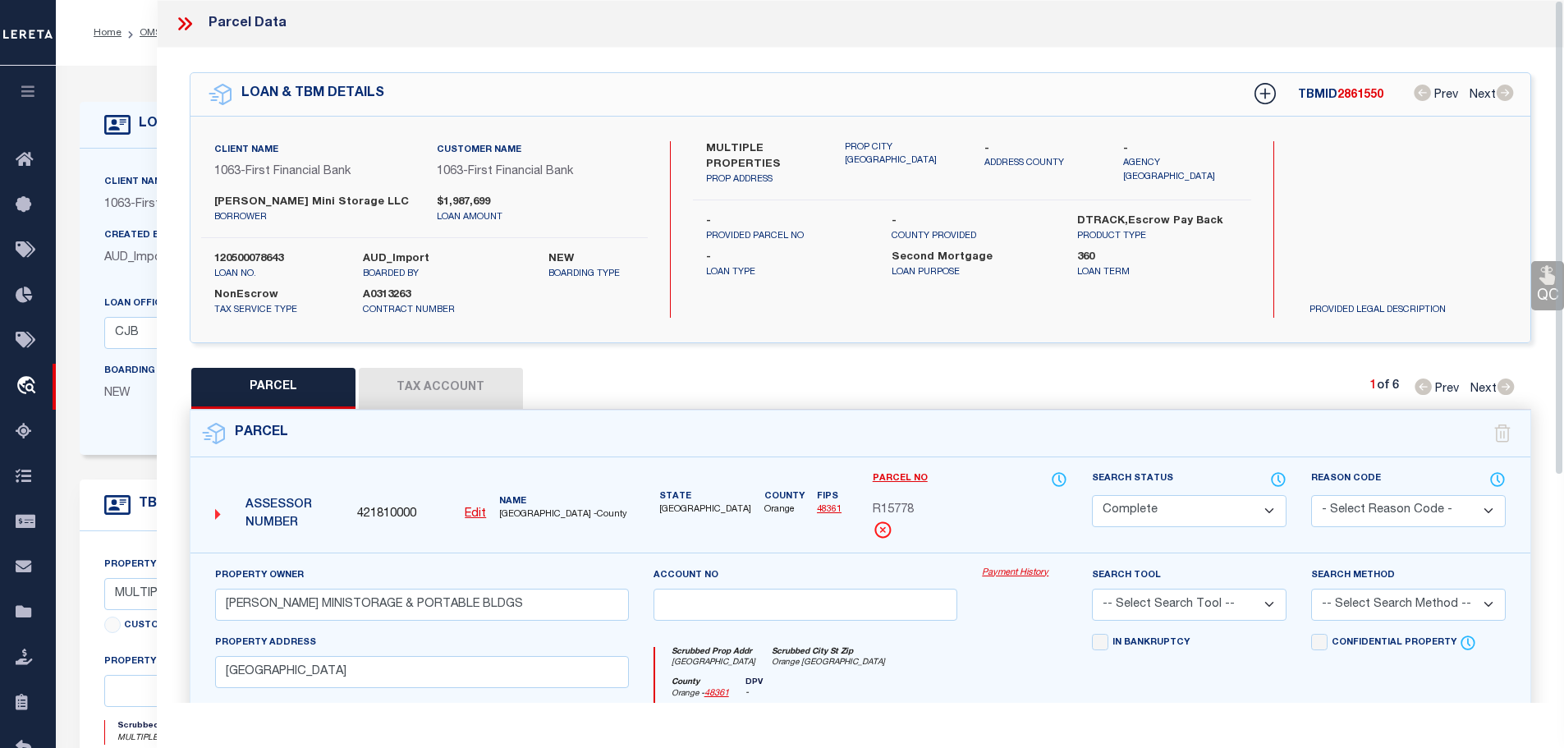
click at [429, 389] on button "Tax Account" at bounding box center [441, 388] width 164 height 41
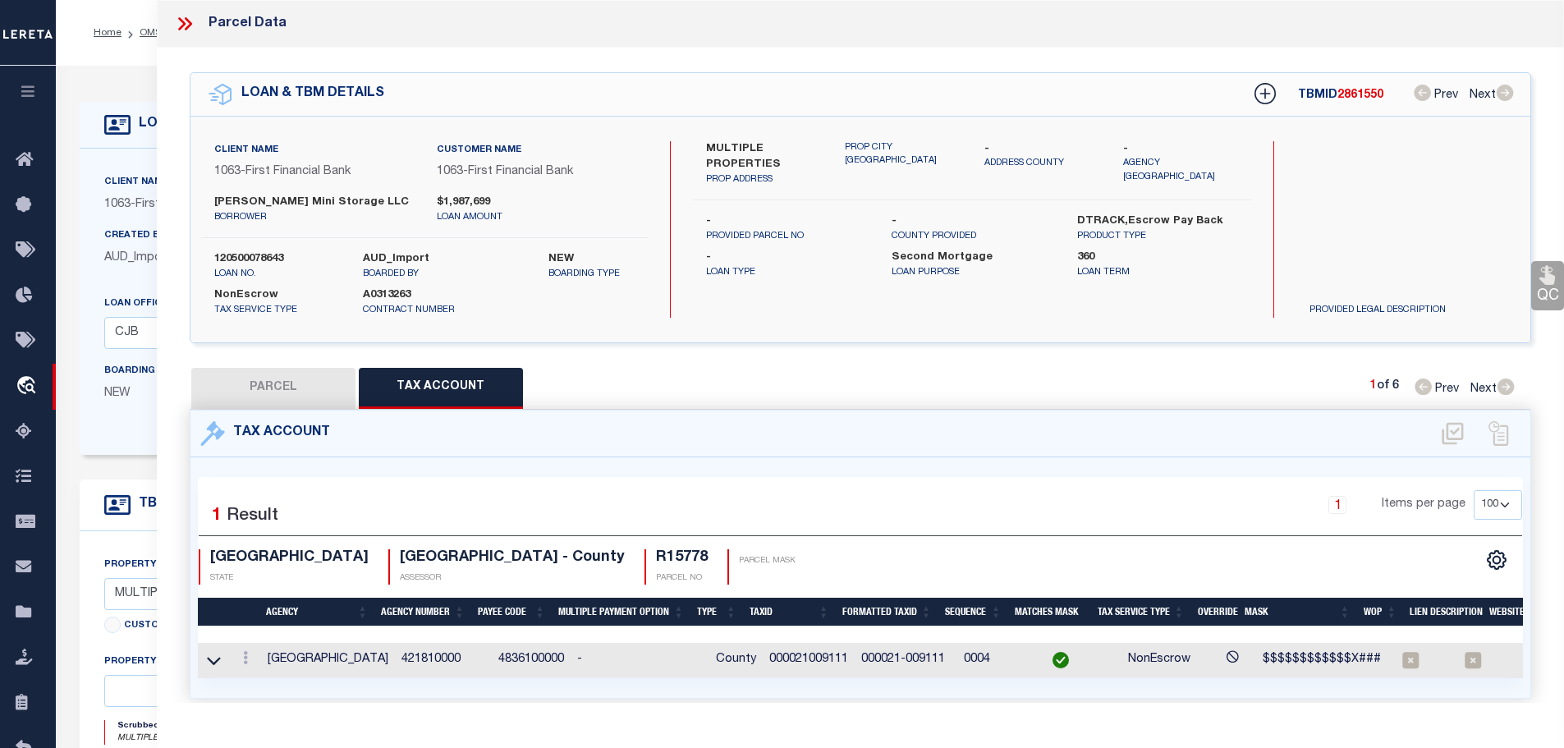
click at [186, 23] on icon at bounding box center [184, 23] width 21 height 21
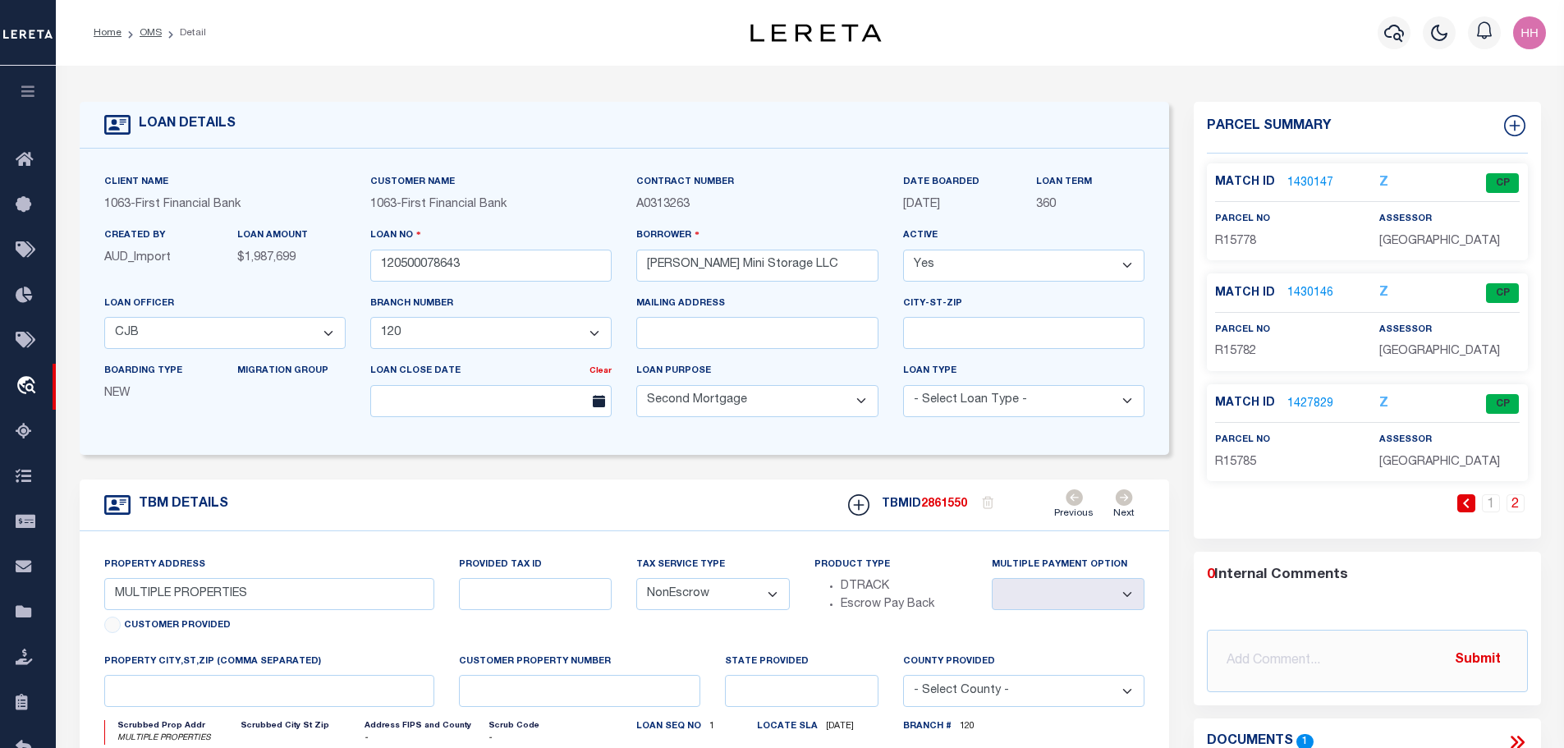
click at [1304, 291] on link "1430146" at bounding box center [1310, 293] width 46 height 17
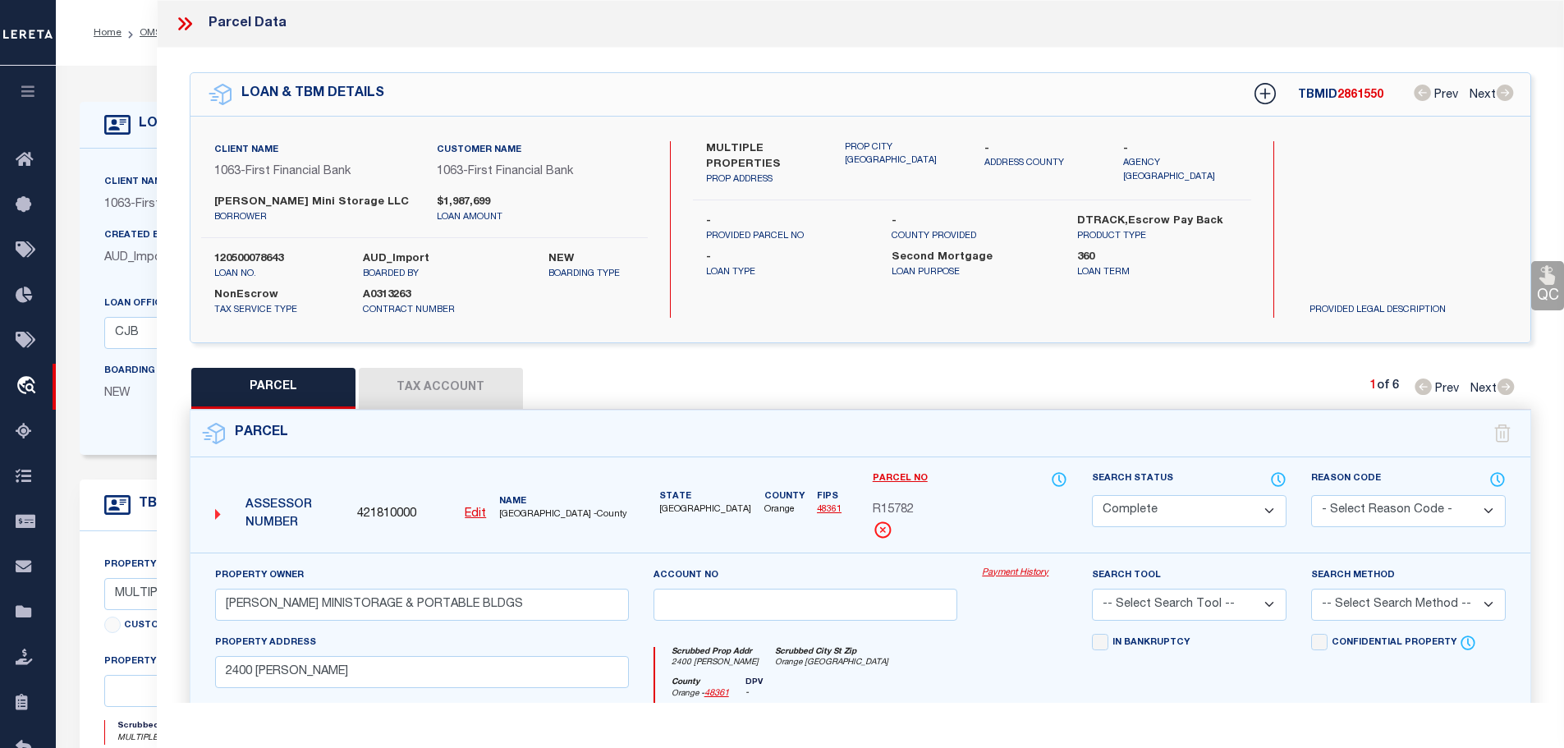
click at [396, 374] on button "Tax Account" at bounding box center [441, 388] width 164 height 41
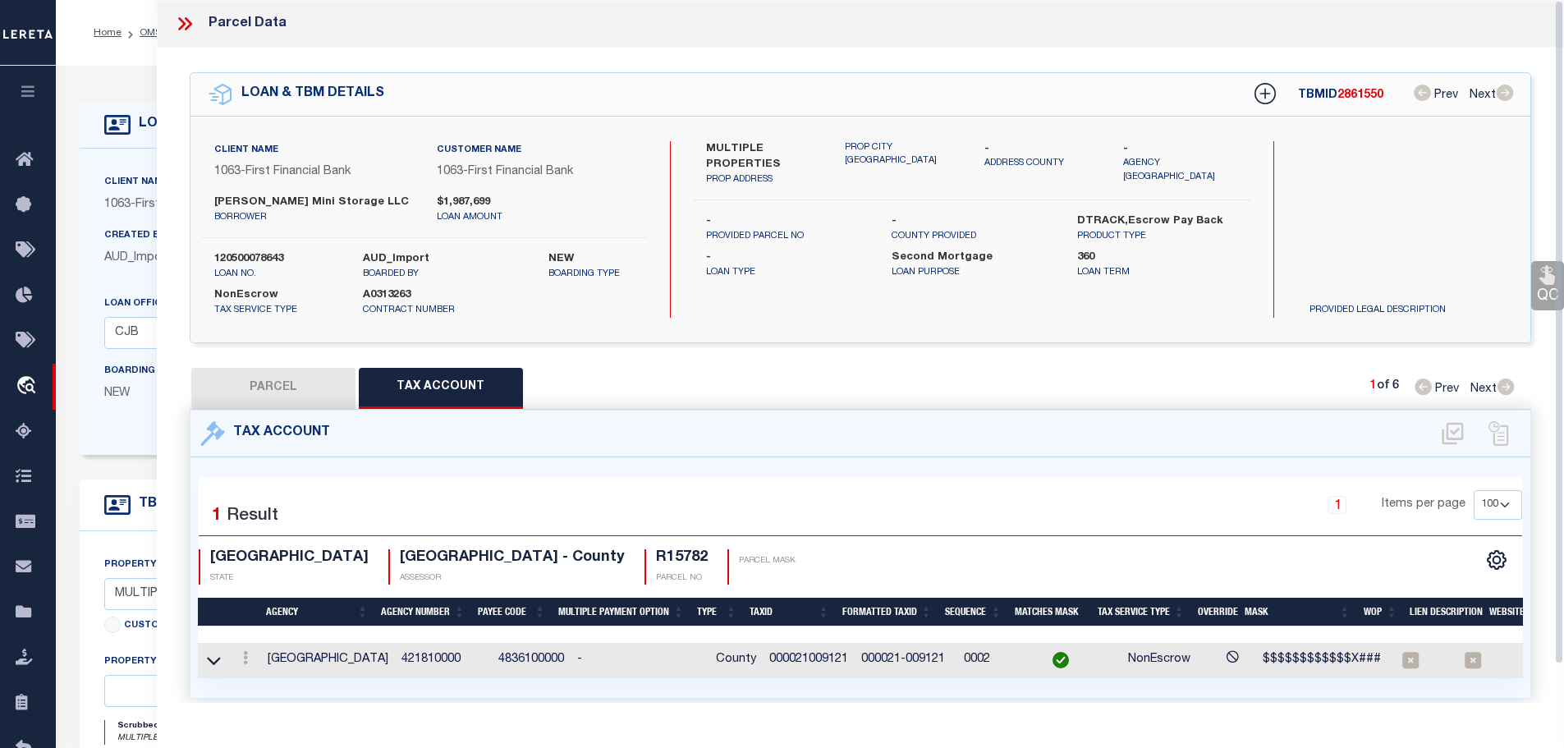
click at [190, 17] on icon at bounding box center [184, 23] width 21 height 21
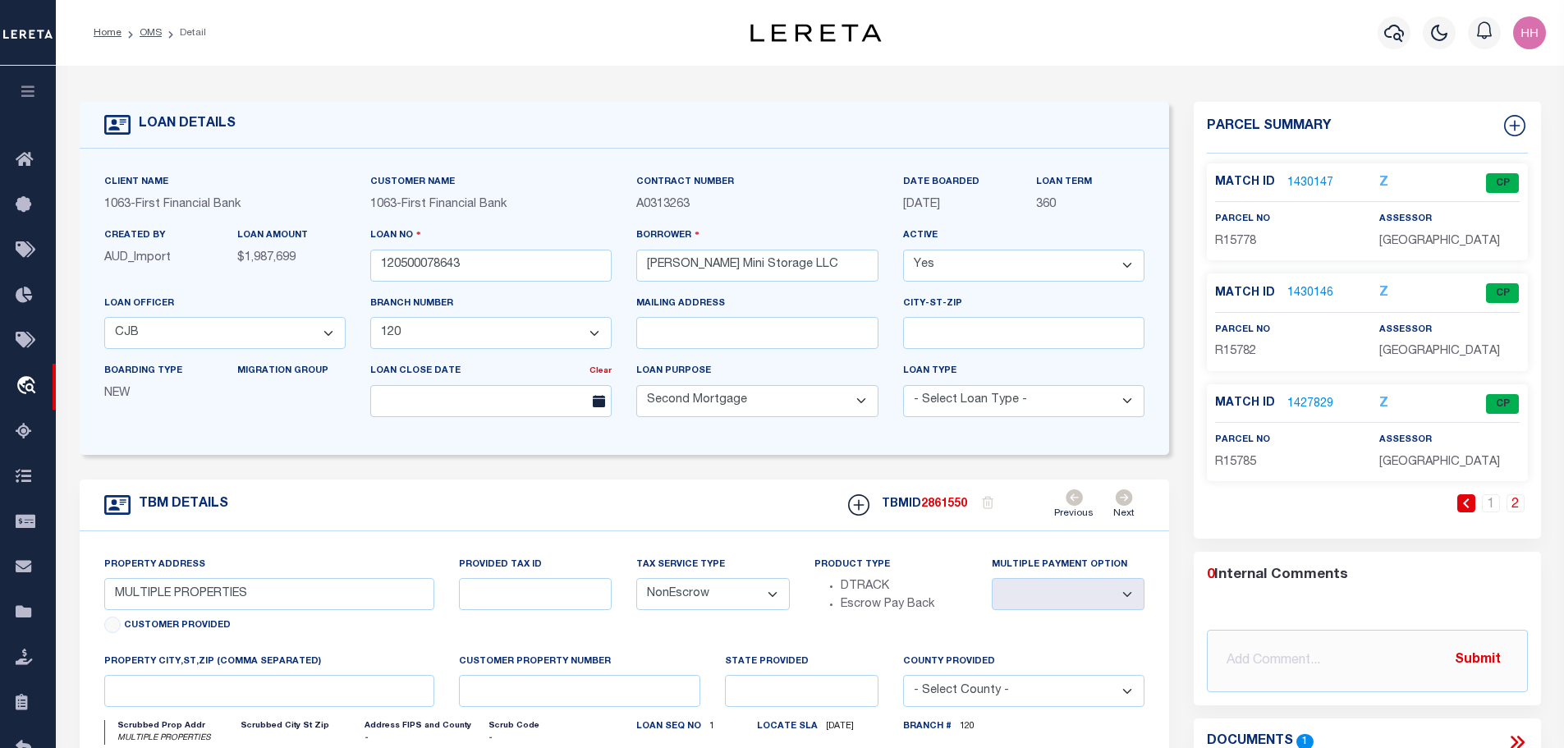
click at [1300, 409] on link "1427829" at bounding box center [1310, 404] width 46 height 17
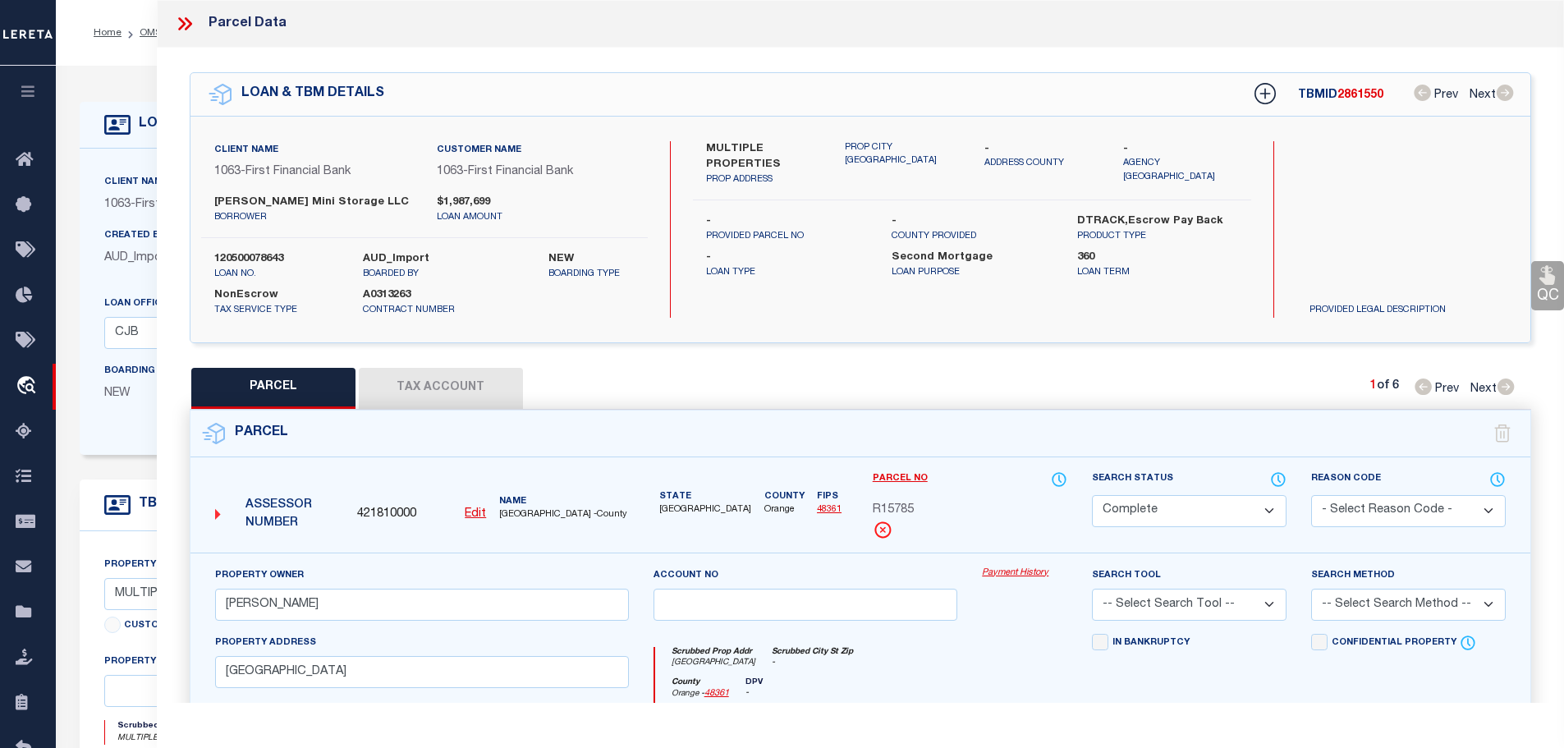
click at [420, 378] on button "Tax Account" at bounding box center [441, 388] width 164 height 41
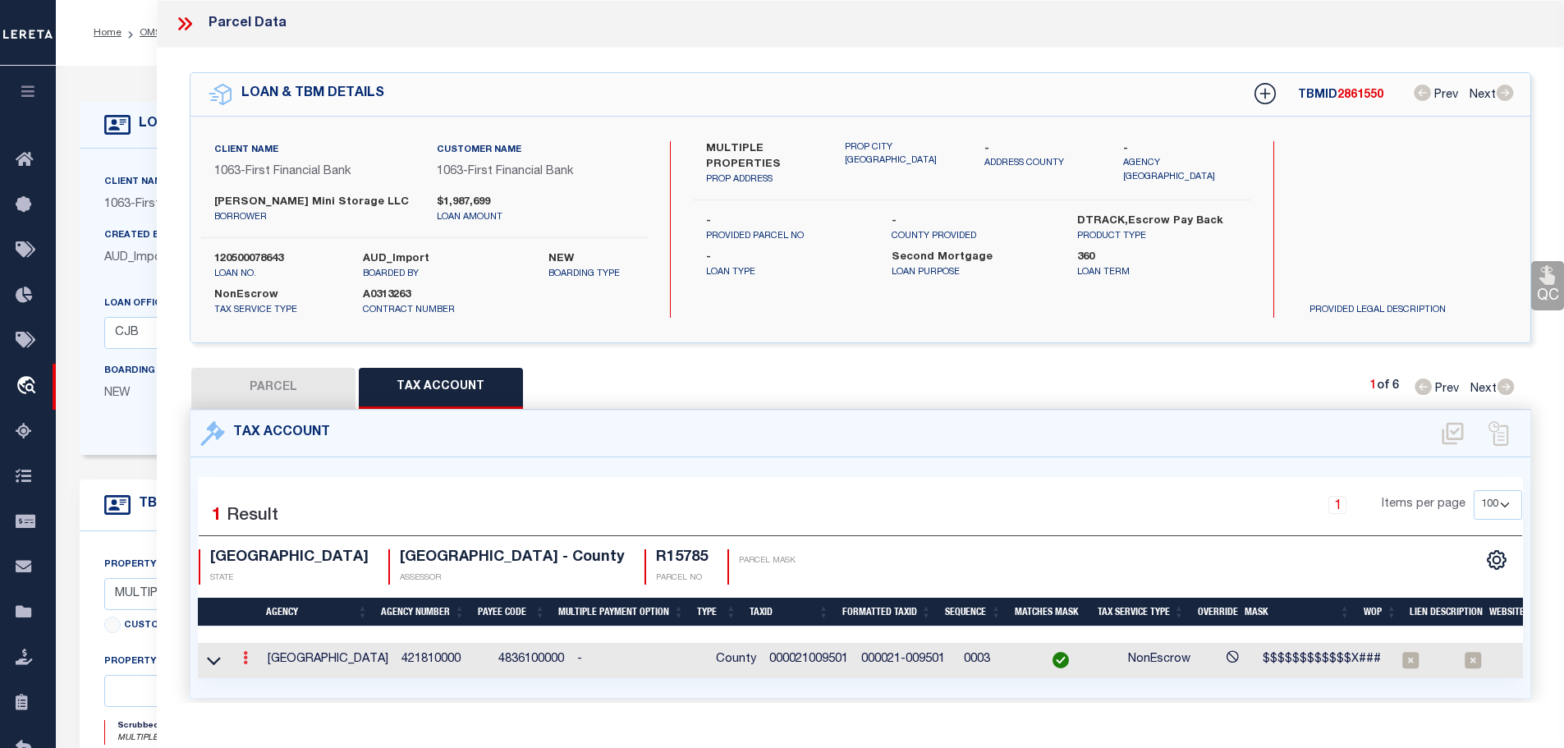
click at [242, 653] on link at bounding box center [245, 659] width 18 height 13
click at [263, 681] on icon "" at bounding box center [263, 682] width 12 height 12
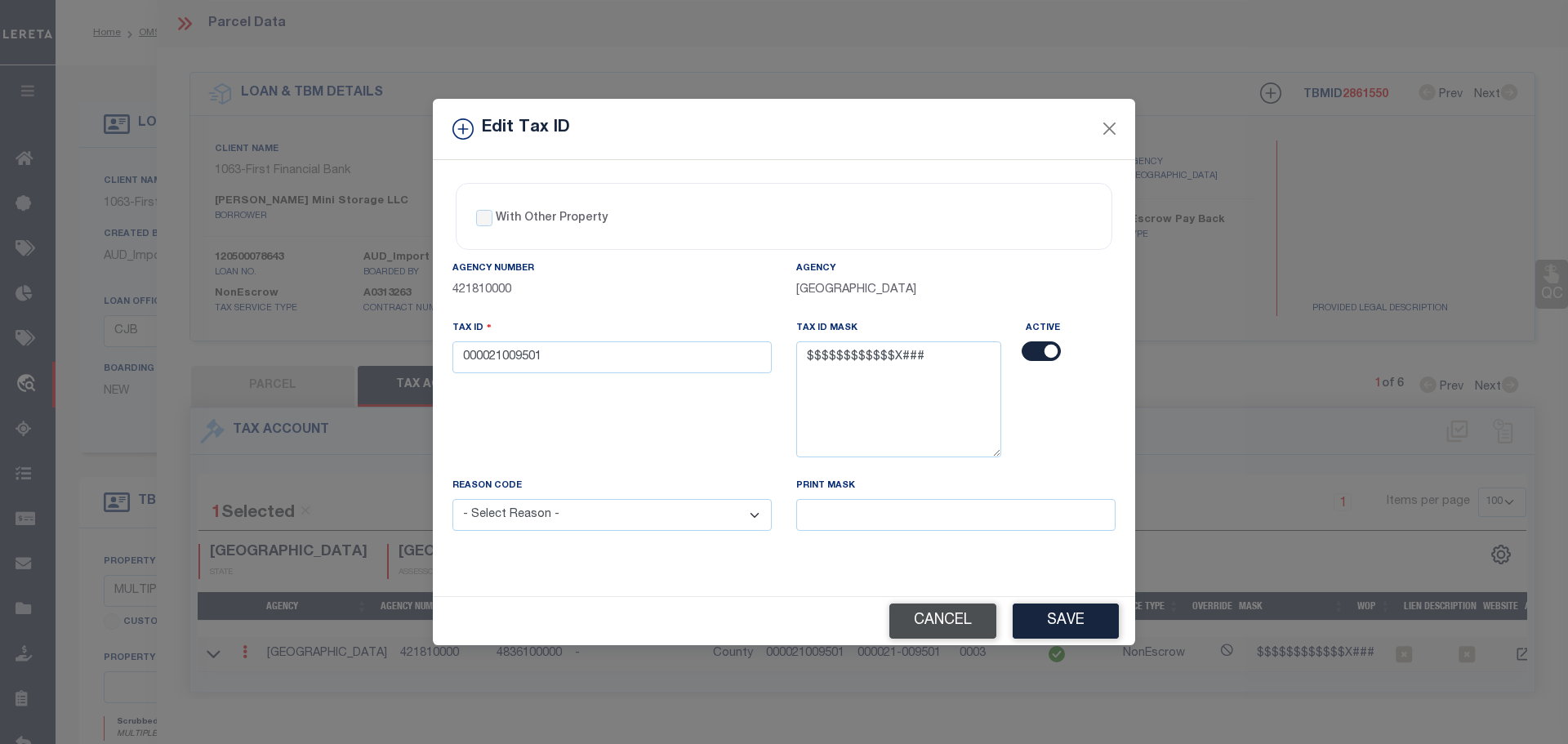
click at [952, 619] on button "Cancel" at bounding box center [943, 621] width 107 height 35
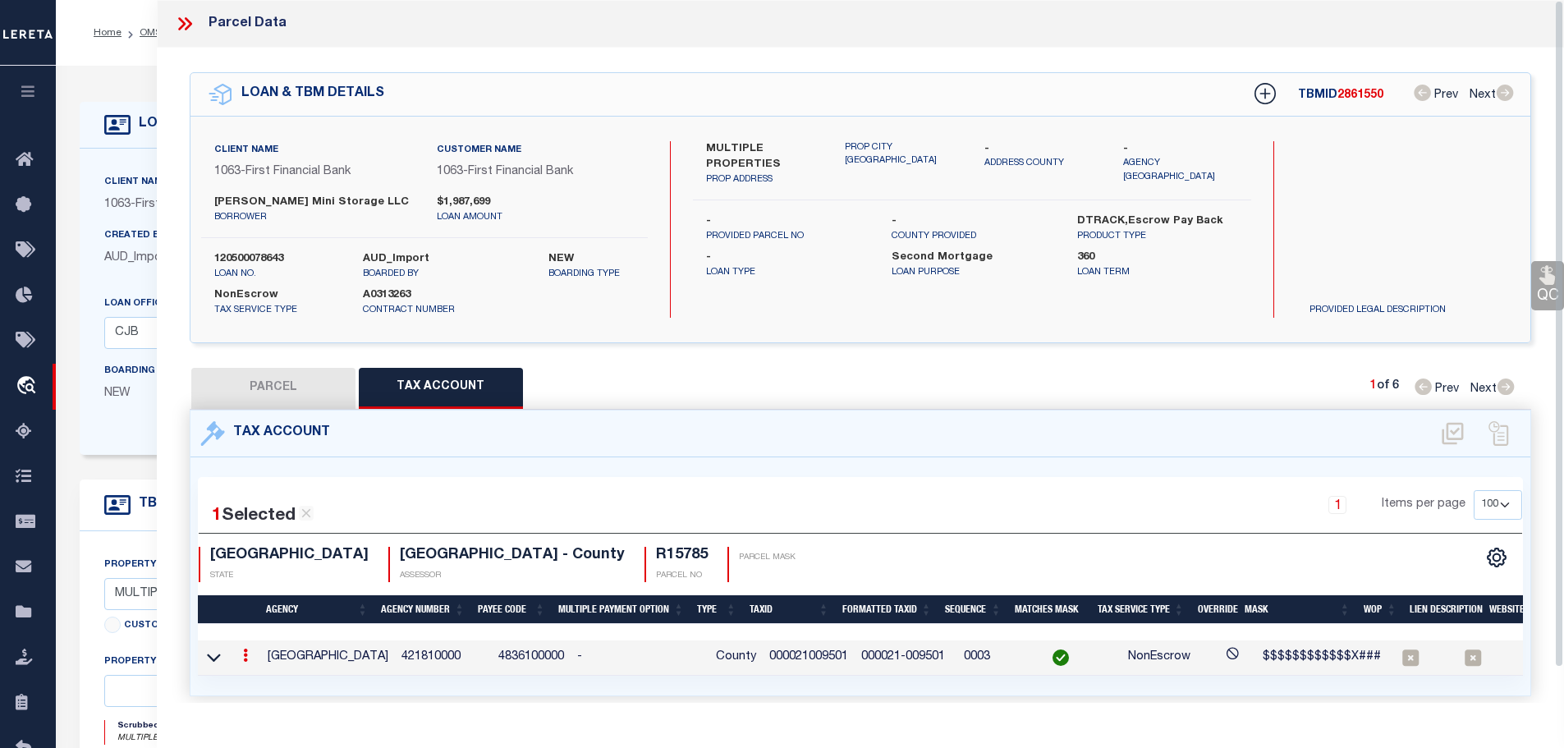
click at [185, 25] on icon at bounding box center [184, 23] width 21 height 21
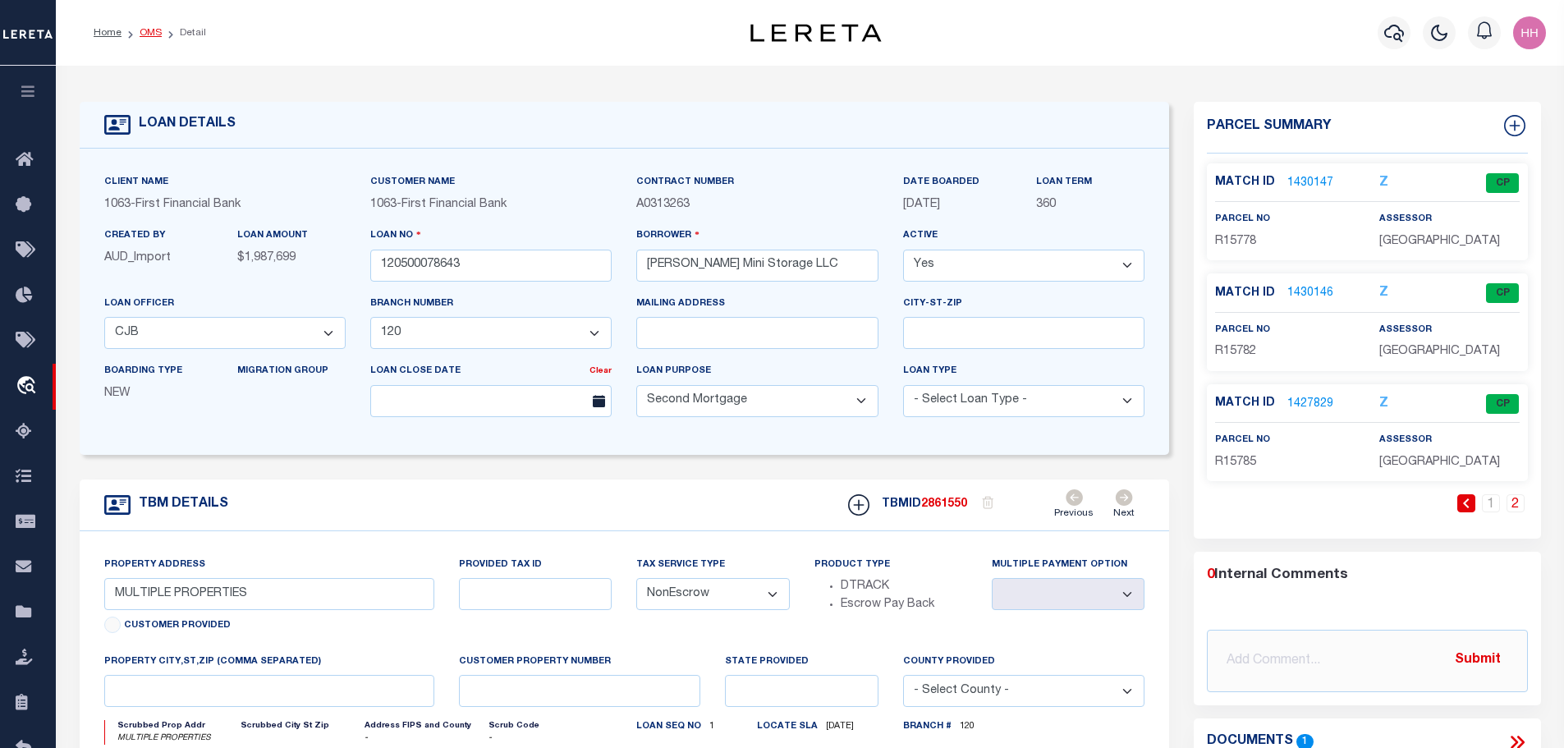
click at [153, 35] on link "OMS" at bounding box center [151, 33] width 22 height 10
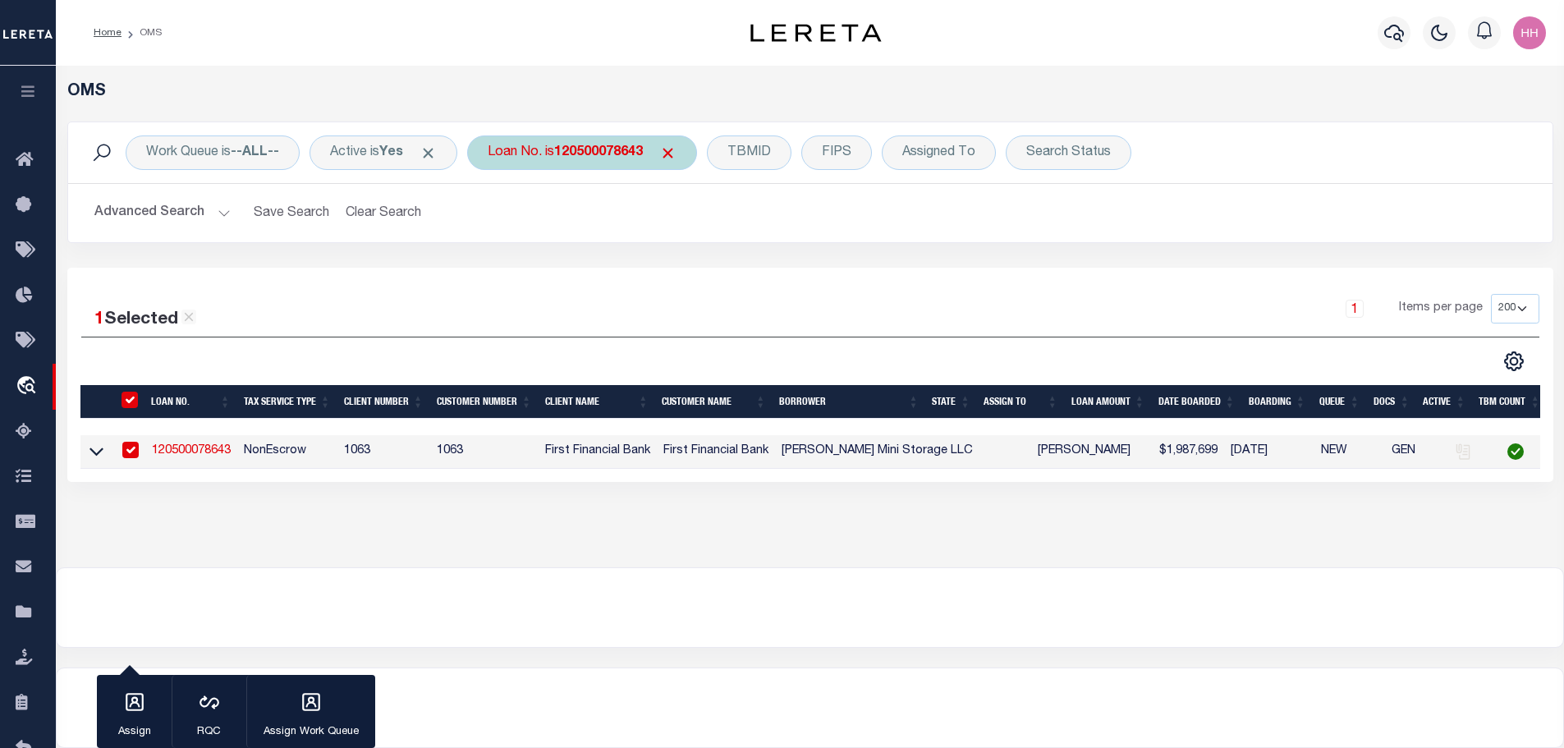
click at [594, 146] on b "120500078643" at bounding box center [598, 152] width 89 height 13
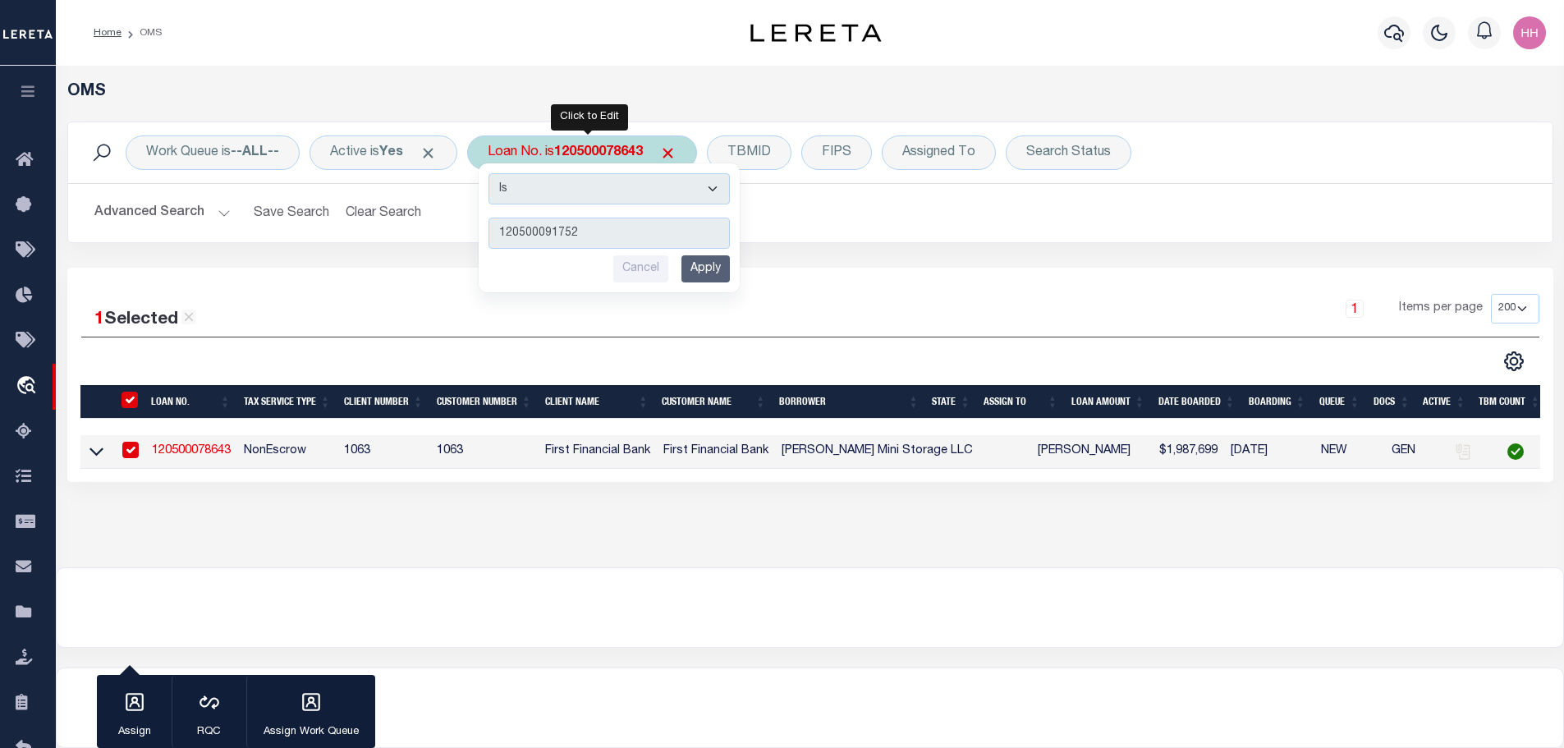
click at [718, 260] on input "Apply" at bounding box center [705, 268] width 48 height 27
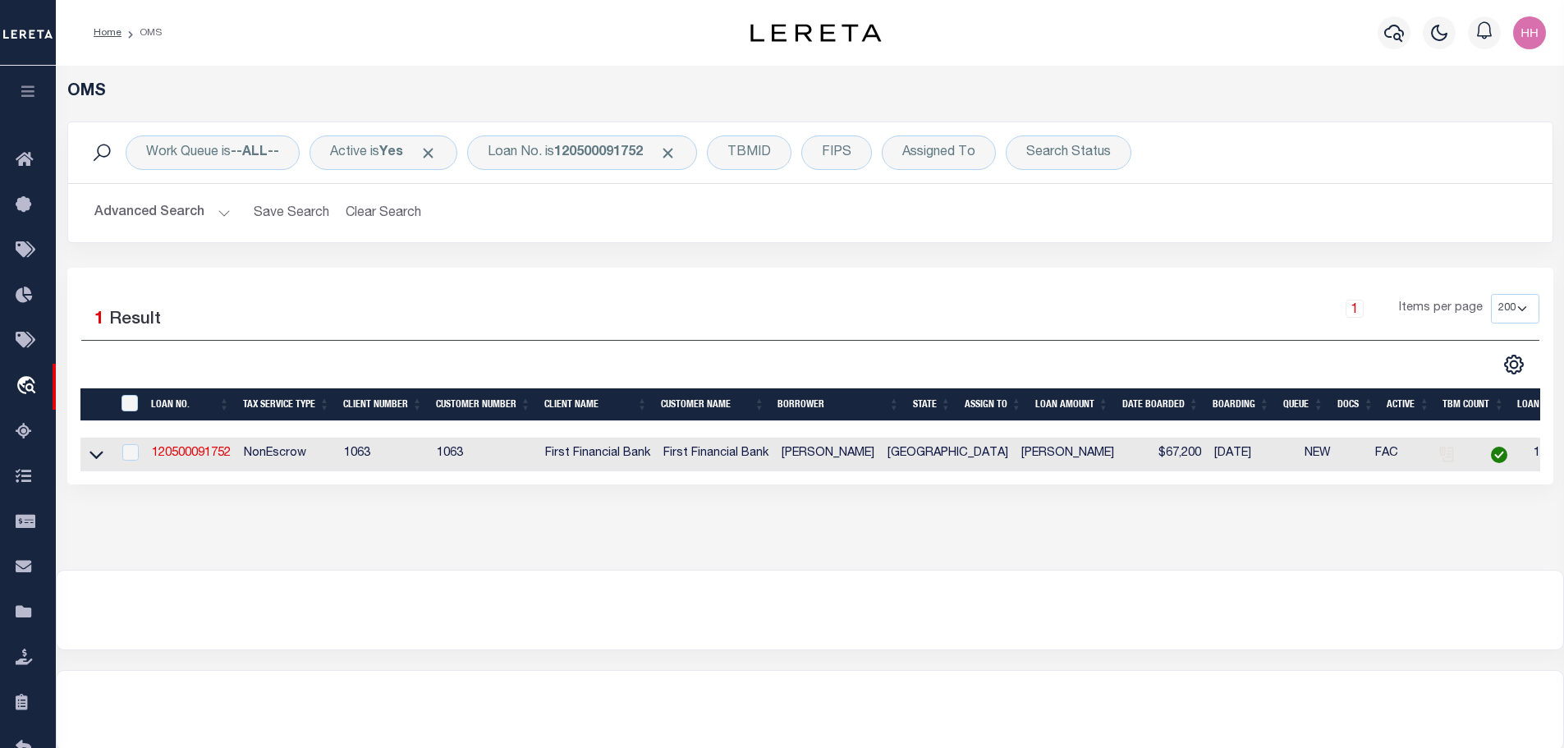
click at [183, 441] on td "120500091752" at bounding box center [191, 455] width 92 height 34
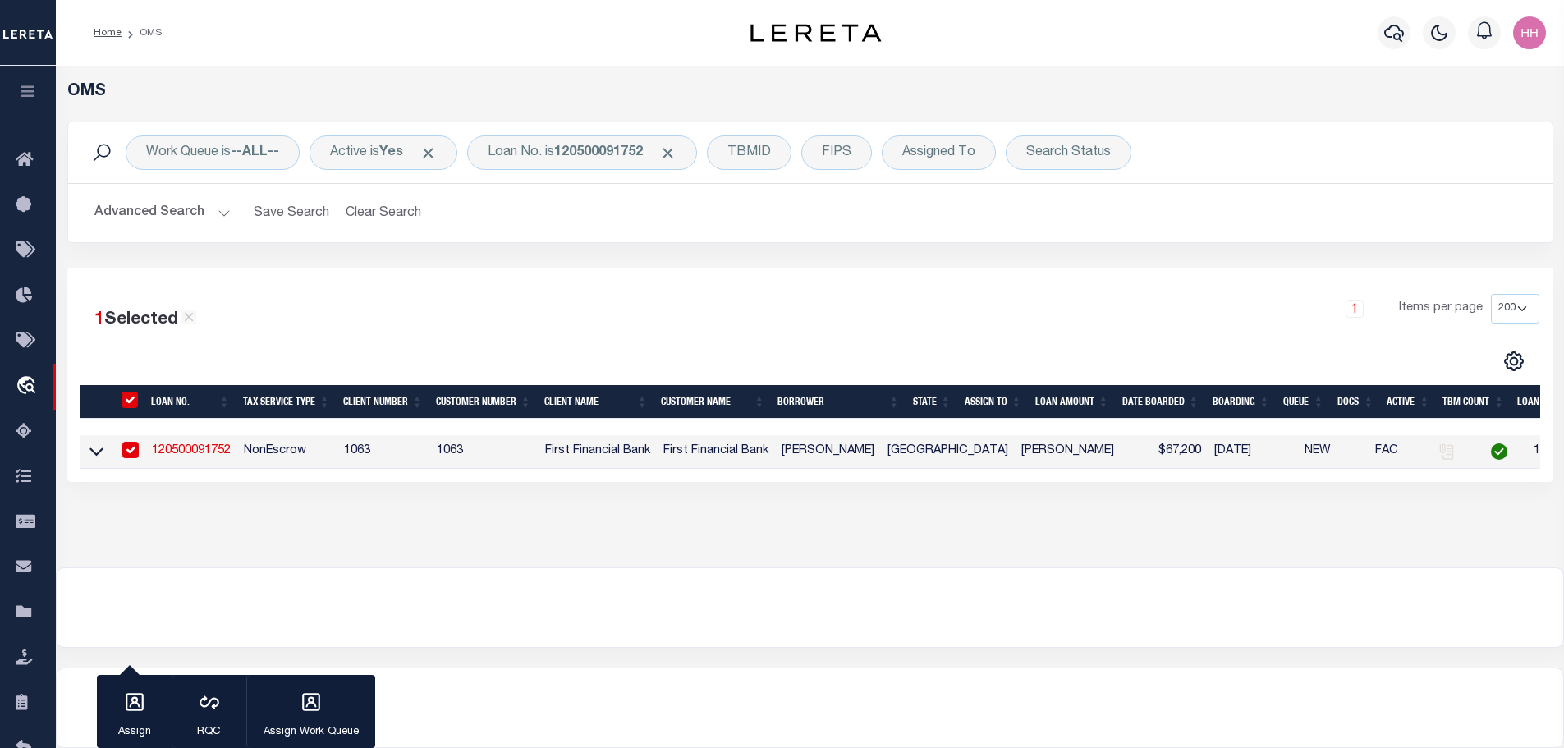
click at [186, 448] on link "120500091752" at bounding box center [191, 450] width 79 height 11
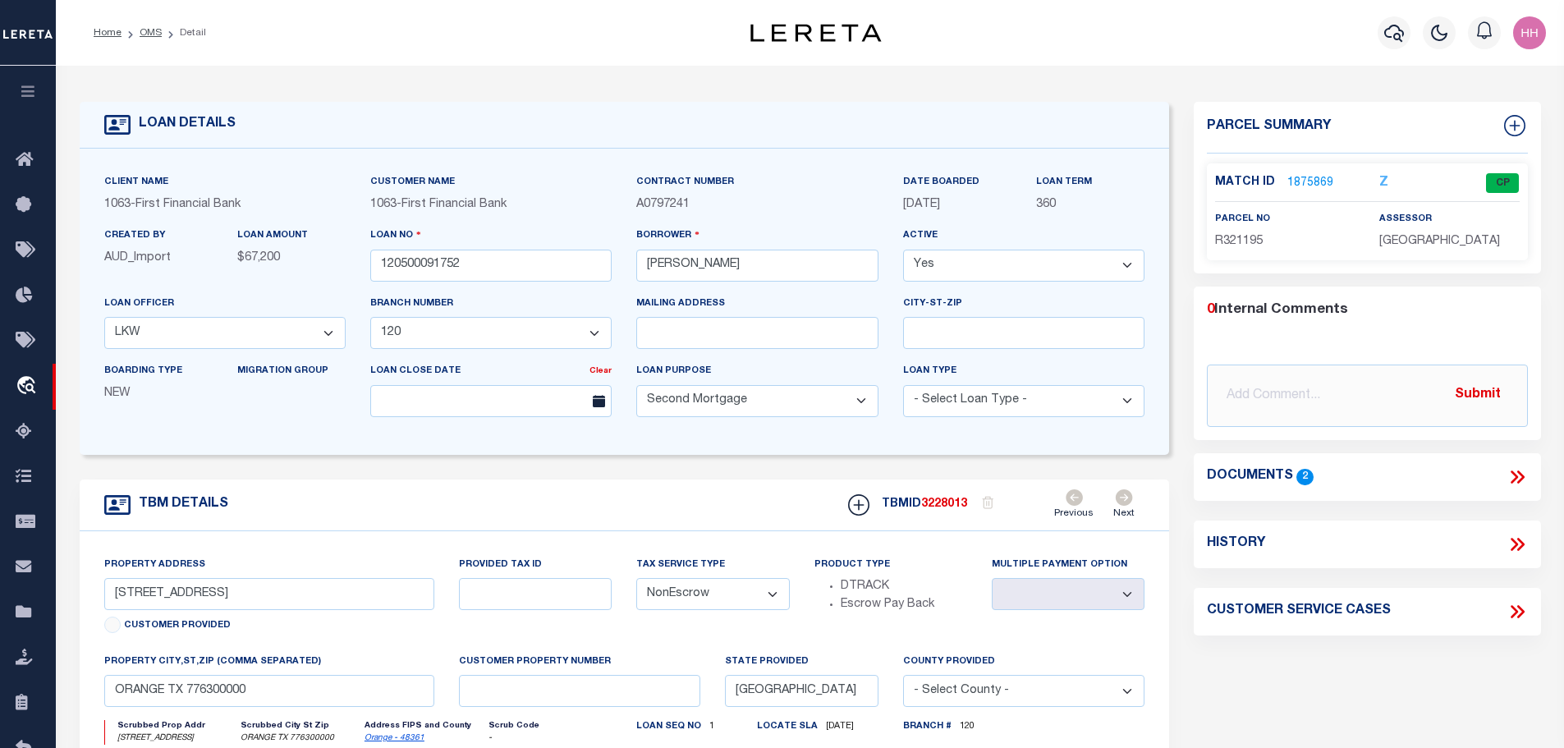
click at [1317, 179] on link "1875869" at bounding box center [1310, 183] width 46 height 17
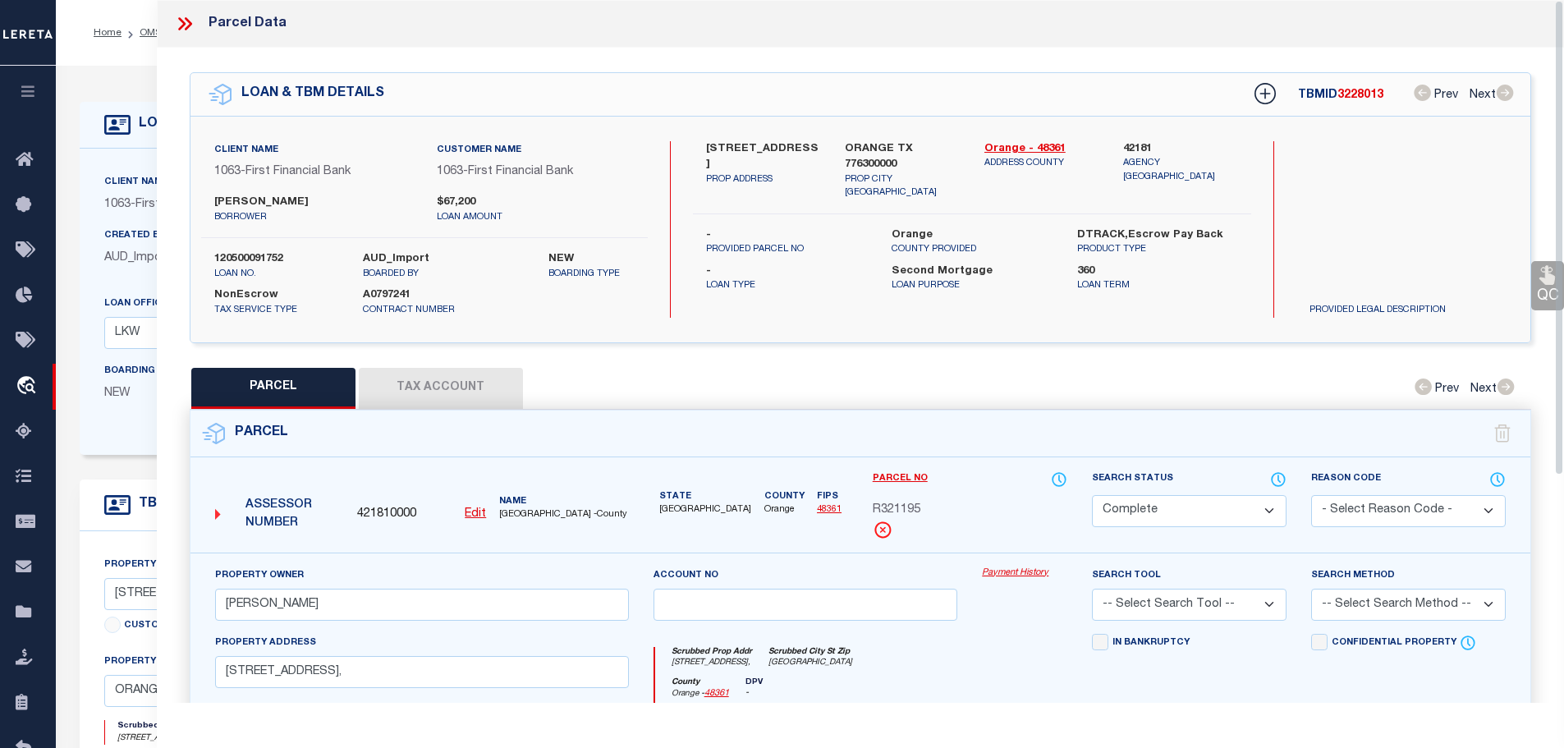
click at [465, 376] on button "Tax Account" at bounding box center [441, 388] width 164 height 41
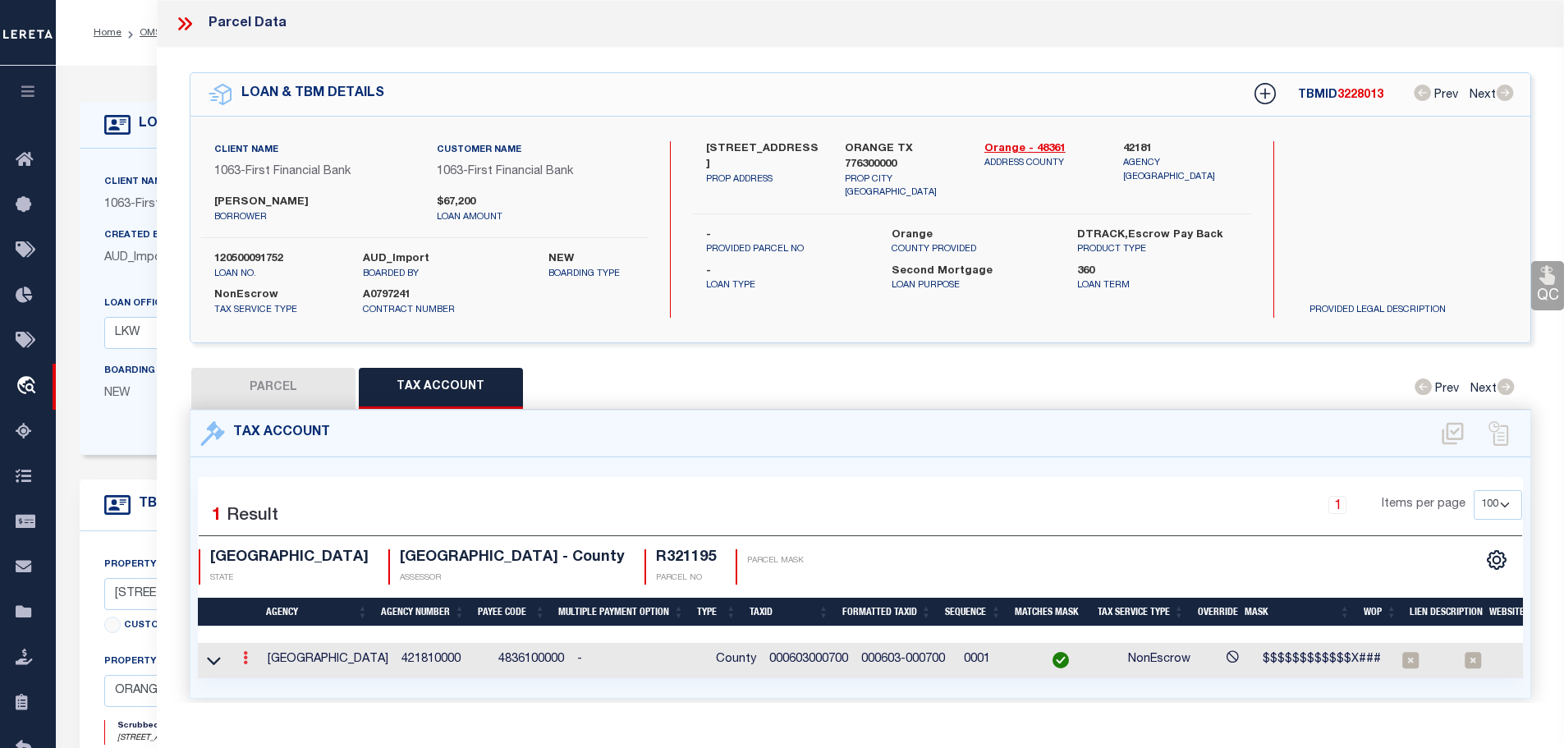
click at [241, 653] on link at bounding box center [245, 659] width 18 height 13
click at [266, 387] on button "PARCEL" at bounding box center [273, 388] width 164 height 41
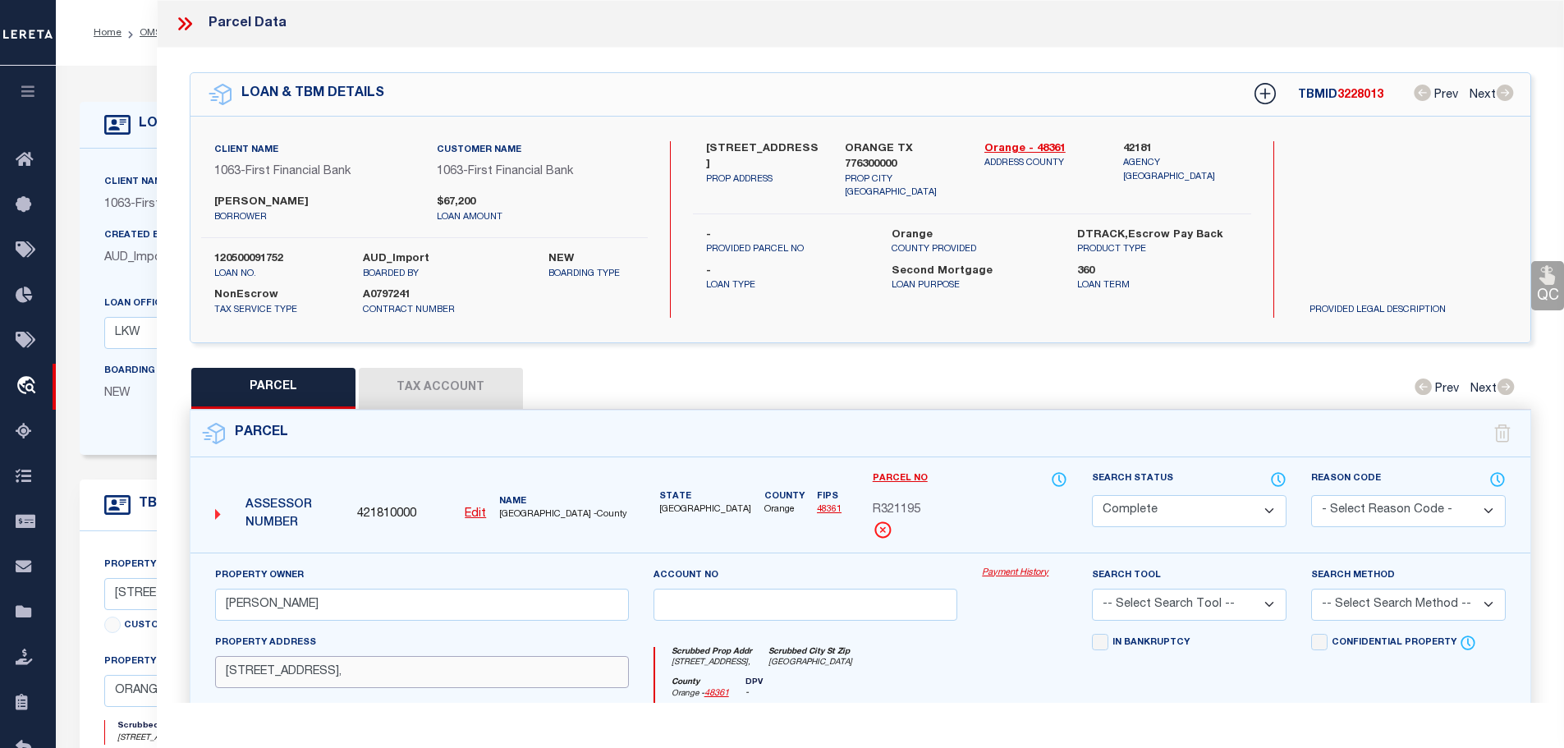
drag, startPoint x: 217, startPoint y: 663, endPoint x: 337, endPoint y: 674, distance: 120.3
click at [337, 674] on input "[STREET_ADDRESS]," at bounding box center [422, 672] width 414 height 32
click at [452, 374] on button "Tax Account" at bounding box center [441, 388] width 164 height 41
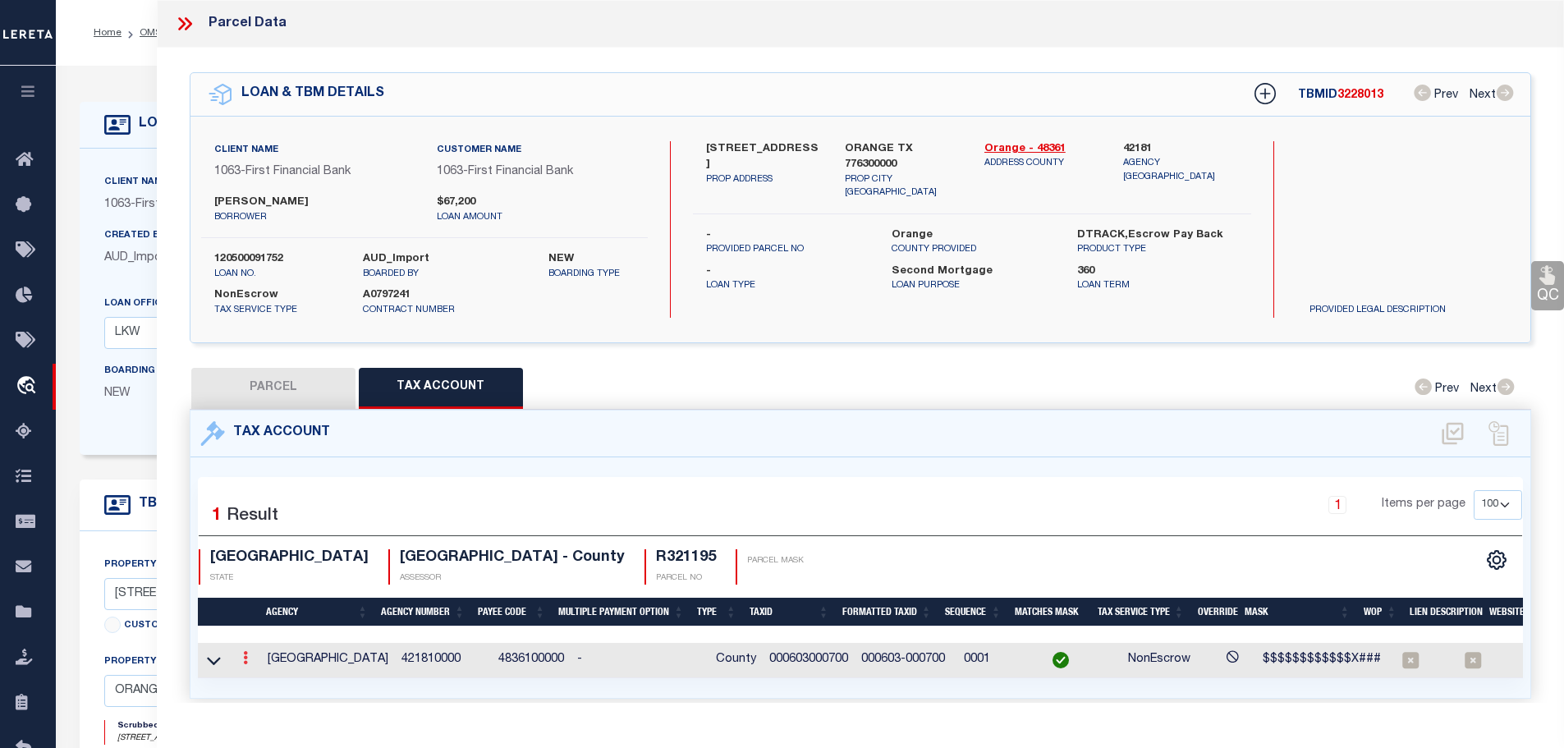
click at [248, 656] on icon at bounding box center [245, 657] width 5 height 13
click at [261, 682] on icon "" at bounding box center [263, 682] width 12 height 12
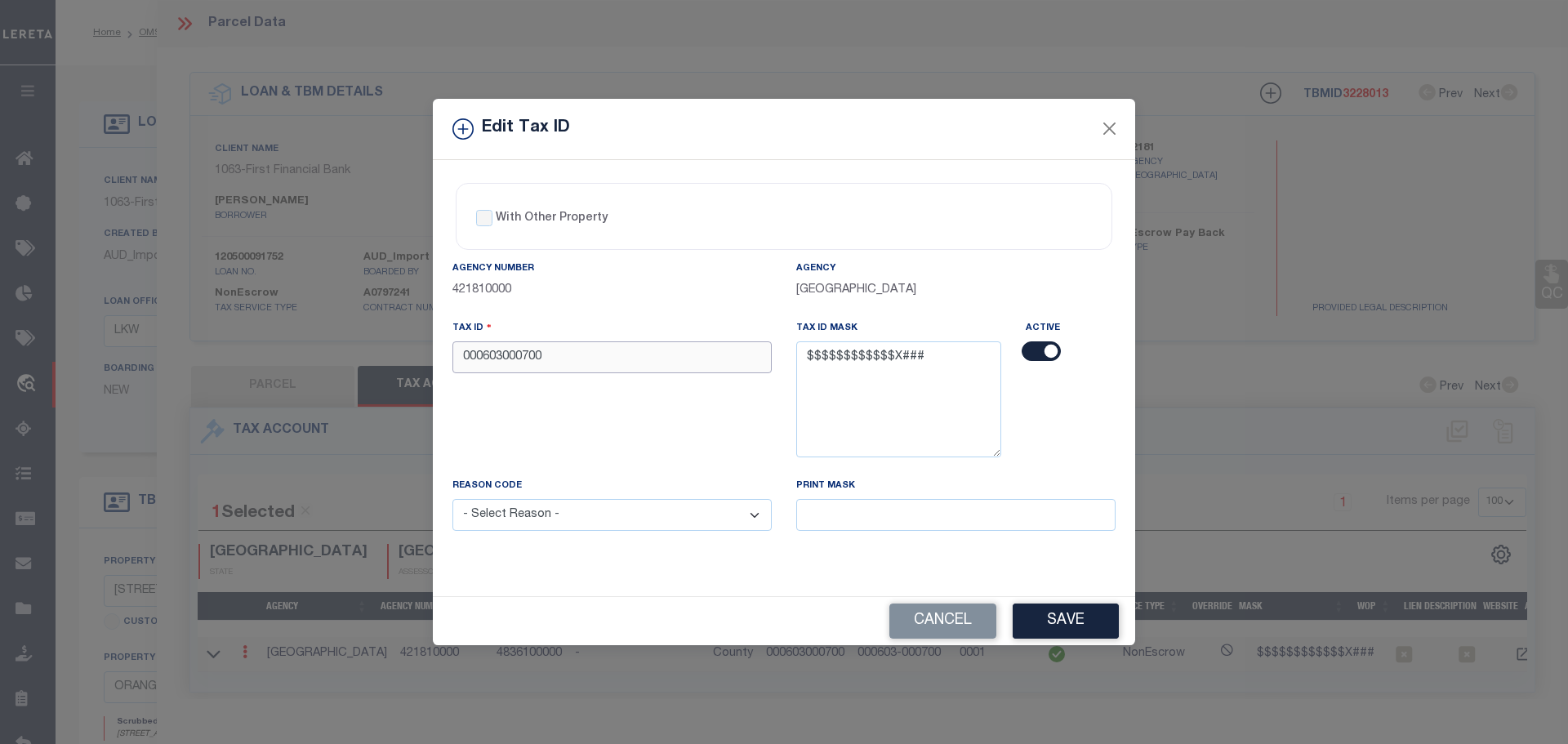
click at [660, 362] on input "000603000700" at bounding box center [612, 357] width 319 height 32
paste input "-000700-001"
click at [554, 363] on input "000603-000700-001" at bounding box center [612, 357] width 319 height 32
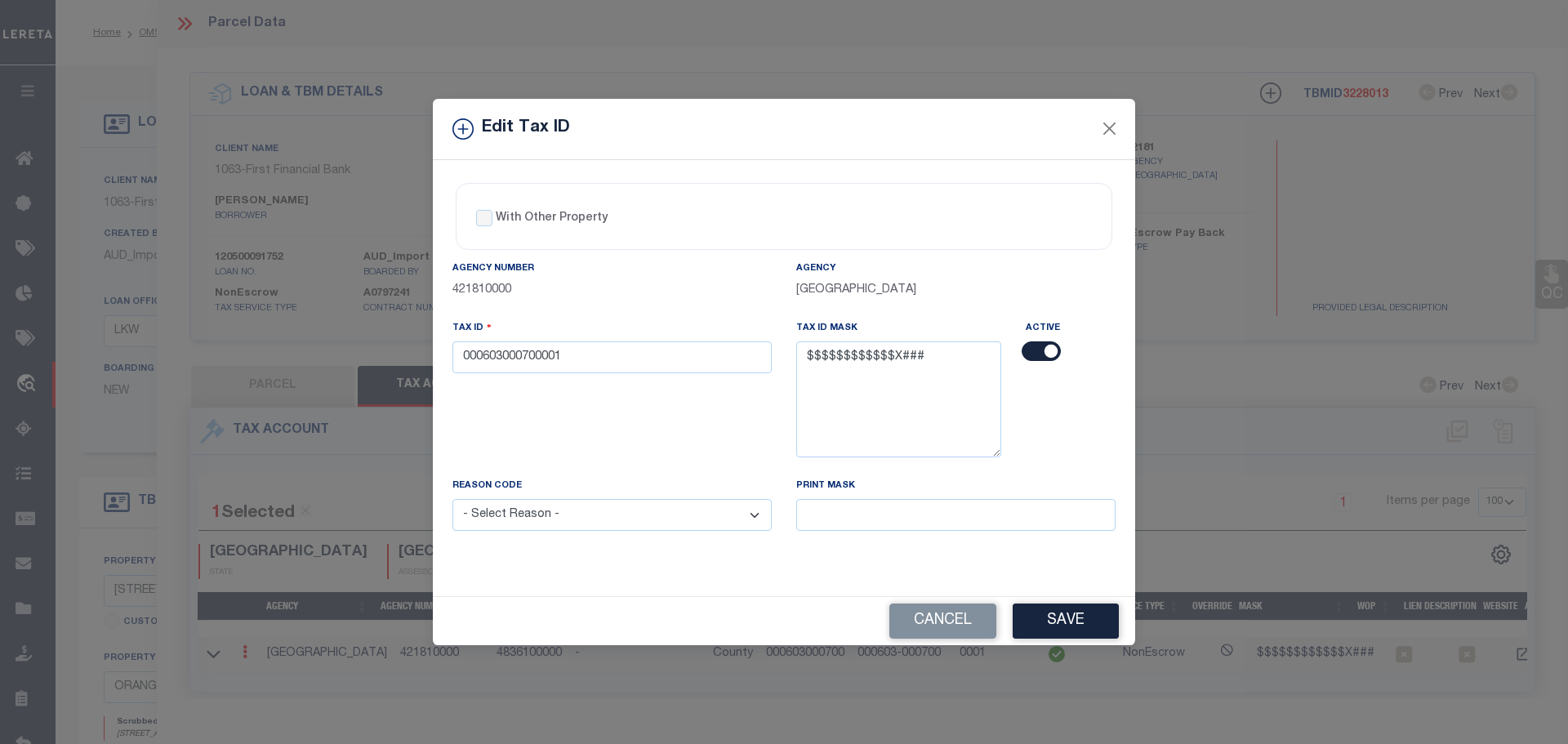
click at [557, 528] on select "- Select Reason - 099 - Other (Provide additional detail) ACT - Agency Changed …" at bounding box center [612, 515] width 319 height 32
click at [453, 499] on select "- Select Reason - 099 - Other (Provide additional detail) ACT - Agency Changed …" at bounding box center [612, 515] width 319 height 32
click at [1032, 608] on button "Save" at bounding box center [1066, 621] width 106 height 35
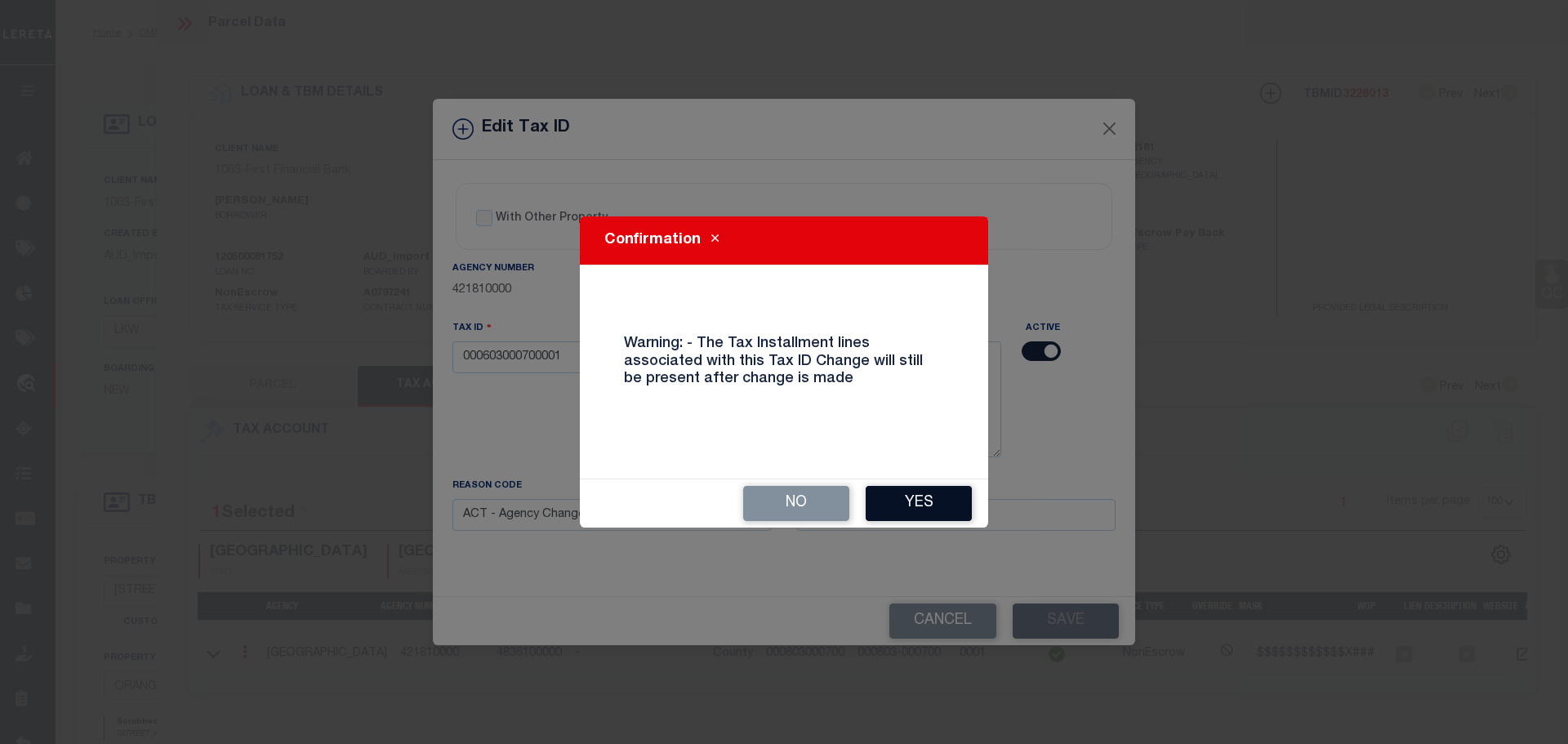
click at [919, 494] on button "Yes" at bounding box center [918, 502] width 106 height 35
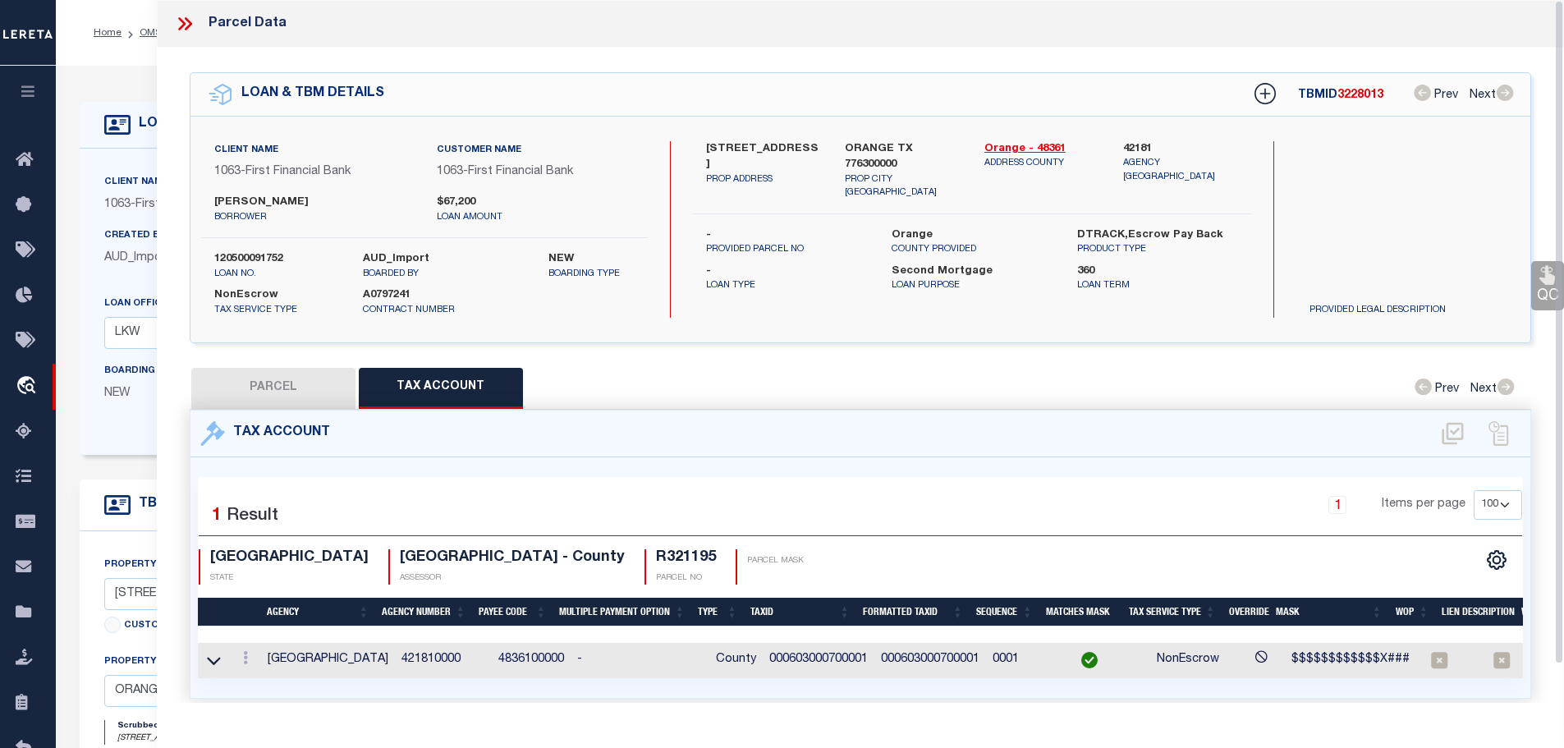
click at [179, 30] on icon at bounding box center [184, 23] width 21 height 21
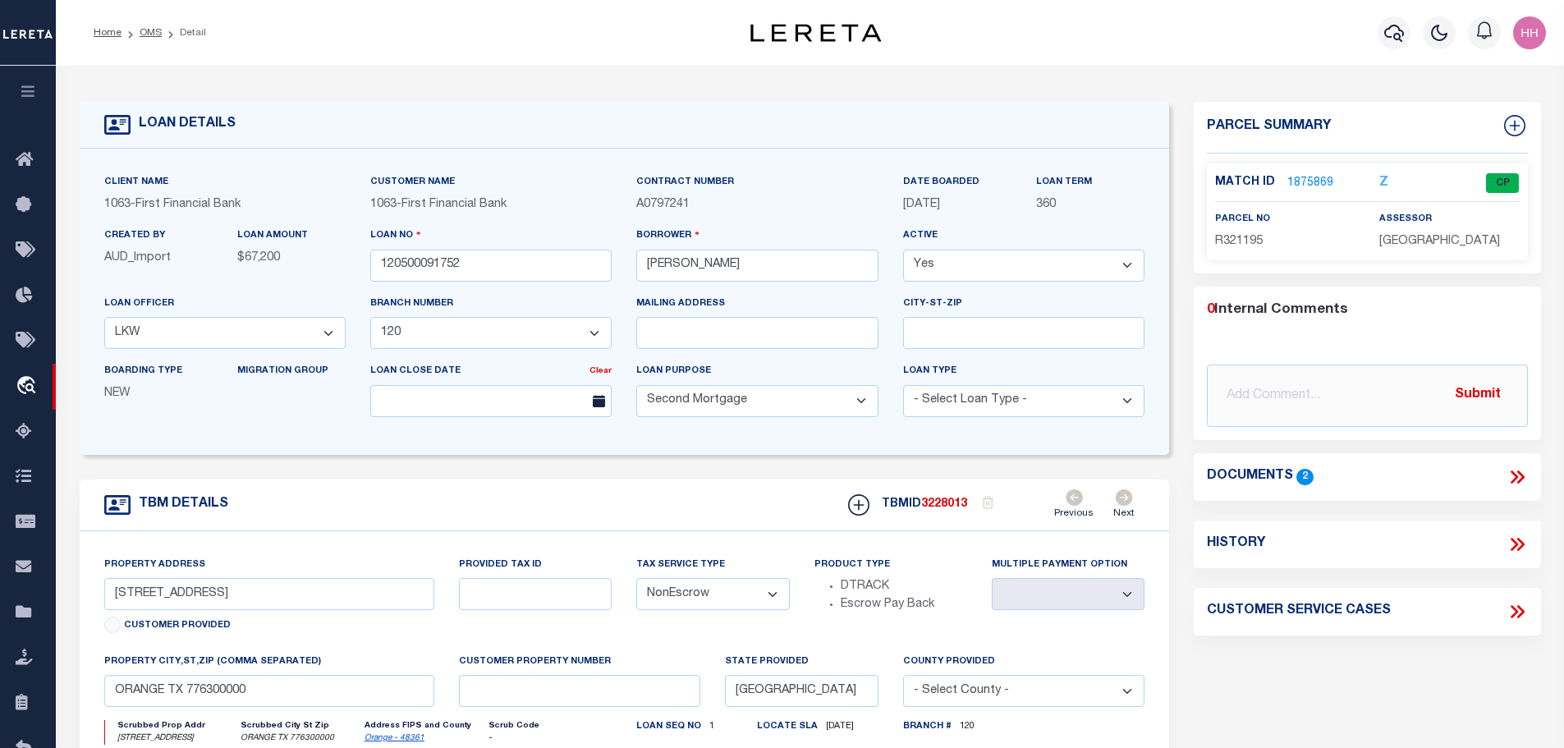
click at [148, 44] on ol "Home OMS Detail" at bounding box center [149, 33] width 139 height 34
click at [146, 34] on link "OMS" at bounding box center [151, 33] width 22 height 10
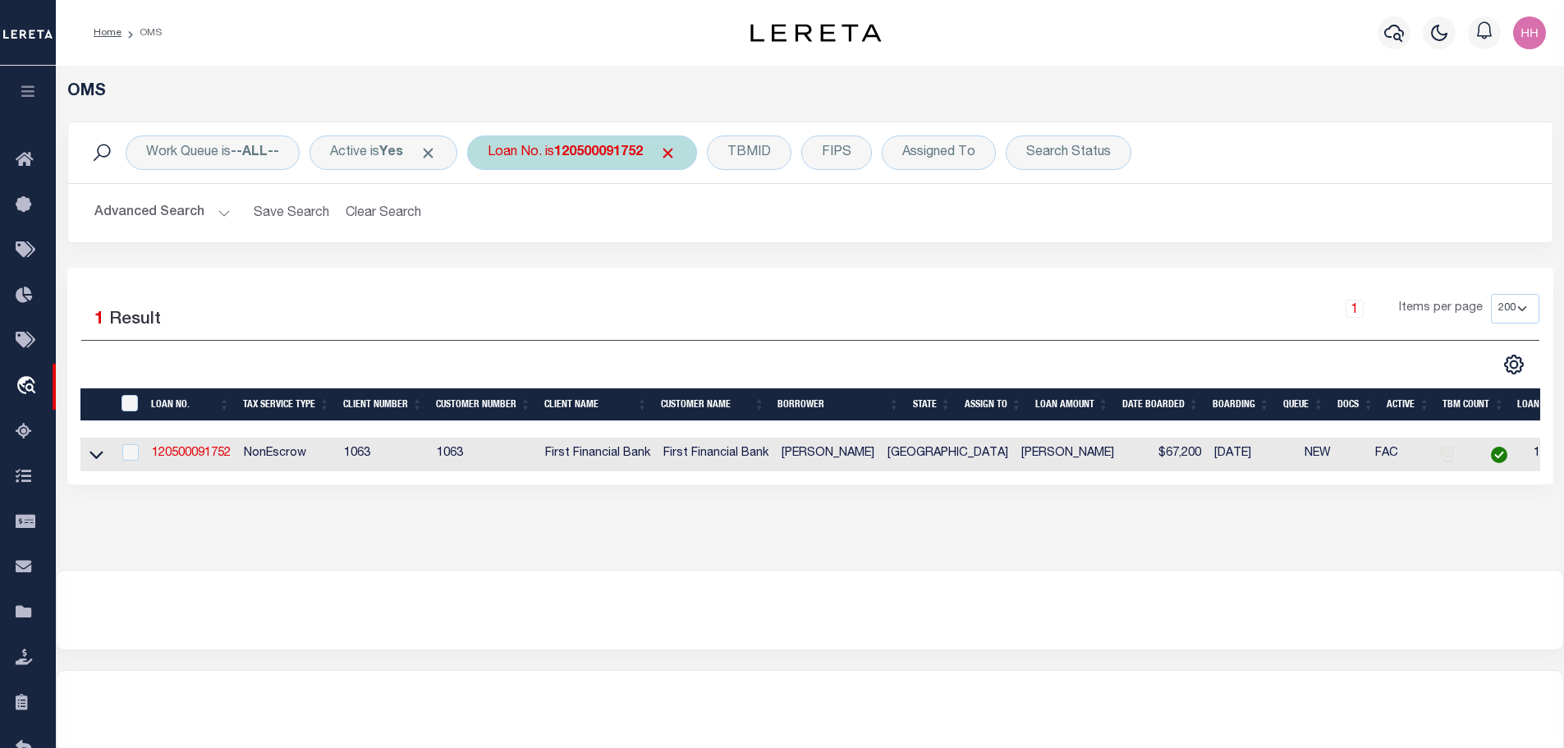
click at [620, 159] on div "Loan No. is 120500091752" at bounding box center [582, 152] width 230 height 34
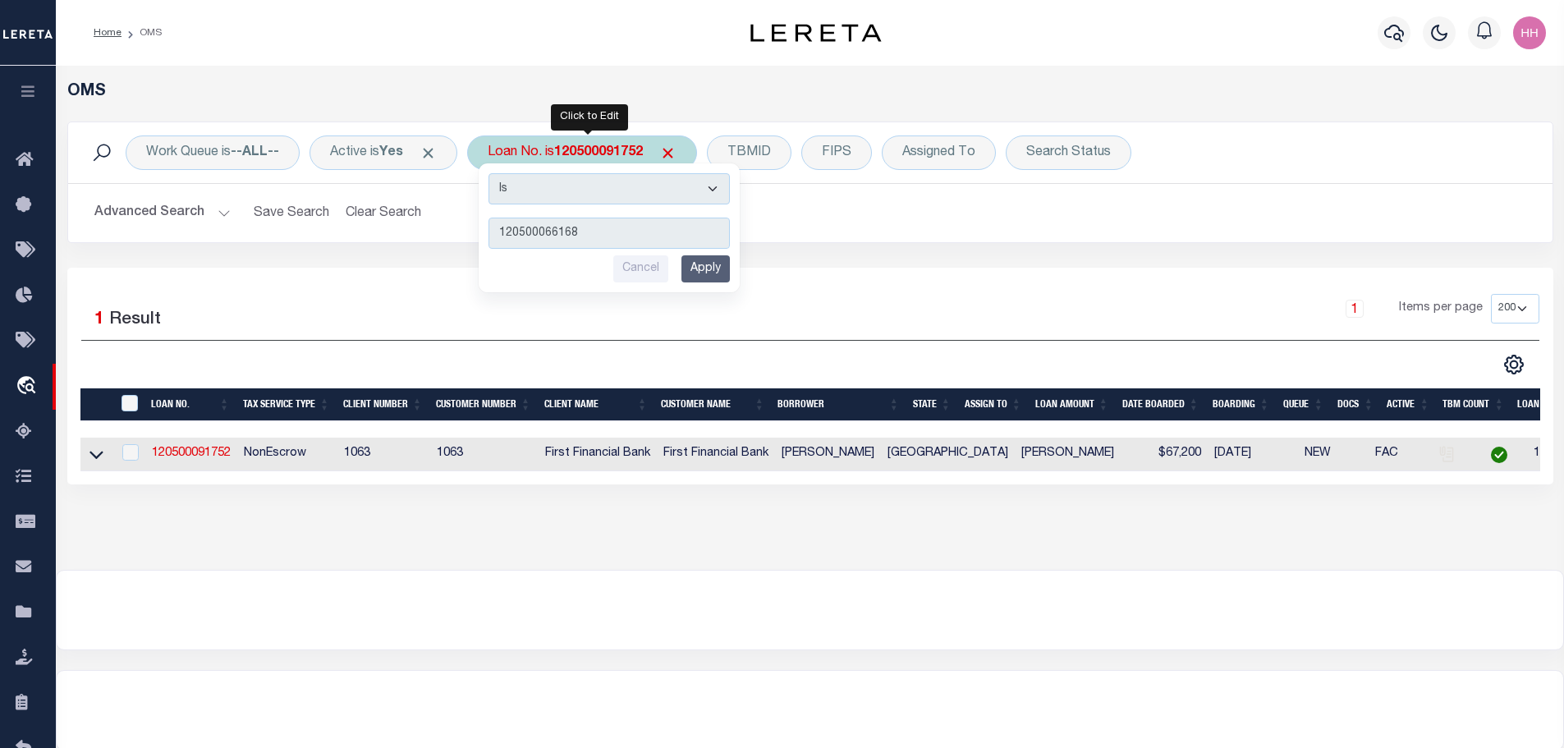
click at [722, 277] on input "Apply" at bounding box center [705, 268] width 48 height 27
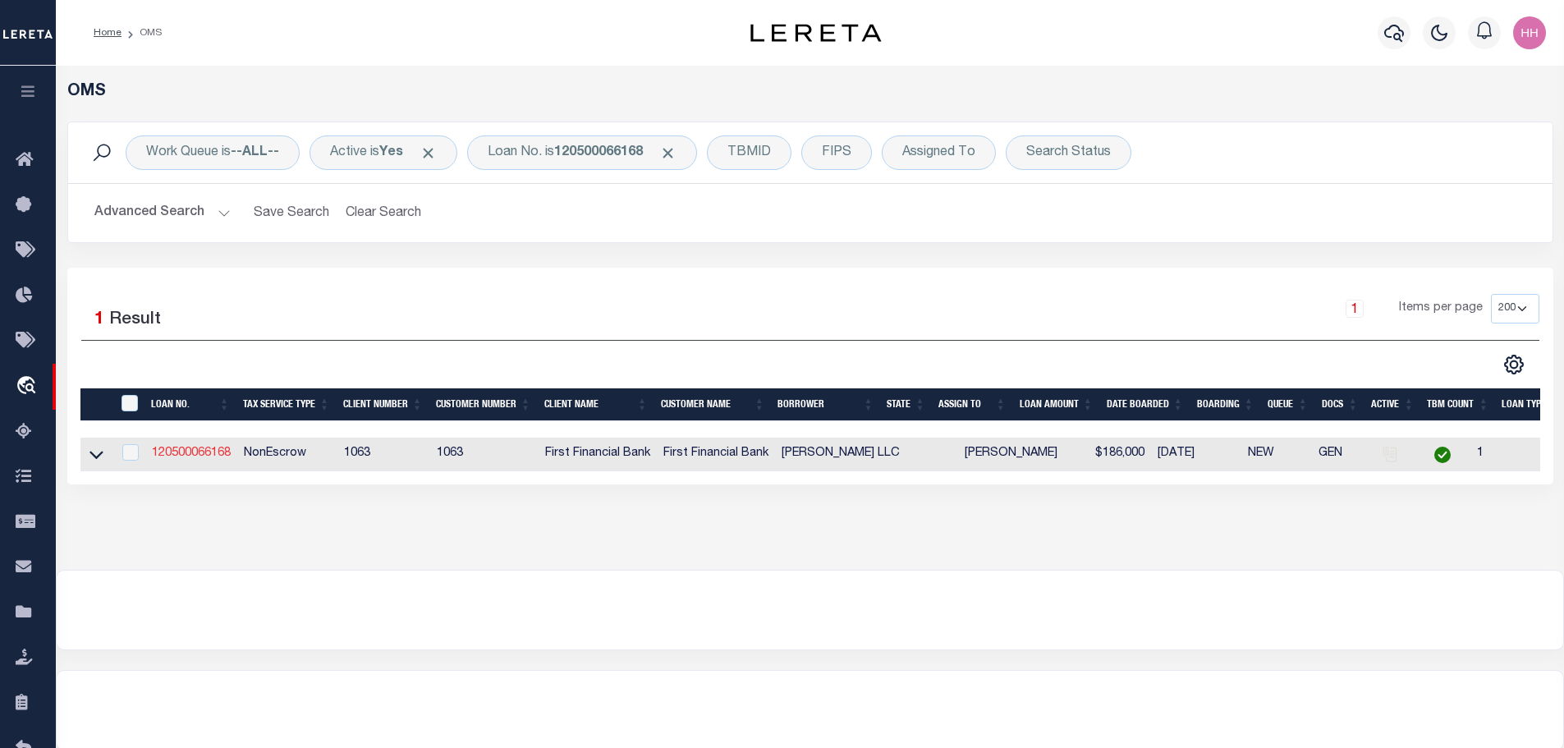
click at [190, 449] on link "120500066168" at bounding box center [191, 452] width 79 height 11
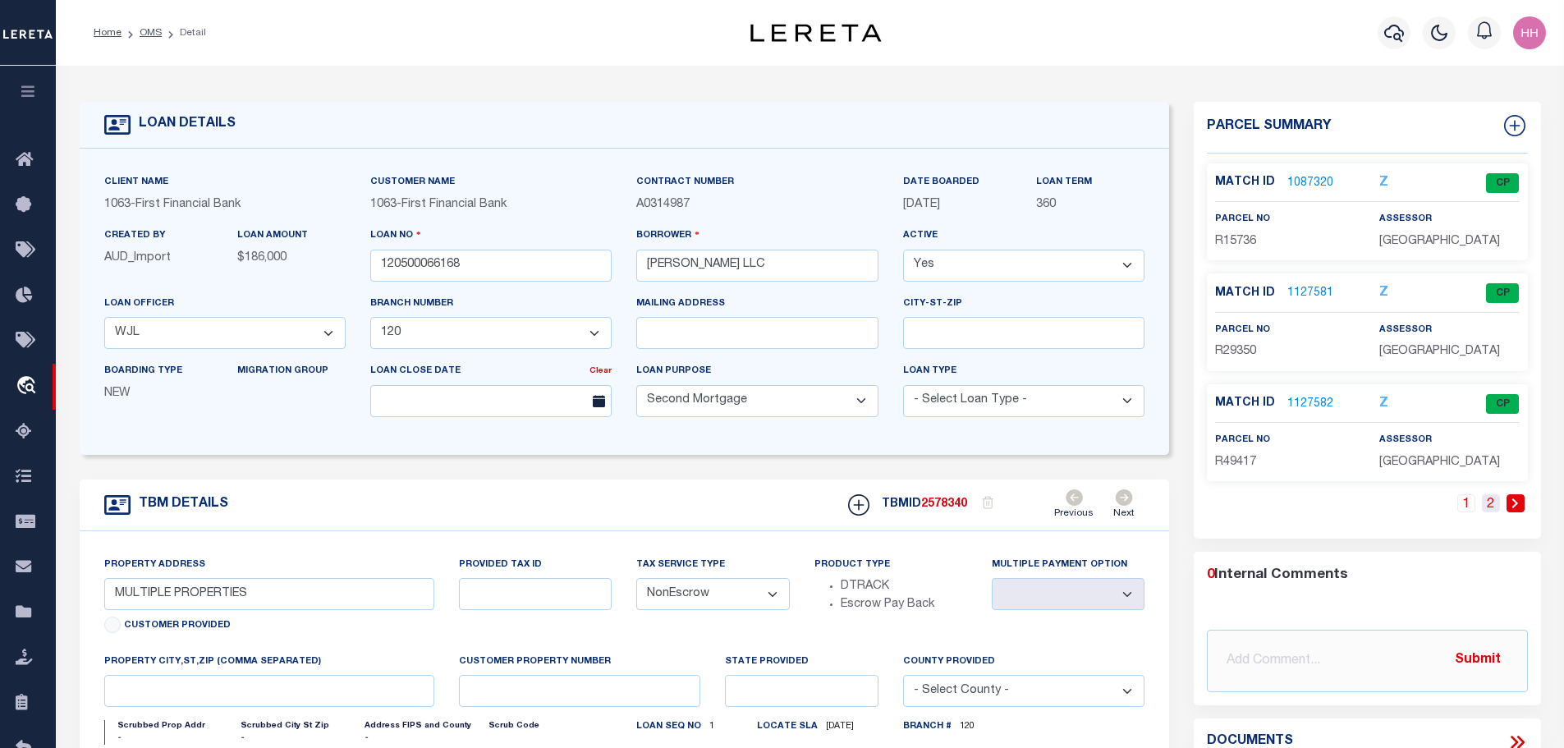
click at [1498, 507] on link "2" at bounding box center [1491, 503] width 18 height 18
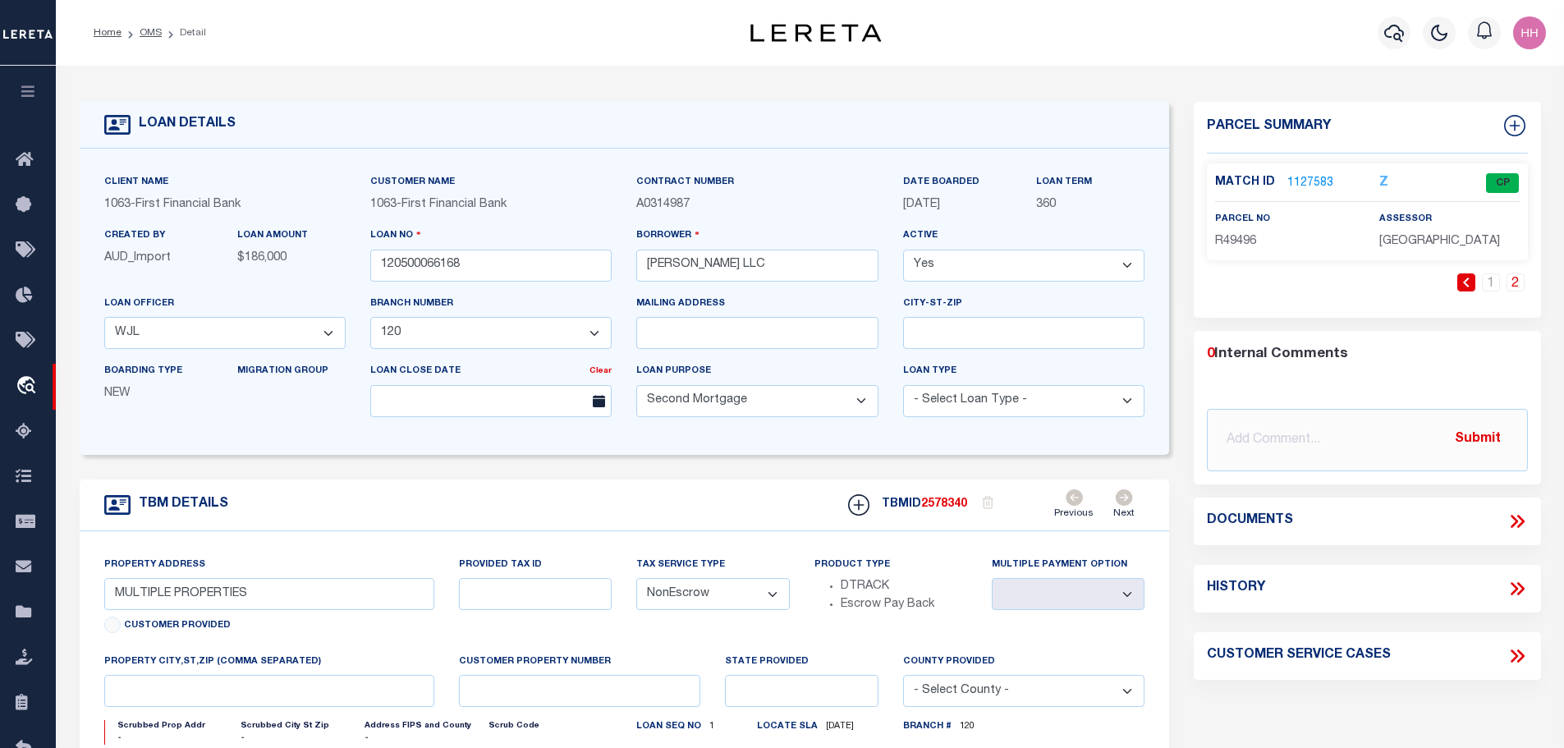
click at [1304, 182] on link "1127583" at bounding box center [1310, 183] width 46 height 17
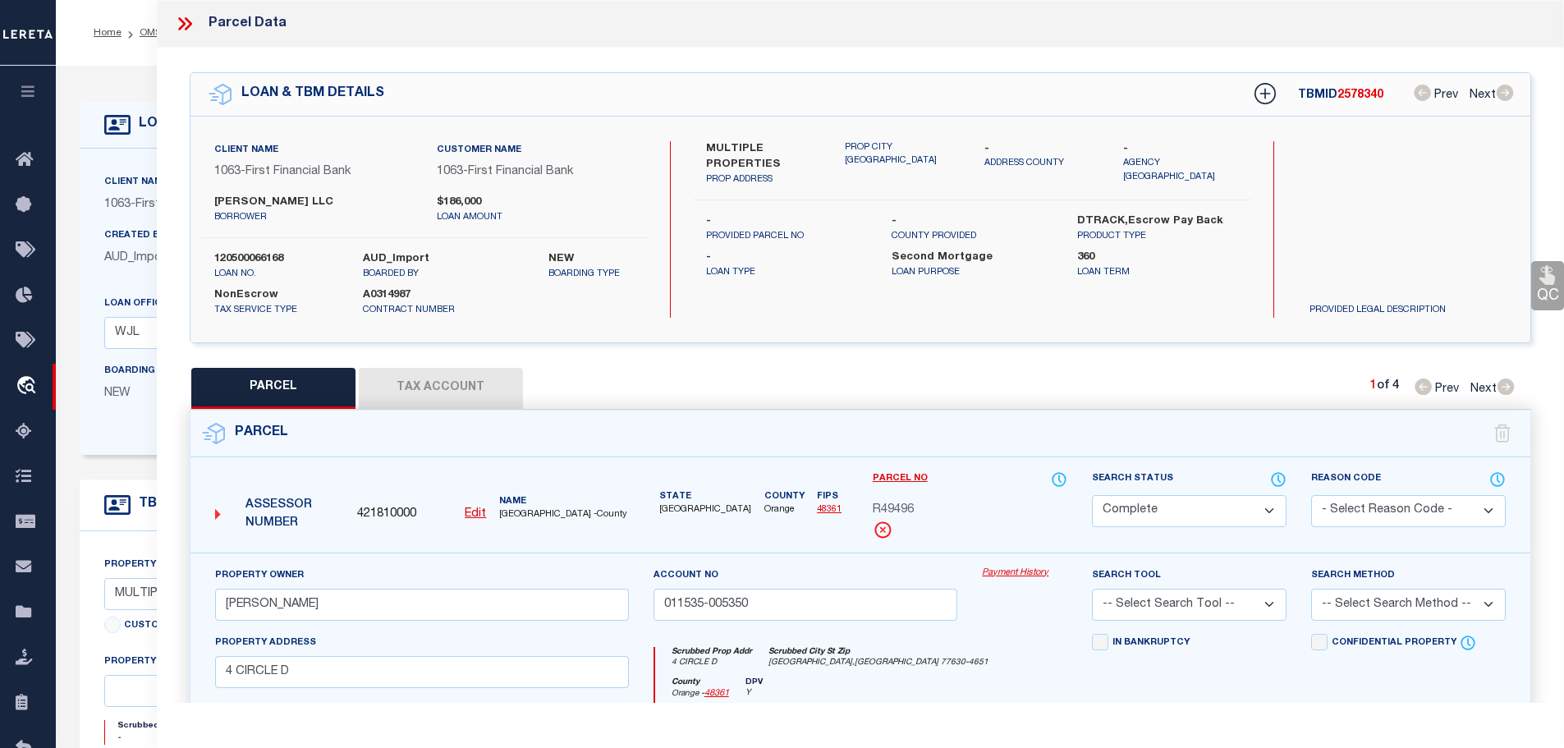
click at [452, 378] on button "Tax Account" at bounding box center [441, 388] width 164 height 41
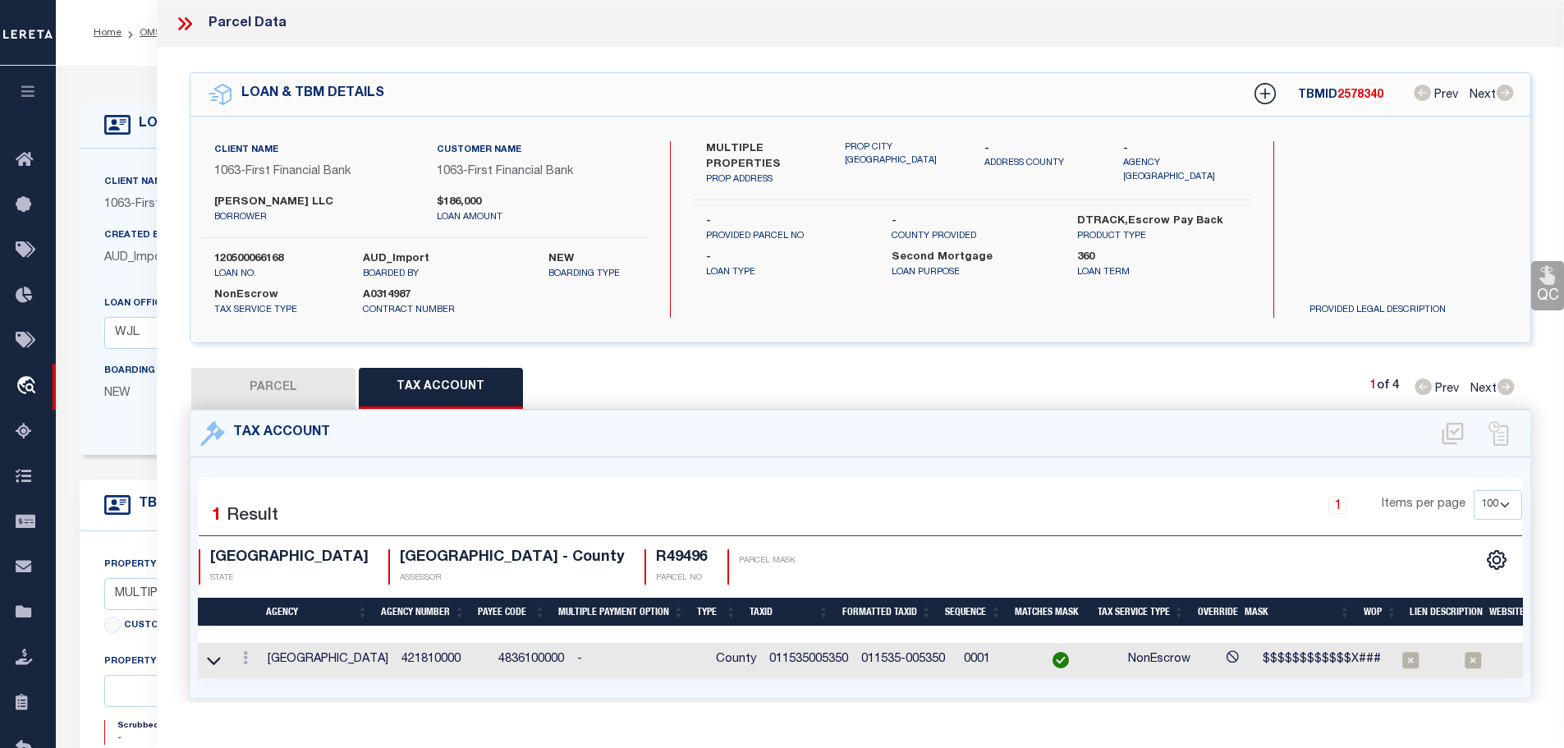
click at [180, 23] on icon at bounding box center [184, 23] width 21 height 21
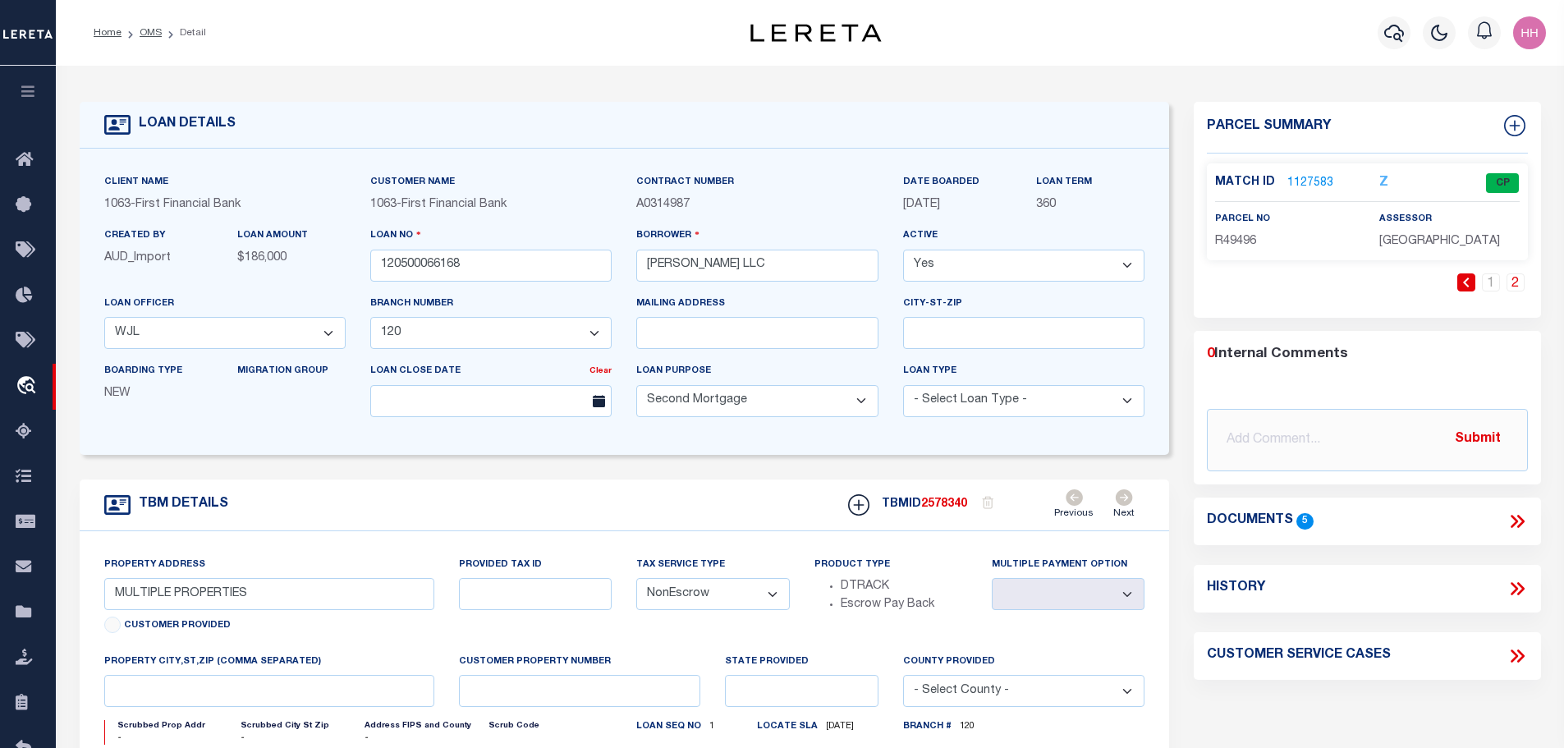
click at [1309, 183] on link "1127583" at bounding box center [1310, 183] width 46 height 17
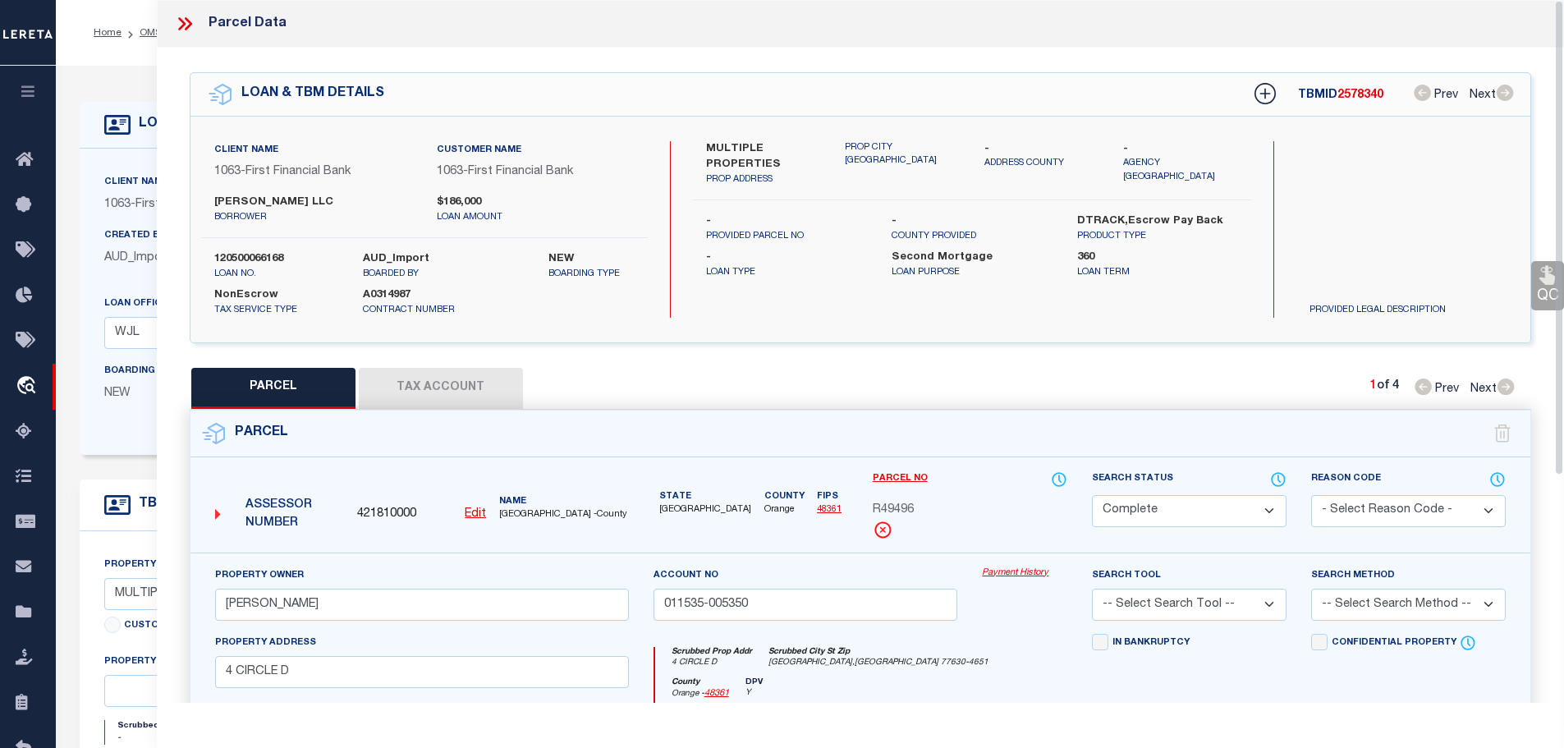
click at [396, 383] on button "Tax Account" at bounding box center [441, 388] width 164 height 41
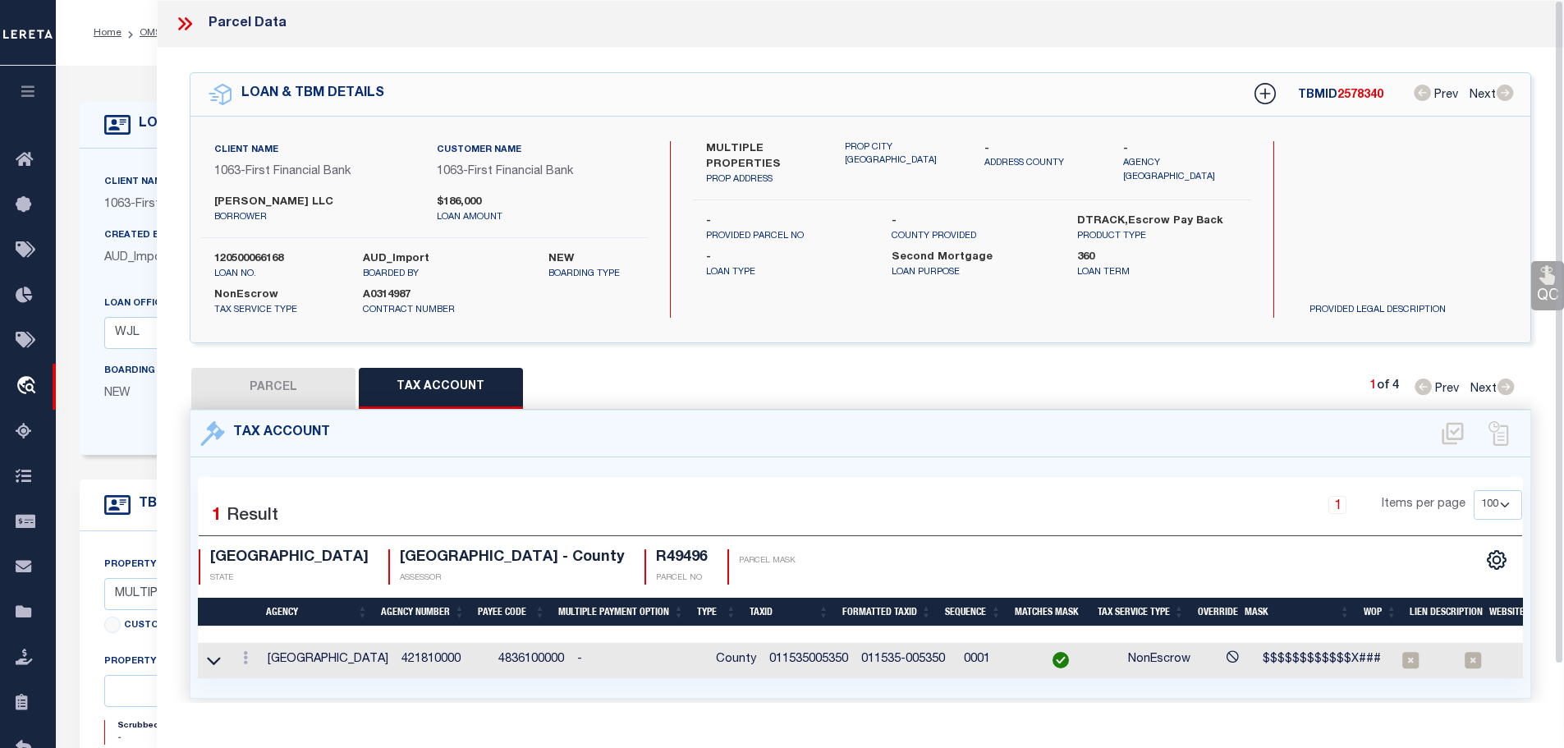
click at [167, 24] on div "Parcel Data" at bounding box center [861, 24] width 1408 height 48
click at [181, 23] on icon at bounding box center [184, 23] width 21 height 21
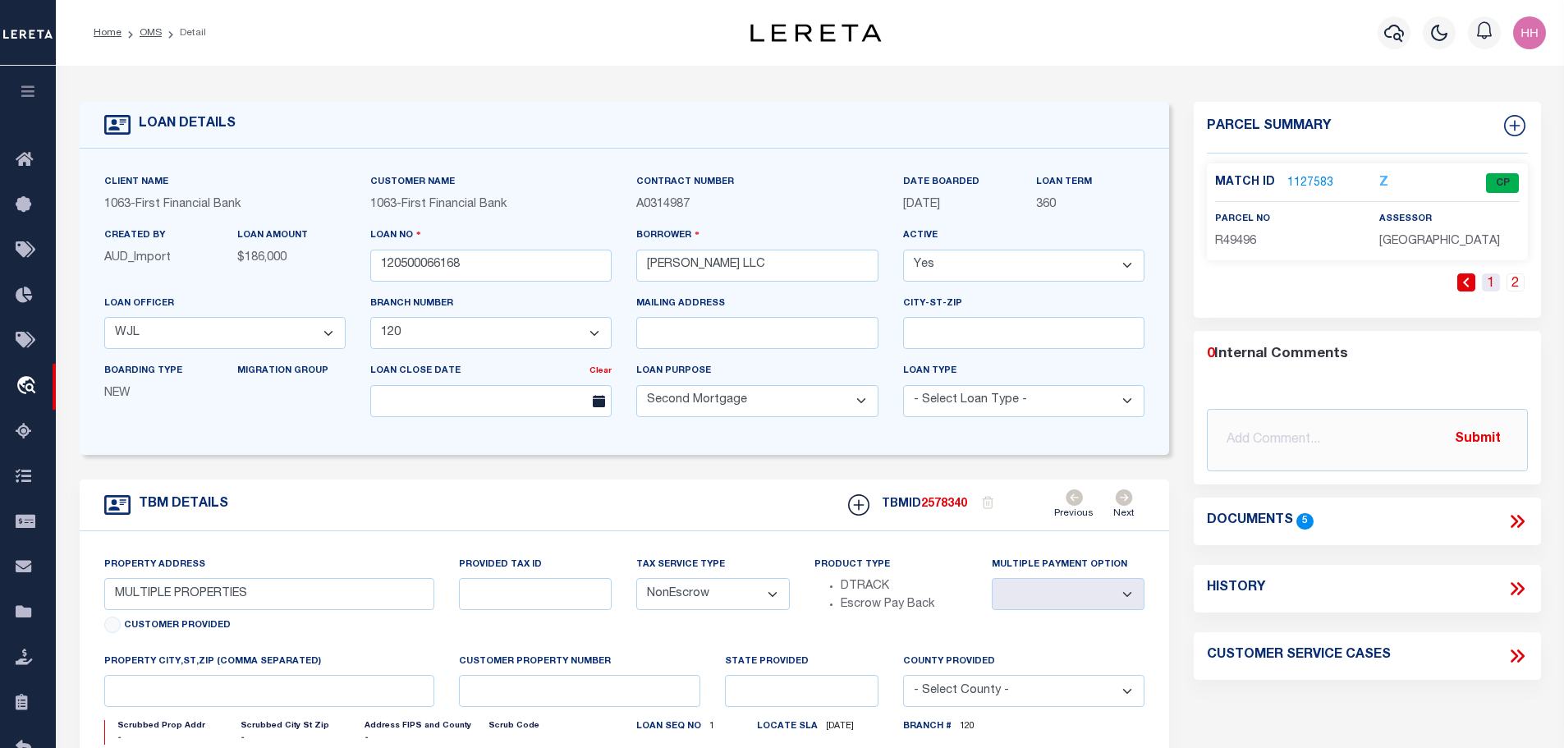
click at [1493, 285] on link "1" at bounding box center [1491, 282] width 18 height 18
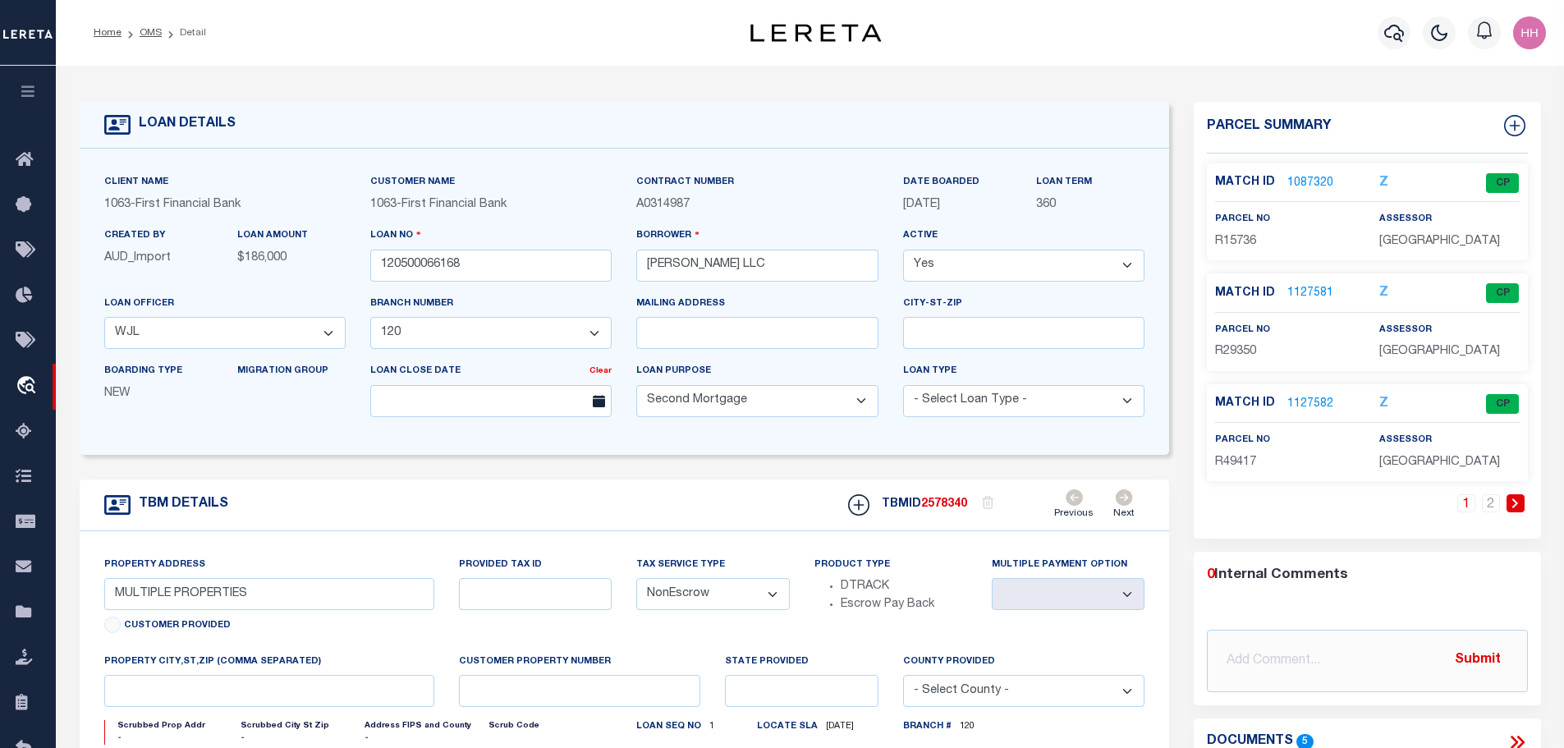
click at [1321, 184] on link "1087320" at bounding box center [1310, 183] width 46 height 17
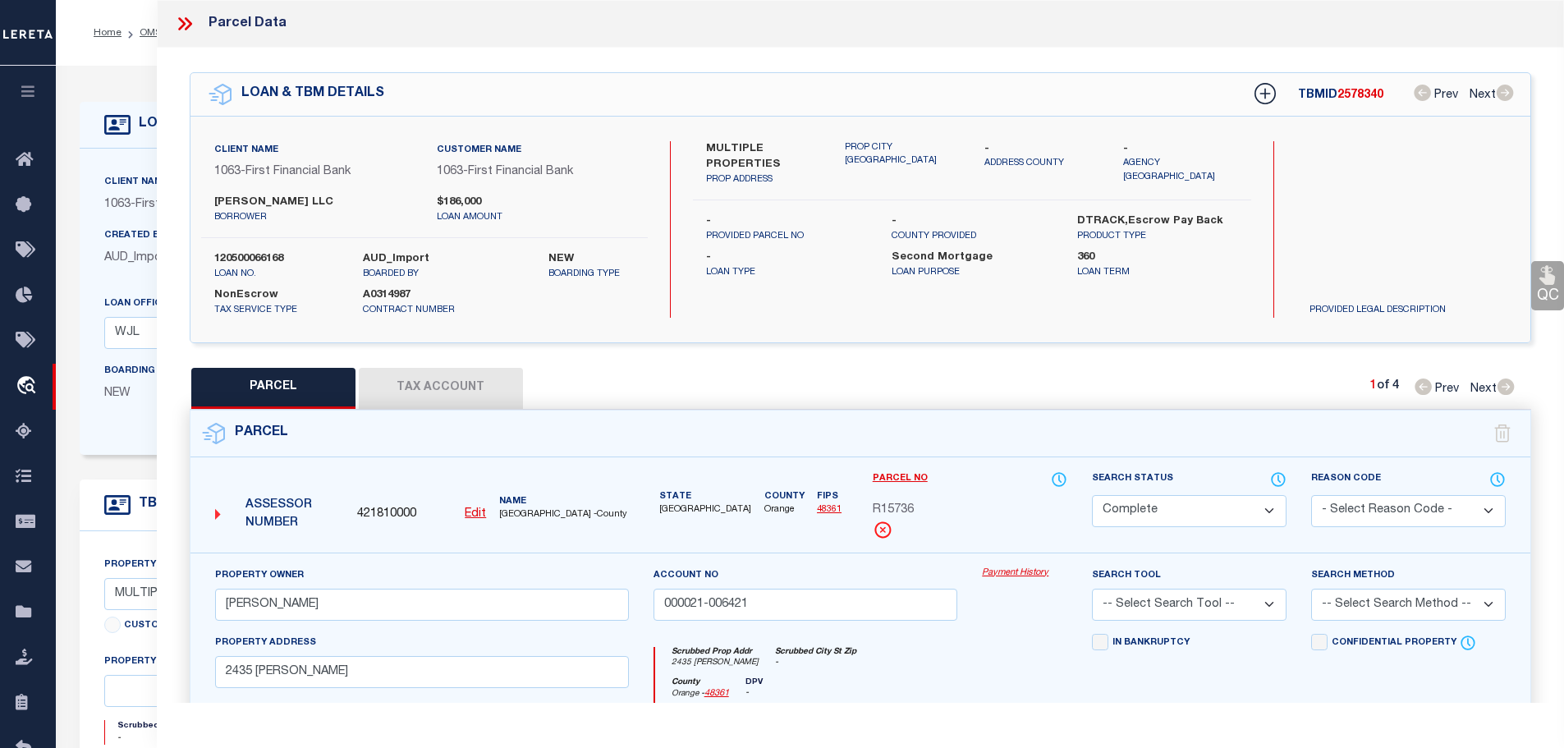
click at [447, 375] on button "Tax Account" at bounding box center [441, 388] width 164 height 41
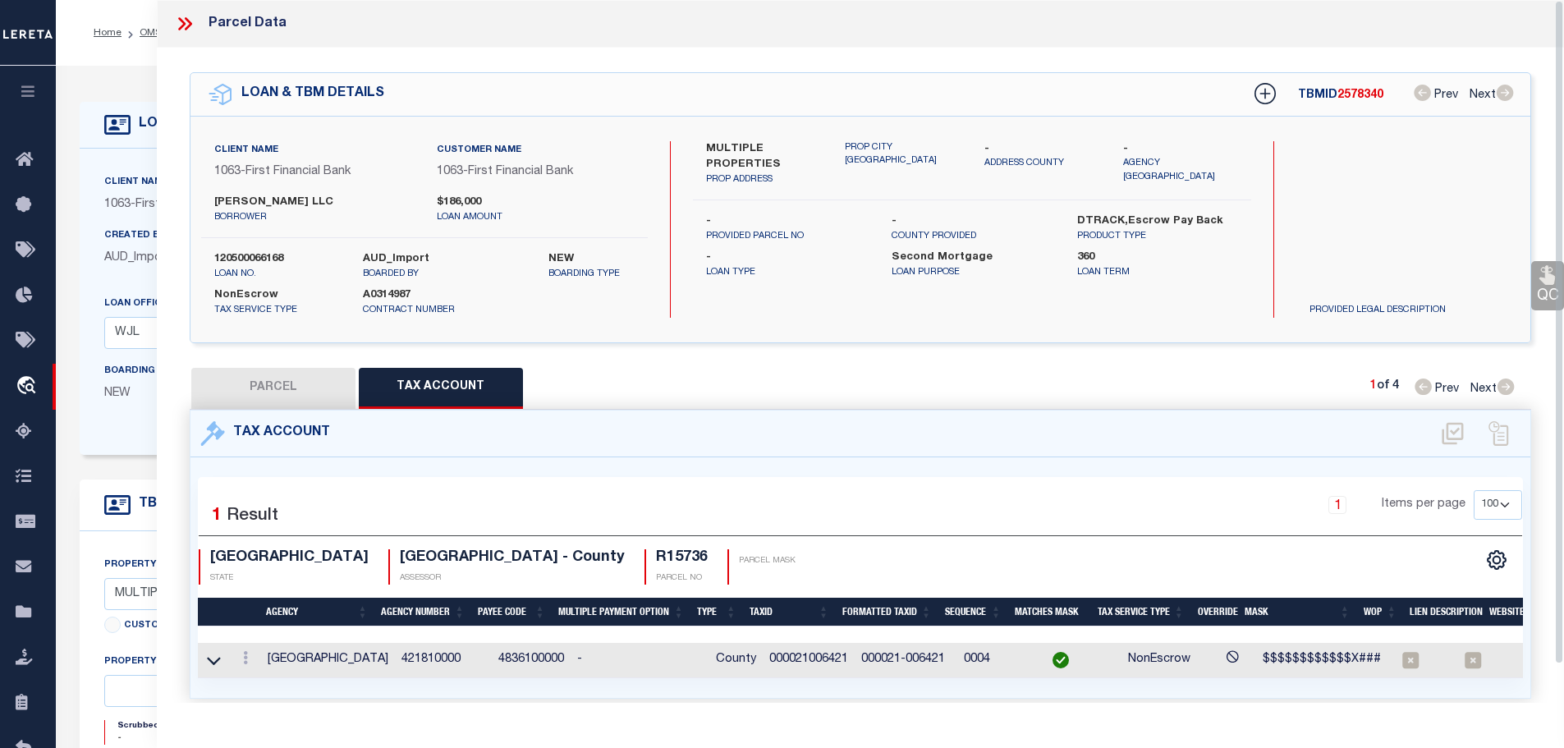
click at [186, 30] on icon at bounding box center [184, 23] width 21 height 21
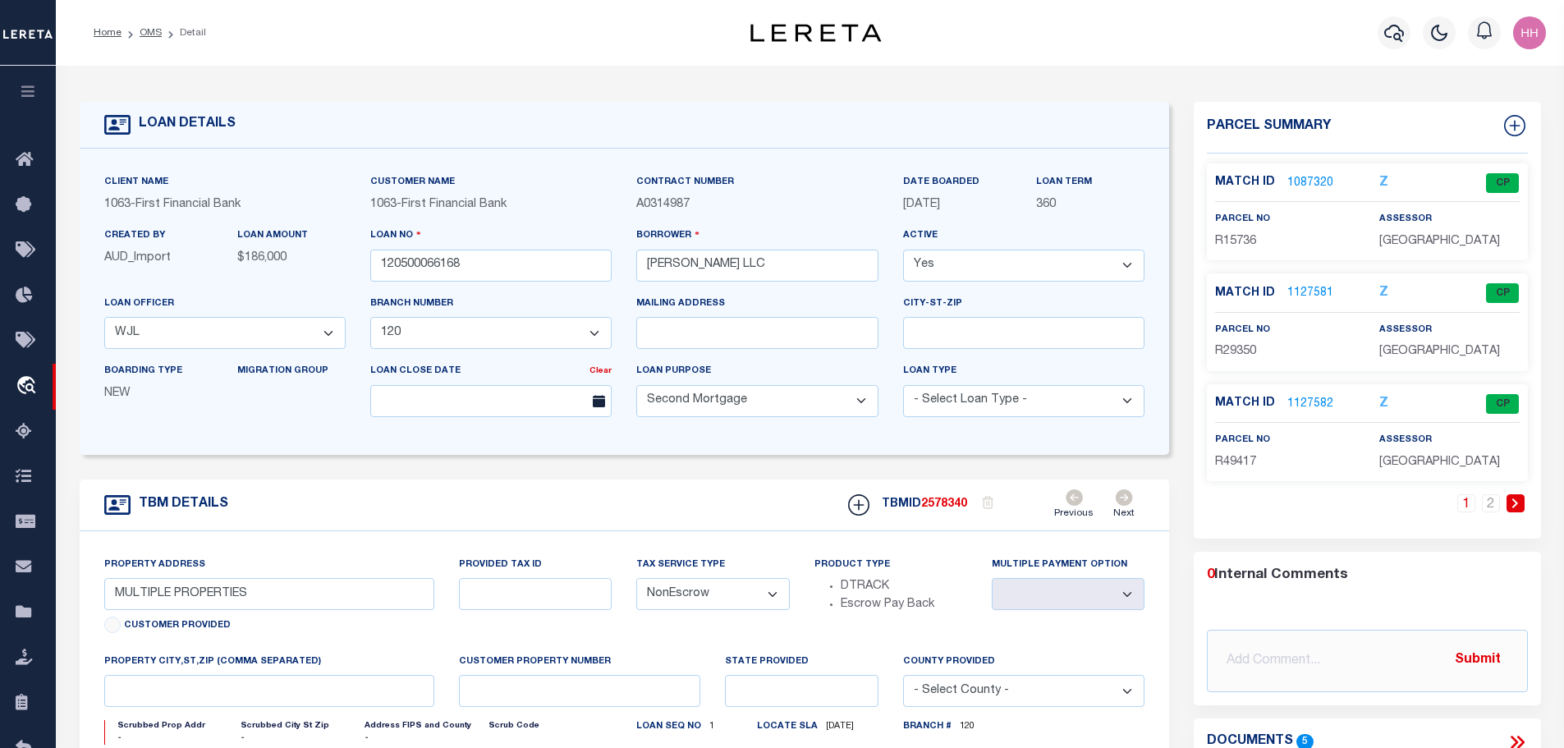
click at [1300, 296] on link "1127581" at bounding box center [1310, 293] width 46 height 17
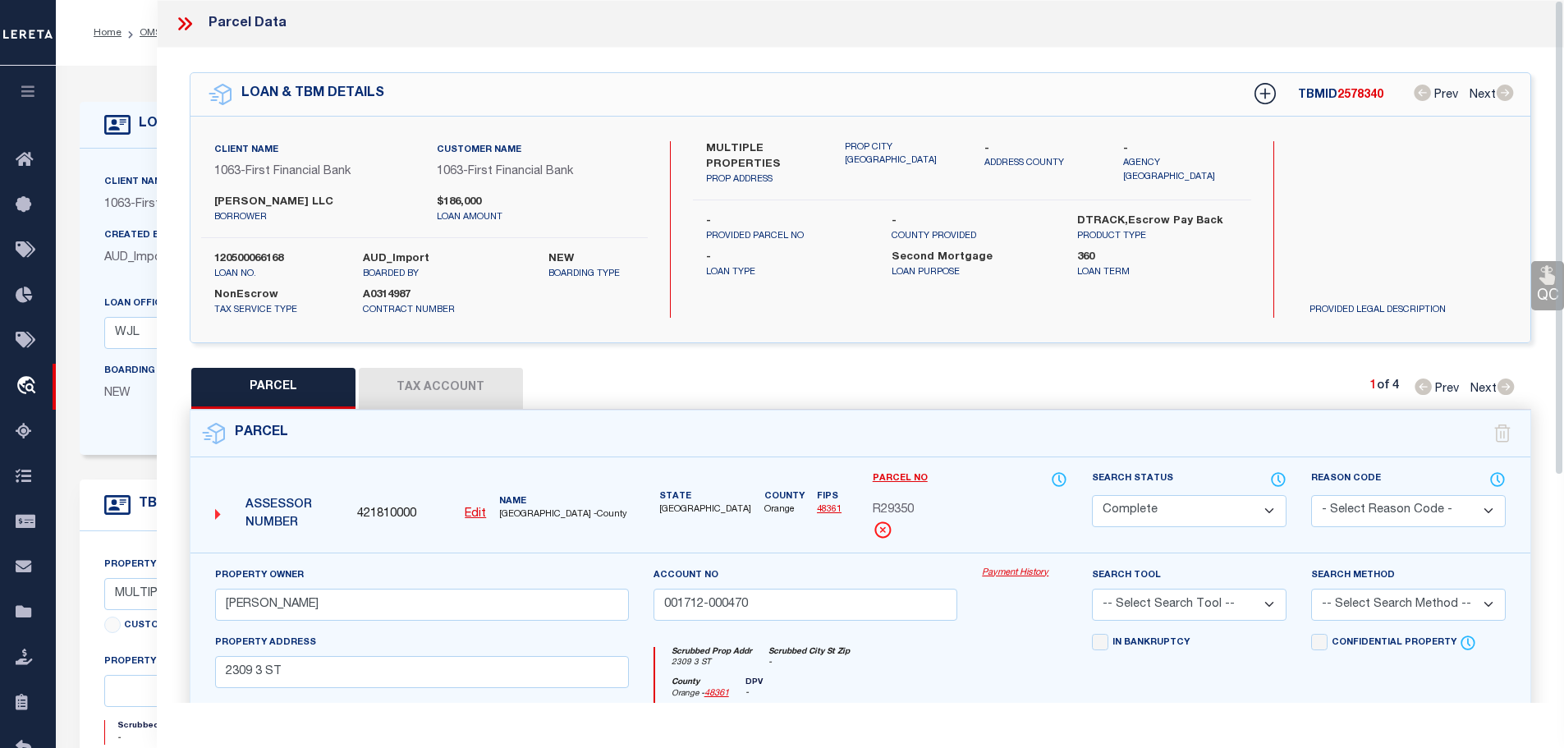
click at [453, 375] on button "Tax Account" at bounding box center [441, 388] width 164 height 41
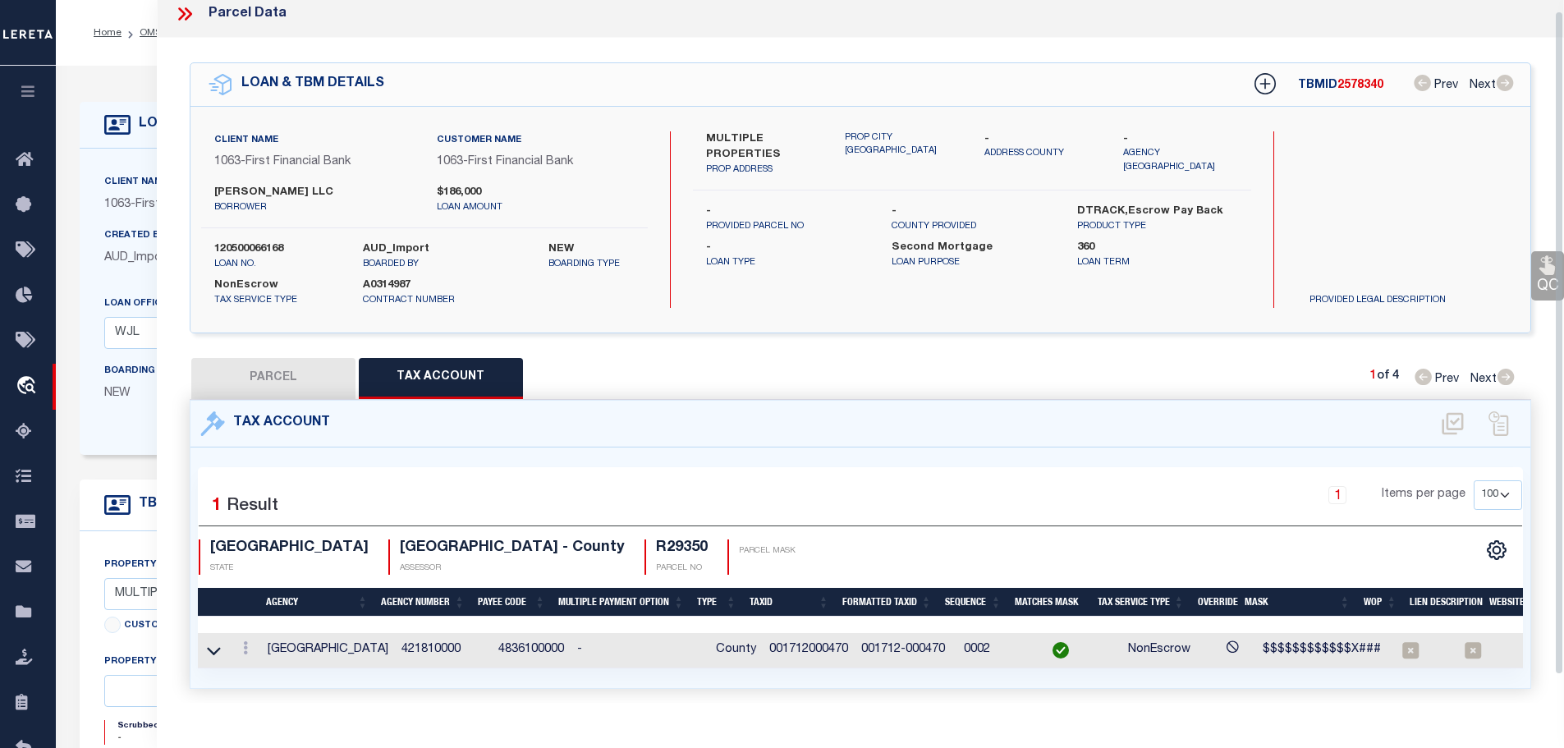
scroll to position [11, 0]
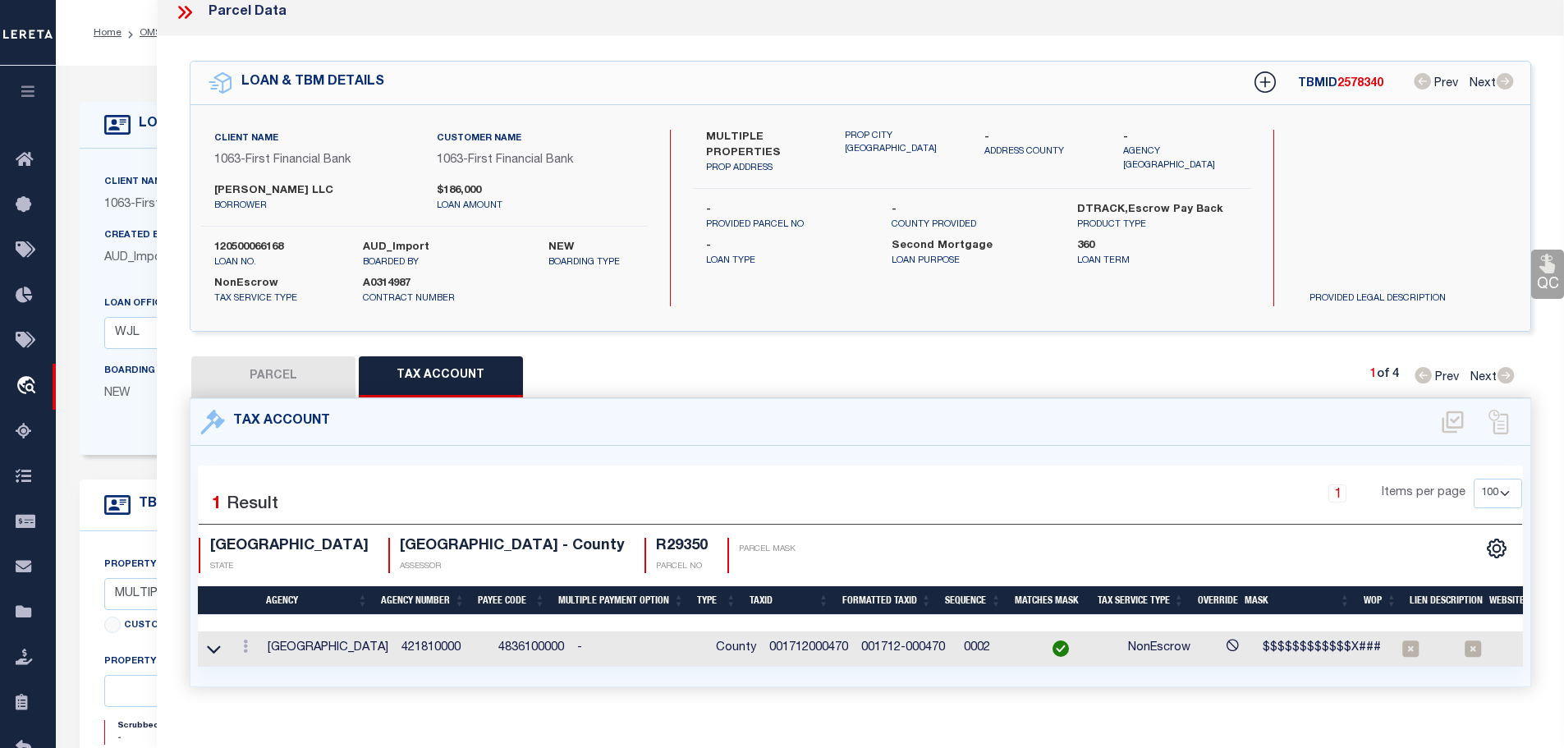
click at [282, 364] on button "PARCEL" at bounding box center [273, 376] width 164 height 41
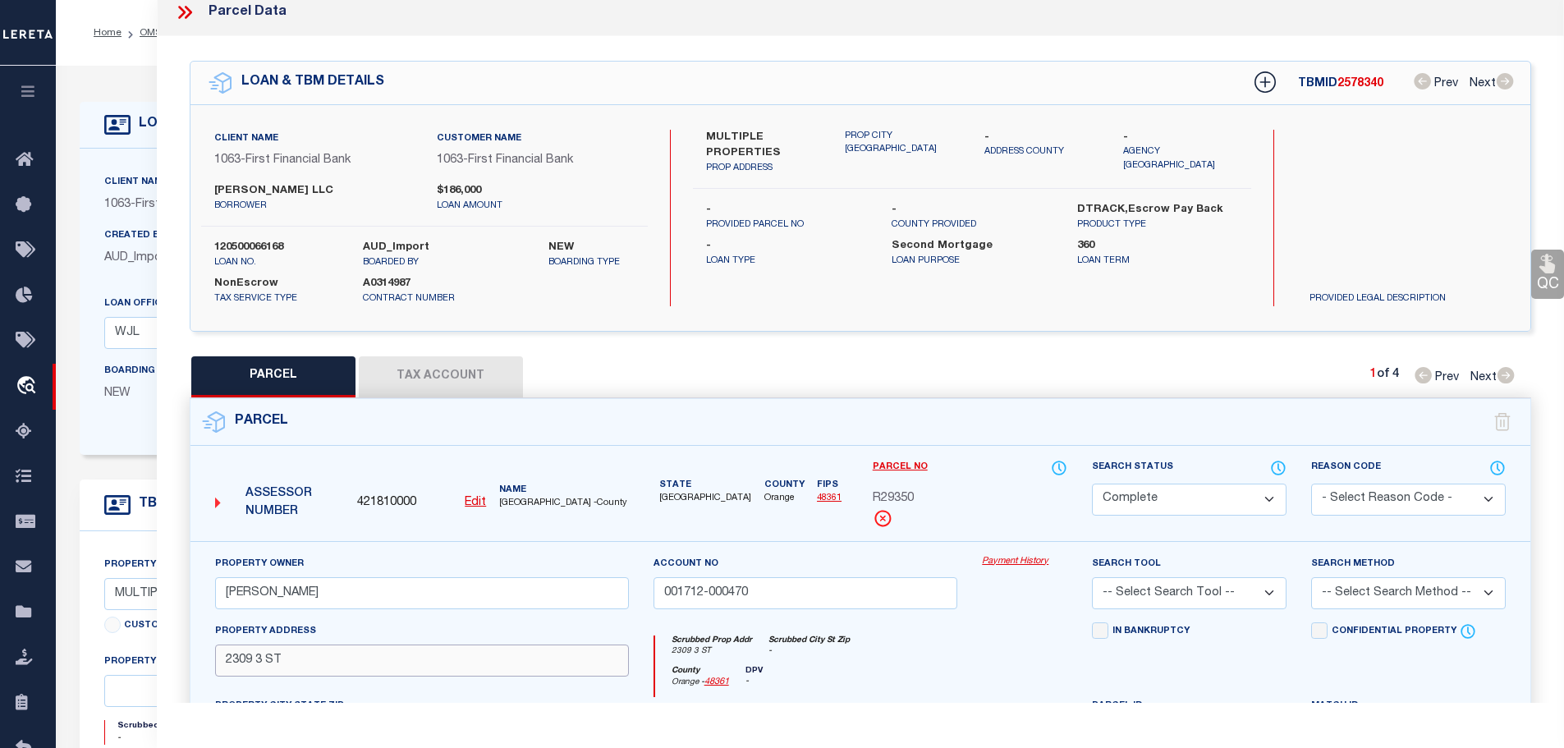
click at [230, 658] on input "2309 3 ST" at bounding box center [422, 660] width 414 height 32
click at [456, 374] on button "Tax Account" at bounding box center [441, 376] width 164 height 41
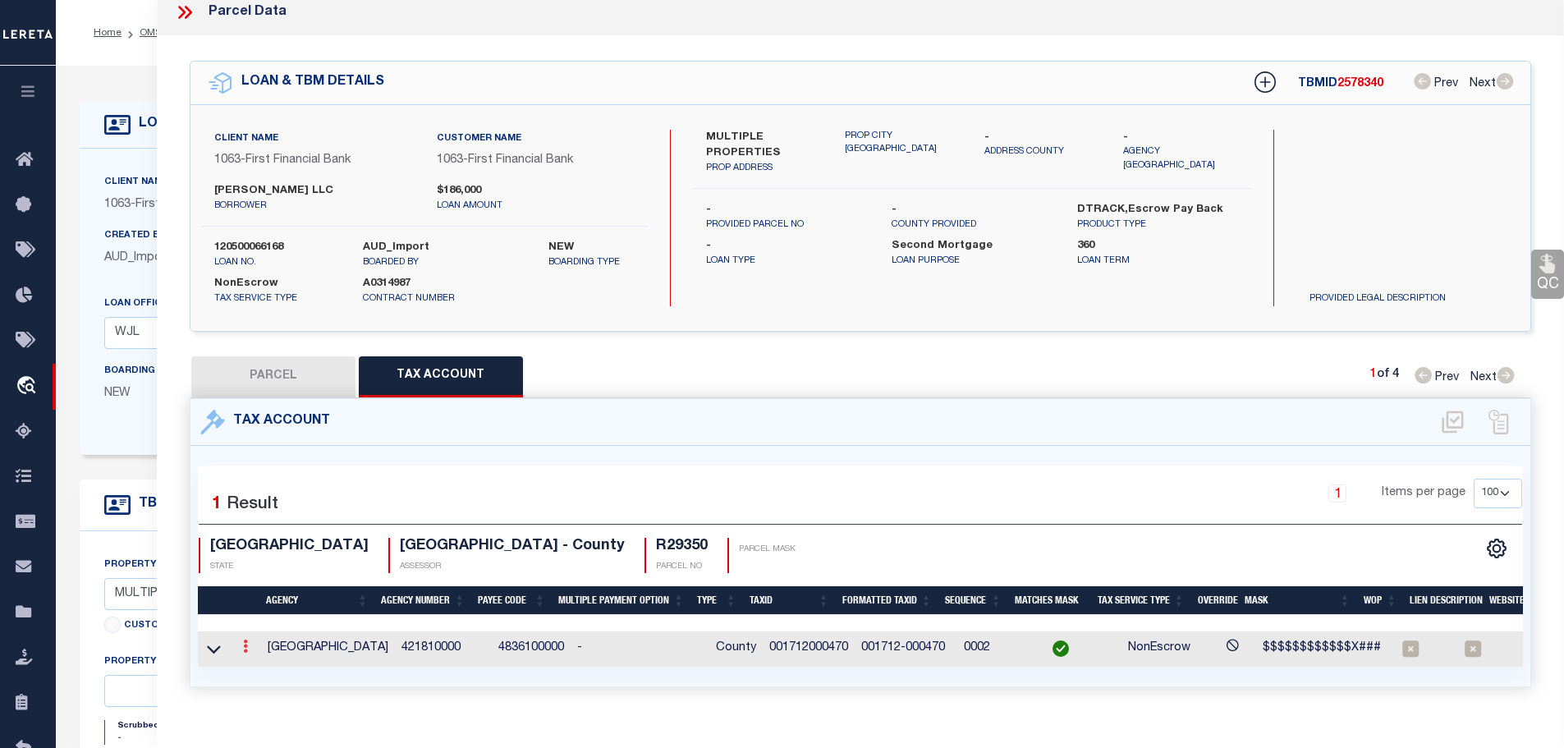
click at [253, 643] on link at bounding box center [245, 648] width 18 height 13
click at [263, 666] on icon "" at bounding box center [263, 671] width 12 height 12
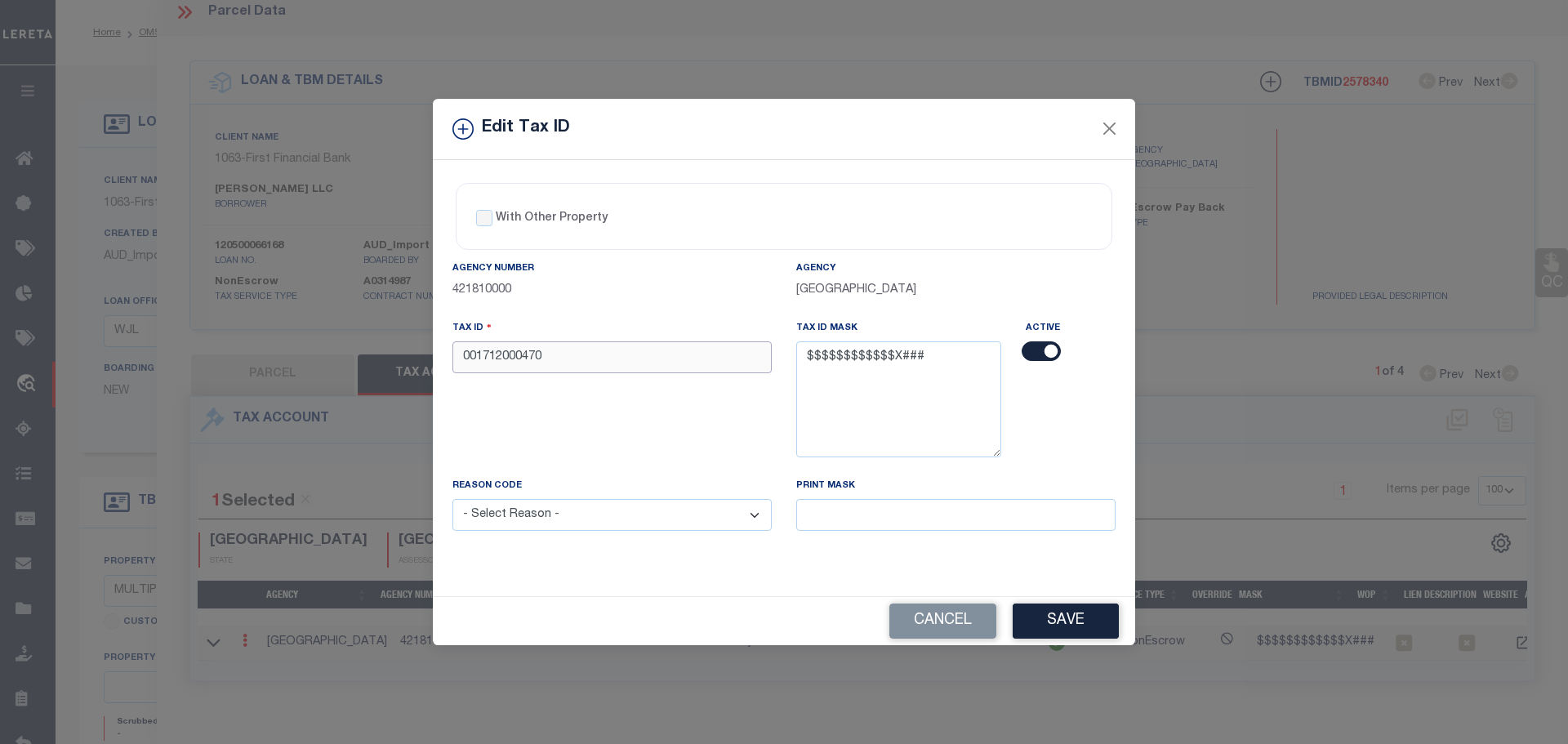
click at [599, 353] on input "001712000470" at bounding box center [612, 357] width 319 height 32
click at [598, 354] on input "001712000470" at bounding box center [612, 357] width 319 height 32
paste input "-000470-001"
click at [552, 363] on input "001712-000470-001" at bounding box center [612, 357] width 319 height 32
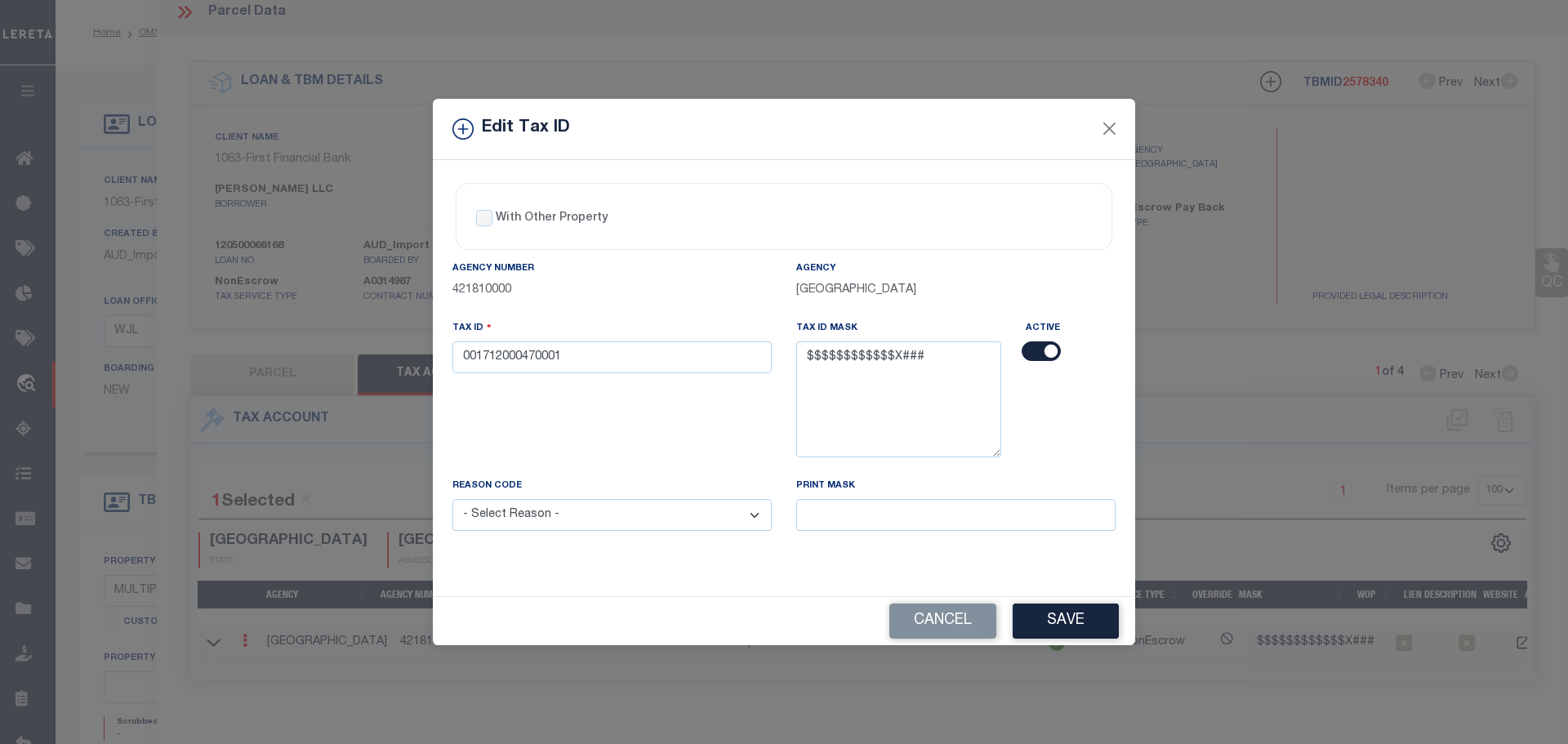
click at [554, 504] on select "- Select Reason - 099 - Other (Provide additional detail) ACT - Agency Changed …" at bounding box center [612, 515] width 319 height 32
click at [453, 499] on select "- Select Reason - 099 - Other (Provide additional detail) ACT - Agency Changed …" at bounding box center [612, 515] width 319 height 32
click at [1075, 614] on button "Save" at bounding box center [1066, 621] width 106 height 35
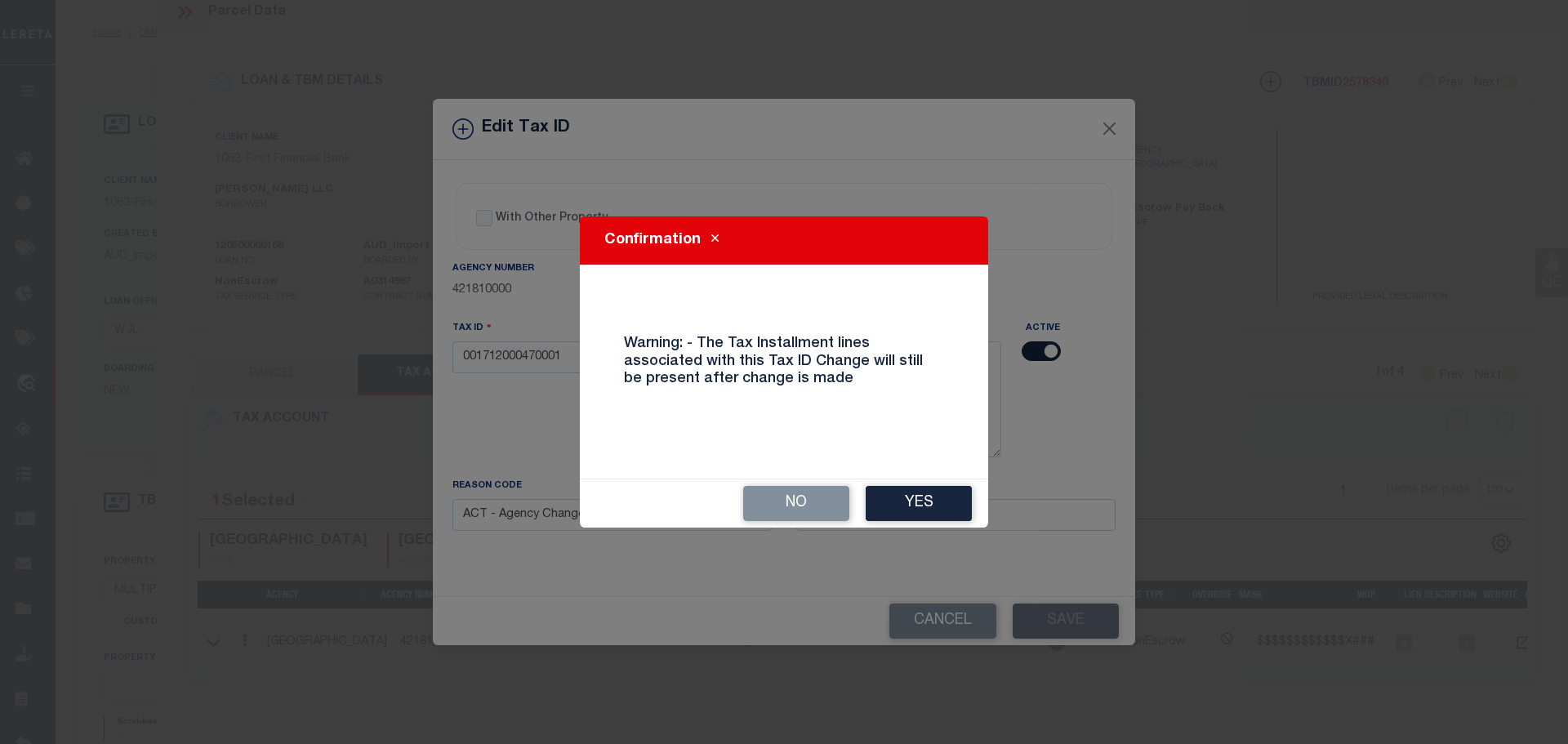
click at [947, 505] on button "Yes" at bounding box center [918, 502] width 106 height 35
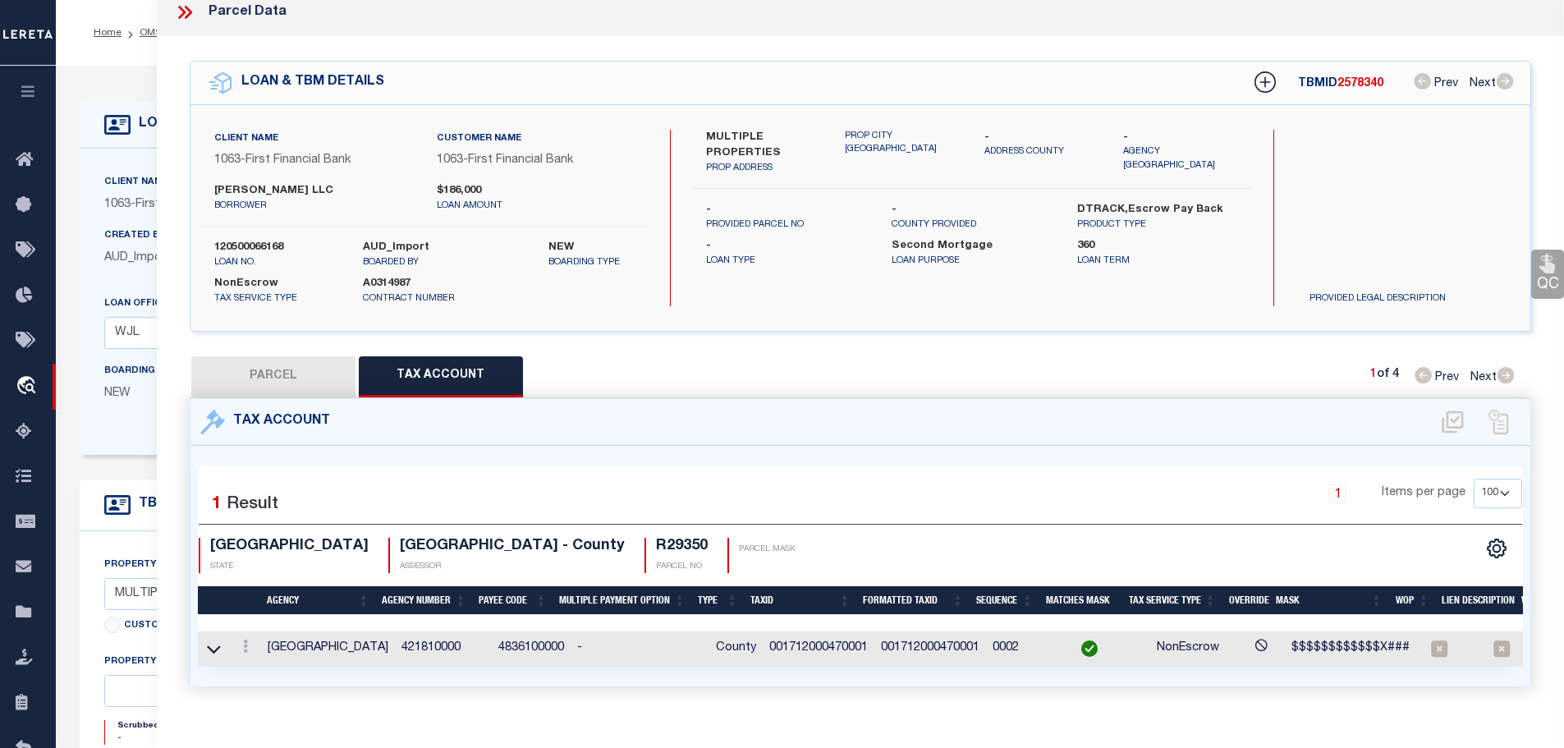
click at [287, 370] on button "PARCEL" at bounding box center [273, 376] width 164 height 41
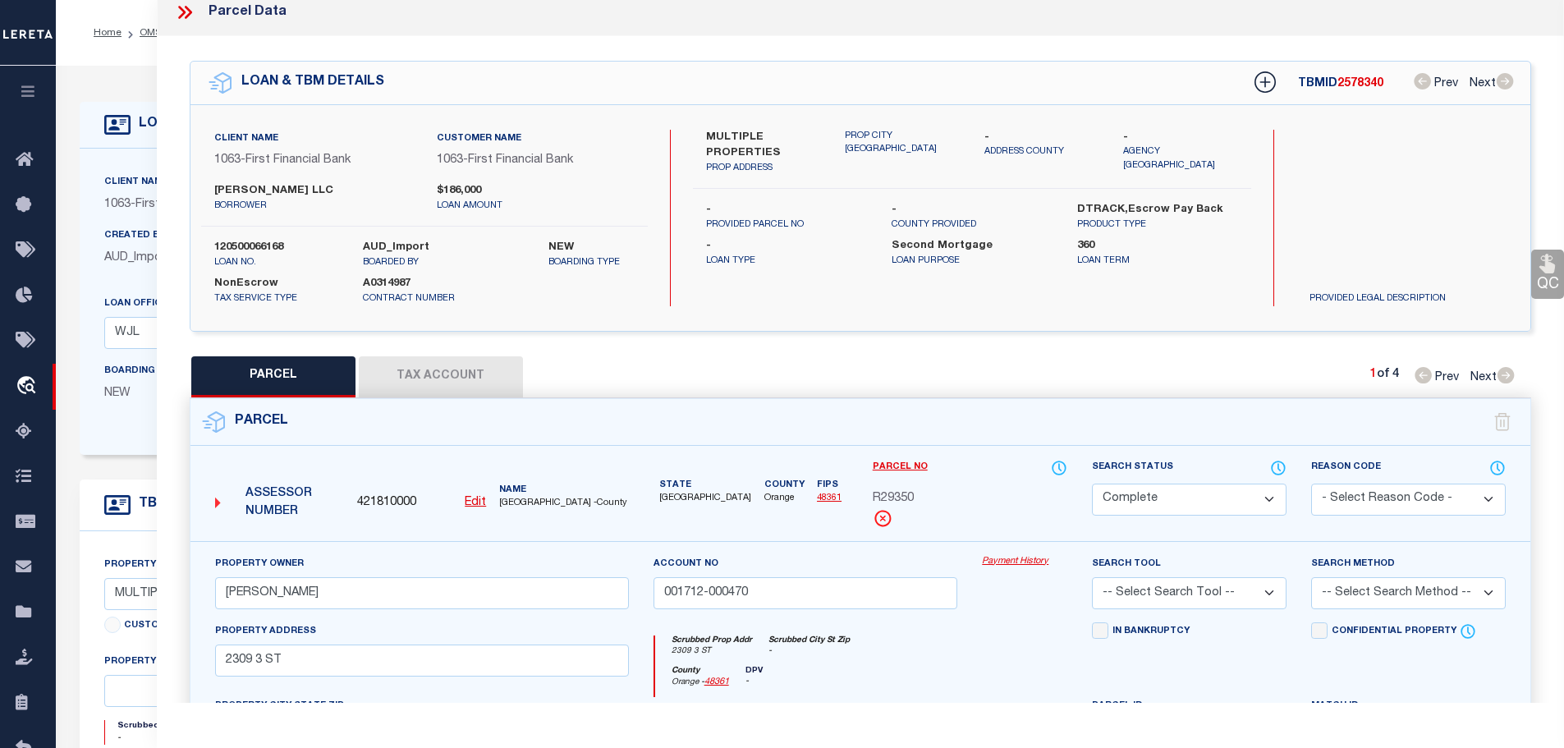
click at [444, 363] on button "Tax Account" at bounding box center [441, 376] width 164 height 41
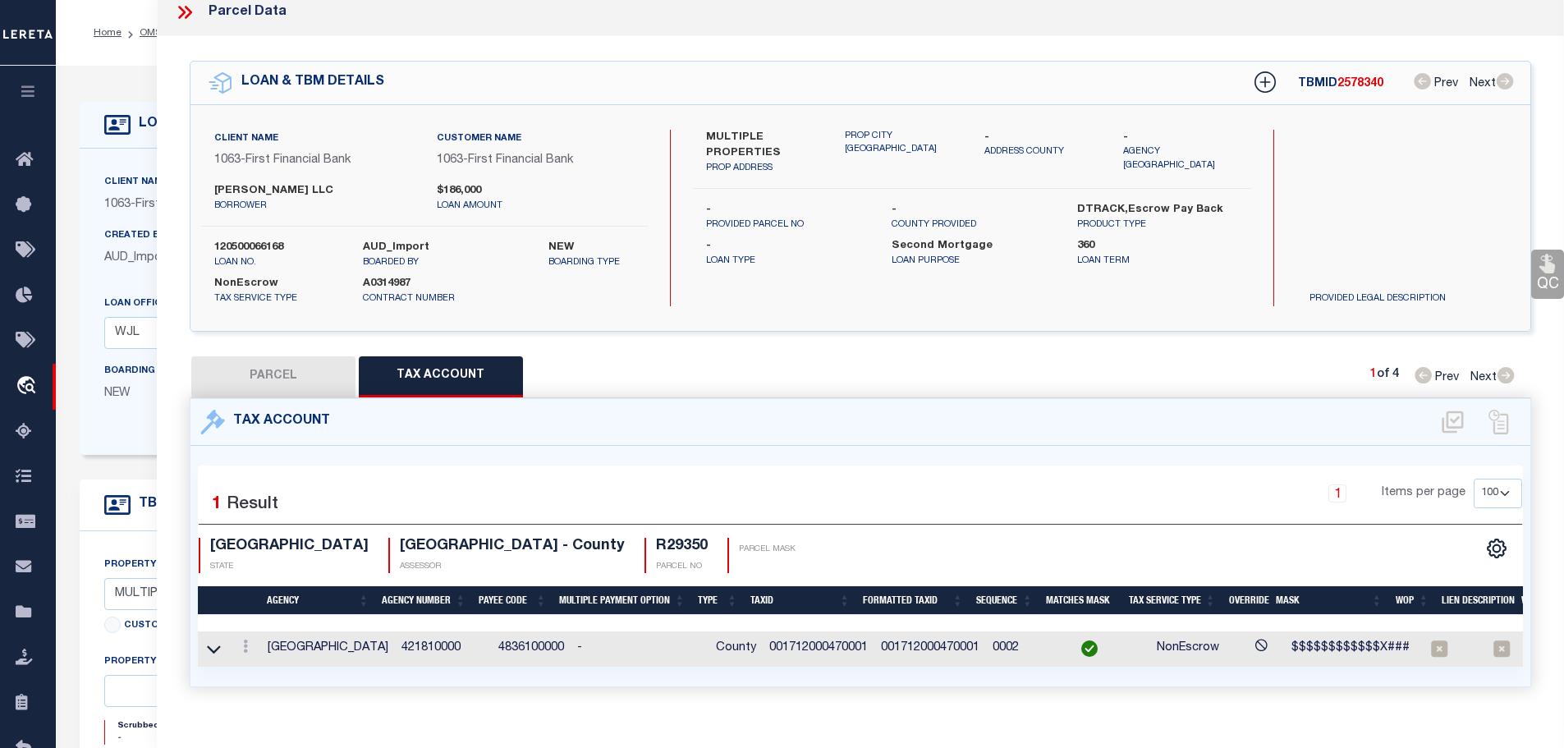
click at [181, 23] on div "Parcel Data" at bounding box center [861, 13] width 1408 height 48
click at [180, 12] on icon at bounding box center [184, 12] width 21 height 21
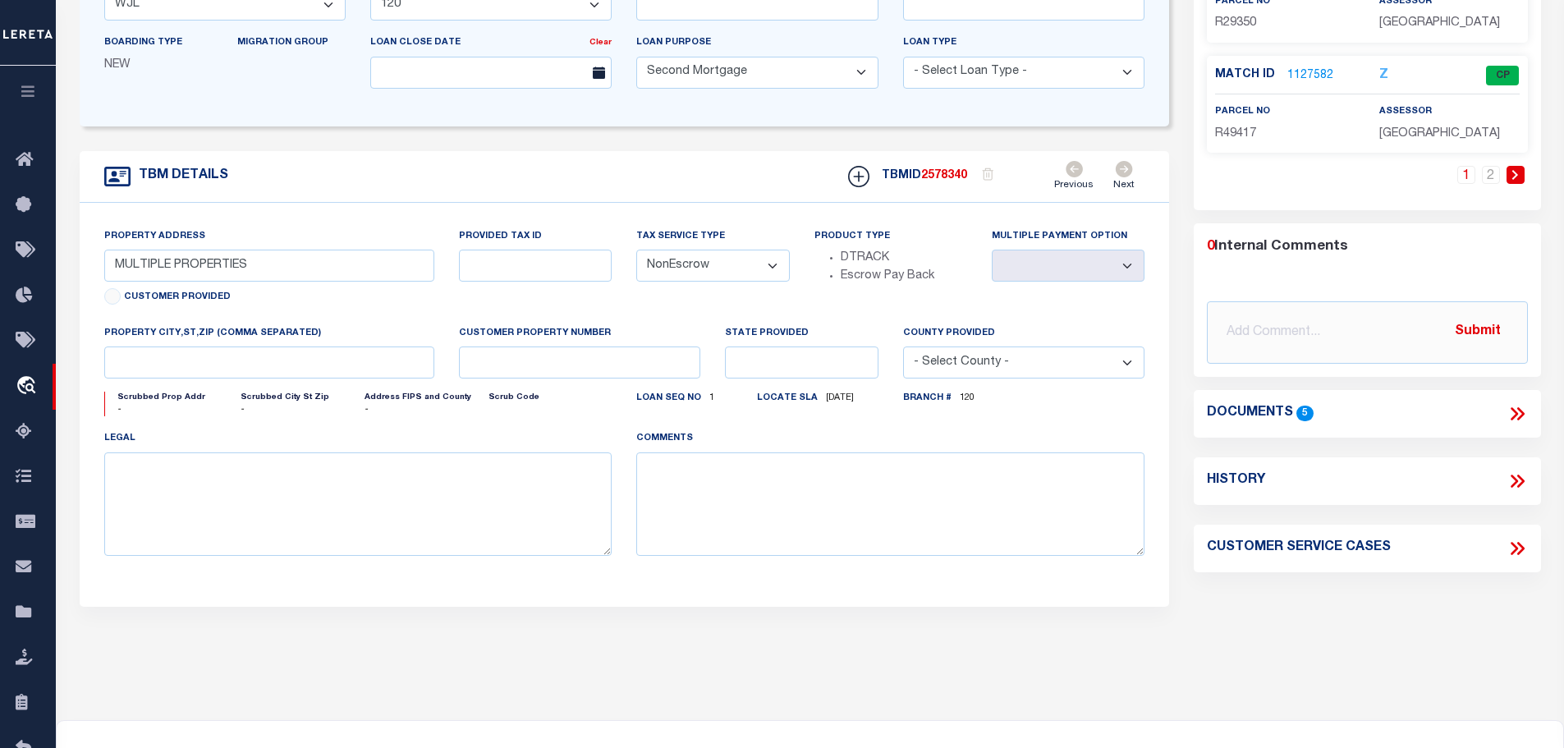
scroll to position [0, 0]
